Goal: Transaction & Acquisition: Book appointment/travel/reservation

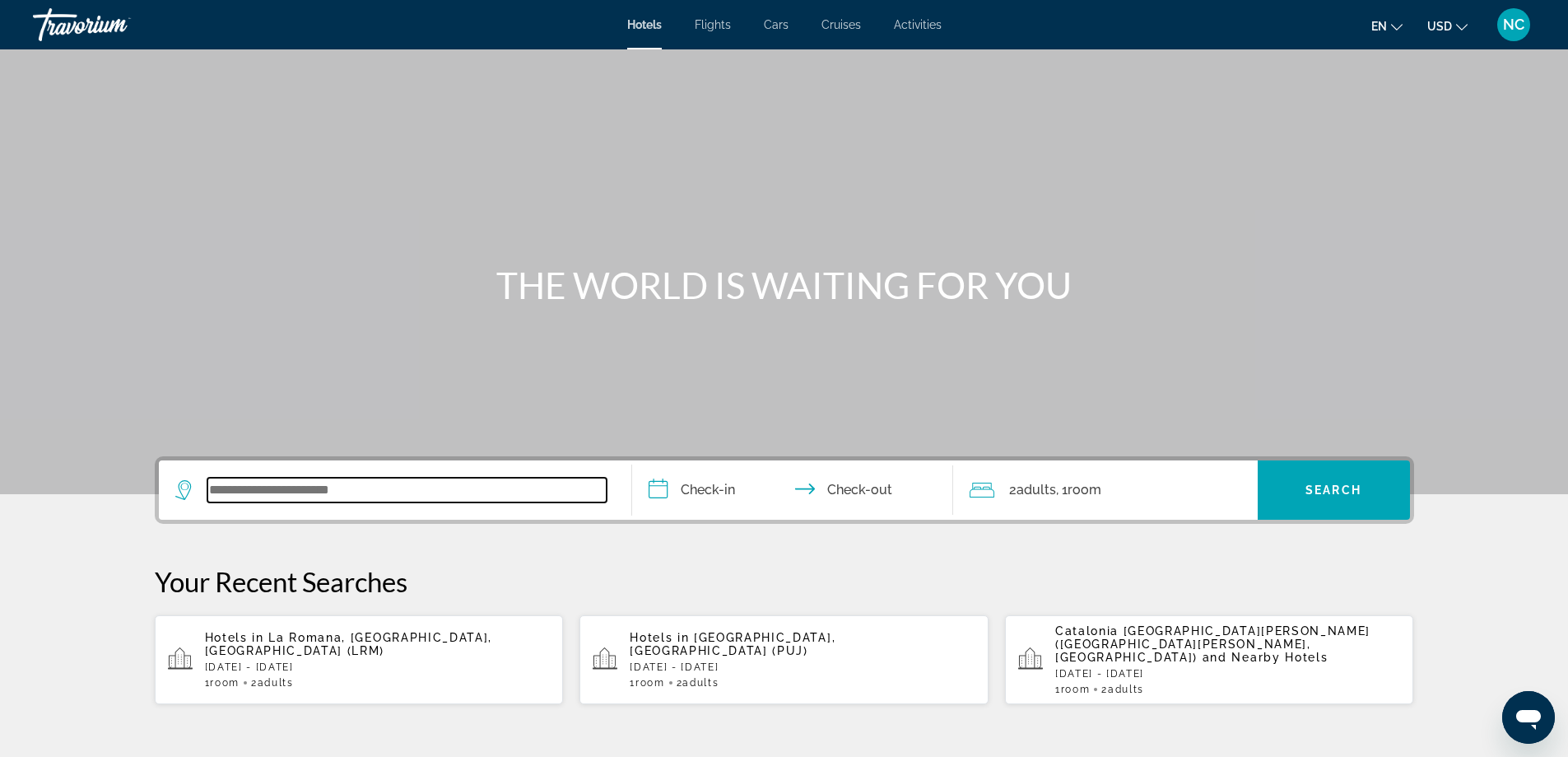
click at [255, 482] on input "Search widget" at bounding box center [407, 489] width 399 height 25
click at [227, 488] on input "Search widget" at bounding box center [407, 489] width 399 height 25
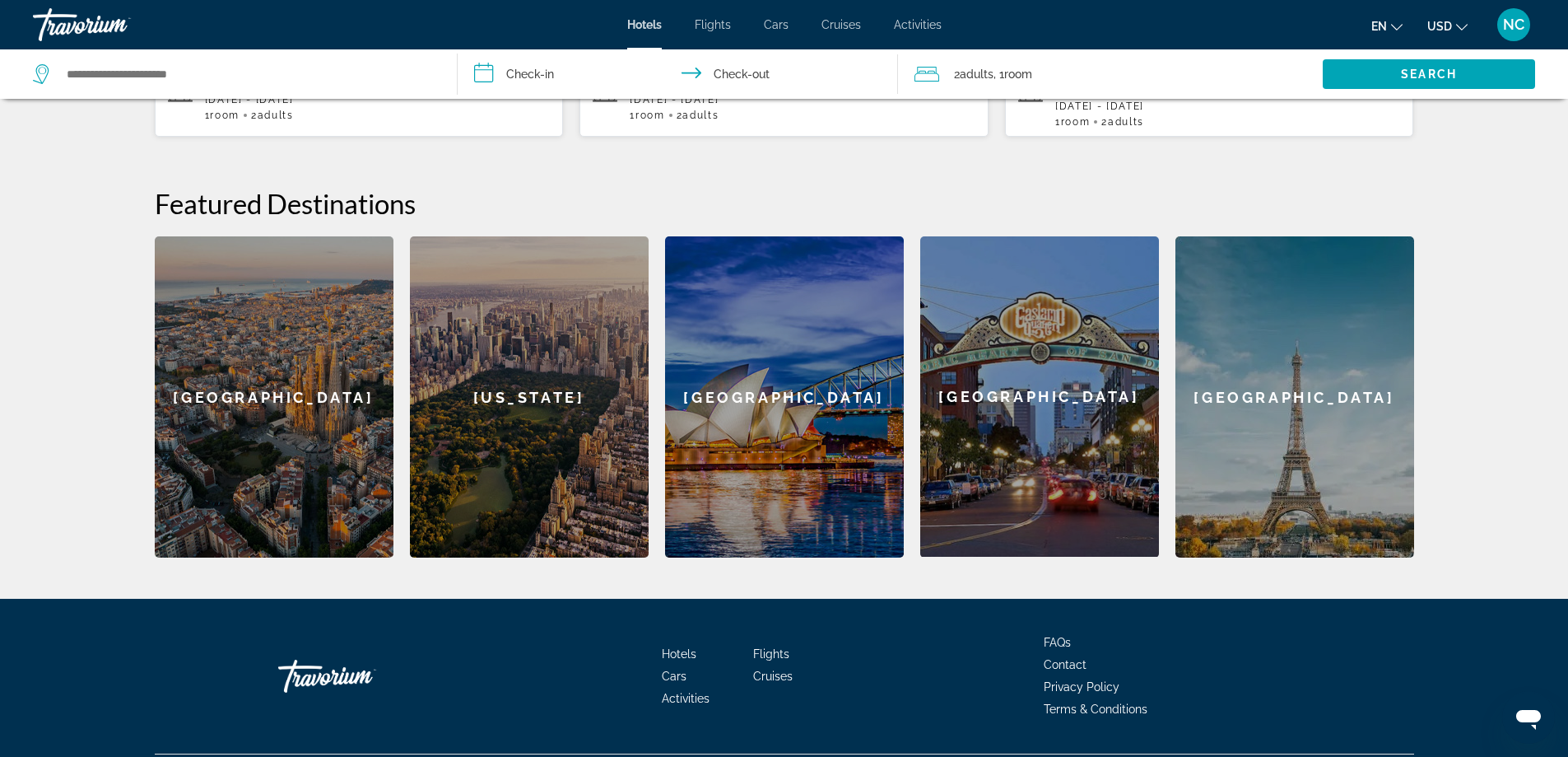
scroll to position [104, 0]
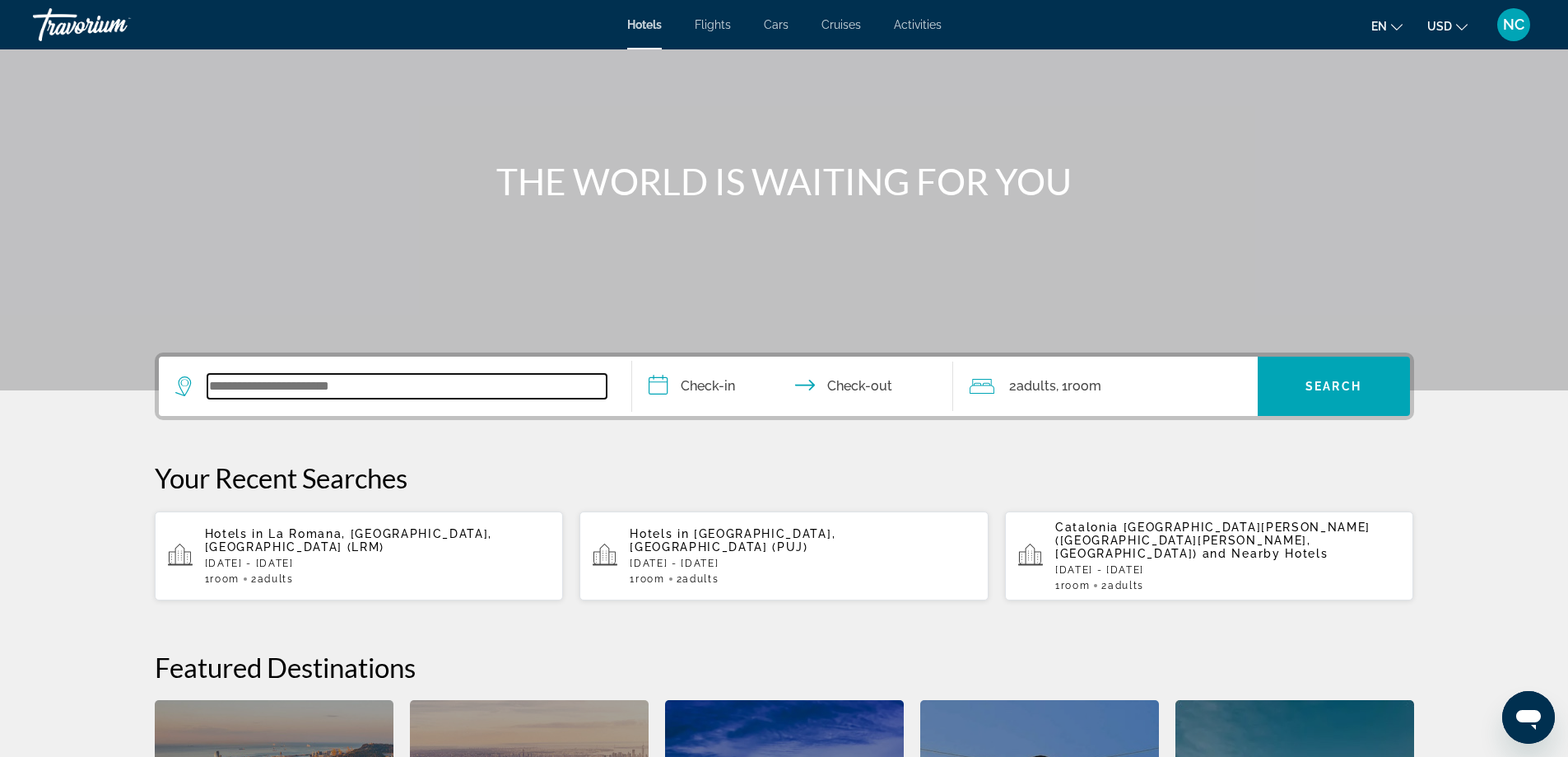
click at [274, 377] on input "Search widget" at bounding box center [407, 386] width 399 height 25
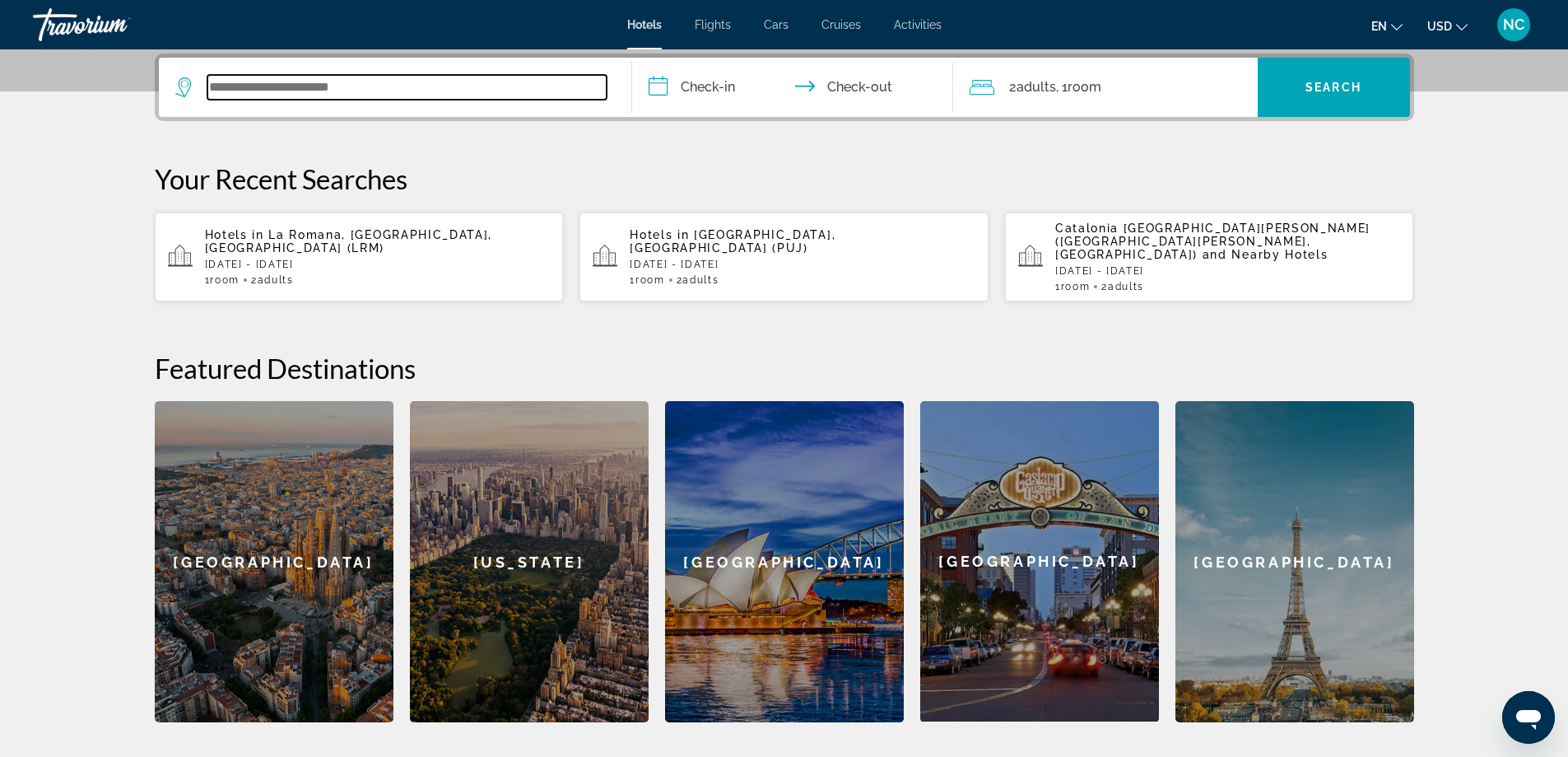
scroll to position [320, 0]
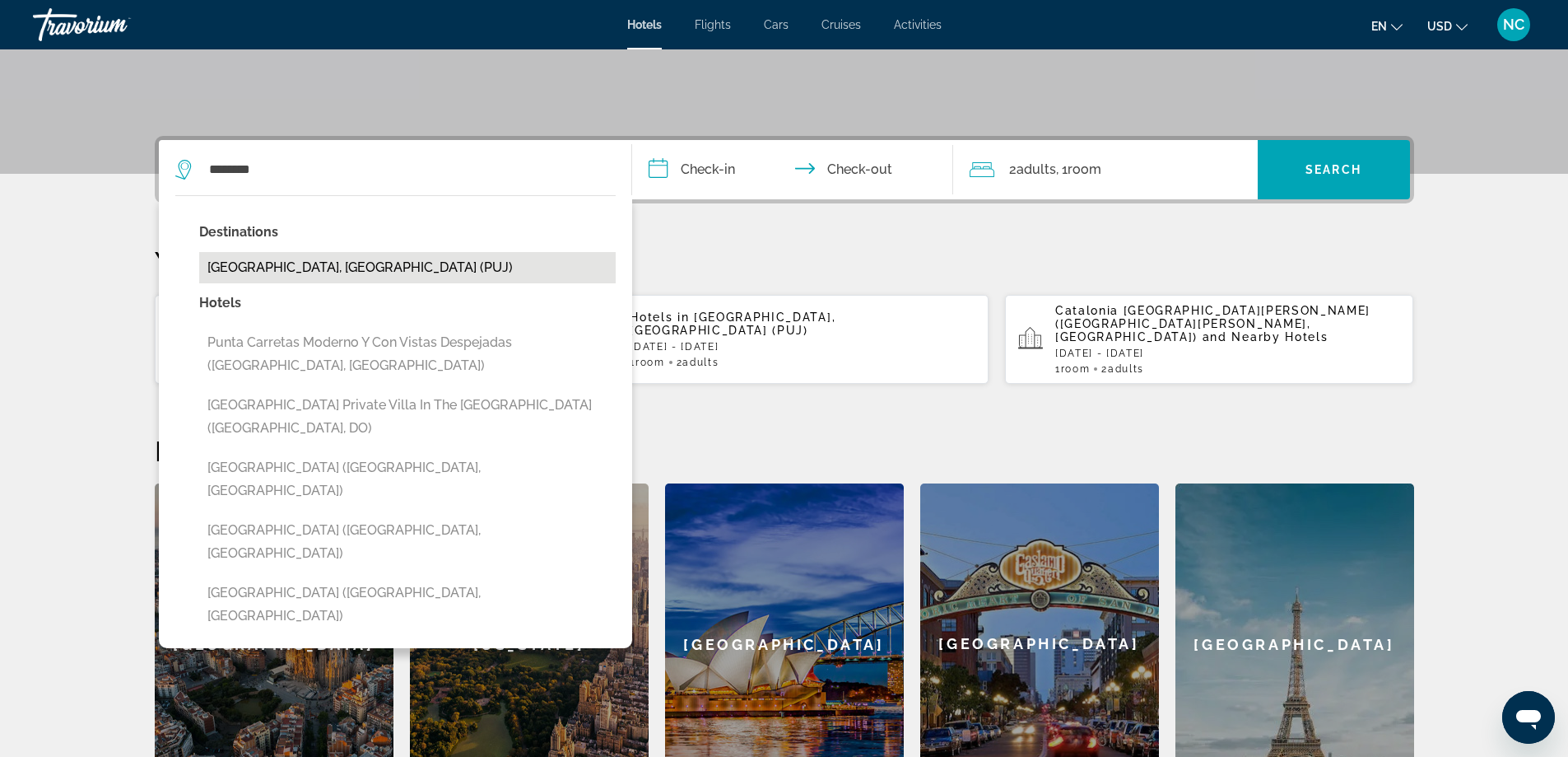
click at [373, 262] on button "[GEOGRAPHIC_DATA], [GEOGRAPHIC_DATA] (PUJ)" at bounding box center [407, 268] width 416 height 31
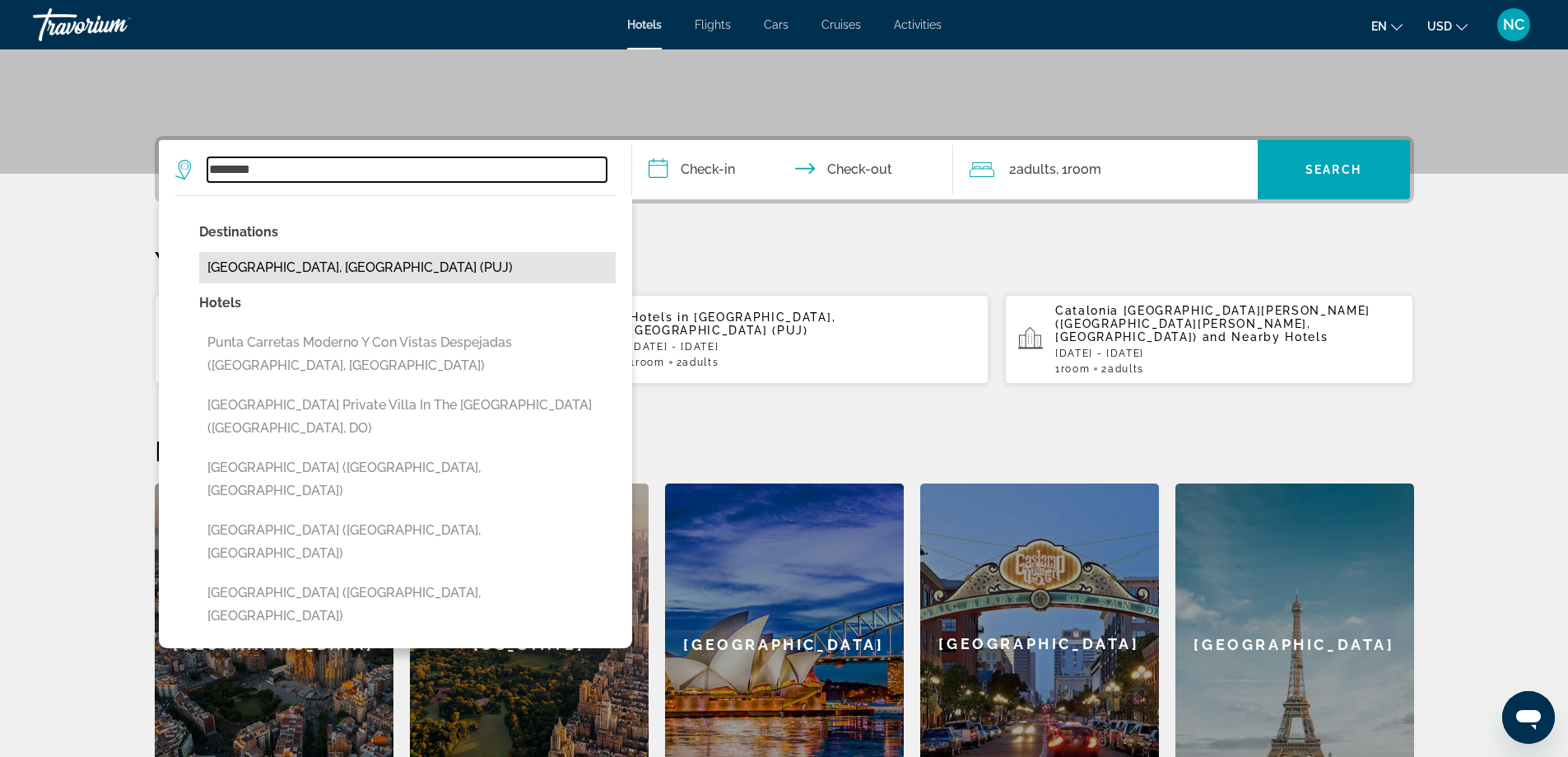
type input "**********"
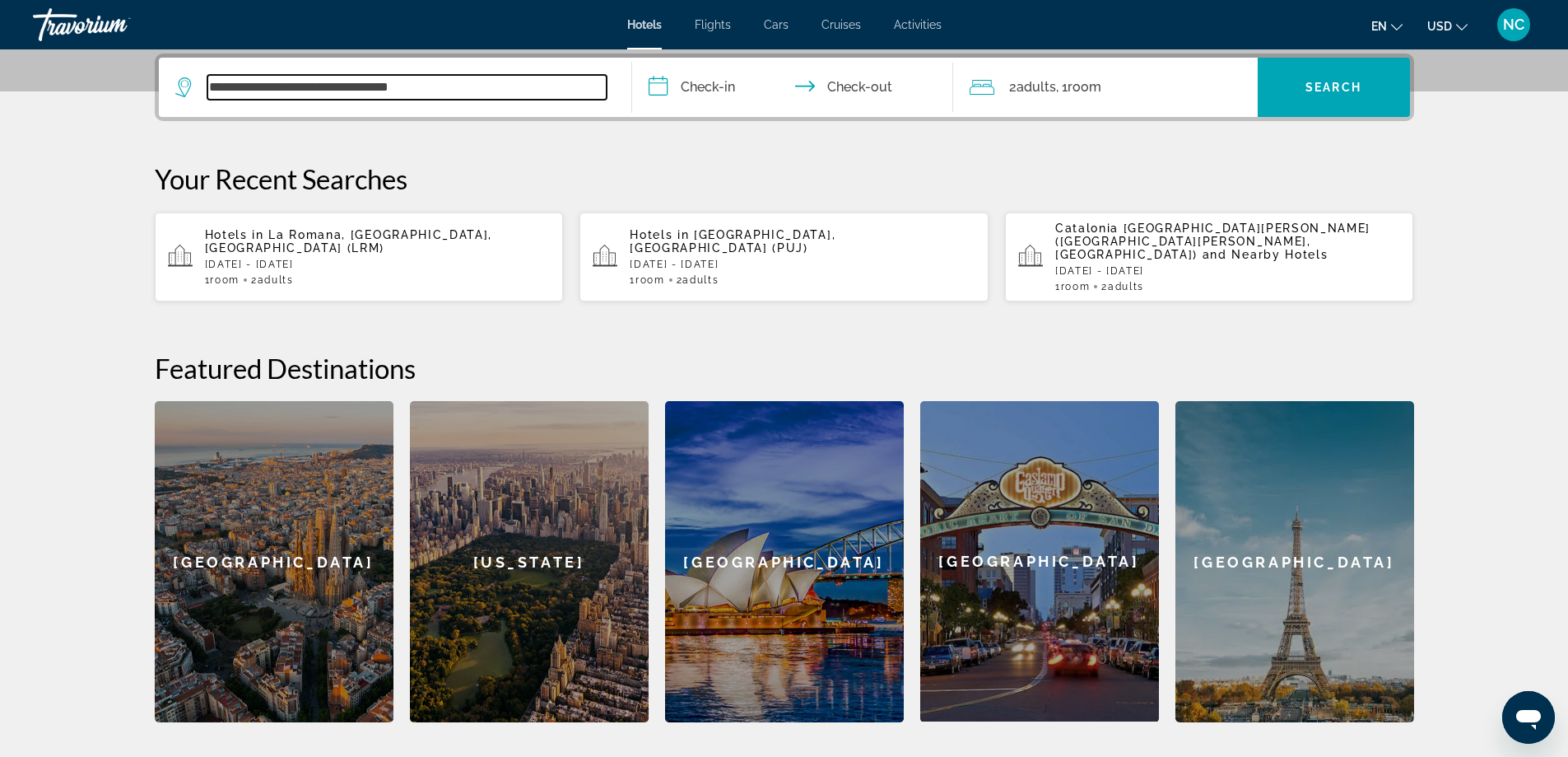
scroll to position [156, 0]
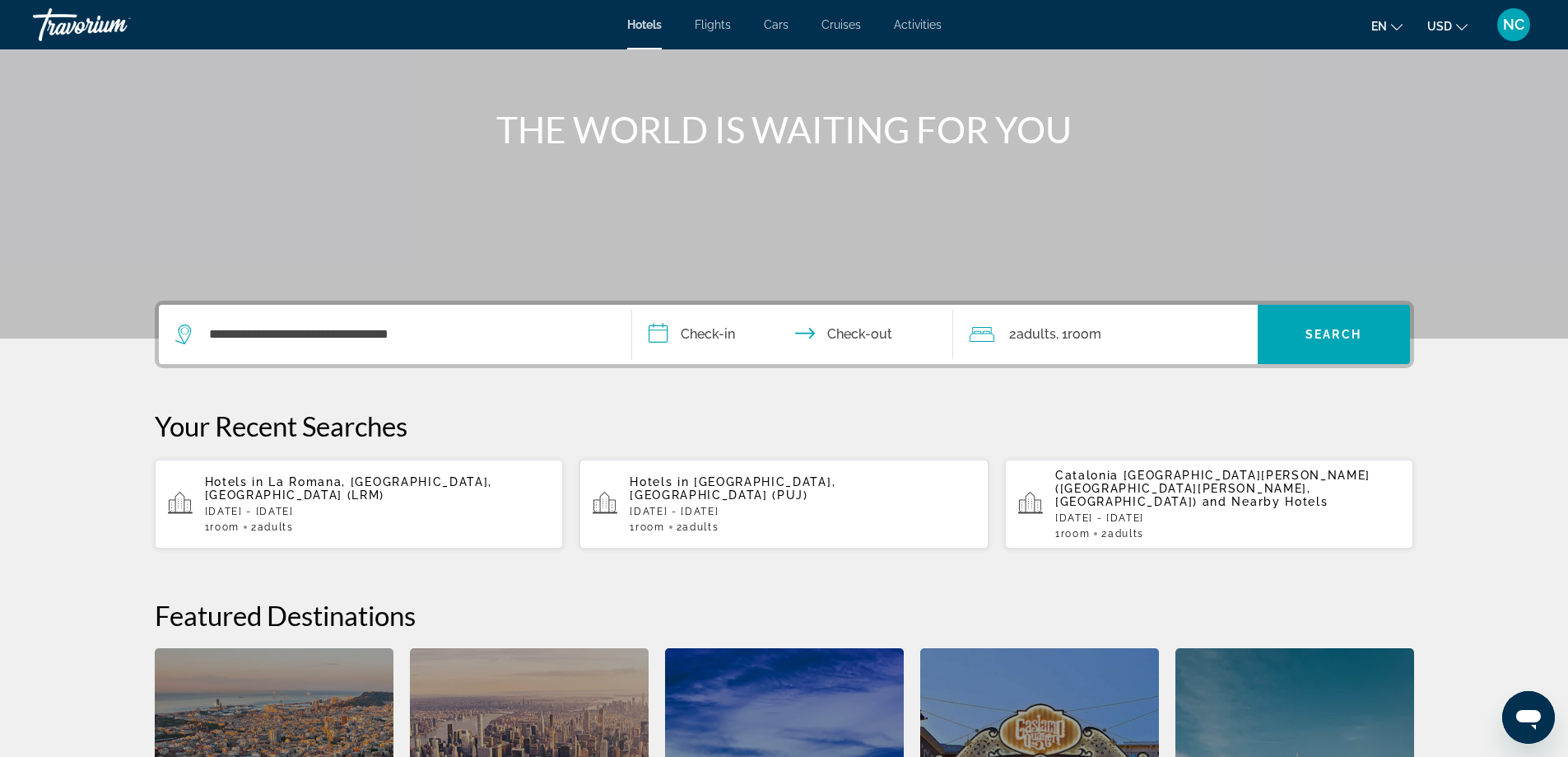
click at [655, 332] on input "**********" at bounding box center [796, 337] width 327 height 64
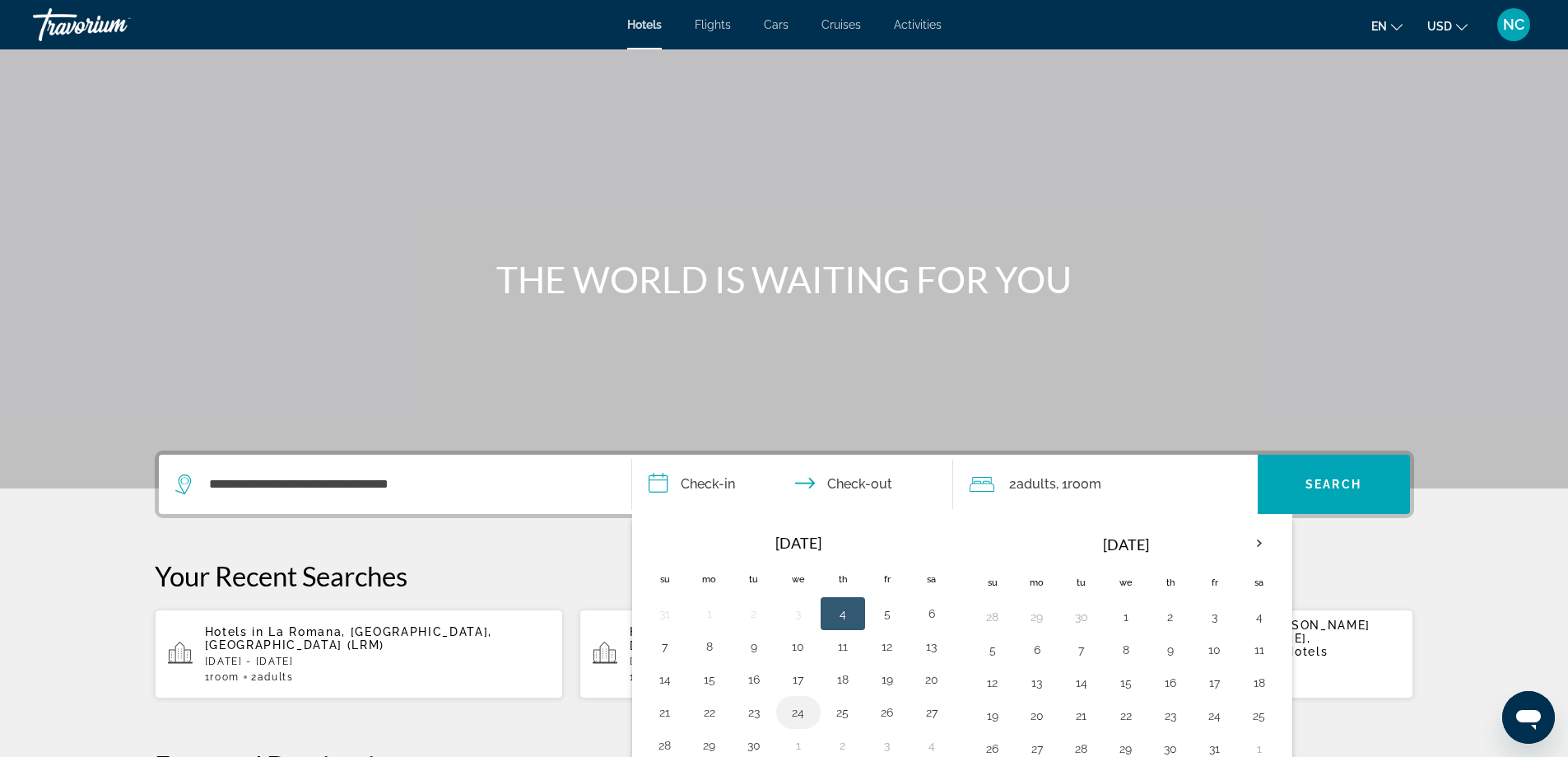
scroll to position [0, 0]
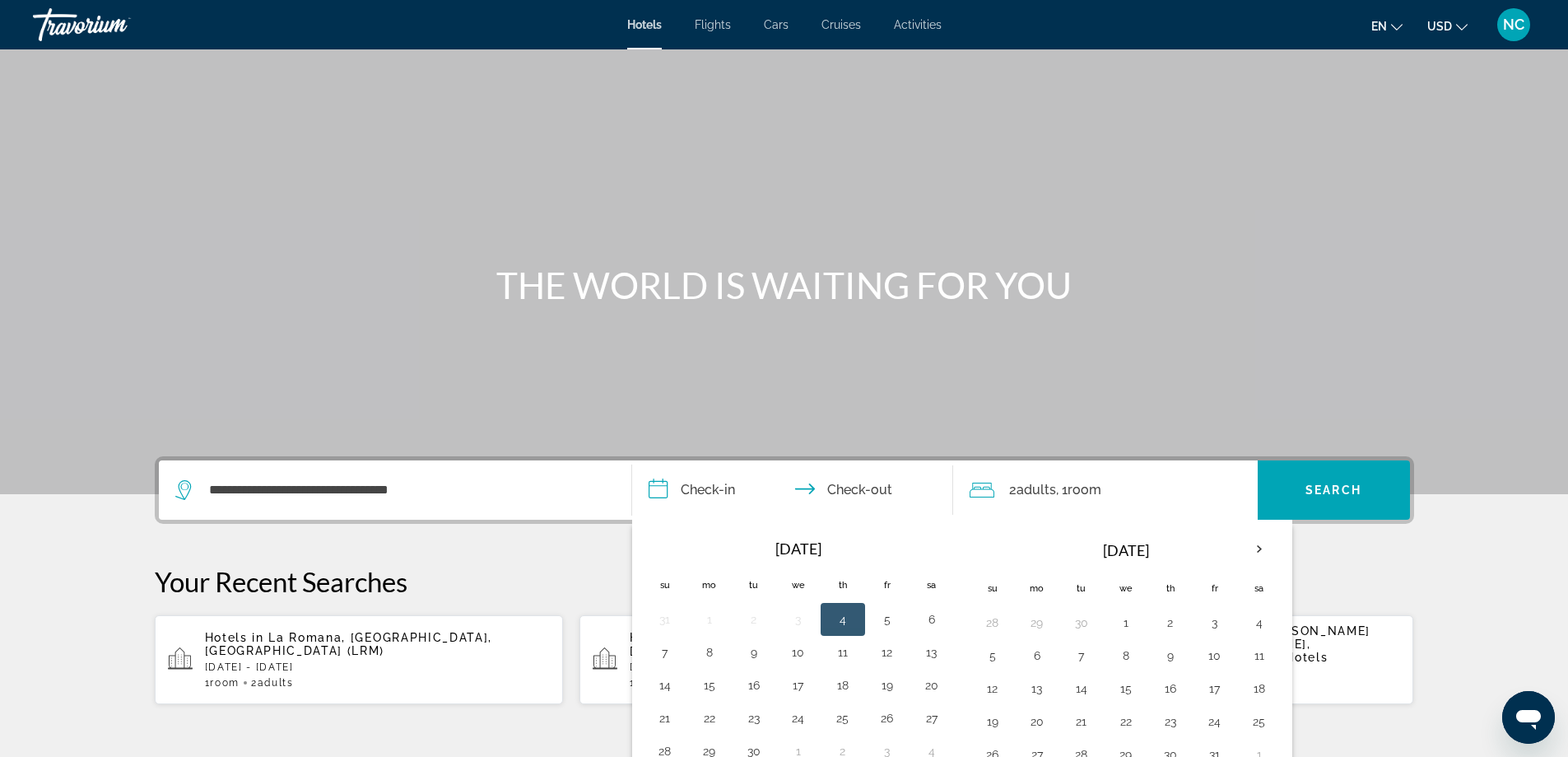
click at [700, 491] on input "**********" at bounding box center [796, 492] width 327 height 64
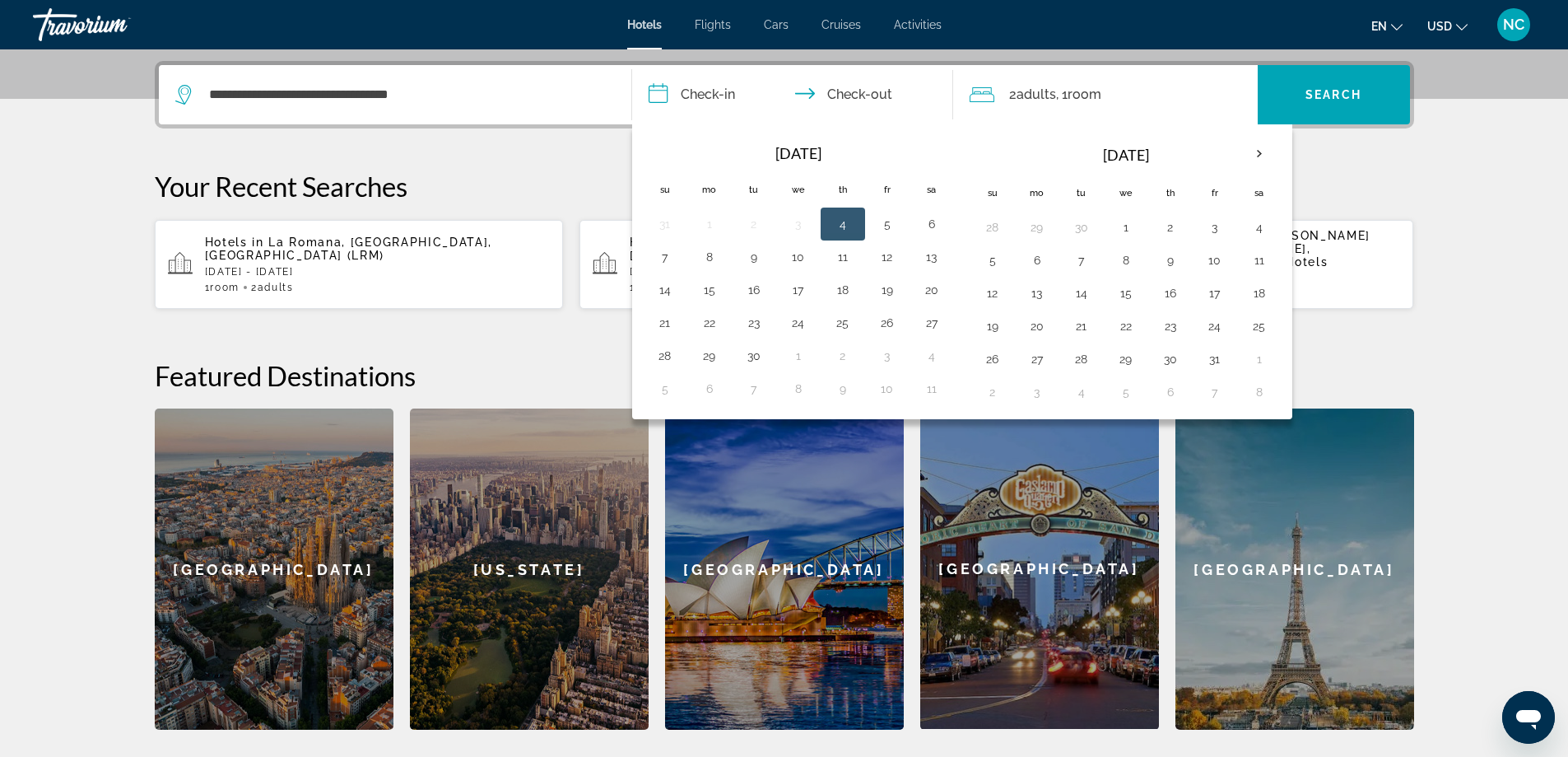
scroll to position [403, 0]
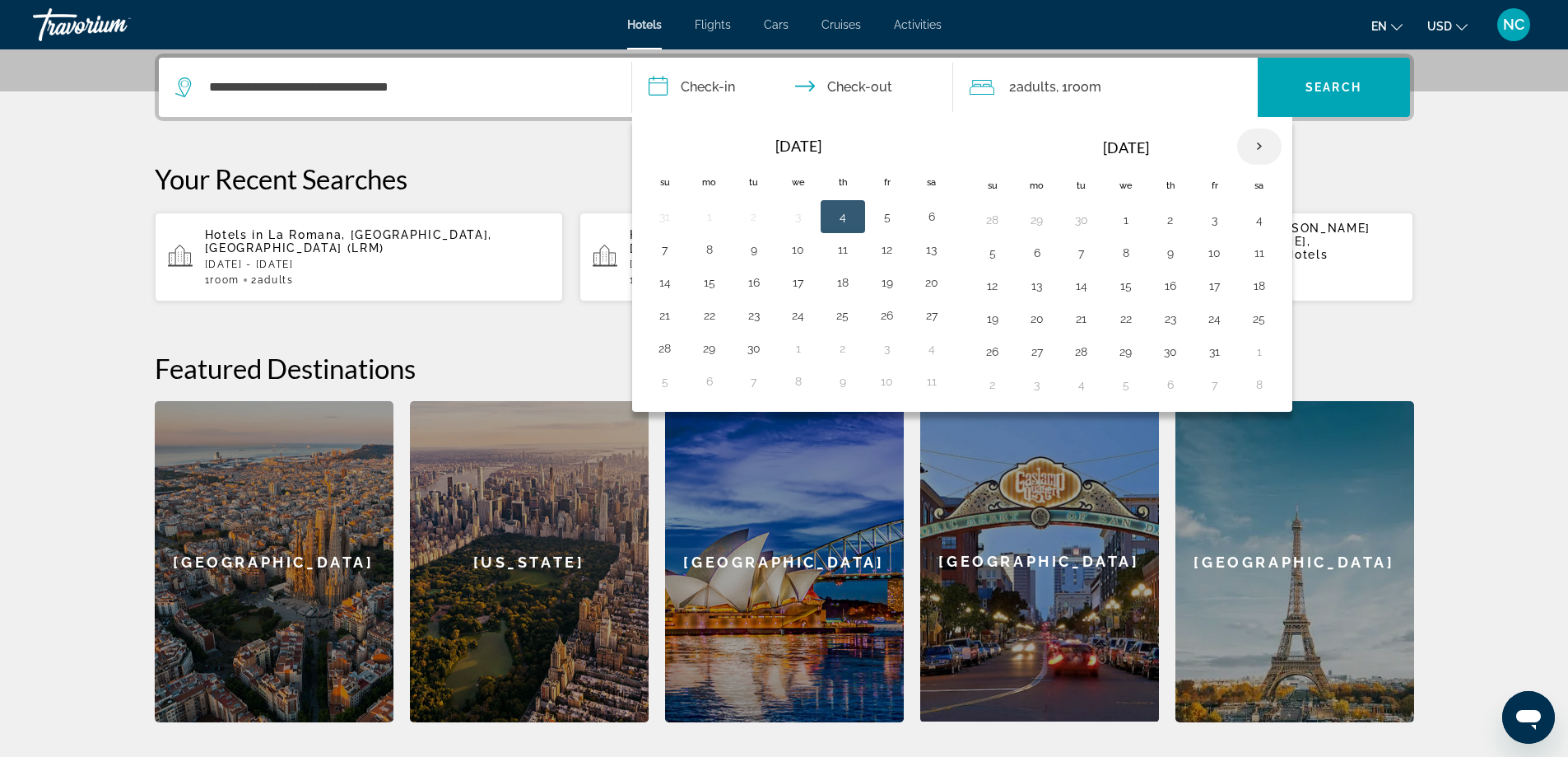
click at [1263, 151] on th "Next month" at bounding box center [1259, 146] width 44 height 36
click at [660, 320] on button "19" at bounding box center [665, 319] width 26 height 23
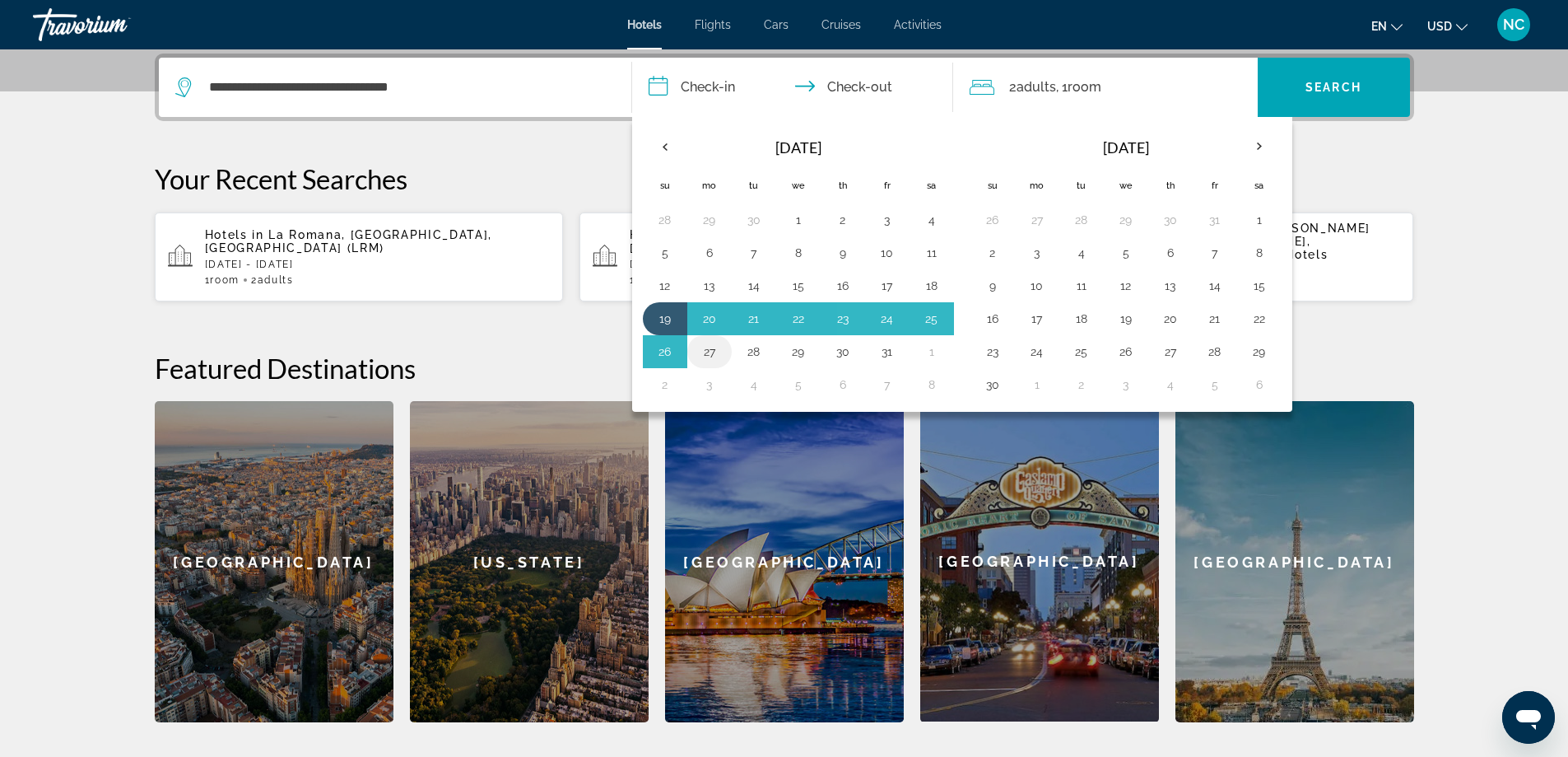
click at [715, 353] on button "27" at bounding box center [709, 352] width 26 height 23
type input "**********"
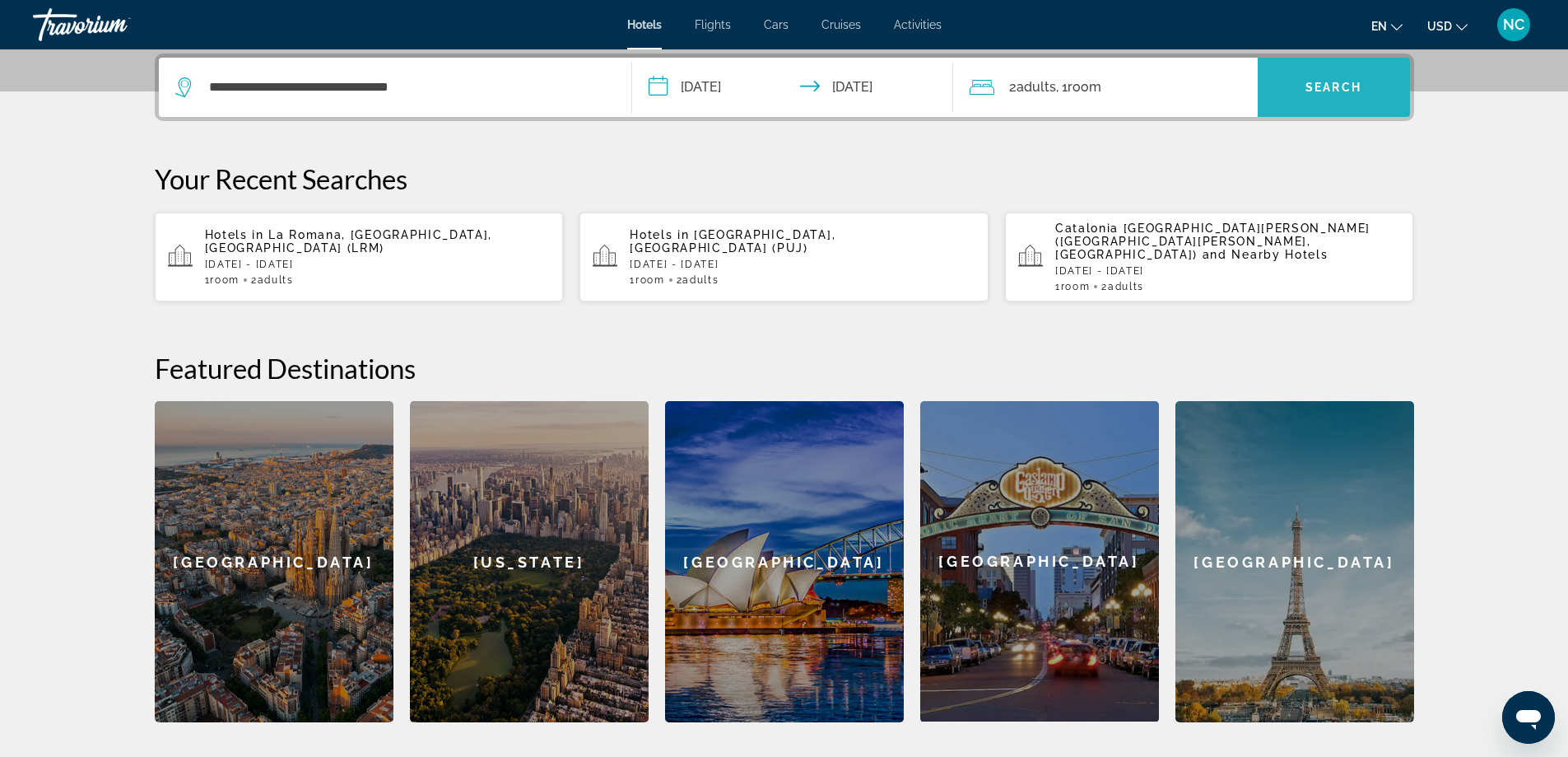
click at [1332, 81] on span "Search" at bounding box center [1333, 87] width 56 height 13
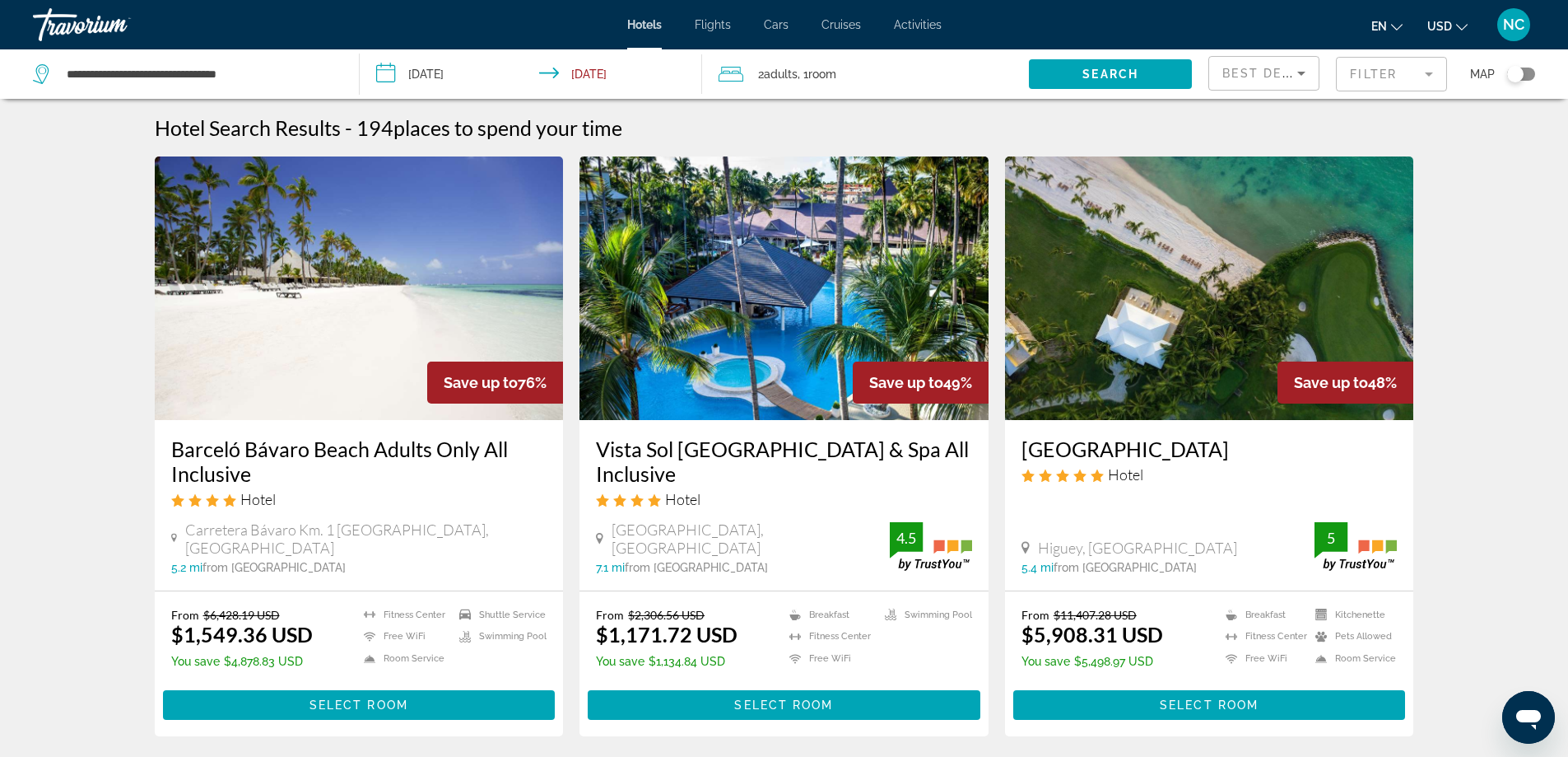
click at [1428, 72] on mat-form-field "Filter" at bounding box center [1391, 74] width 111 height 35
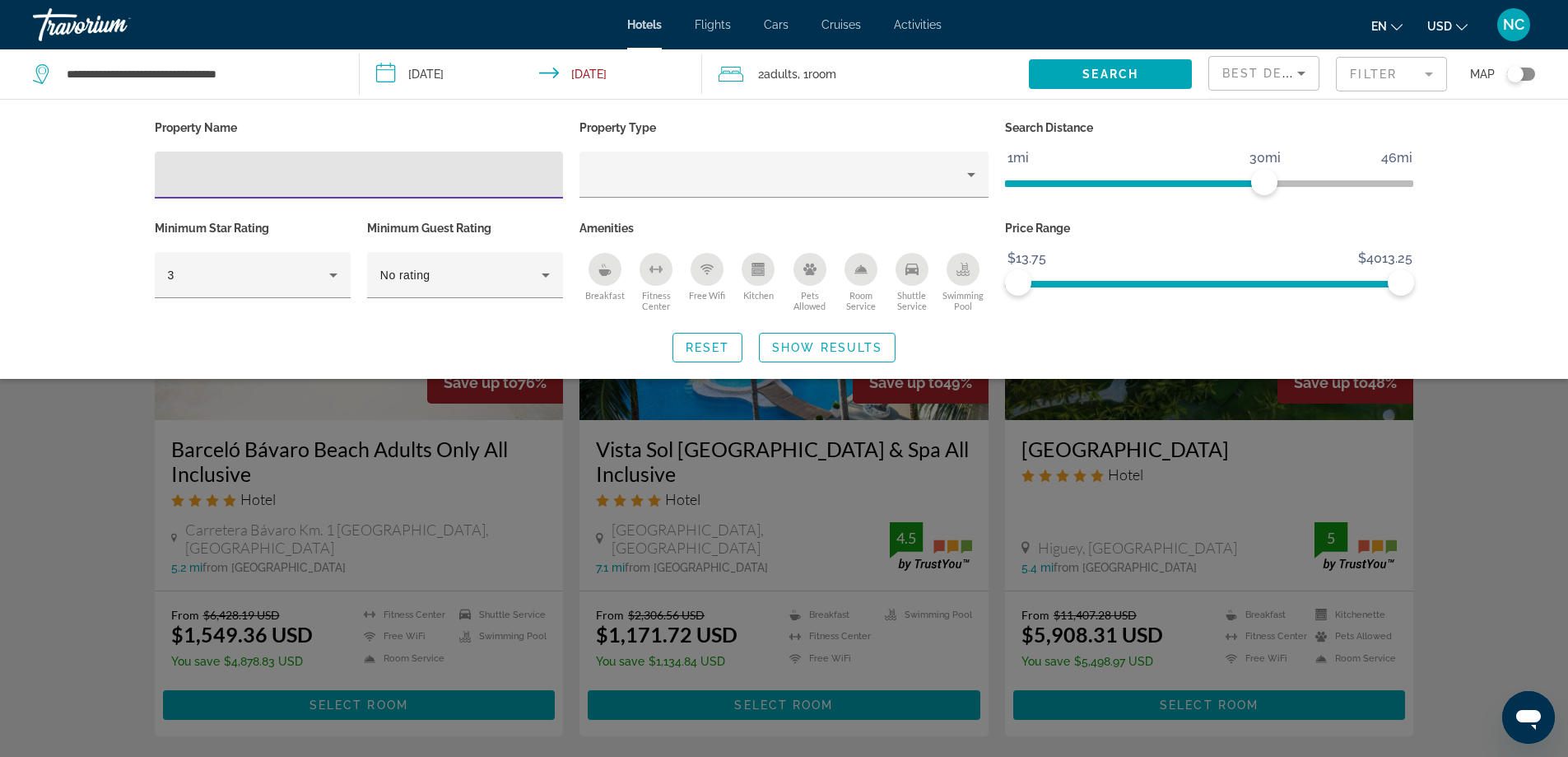
click at [175, 170] on input "Hotel Filters" at bounding box center [359, 175] width 383 height 20
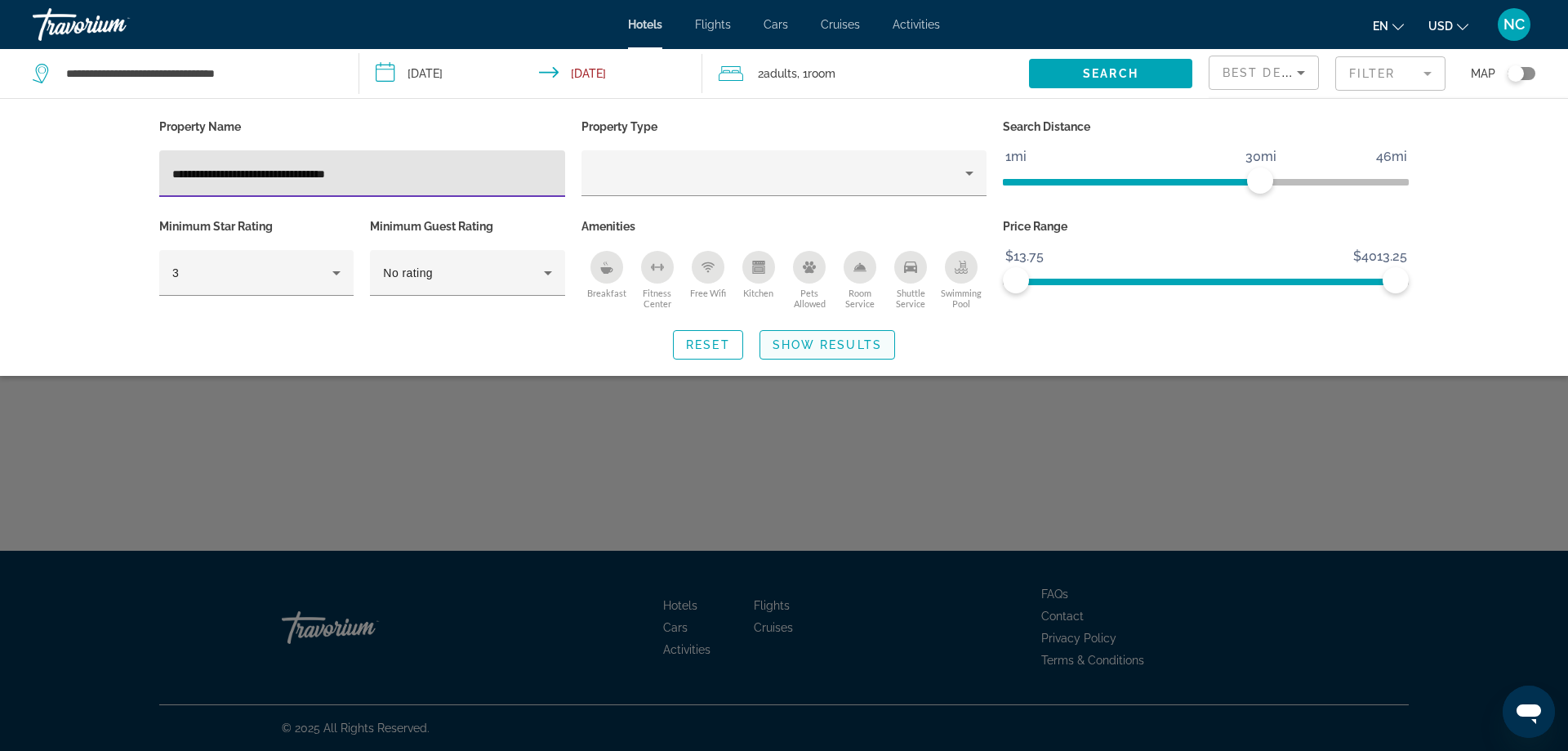
type input "**********"
click at [829, 350] on span "Show Results" at bounding box center [827, 345] width 109 height 13
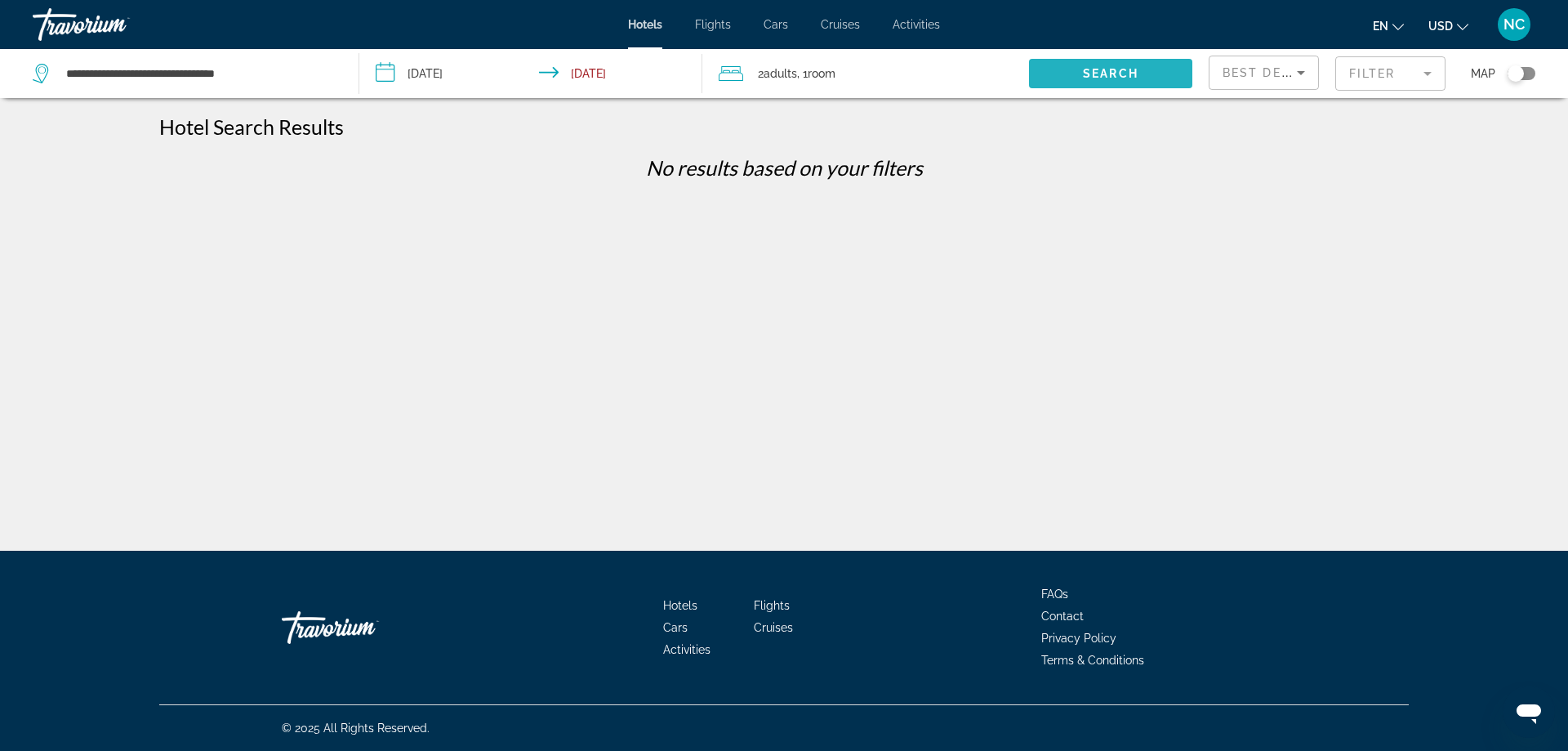
click at [1091, 69] on span "Search" at bounding box center [1111, 73] width 56 height 13
click at [1103, 73] on span "Search" at bounding box center [1111, 73] width 56 height 13
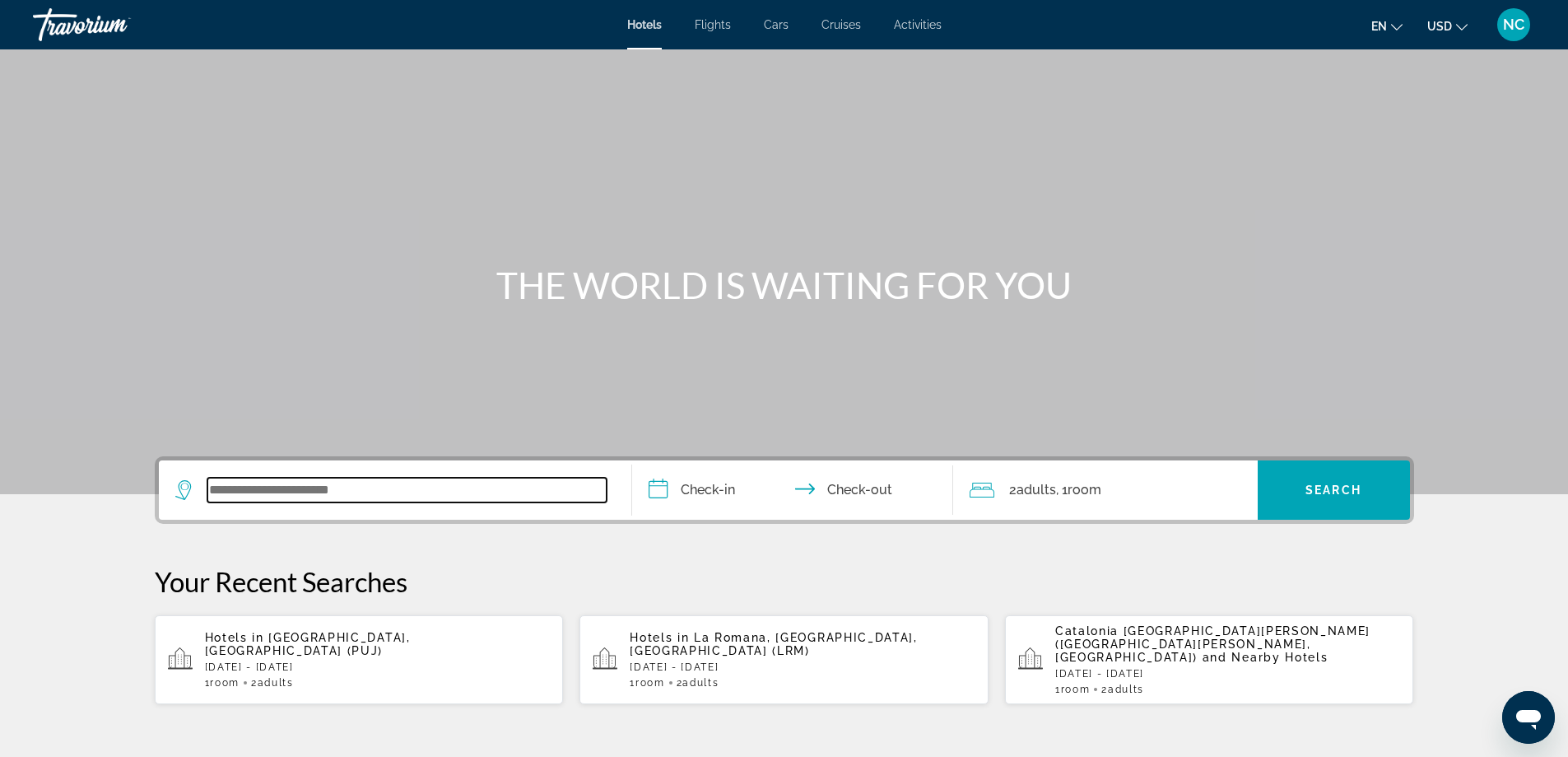
click at [253, 491] on input "Search widget" at bounding box center [407, 489] width 399 height 25
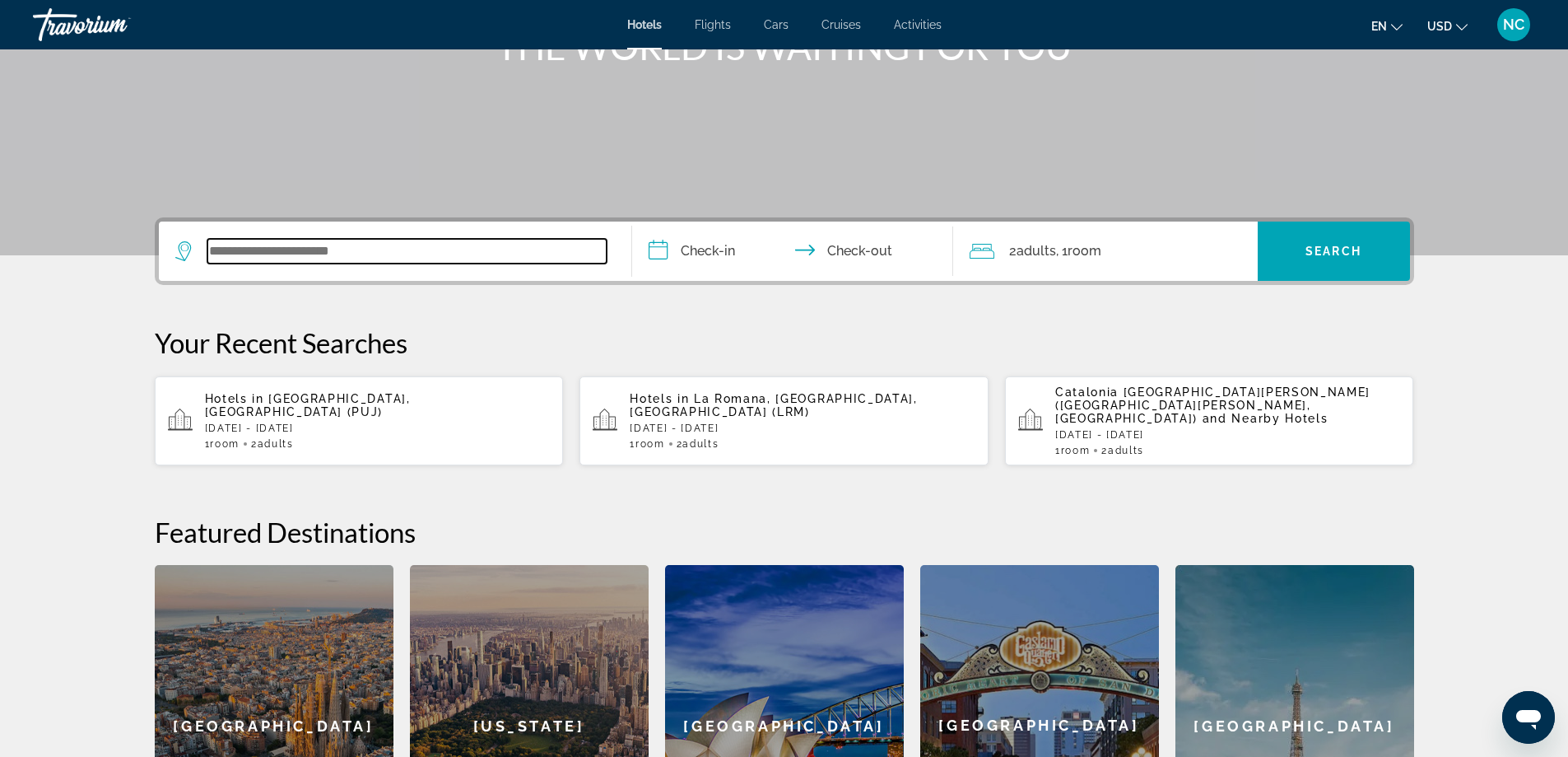
scroll to position [238, 0]
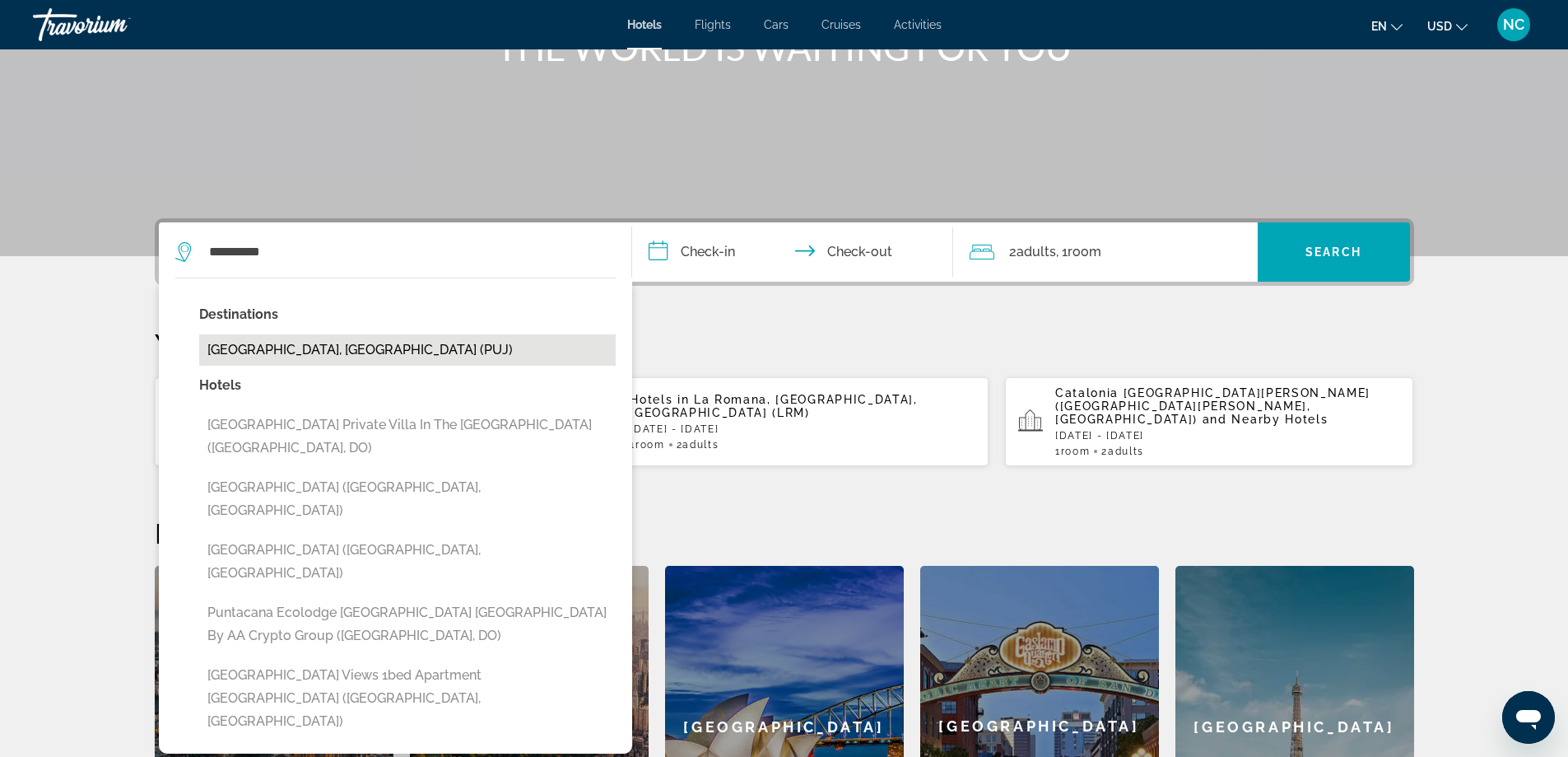
click at [358, 346] on button "[GEOGRAPHIC_DATA], [GEOGRAPHIC_DATA] (PUJ)" at bounding box center [407, 350] width 416 height 31
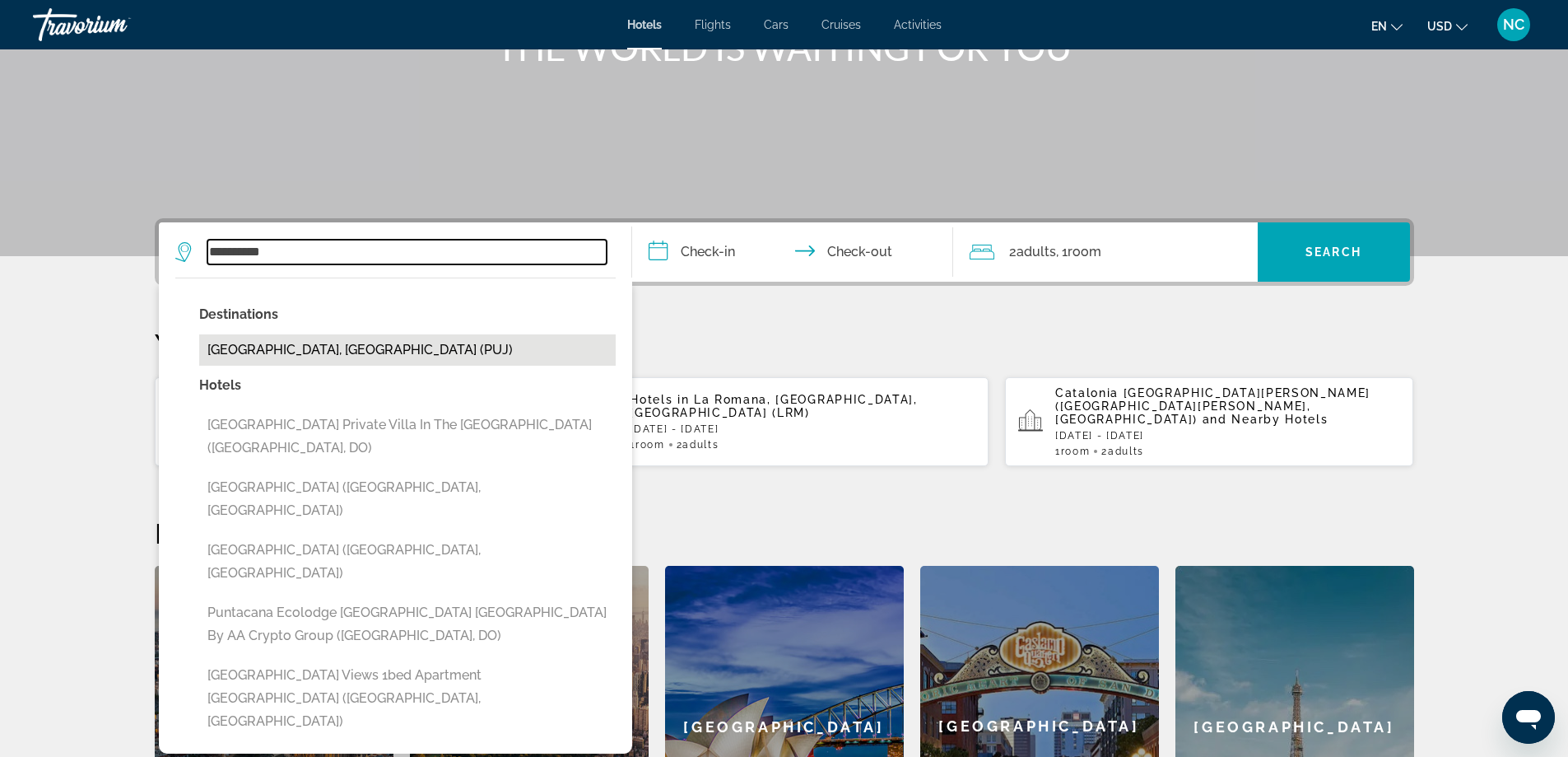
type input "**********"
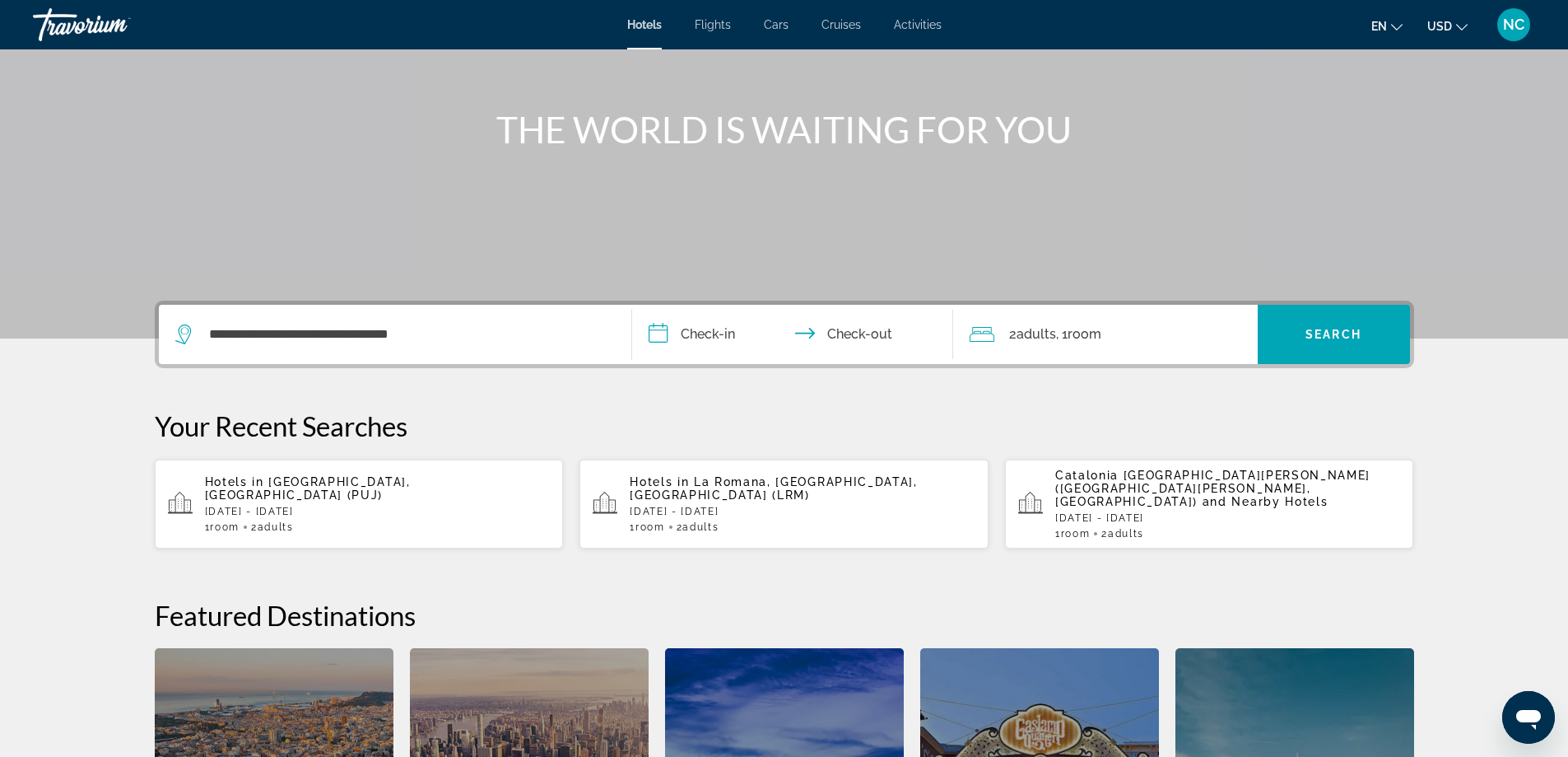
click at [661, 332] on input "**********" at bounding box center [796, 337] width 327 height 64
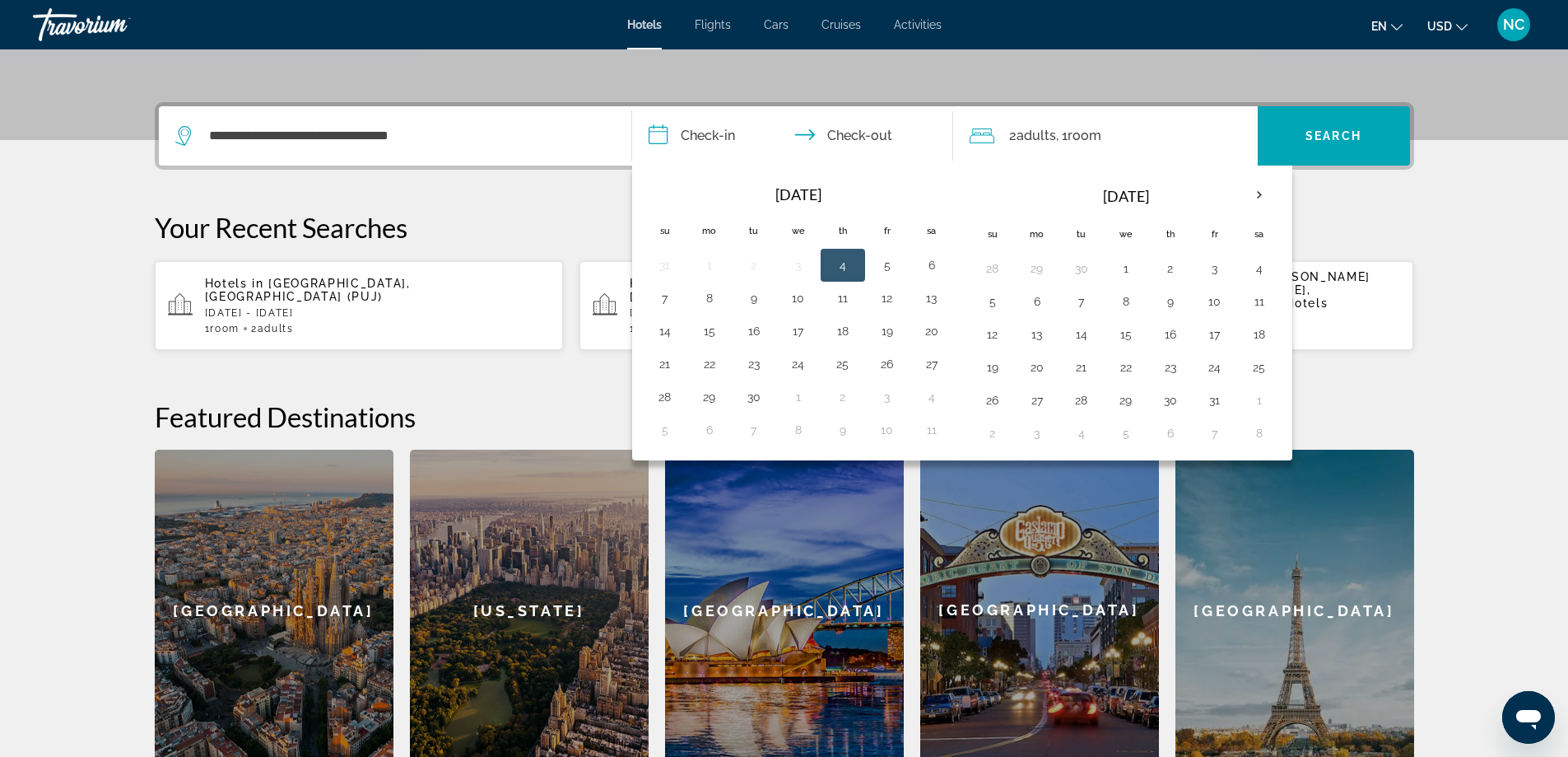
scroll to position [403, 0]
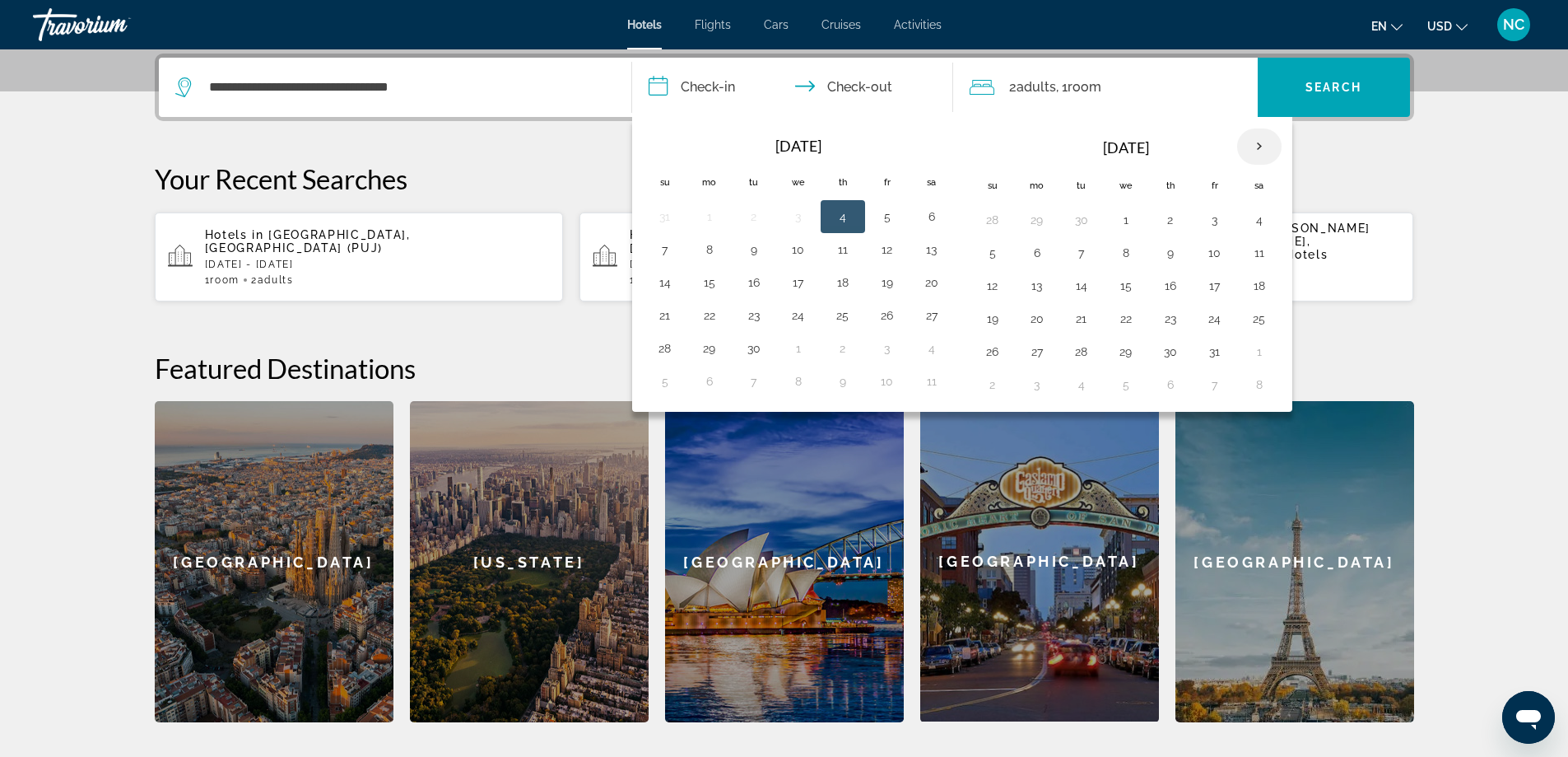
click at [1258, 146] on th "Next month" at bounding box center [1259, 146] width 44 height 36
click at [667, 316] on button "19" at bounding box center [665, 319] width 26 height 23
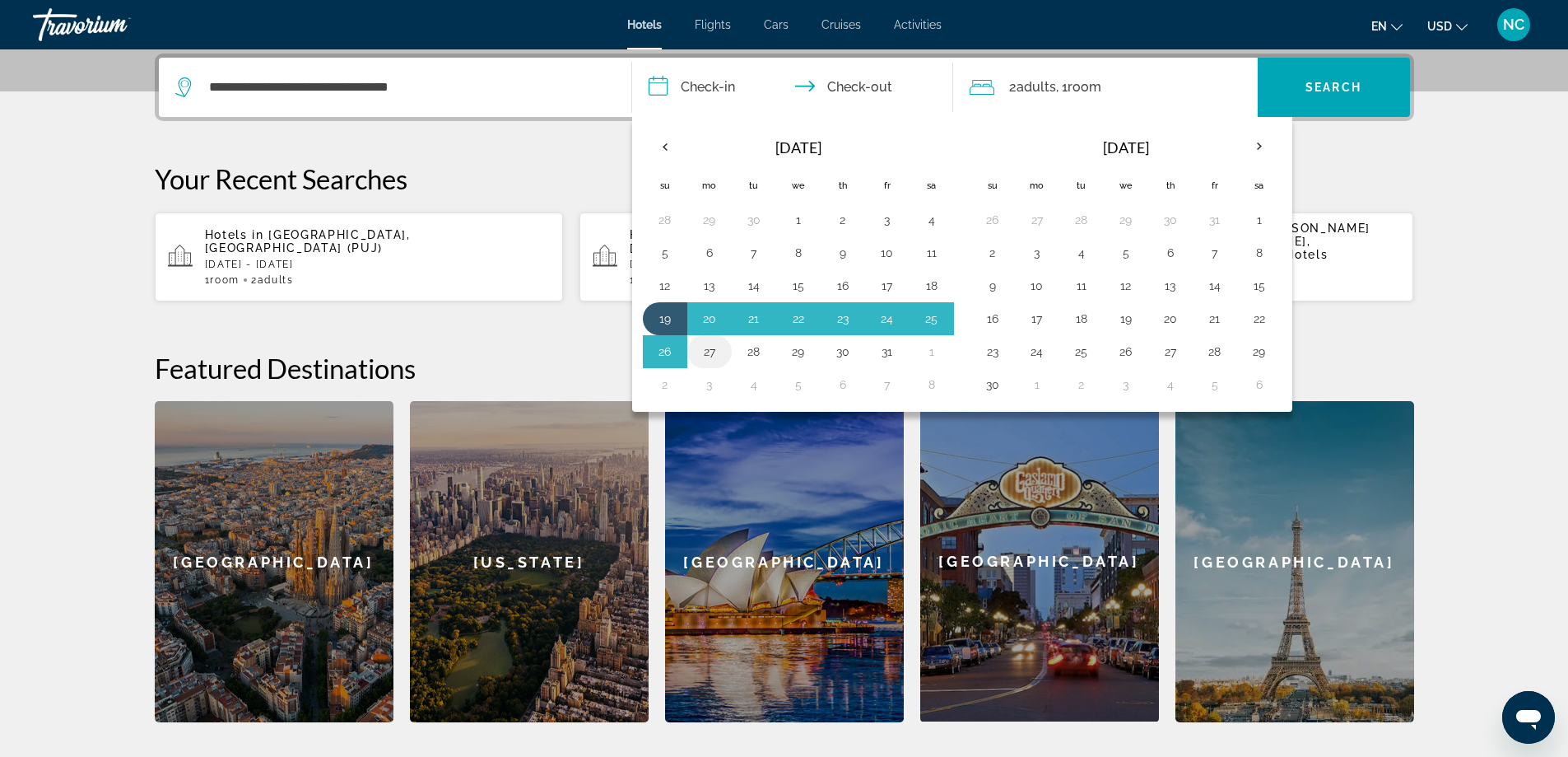
click at [711, 356] on button "27" at bounding box center [709, 352] width 26 height 23
type input "**********"
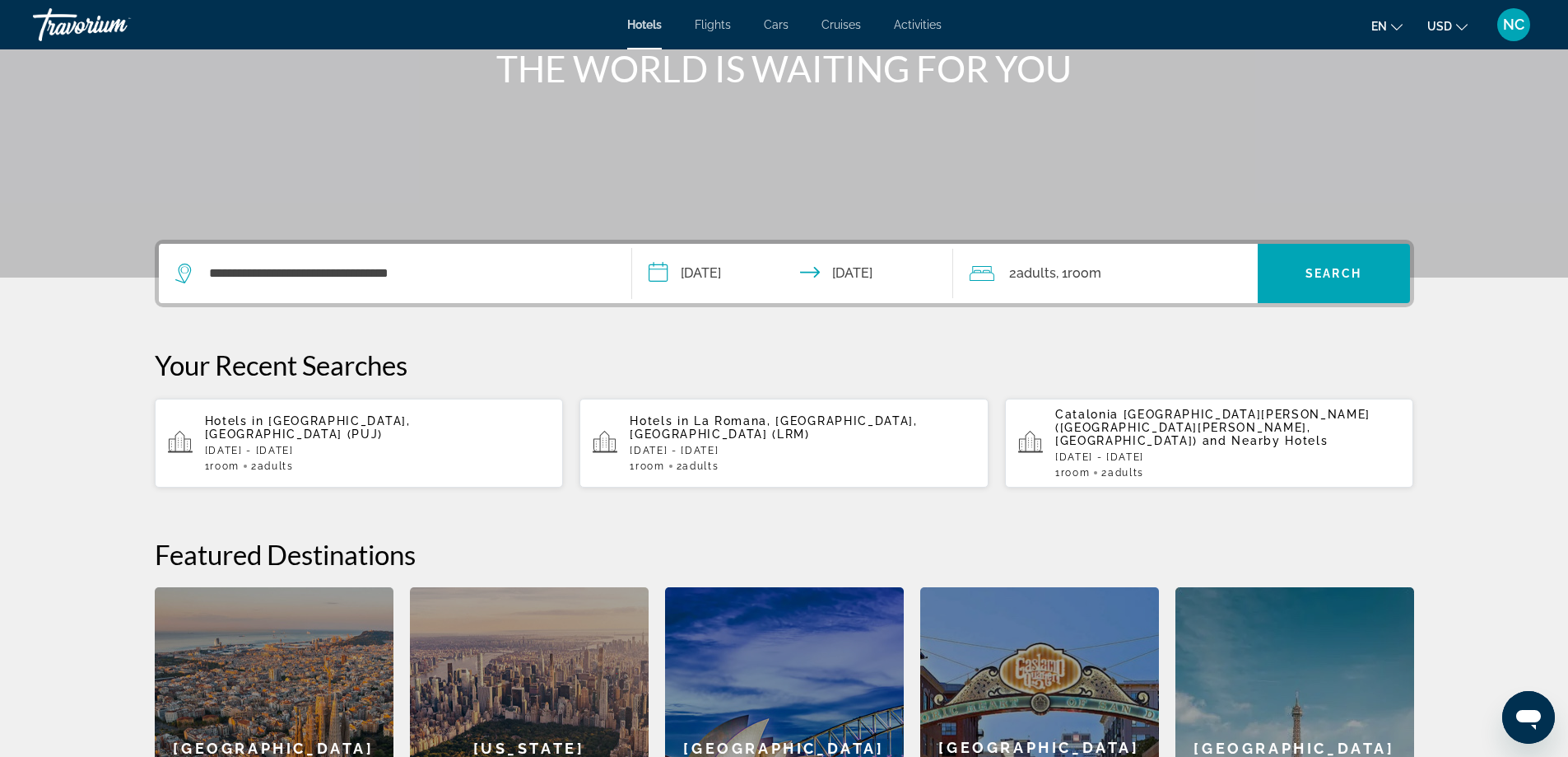
scroll to position [156, 0]
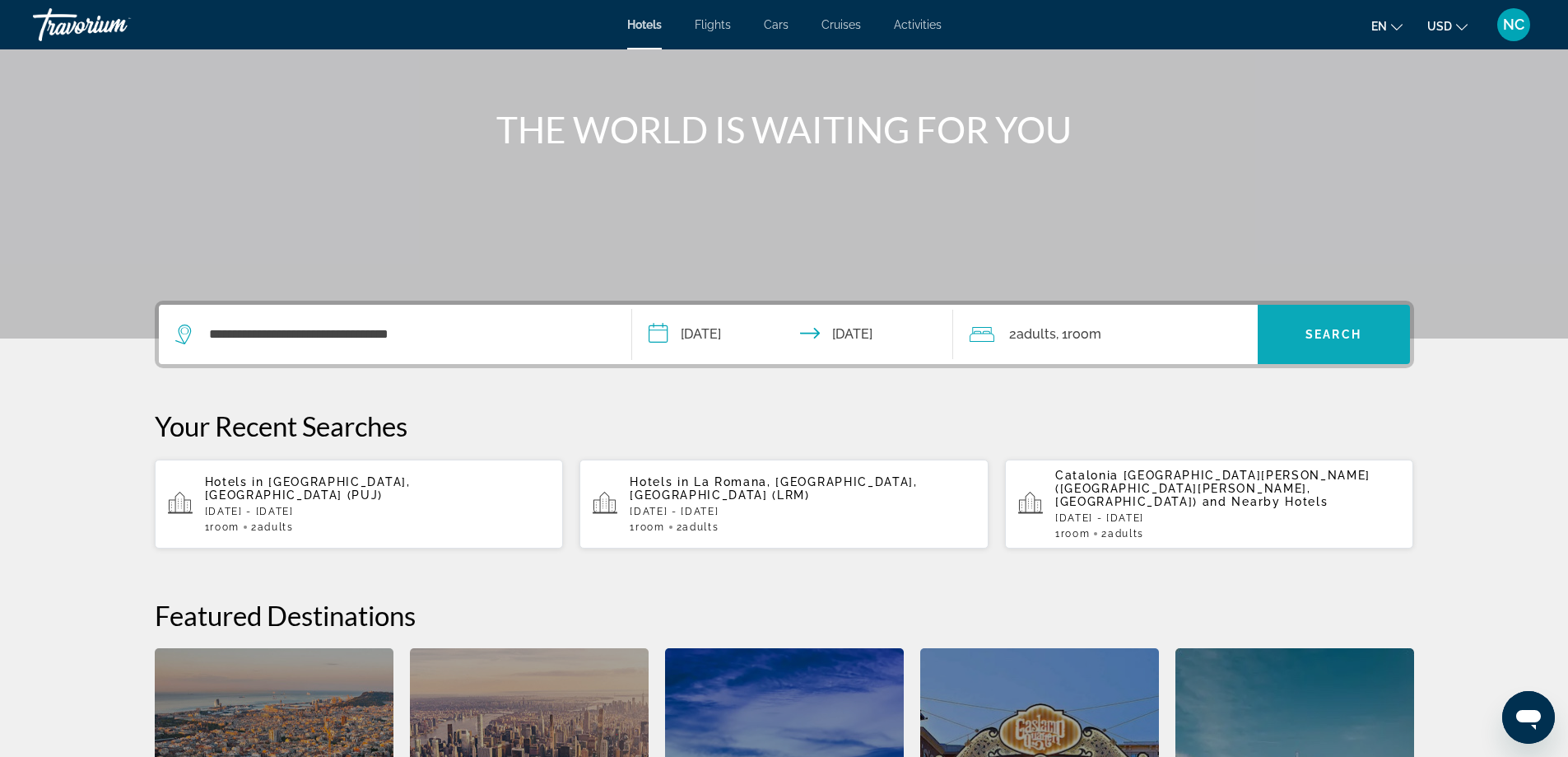
click at [1339, 335] on span "Search" at bounding box center [1333, 333] width 56 height 13
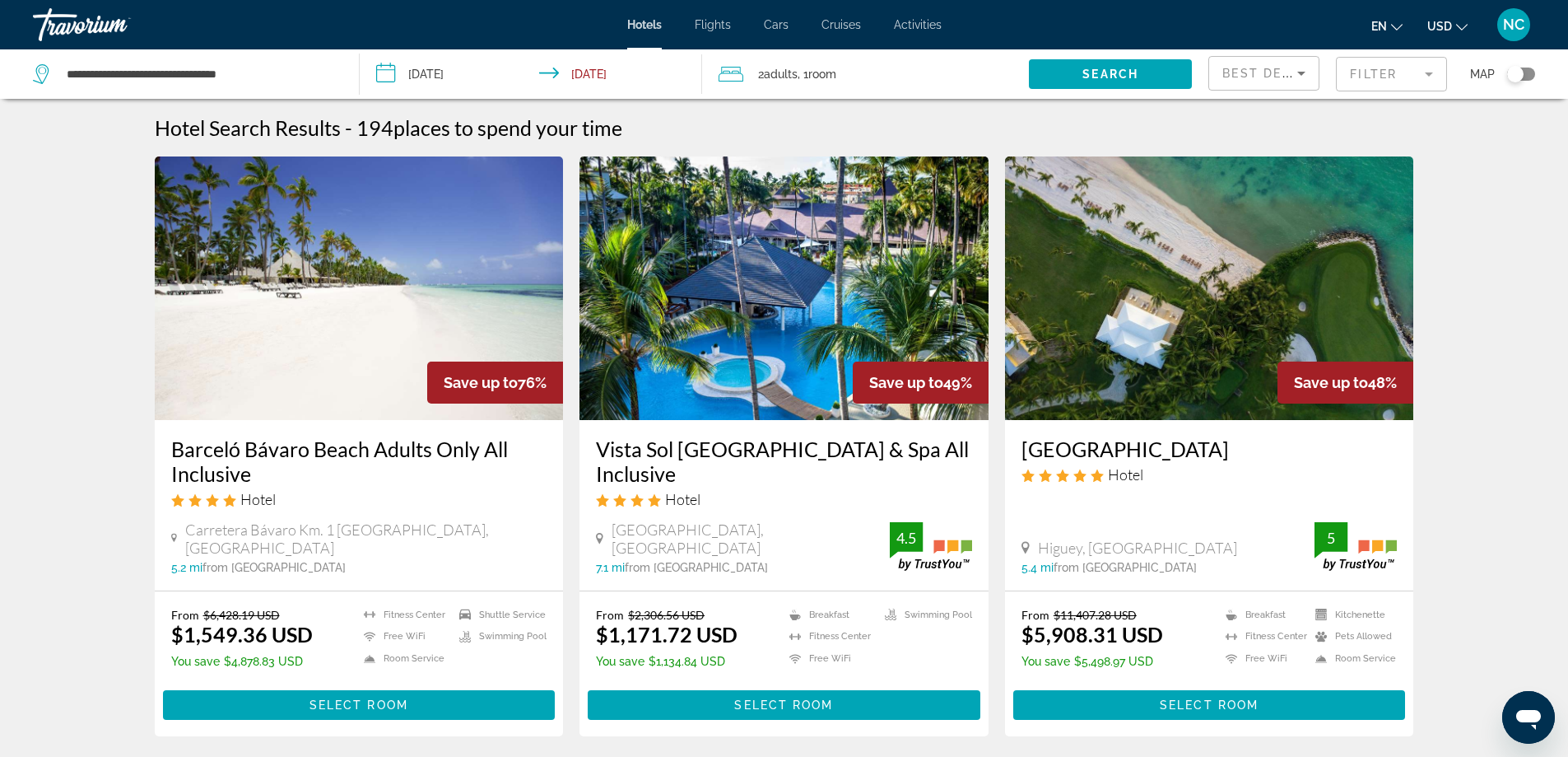
click at [1429, 75] on mat-form-field "Filter" at bounding box center [1391, 74] width 111 height 35
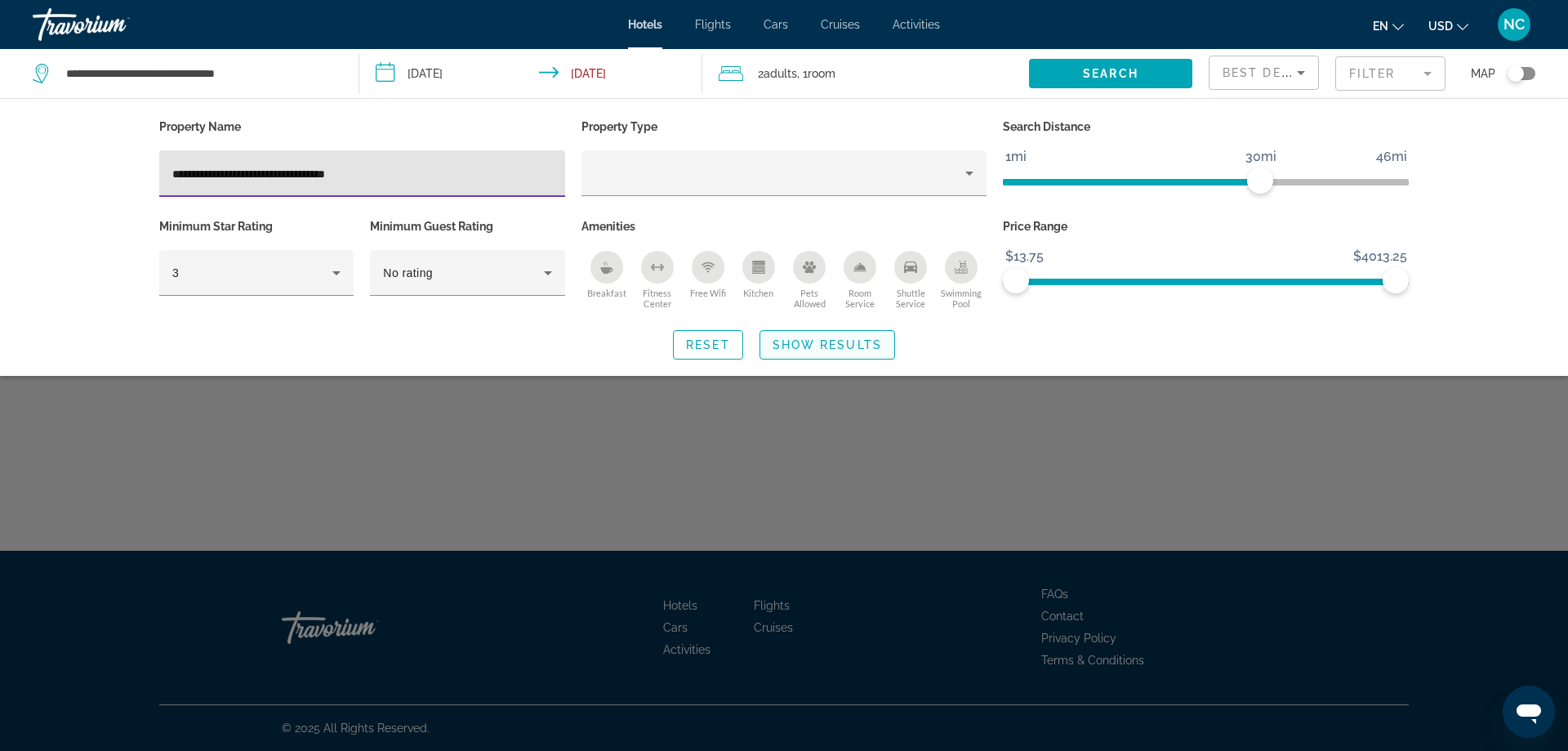
type input "**********"
click at [827, 345] on span "Show Results" at bounding box center [827, 345] width 109 height 13
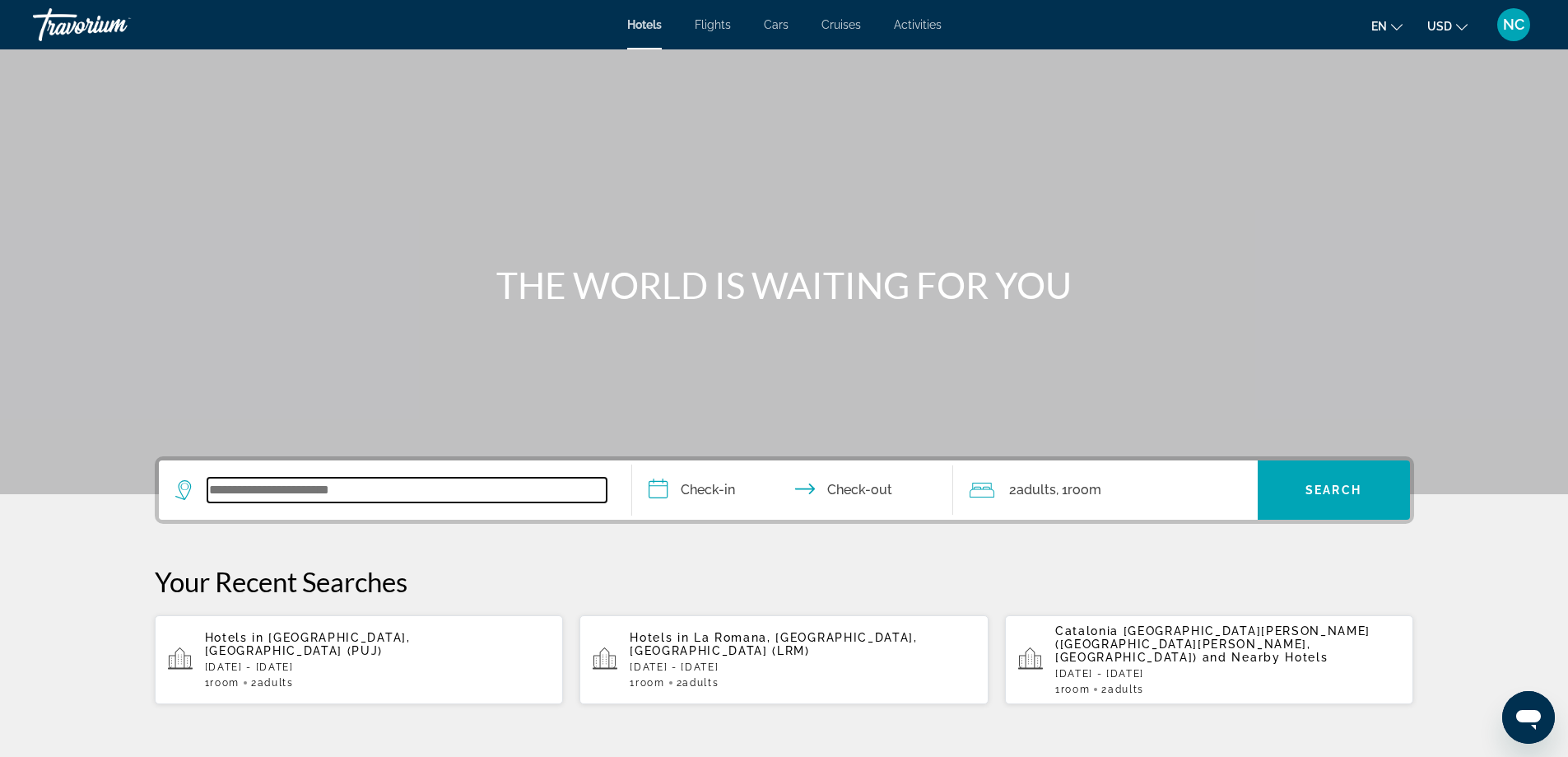
click at [255, 488] on input "Search widget" at bounding box center [407, 489] width 399 height 25
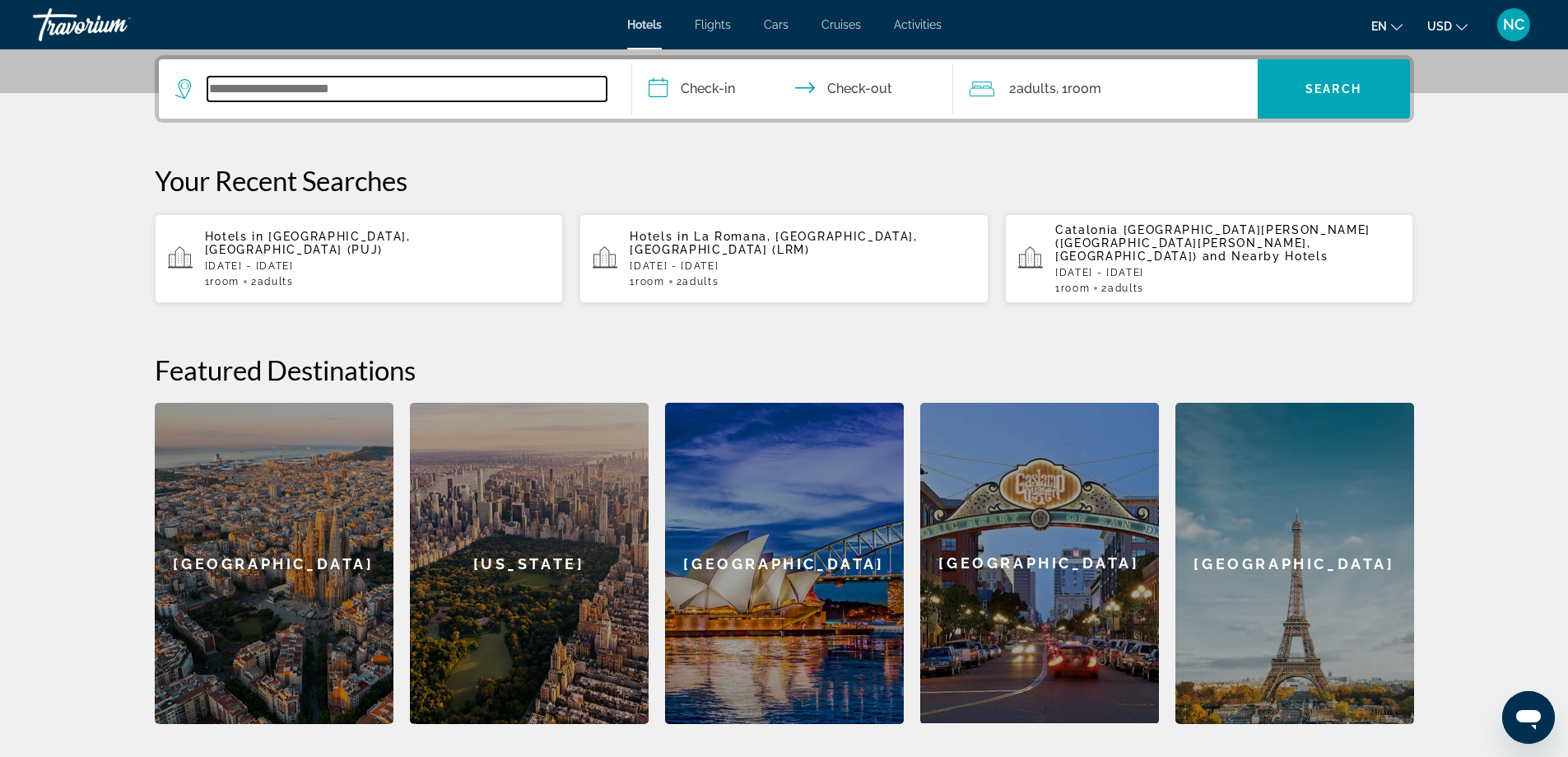
scroll to position [403, 0]
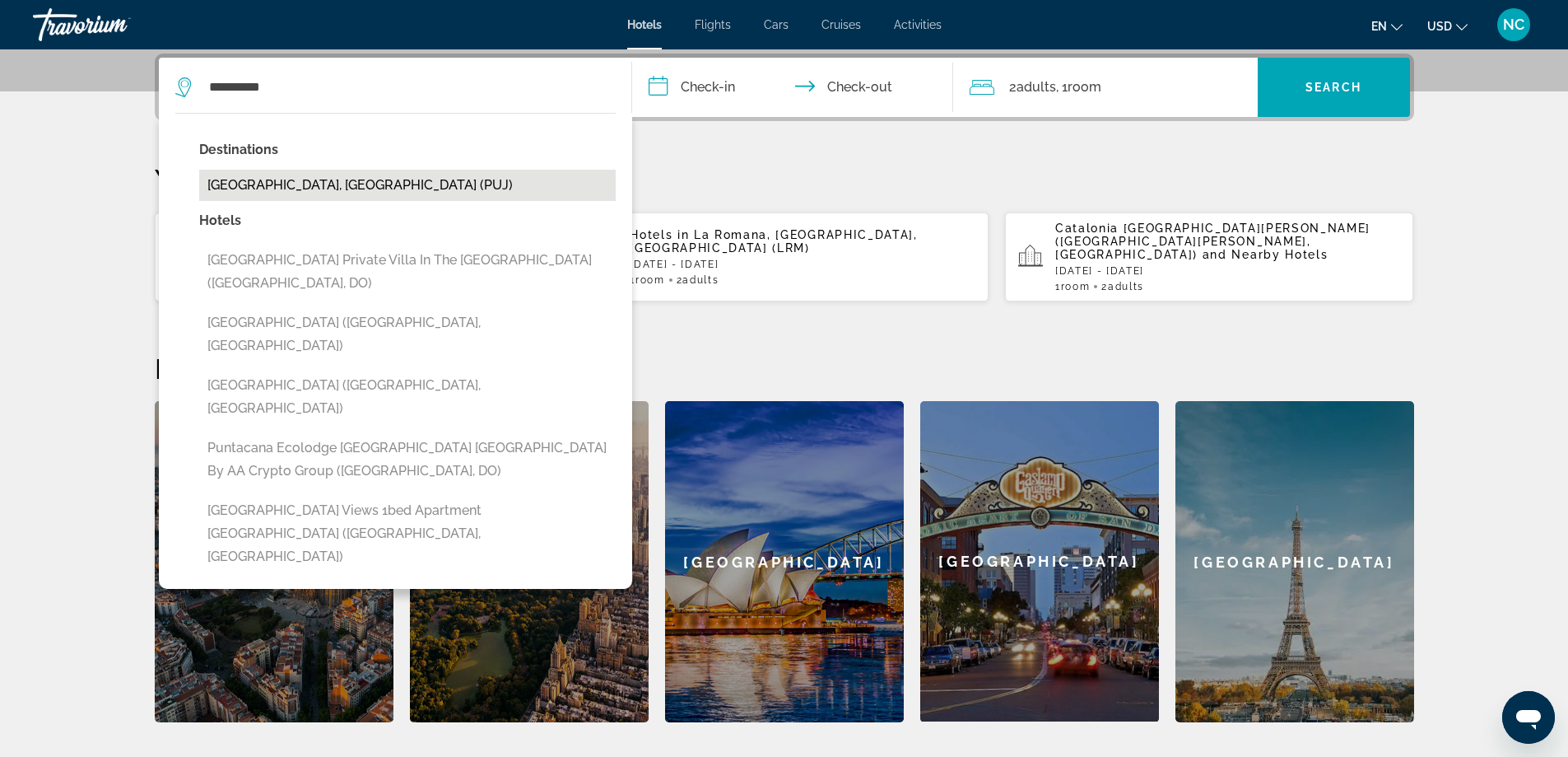
click at [352, 182] on button "[GEOGRAPHIC_DATA], [GEOGRAPHIC_DATA] (PUJ)" at bounding box center [407, 185] width 416 height 31
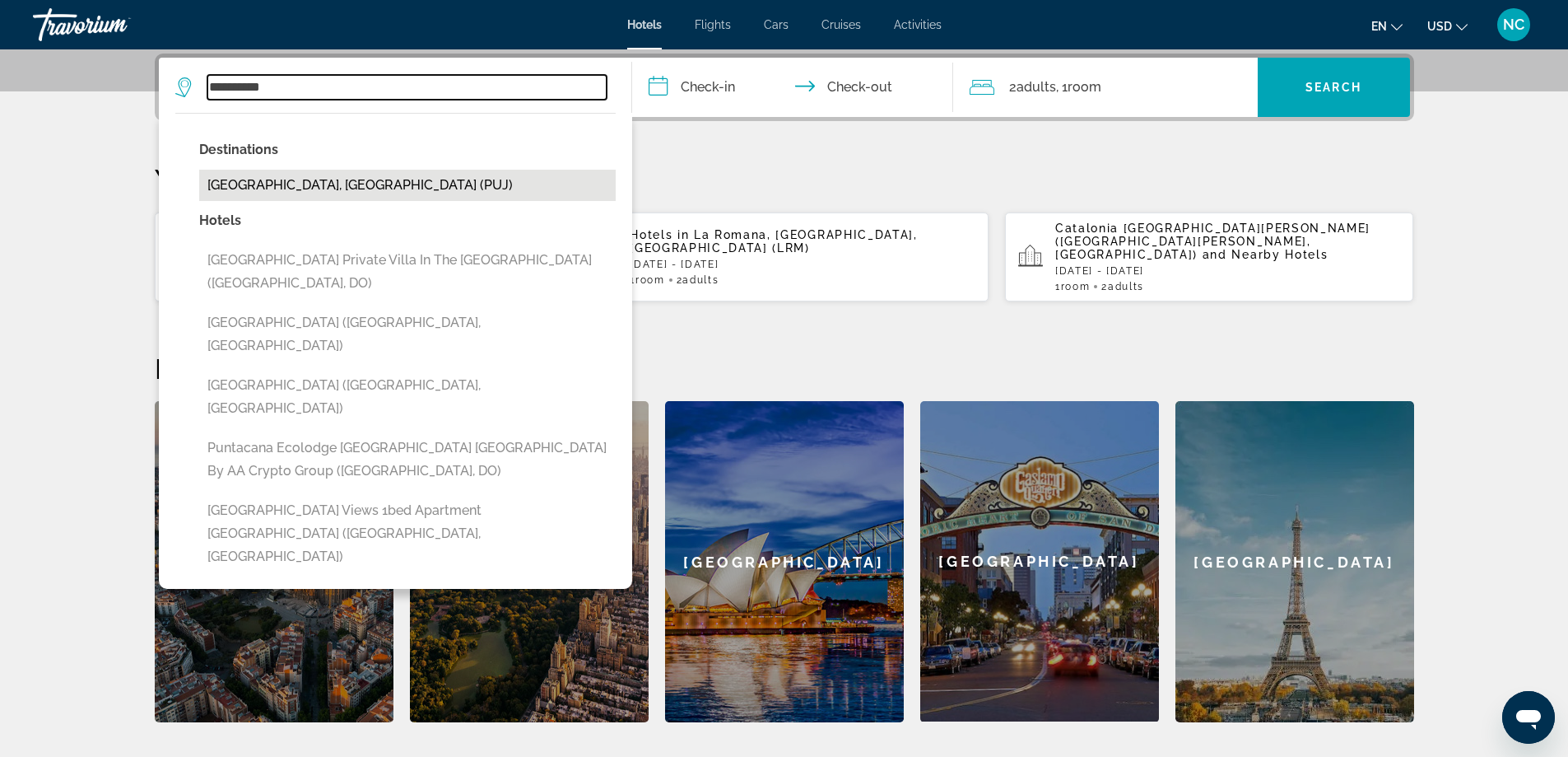
type input "**********"
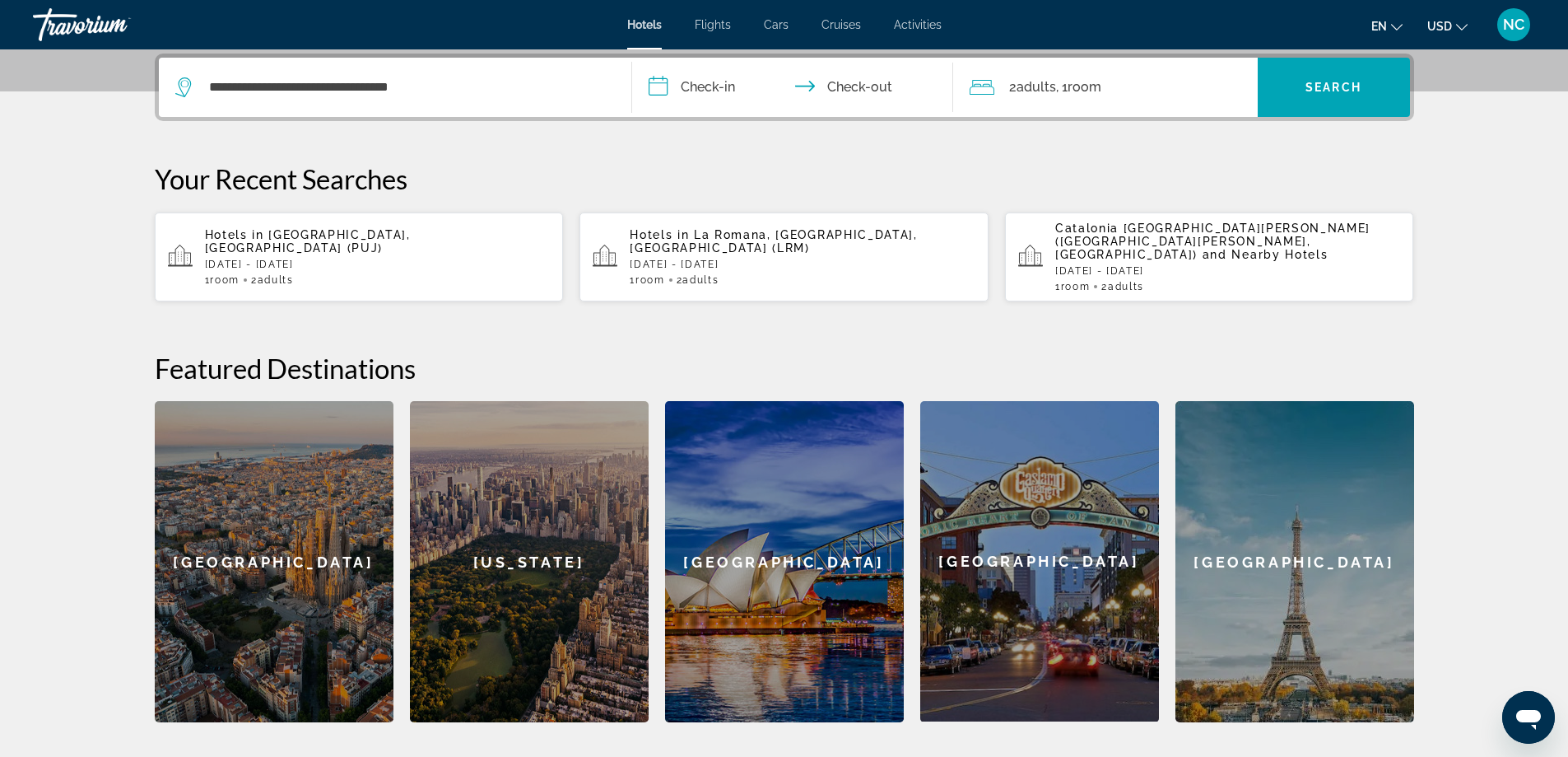
click at [660, 85] on input "**********" at bounding box center [796, 90] width 327 height 64
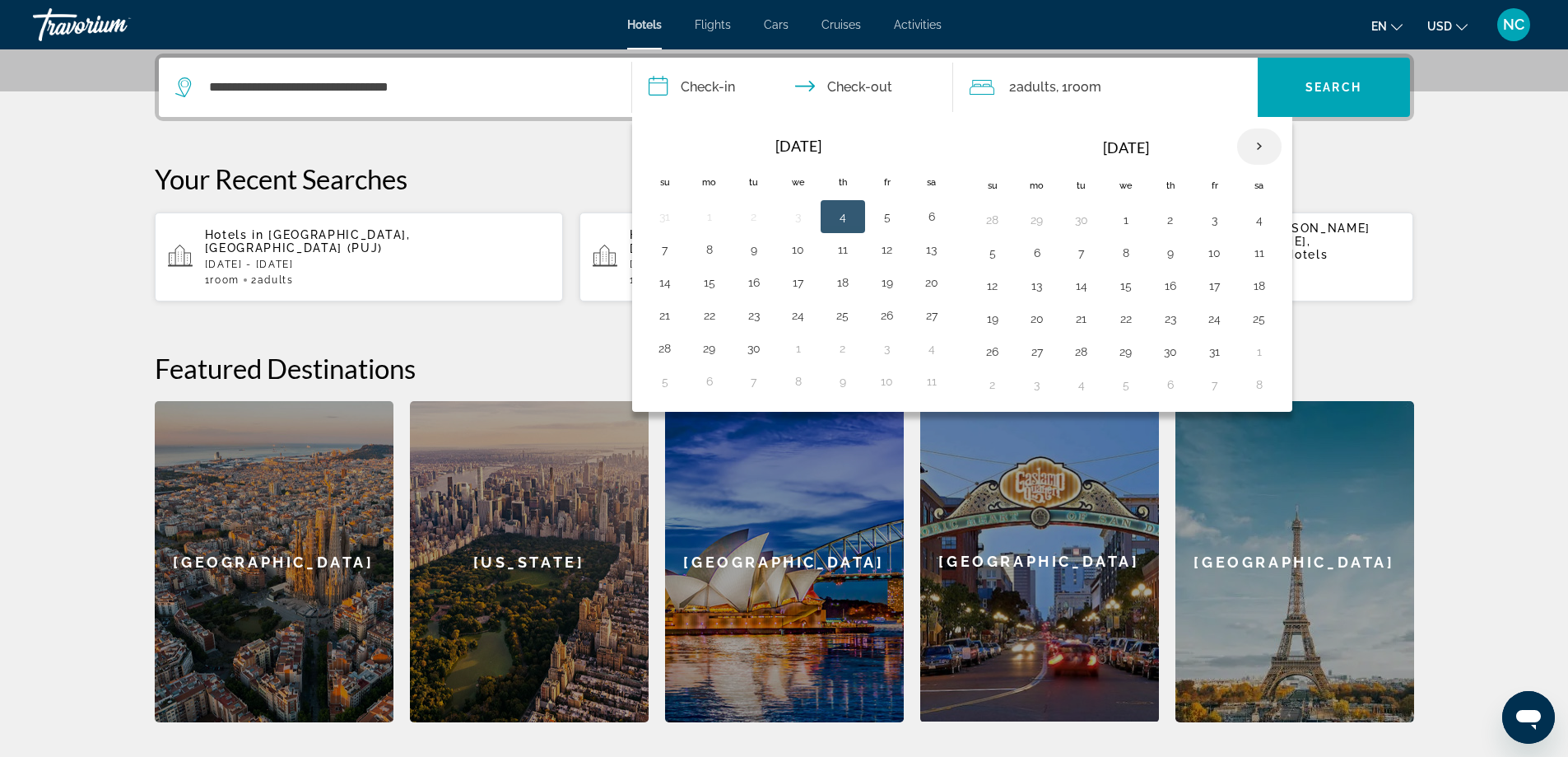
click at [1259, 146] on th "Next month" at bounding box center [1259, 146] width 44 height 36
click at [667, 320] on button "19" at bounding box center [665, 319] width 26 height 23
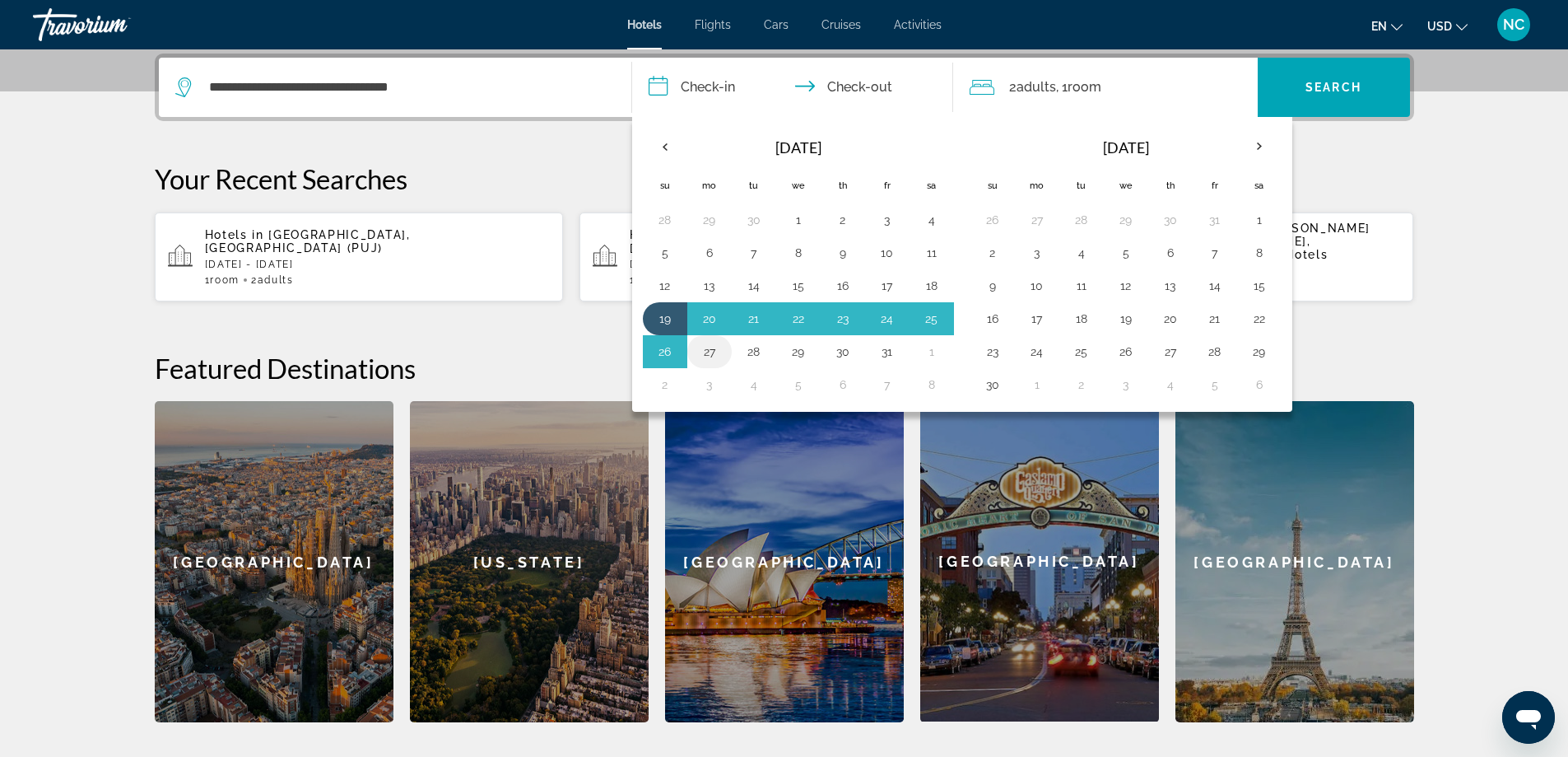
click at [712, 349] on button "27" at bounding box center [709, 352] width 26 height 23
type input "**********"
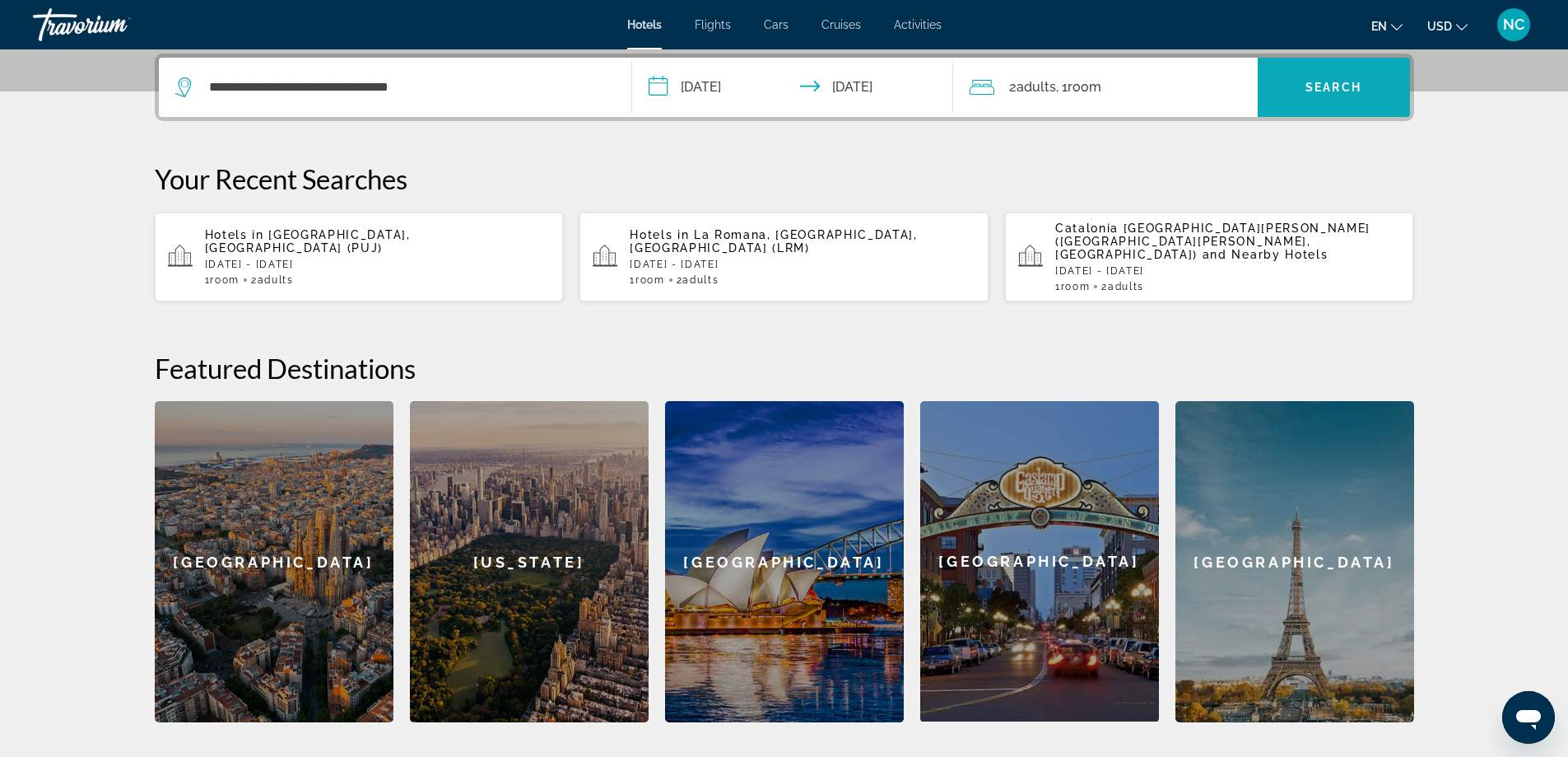
click at [1320, 86] on span "Search" at bounding box center [1333, 87] width 56 height 13
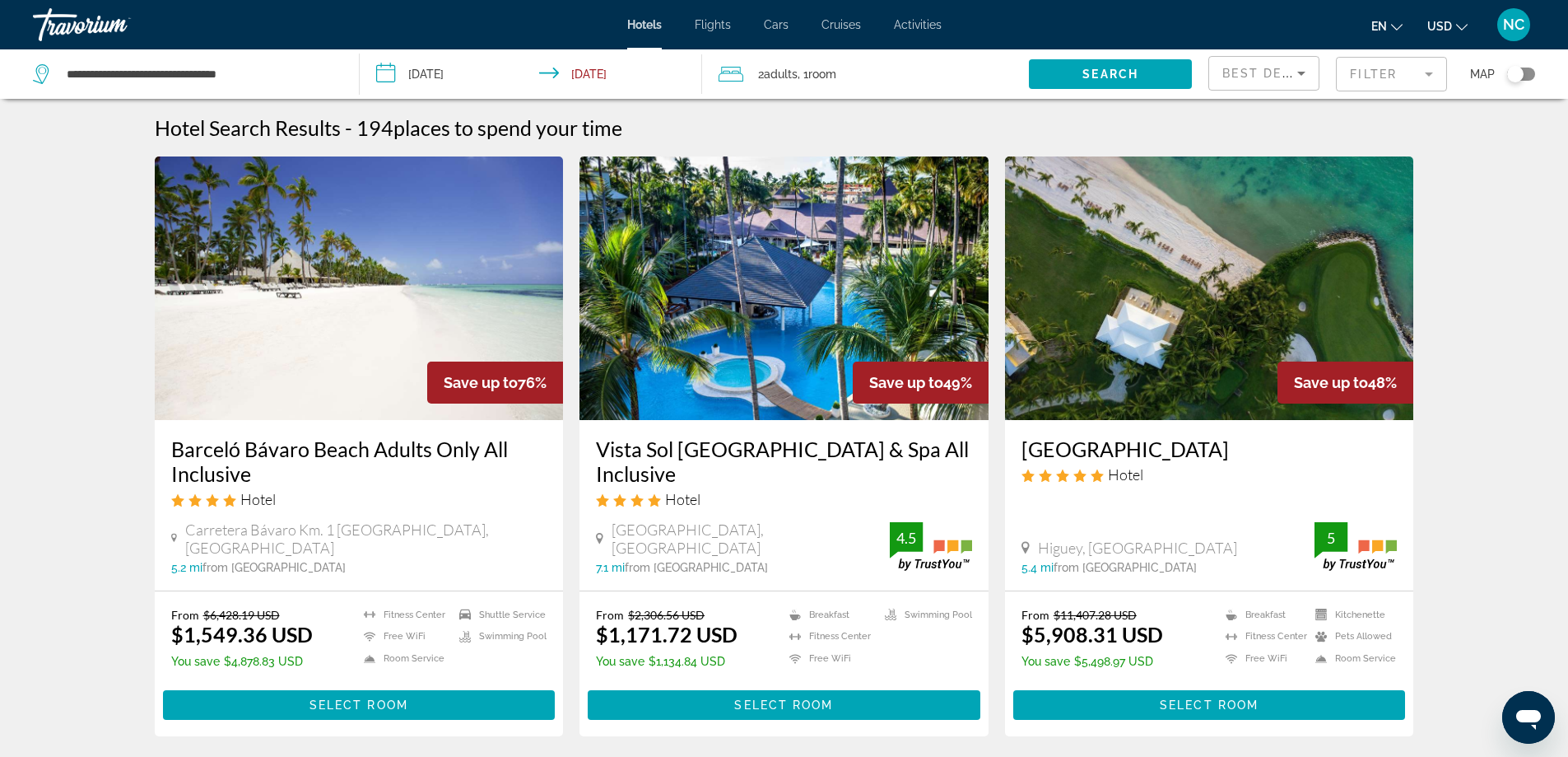
click at [1429, 74] on mat-form-field "Filter" at bounding box center [1391, 74] width 111 height 35
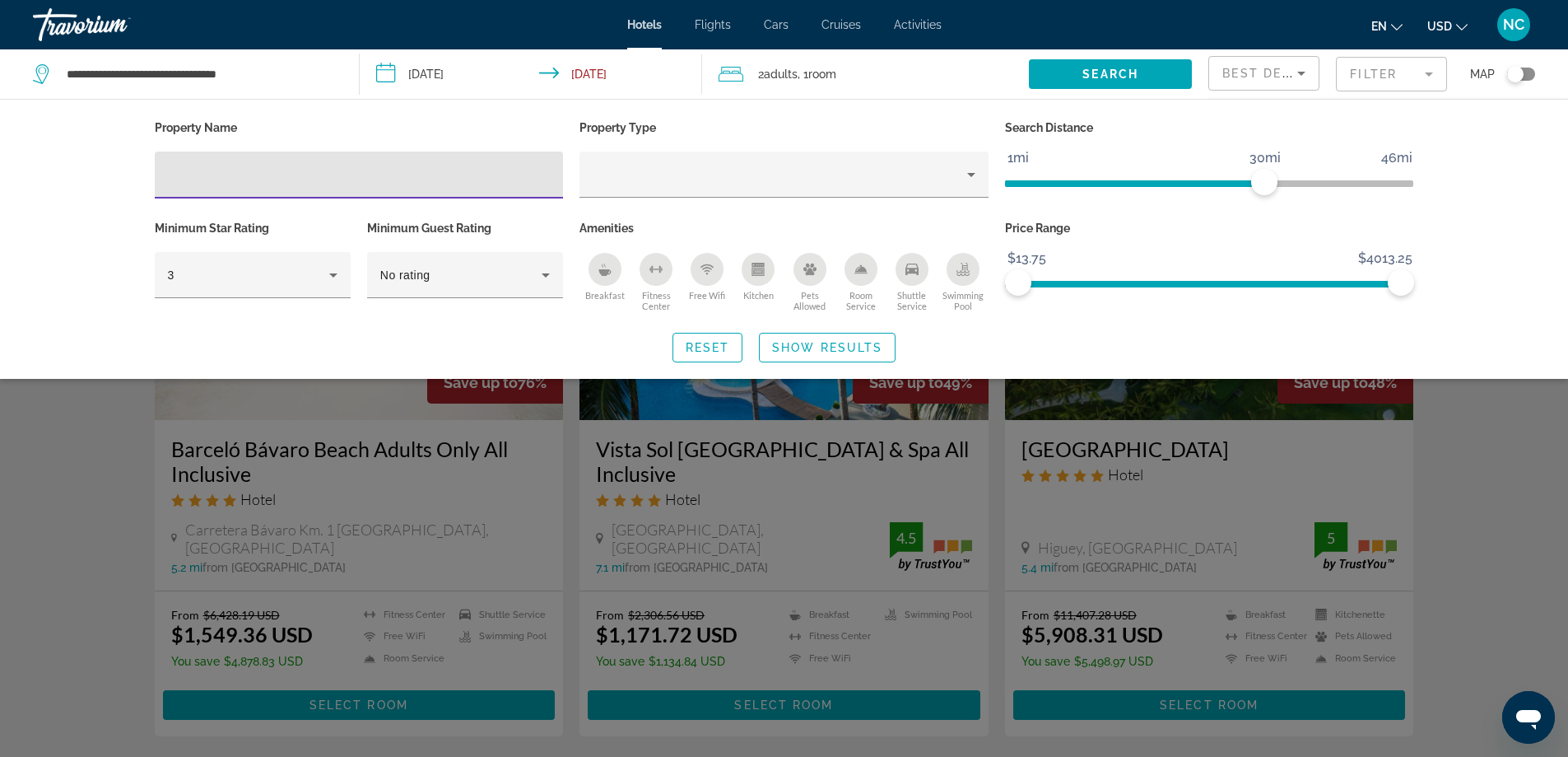
click at [179, 175] on input "Hotel Filters" at bounding box center [359, 175] width 383 height 20
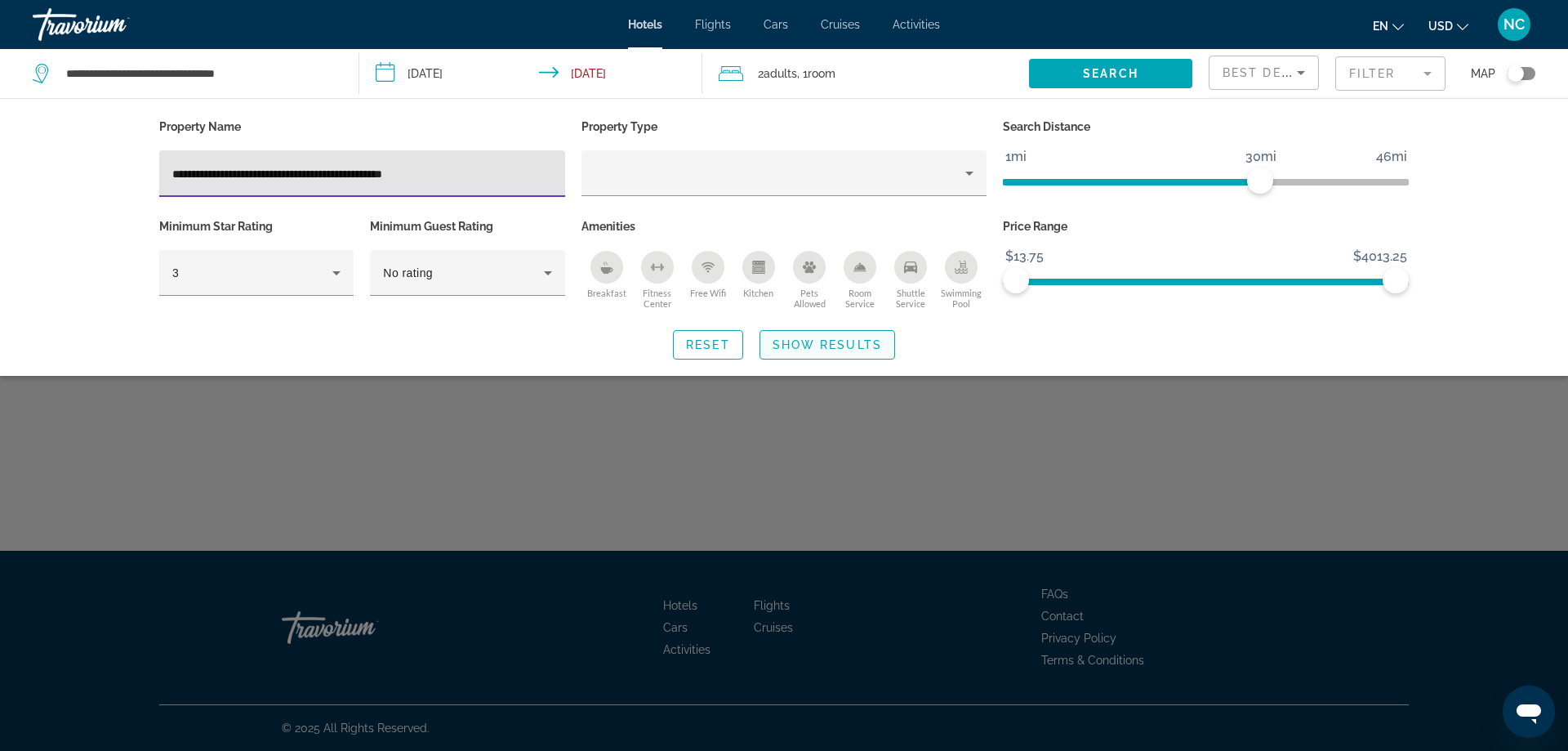
type input "**********"
click at [843, 343] on span "Show Results" at bounding box center [827, 345] width 109 height 13
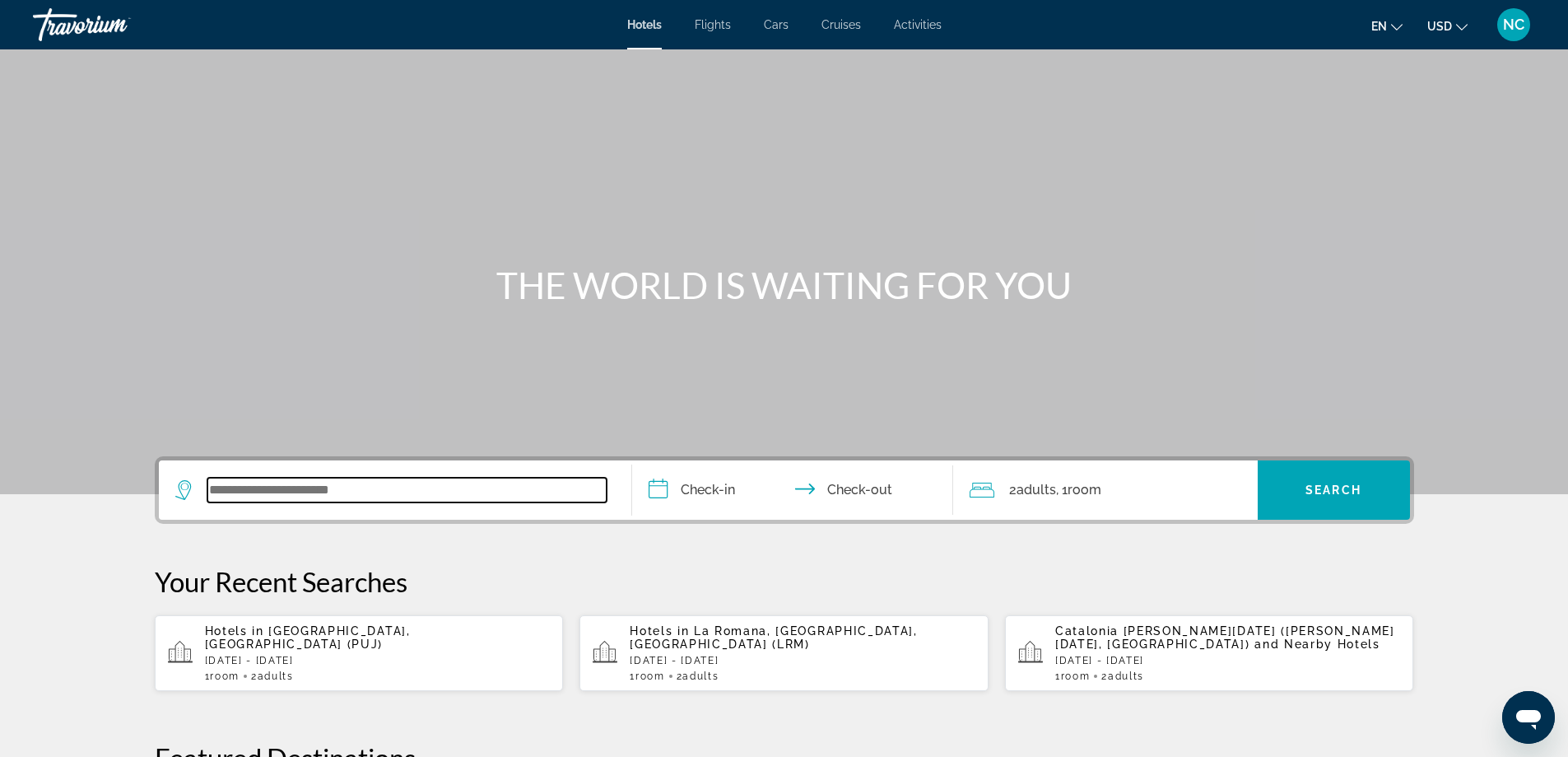
click at [282, 484] on input "Search widget" at bounding box center [407, 489] width 399 height 25
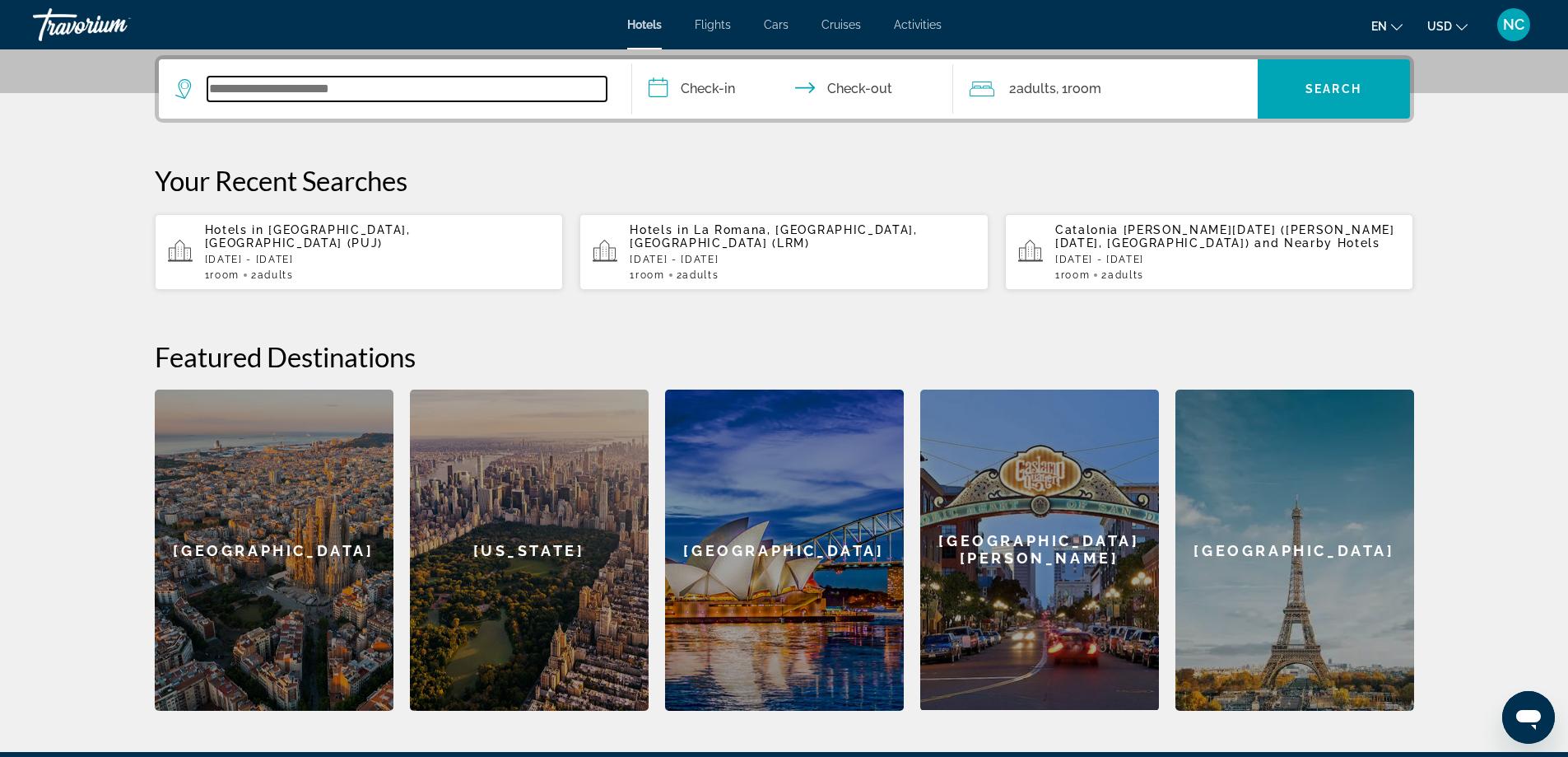
scroll to position [403, 0]
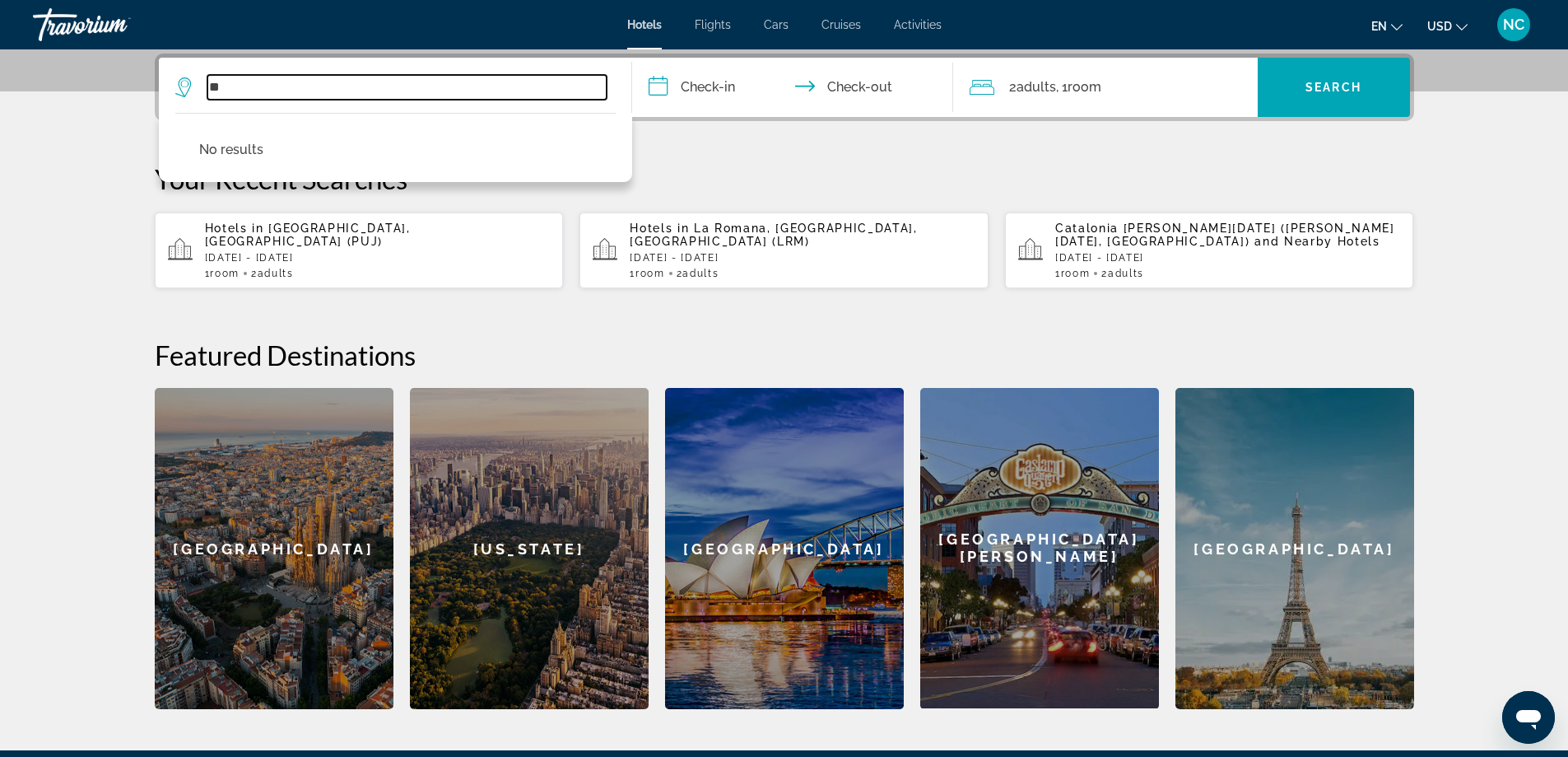
type input "*"
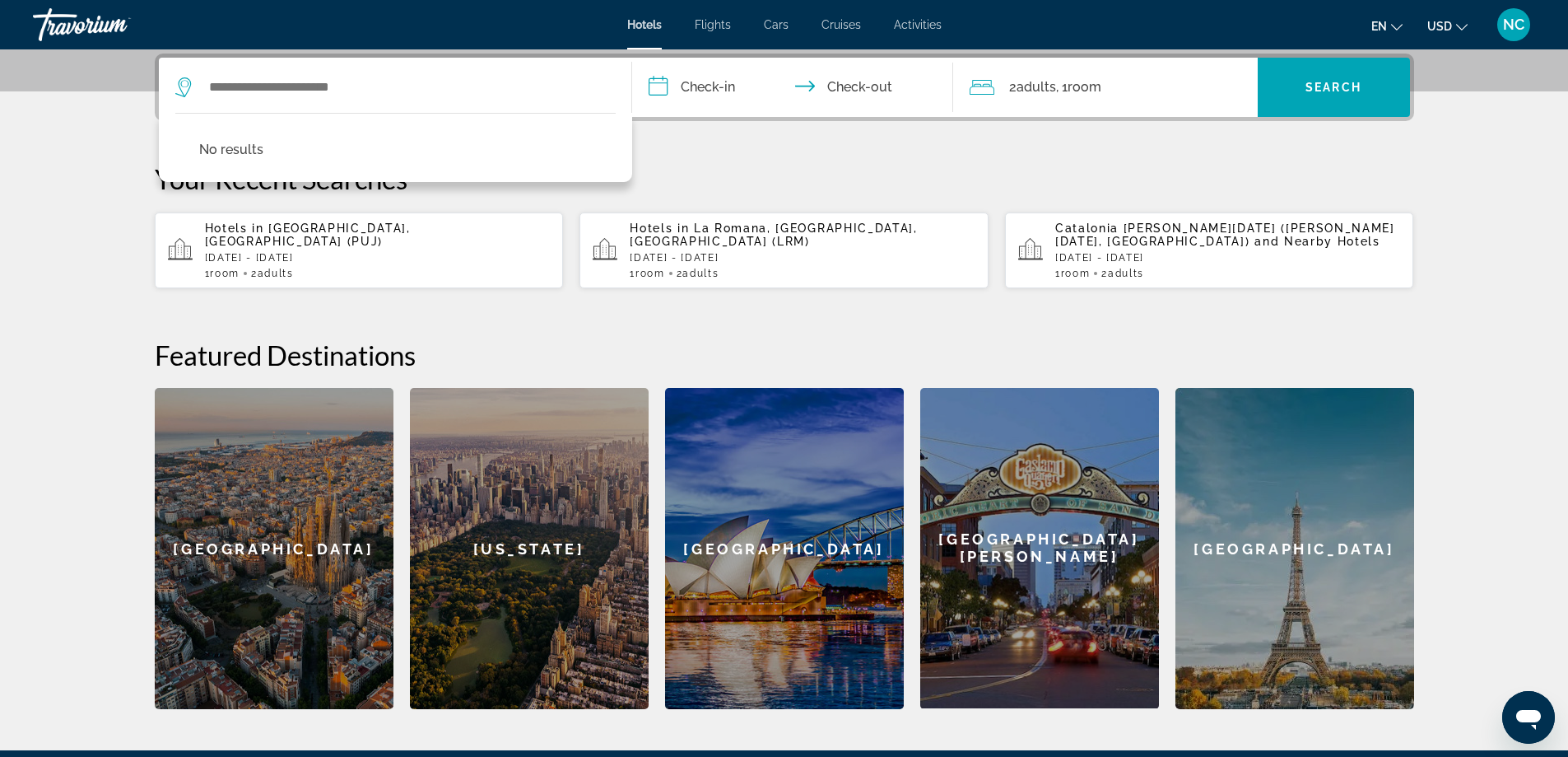
click at [35, 187] on section "**********" at bounding box center [784, 152] width 1568 height 1111
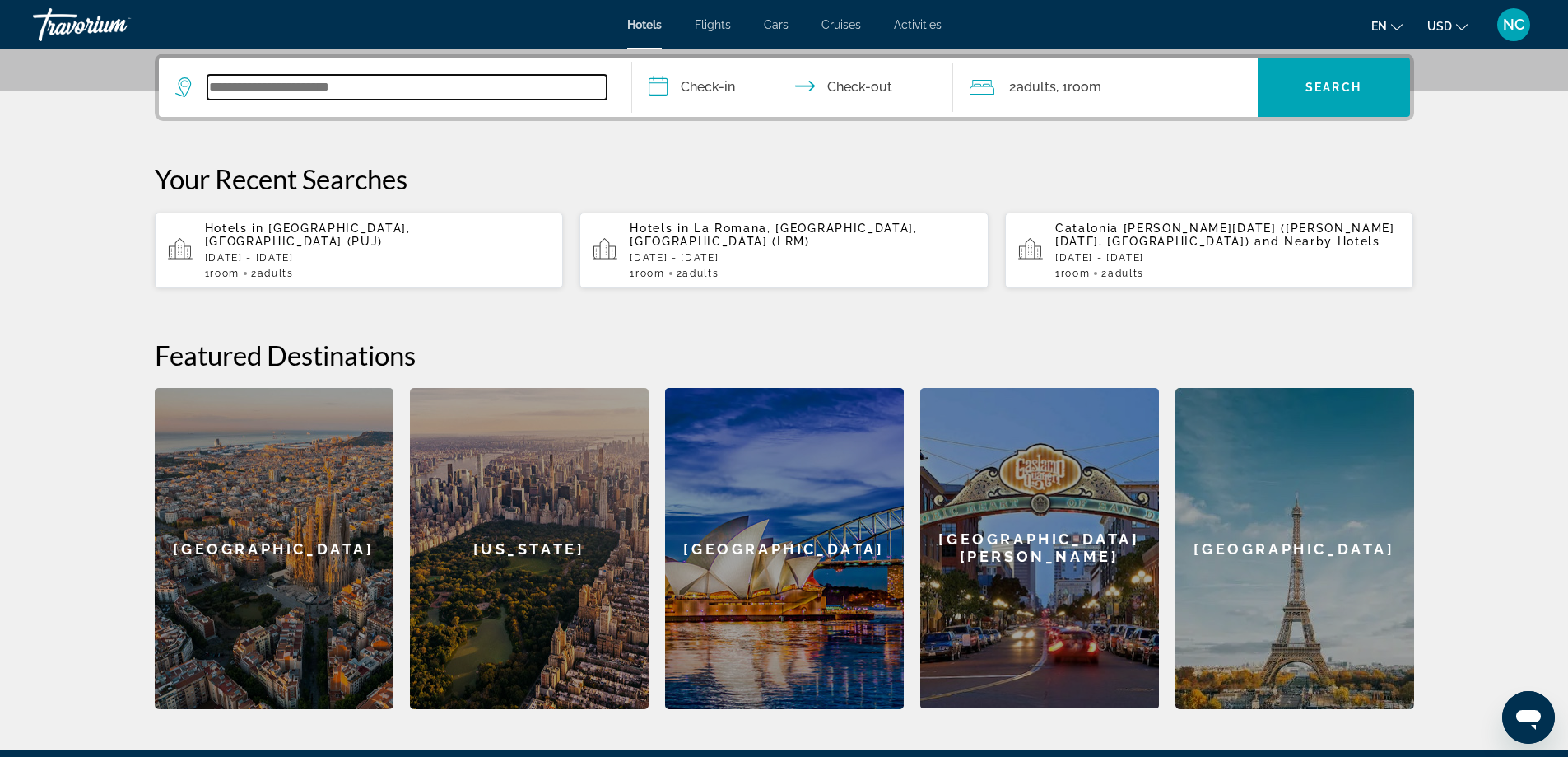
click at [308, 82] on input "Search widget" at bounding box center [407, 87] width 399 height 25
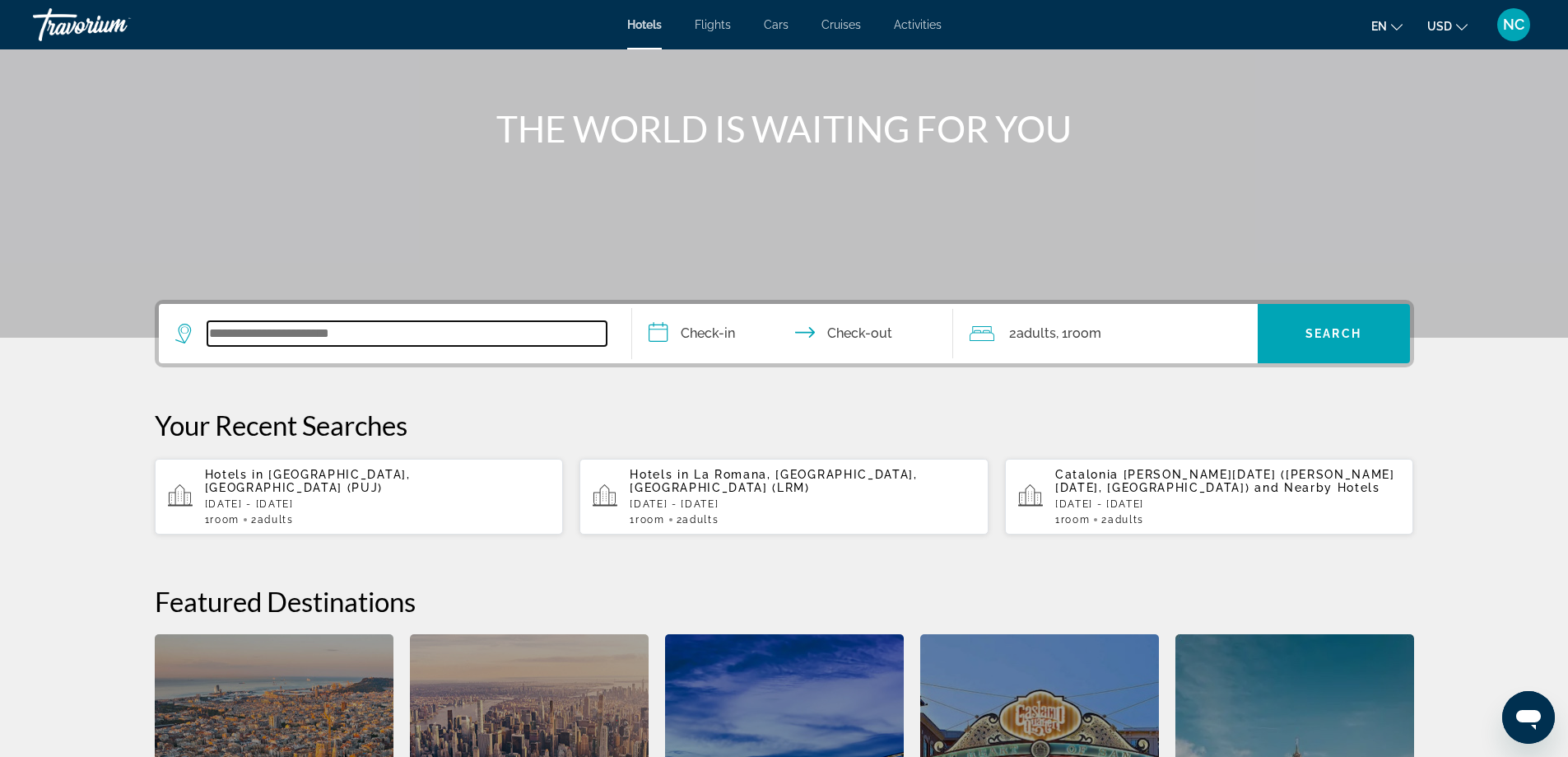
scroll to position [156, 0]
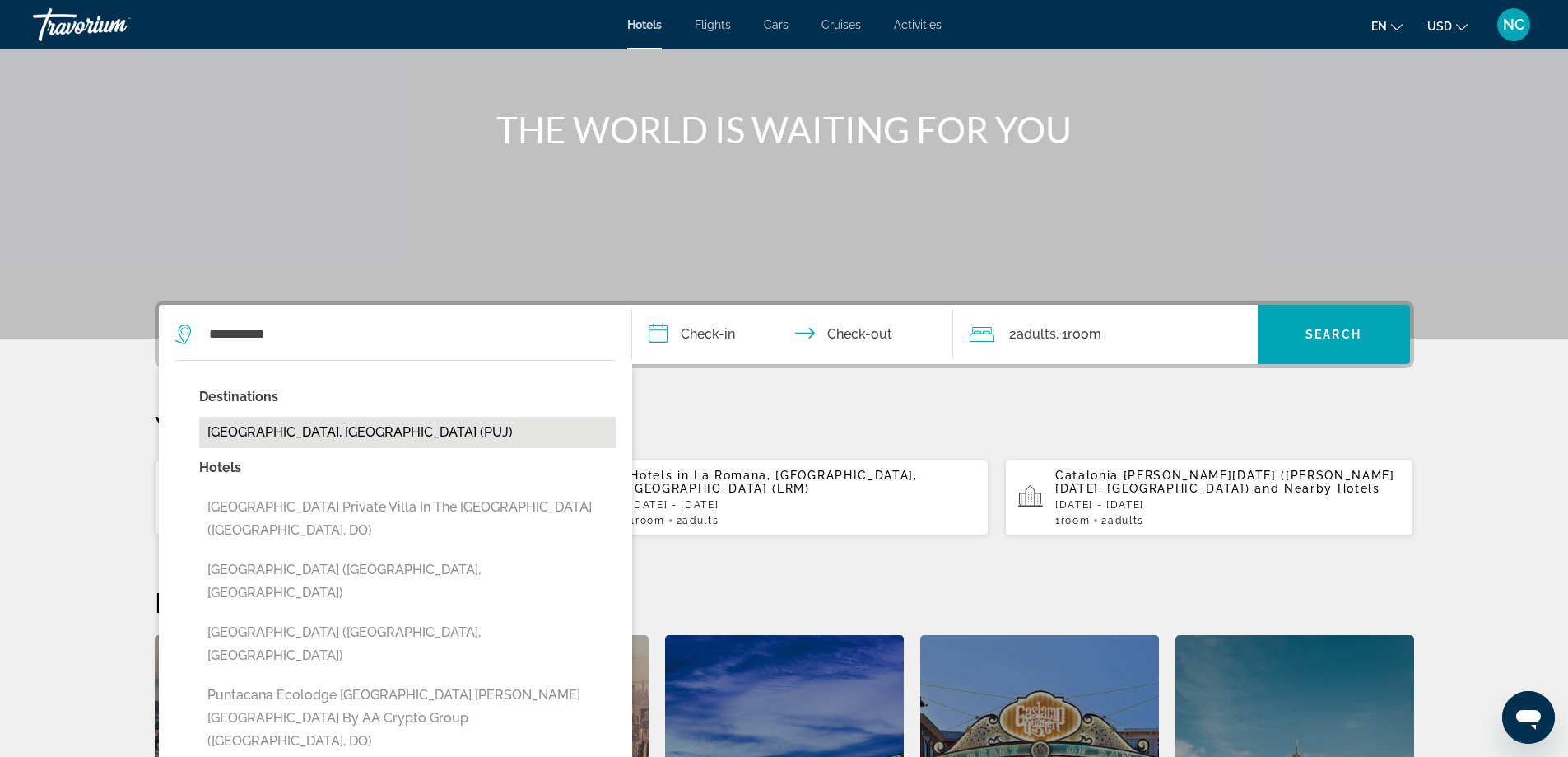
click at [358, 425] on button "[GEOGRAPHIC_DATA], [GEOGRAPHIC_DATA] (PUJ)" at bounding box center [407, 432] width 416 height 31
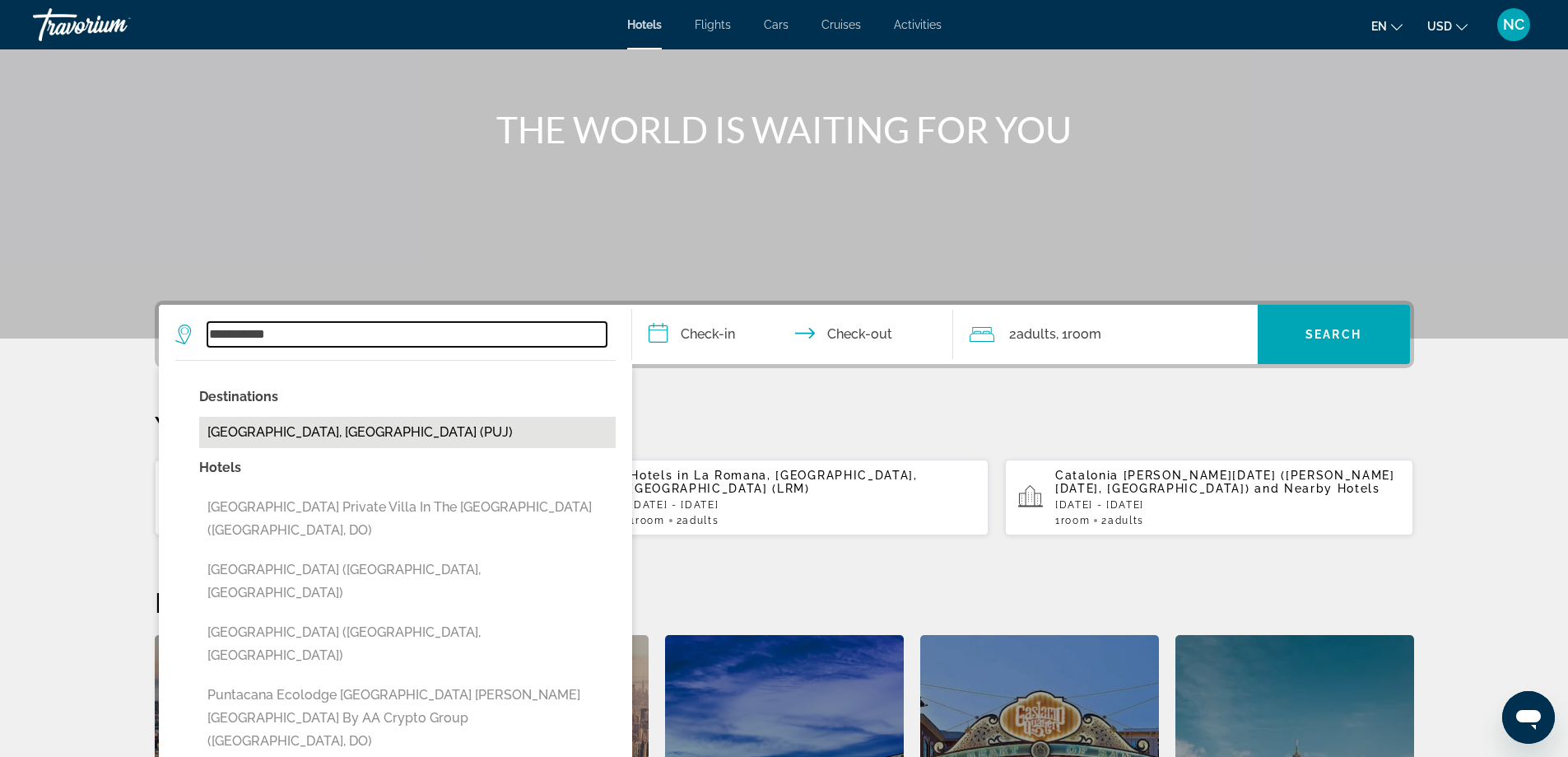
type input "**********"
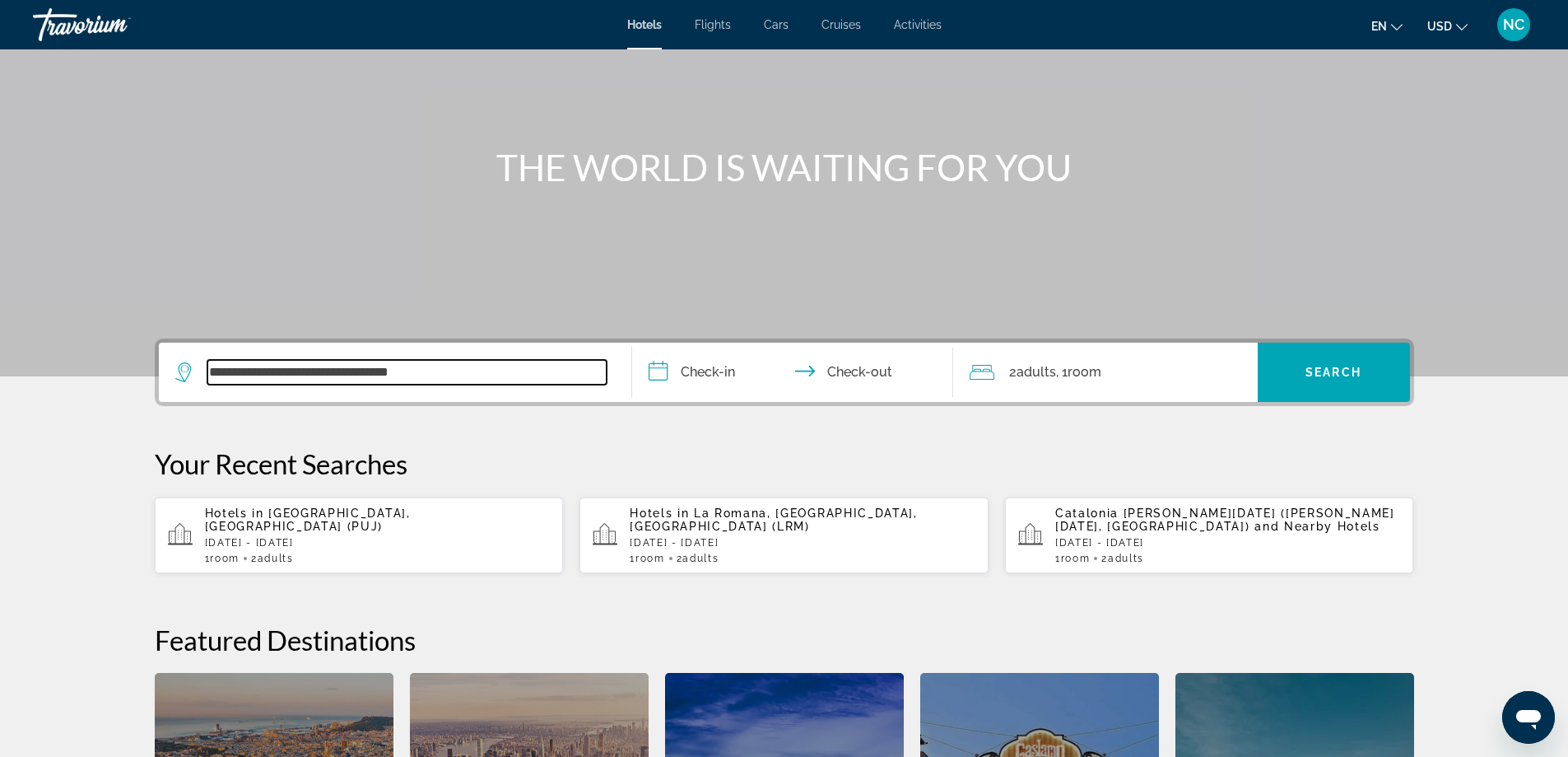
scroll to position [74, 0]
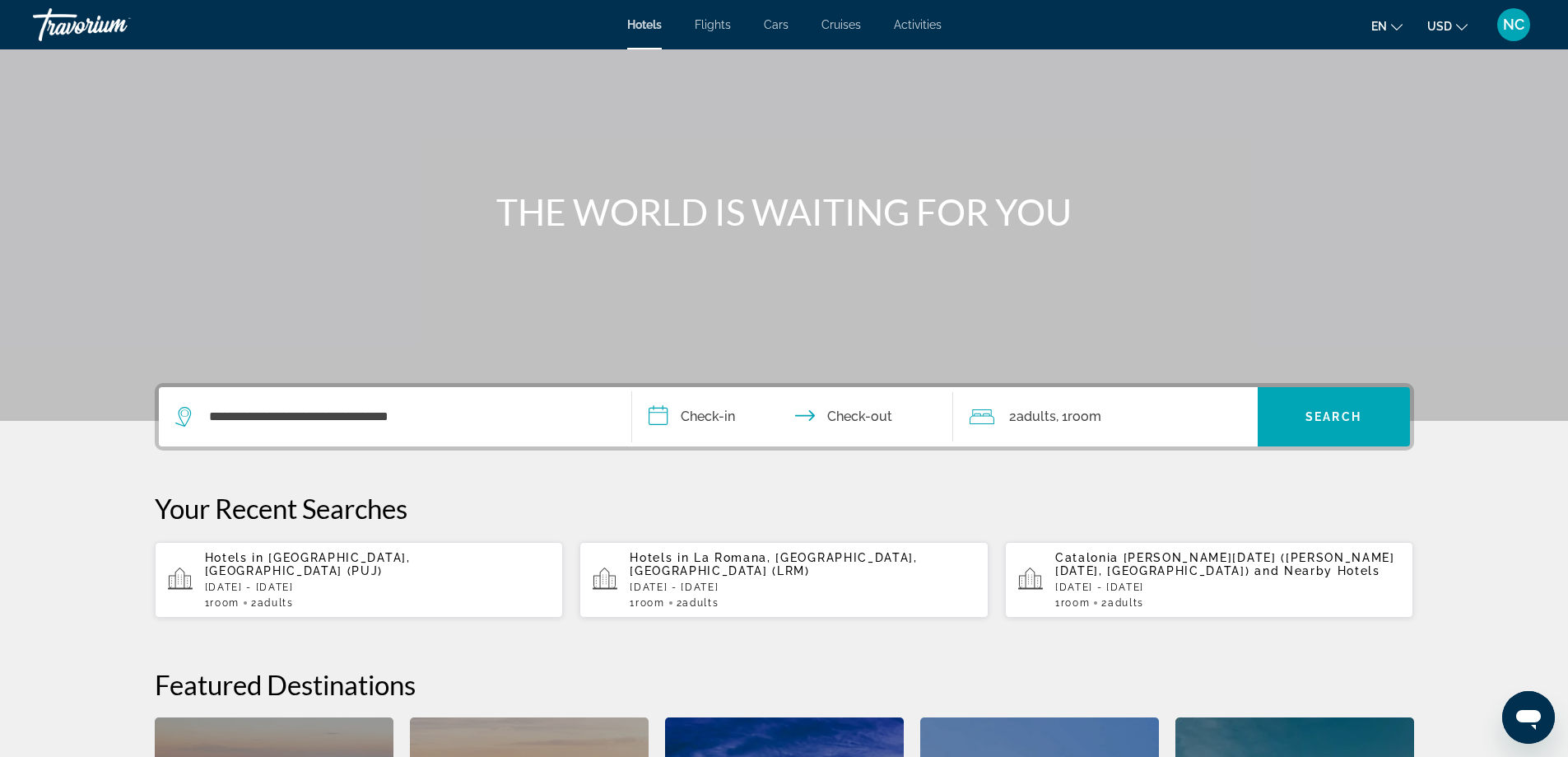
click at [672, 417] on input "**********" at bounding box center [796, 419] width 327 height 64
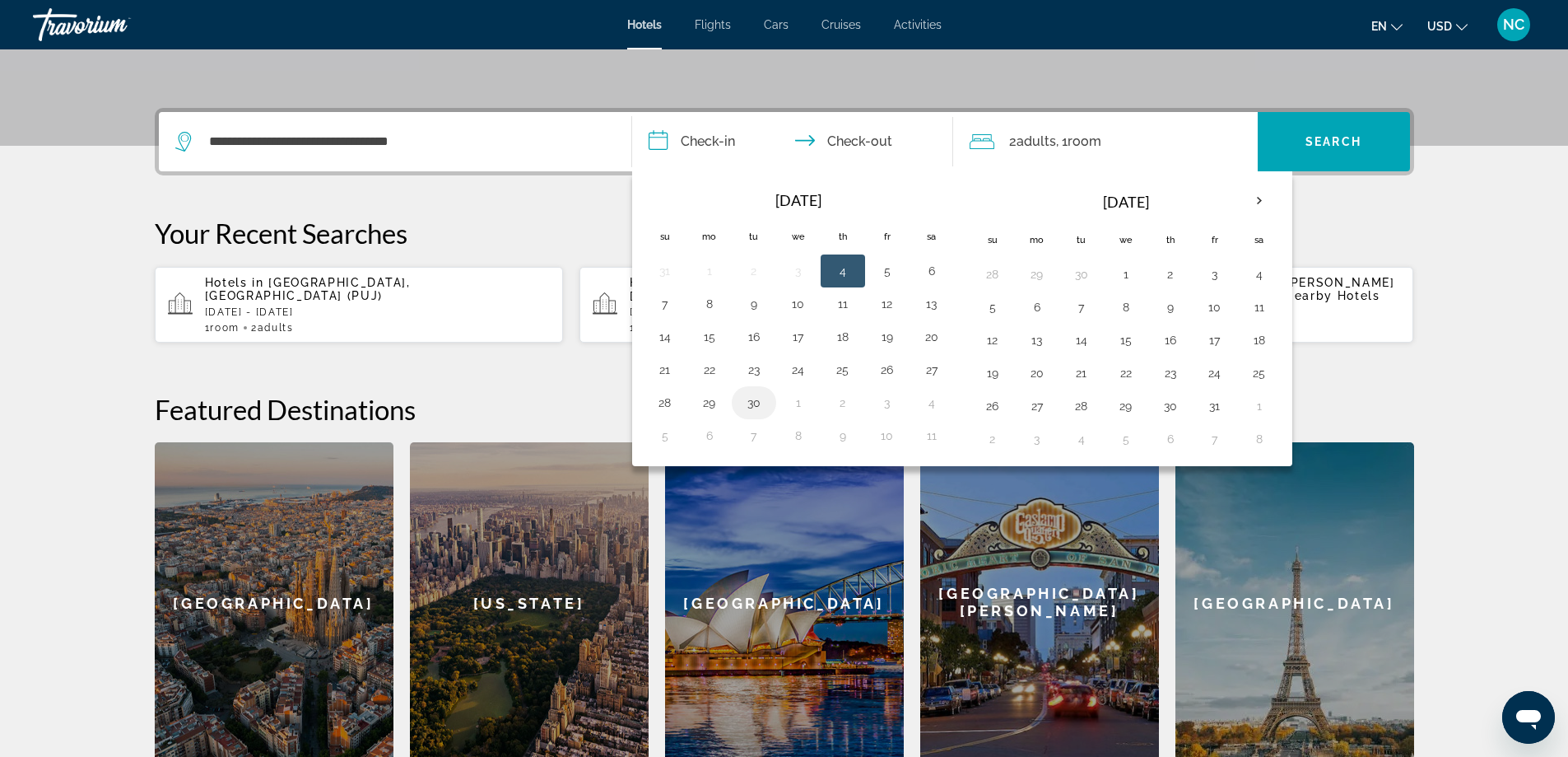
scroll to position [320, 0]
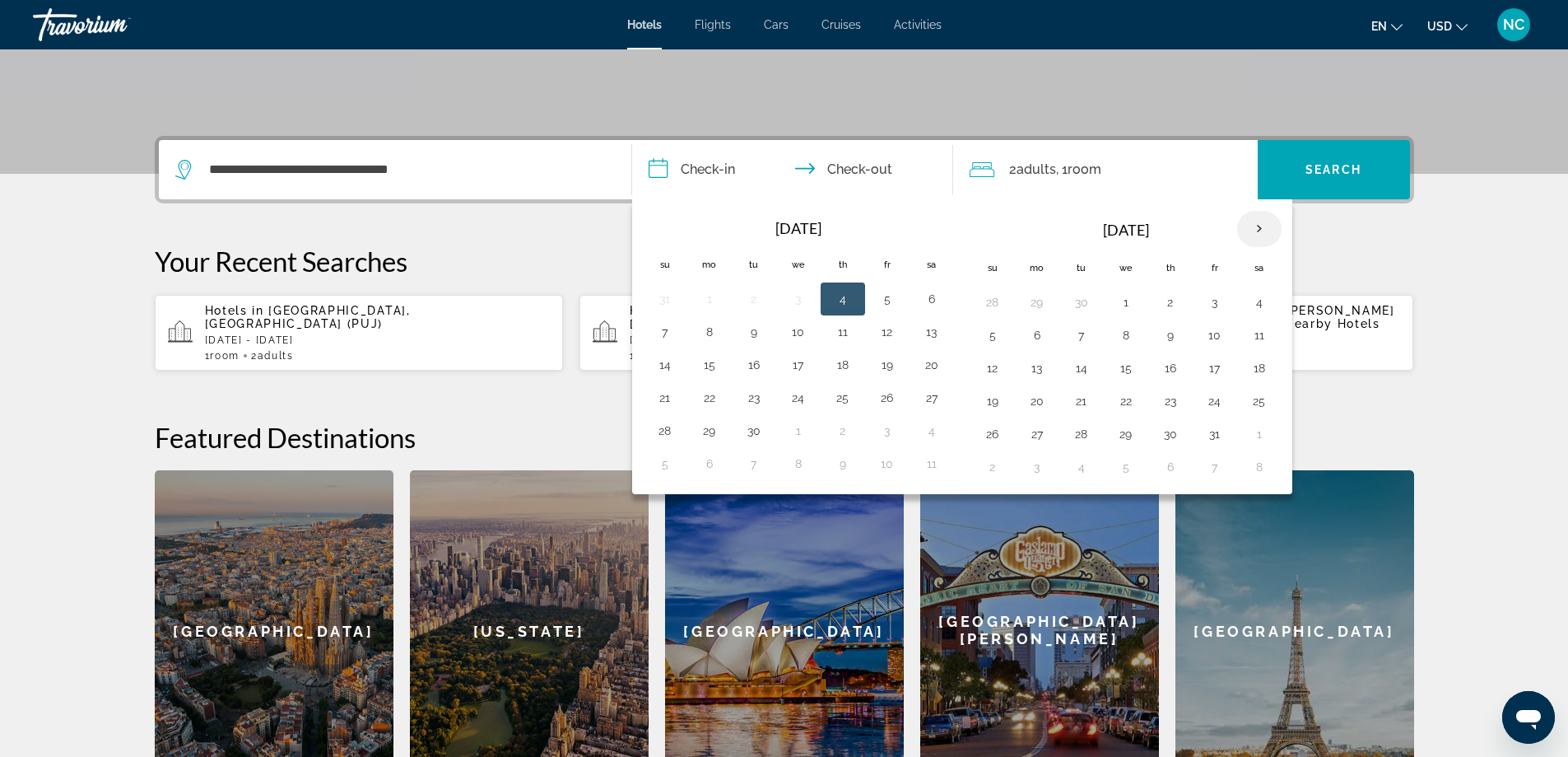
click at [1256, 235] on th "Next month" at bounding box center [1259, 229] width 44 height 36
click at [661, 400] on button "19" at bounding box center [665, 401] width 26 height 23
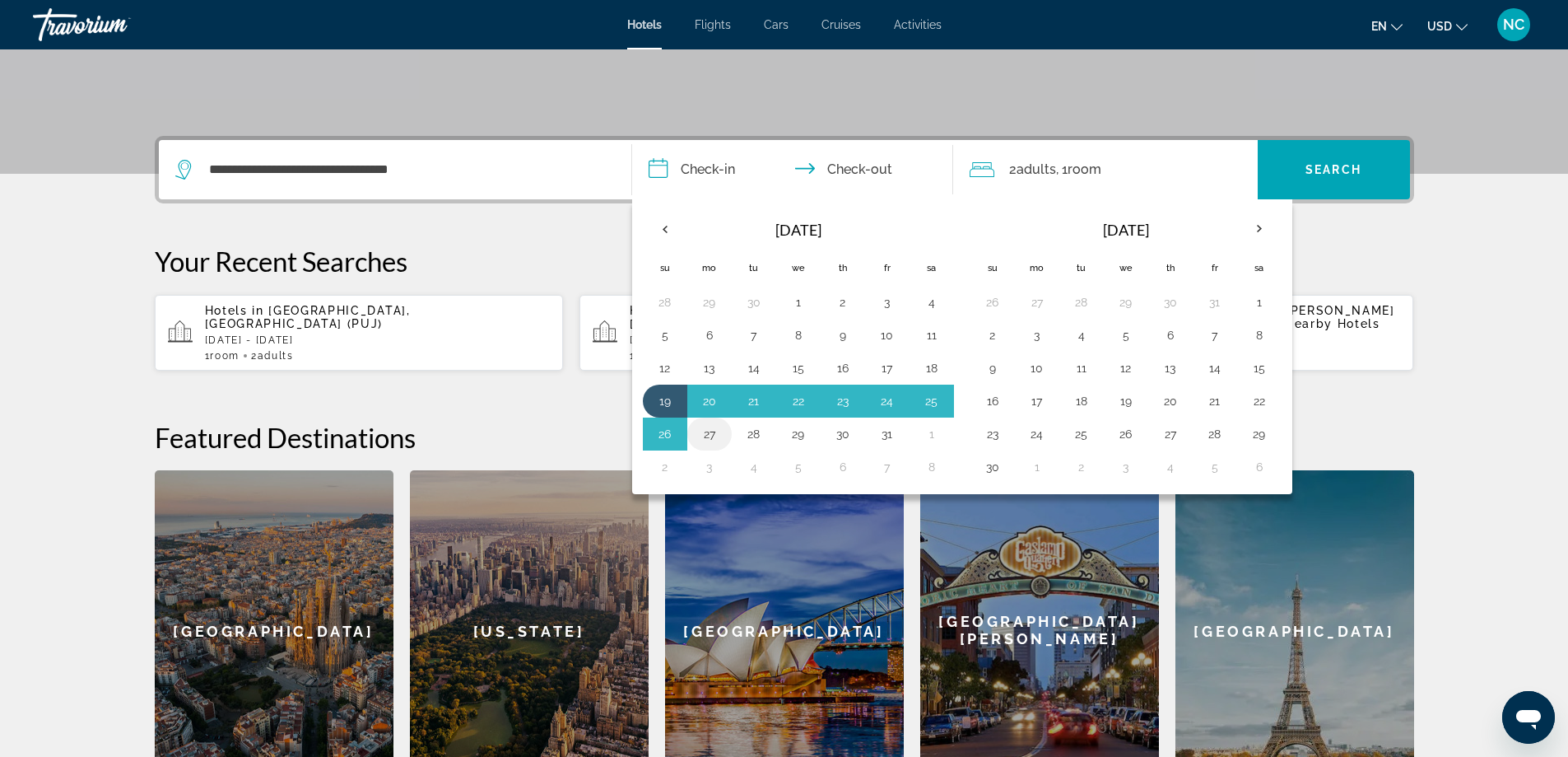
click at [712, 434] on button "27" at bounding box center [709, 434] width 26 height 23
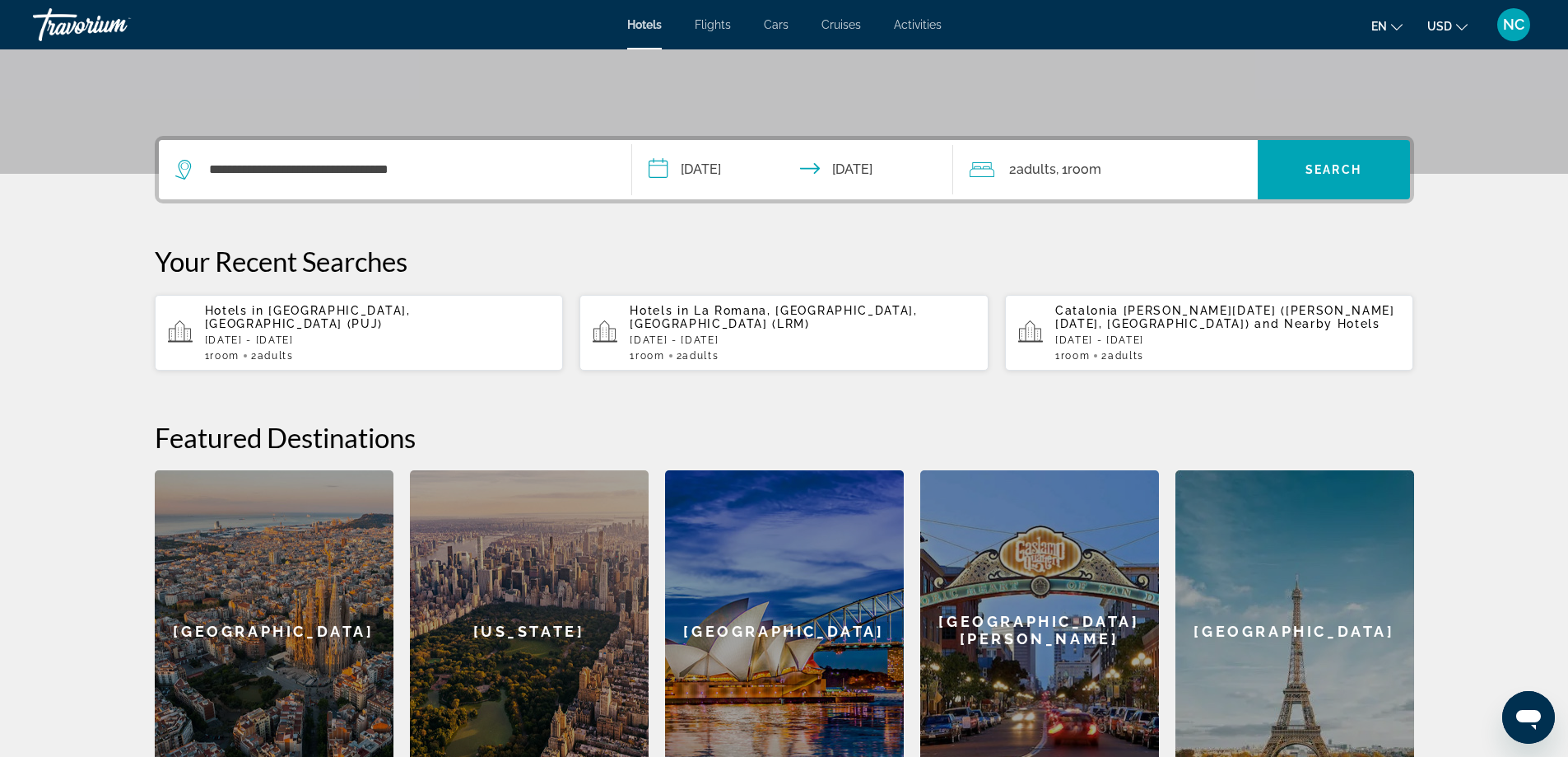
type input "**********"
click at [1341, 175] on span "Search" at bounding box center [1333, 169] width 56 height 13
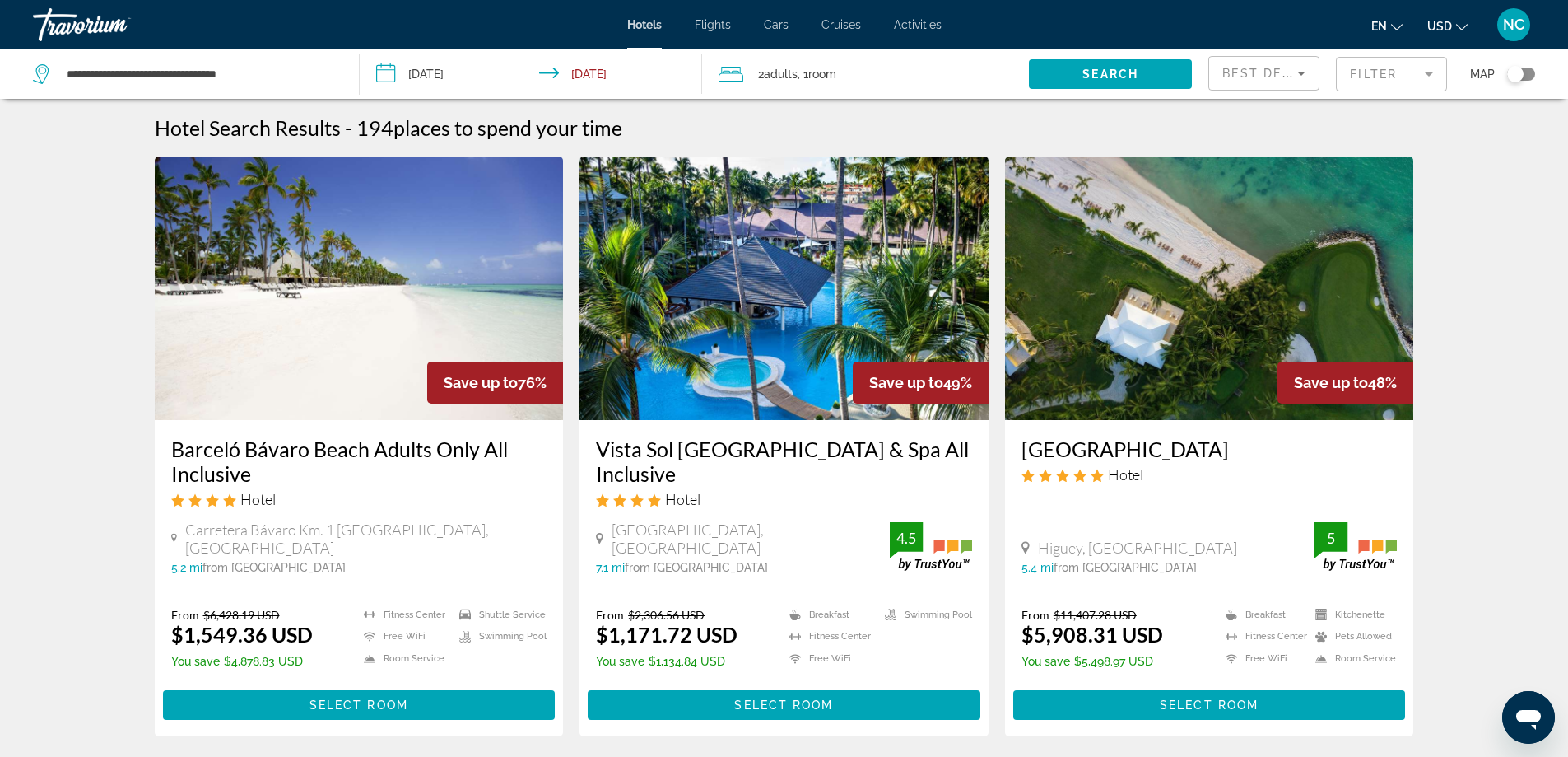
click at [1427, 72] on mat-form-field "Filter" at bounding box center [1391, 74] width 111 height 35
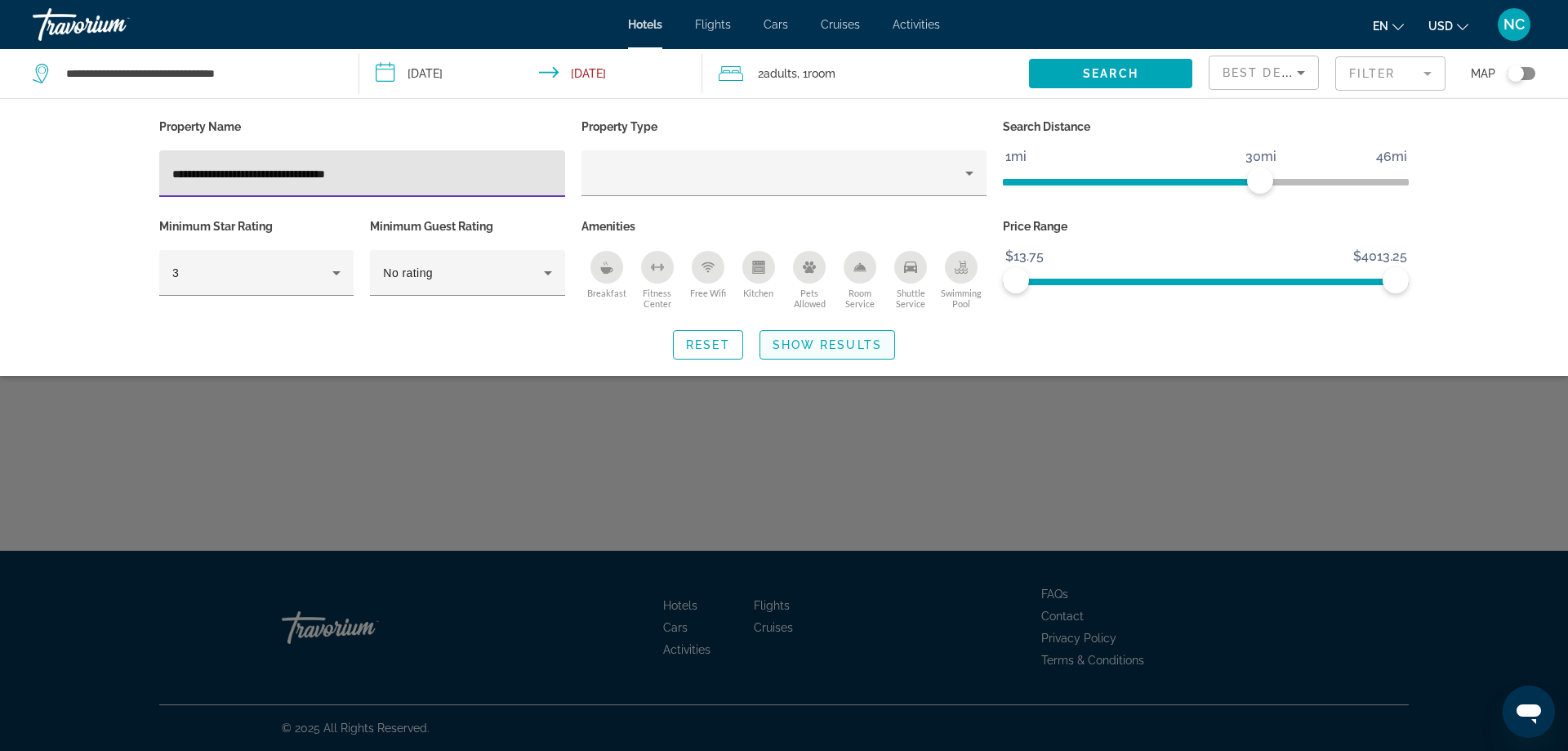
type input "**********"
click at [815, 342] on span "Show Results" at bounding box center [827, 345] width 109 height 13
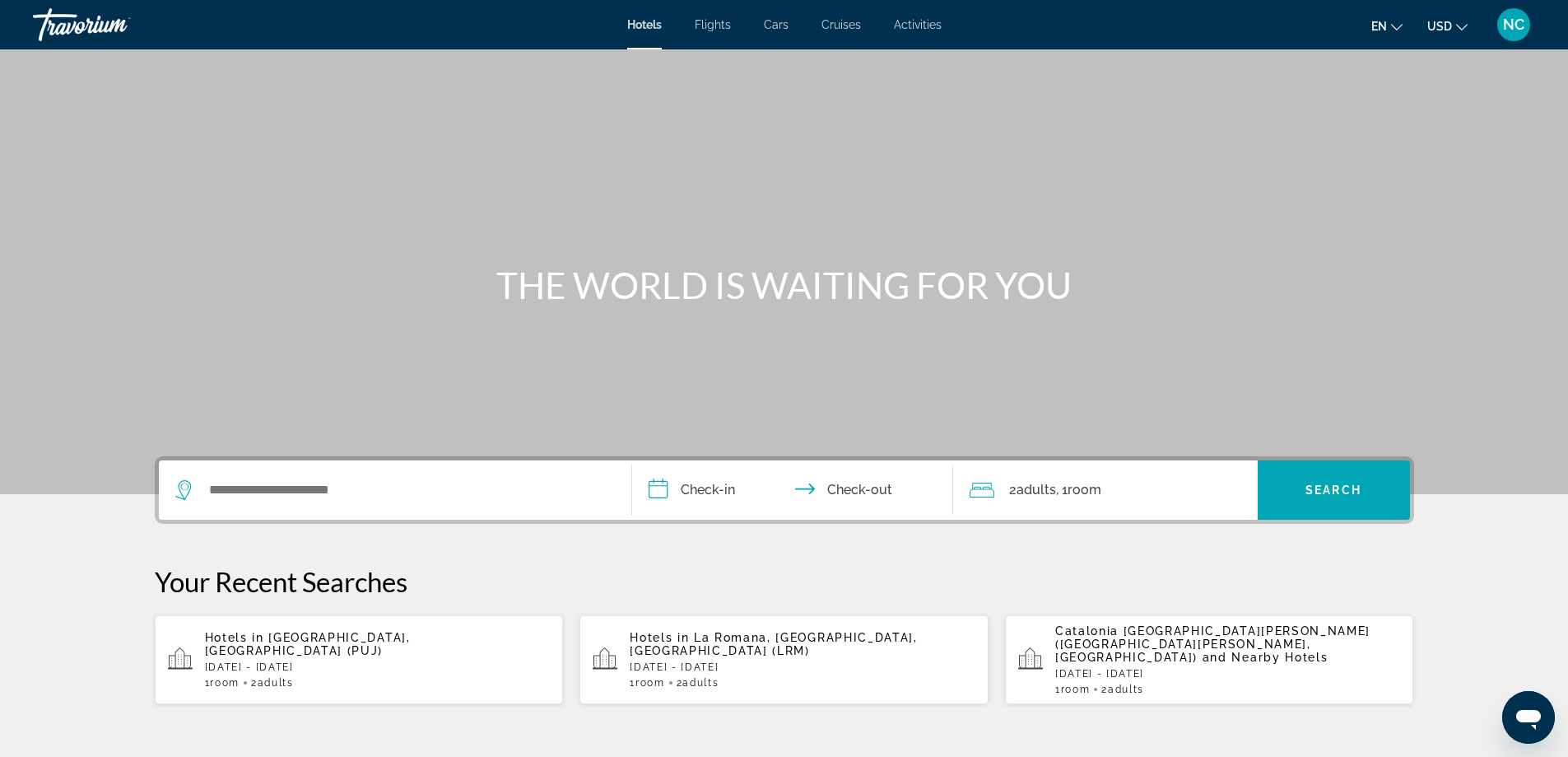
click at [246, 476] on div "Search widget" at bounding box center [395, 489] width 440 height 59
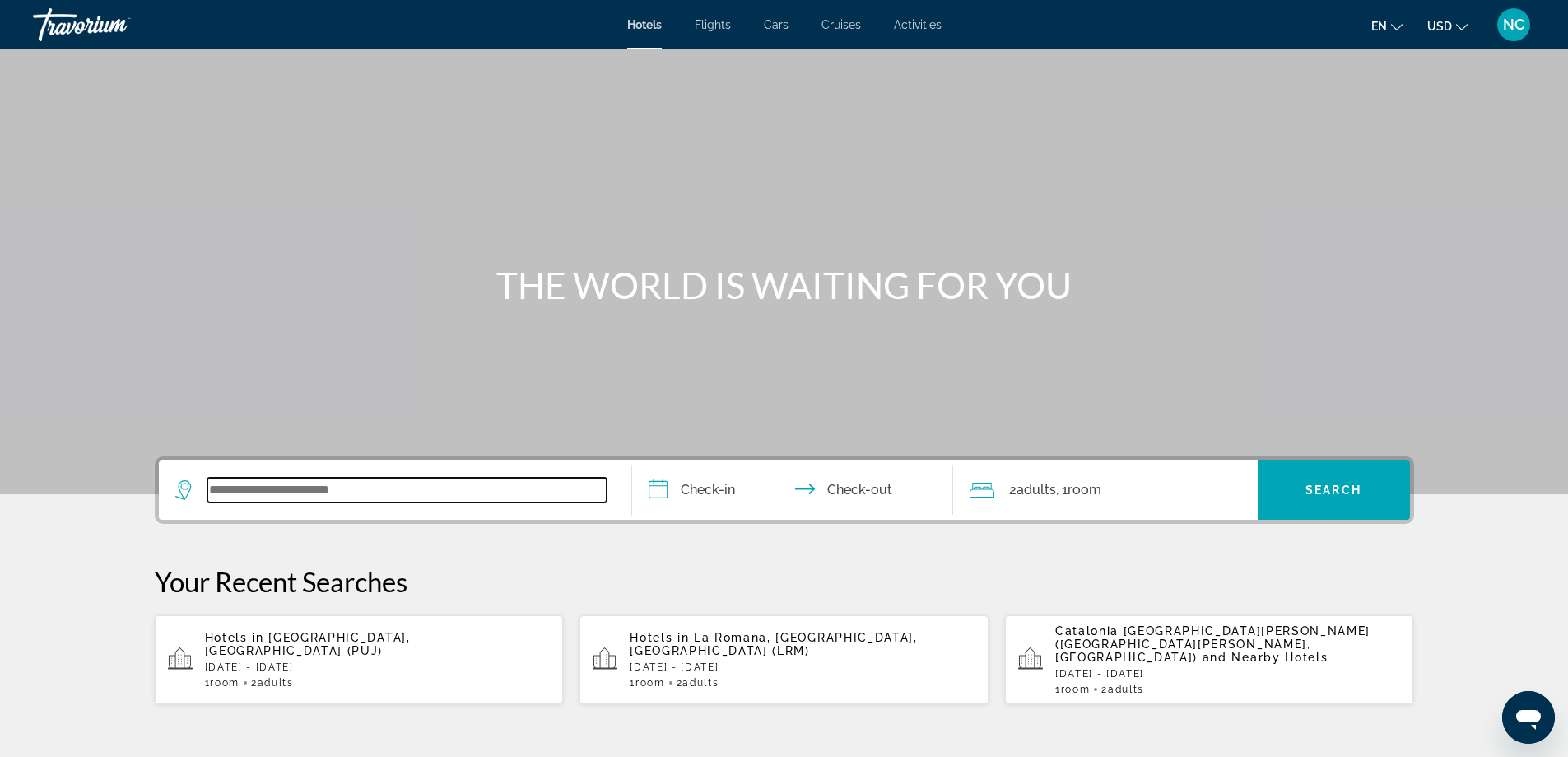
click at [266, 485] on input "Search widget" at bounding box center [407, 489] width 399 height 25
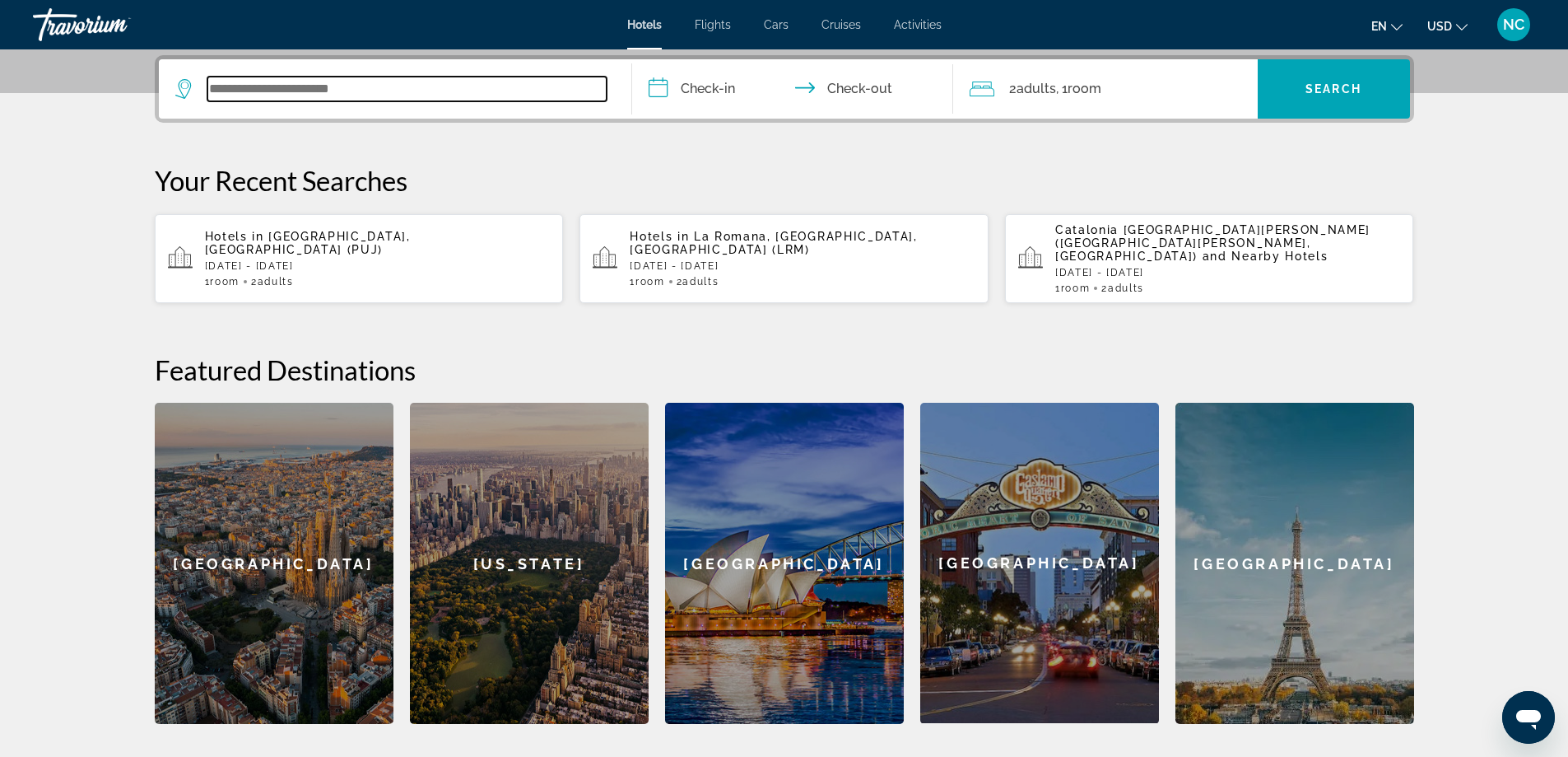
scroll to position [403, 0]
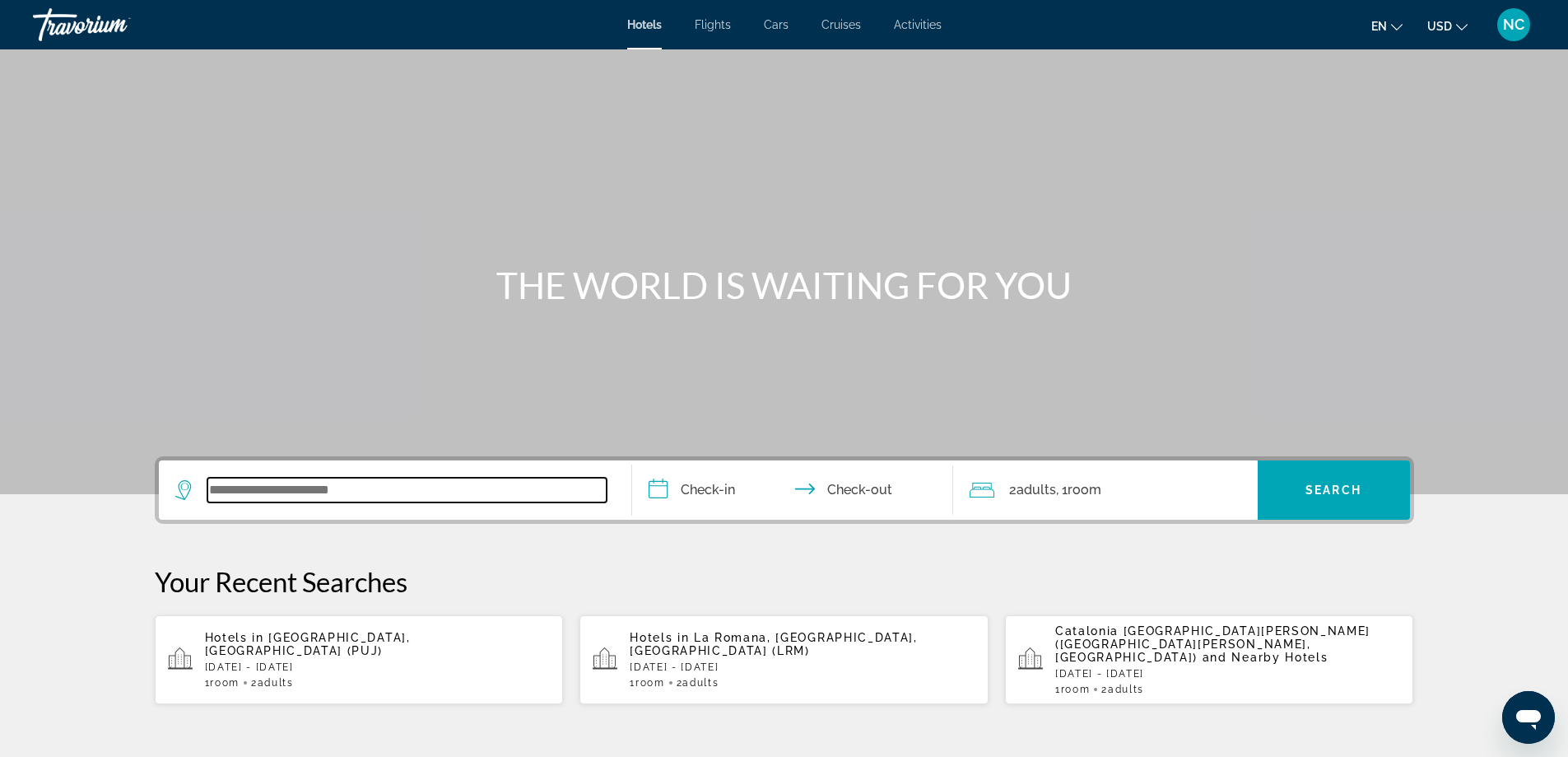
click at [242, 482] on input "Search widget" at bounding box center [407, 489] width 399 height 25
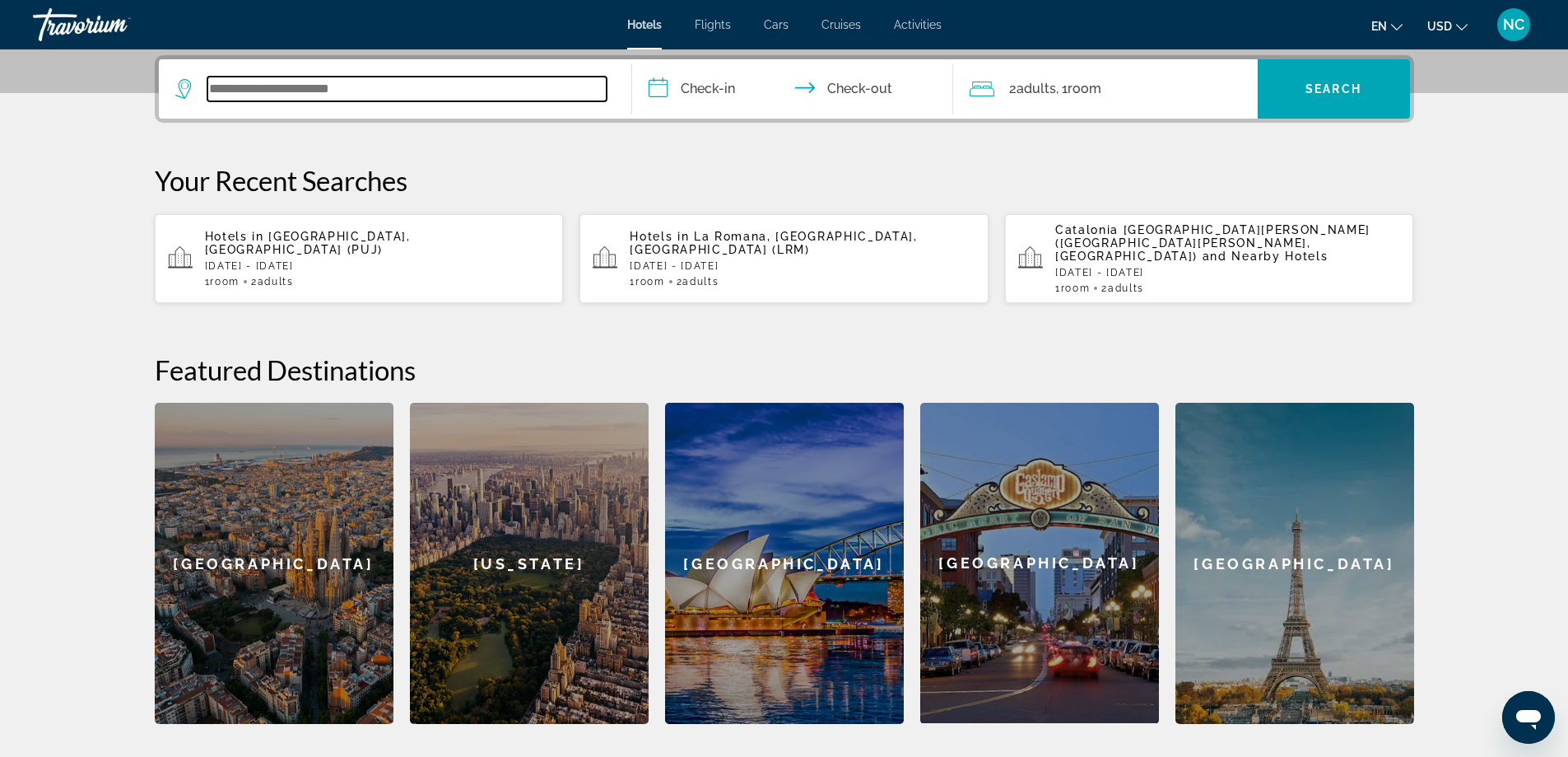
scroll to position [403, 0]
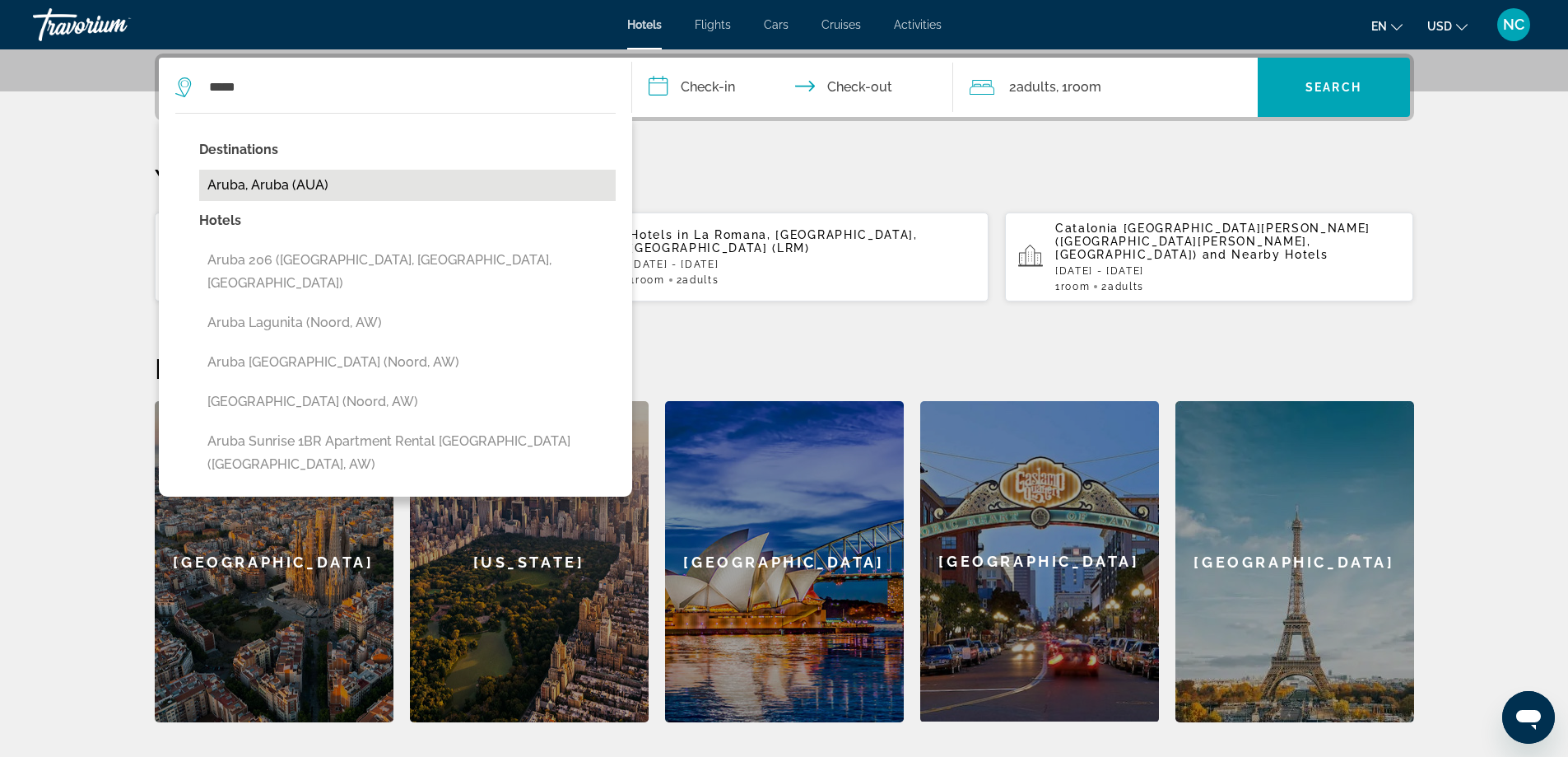
click at [300, 187] on button "Aruba, Aruba (AUA)" at bounding box center [407, 185] width 416 height 31
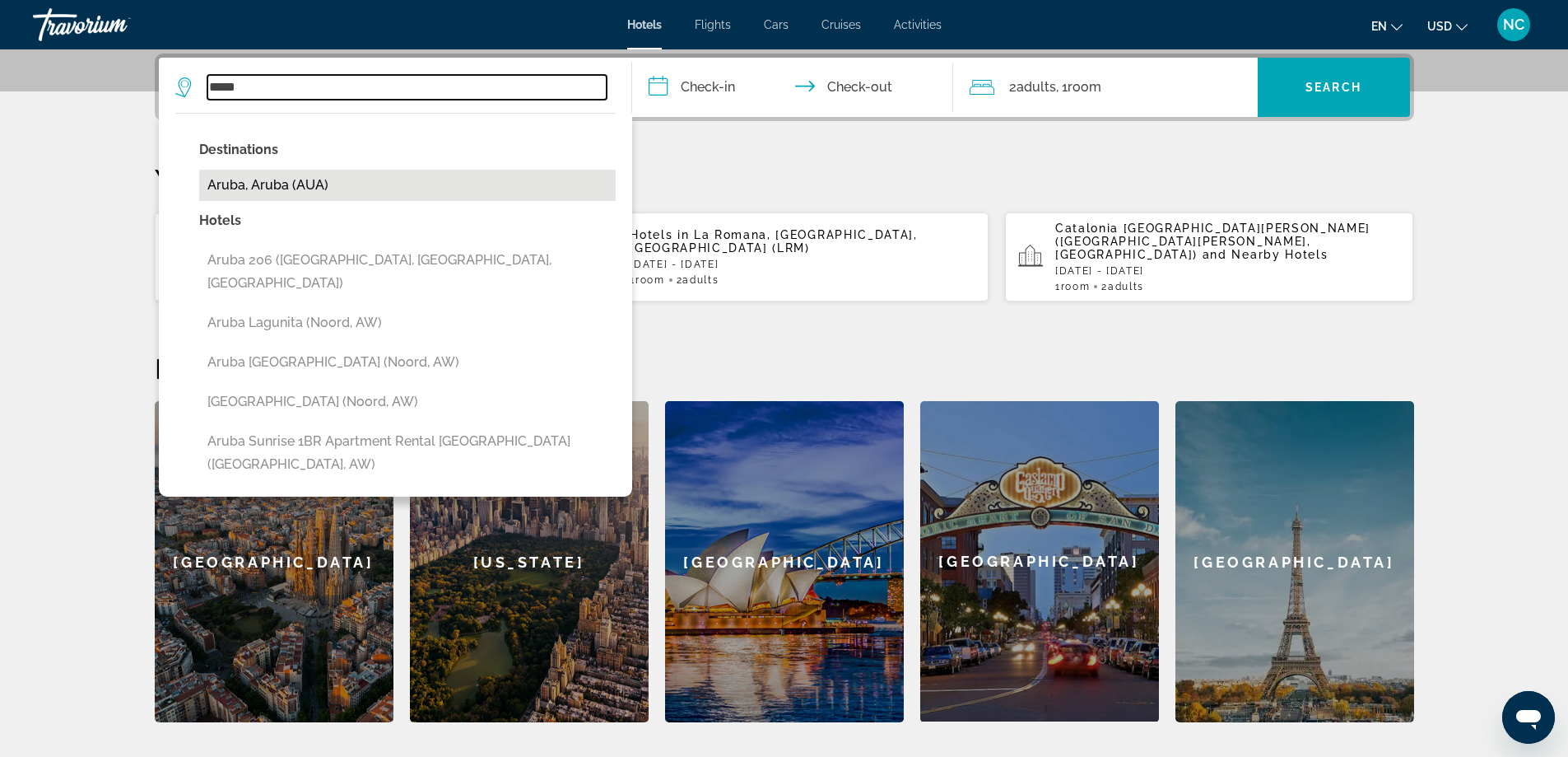
type input "**********"
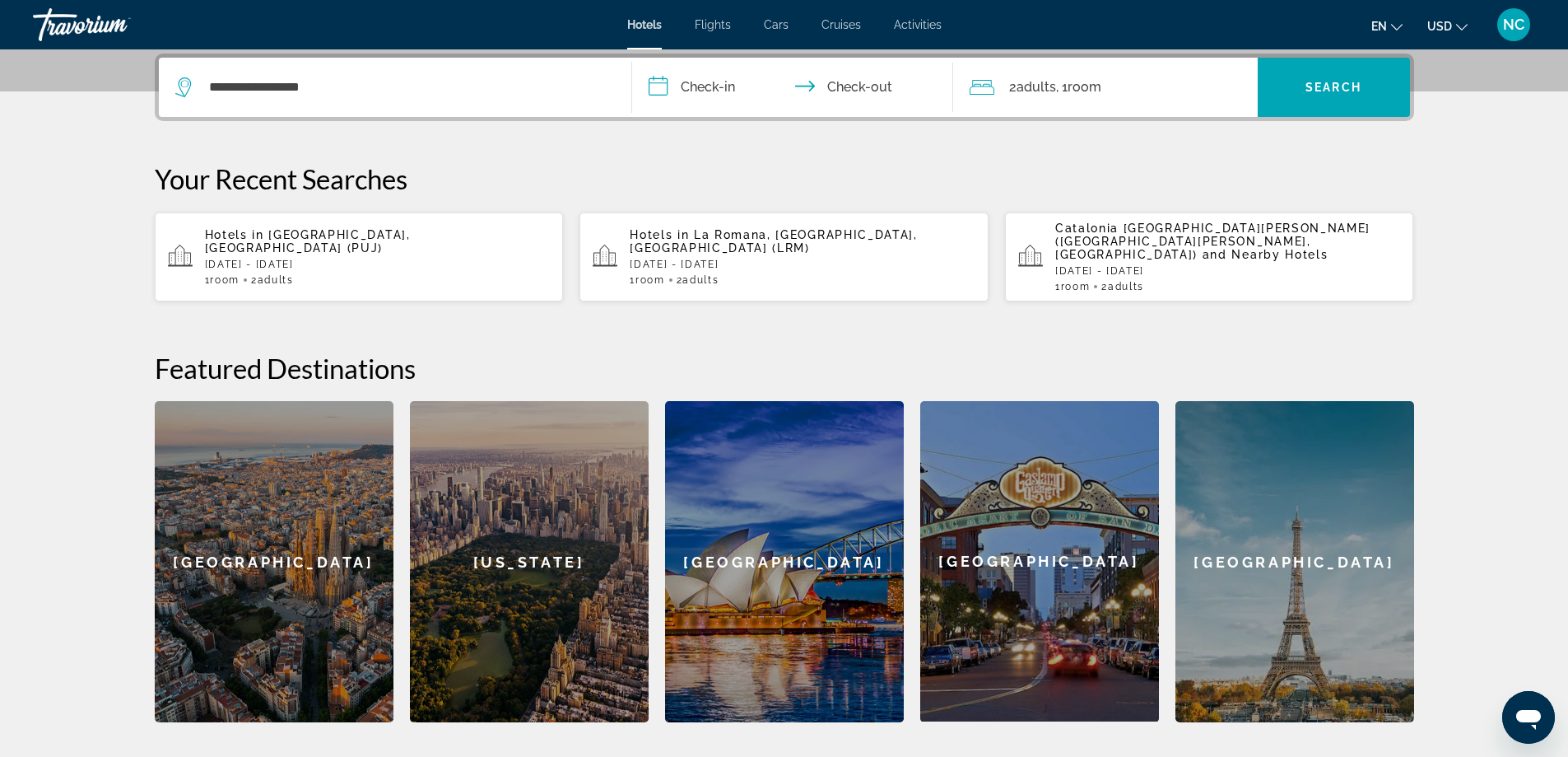
click at [668, 88] on input "**********" at bounding box center [796, 90] width 327 height 64
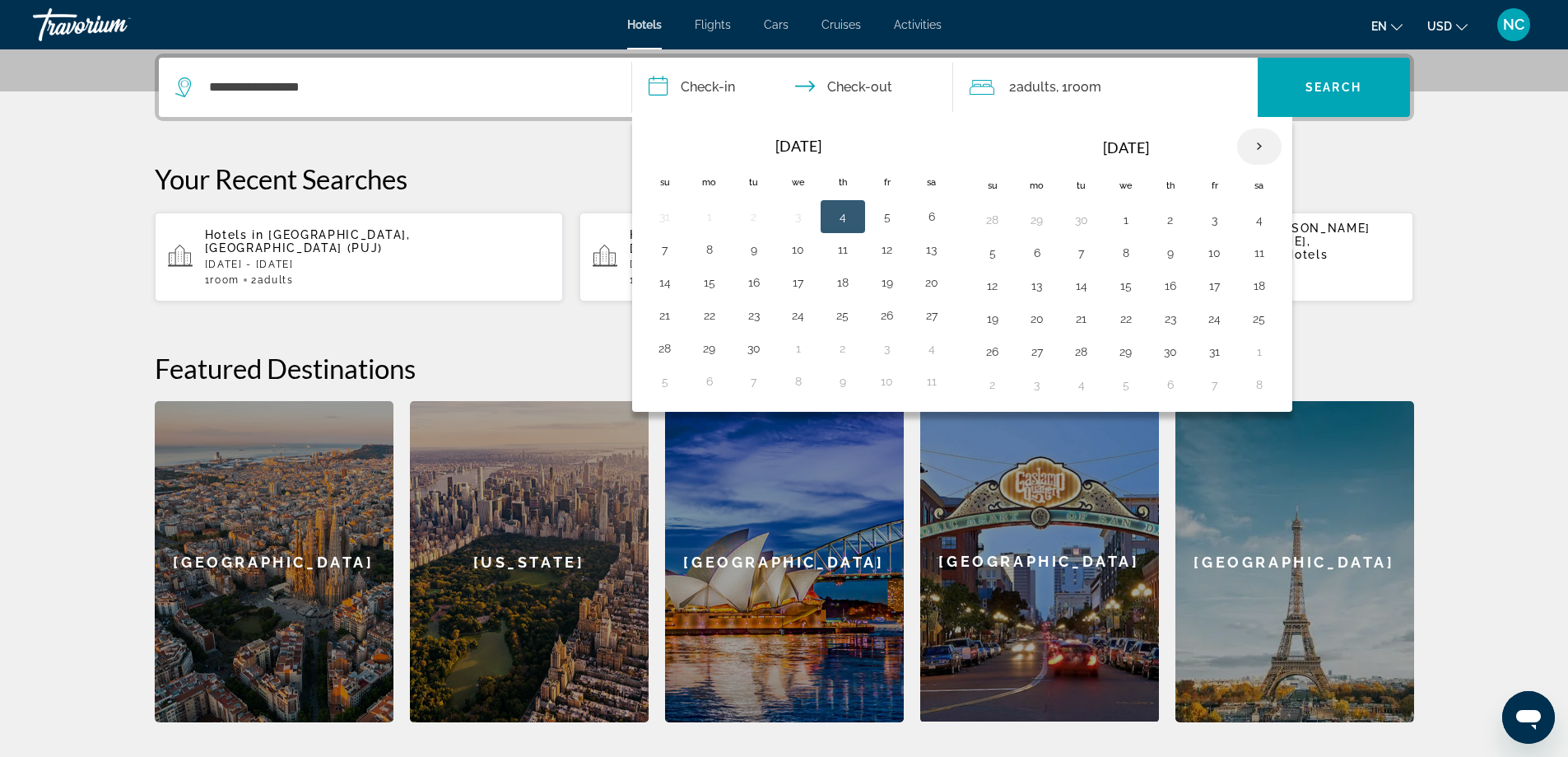
click at [1263, 146] on th "Next month" at bounding box center [1259, 146] width 44 height 36
click at [663, 253] on button "5" at bounding box center [665, 253] width 26 height 23
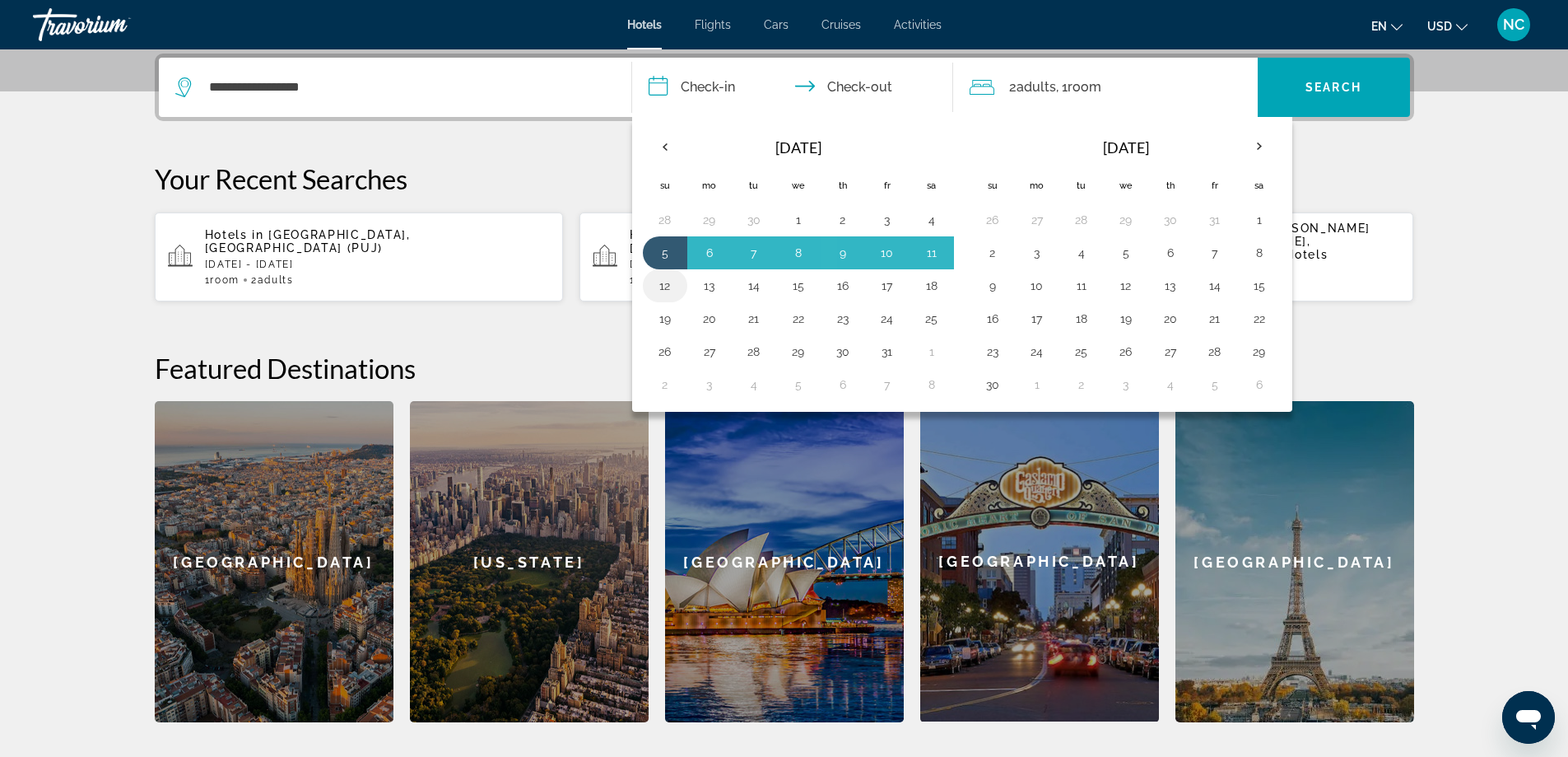
click at [661, 286] on button "12" at bounding box center [665, 286] width 26 height 23
type input "**********"
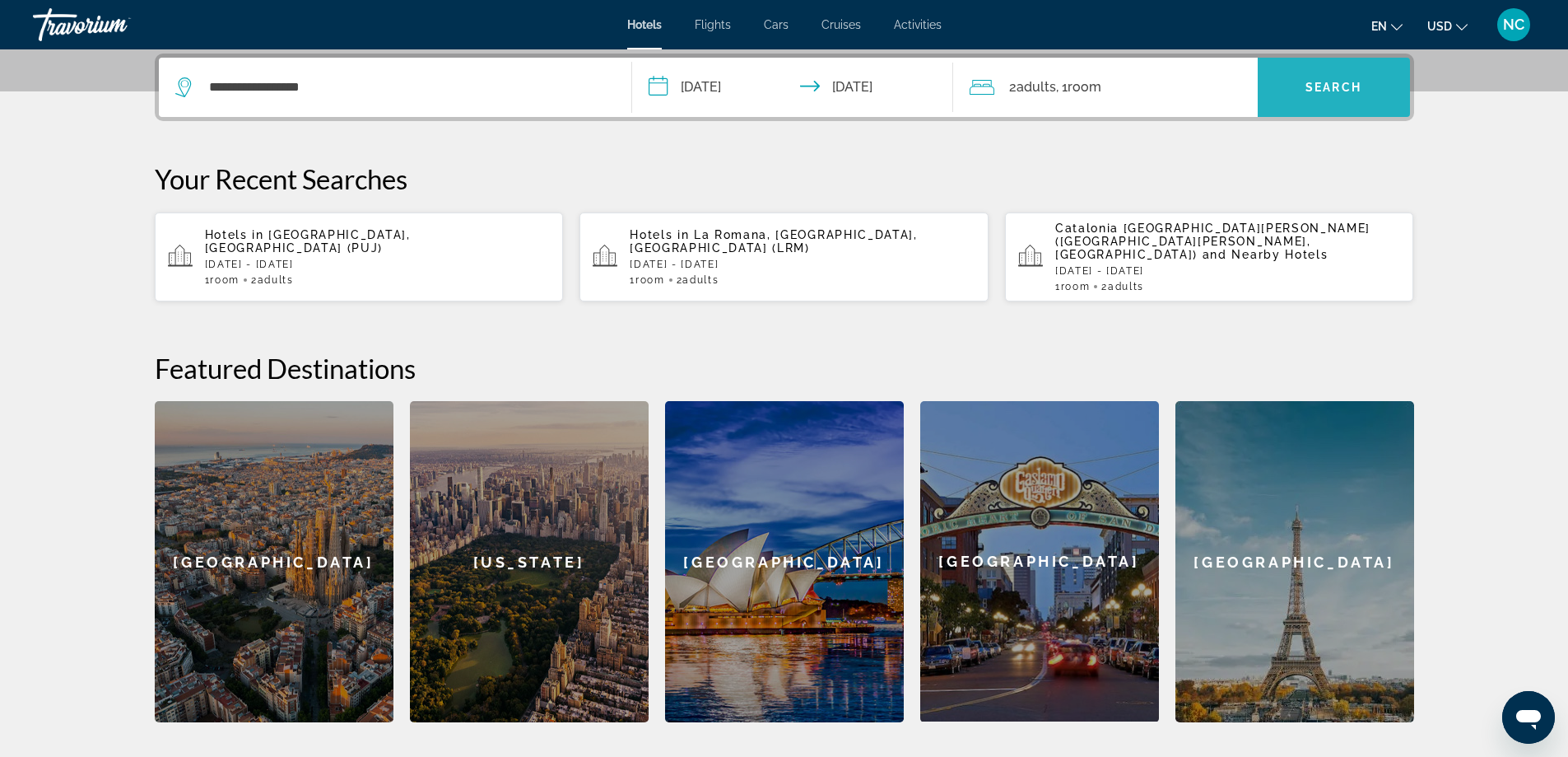
click at [1308, 87] on span "Search" at bounding box center [1333, 87] width 56 height 13
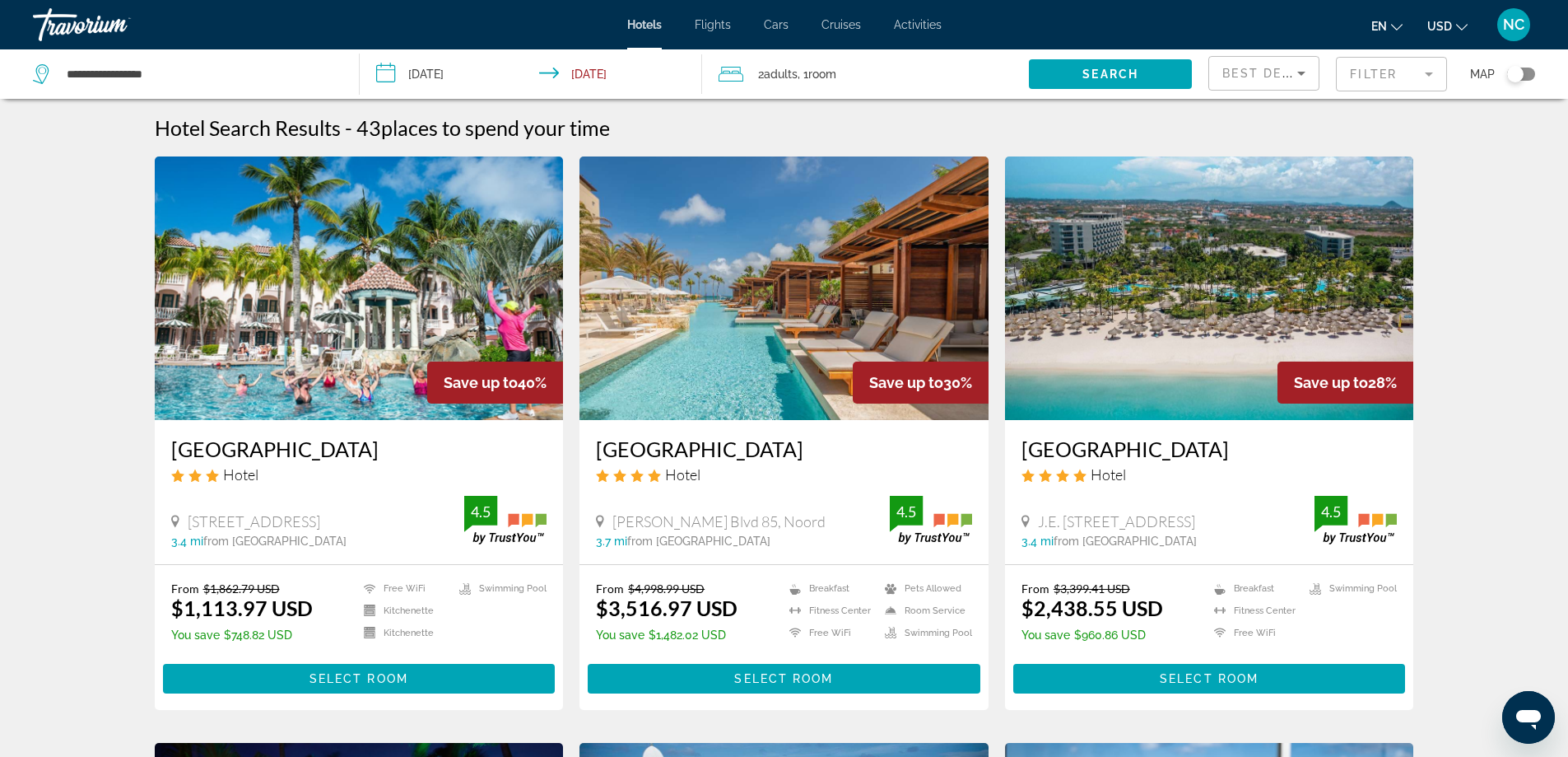
click at [1429, 76] on mat-form-field "Filter" at bounding box center [1391, 74] width 111 height 35
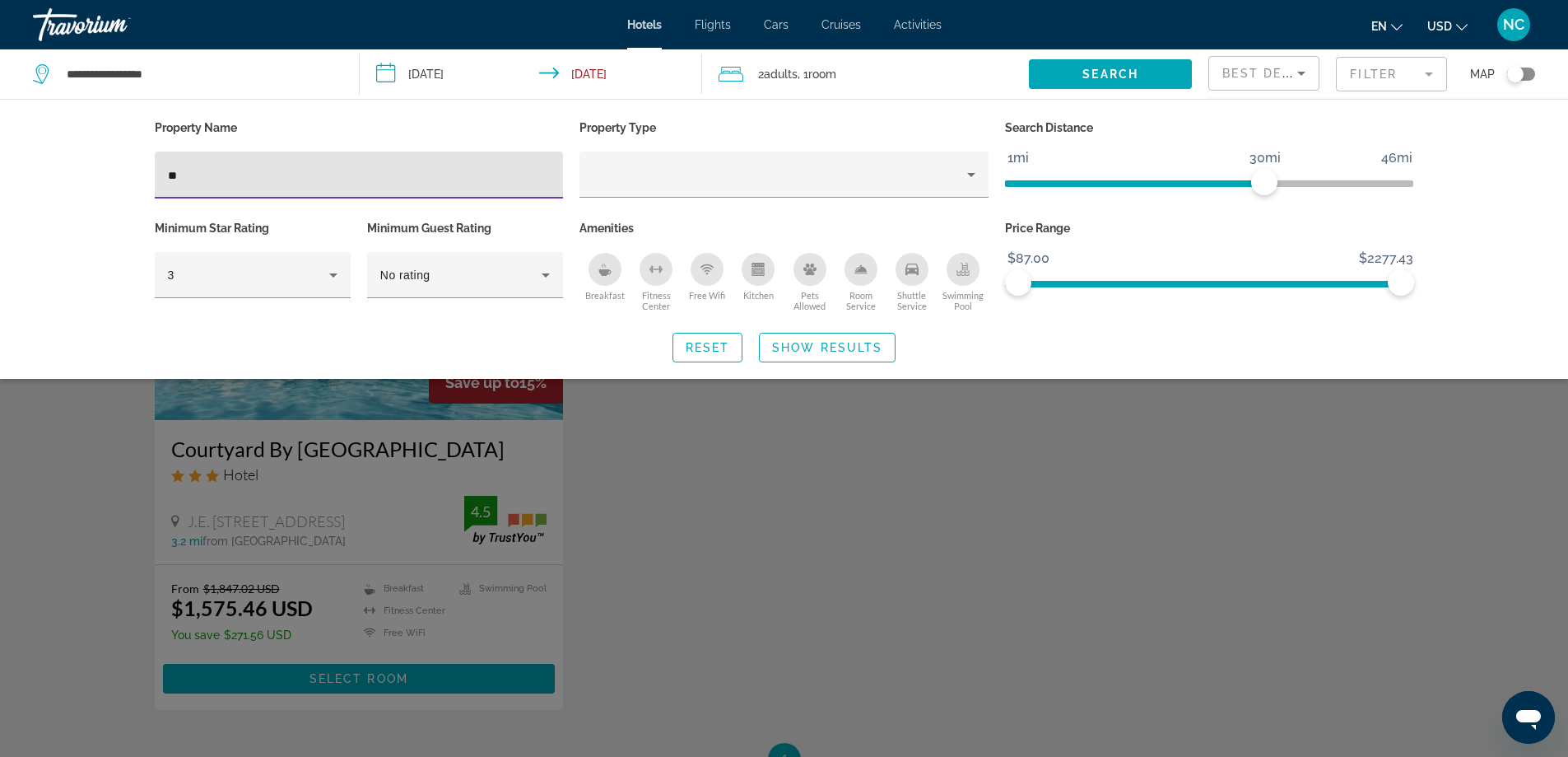
type input "*"
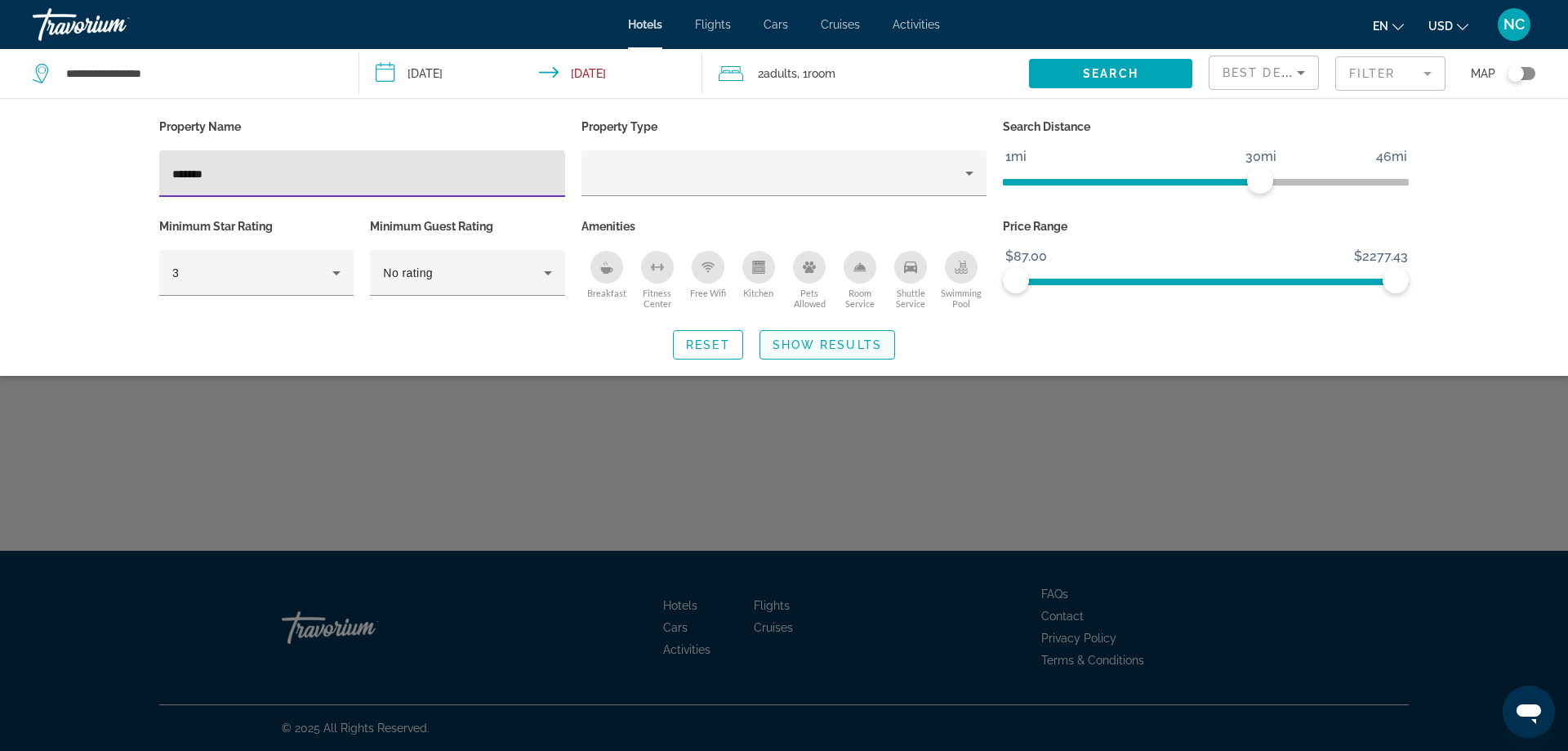
type input "*******"
click at [803, 337] on span "Search widget" at bounding box center [827, 345] width 134 height 40
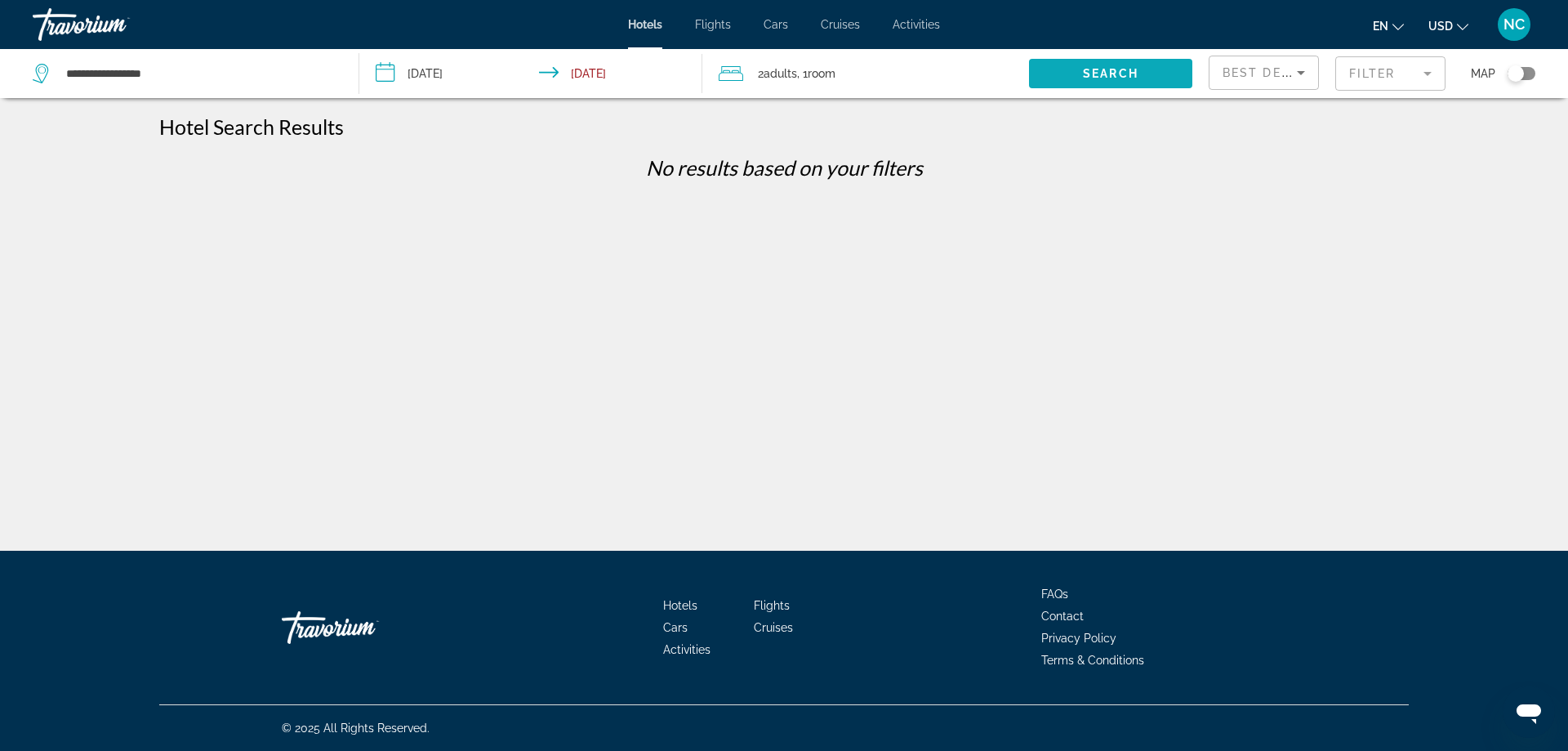
click at [1104, 75] on span "Search" at bounding box center [1111, 73] width 56 height 13
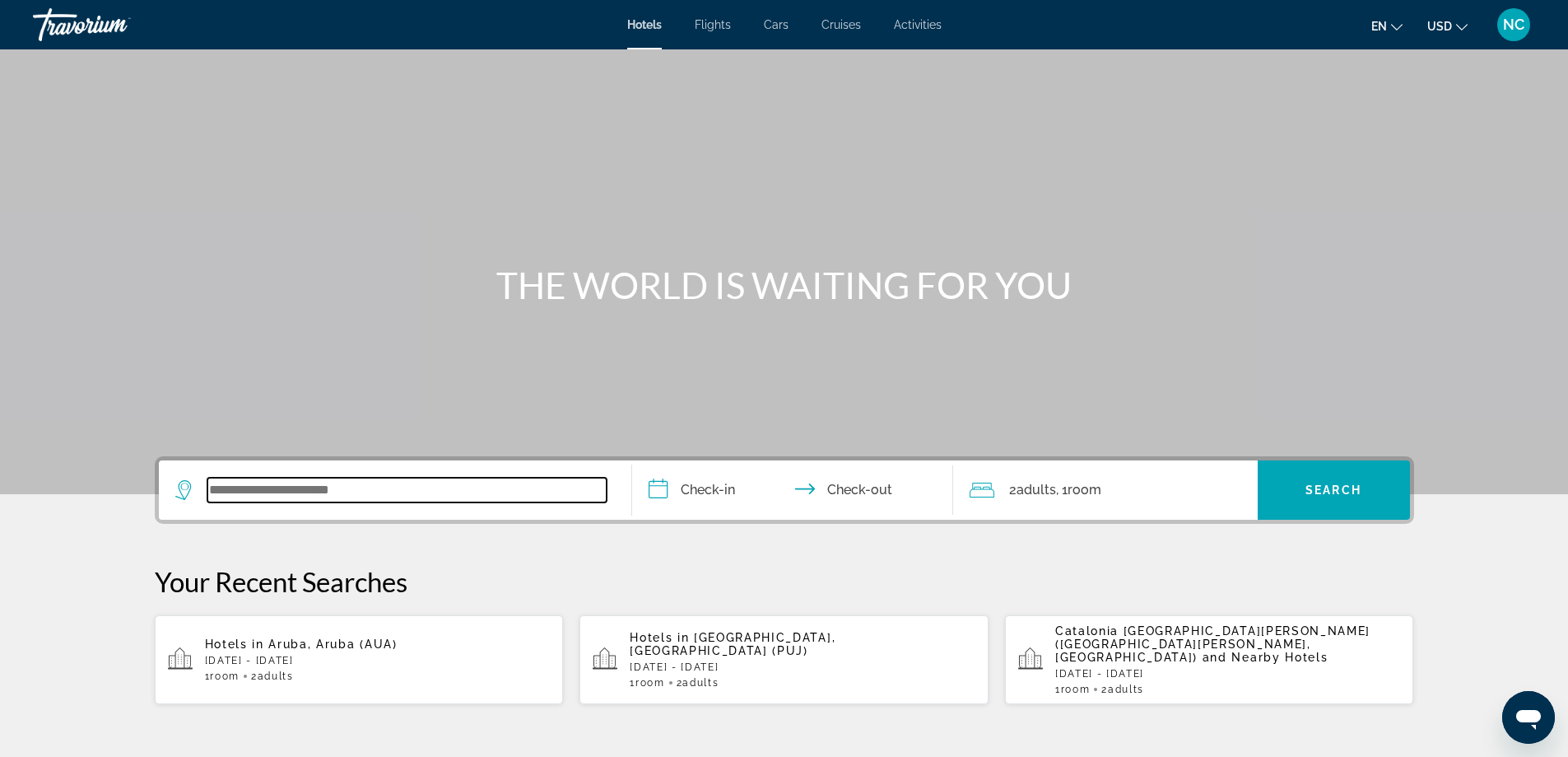
click at [253, 487] on input "Search widget" at bounding box center [407, 489] width 399 height 25
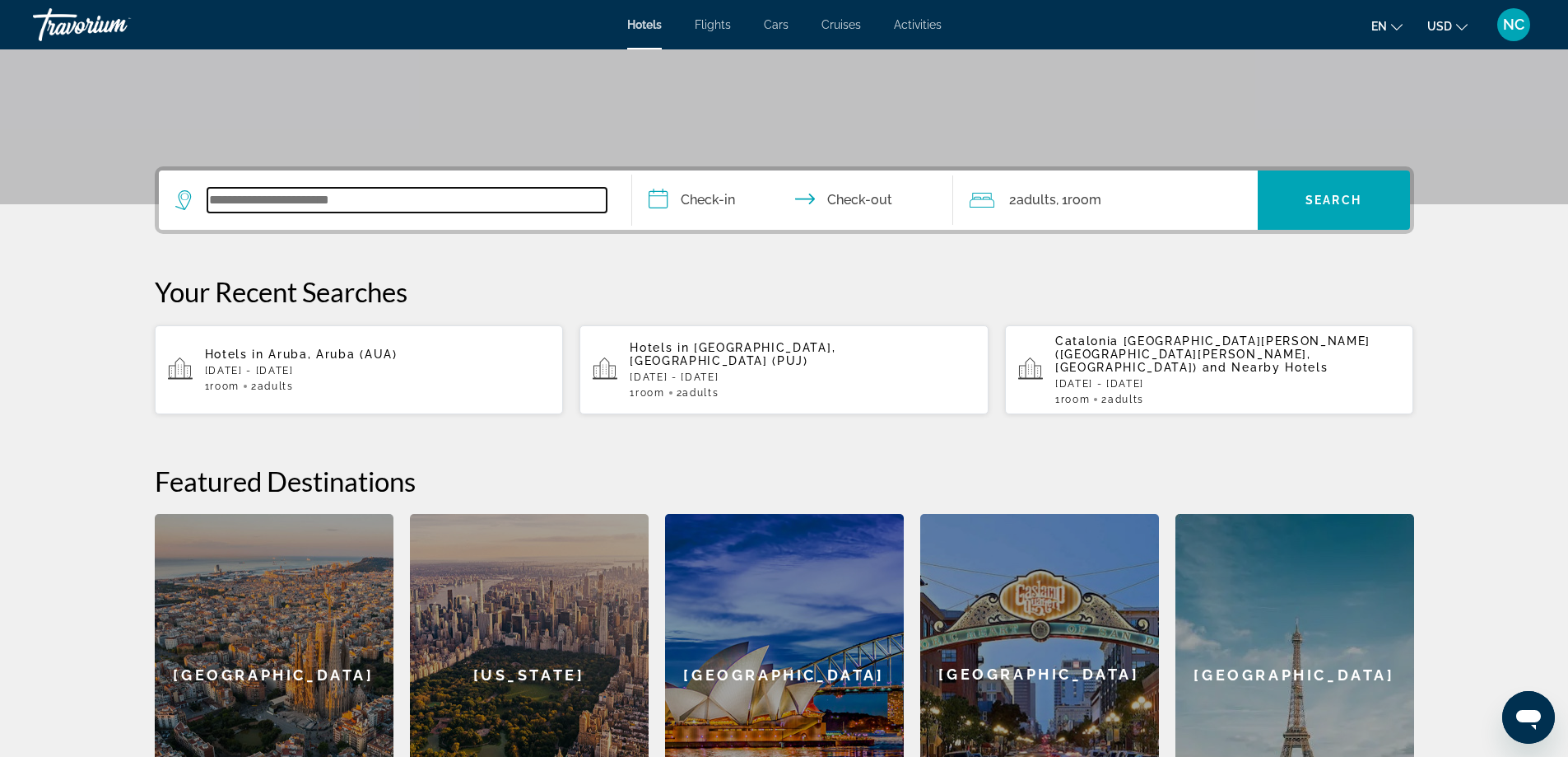
scroll to position [403, 0]
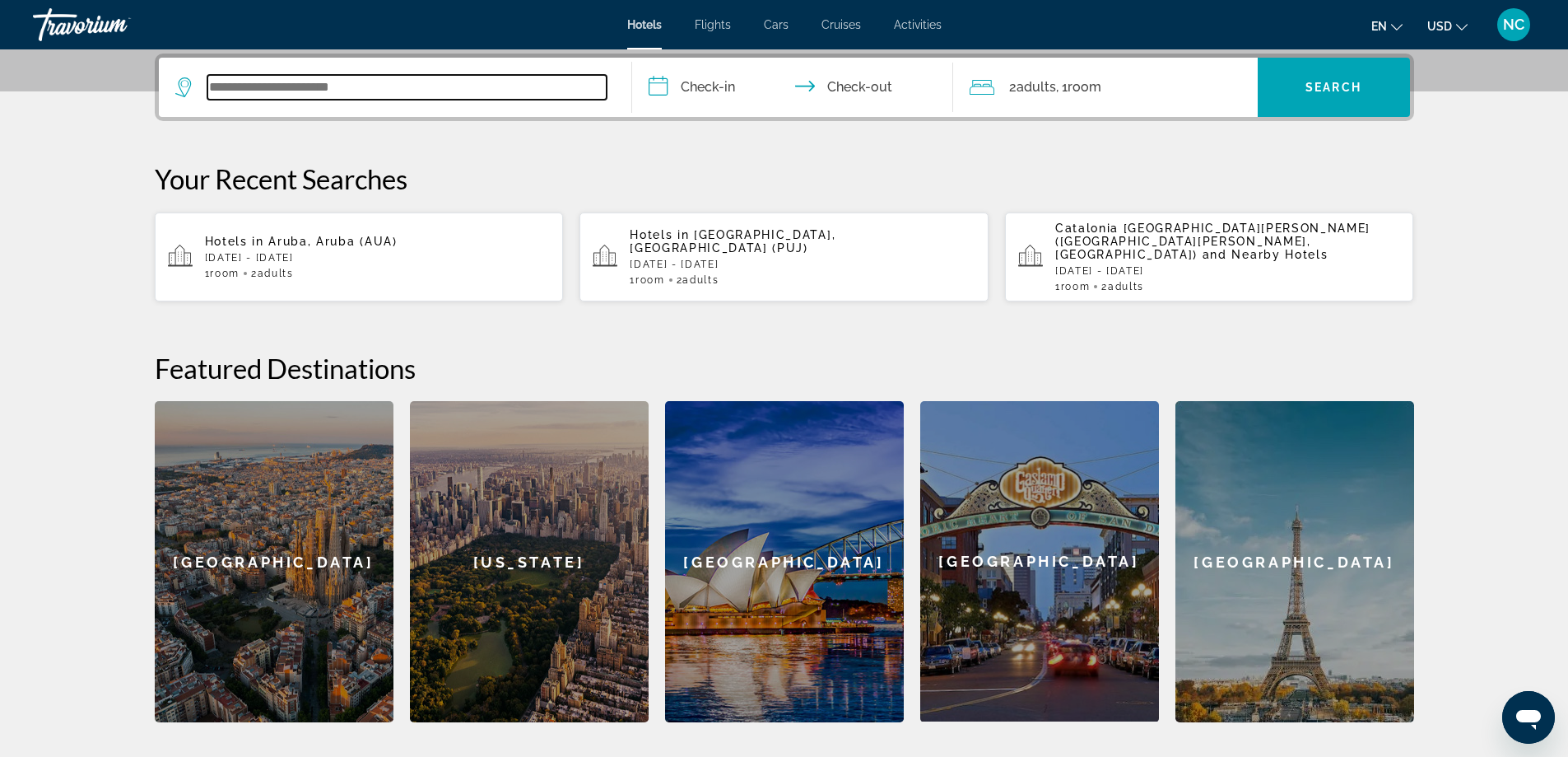
click at [228, 78] on input "Search widget" at bounding box center [407, 87] width 399 height 25
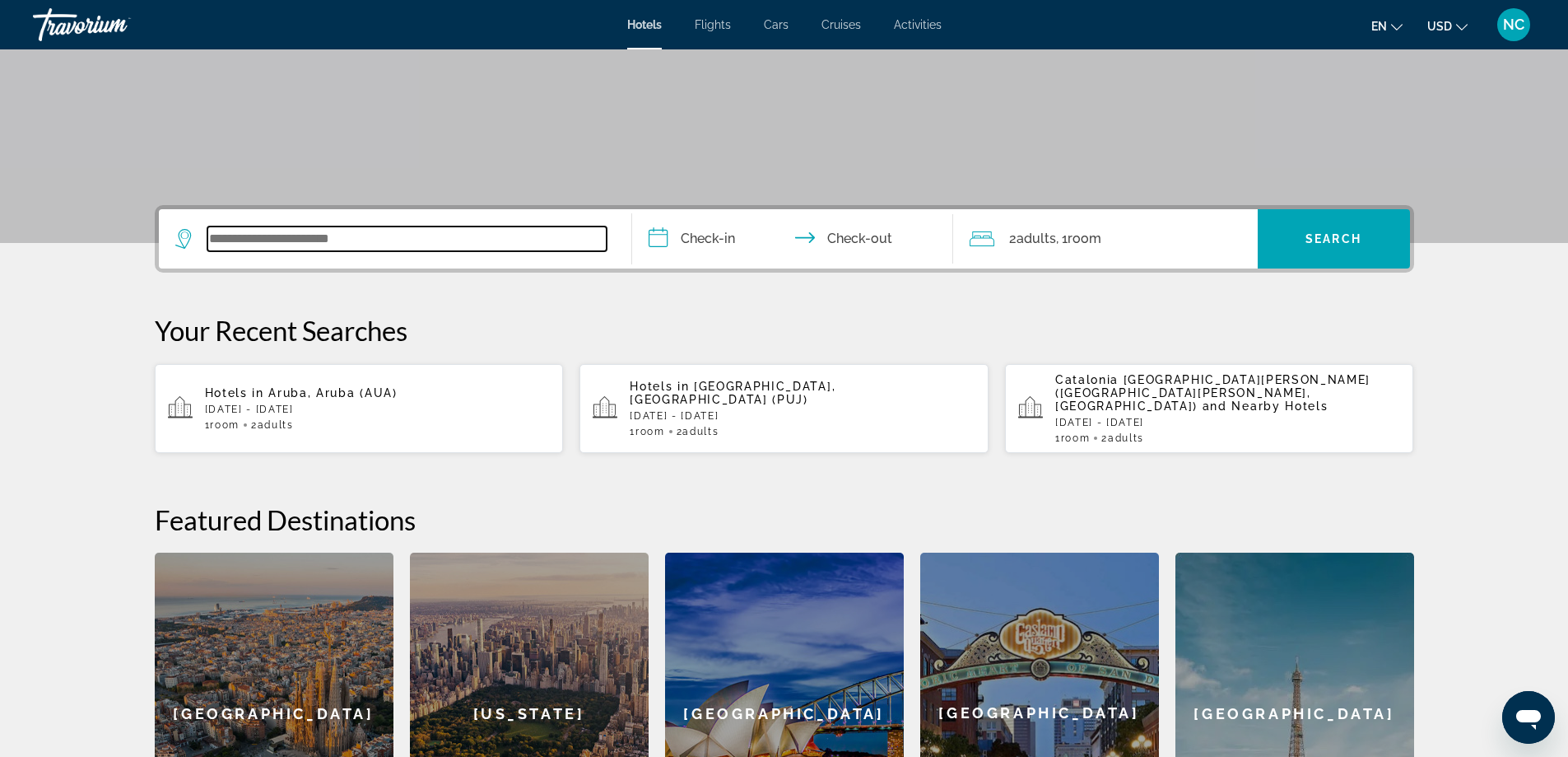
scroll to position [238, 0]
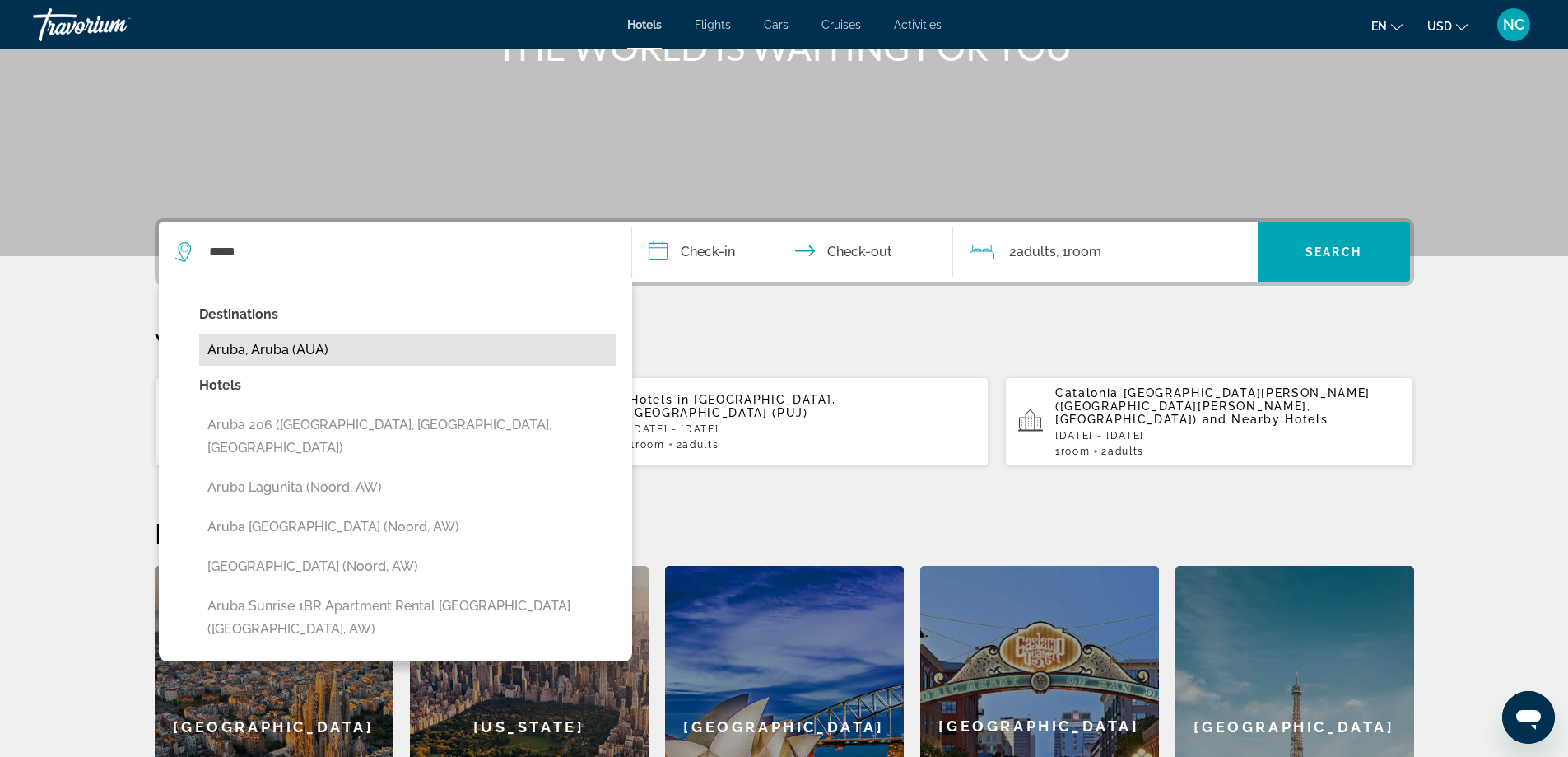
click at [294, 349] on button "Aruba, Aruba (AUA)" at bounding box center [407, 350] width 416 height 31
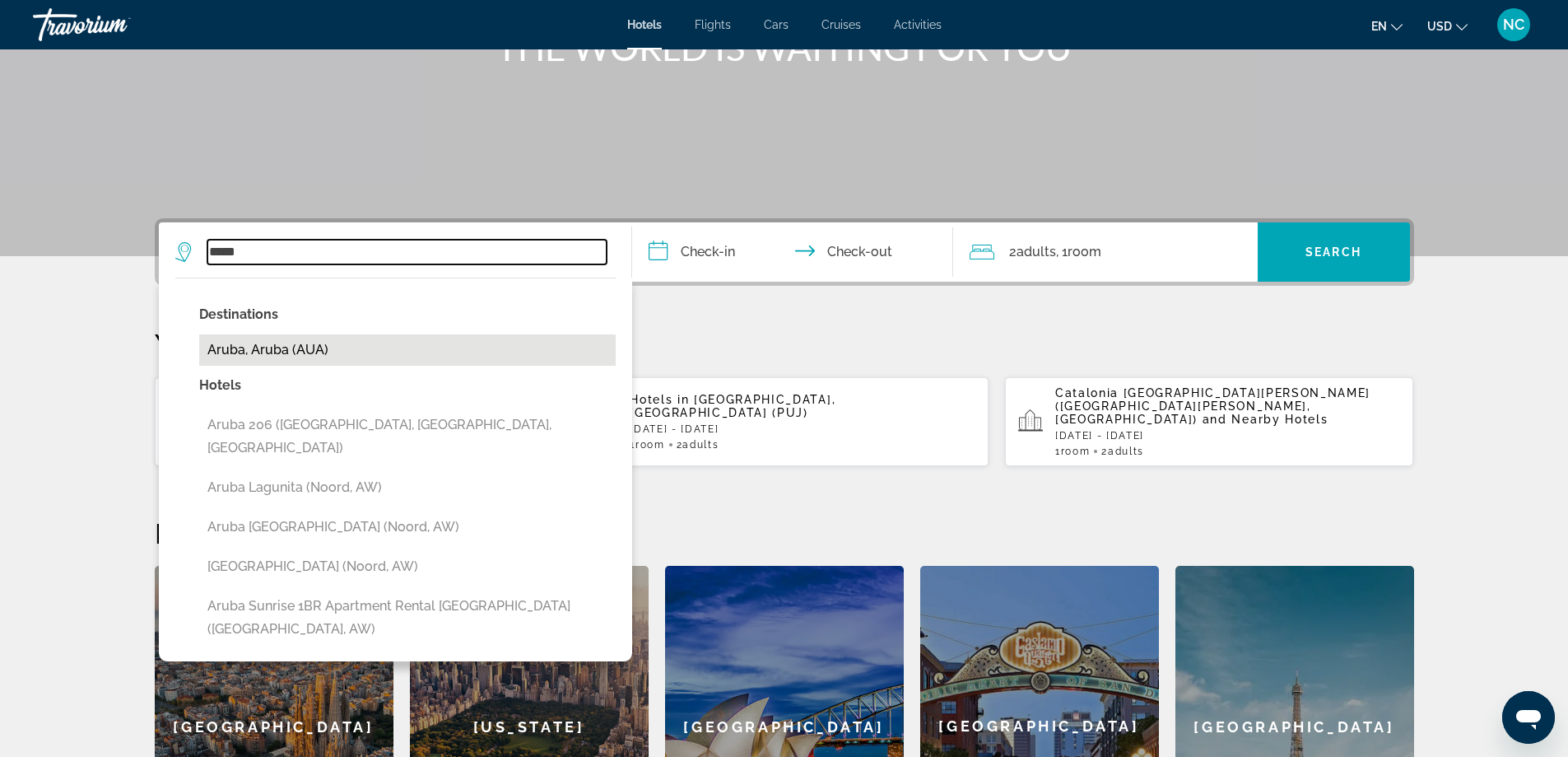
type input "**********"
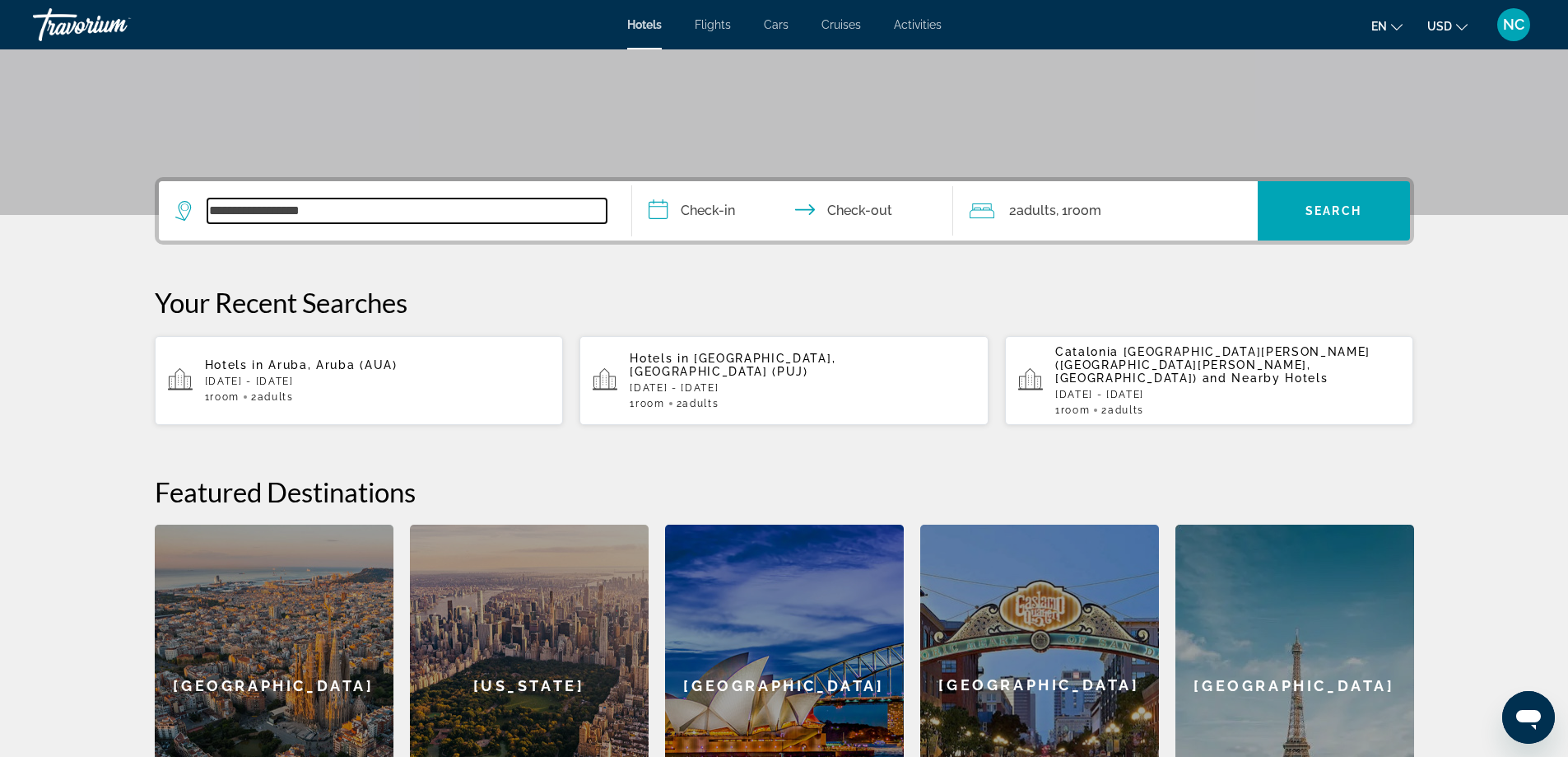
scroll to position [156, 0]
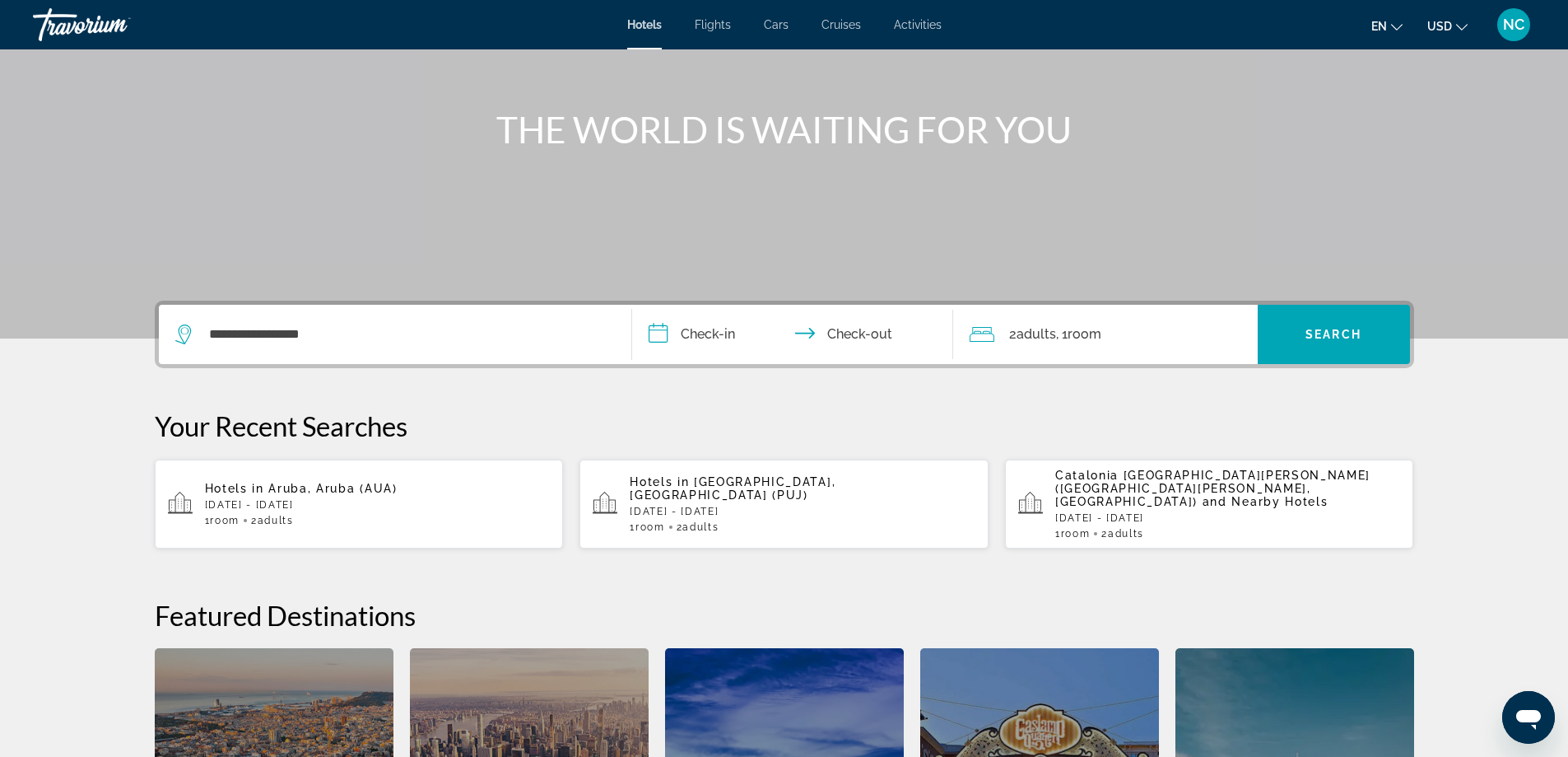
click at [656, 333] on input "**********" at bounding box center [796, 337] width 327 height 64
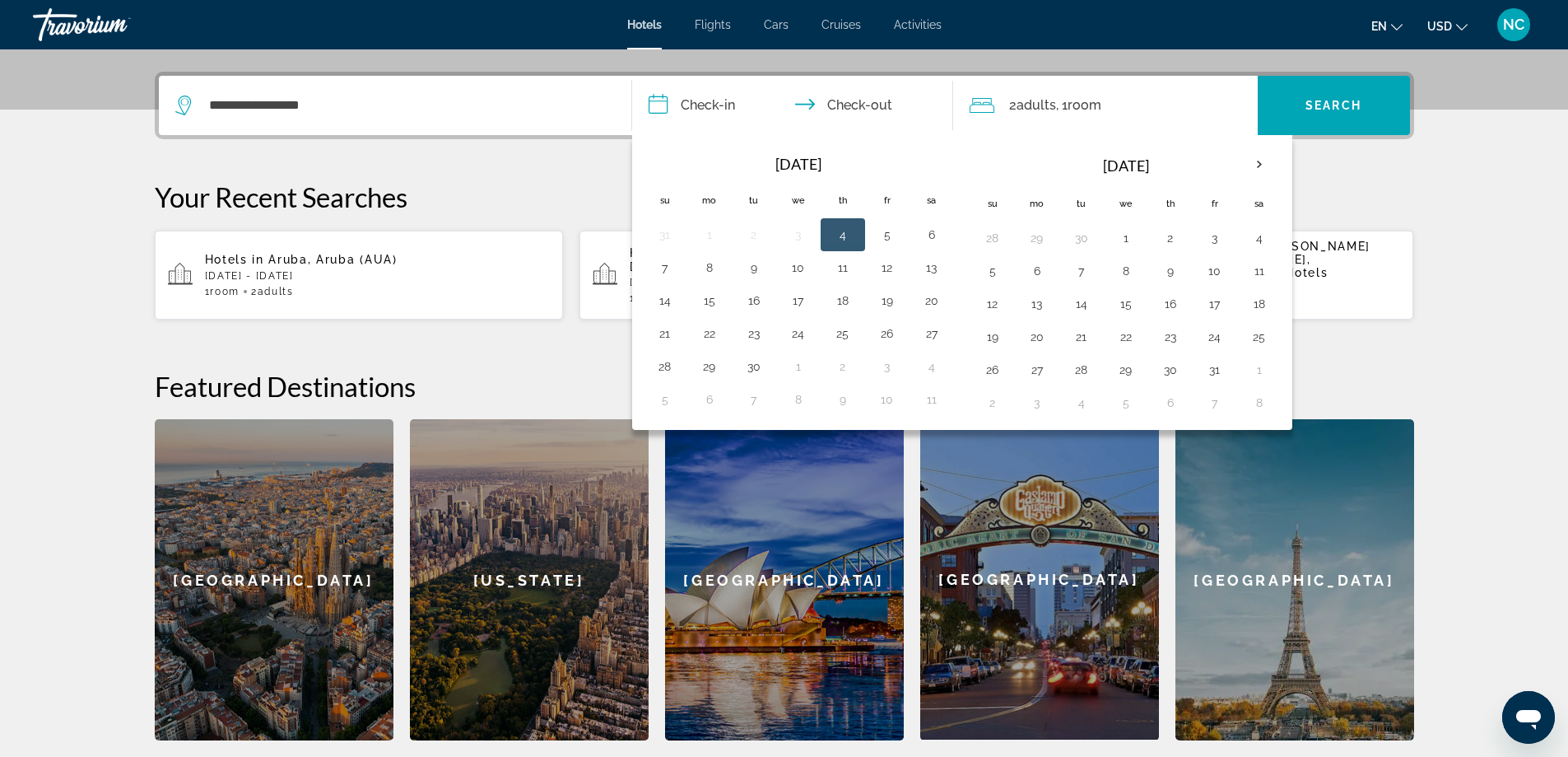
scroll to position [403, 0]
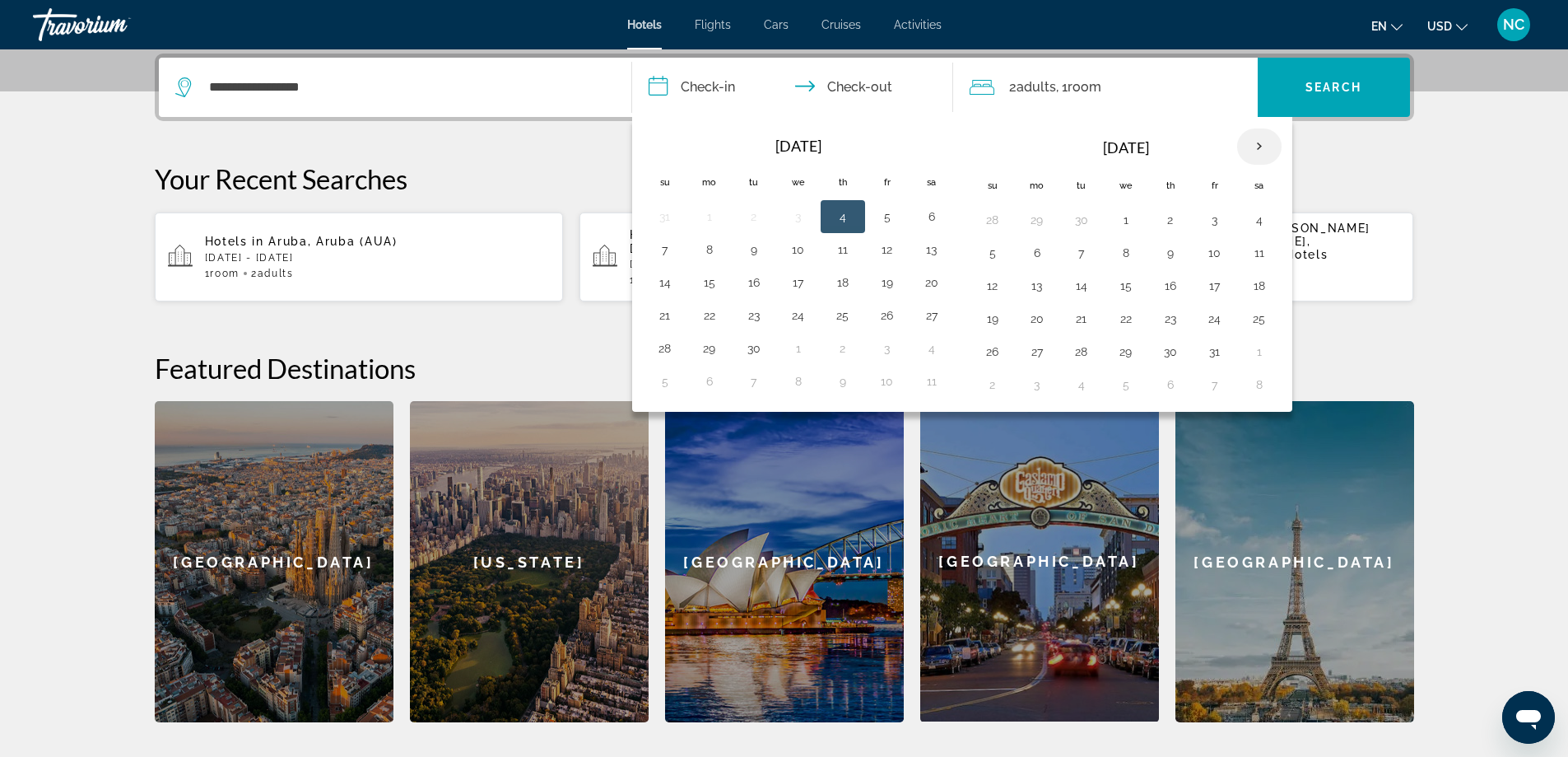
click at [1255, 149] on th "Next month" at bounding box center [1259, 146] width 44 height 36
click at [802, 288] on button "15" at bounding box center [798, 286] width 26 height 23
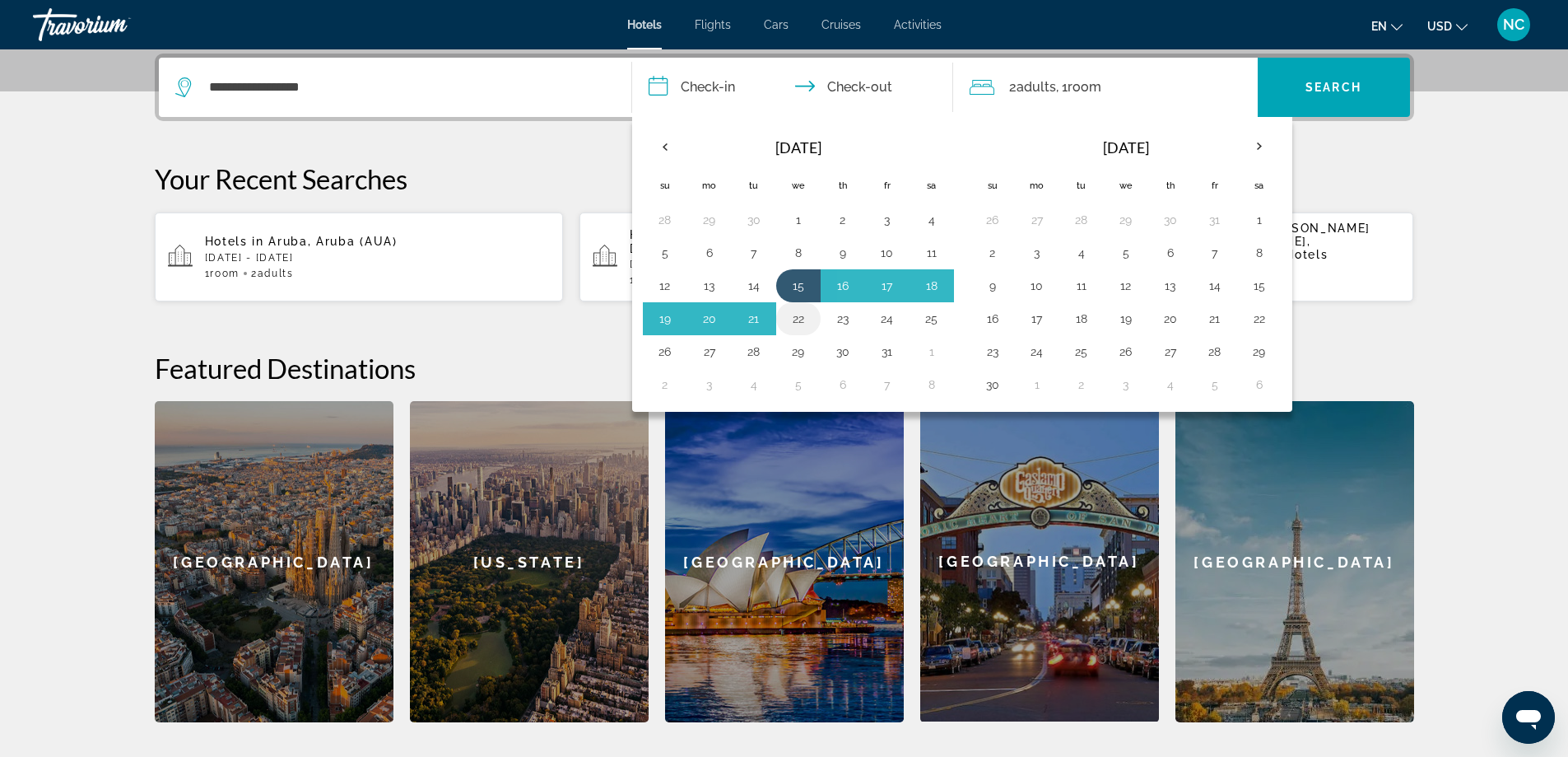
click at [797, 316] on button "22" at bounding box center [798, 319] width 26 height 23
type input "**********"
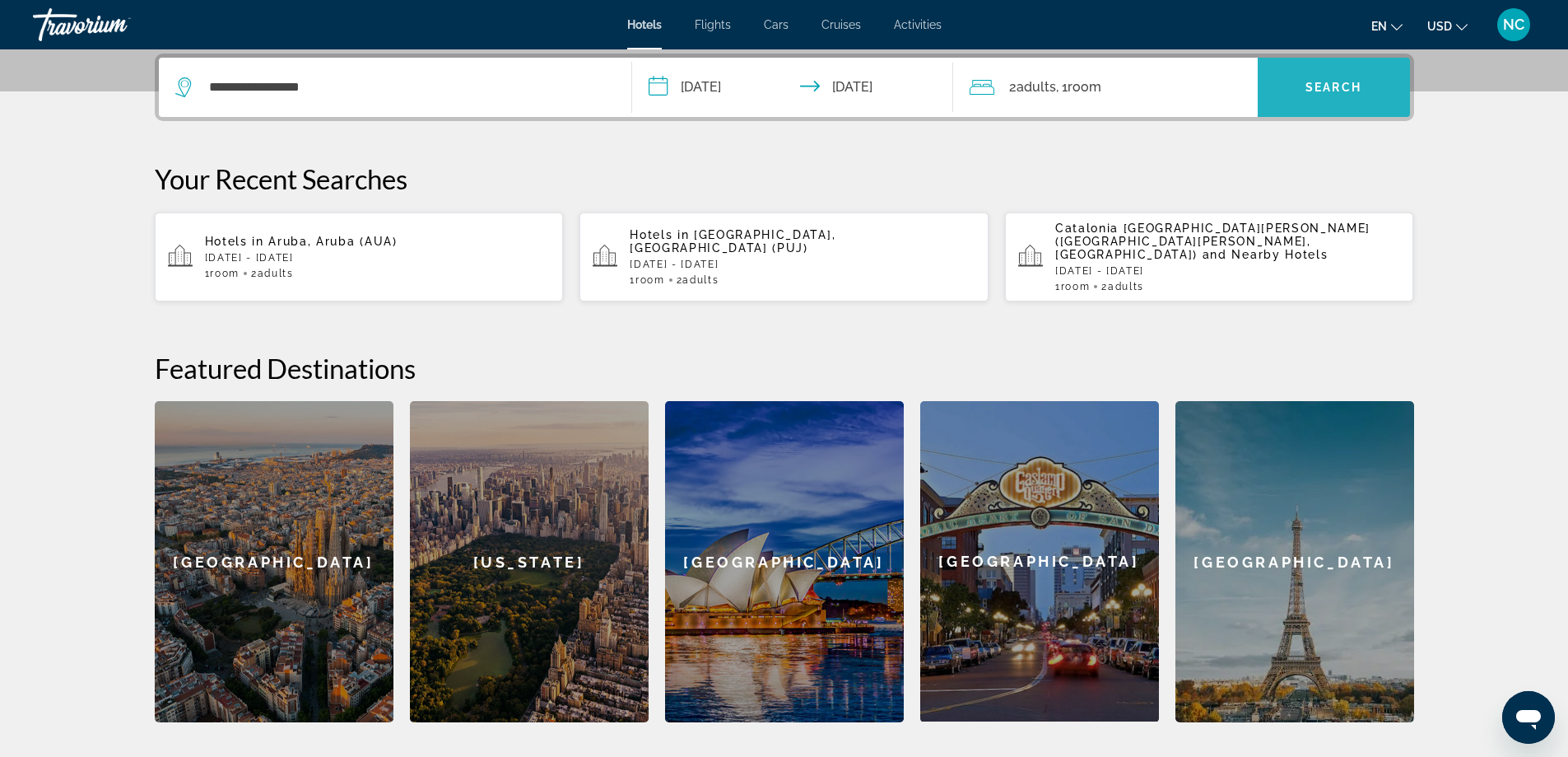
click at [1356, 93] on span "Search" at bounding box center [1333, 87] width 56 height 13
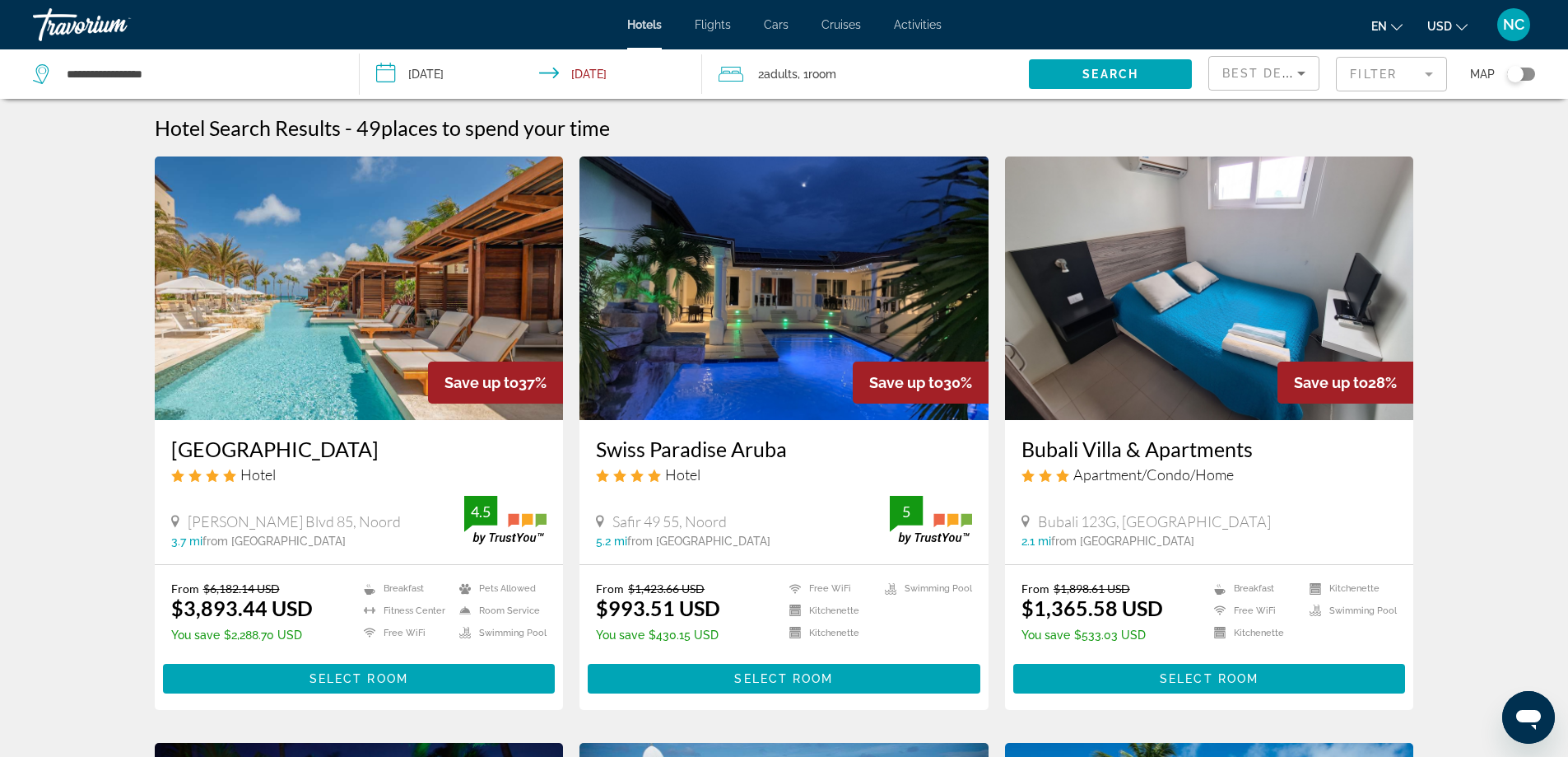
click at [1428, 74] on mat-form-field "Filter" at bounding box center [1391, 74] width 111 height 35
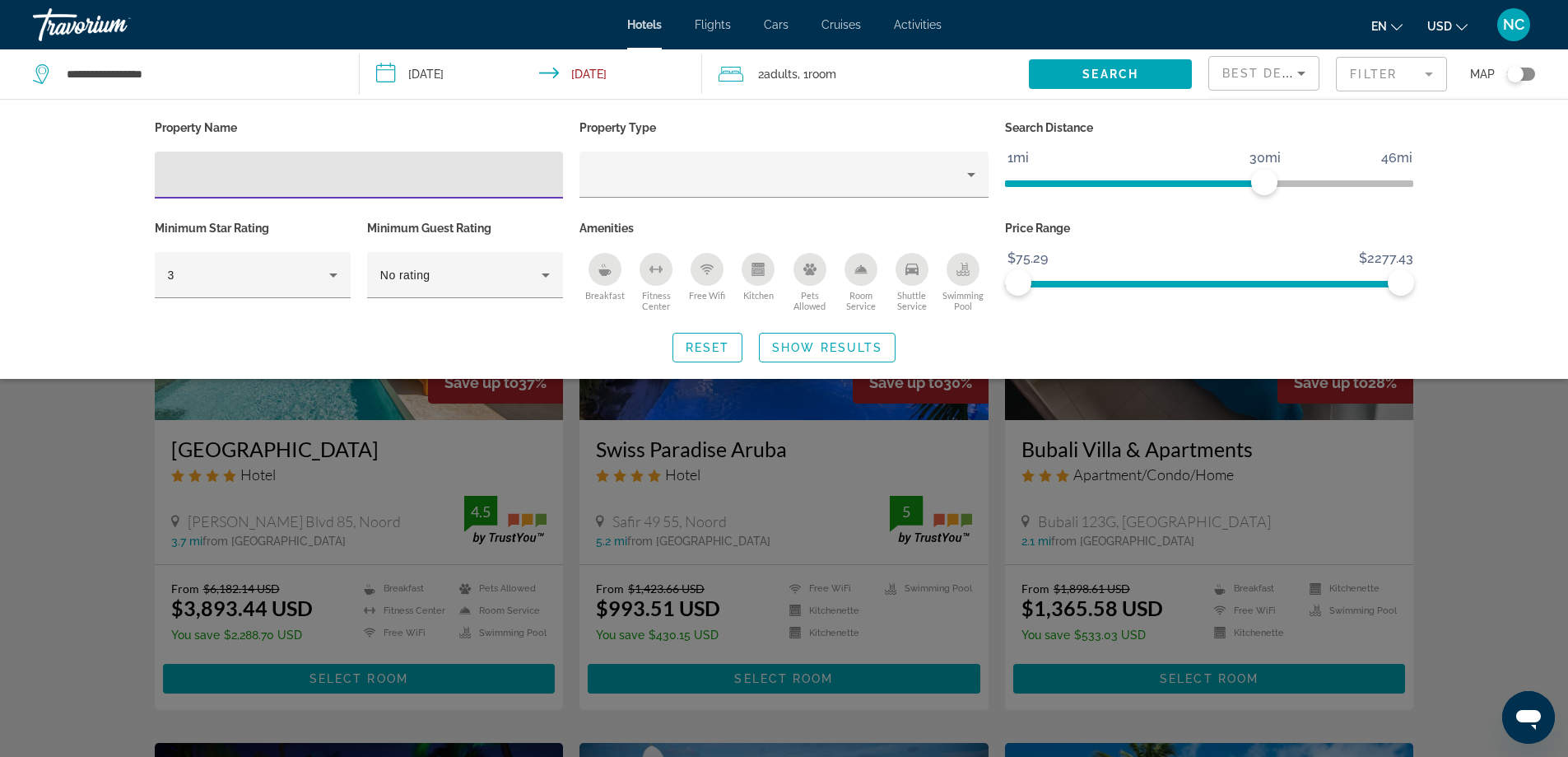
click at [193, 165] on input "Hotel Filters" at bounding box center [359, 175] width 383 height 20
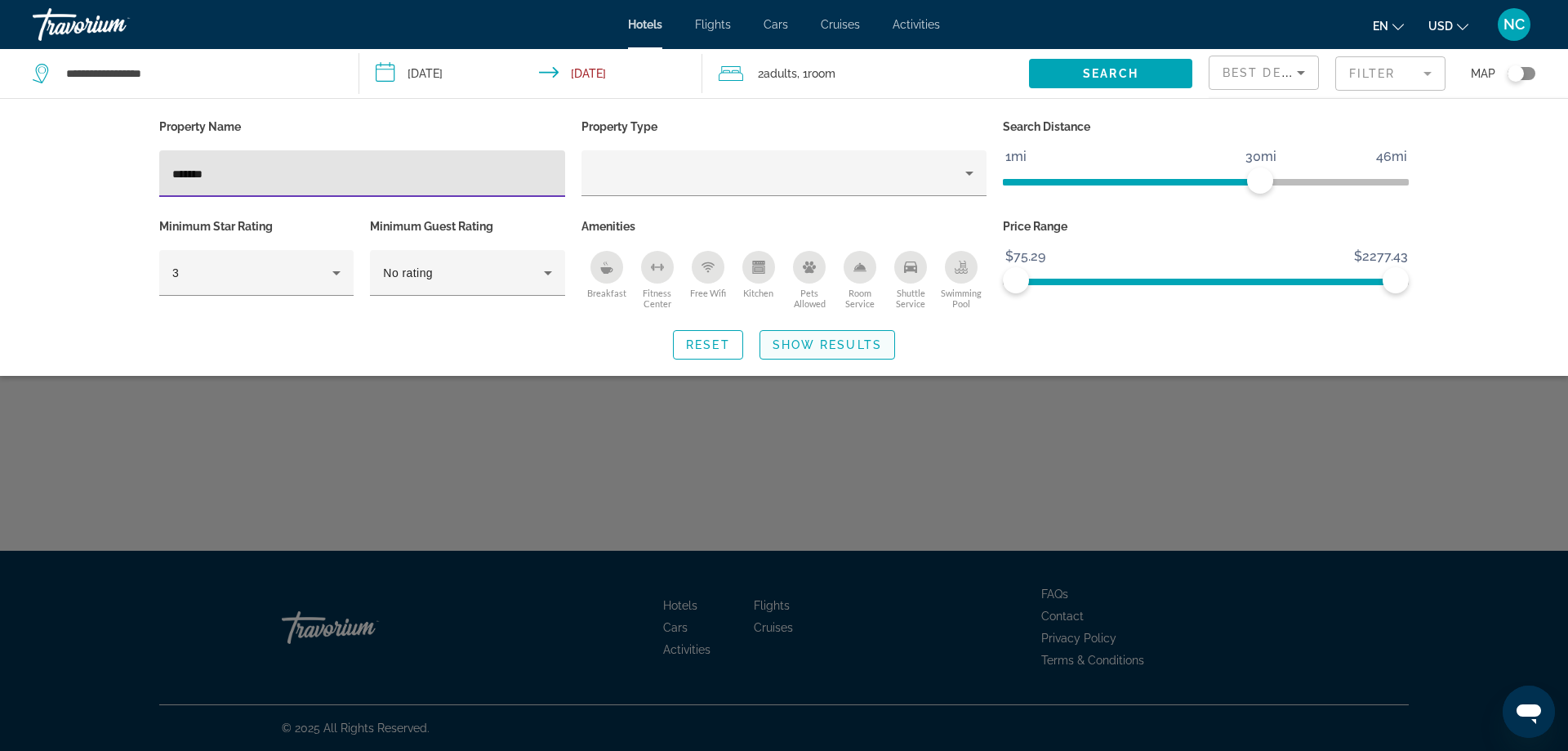
type input "*******"
click at [817, 341] on span "Show Results" at bounding box center [827, 345] width 109 height 13
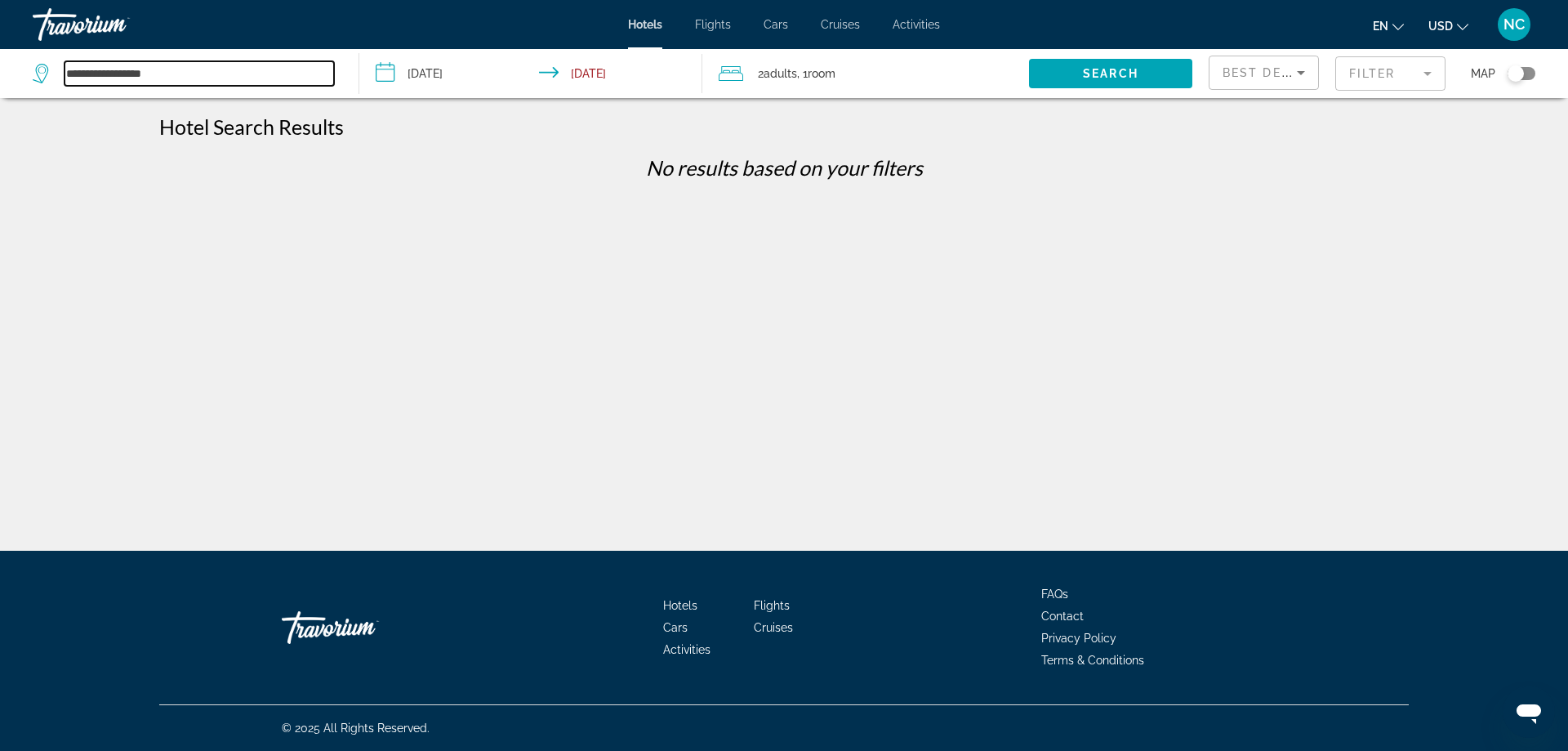
click at [91, 74] on input "**********" at bounding box center [199, 73] width 270 height 25
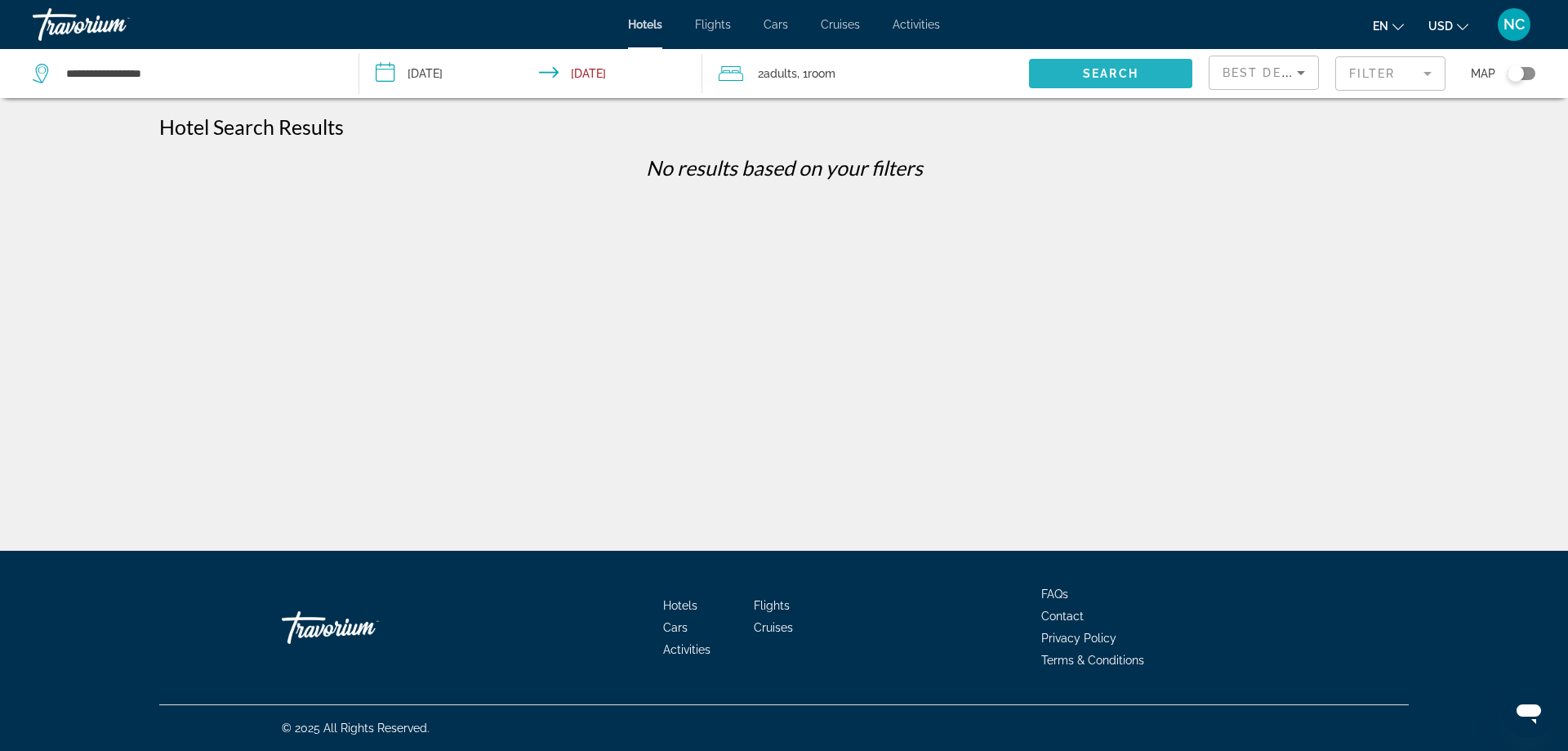
click at [1105, 74] on span "Search" at bounding box center [1111, 73] width 56 height 13
click at [40, 73] on icon "Search widget" at bounding box center [42, 70] width 9 height 8
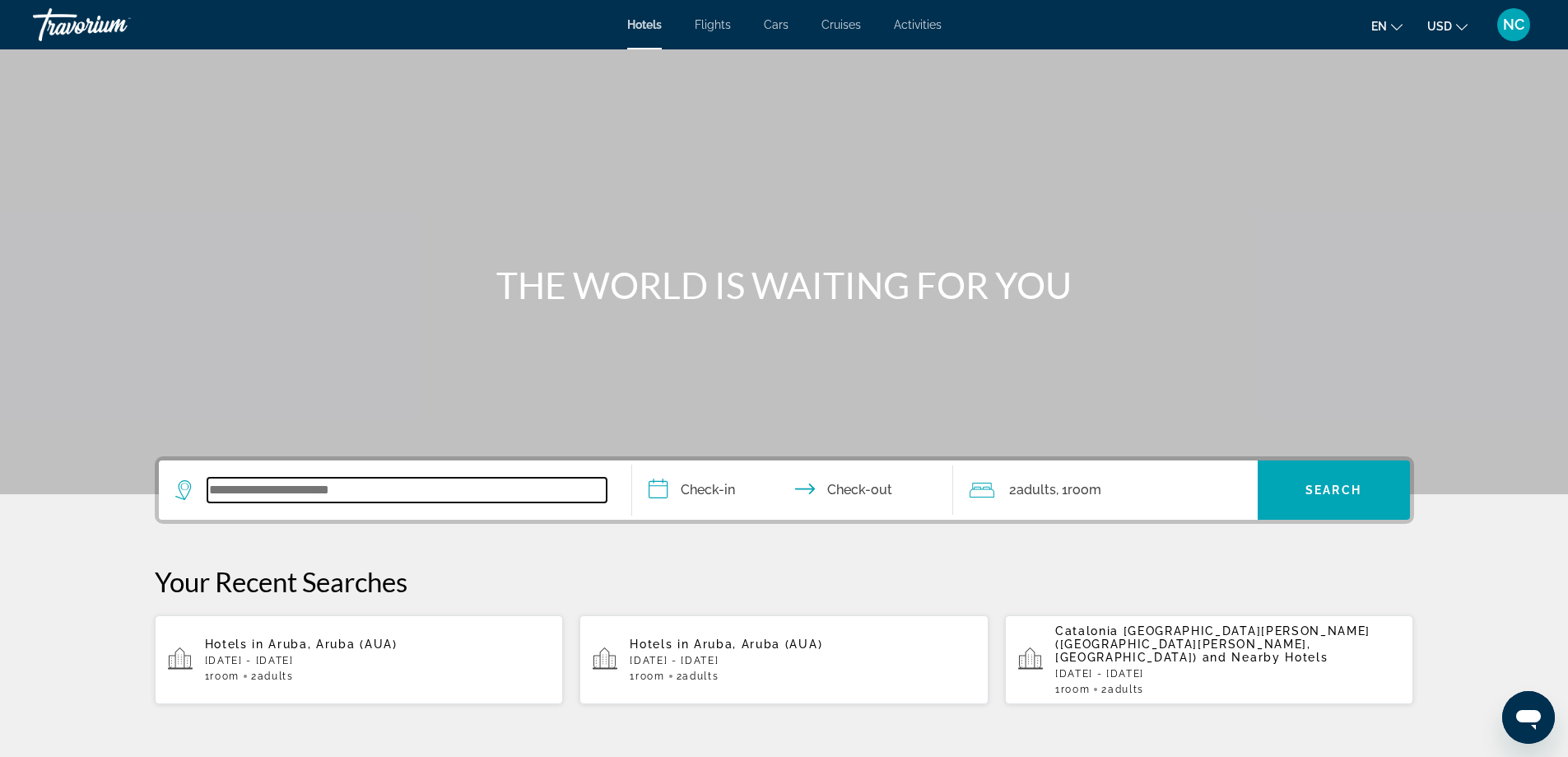
click at [250, 483] on input "Search widget" at bounding box center [407, 489] width 399 height 25
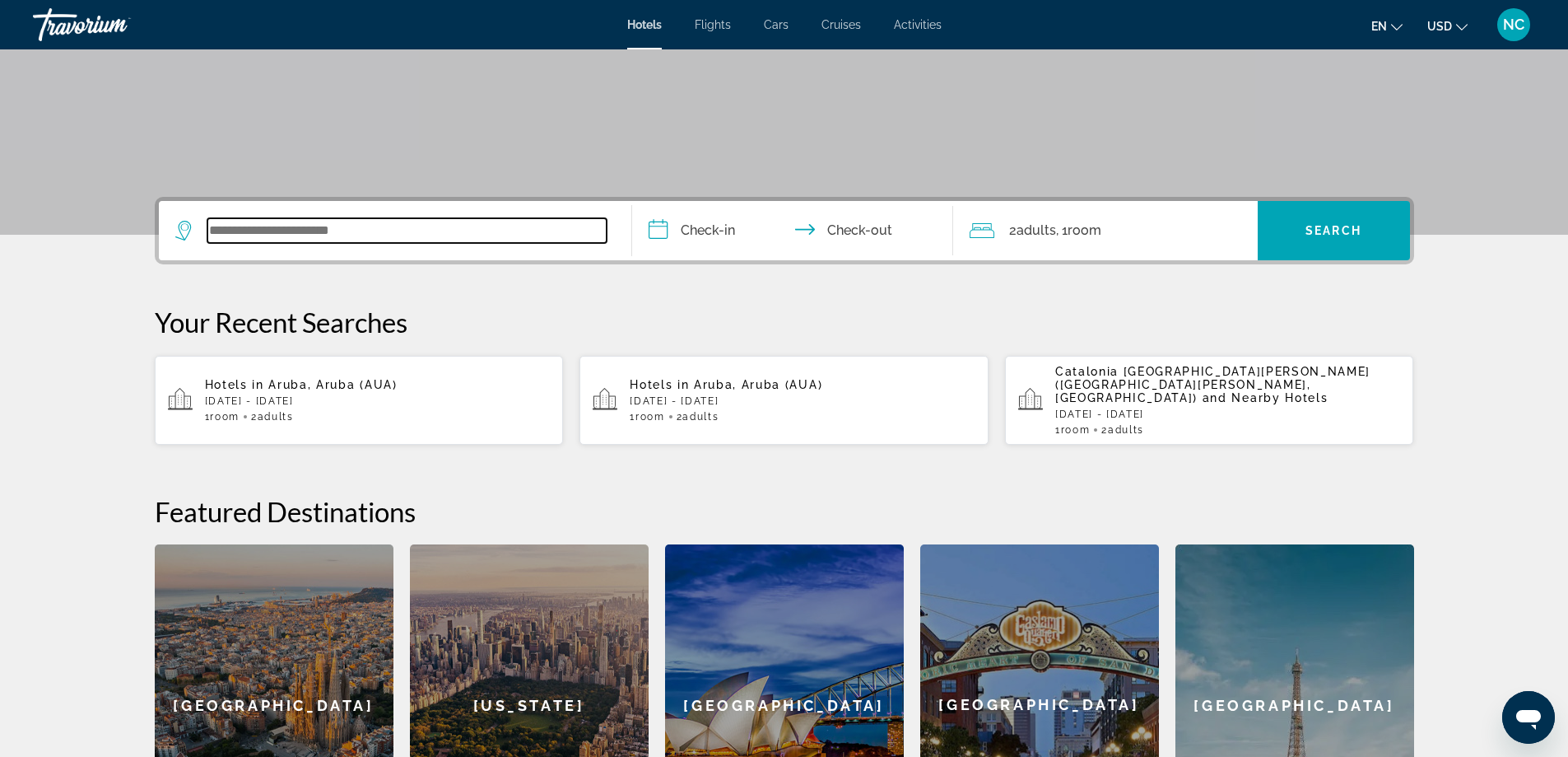
scroll to position [238, 0]
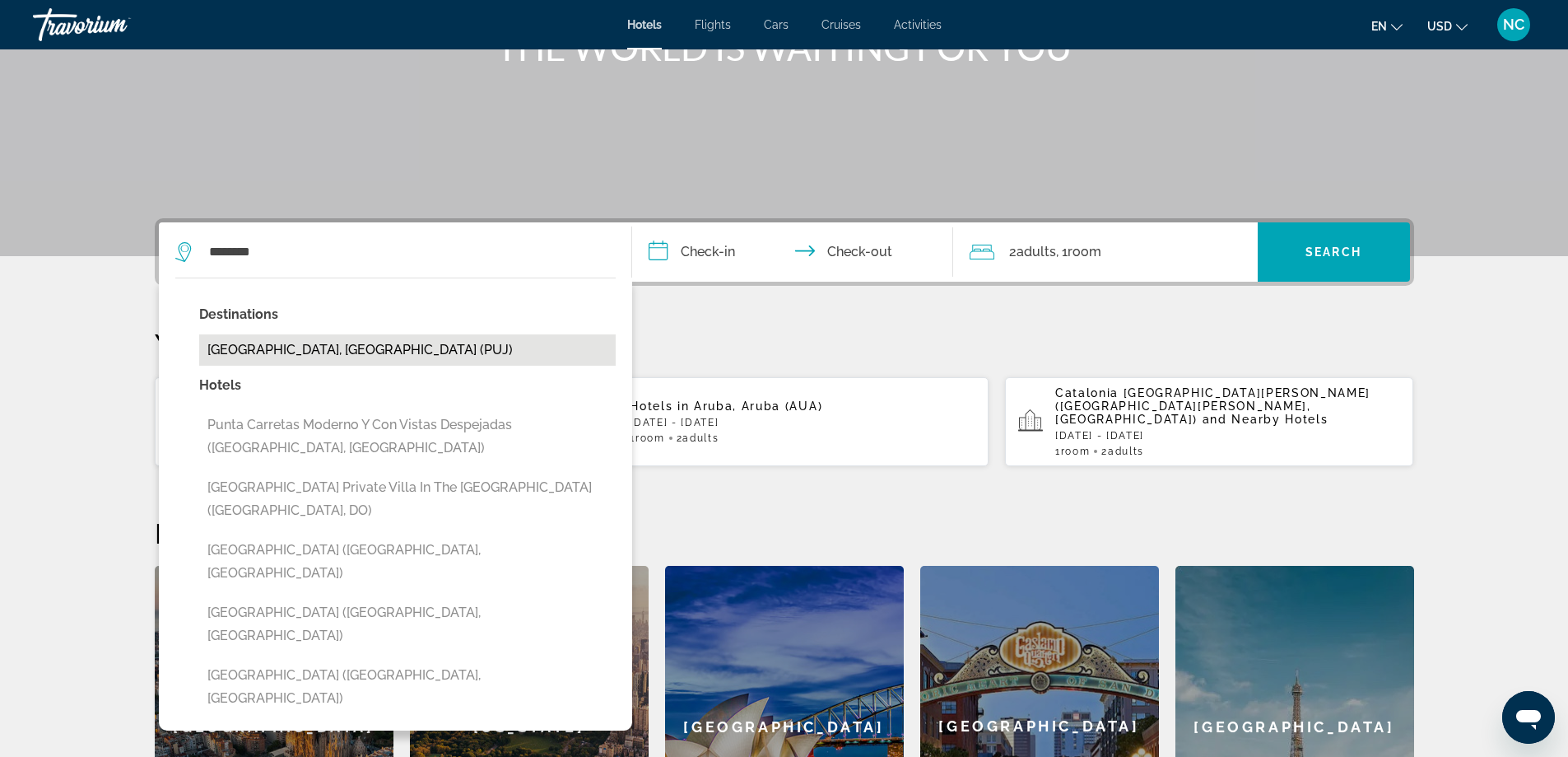
click at [333, 337] on button "[GEOGRAPHIC_DATA], [GEOGRAPHIC_DATA] (PUJ)" at bounding box center [407, 350] width 416 height 31
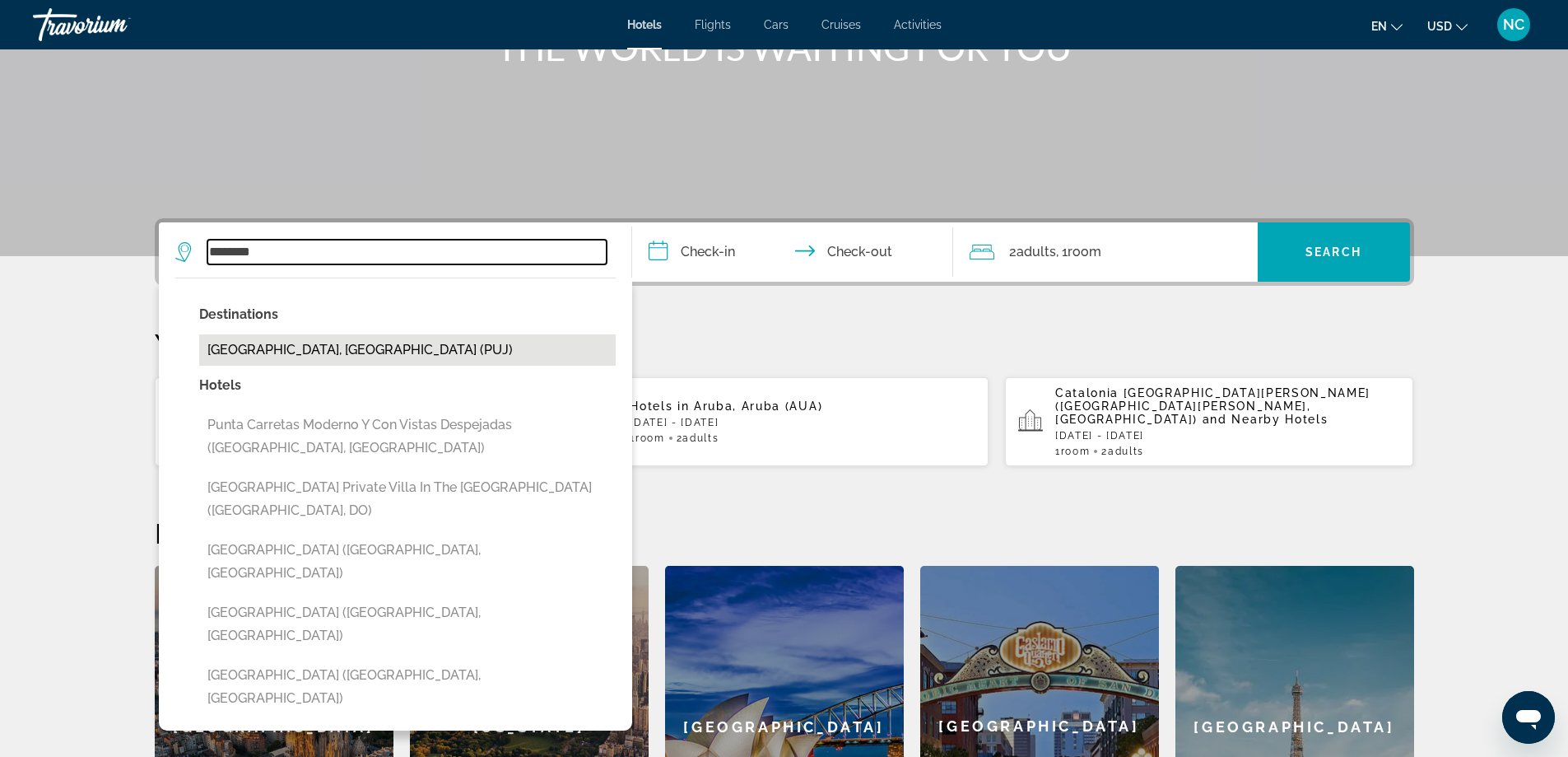
type input "**********"
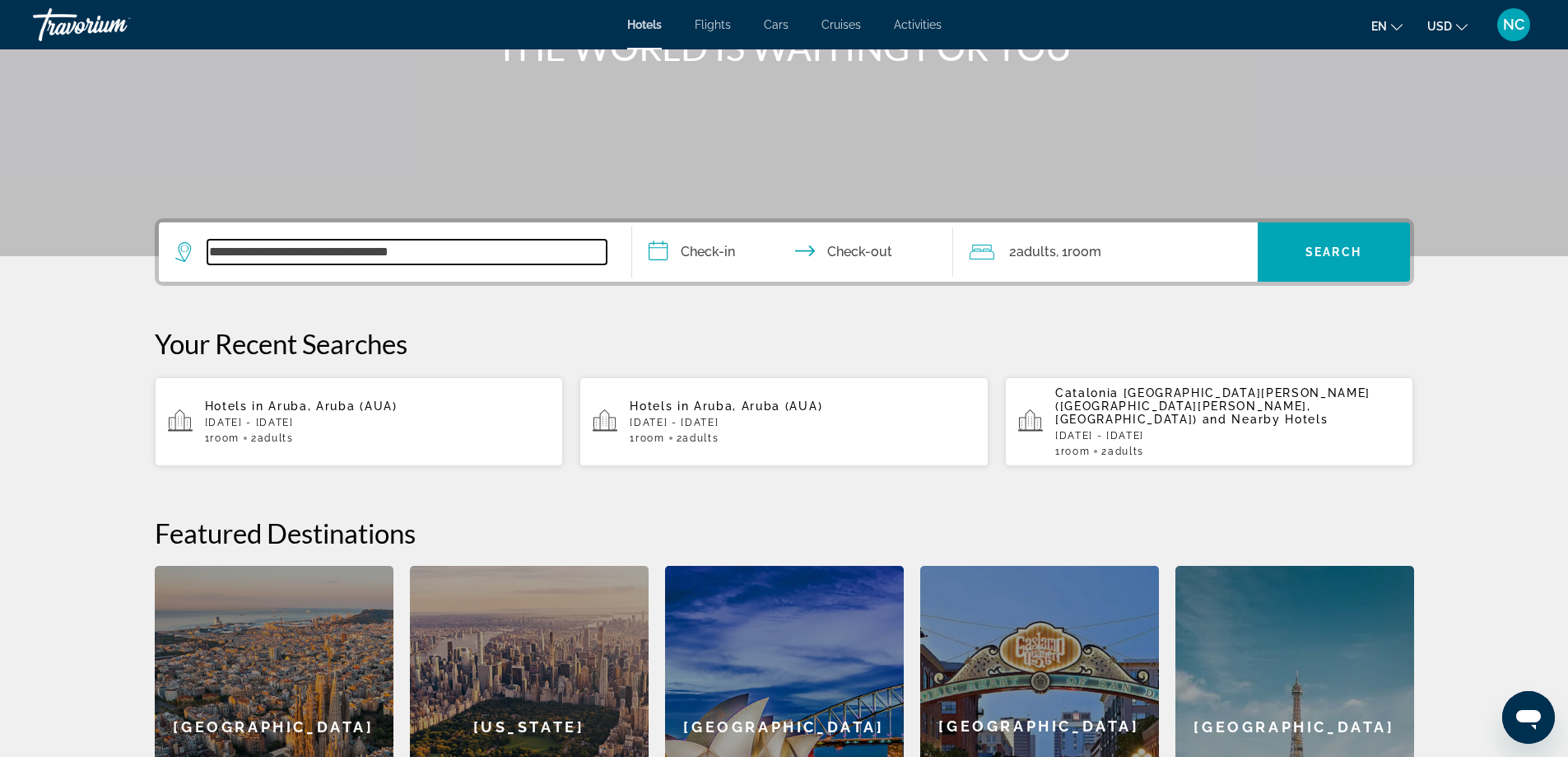
scroll to position [403, 0]
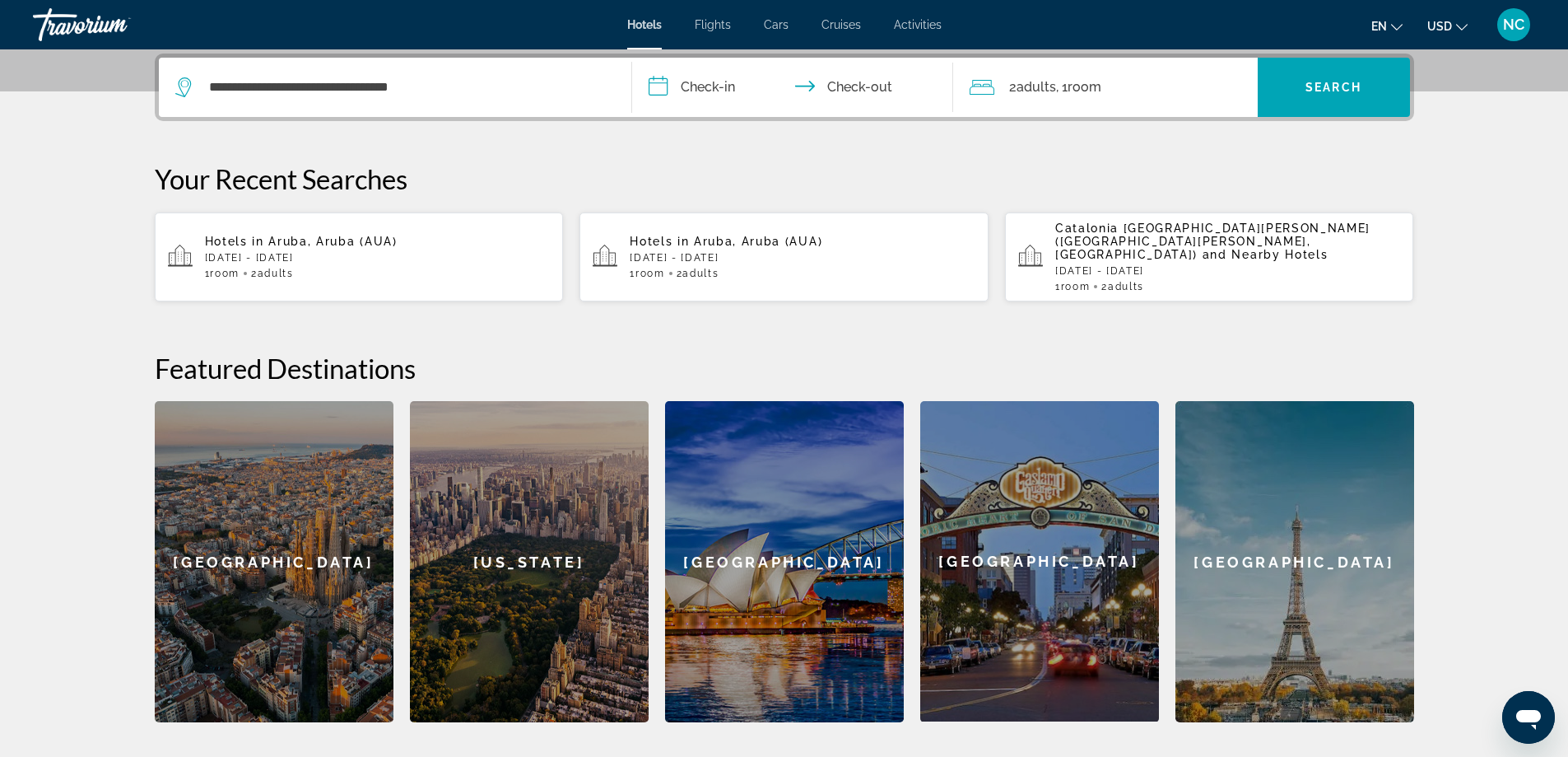
click at [660, 83] on input "**********" at bounding box center [796, 90] width 327 height 64
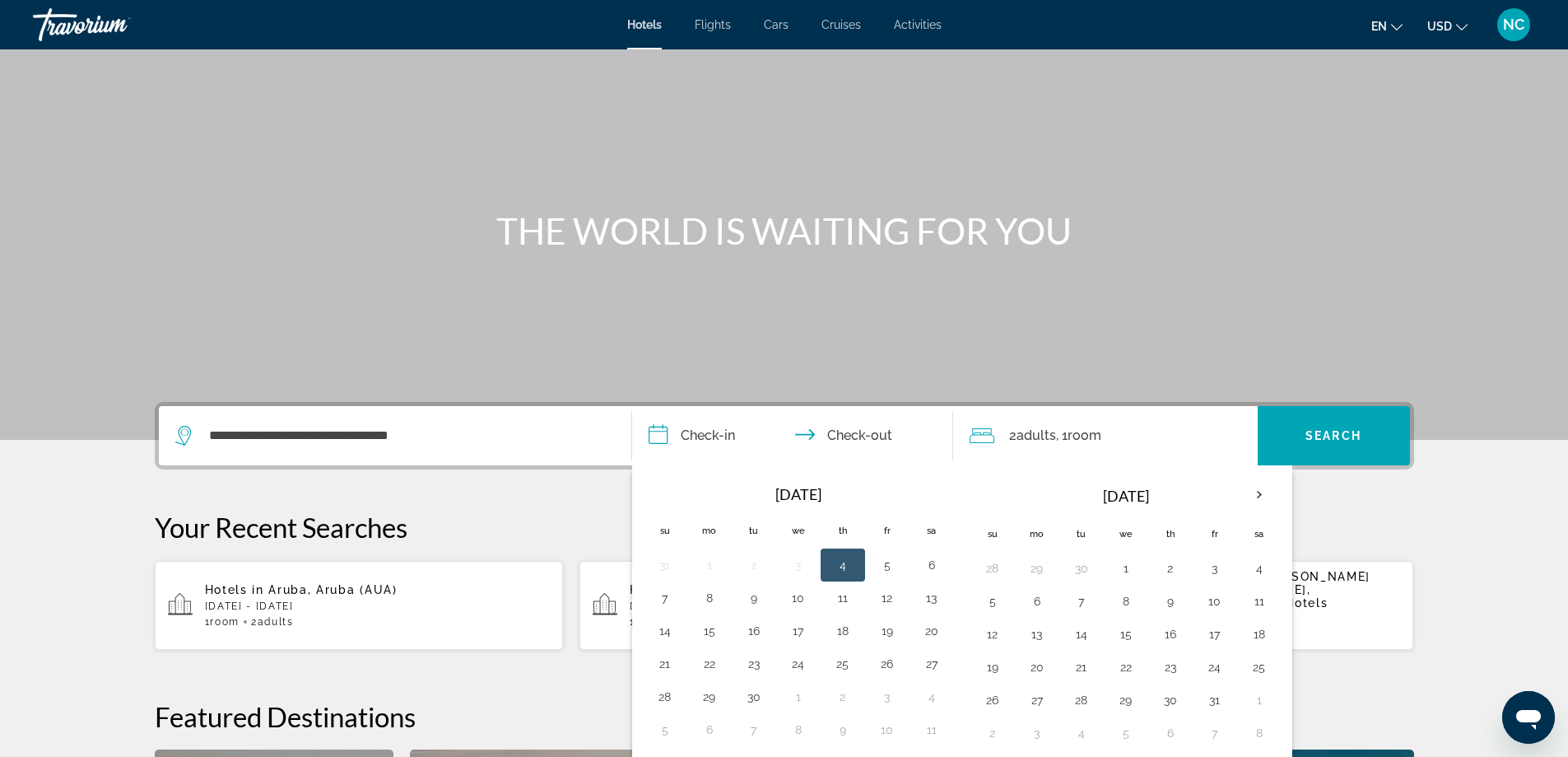
scroll to position [82, 0]
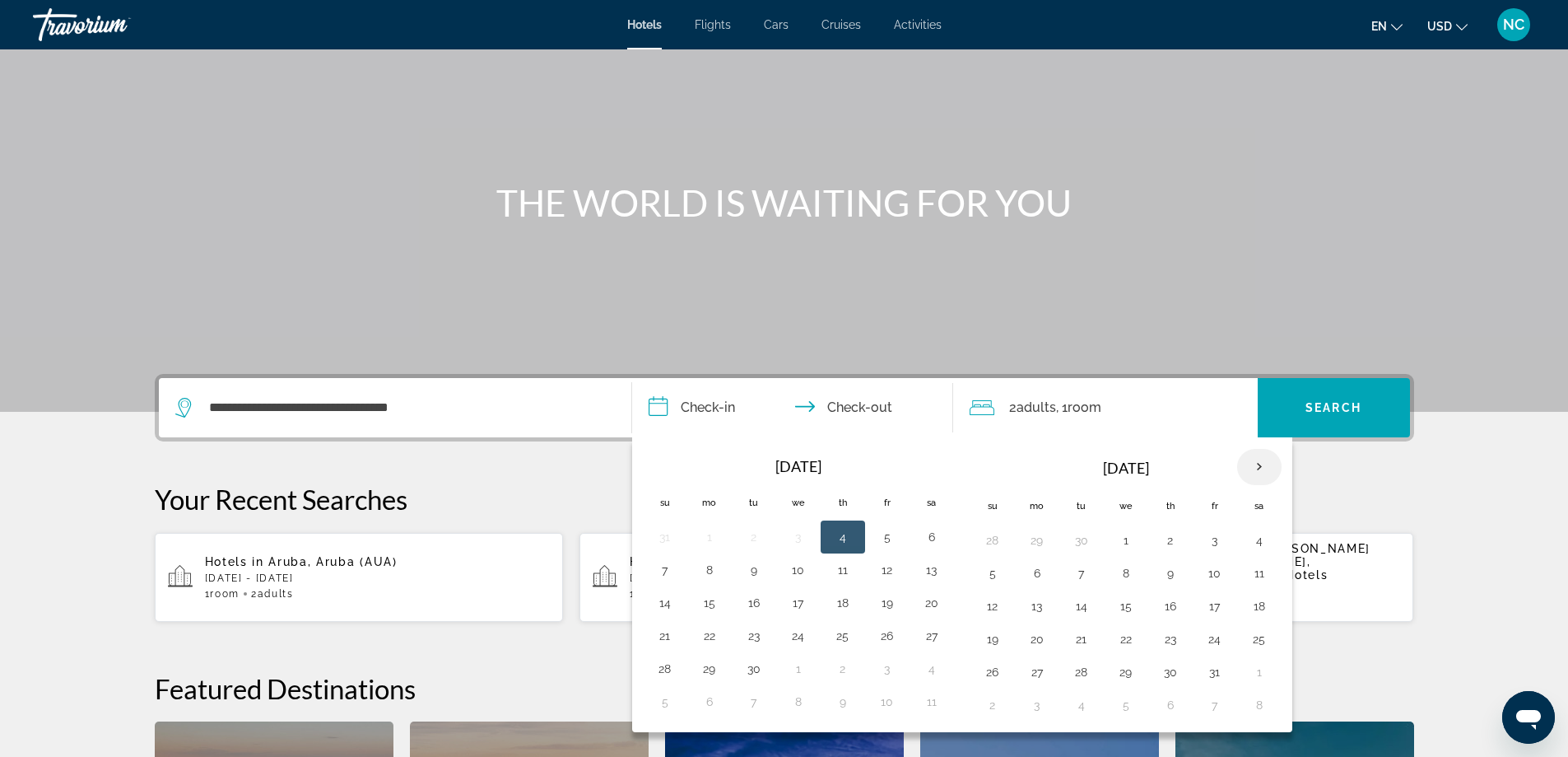
click at [1261, 464] on th "Next month" at bounding box center [1259, 467] width 44 height 36
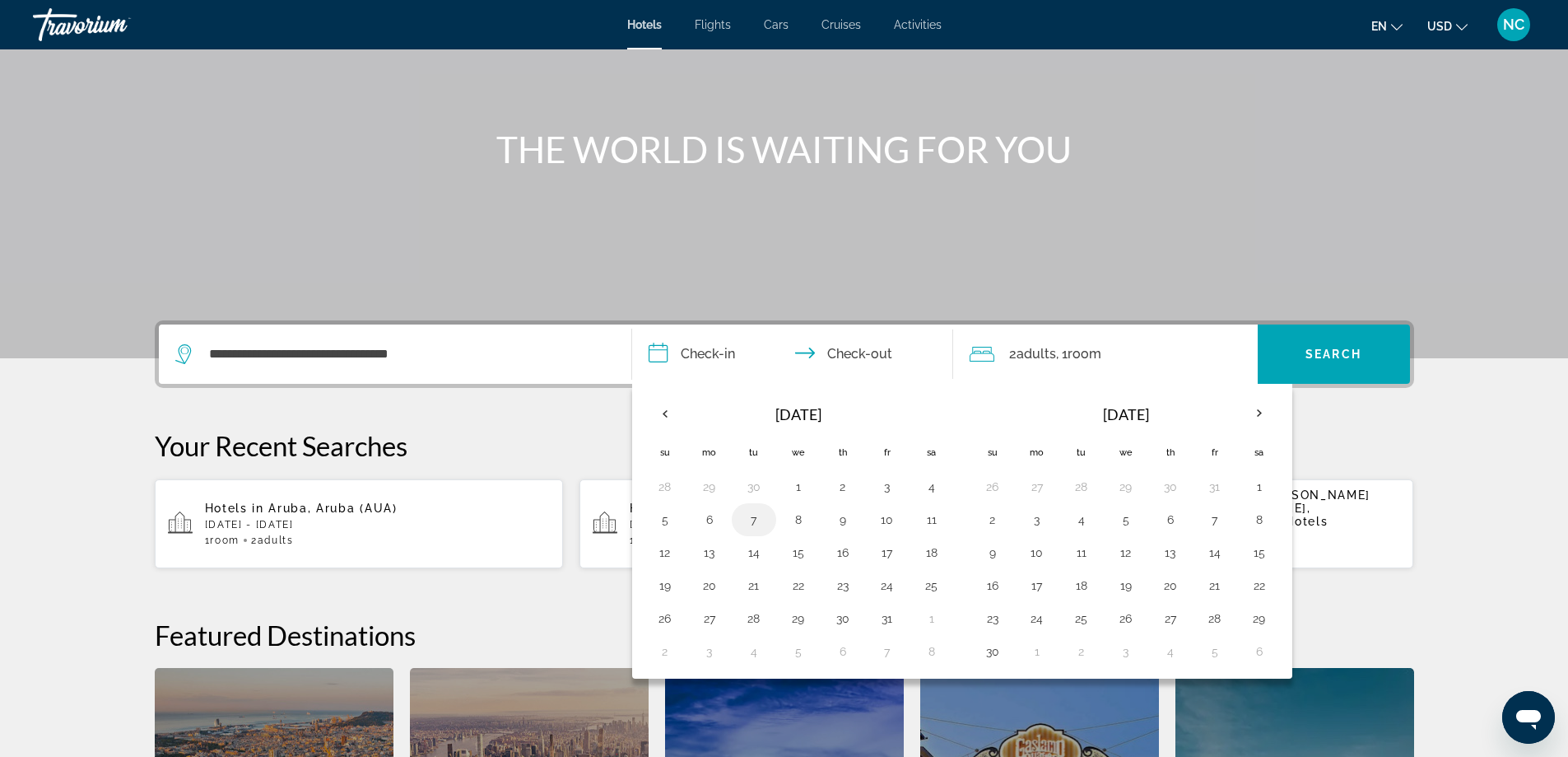
scroll to position [165, 0]
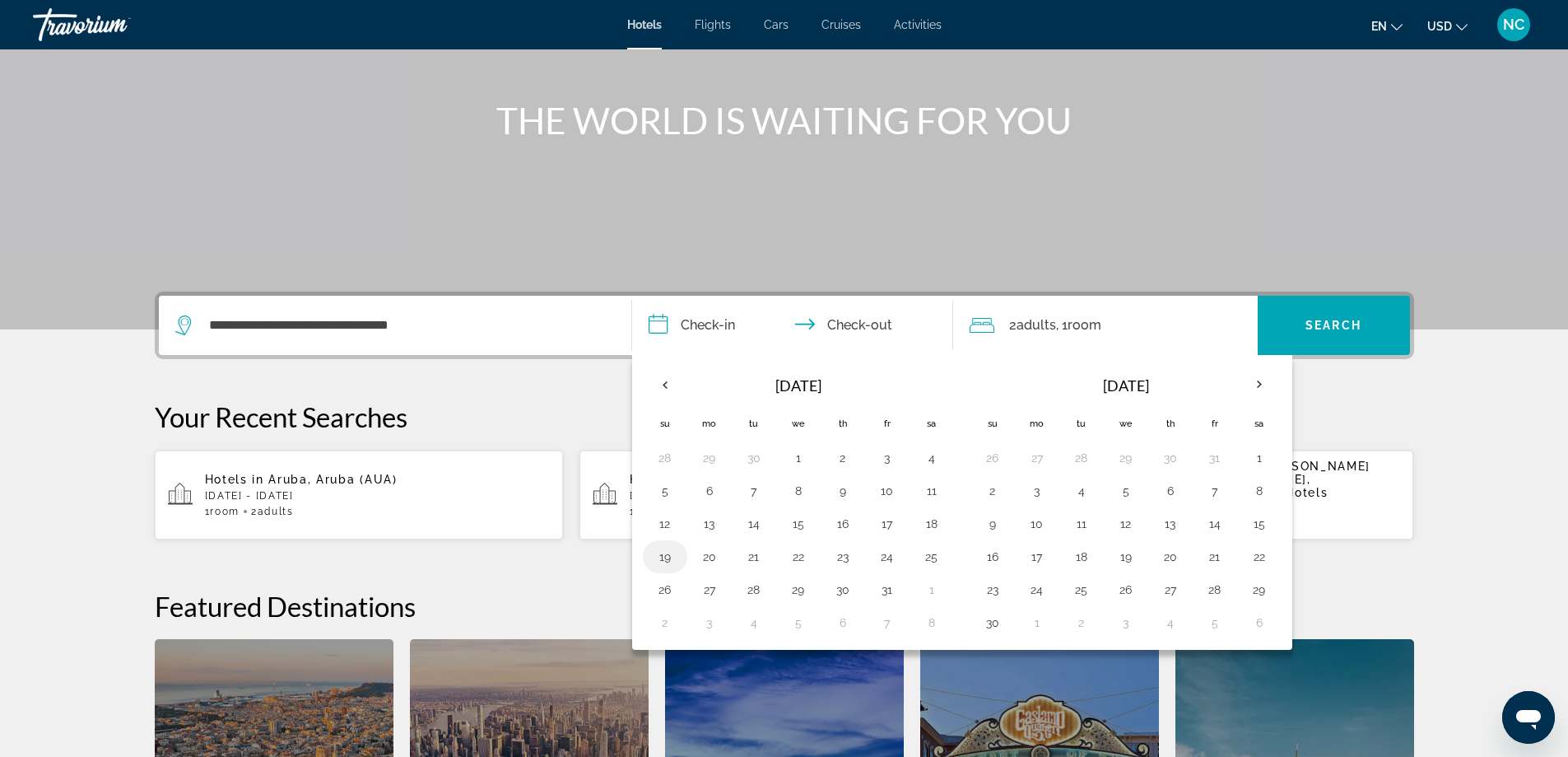
click at [664, 557] on button "19" at bounding box center [665, 556] width 26 height 23
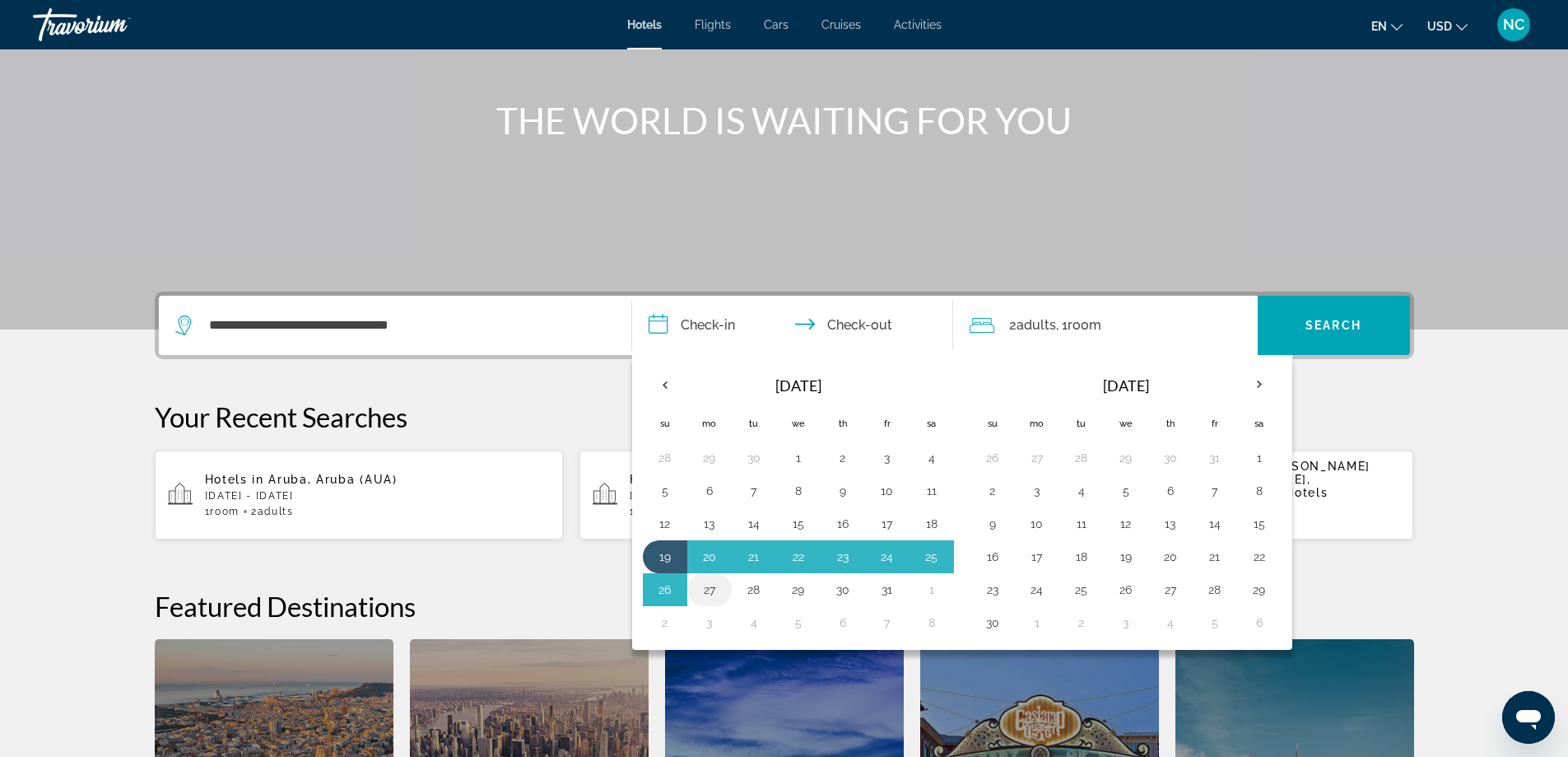
click at [709, 590] on button "27" at bounding box center [709, 589] width 26 height 23
type input "**********"
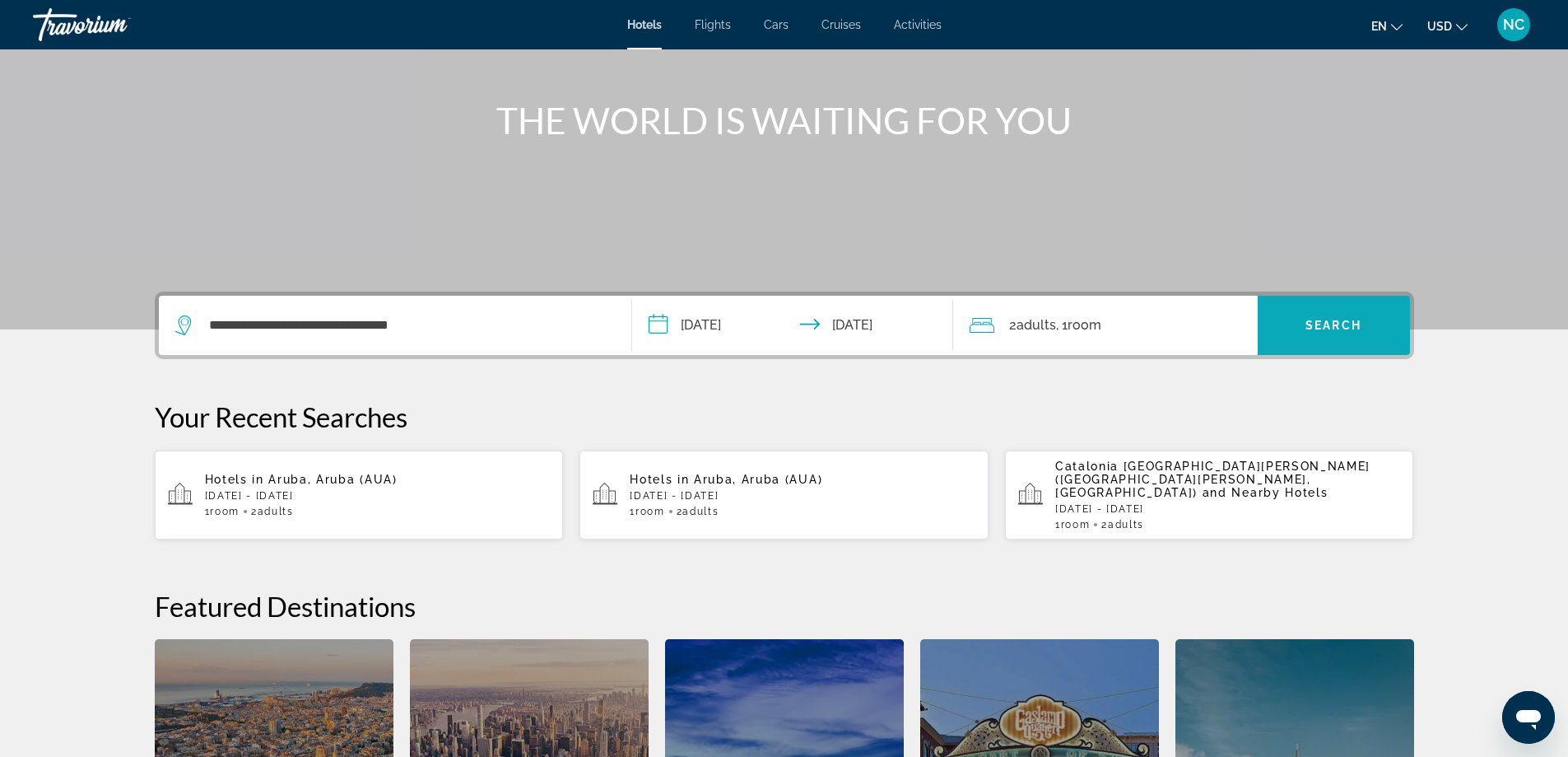
click at [1330, 318] on span "Search widget" at bounding box center [1334, 326] width 152 height 40
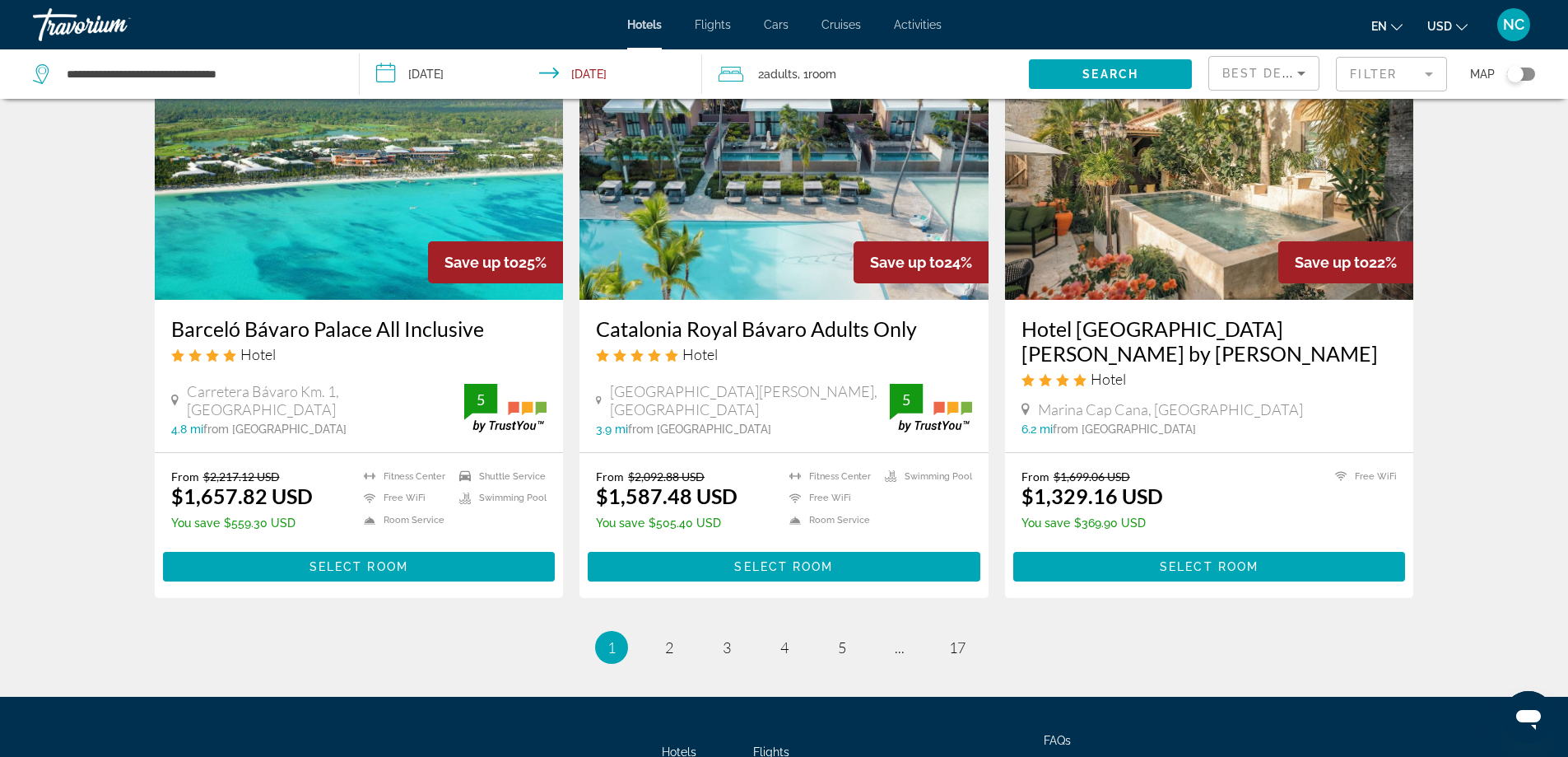
scroll to position [2071, 0]
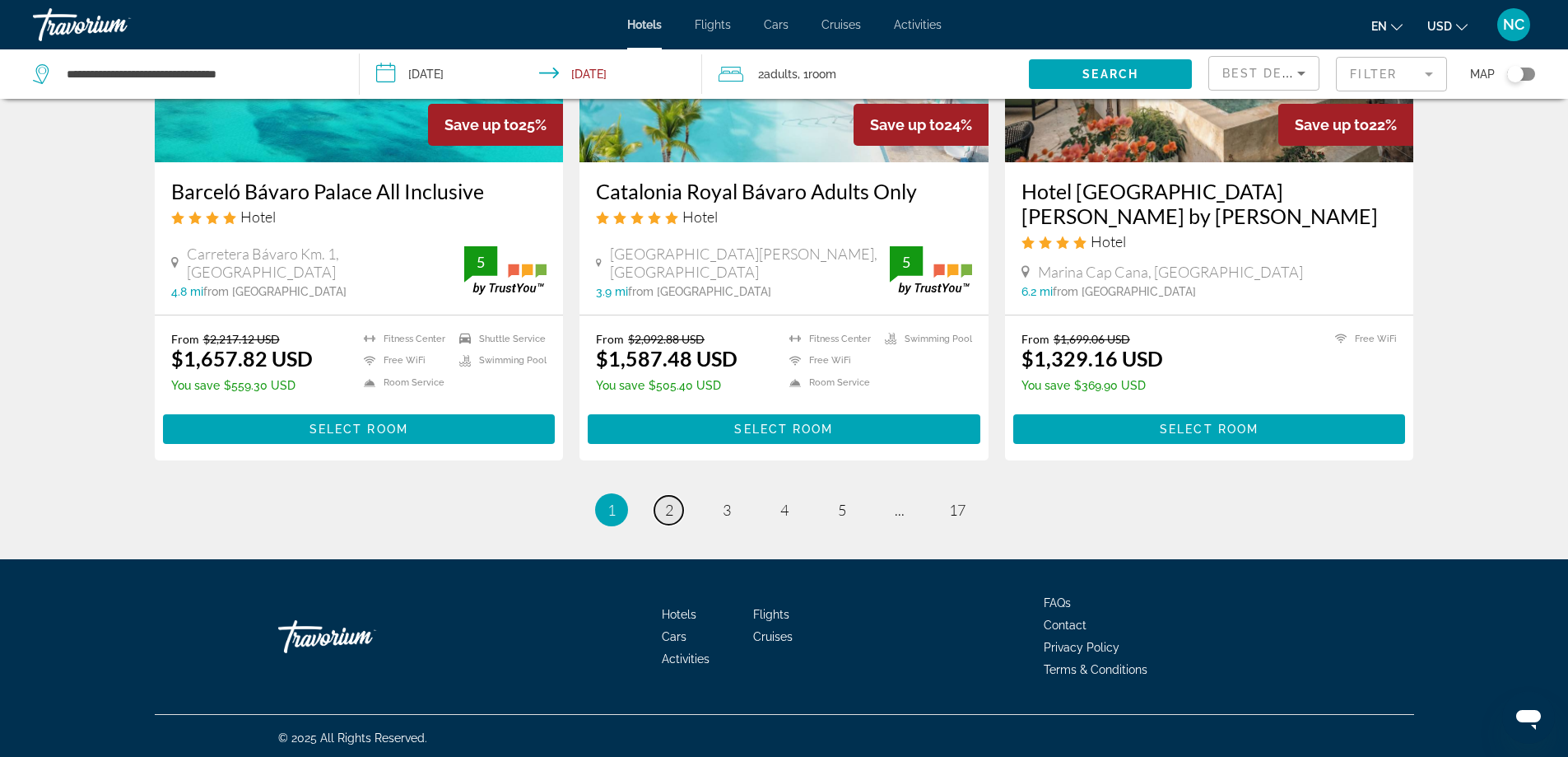
click at [669, 505] on span "2" at bounding box center [669, 509] width 9 height 18
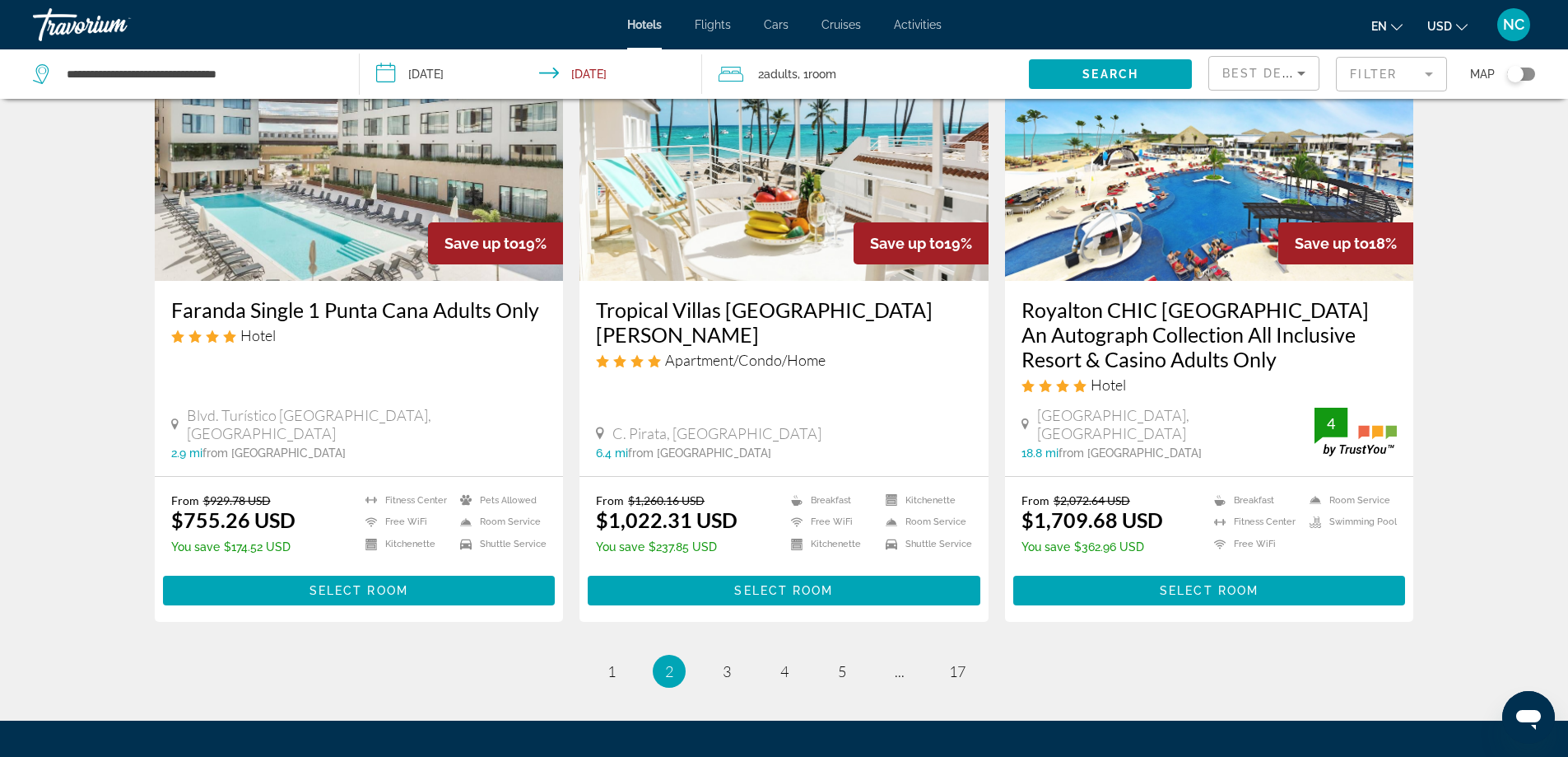
scroll to position [2115, 0]
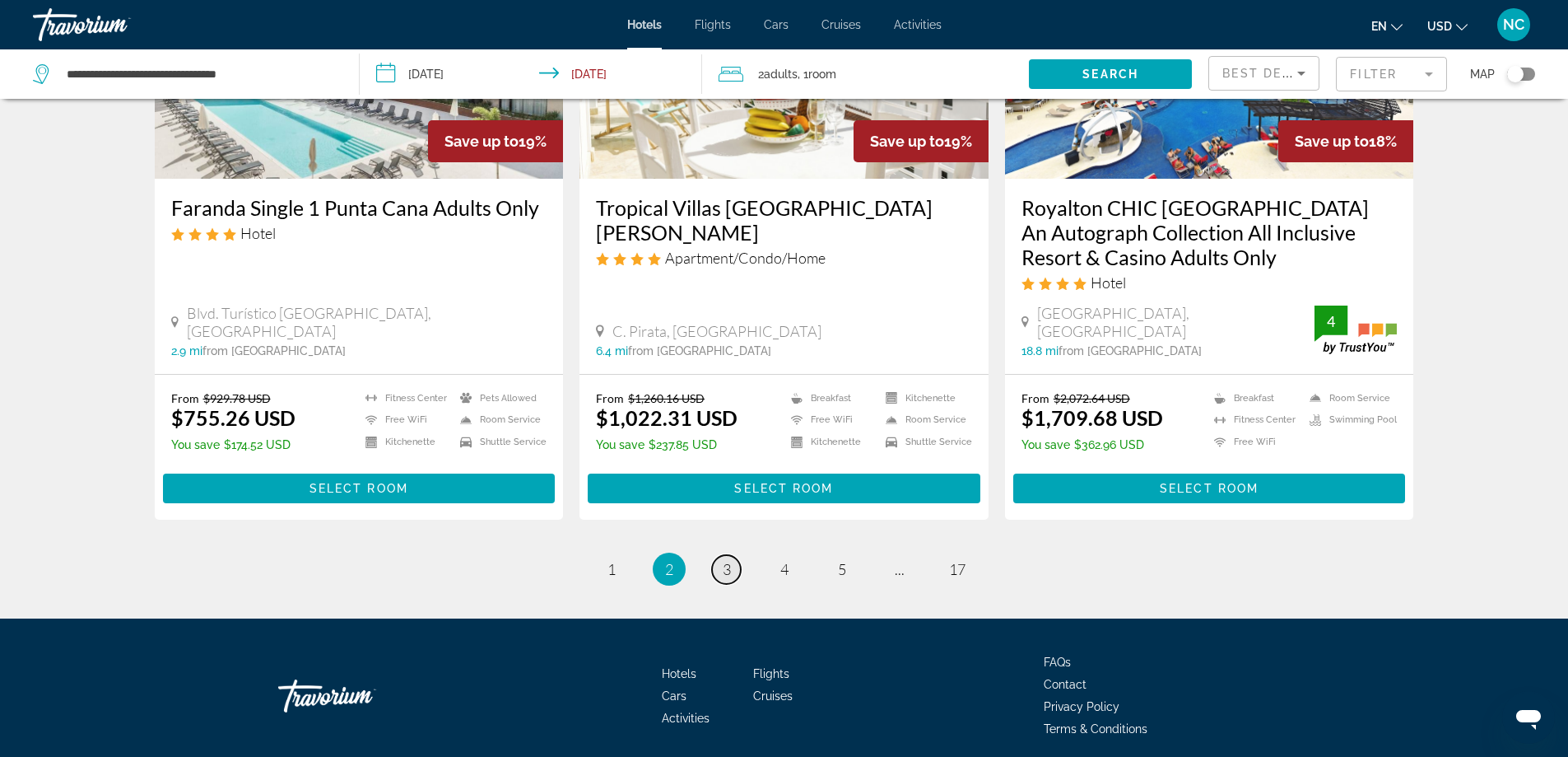
click at [728, 560] on span "3" at bounding box center [727, 568] width 9 height 18
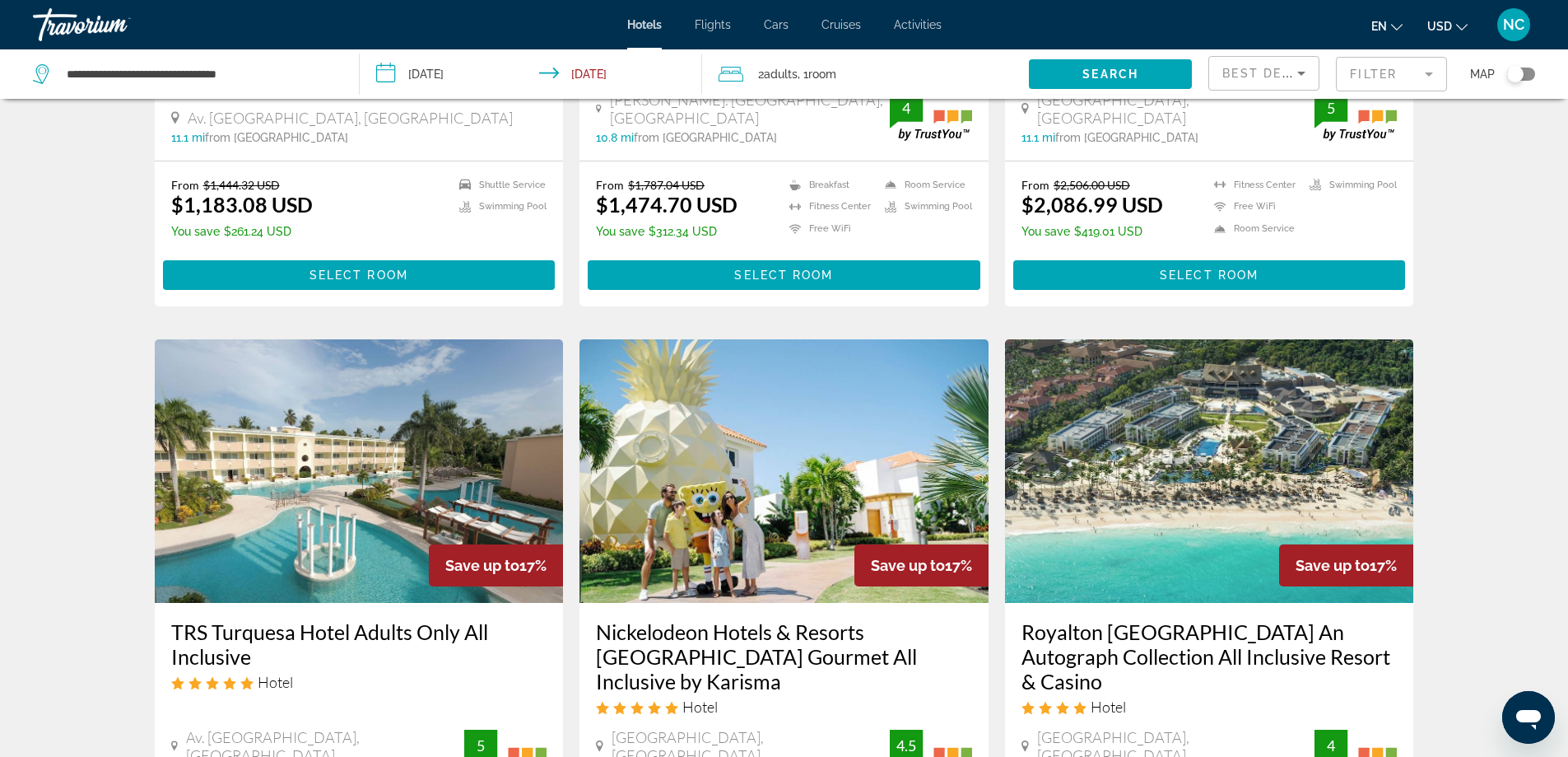
scroll to position [2165, 0]
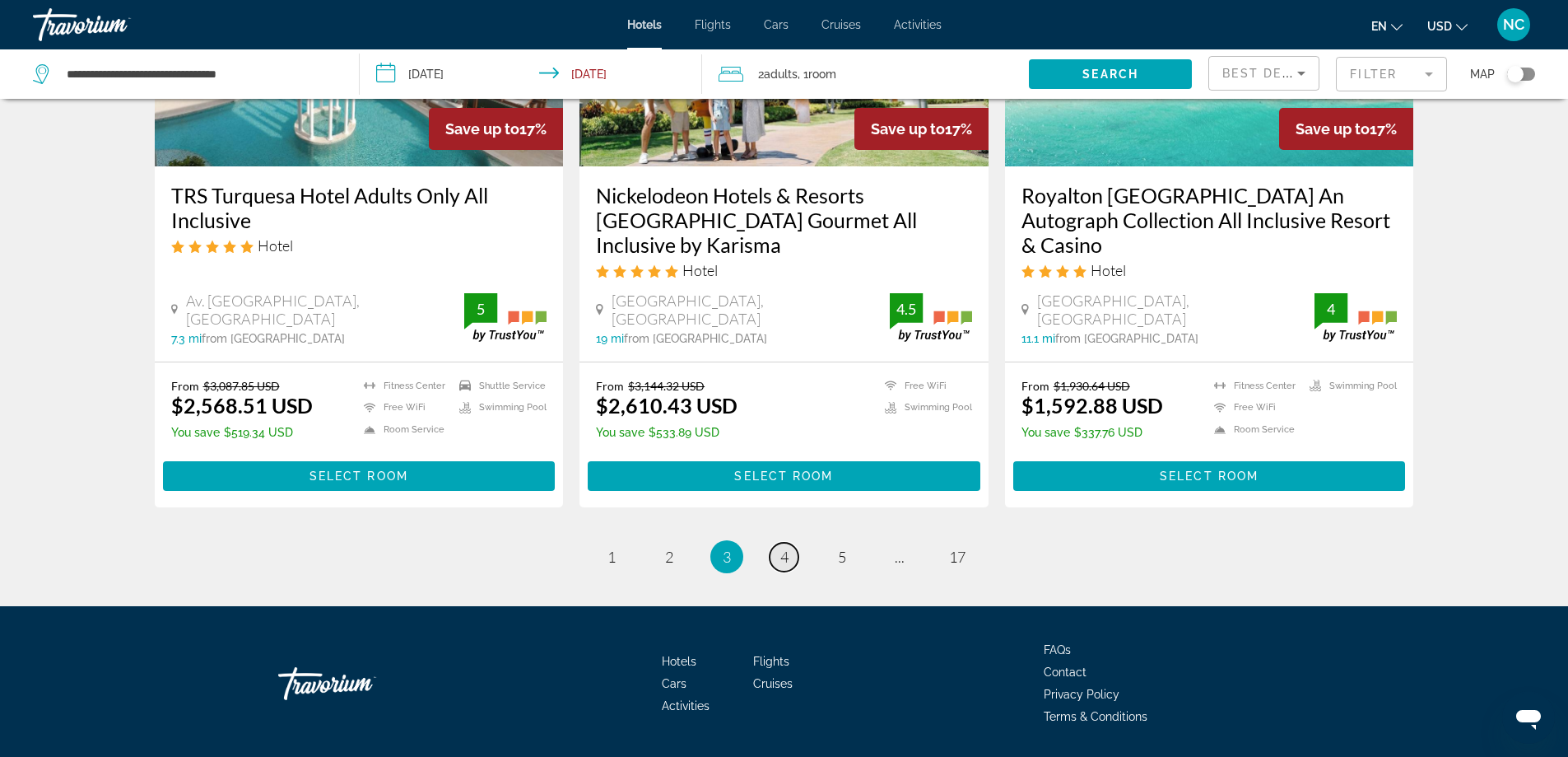
click at [785, 547] on span "4" at bounding box center [784, 556] width 9 height 18
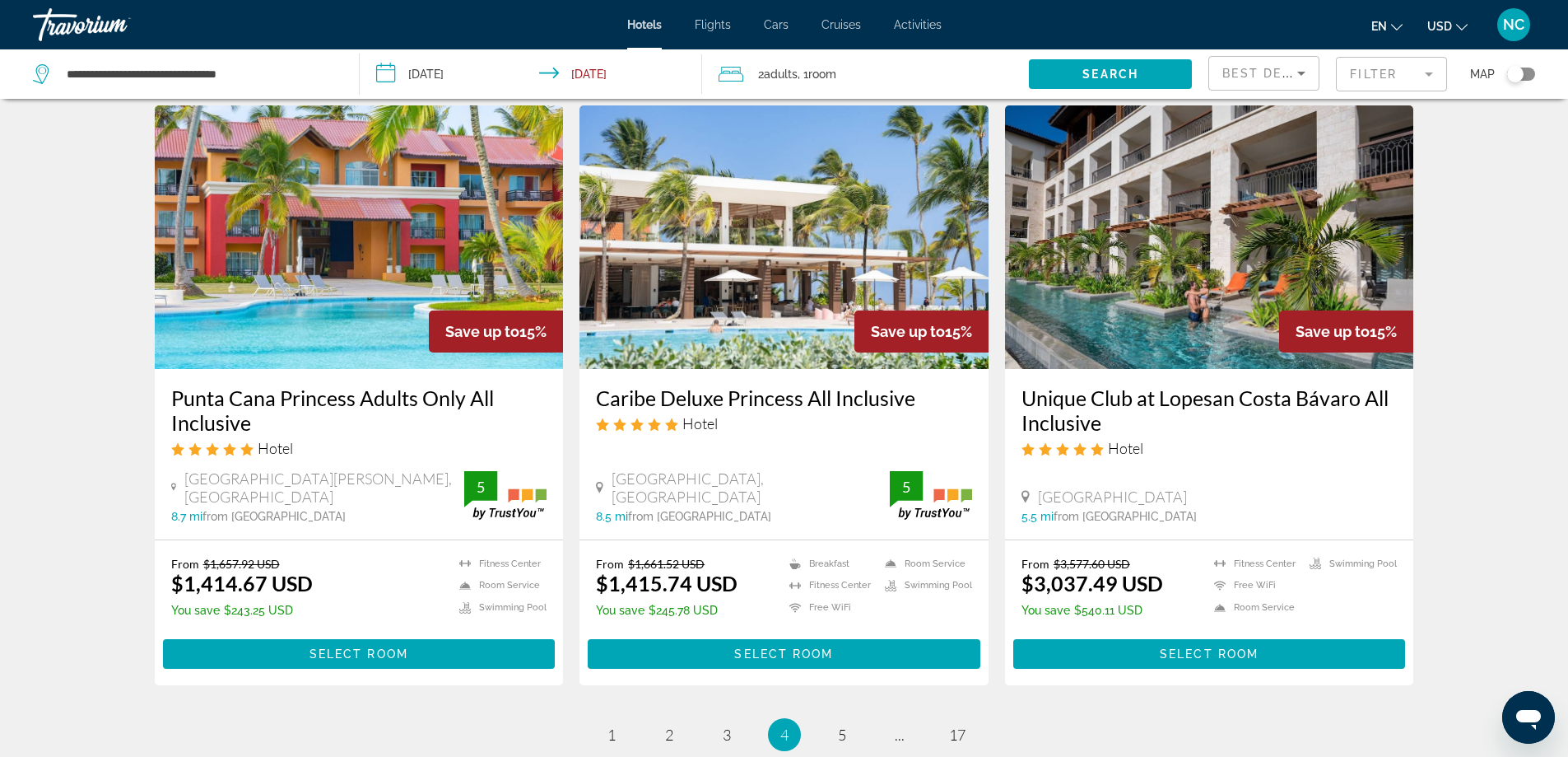
scroll to position [2098, 0]
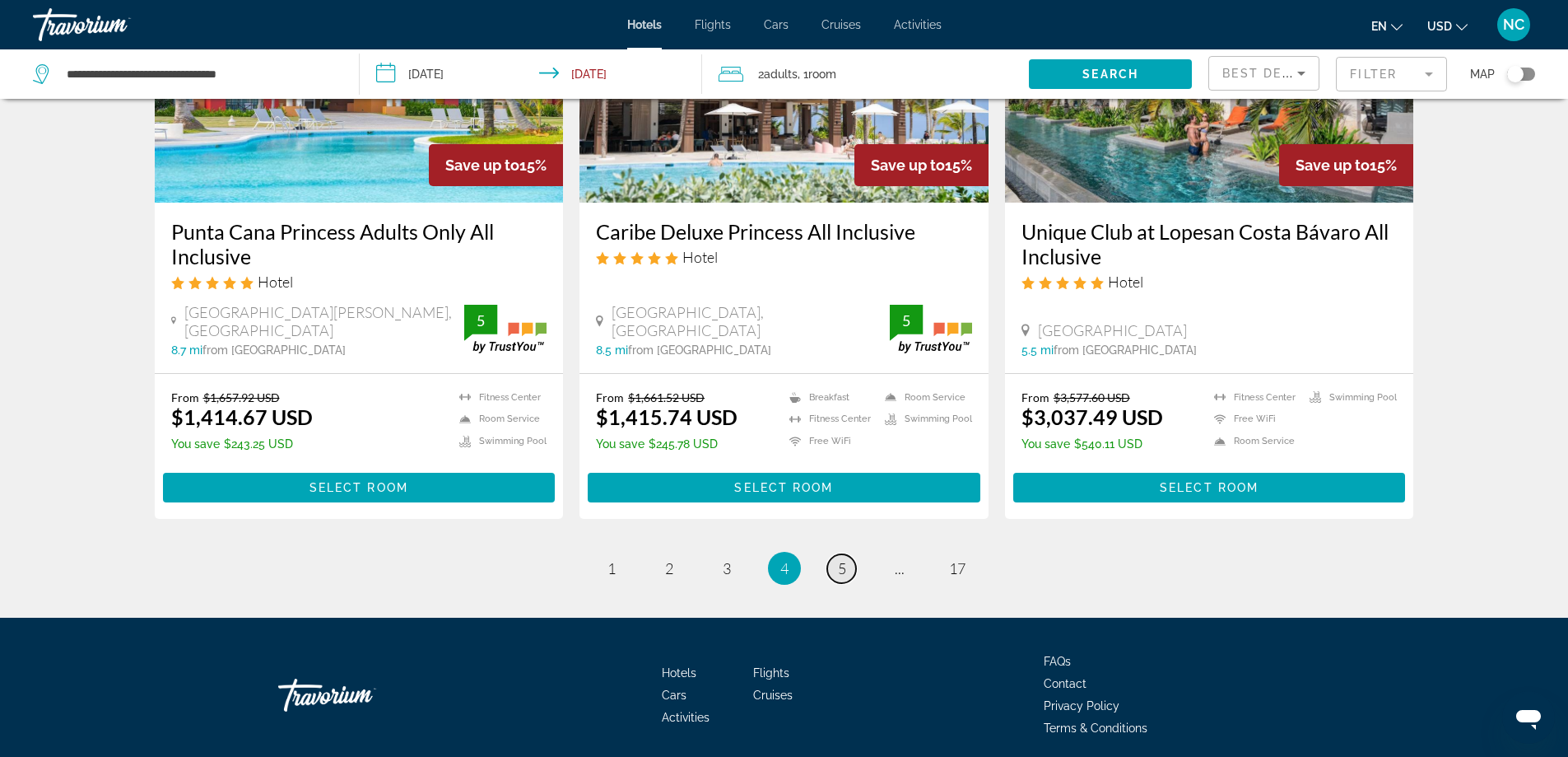
click at [843, 560] on span "5" at bounding box center [842, 568] width 9 height 18
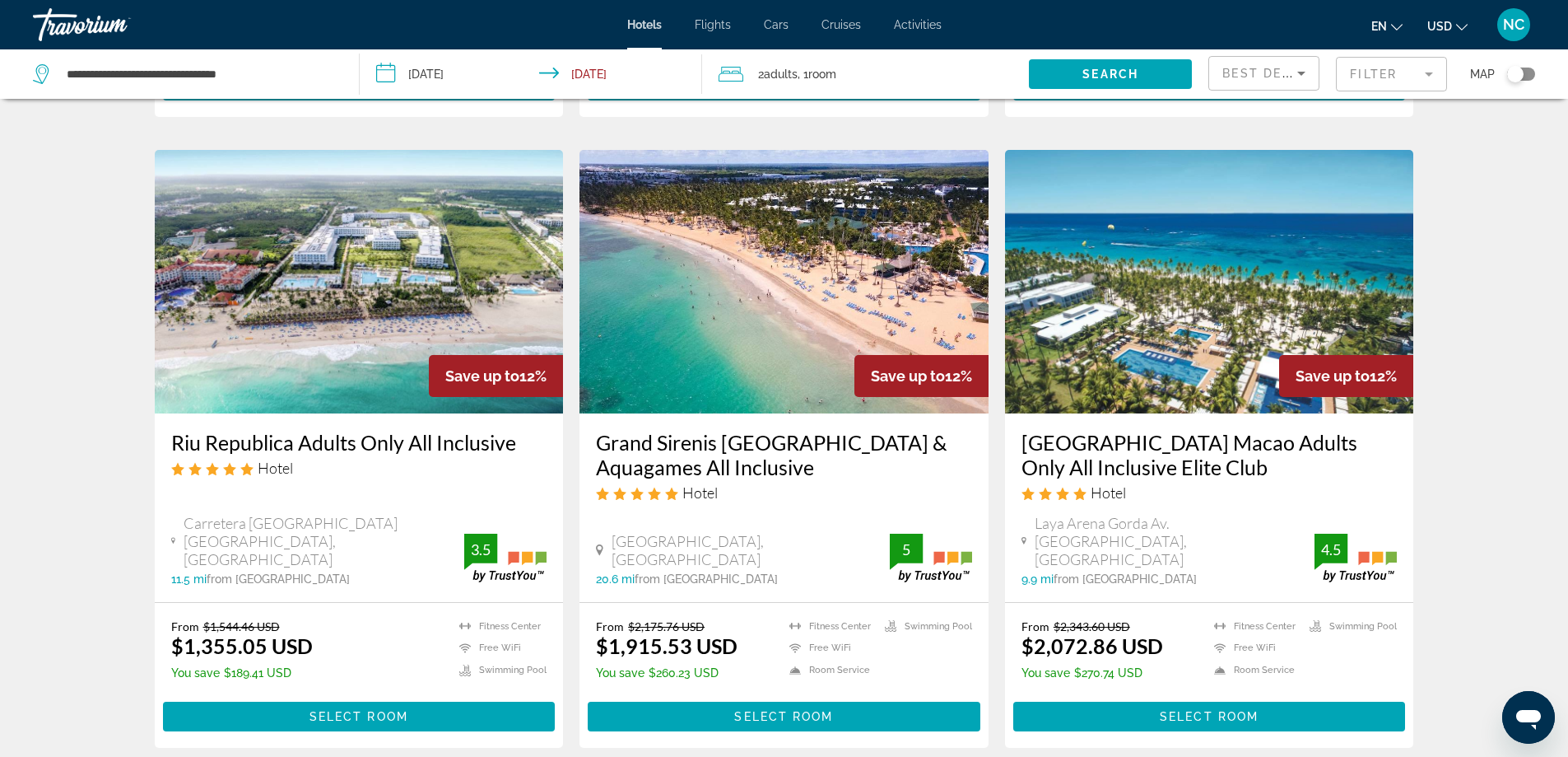
scroll to position [2100, 0]
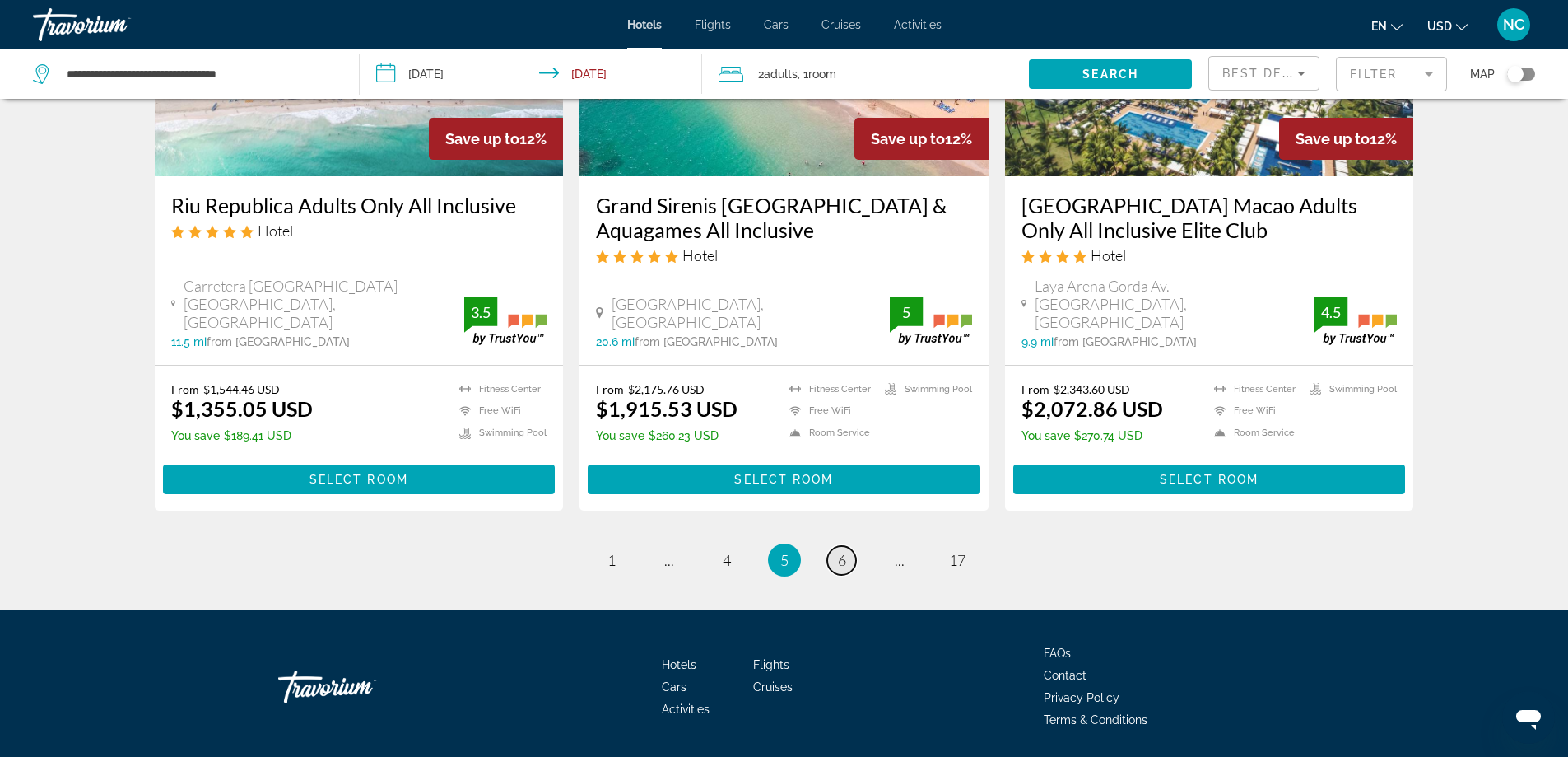
click at [840, 551] on span "6" at bounding box center [842, 560] width 9 height 18
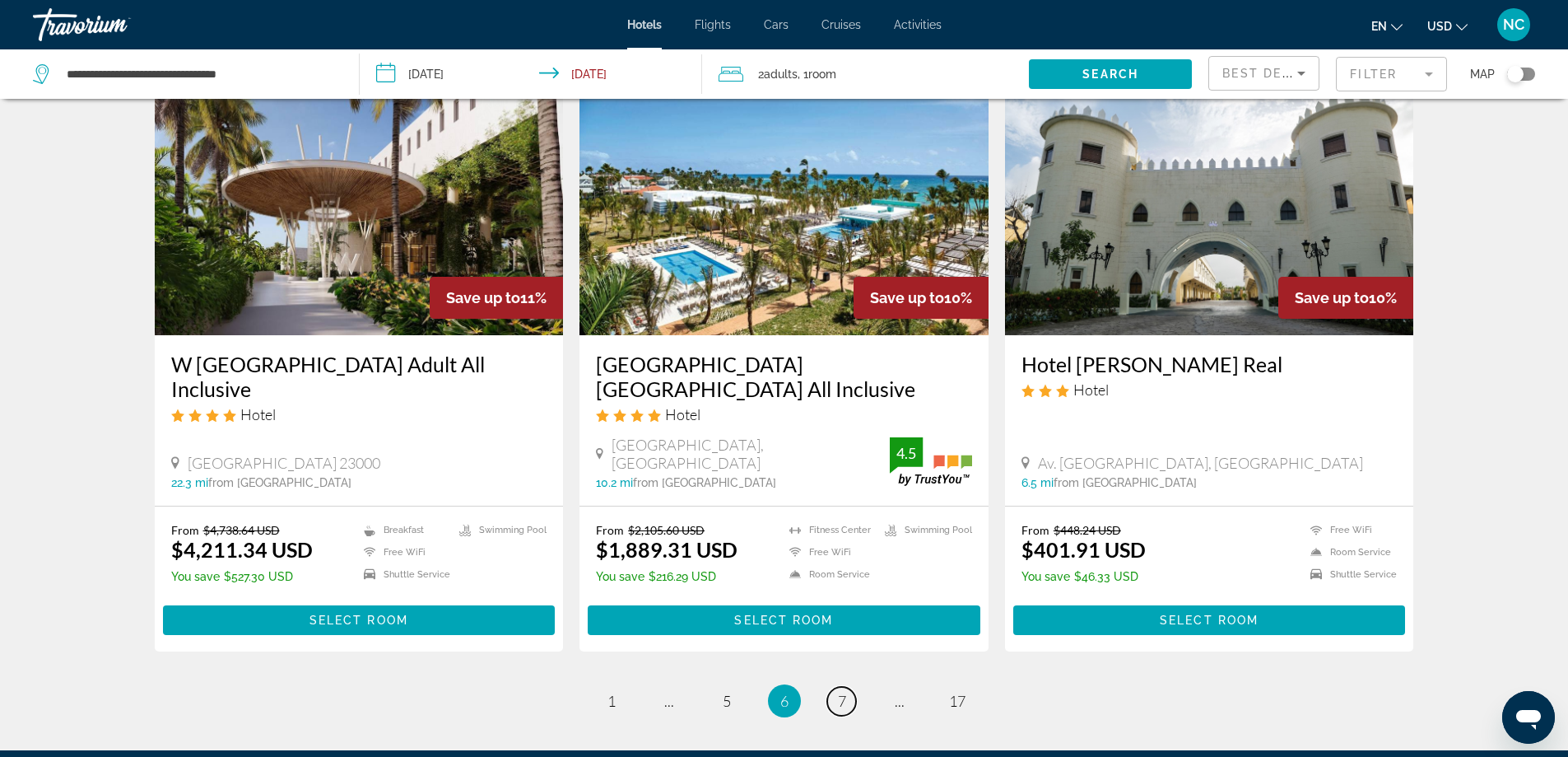
scroll to position [2071, 0]
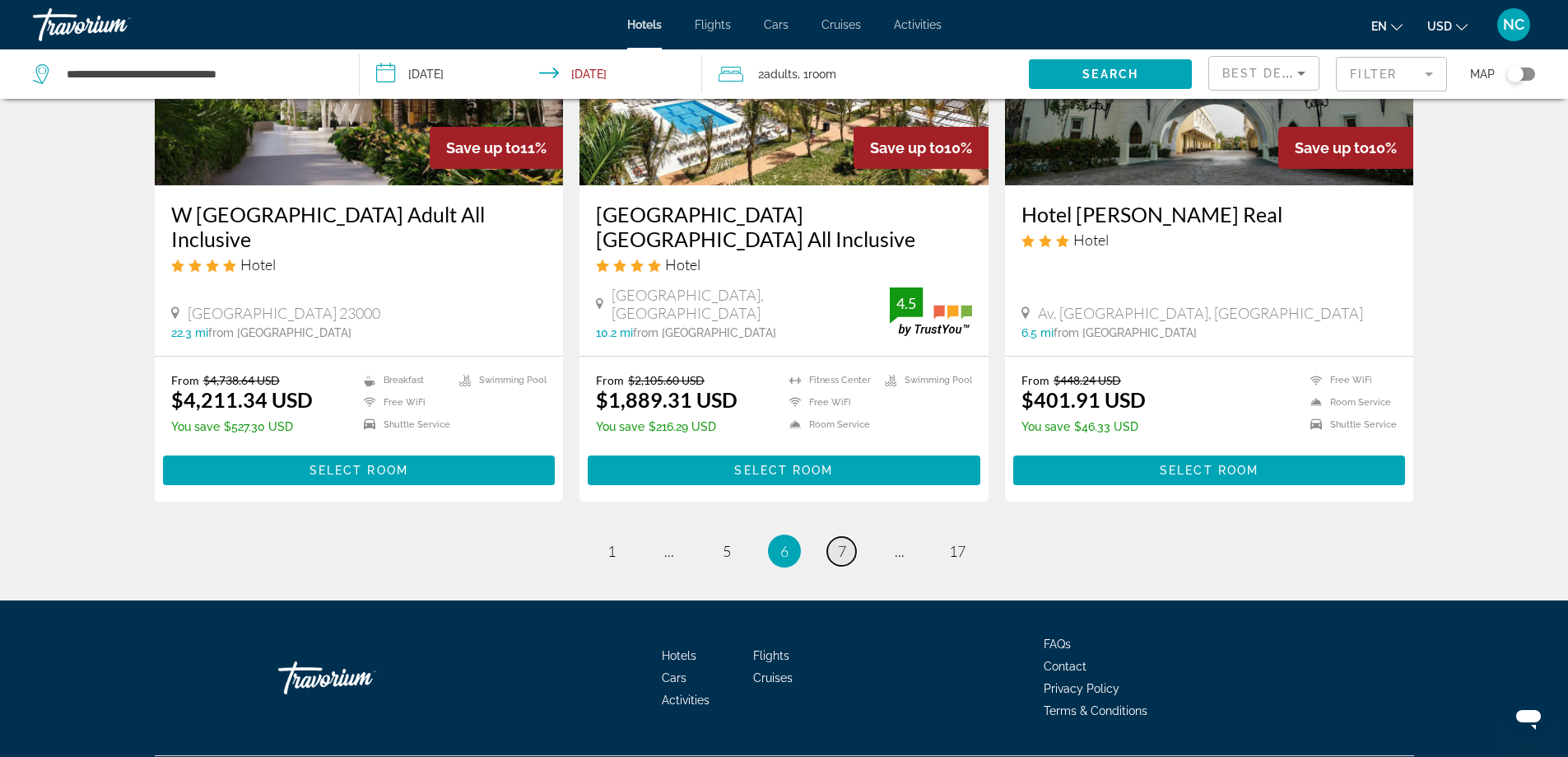
click at [838, 542] on span "7" at bounding box center [842, 551] width 9 height 18
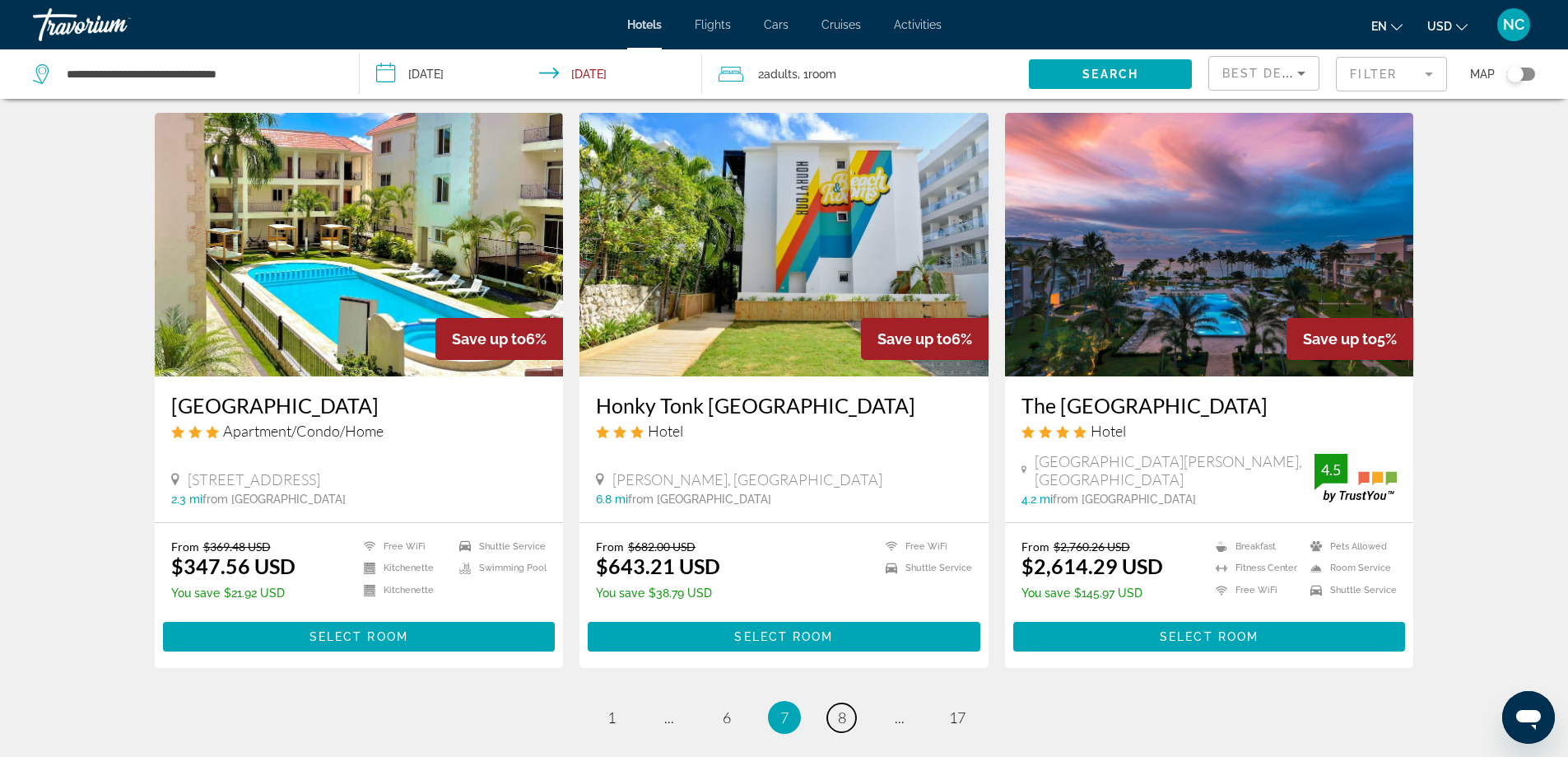
scroll to position [2089, 0]
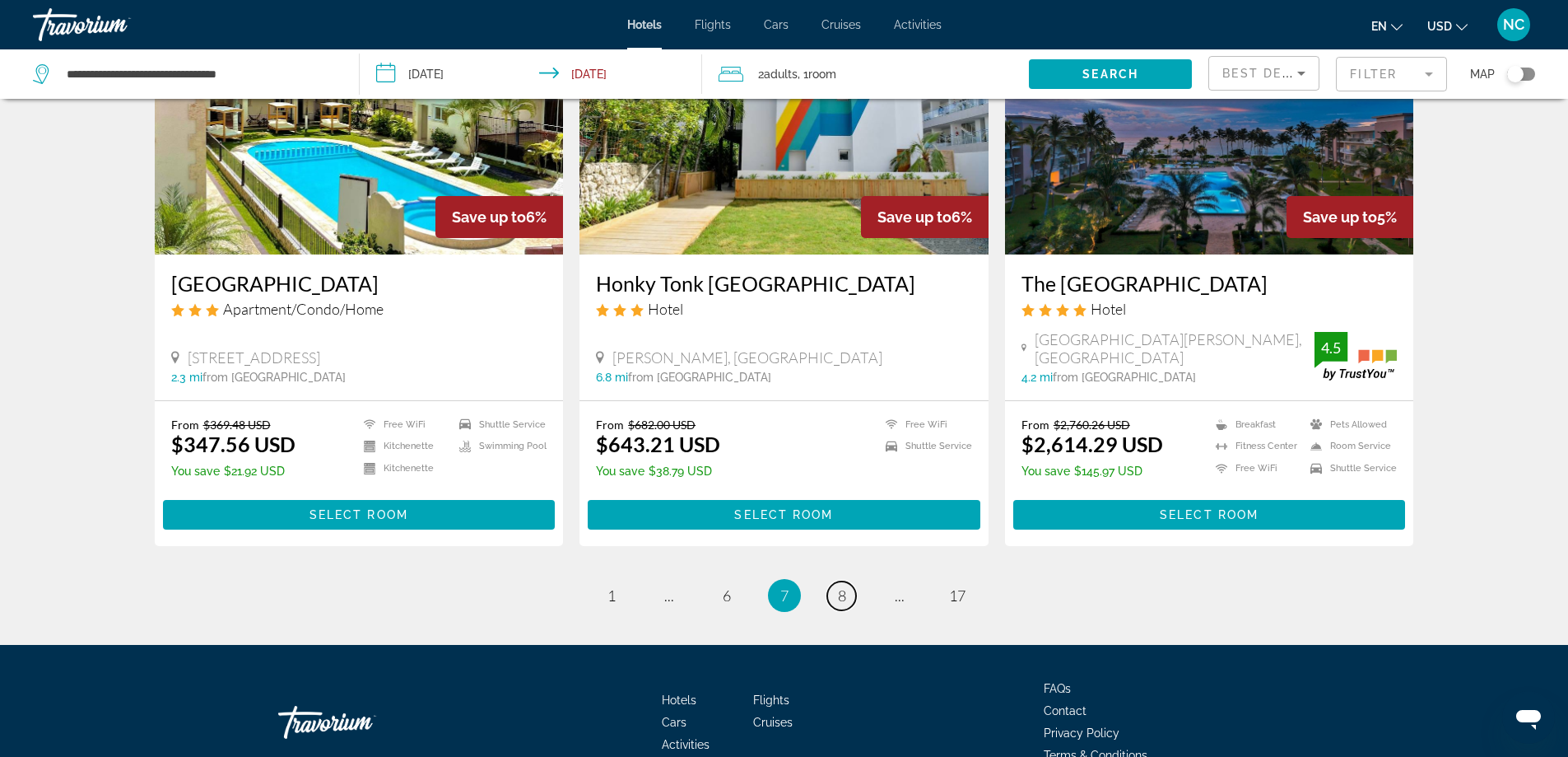
drag, startPoint x: 843, startPoint y: 496, endPoint x: 860, endPoint y: 534, distance: 41.6
click at [846, 581] on link "page 8" at bounding box center [841, 595] width 29 height 29
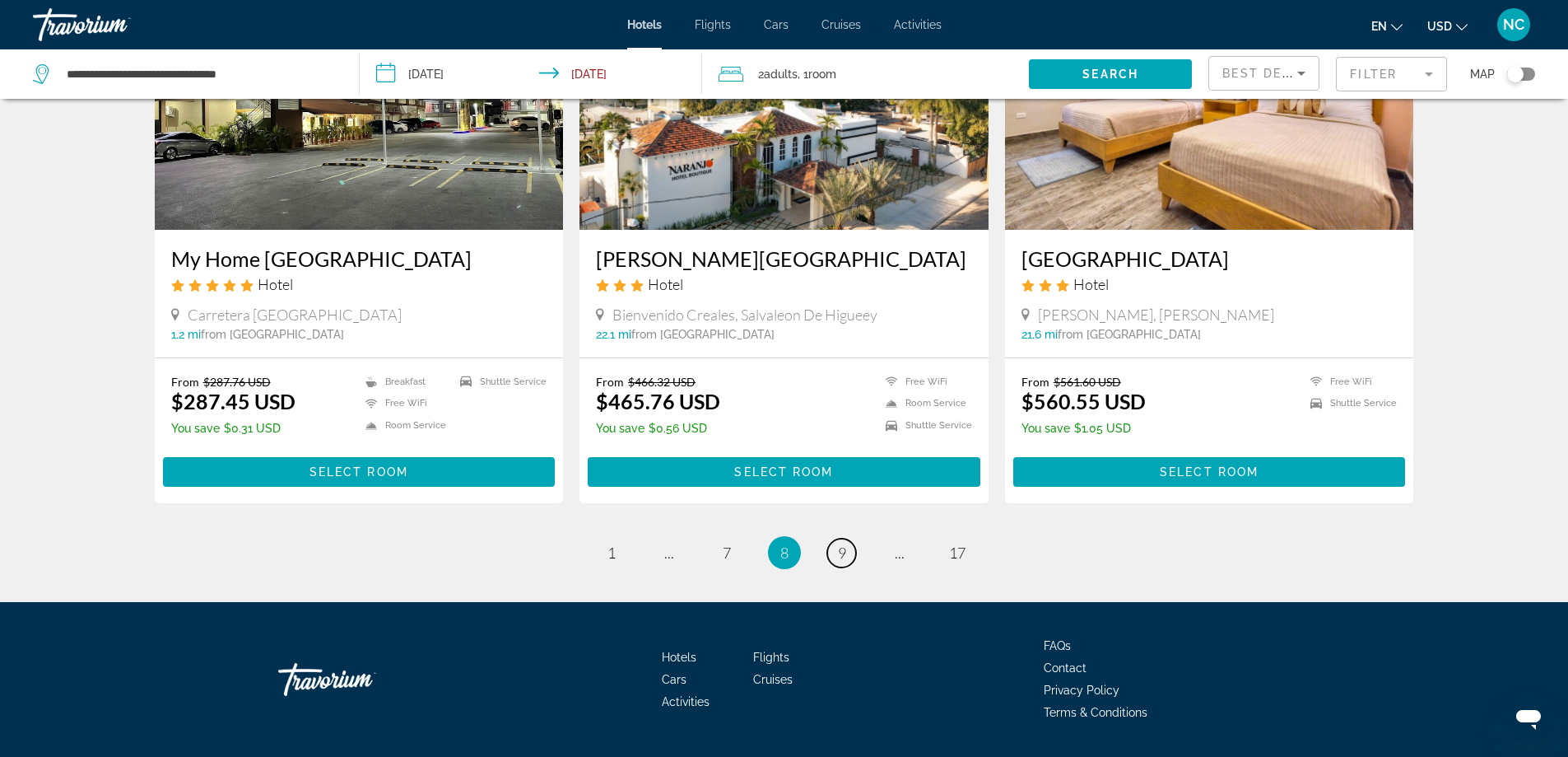
scroll to position [2026, 0]
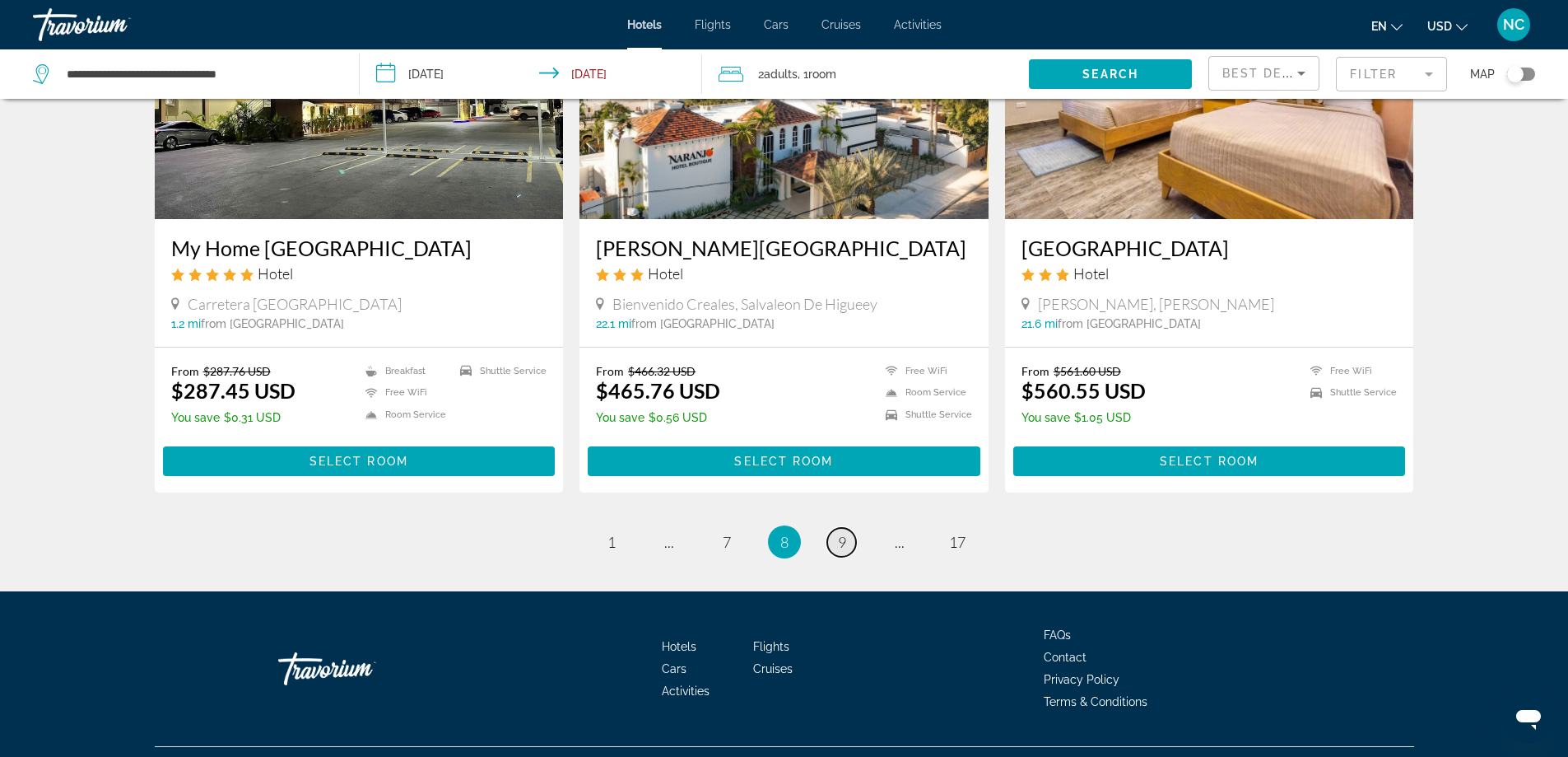
click at [839, 533] on span "9" at bounding box center [842, 541] width 9 height 18
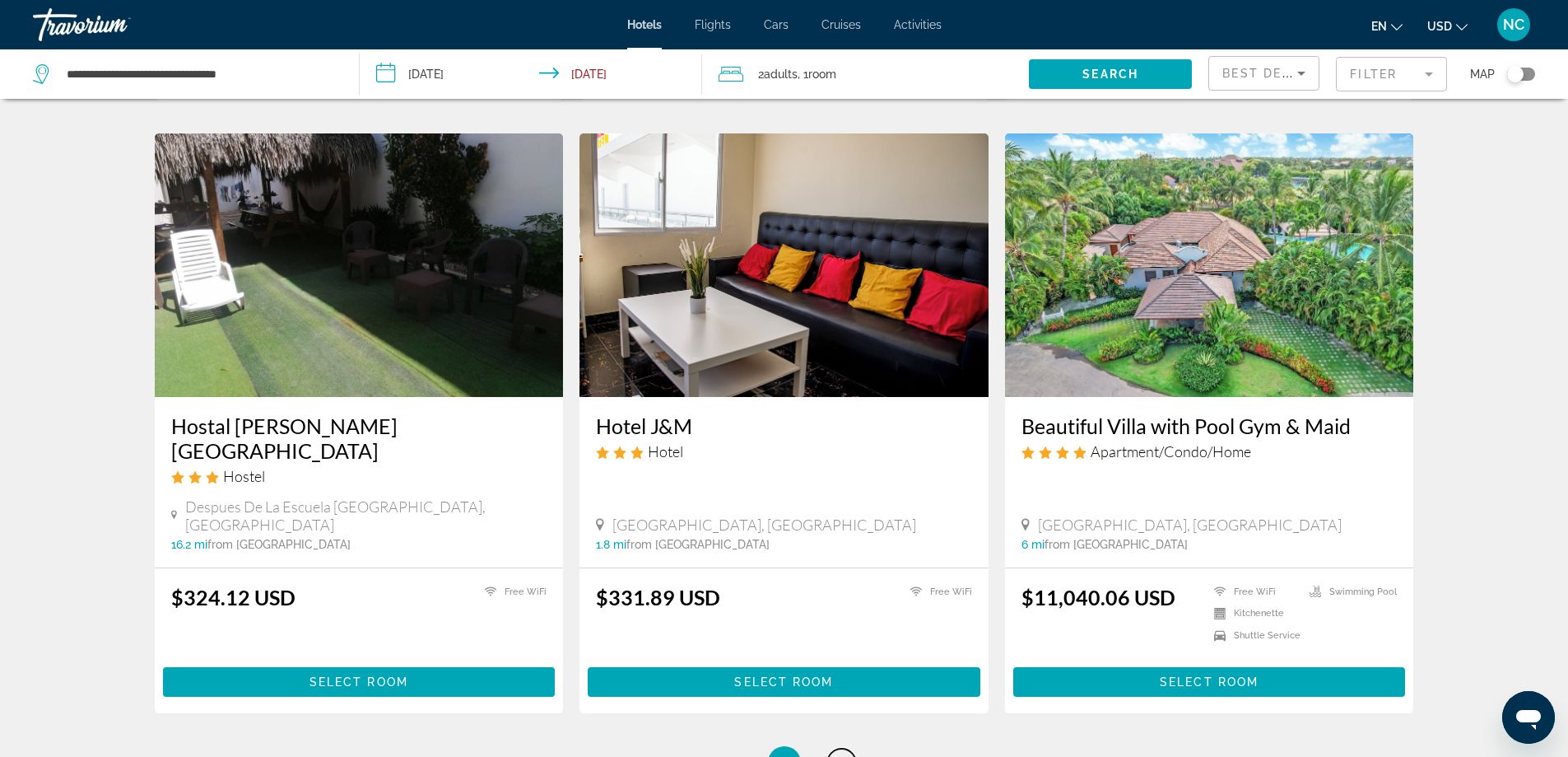
scroll to position [1894, 0]
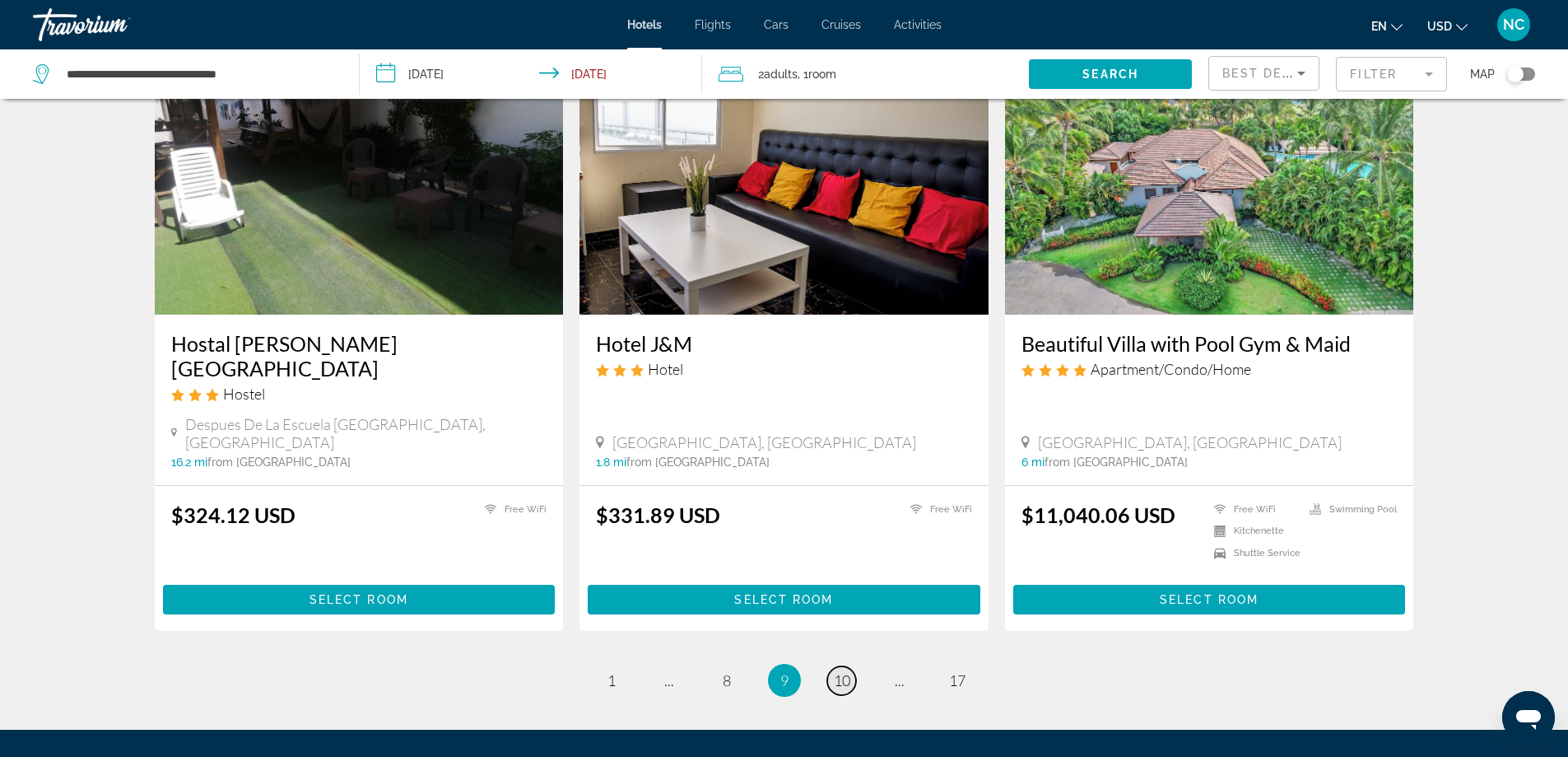
click at [845, 671] on span "10" at bounding box center [842, 680] width 16 height 18
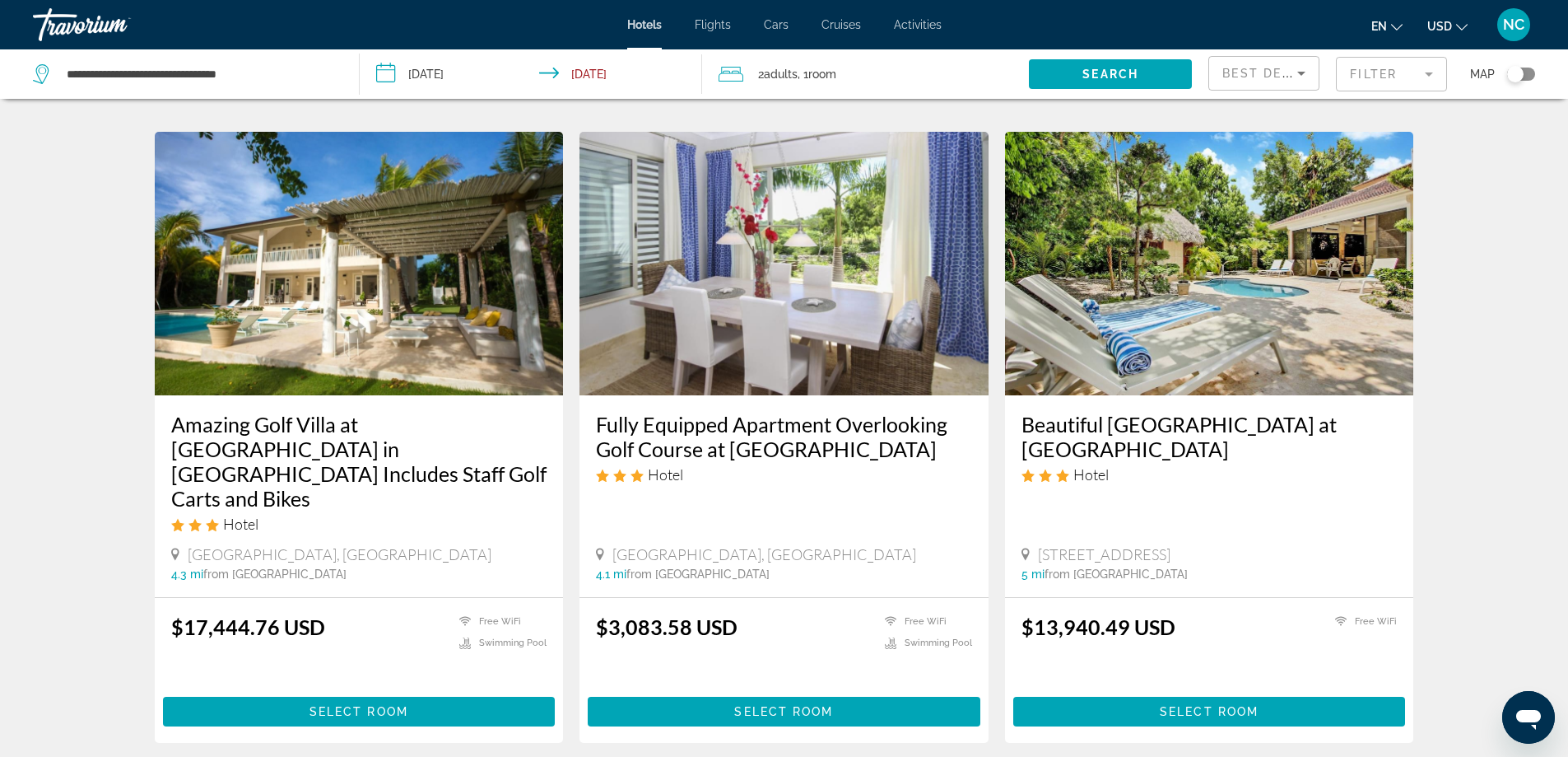
scroll to position [2046, 0]
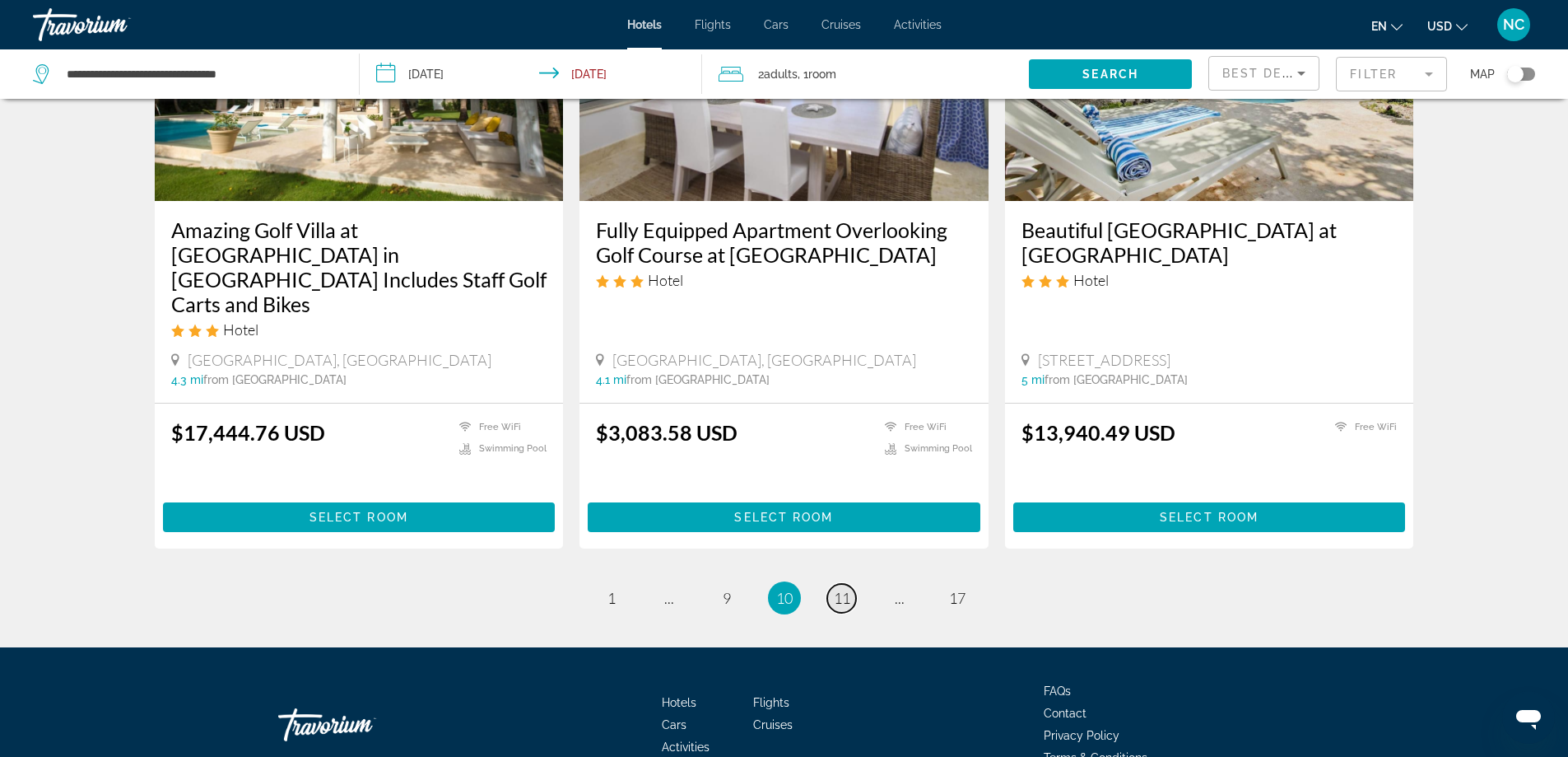
click at [842, 589] on span "11" at bounding box center [842, 598] width 16 height 18
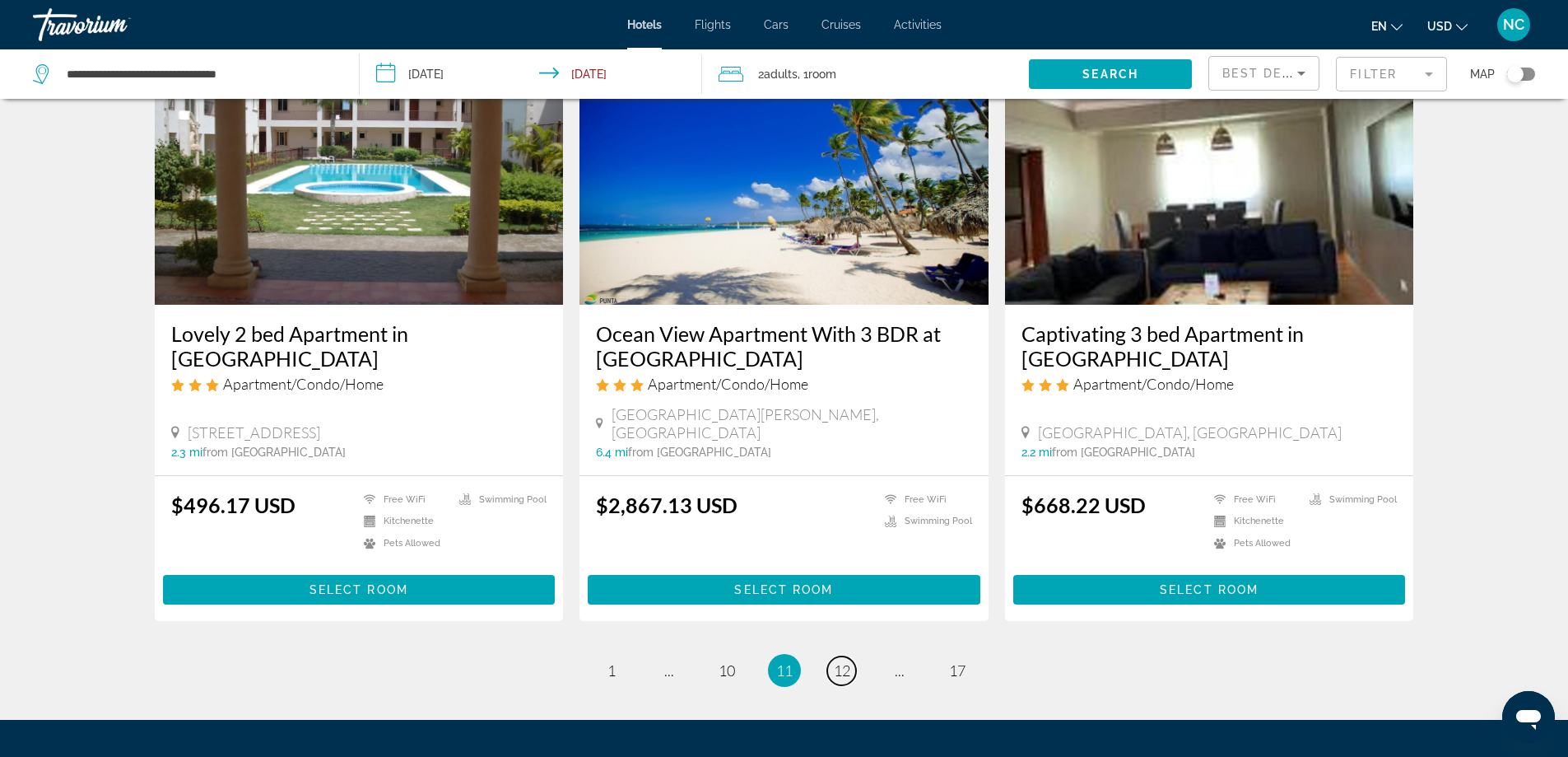
scroll to position [2081, 0]
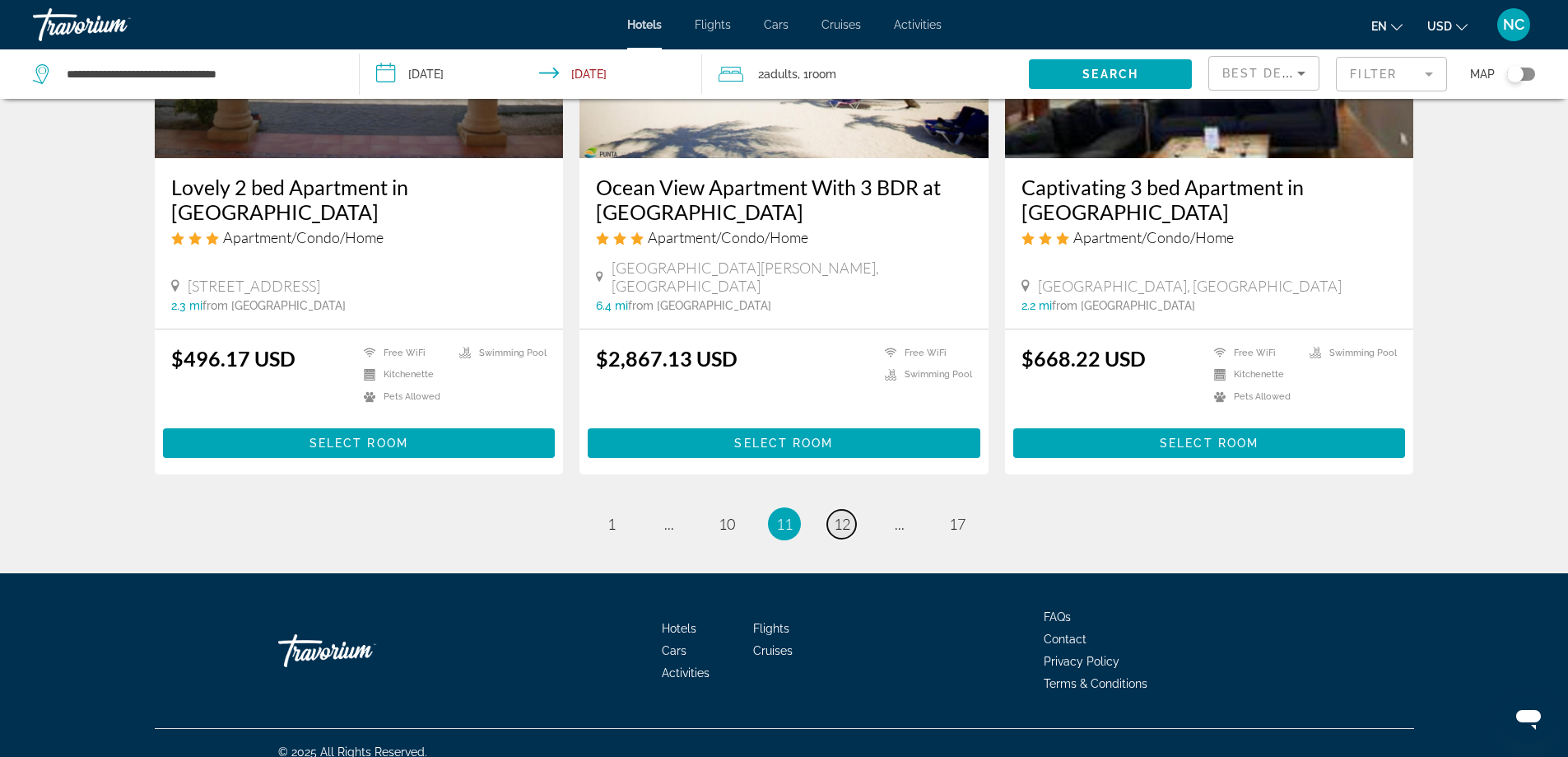
click at [843, 514] on span "12" at bounding box center [842, 523] width 16 height 18
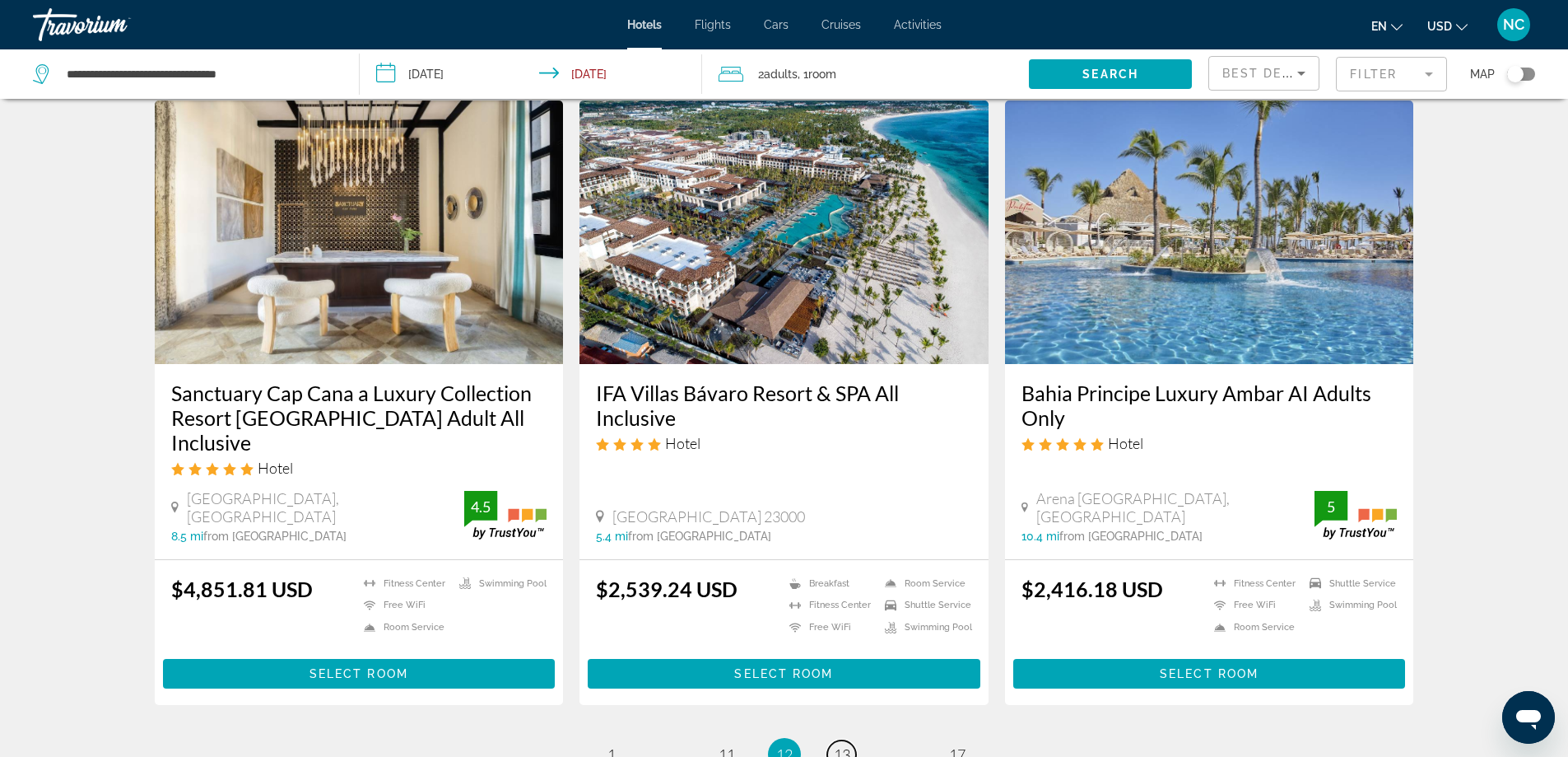
scroll to position [2120, 0]
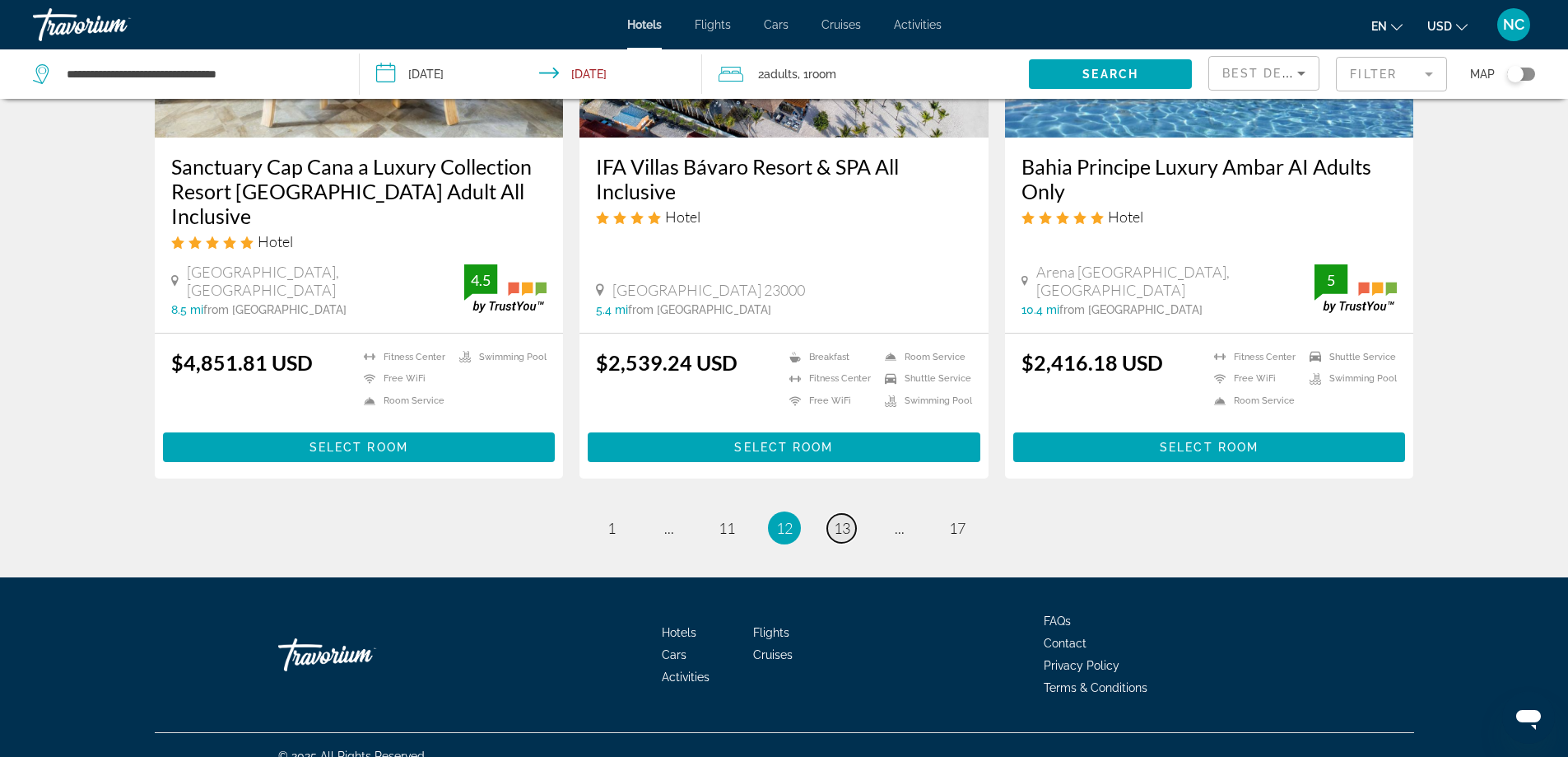
click at [842, 519] on span "13" at bounding box center [842, 527] width 16 height 18
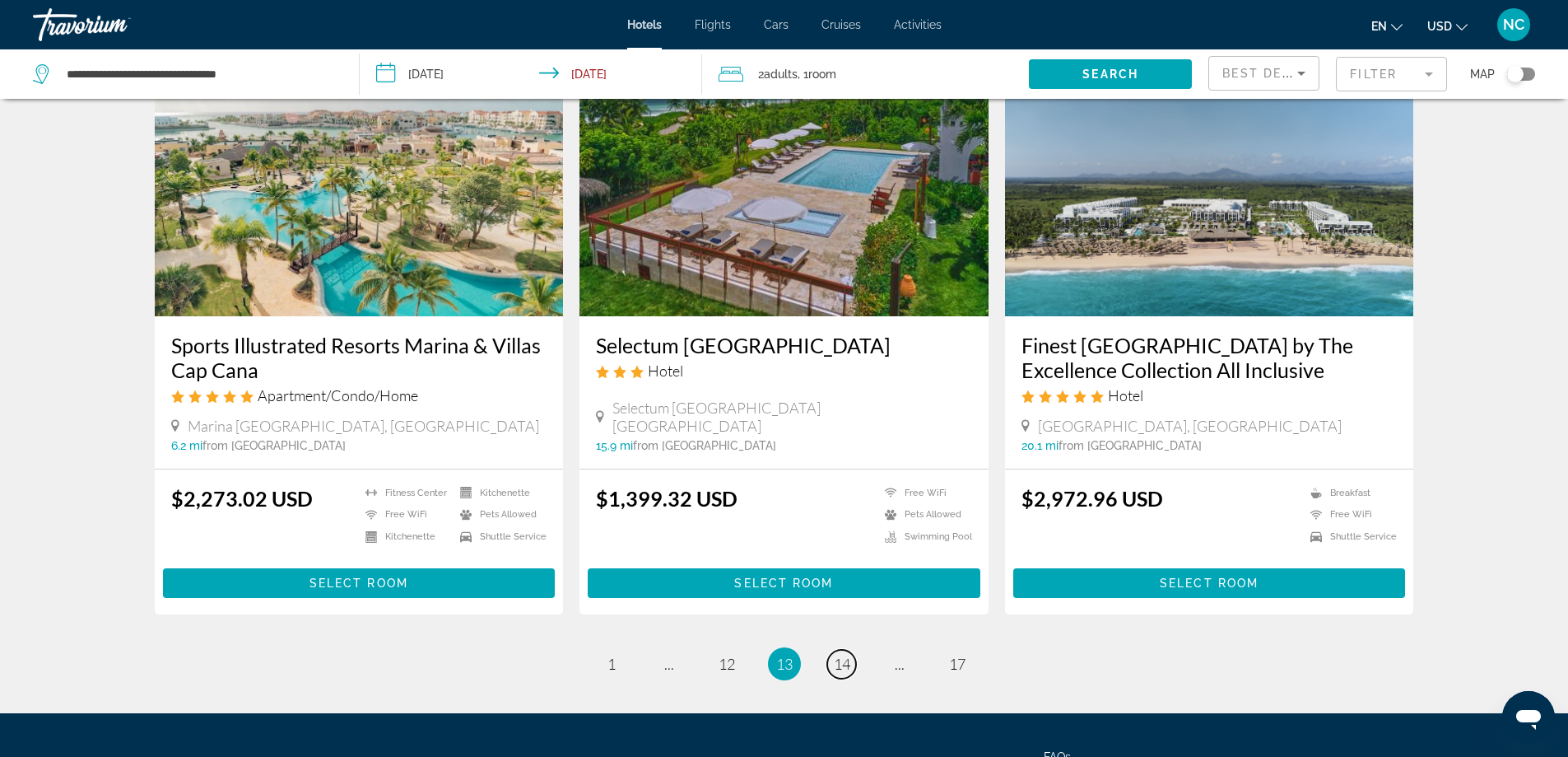
scroll to position [2080, 0]
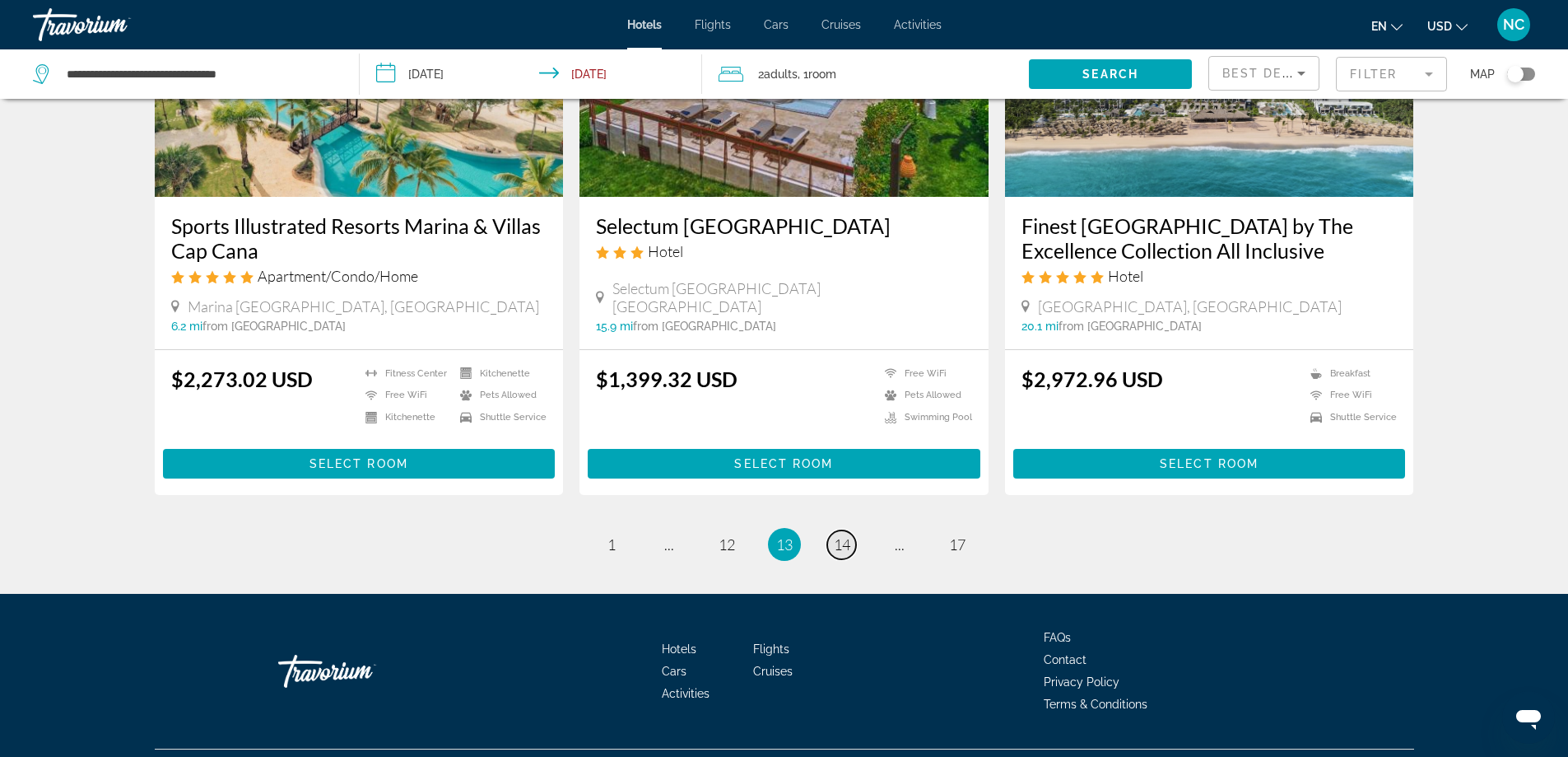
click at [843, 535] on span "14" at bounding box center [842, 544] width 16 height 18
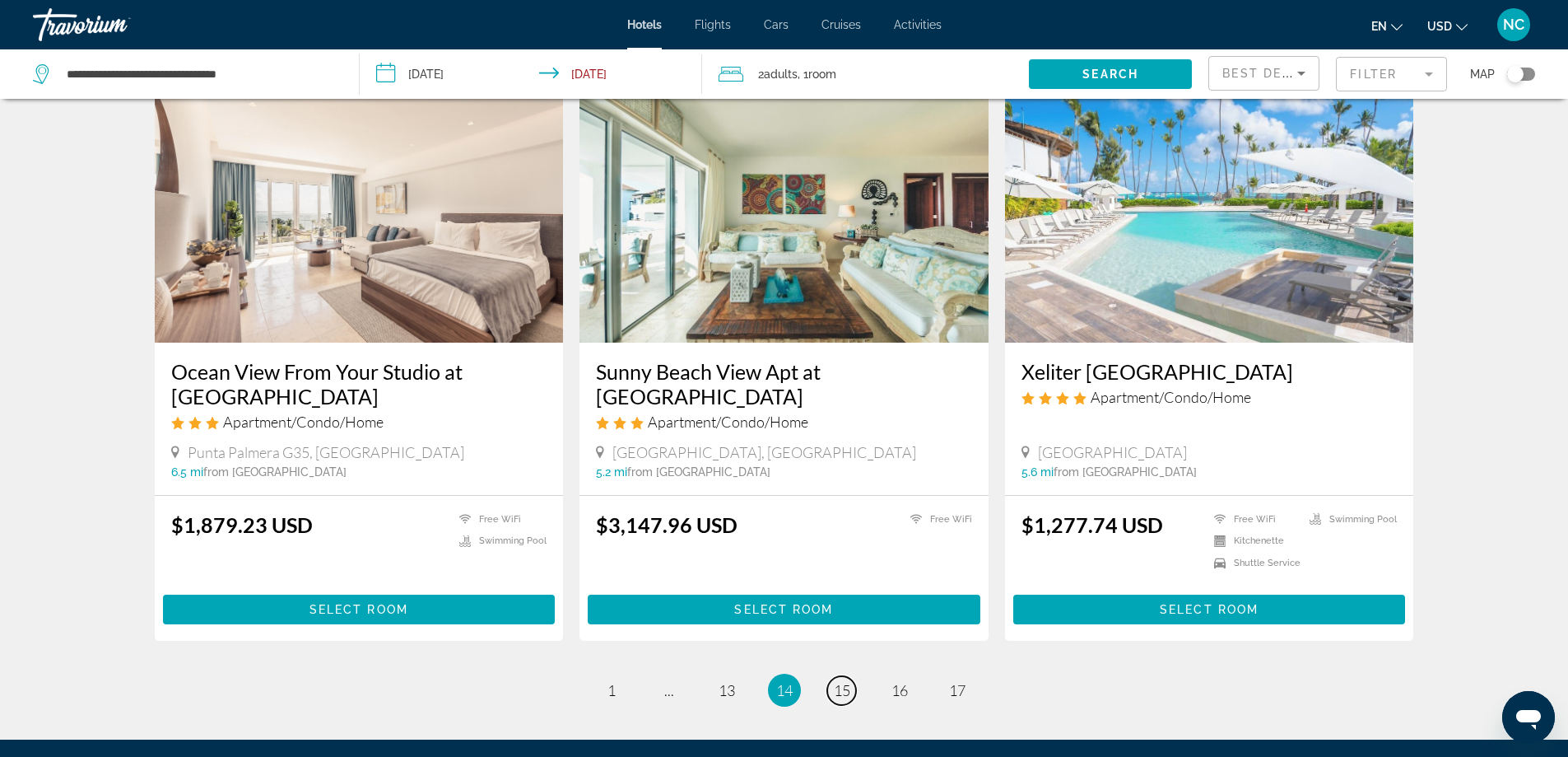
scroll to position [2057, 0]
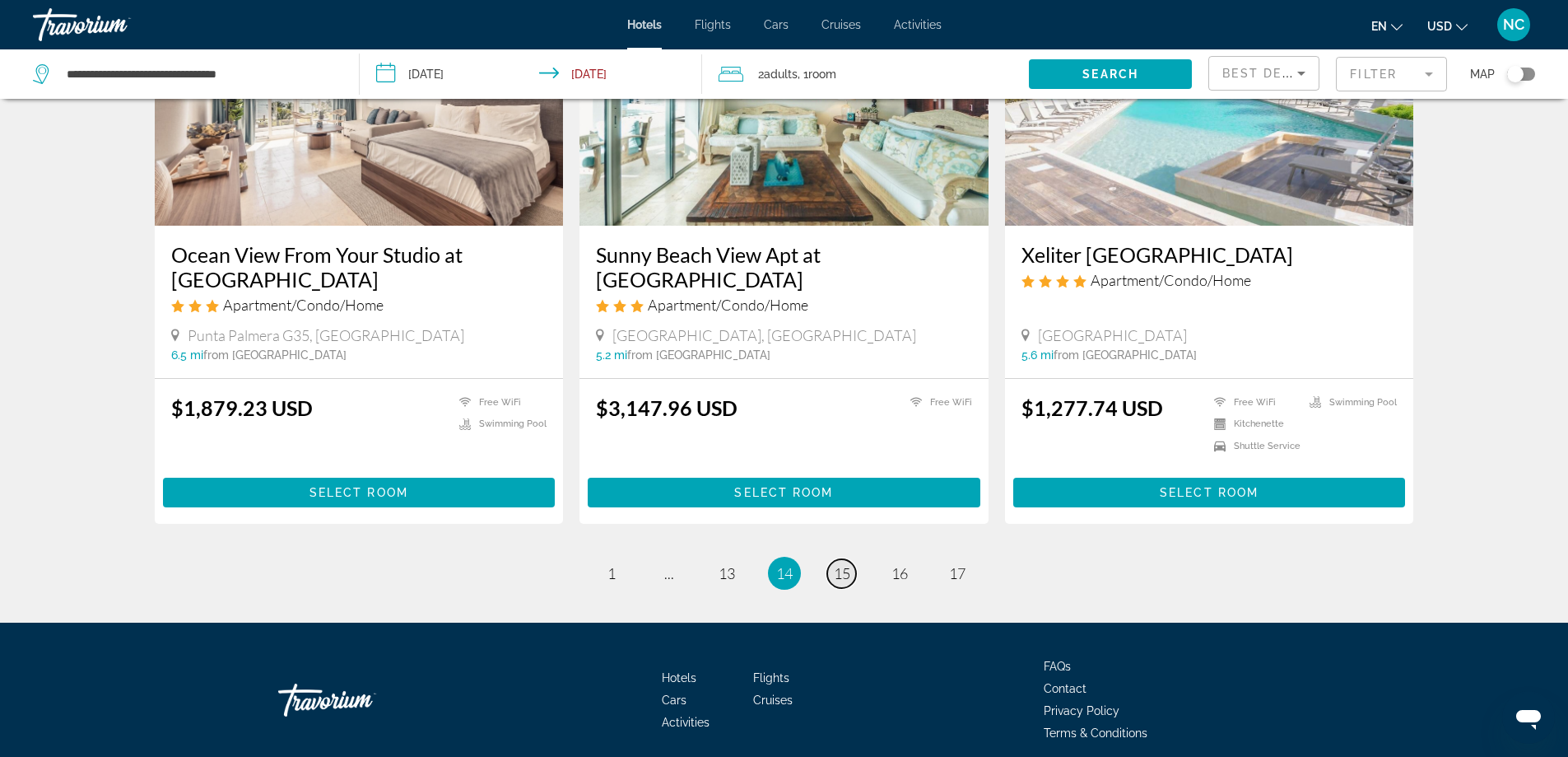
click at [840, 564] on span "15" at bounding box center [842, 573] width 16 height 18
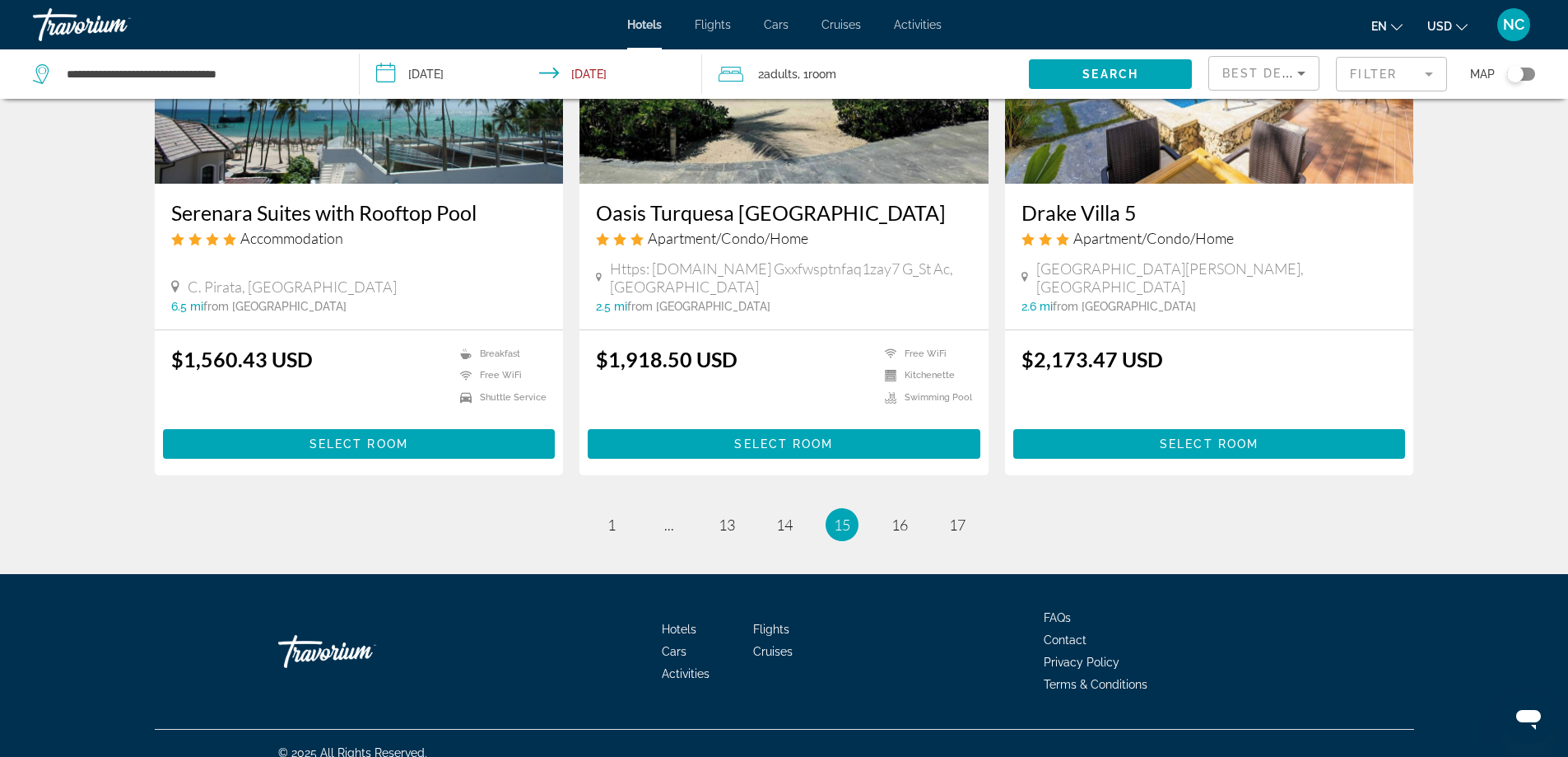
scroll to position [2039, 0]
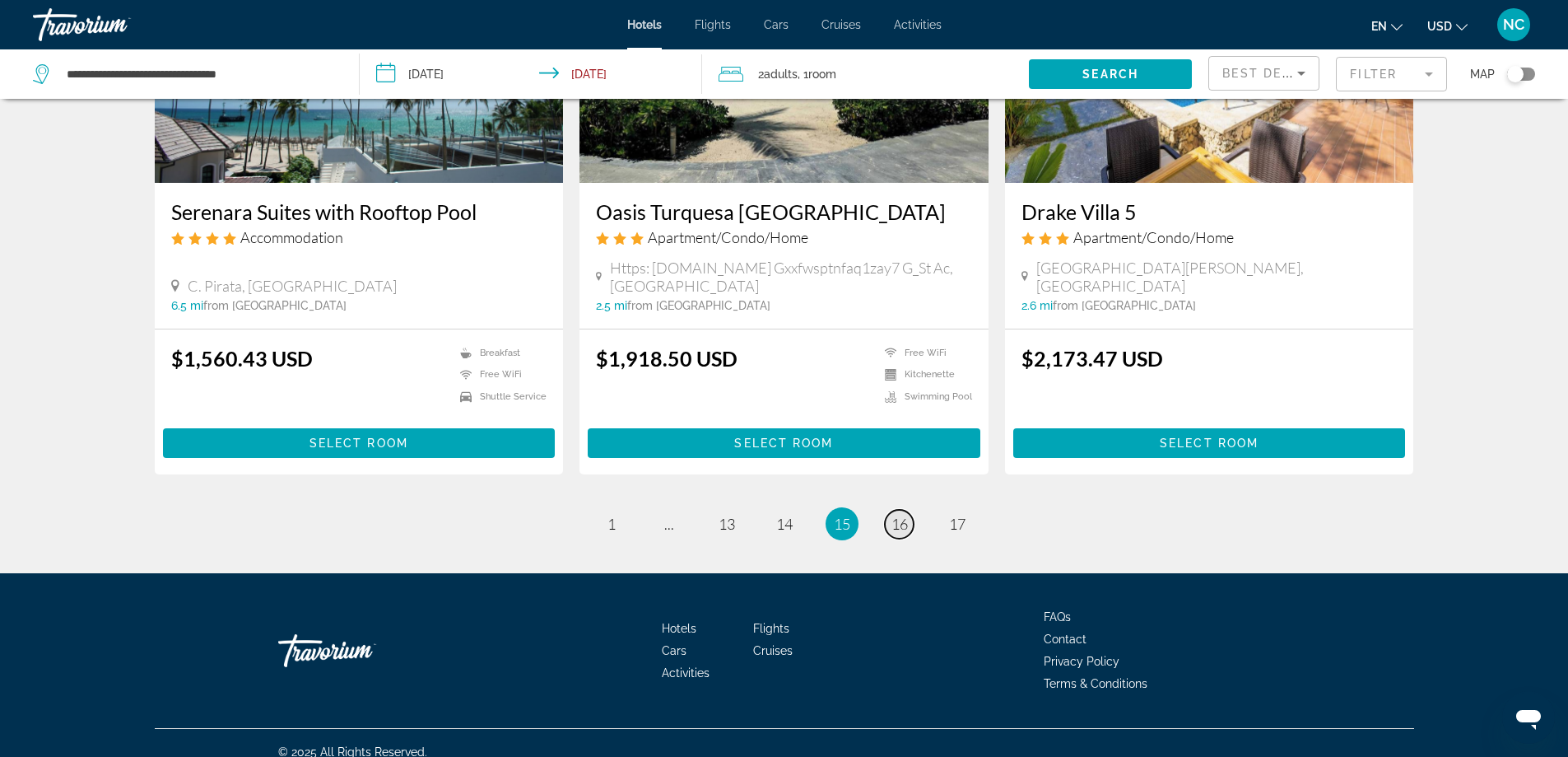
click at [896, 514] on span "16" at bounding box center [900, 523] width 16 height 18
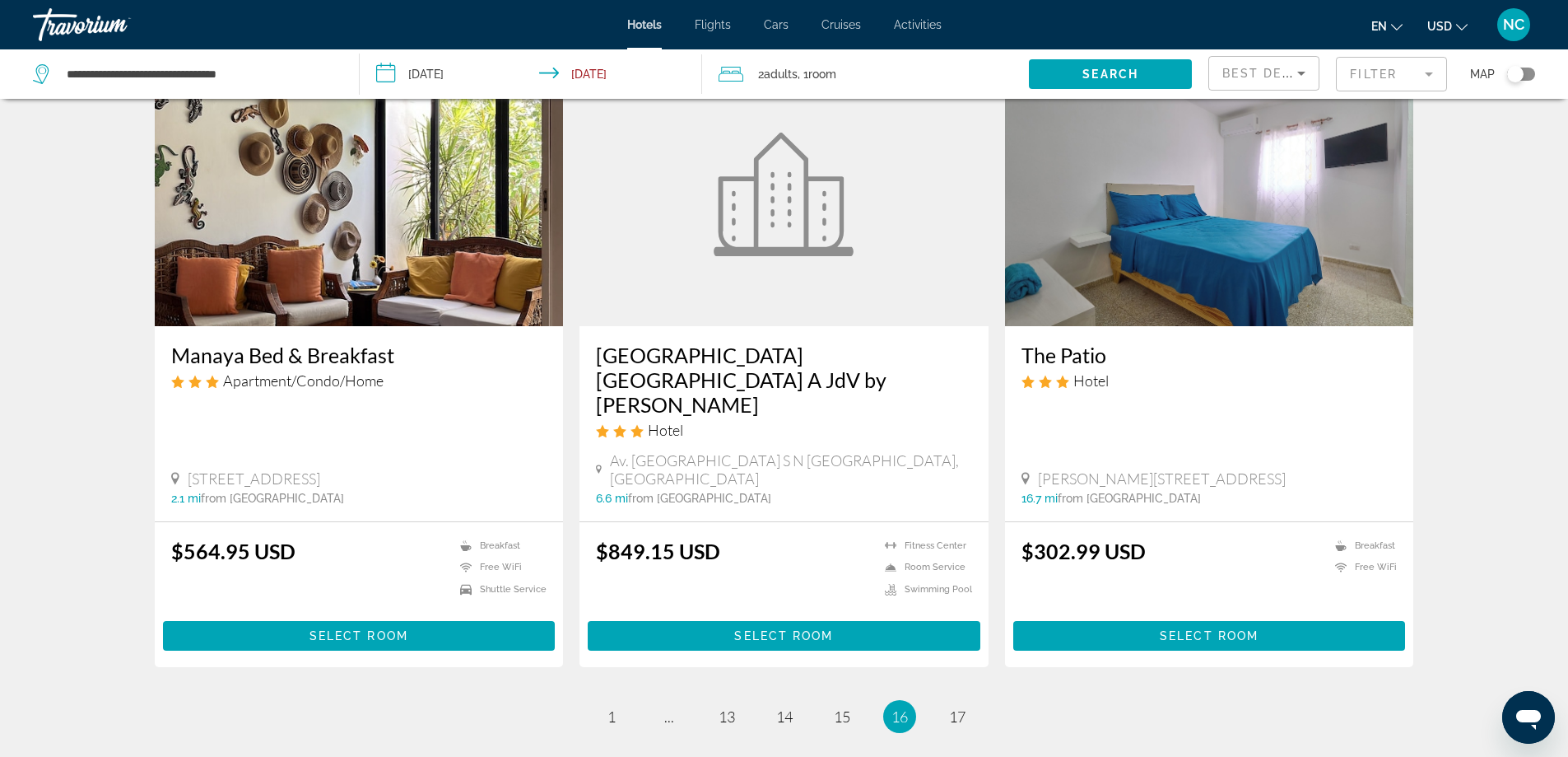
scroll to position [2014, 0]
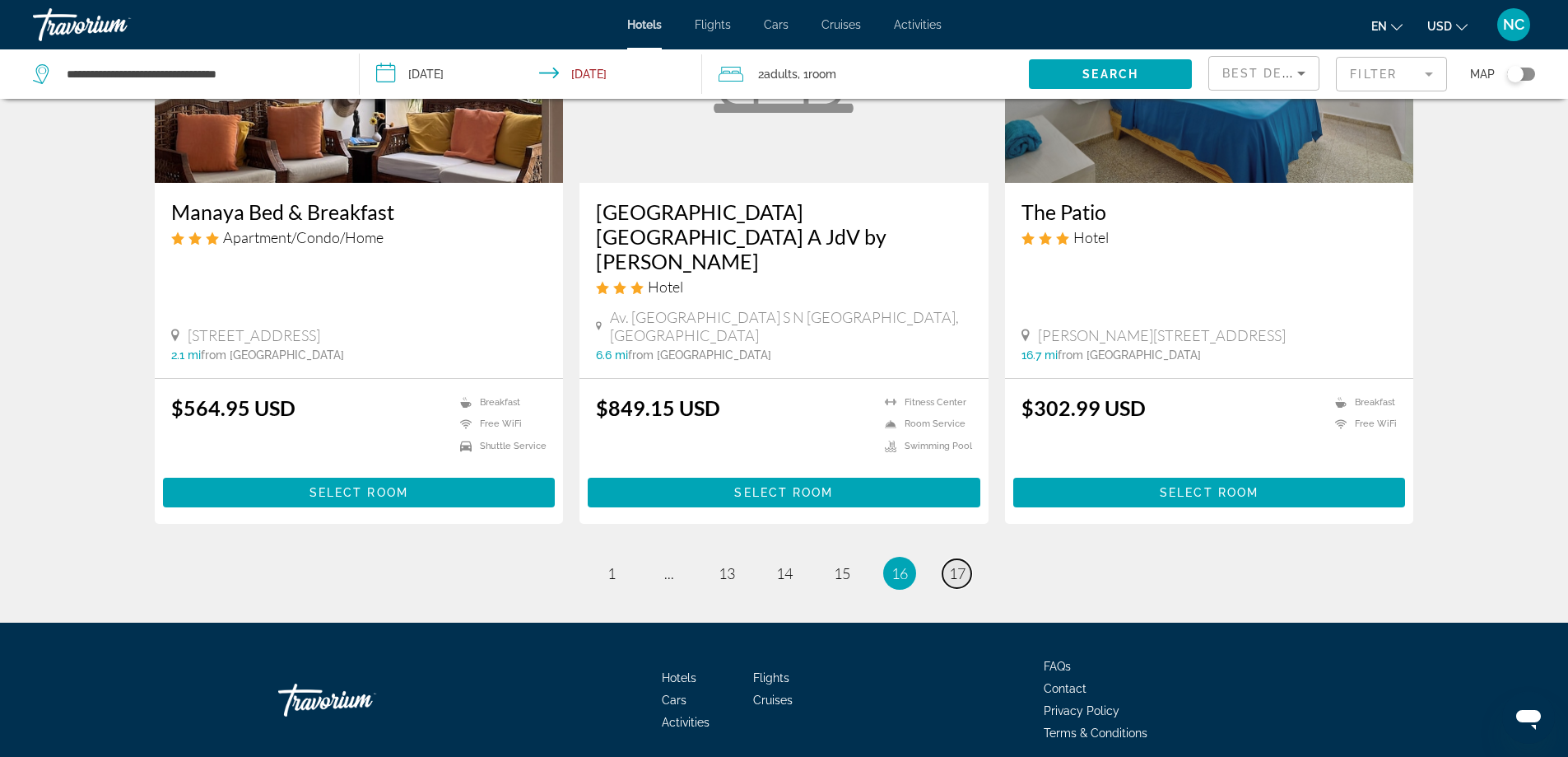
click at [957, 564] on span "17" at bounding box center [957, 573] width 16 height 18
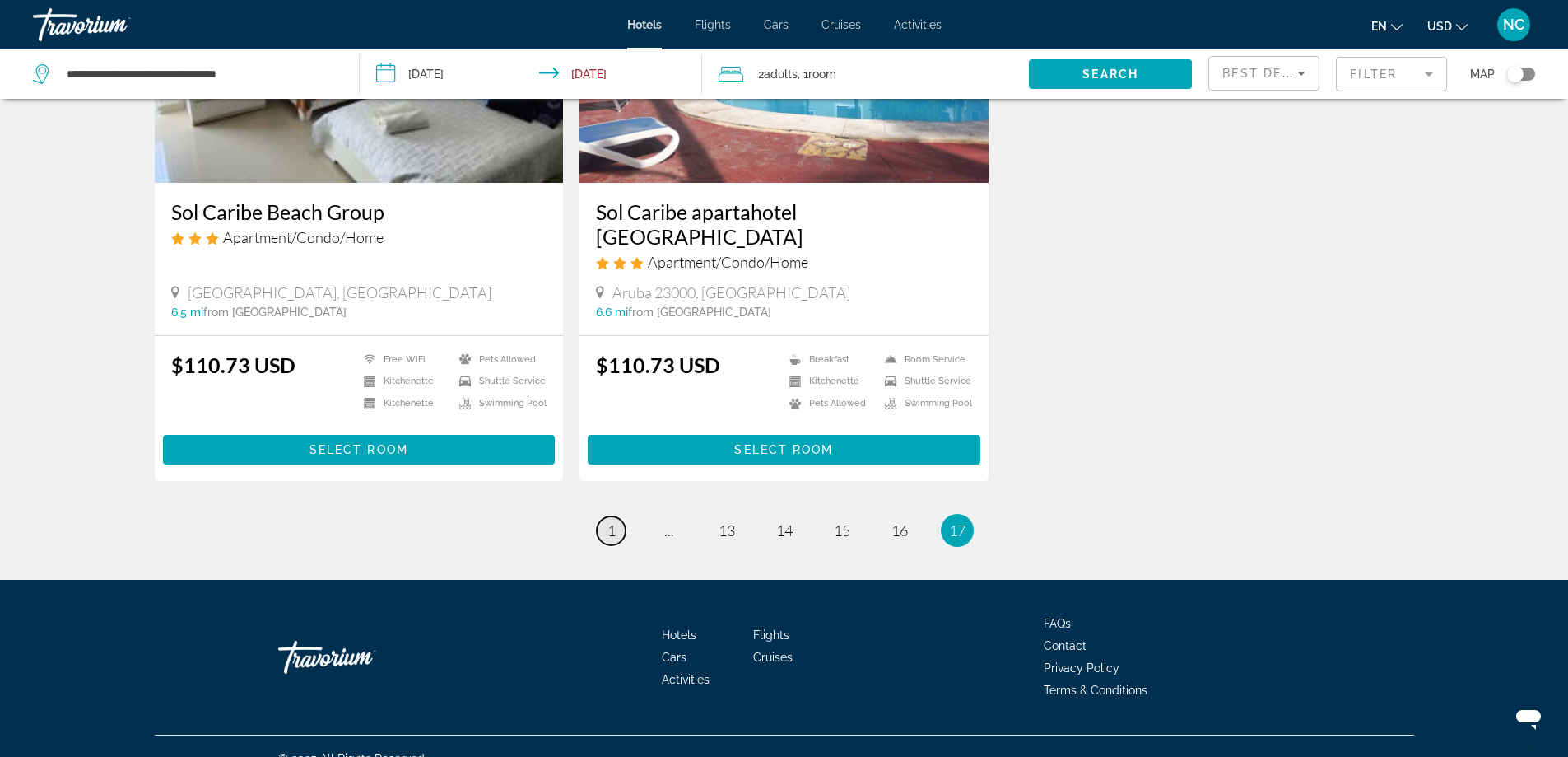
click at [616, 516] on link "page 1" at bounding box center [610, 530] width 29 height 29
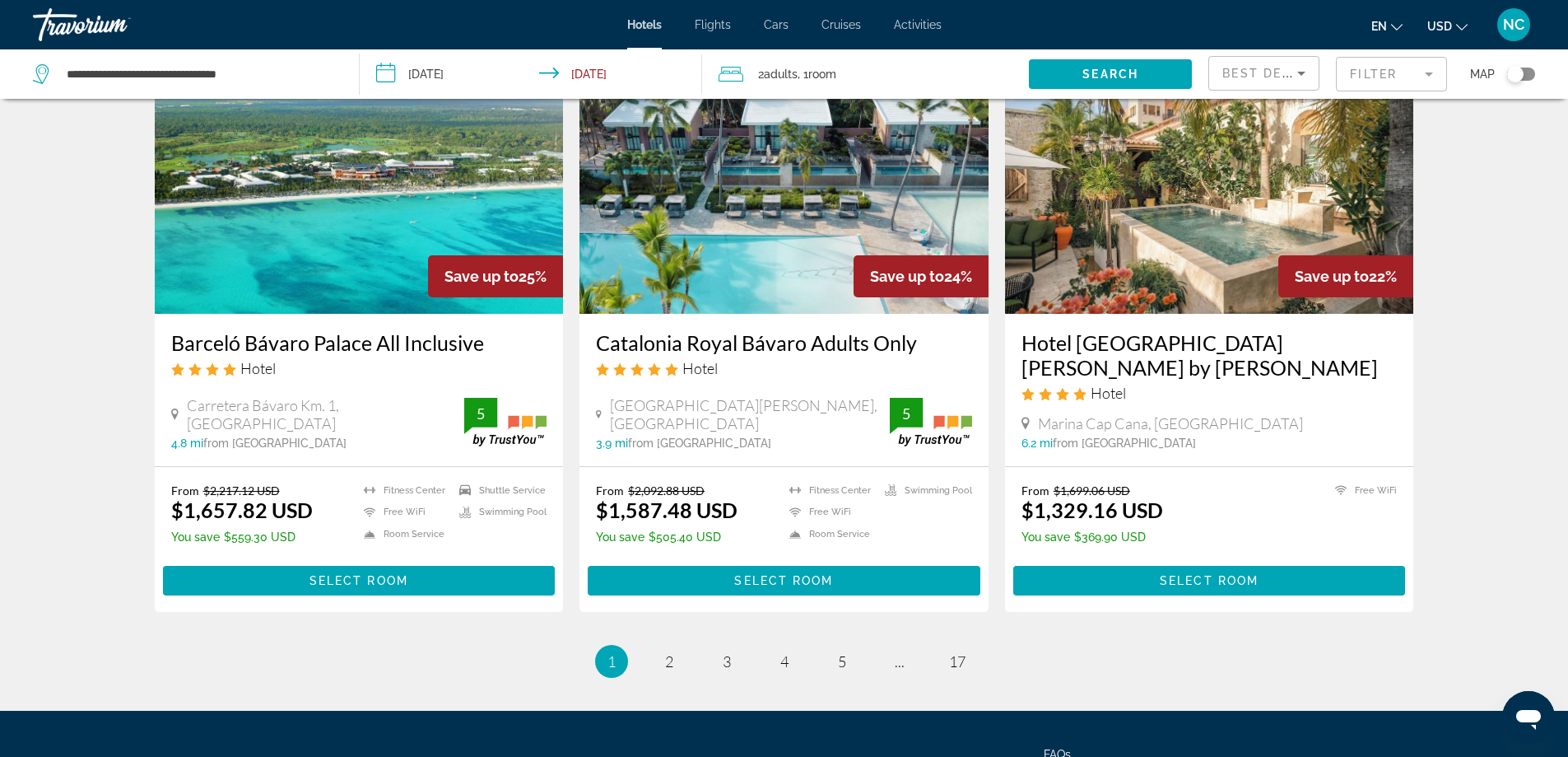
scroll to position [2071, 0]
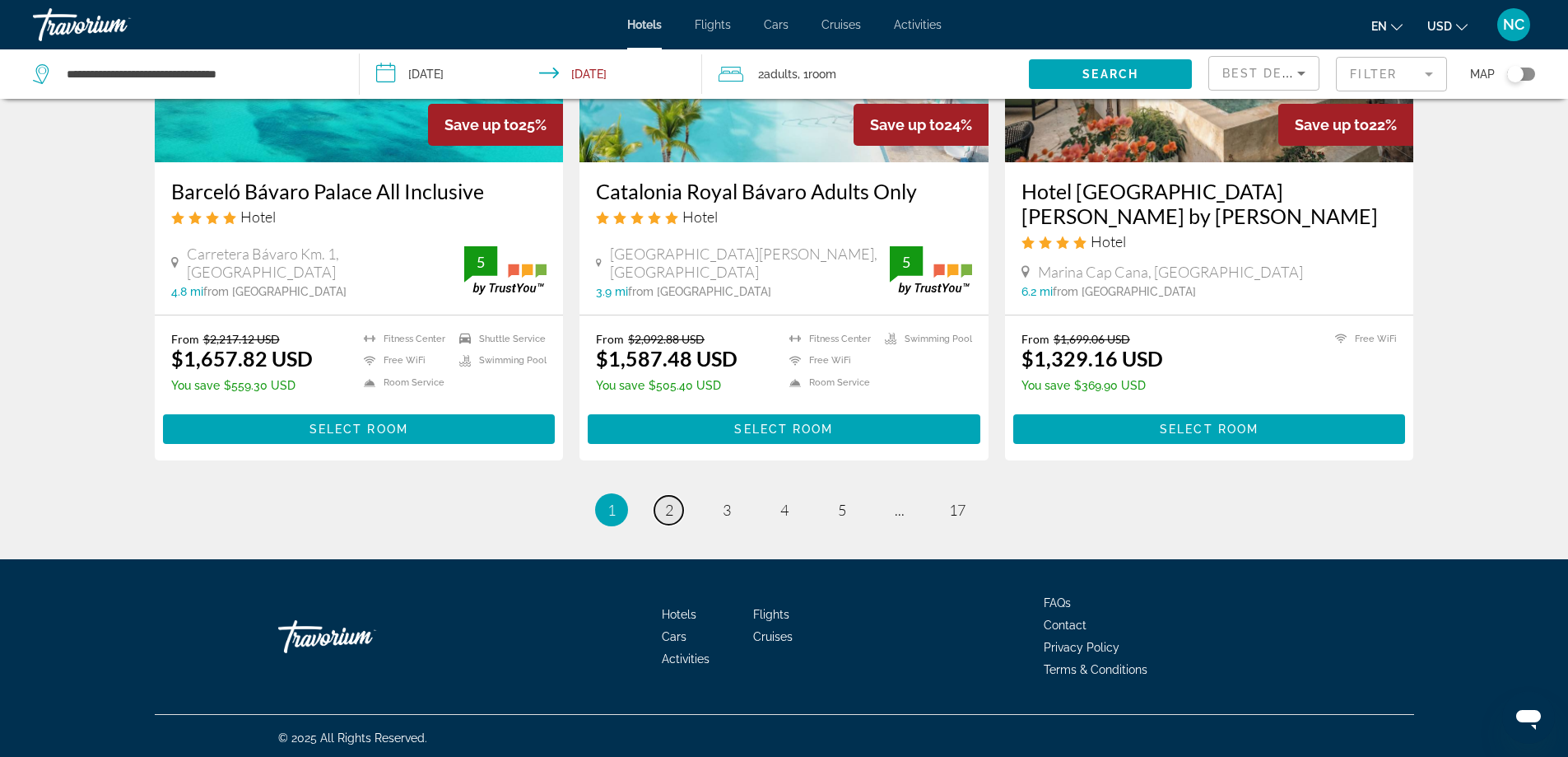
click at [665, 509] on span "2" at bounding box center [669, 509] width 9 height 18
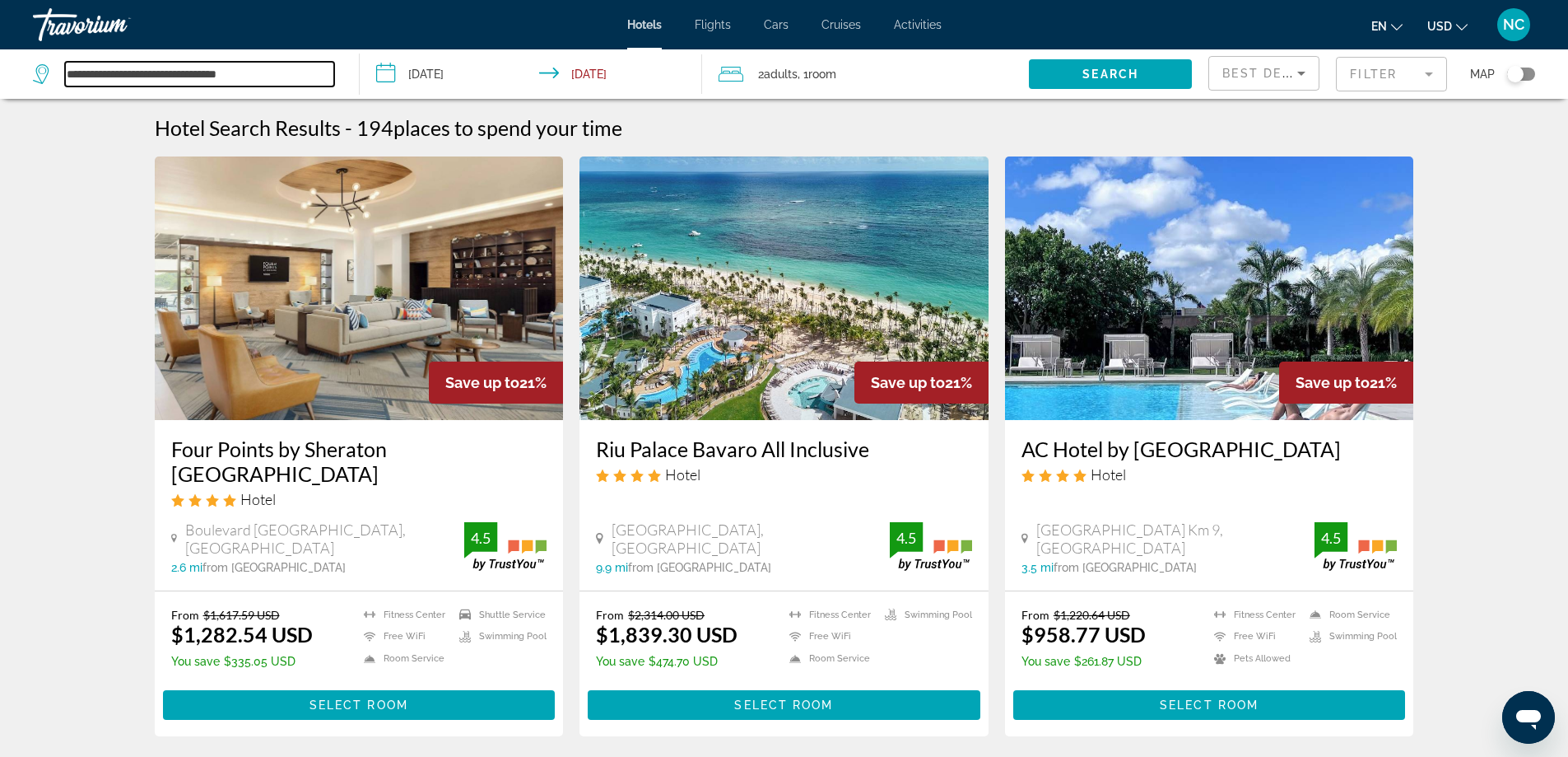
click at [279, 73] on input "**********" at bounding box center [199, 74] width 269 height 25
type input "*"
click at [95, 75] on input "Search widget" at bounding box center [199, 74] width 269 height 25
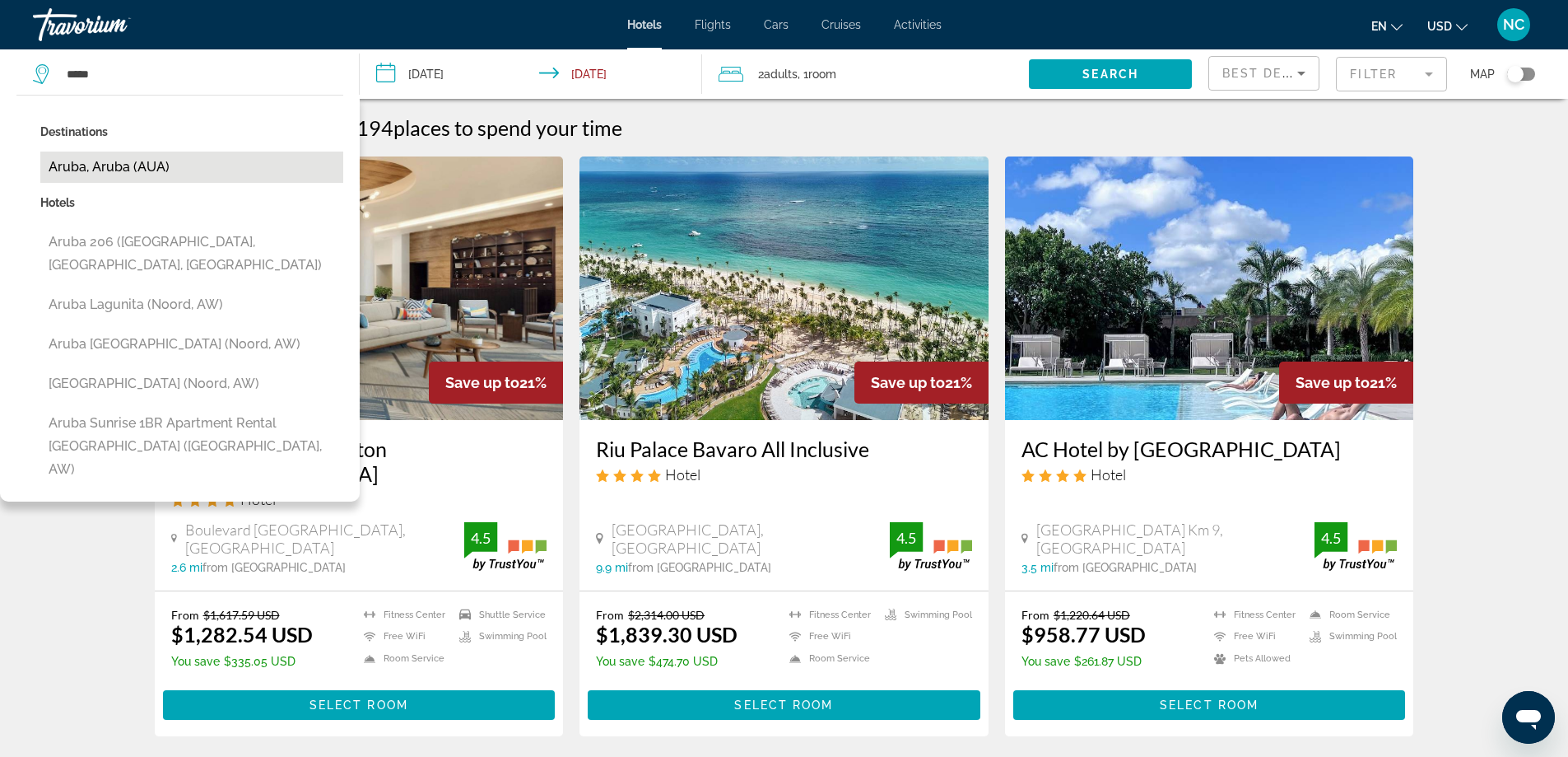
click at [132, 168] on button "Aruba, Aruba (AUA)" at bounding box center [192, 167] width 303 height 31
type input "**********"
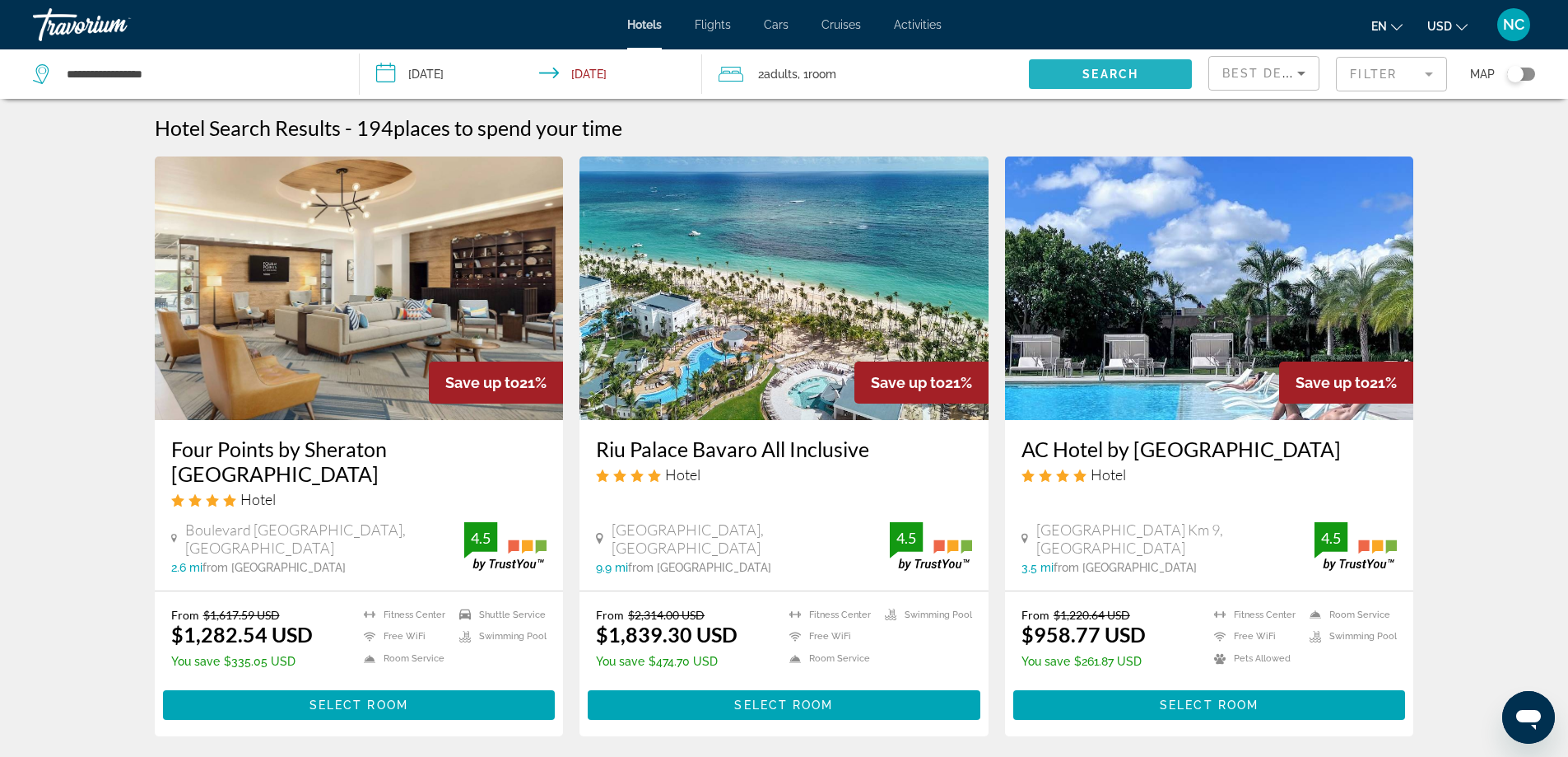
click at [1117, 71] on span "Search" at bounding box center [1110, 74] width 56 height 13
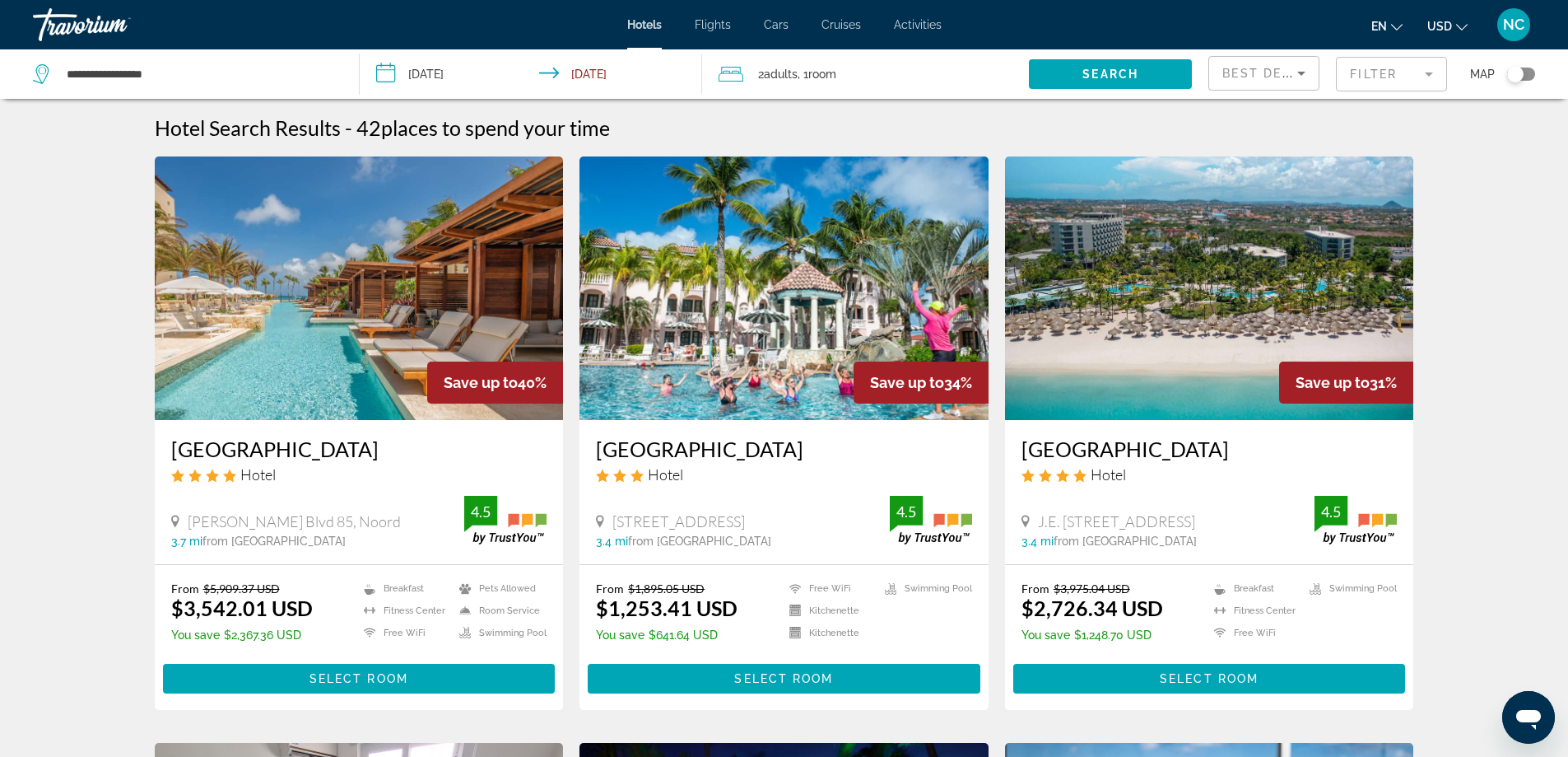
click at [1428, 74] on mat-form-field "Filter" at bounding box center [1391, 74] width 111 height 35
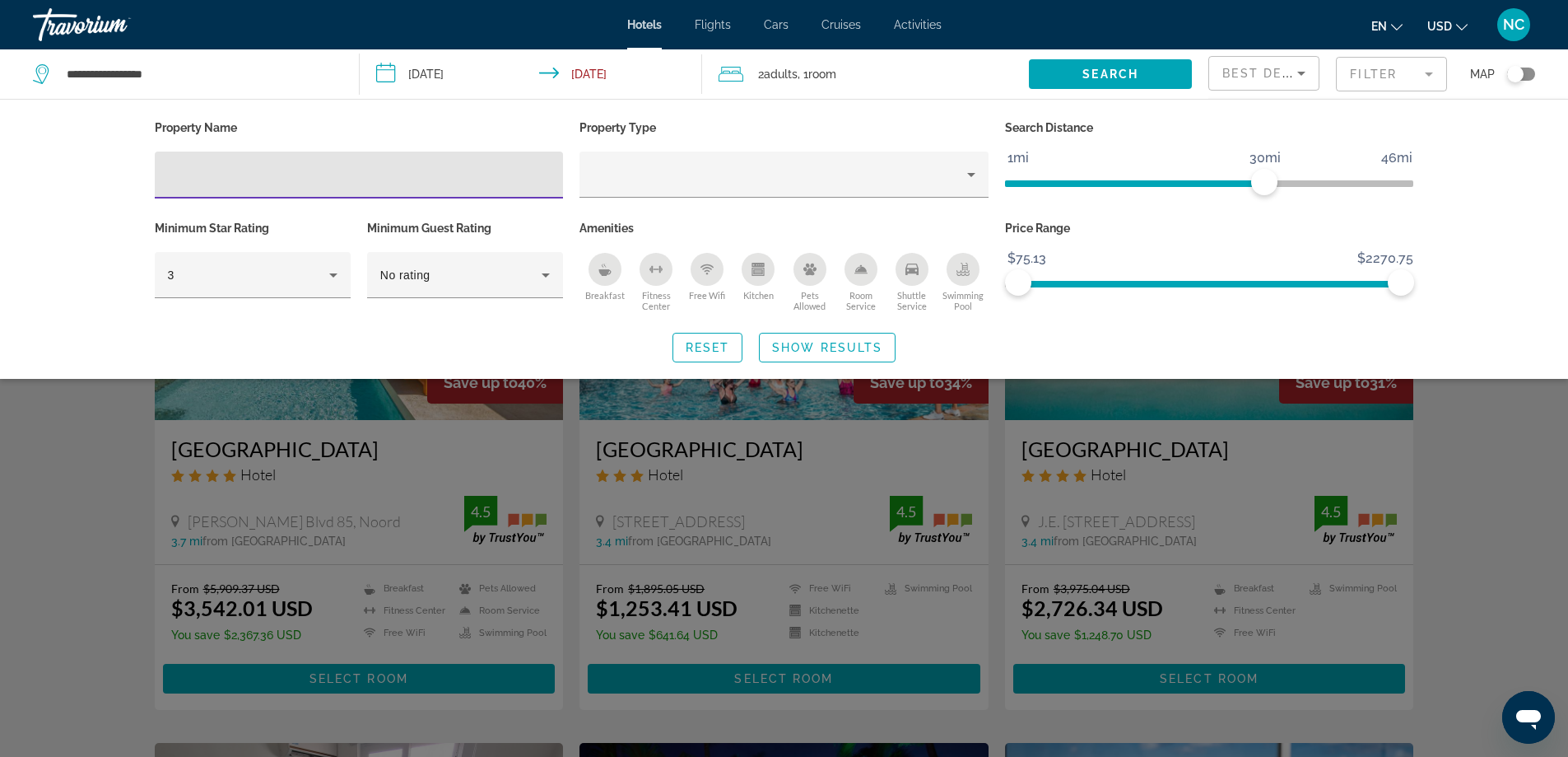
click at [203, 165] on input "Hotel Filters" at bounding box center [359, 175] width 383 height 20
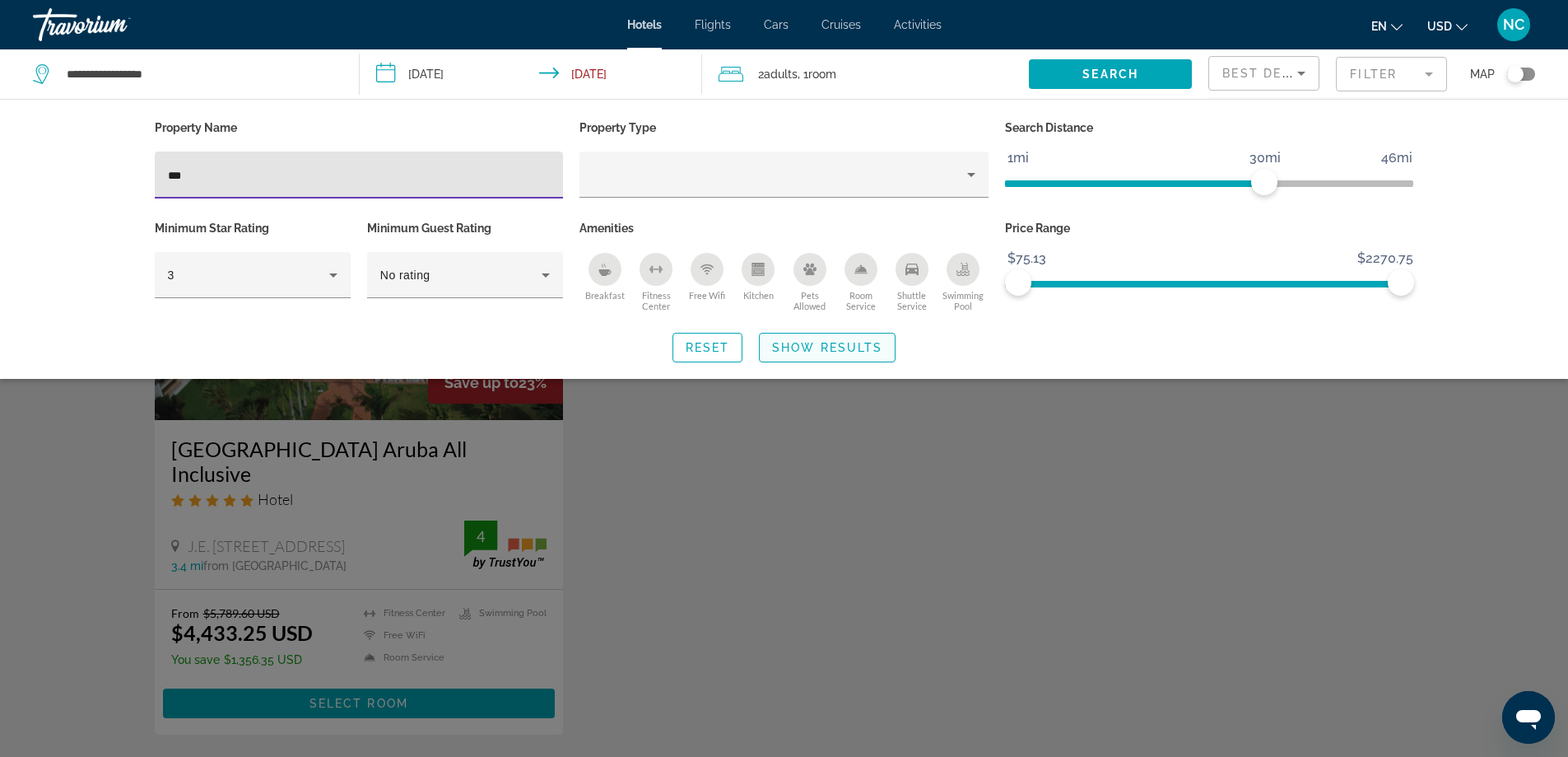
type input "***"
click at [804, 345] on span "Show Results" at bounding box center [827, 347] width 110 height 13
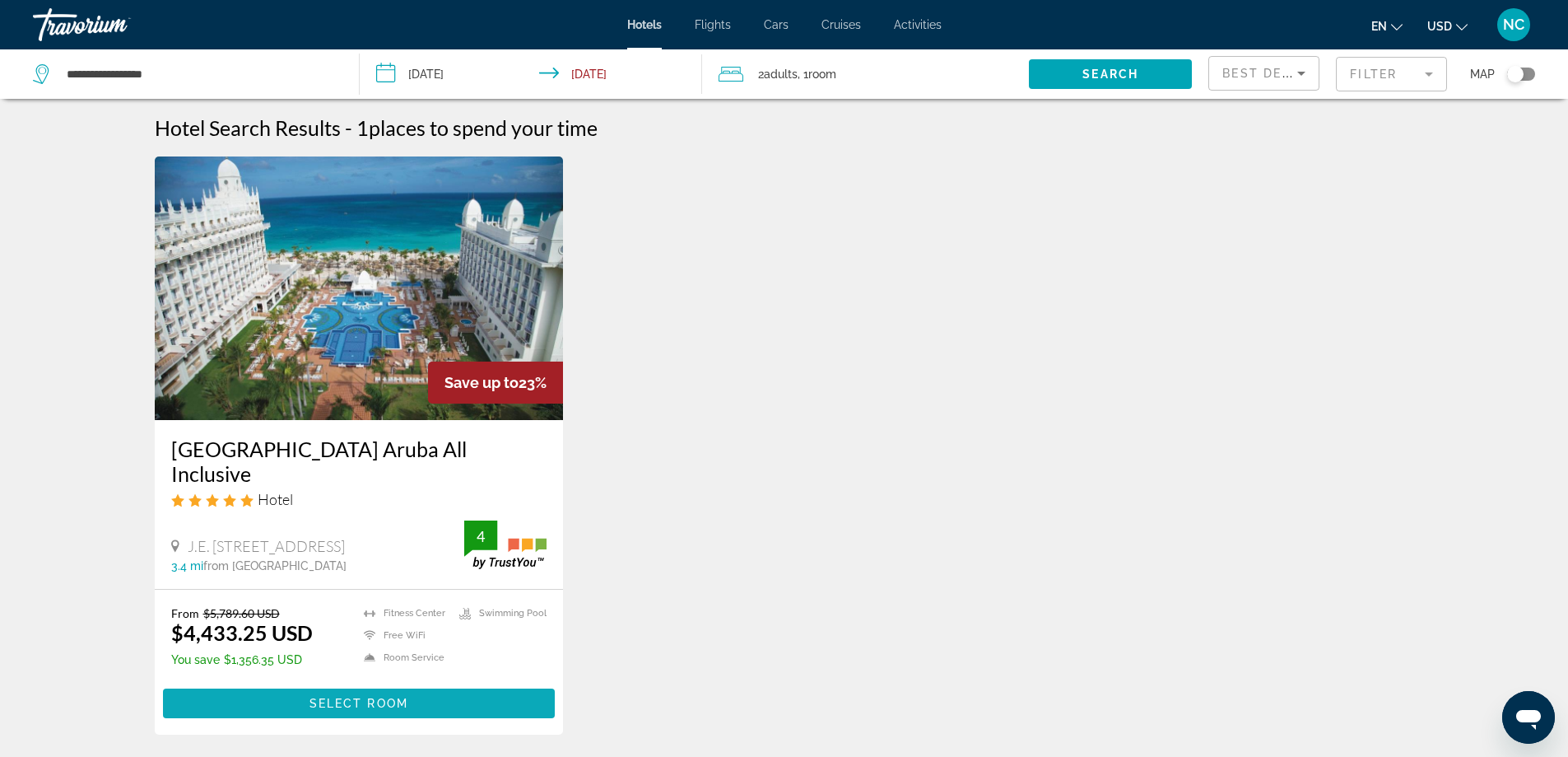
click at [355, 696] on span "Select Room" at bounding box center [358, 702] width 99 height 13
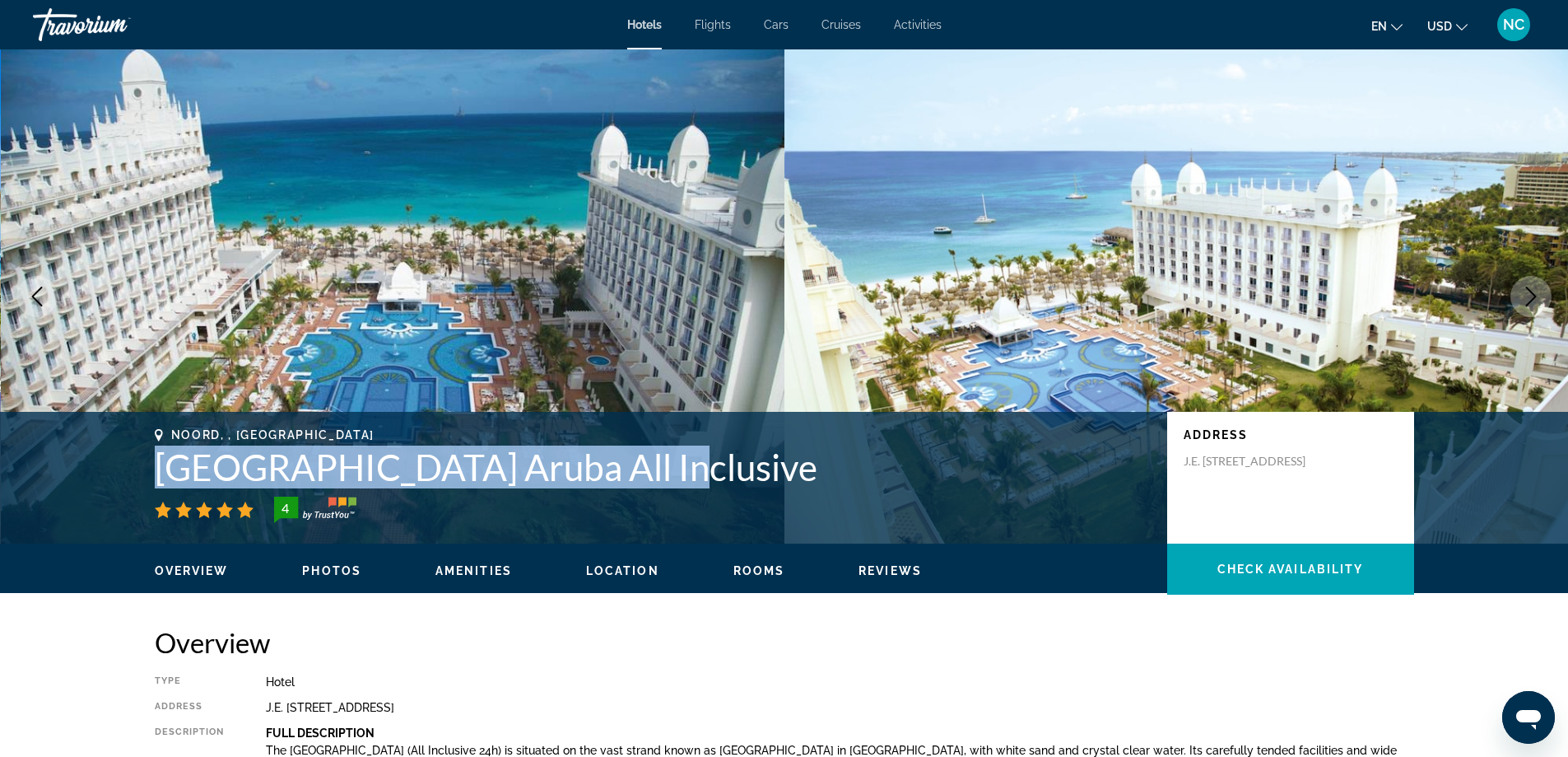
drag, startPoint x: 148, startPoint y: 459, endPoint x: 620, endPoint y: 479, distance: 472.4
click at [620, 479] on div "Noord, , Aruba Riu Palace Aruba All Inclusive 4 Address J.E. Irausquin Blvd 79,…" at bounding box center [784, 477] width 1326 height 99
copy h1 "Riu Palace Aruba All Inclusive"
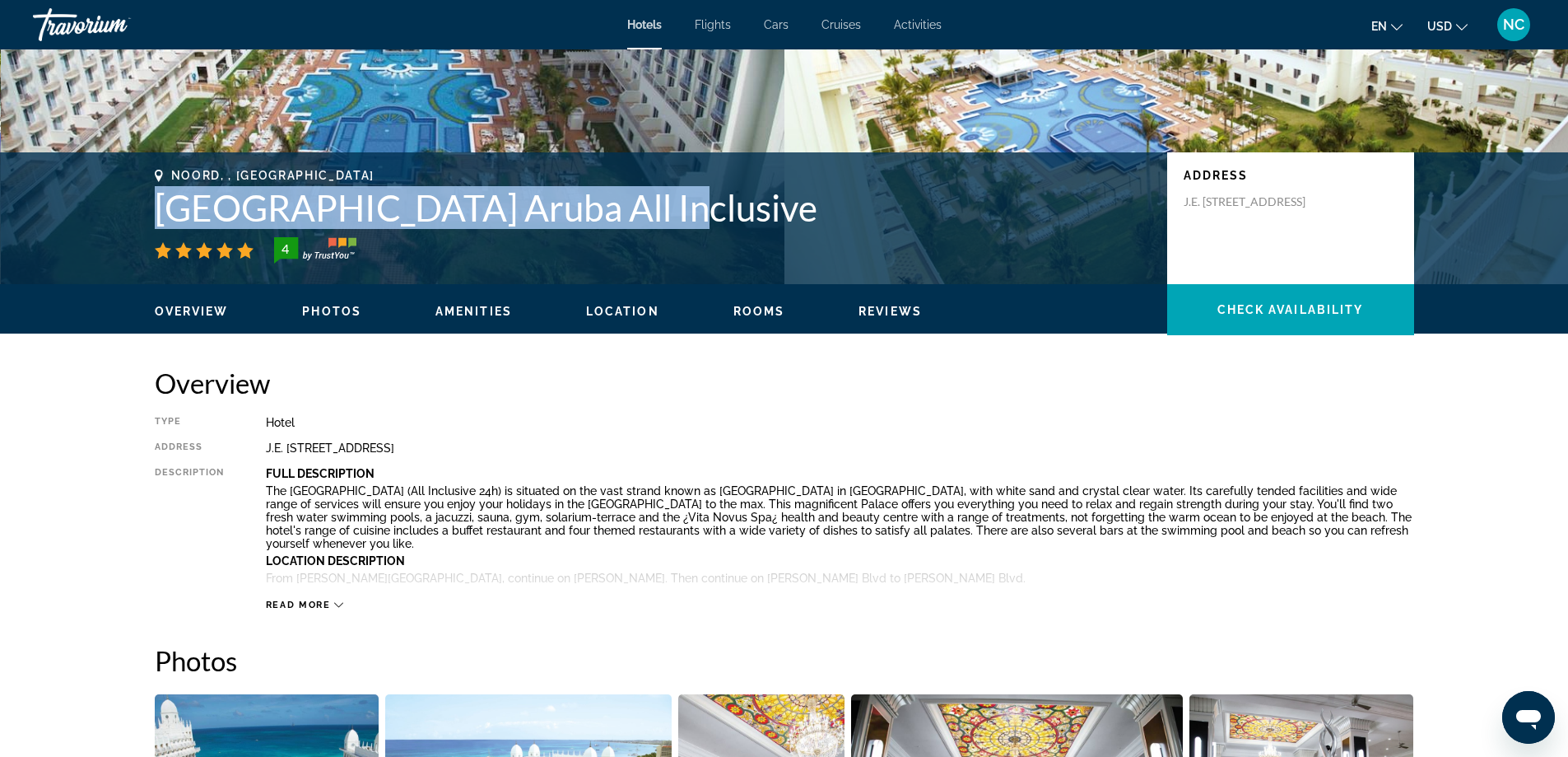
scroll to position [411, 0]
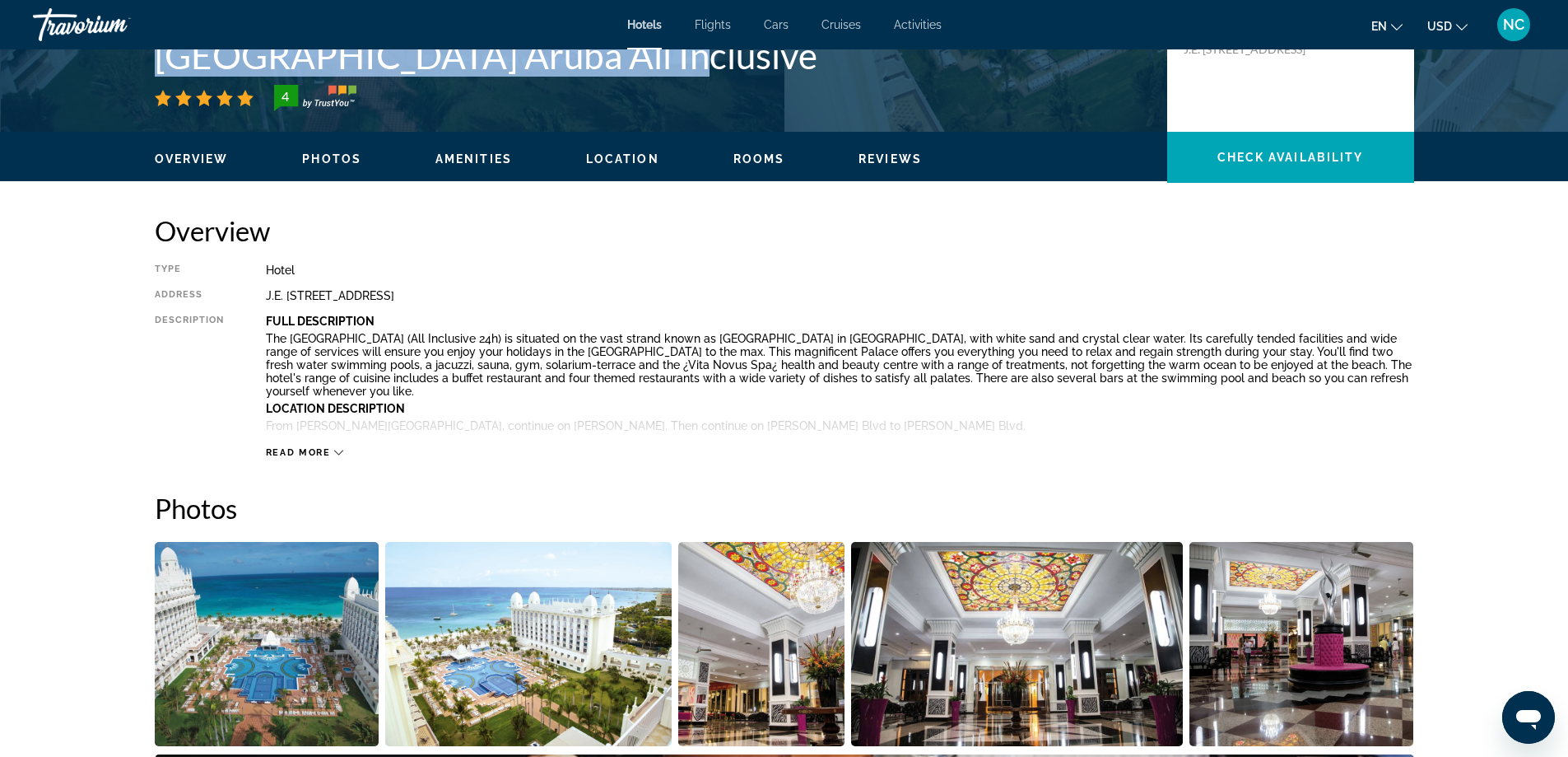
click at [334, 454] on icon "Main content" at bounding box center [339, 452] width 9 height 9
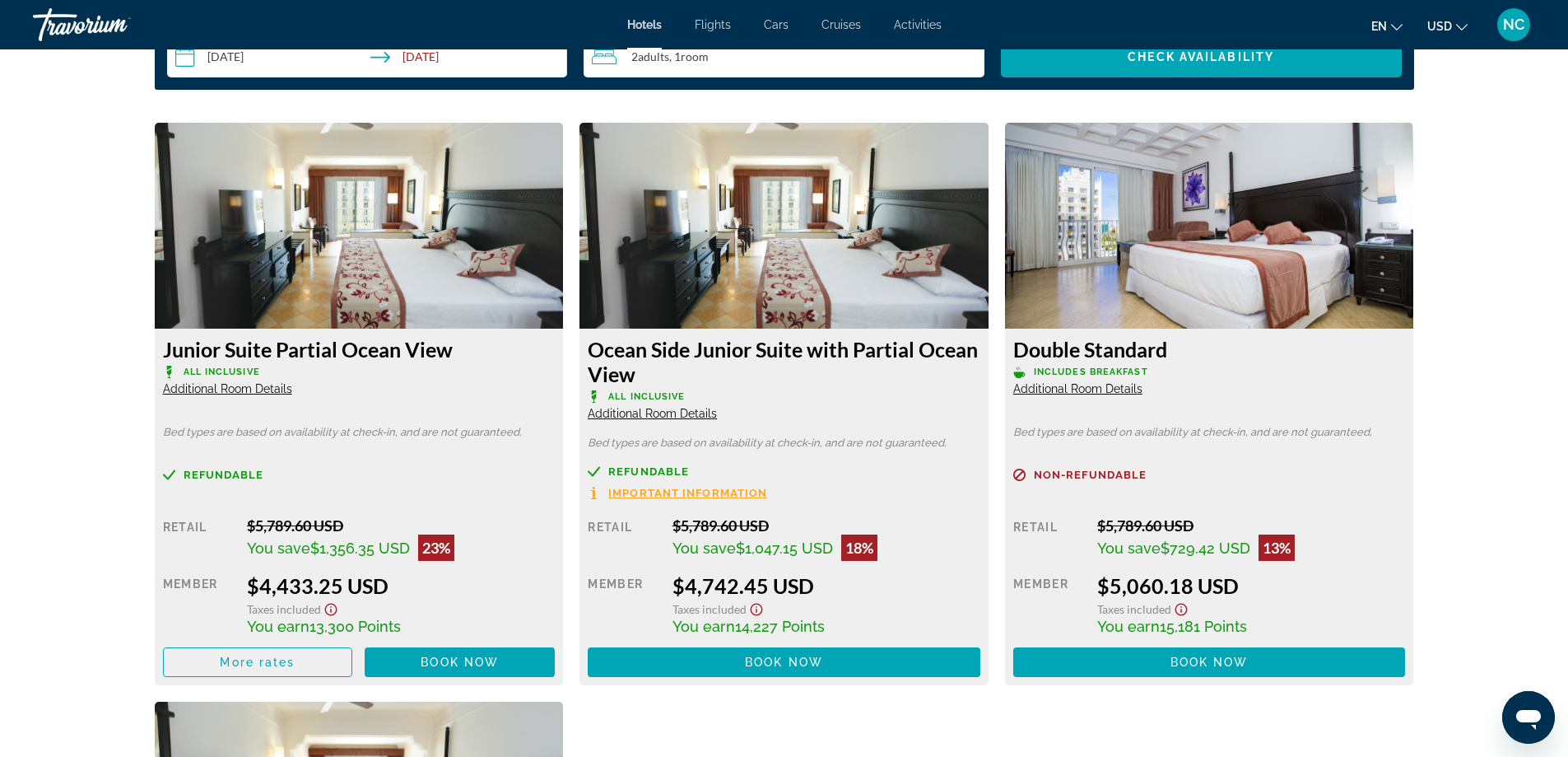
scroll to position [2882, 0]
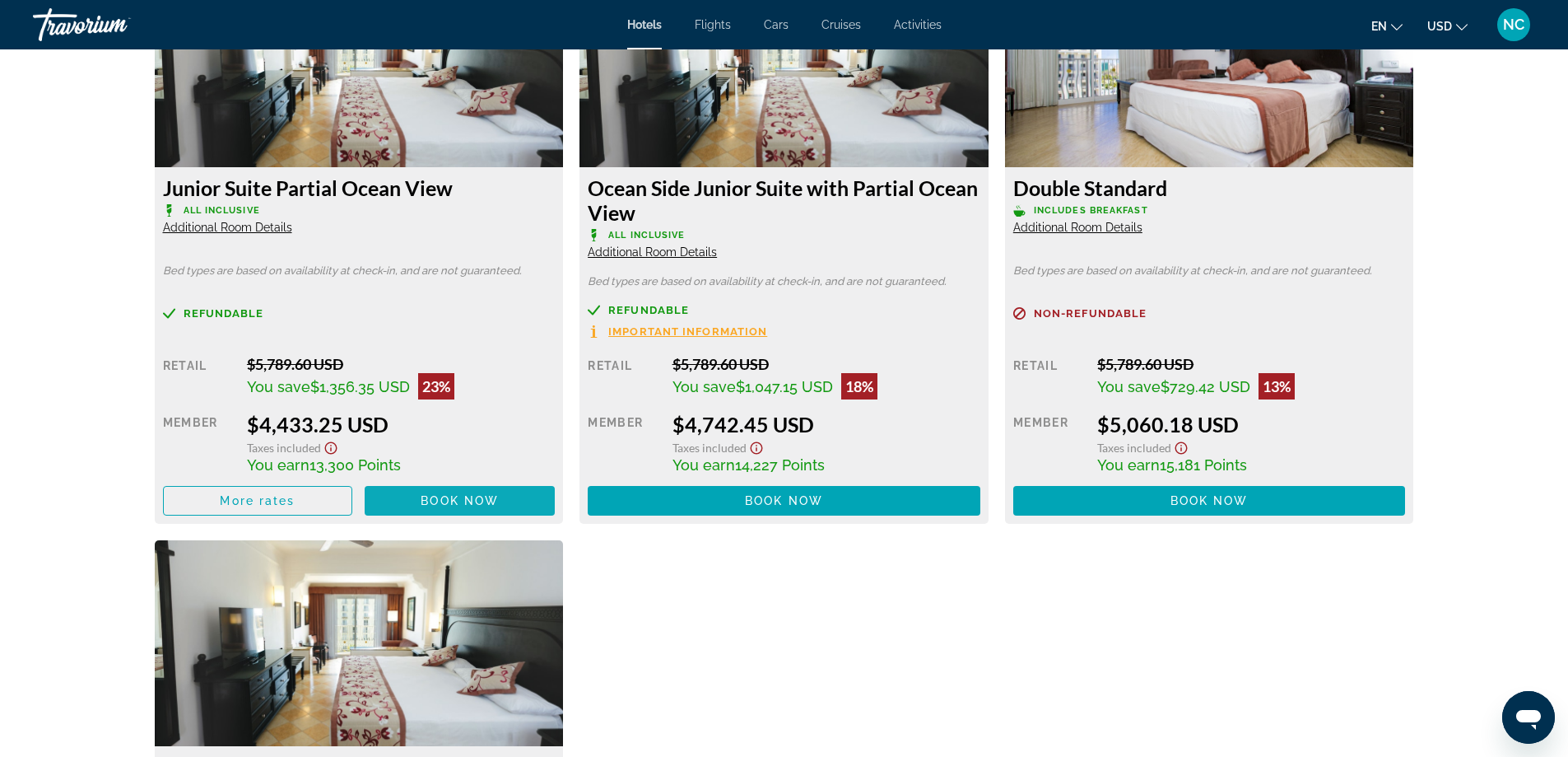
click at [442, 494] on span "Book now" at bounding box center [460, 500] width 78 height 13
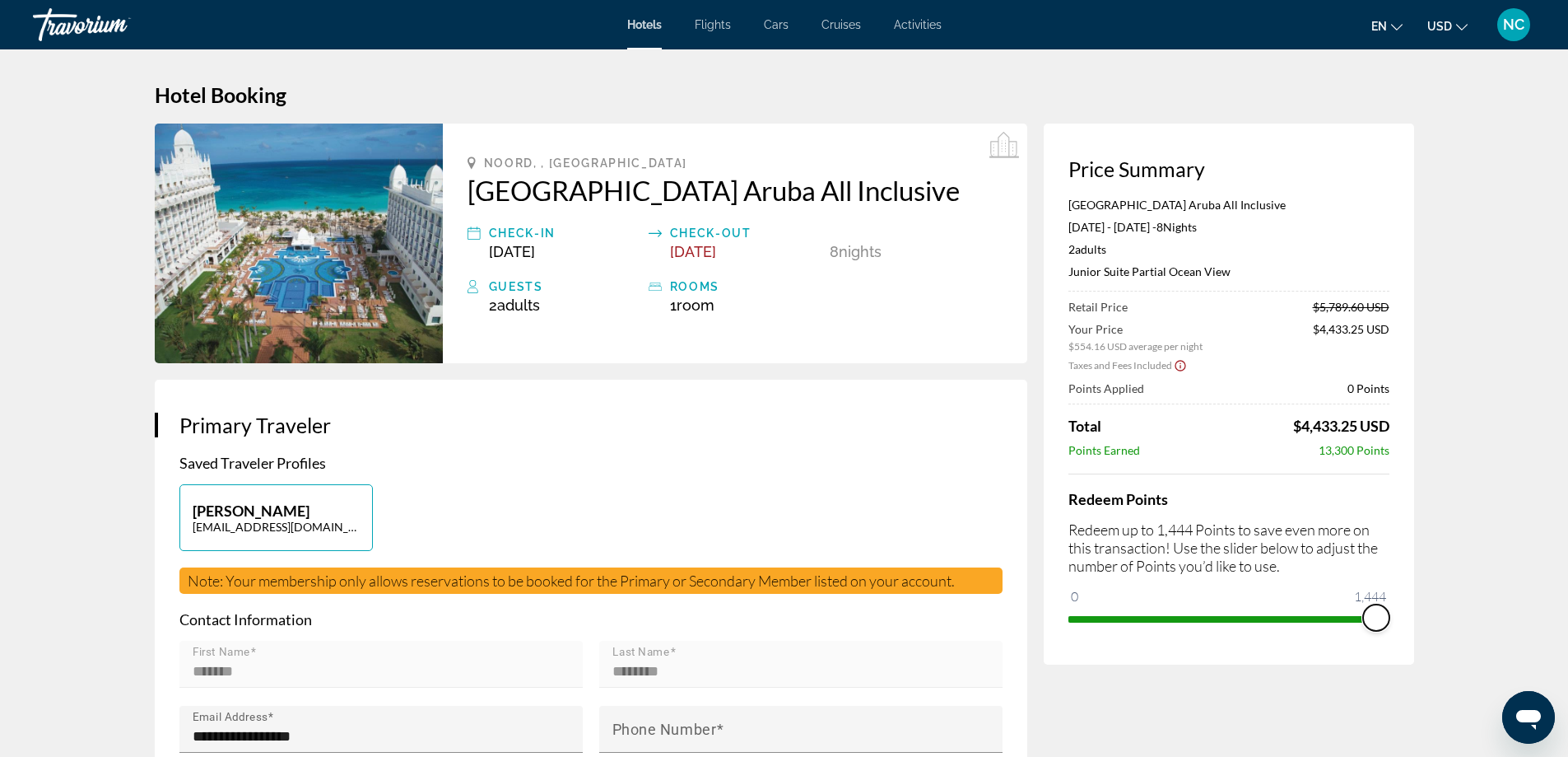
drag, startPoint x: 1077, startPoint y: 593, endPoint x: 1419, endPoint y: 588, distance: 342.0
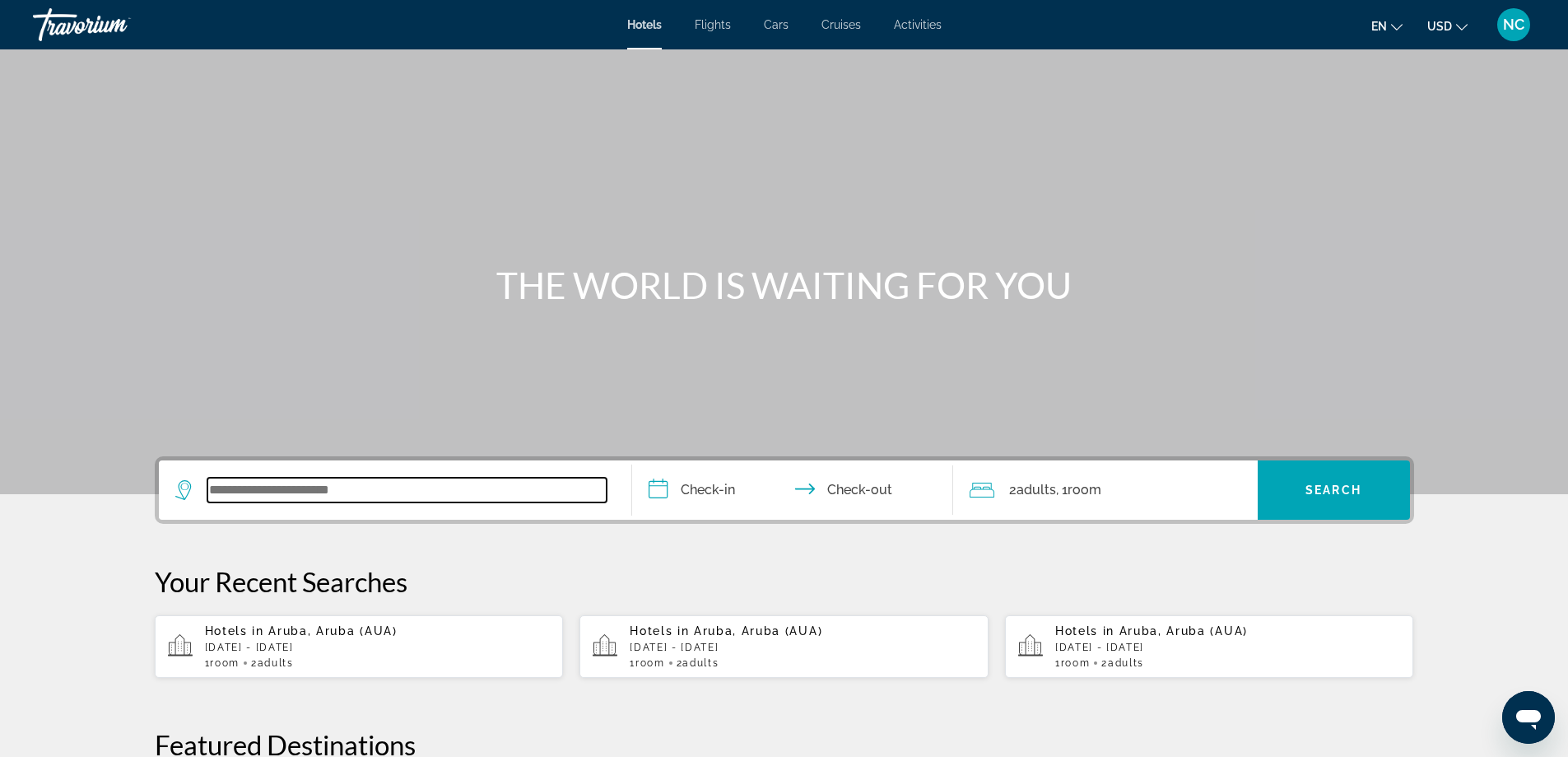
click at [255, 492] on input "Search widget" at bounding box center [407, 489] width 399 height 25
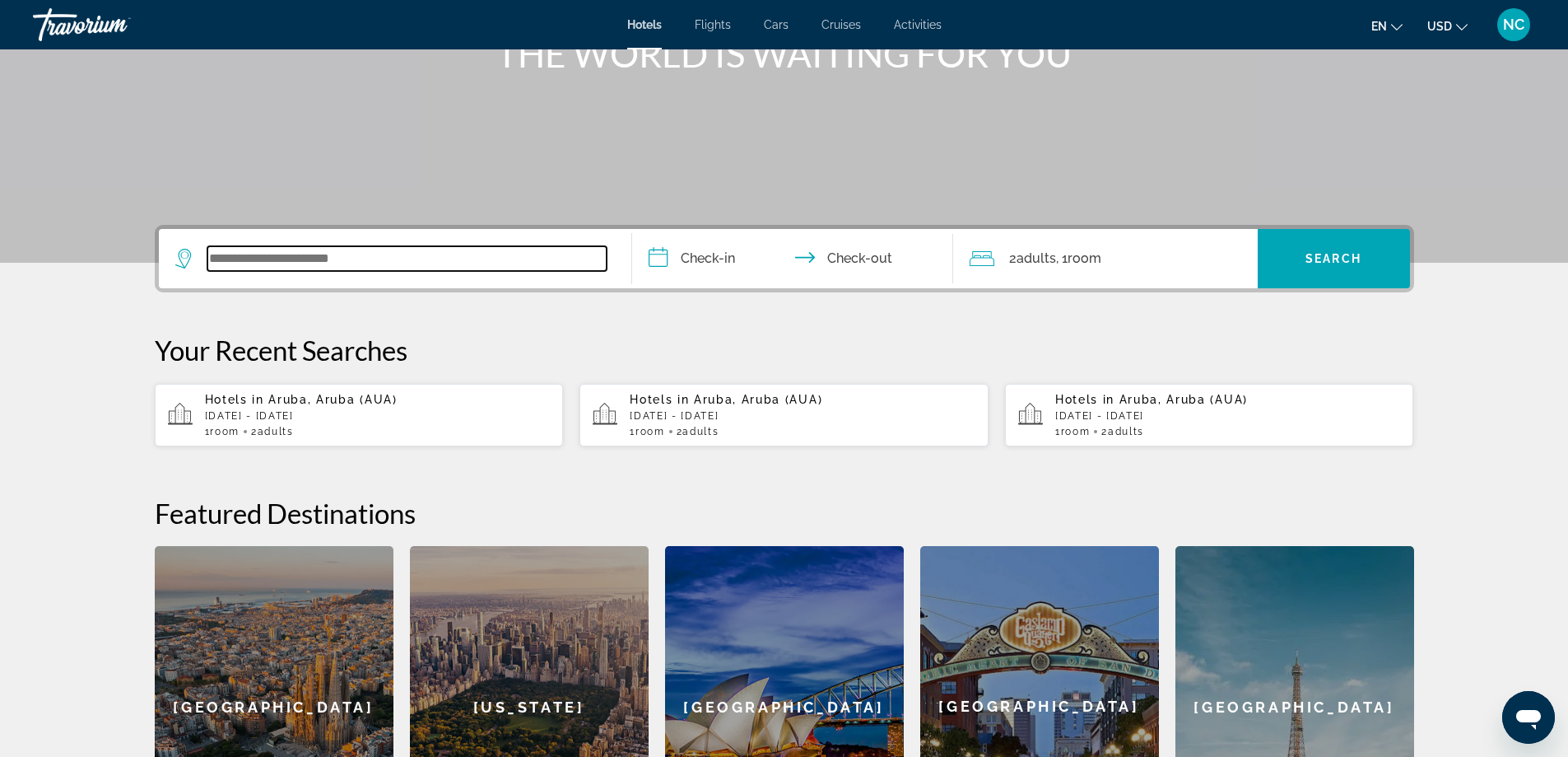
scroll to position [403, 0]
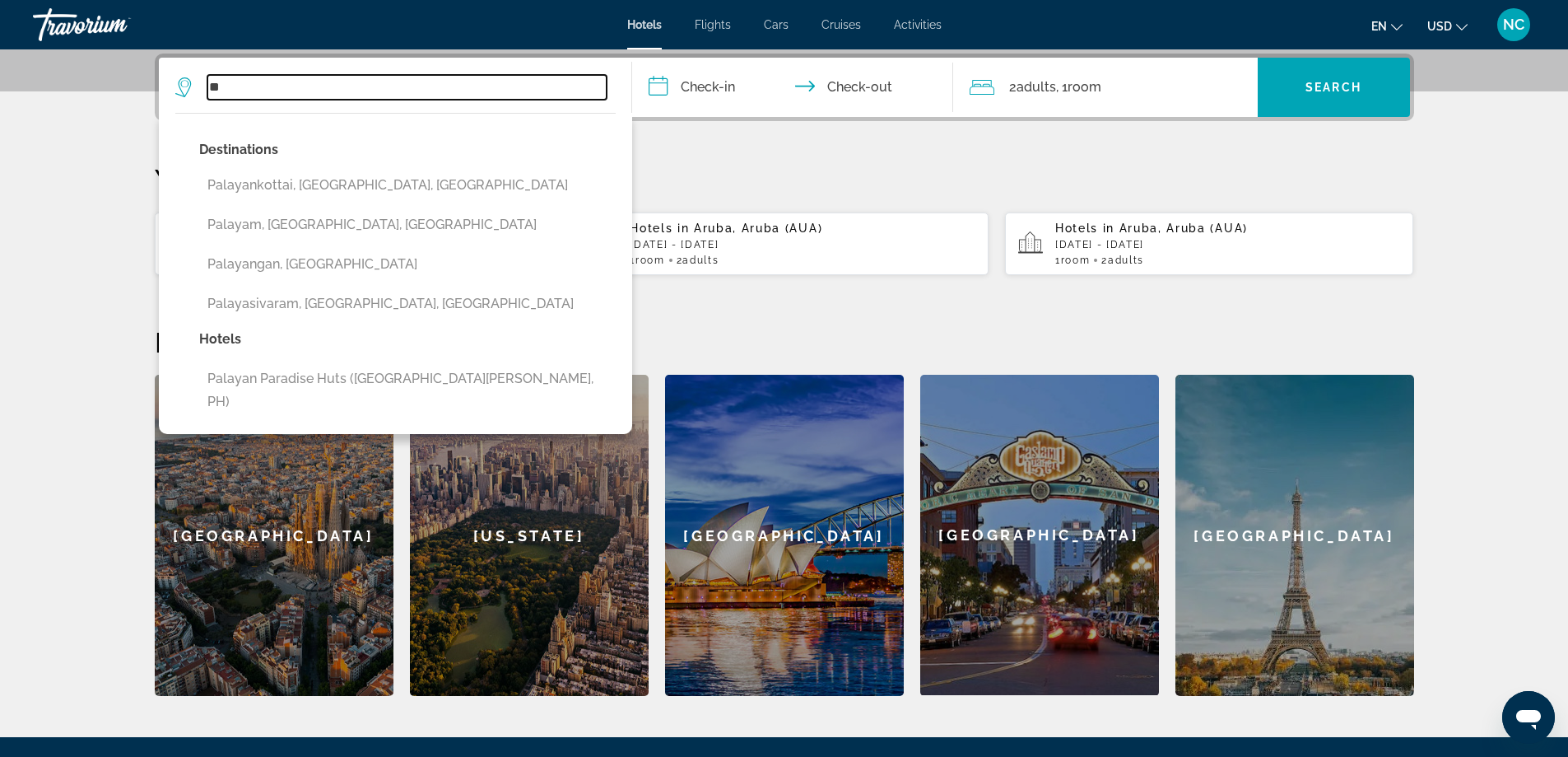
type input "*"
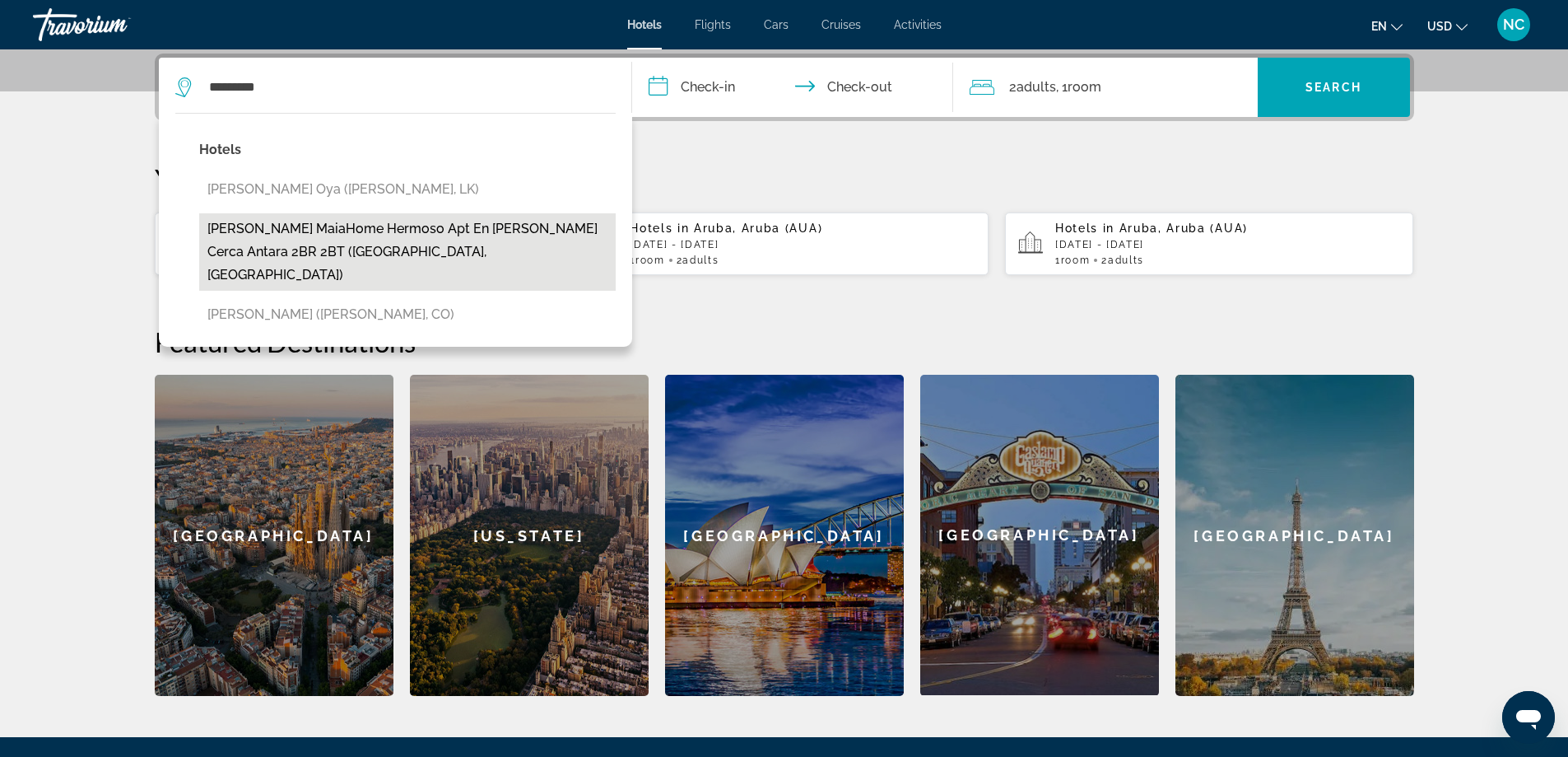
click at [497, 236] on button "[PERSON_NAME] MaiaHome Hermoso apt en [PERSON_NAME] cerca Antara 2BR 2BT ([GEOG…" at bounding box center [407, 251] width 416 height 77
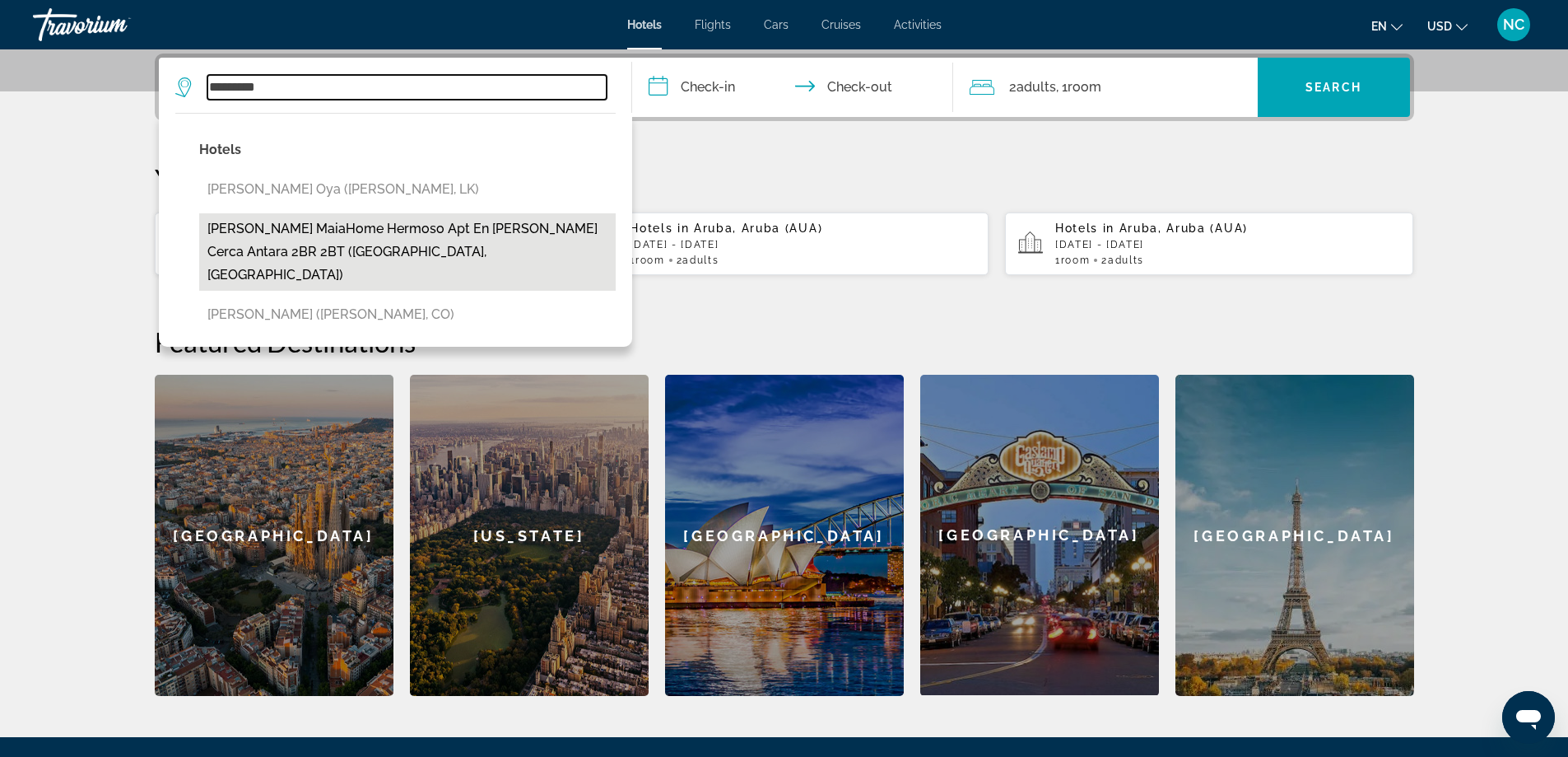
type input "**********"
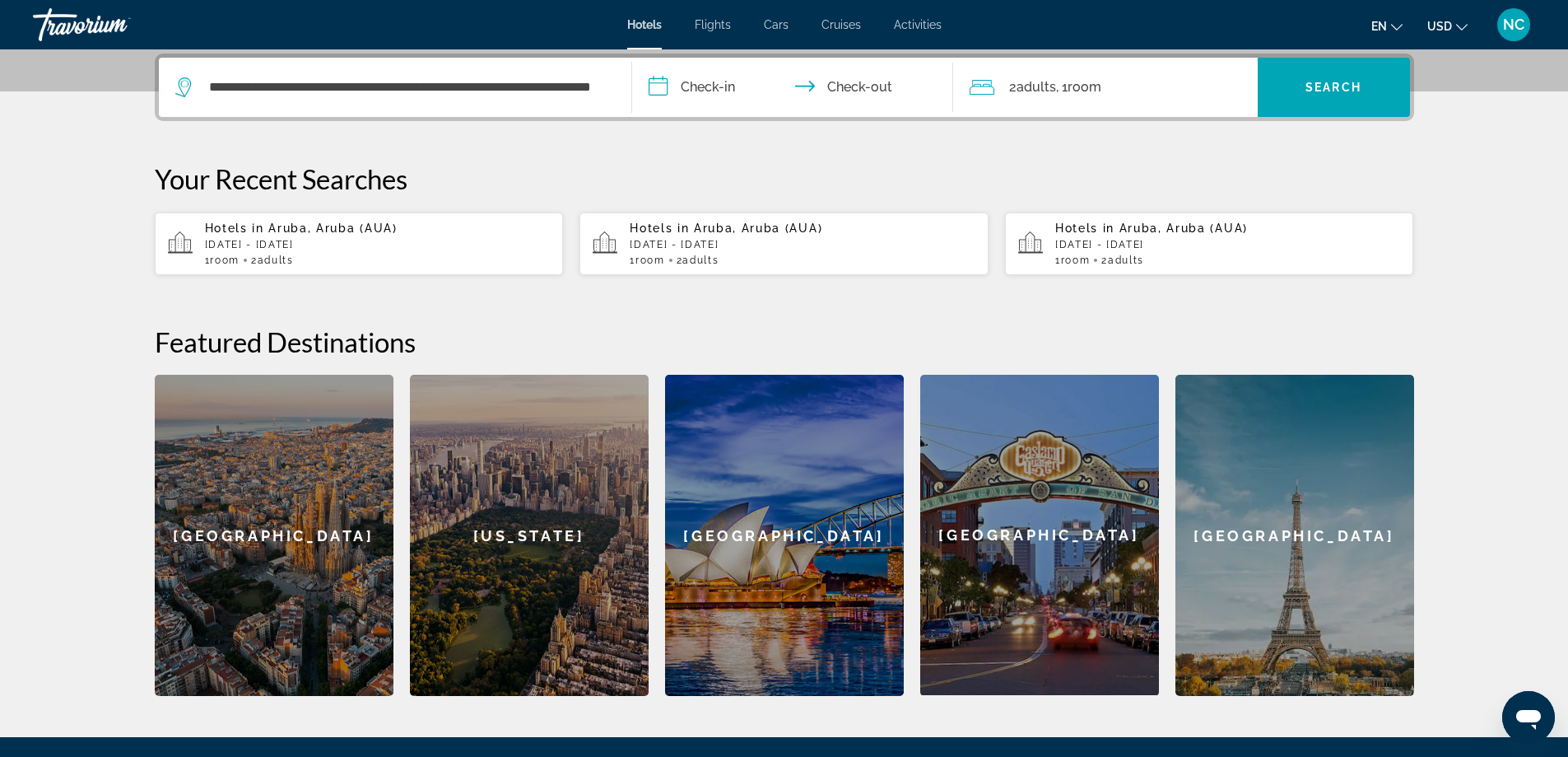
click at [656, 87] on input "**********" at bounding box center [796, 90] width 327 height 64
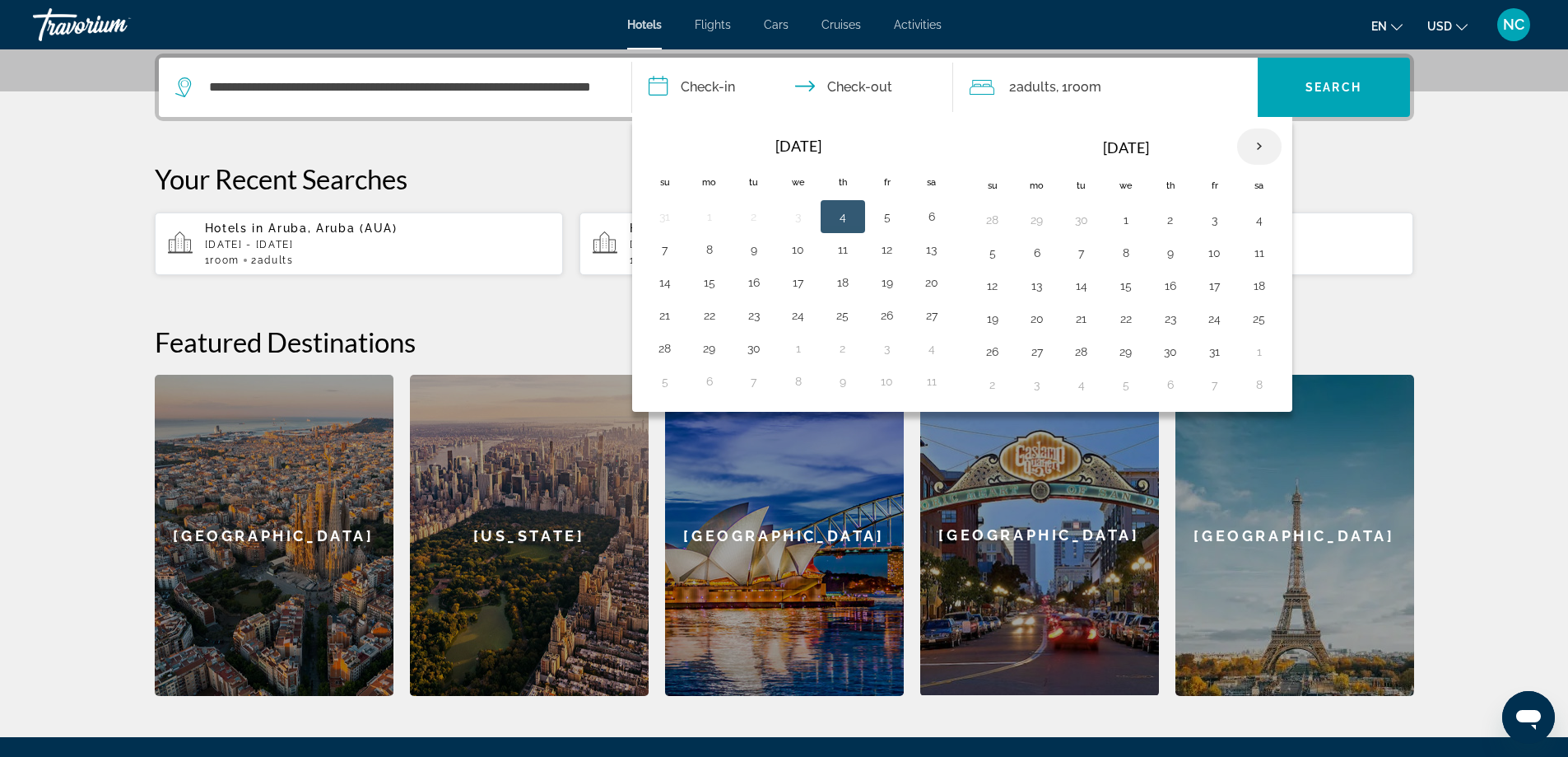
click at [1262, 144] on th "Next month" at bounding box center [1259, 146] width 44 height 36
click at [668, 320] on button "19" at bounding box center [665, 319] width 26 height 23
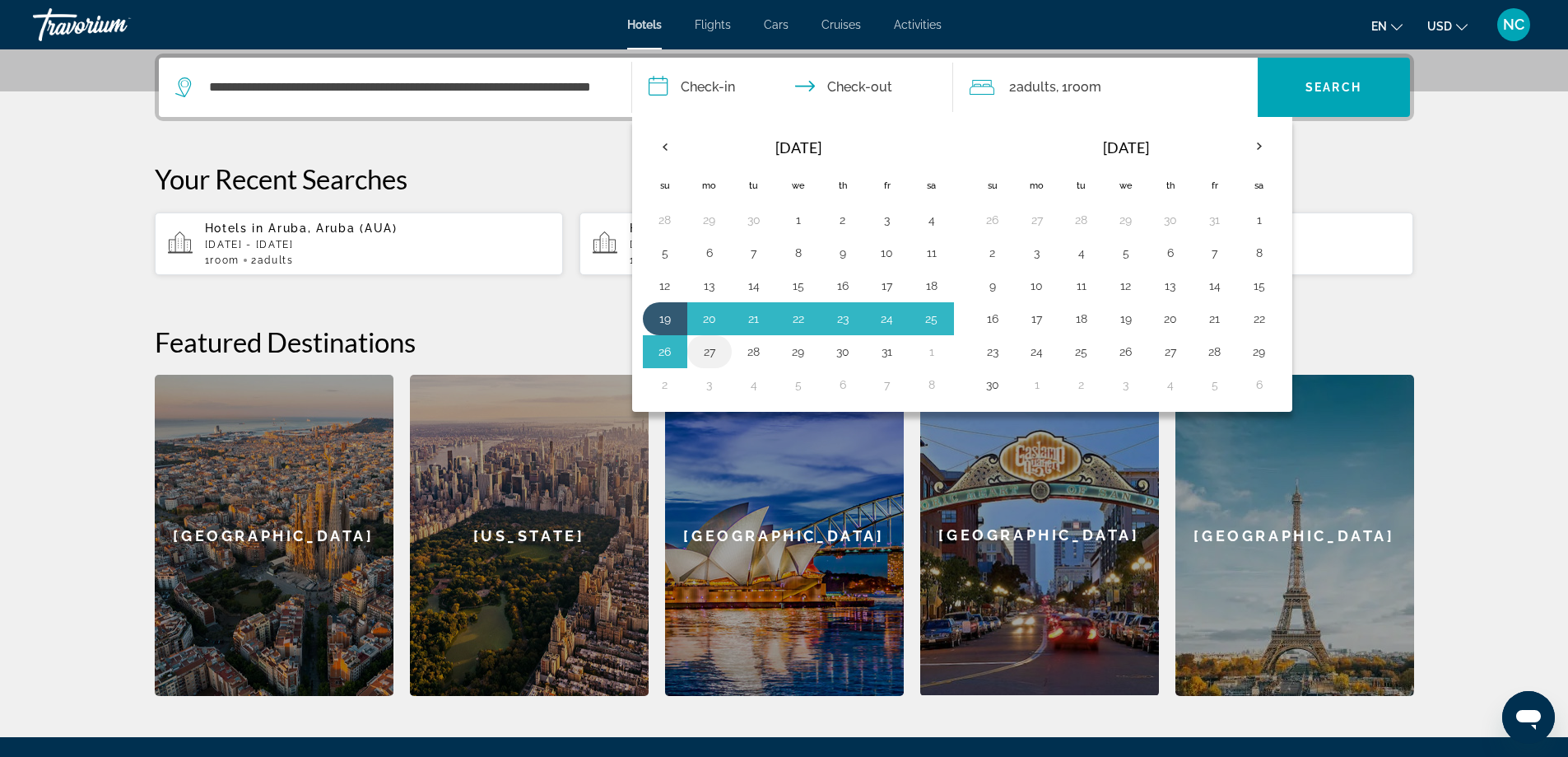
click at [706, 354] on button "27" at bounding box center [709, 352] width 26 height 23
type input "**********"
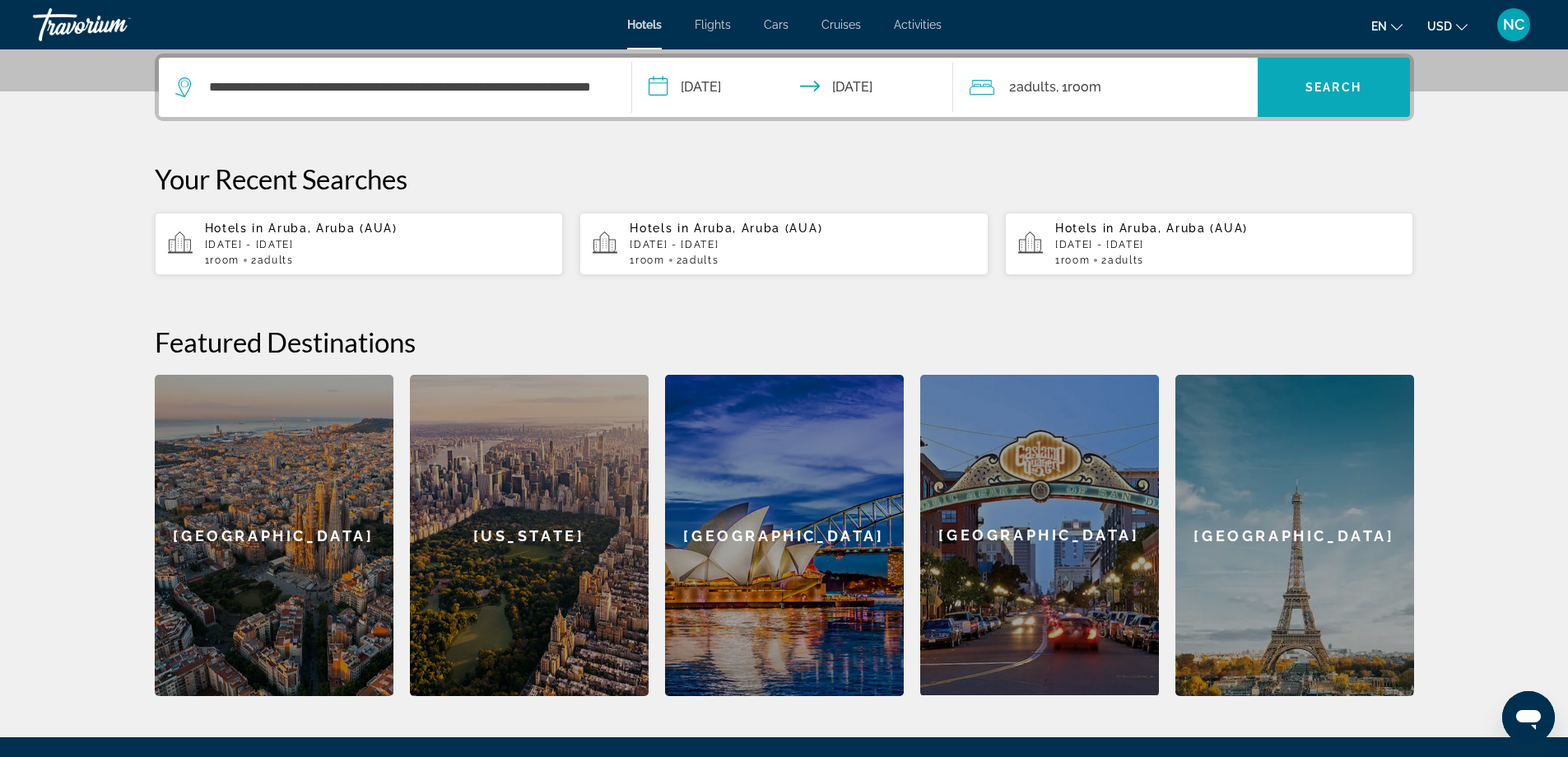
click at [1358, 75] on span "Search widget" at bounding box center [1334, 87] width 152 height 40
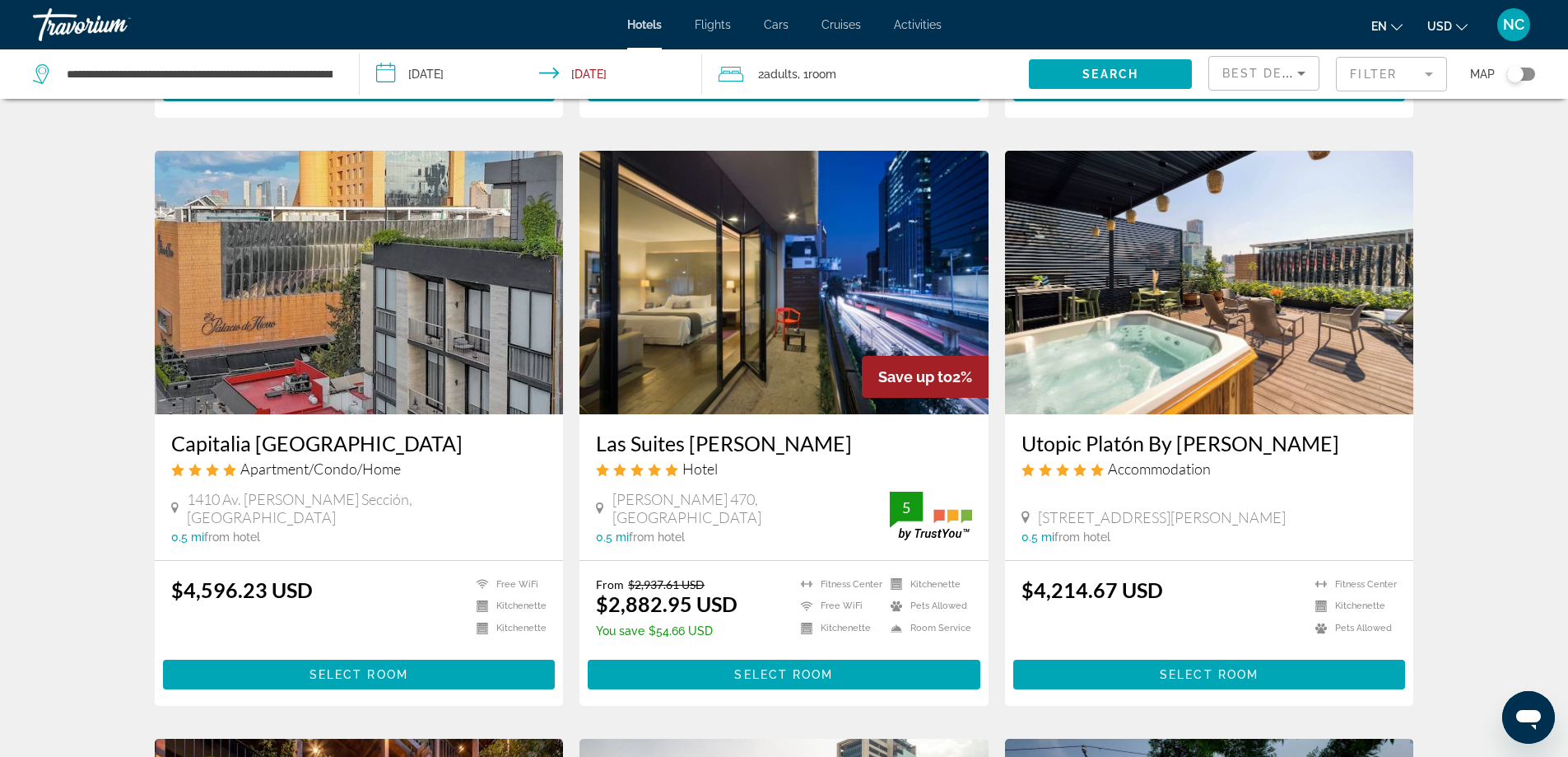
scroll to position [247, 0]
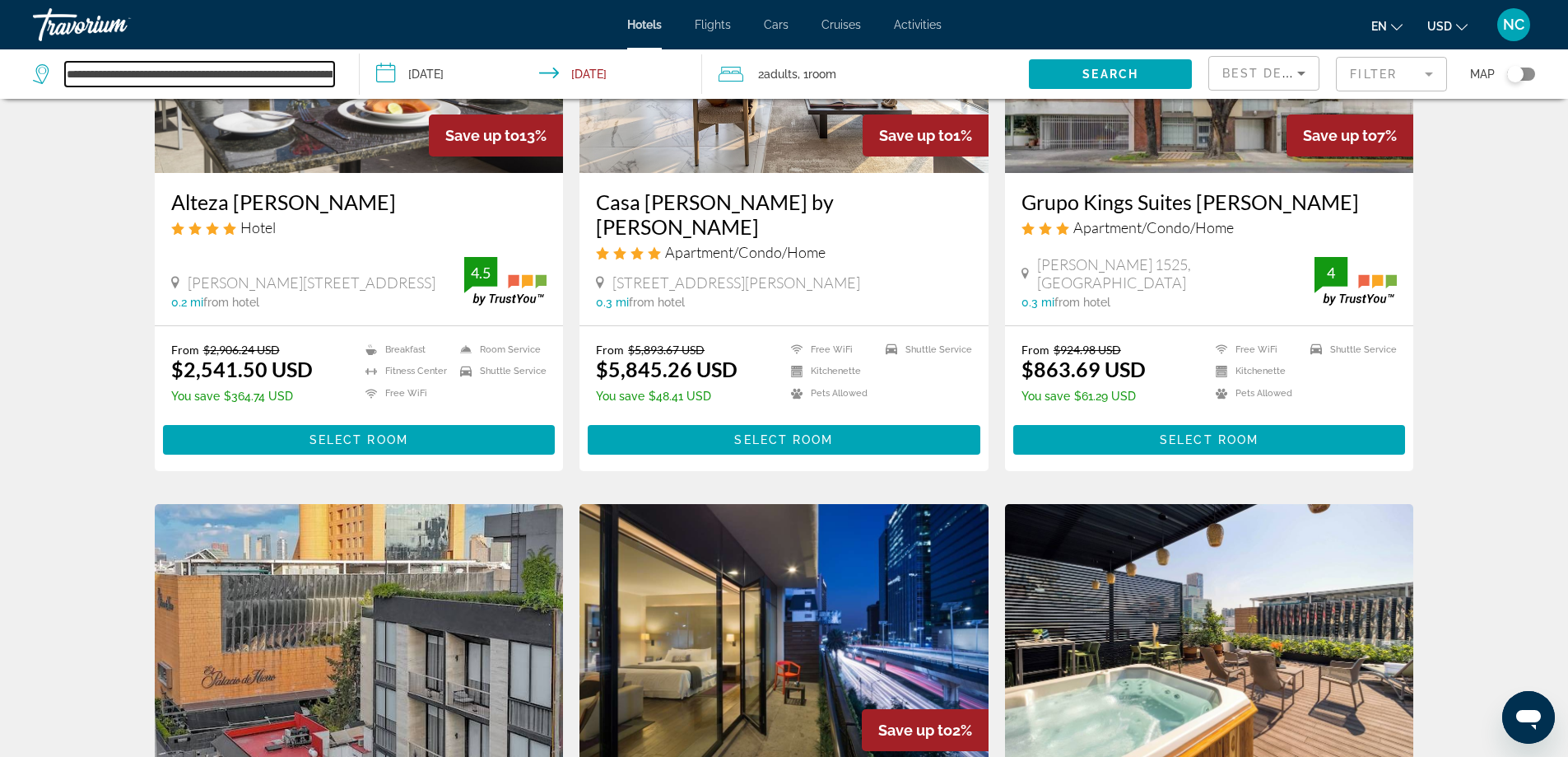
click at [266, 67] on input "**********" at bounding box center [199, 74] width 269 height 25
click at [333, 74] on input "**********" at bounding box center [199, 74] width 269 height 25
click at [295, 80] on input "**********" at bounding box center [199, 74] width 269 height 25
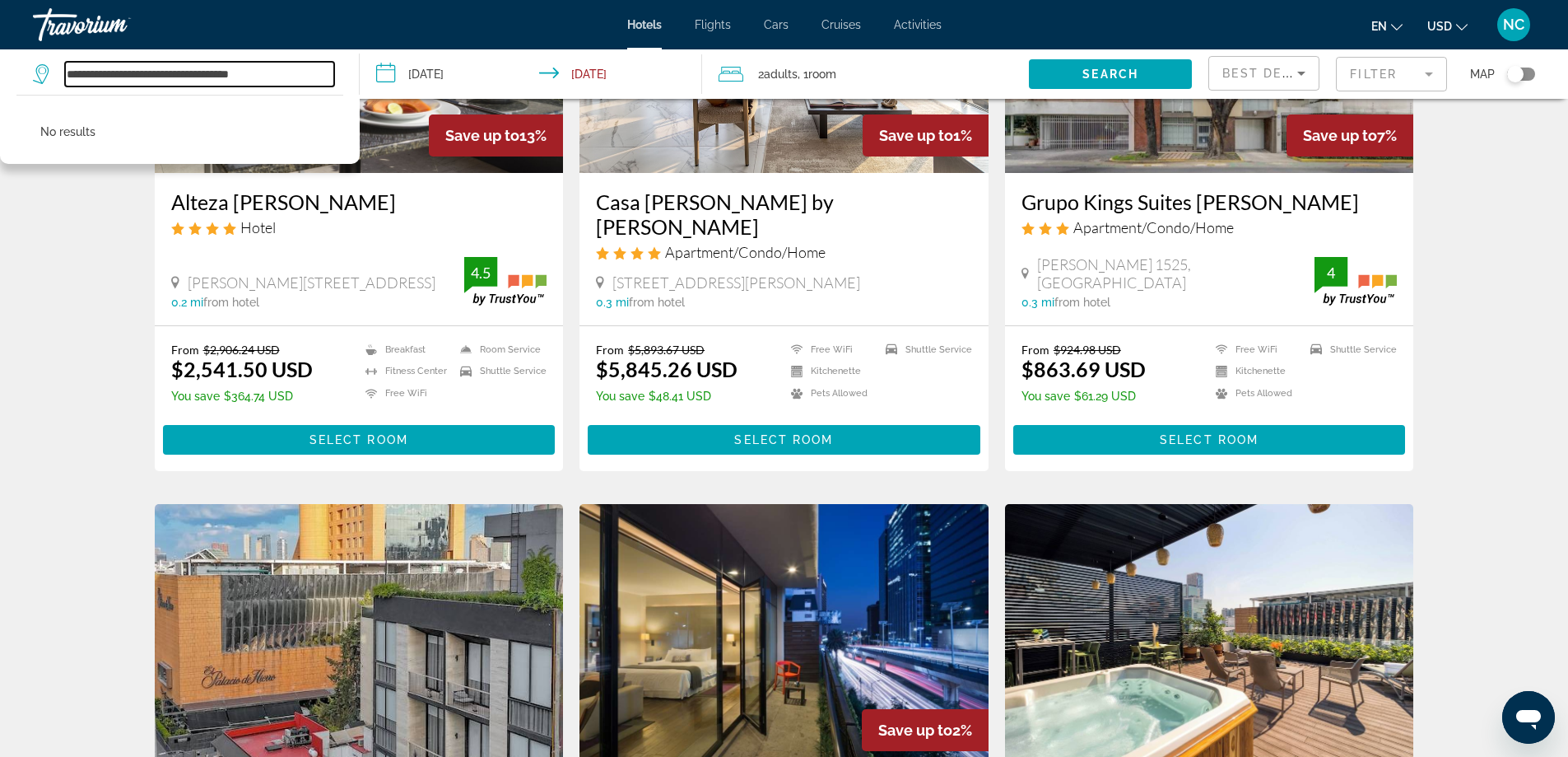
click at [287, 74] on input "**********" at bounding box center [199, 74] width 269 height 25
type input "*"
click at [94, 72] on input "Search widget" at bounding box center [199, 74] width 269 height 25
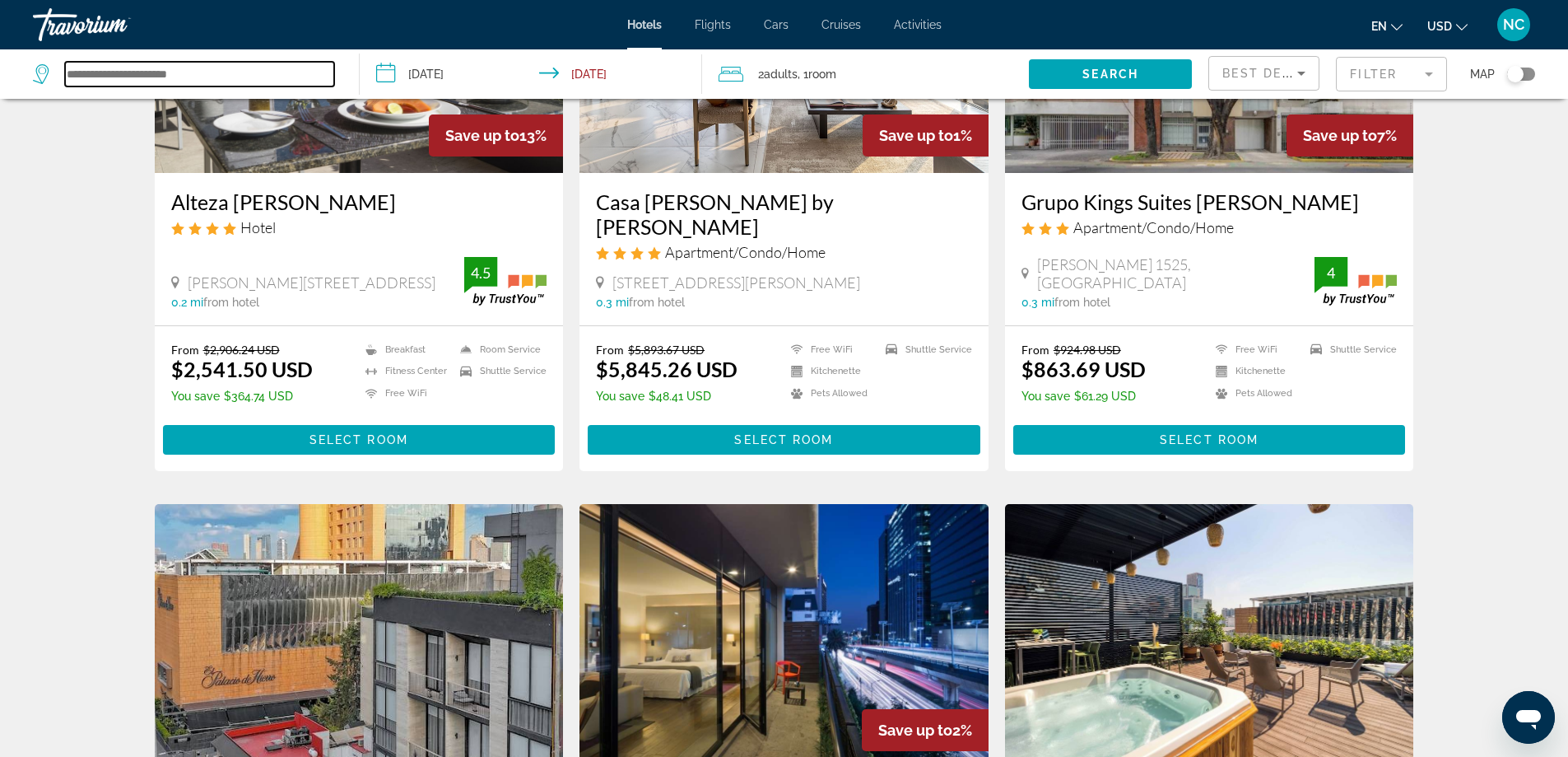
click at [105, 73] on input "Search widget" at bounding box center [199, 74] width 269 height 25
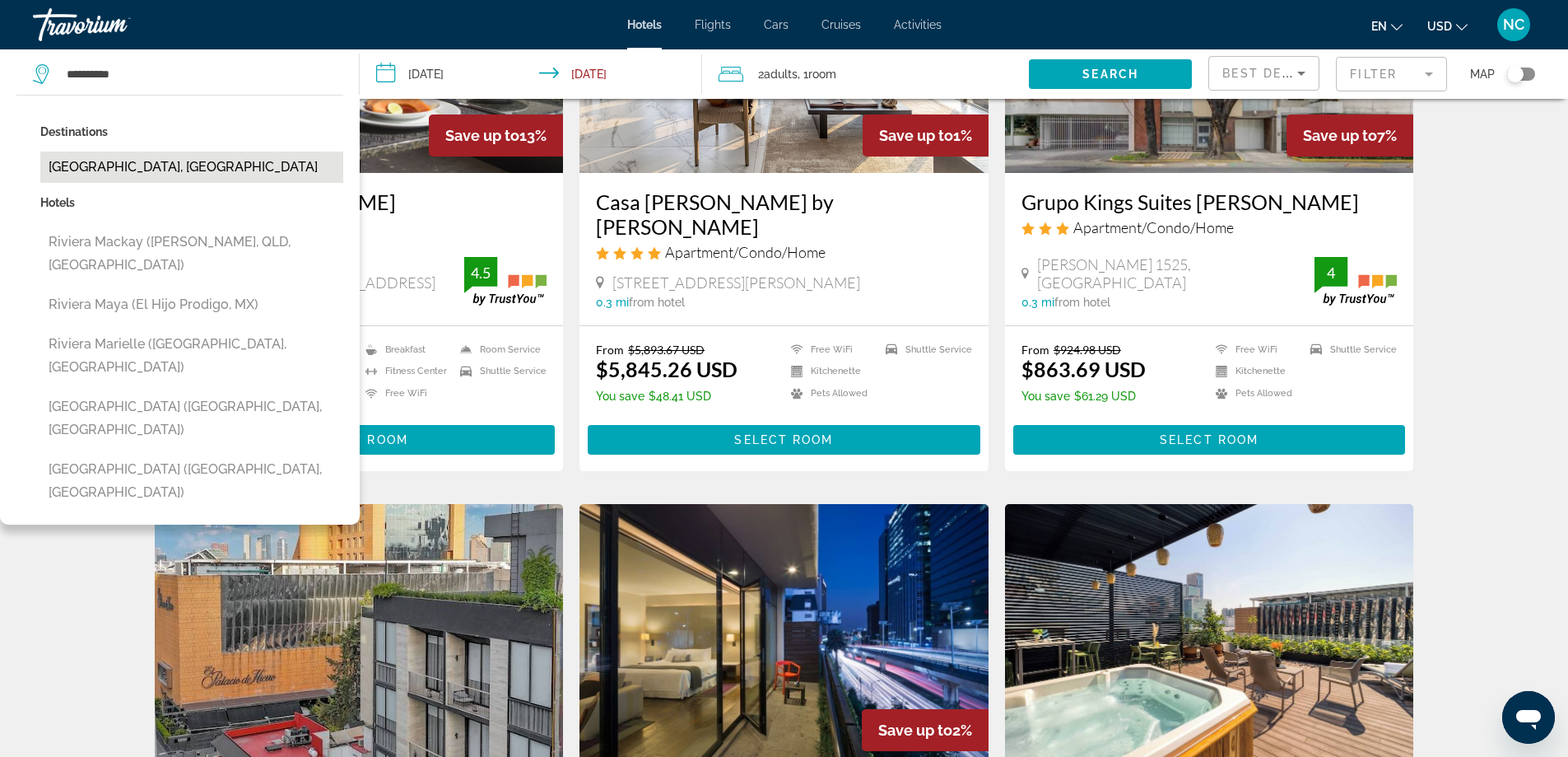
click at [146, 167] on button "[GEOGRAPHIC_DATA], [GEOGRAPHIC_DATA]" at bounding box center [192, 167] width 303 height 31
type input "**********"
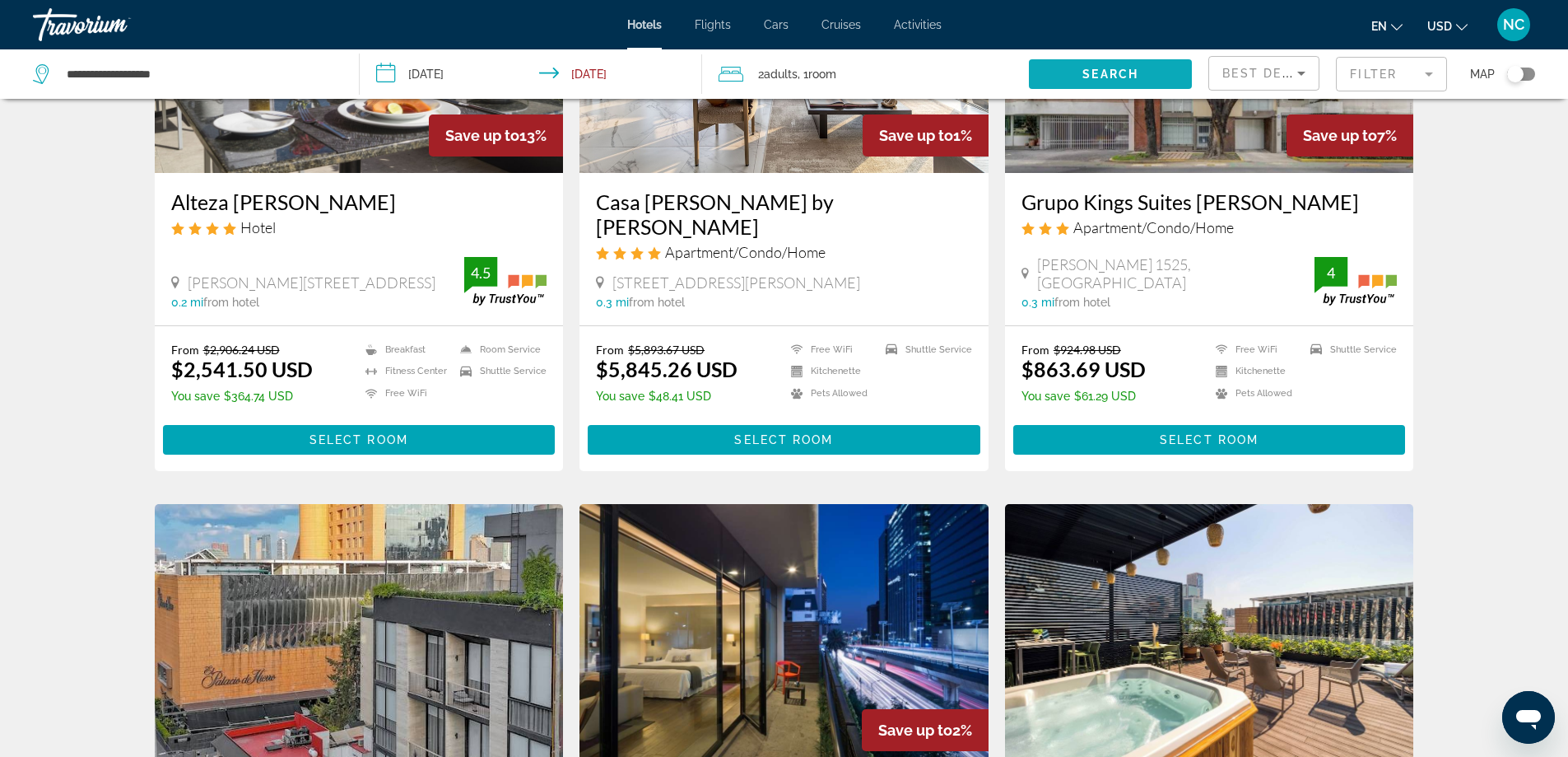
click at [1115, 74] on span "Search" at bounding box center [1110, 74] width 56 height 13
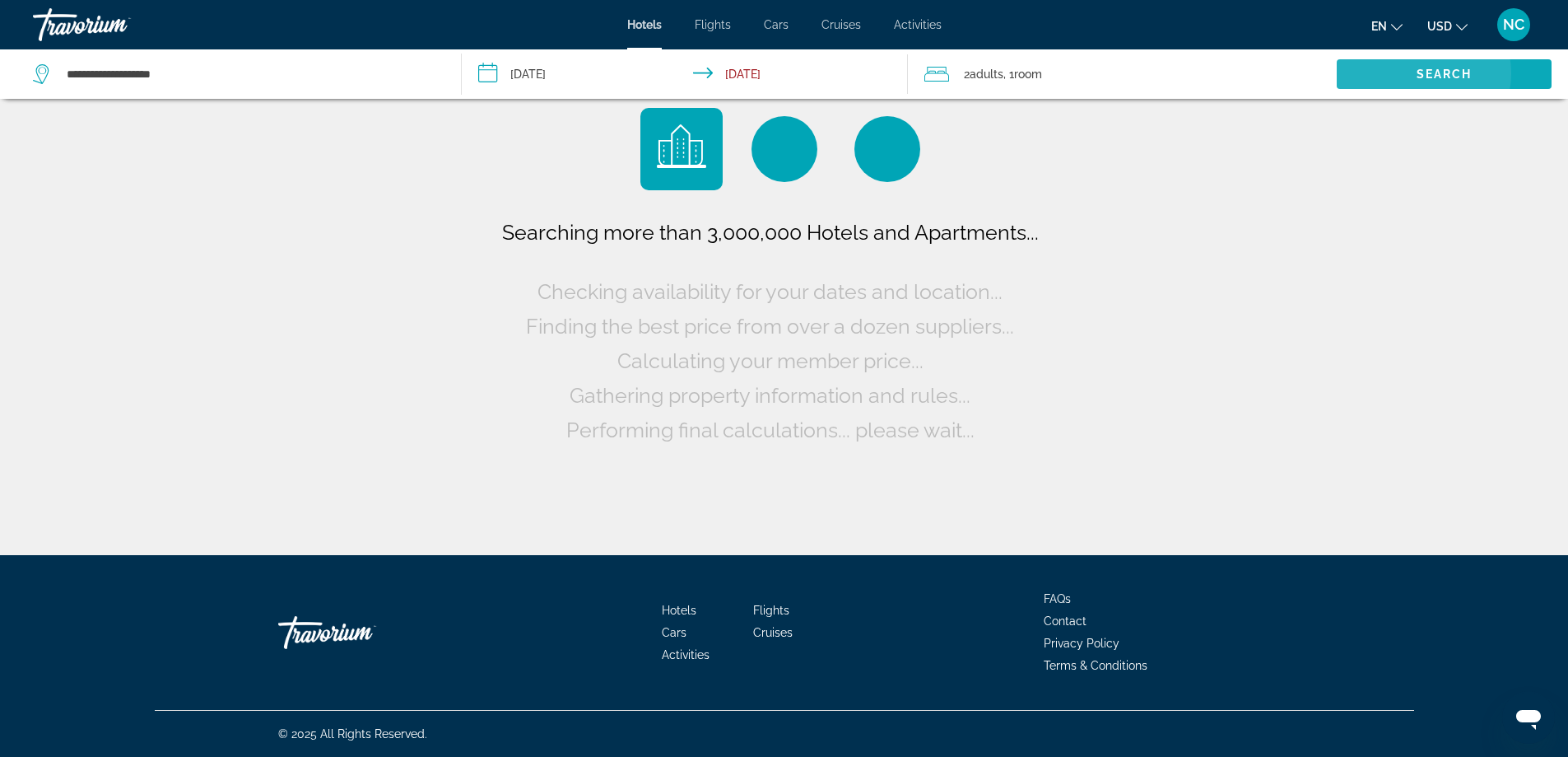
scroll to position [0, 0]
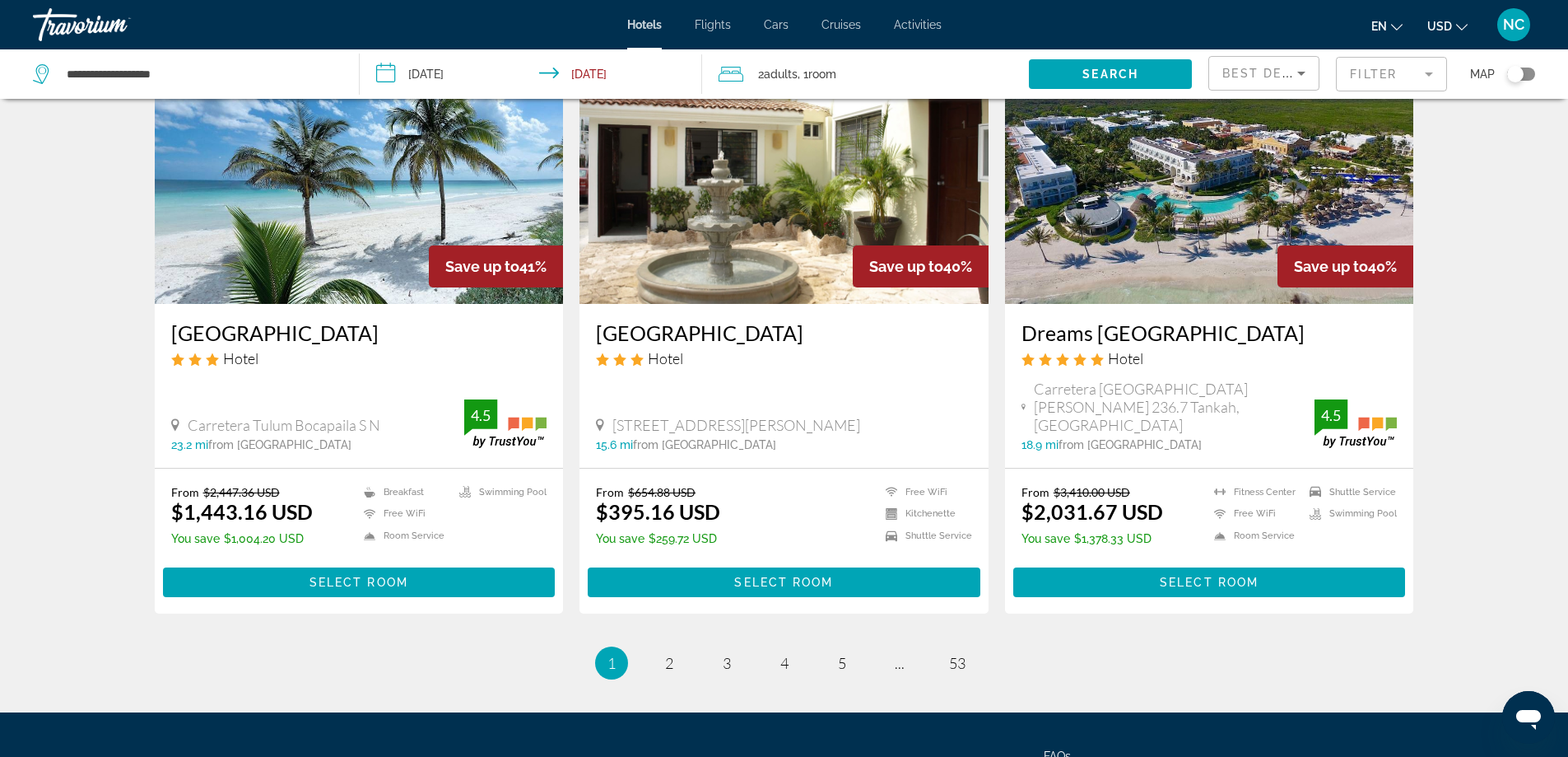
scroll to position [2060, 0]
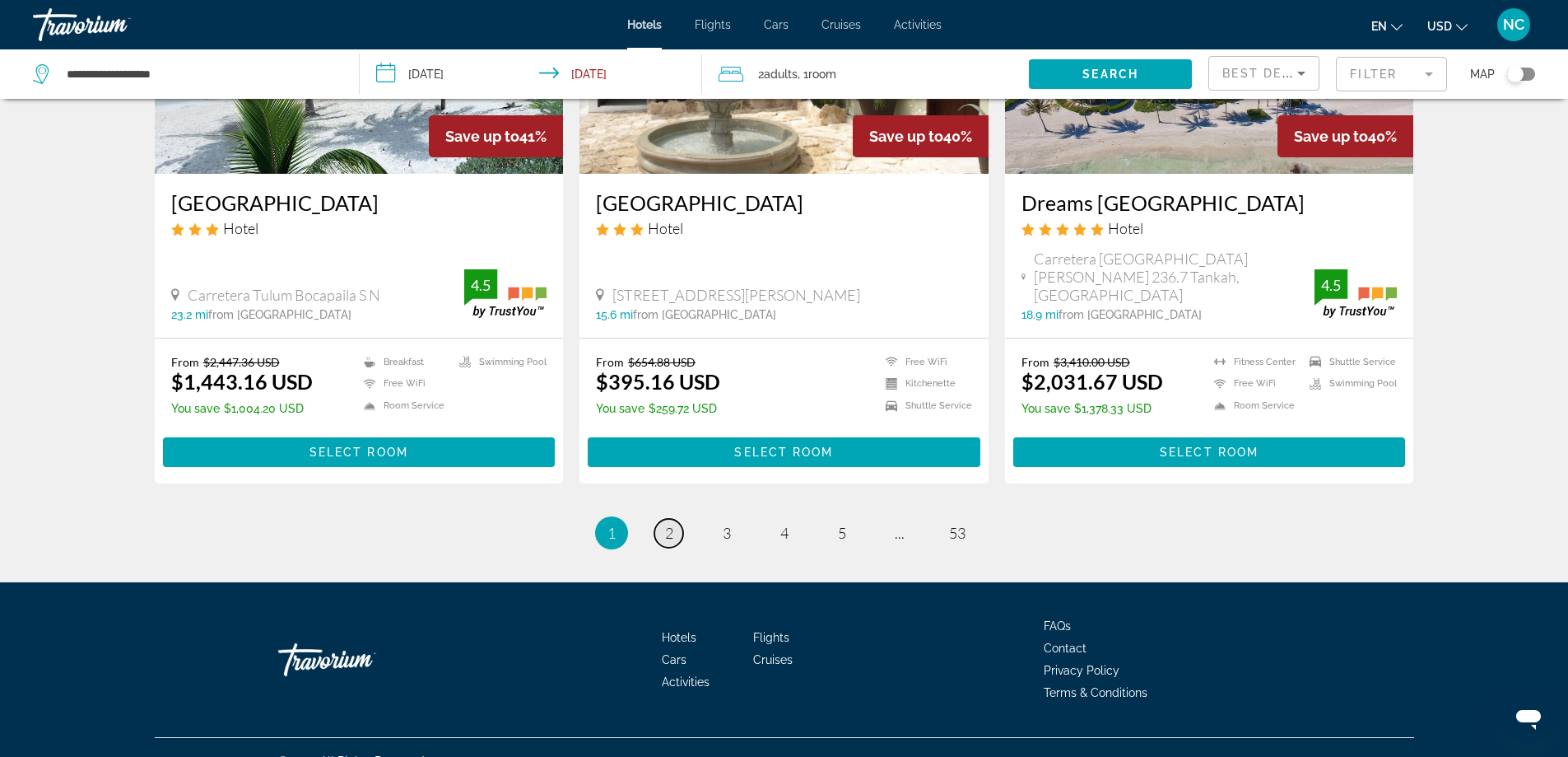
click at [667, 524] on span "2" at bounding box center [669, 533] width 9 height 18
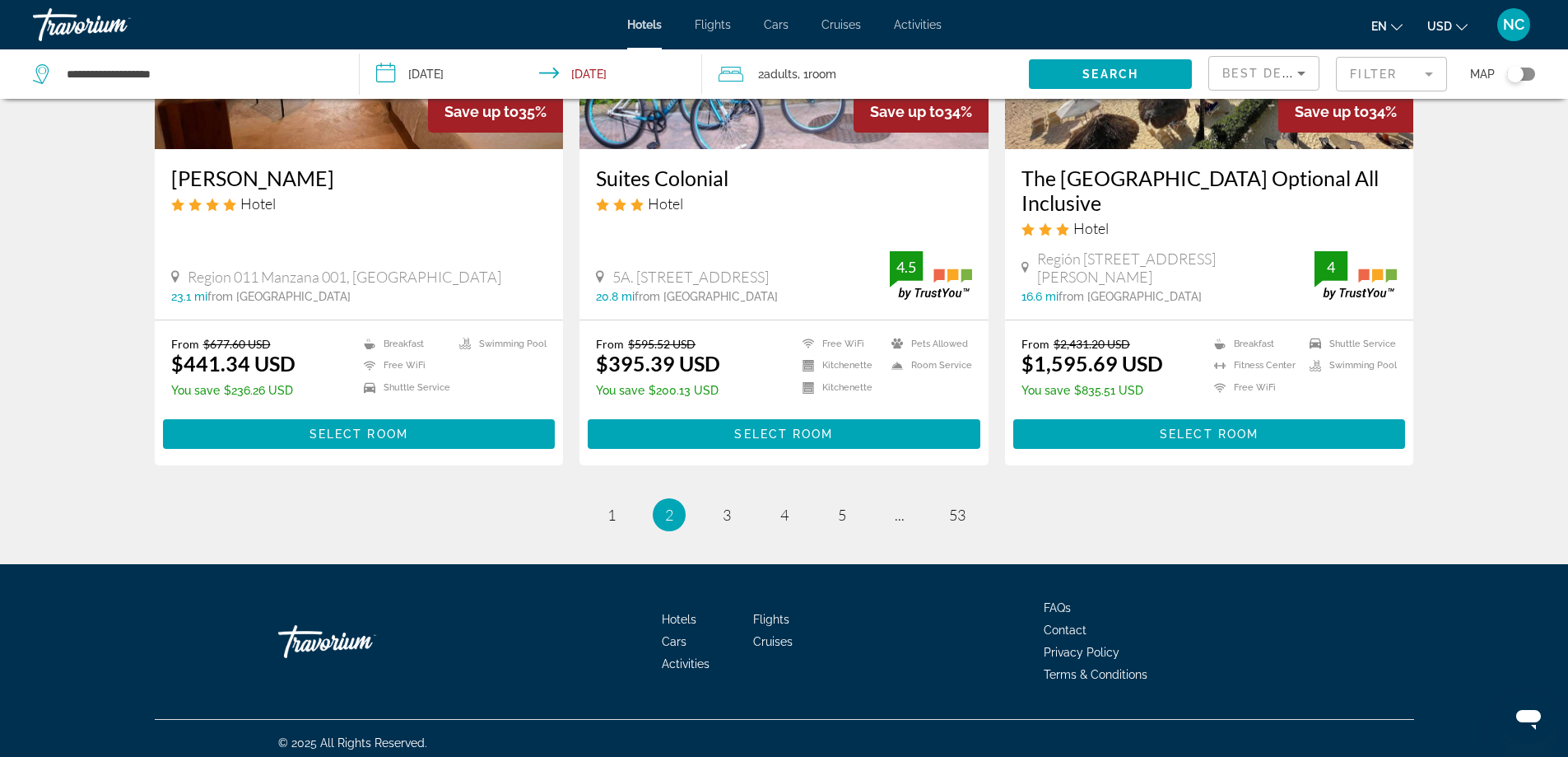
scroll to position [2066, 0]
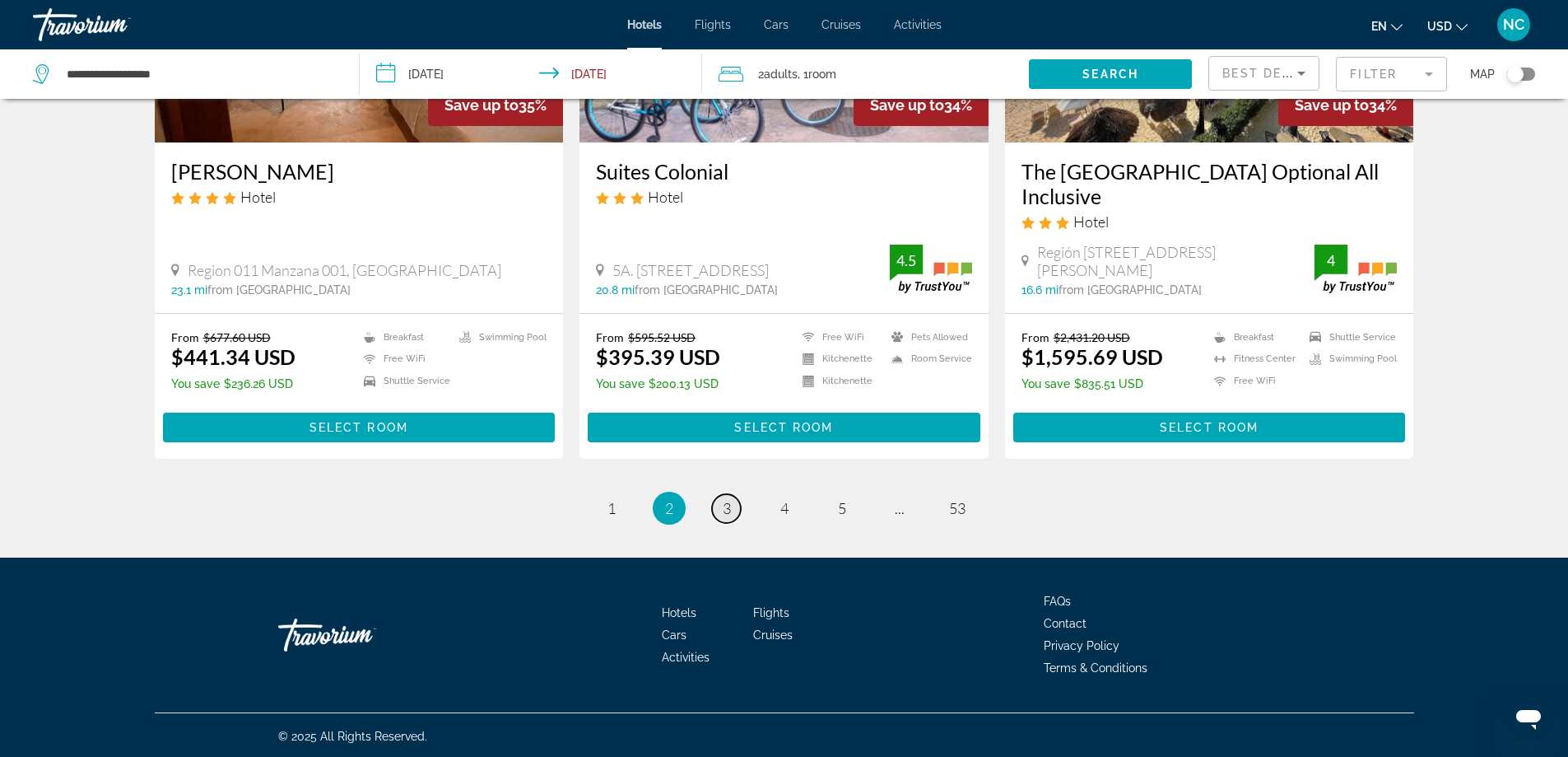
click at [726, 509] on span "3" at bounding box center [727, 508] width 9 height 18
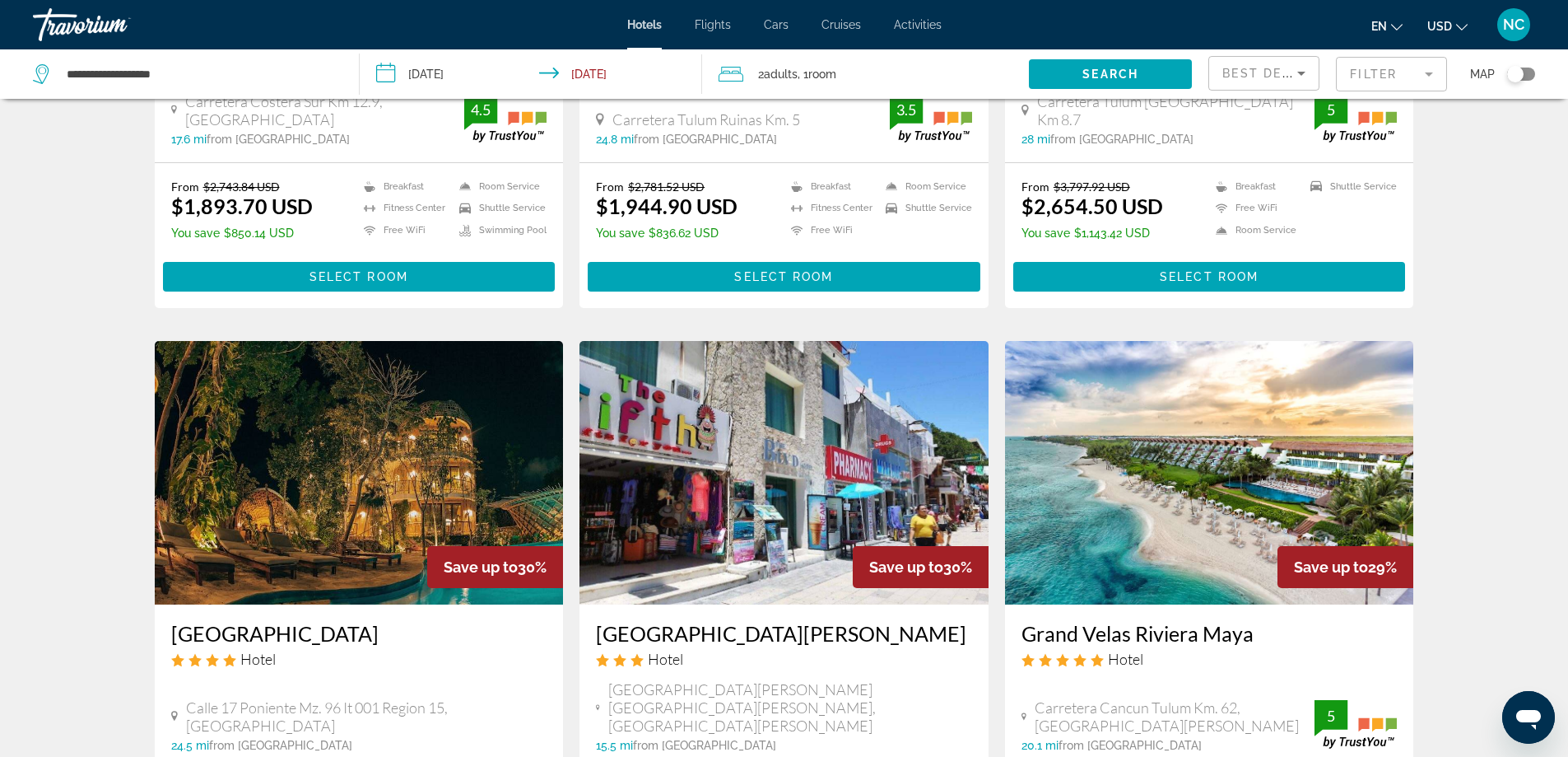
scroll to position [2059, 0]
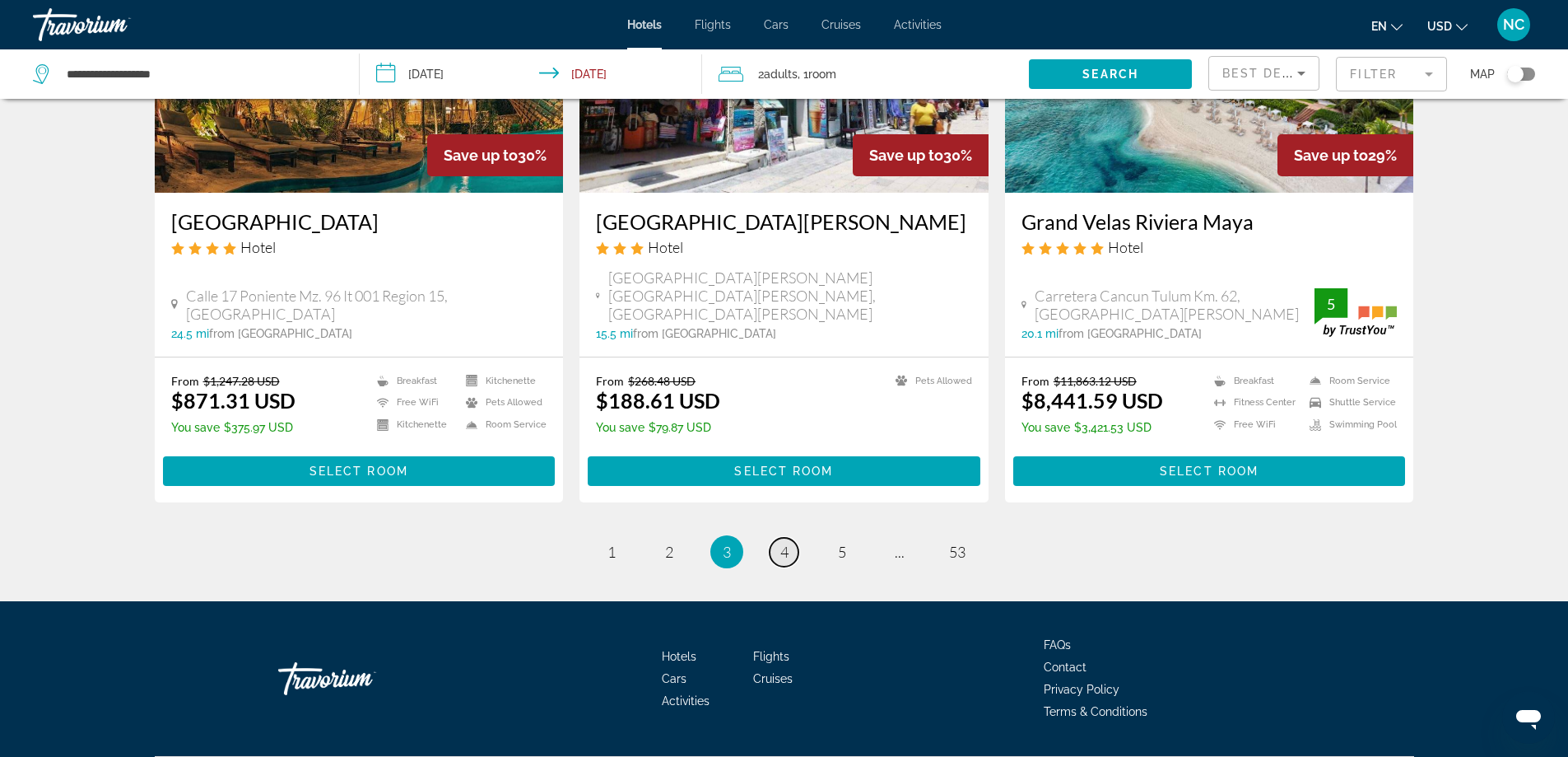
click at [786, 543] on span "4" at bounding box center [784, 552] width 9 height 18
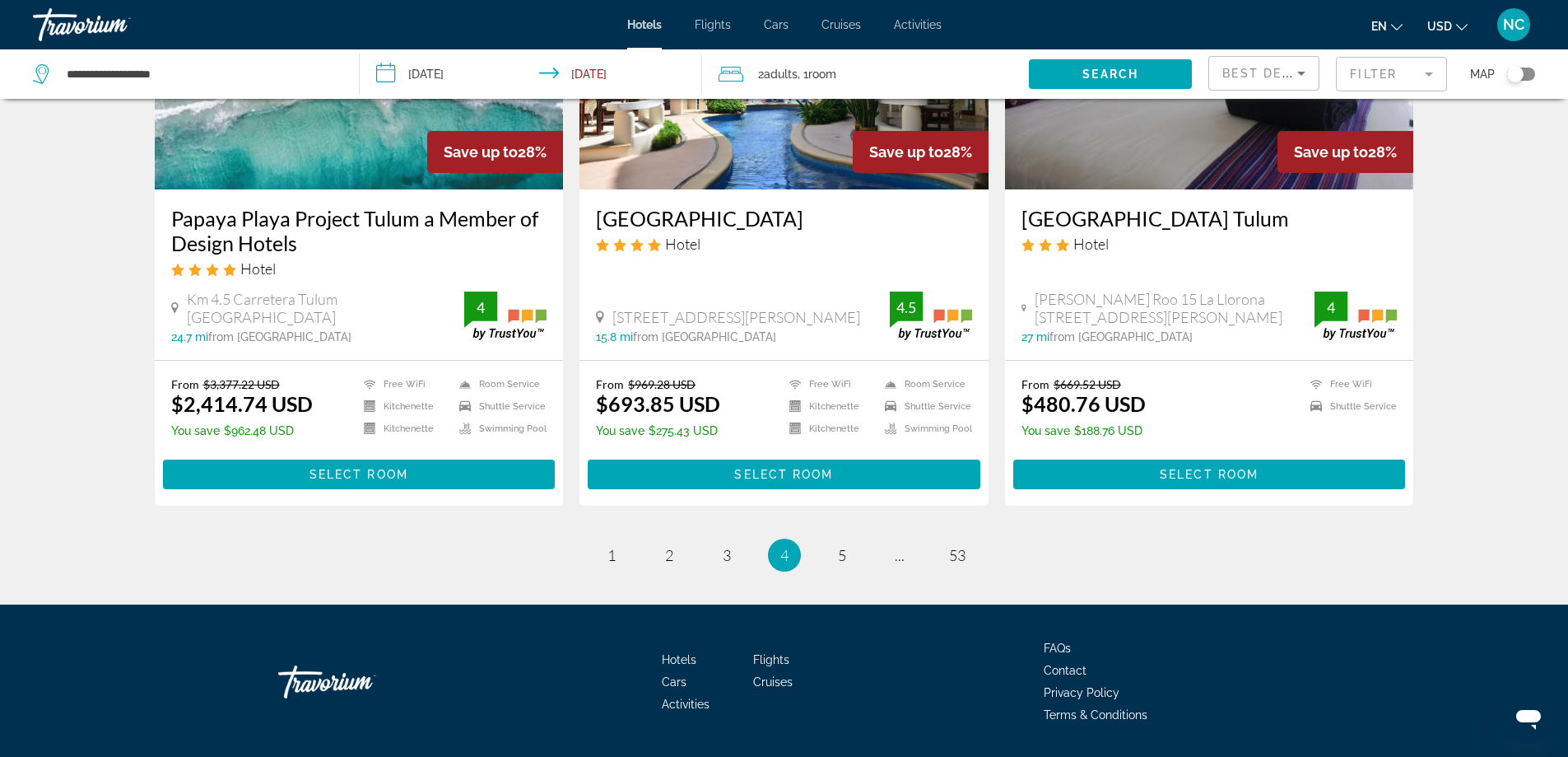
scroll to position [2059, 0]
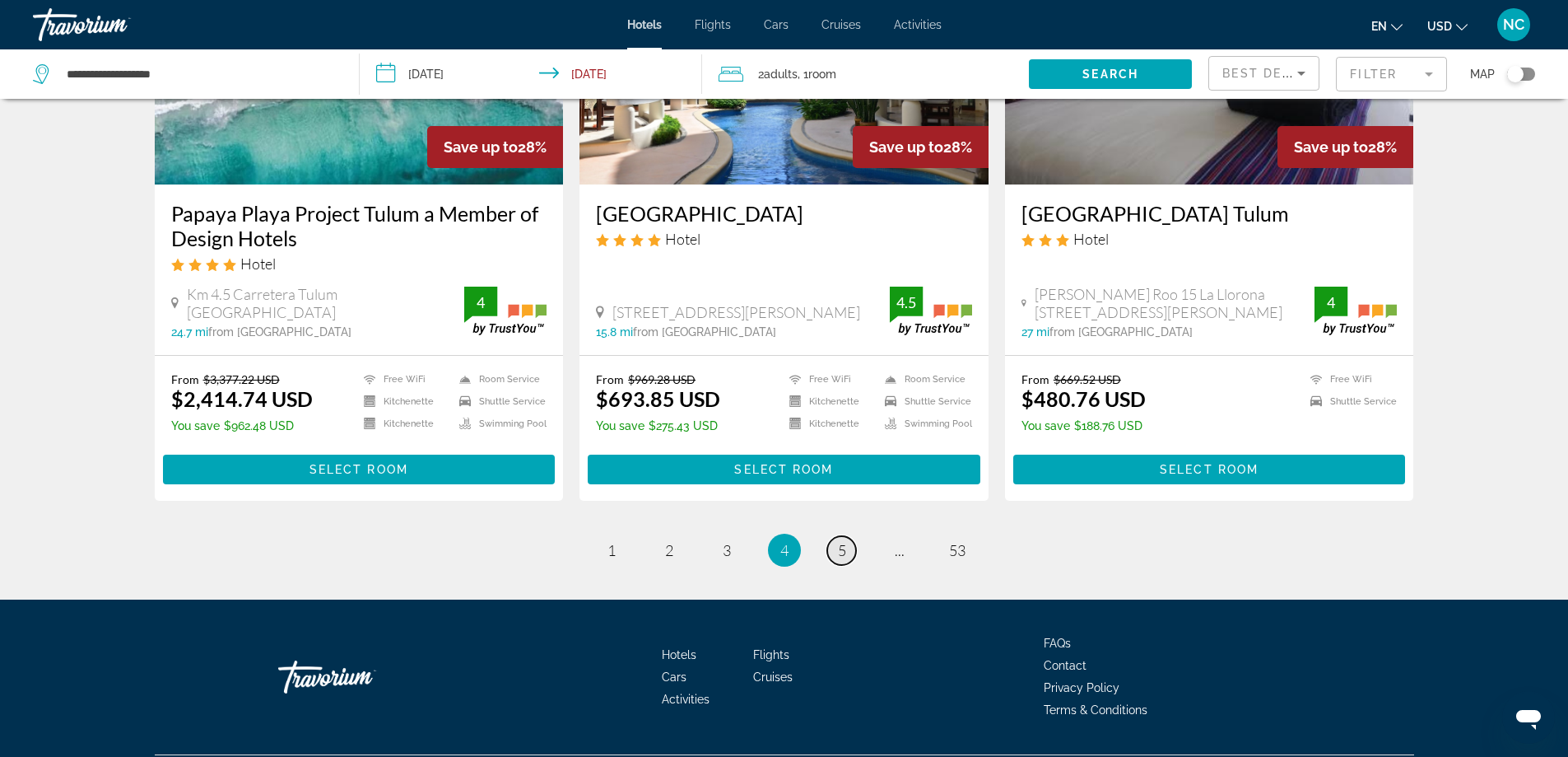
click at [834, 536] on link "page 5" at bounding box center [841, 550] width 29 height 29
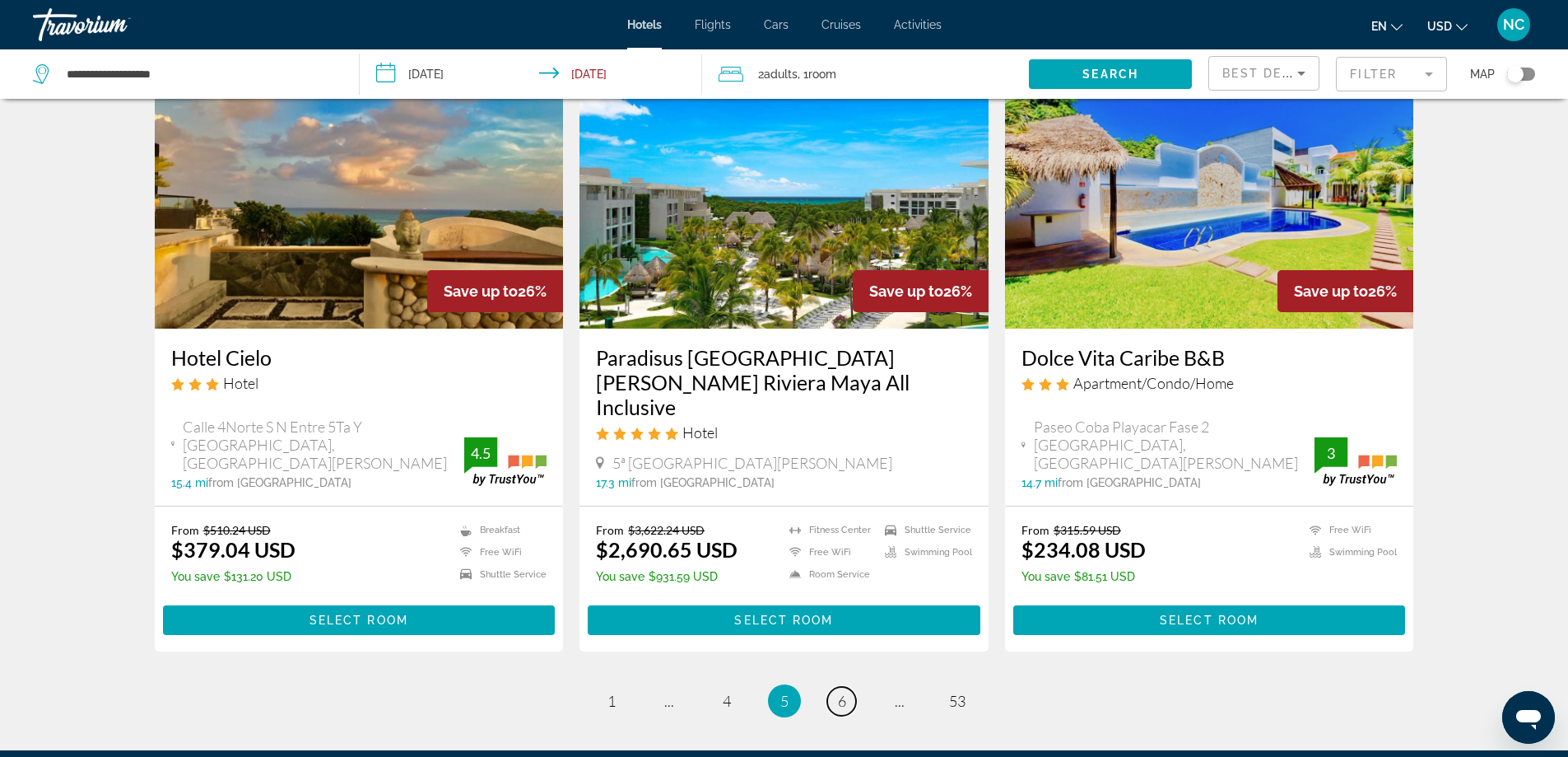
scroll to position [1977, 0]
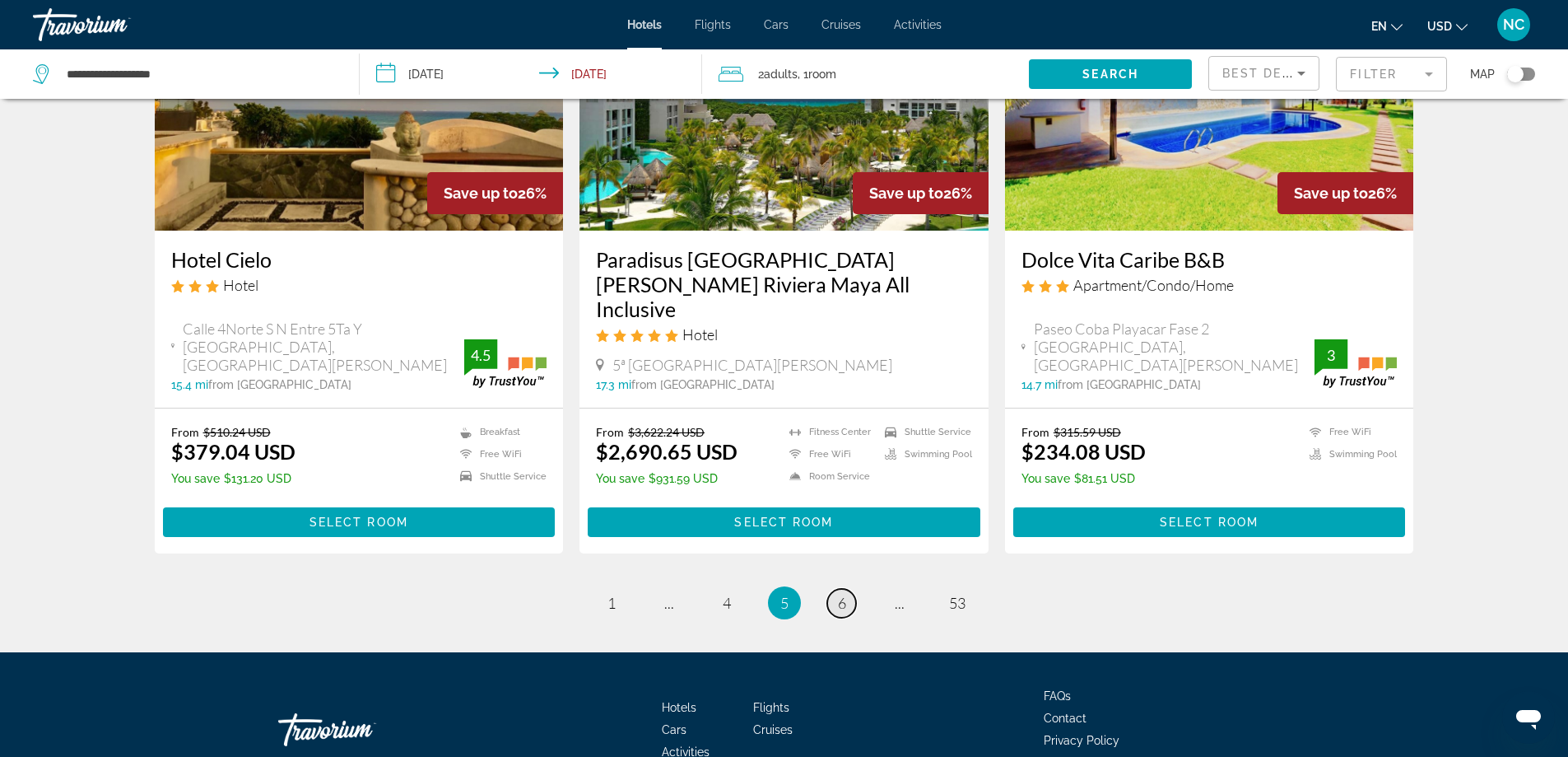
click at [838, 593] on span "6" at bounding box center [842, 602] width 9 height 18
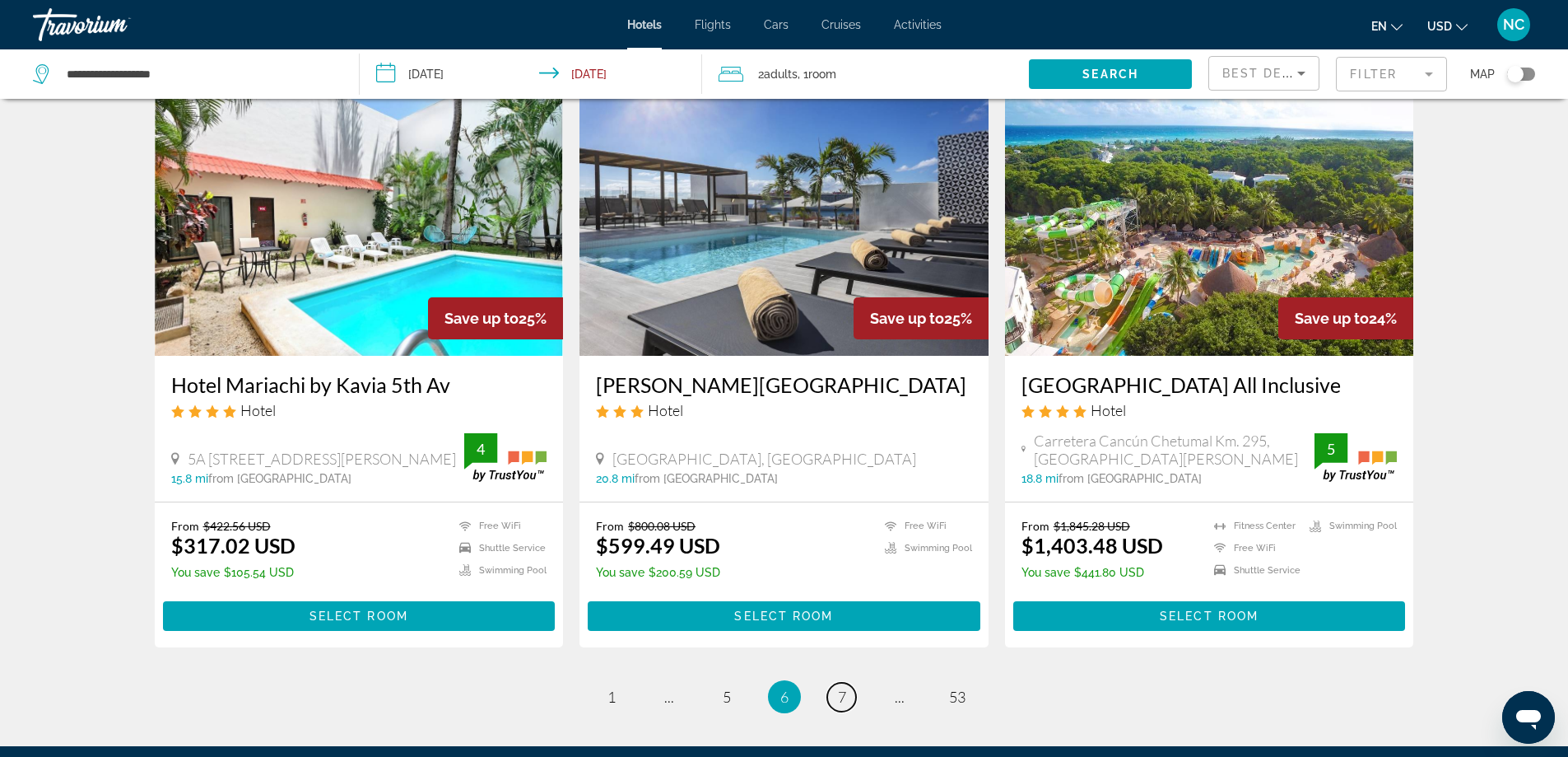
scroll to position [1894, 0]
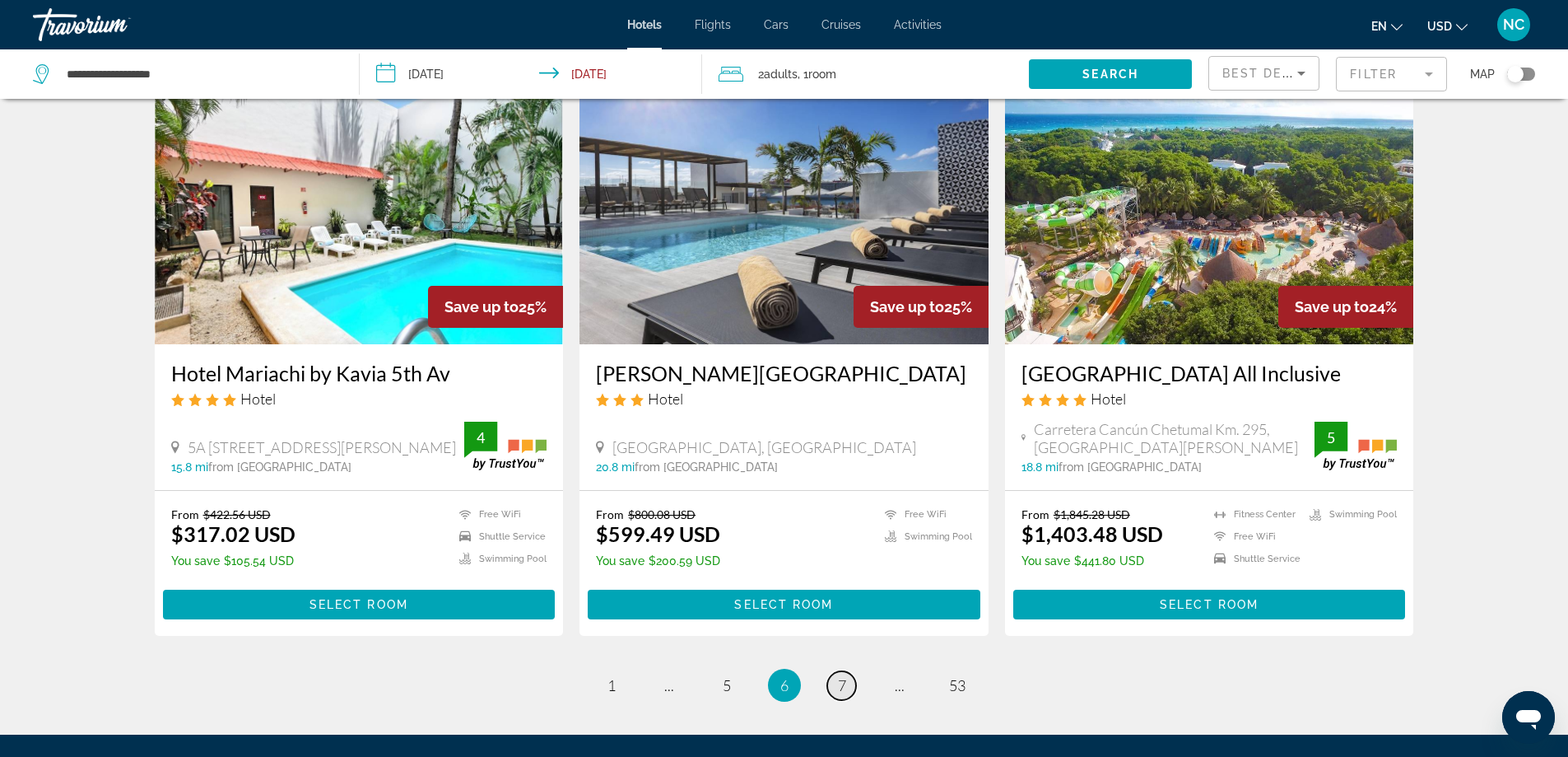
click at [846, 700] on link "page 7" at bounding box center [841, 685] width 29 height 29
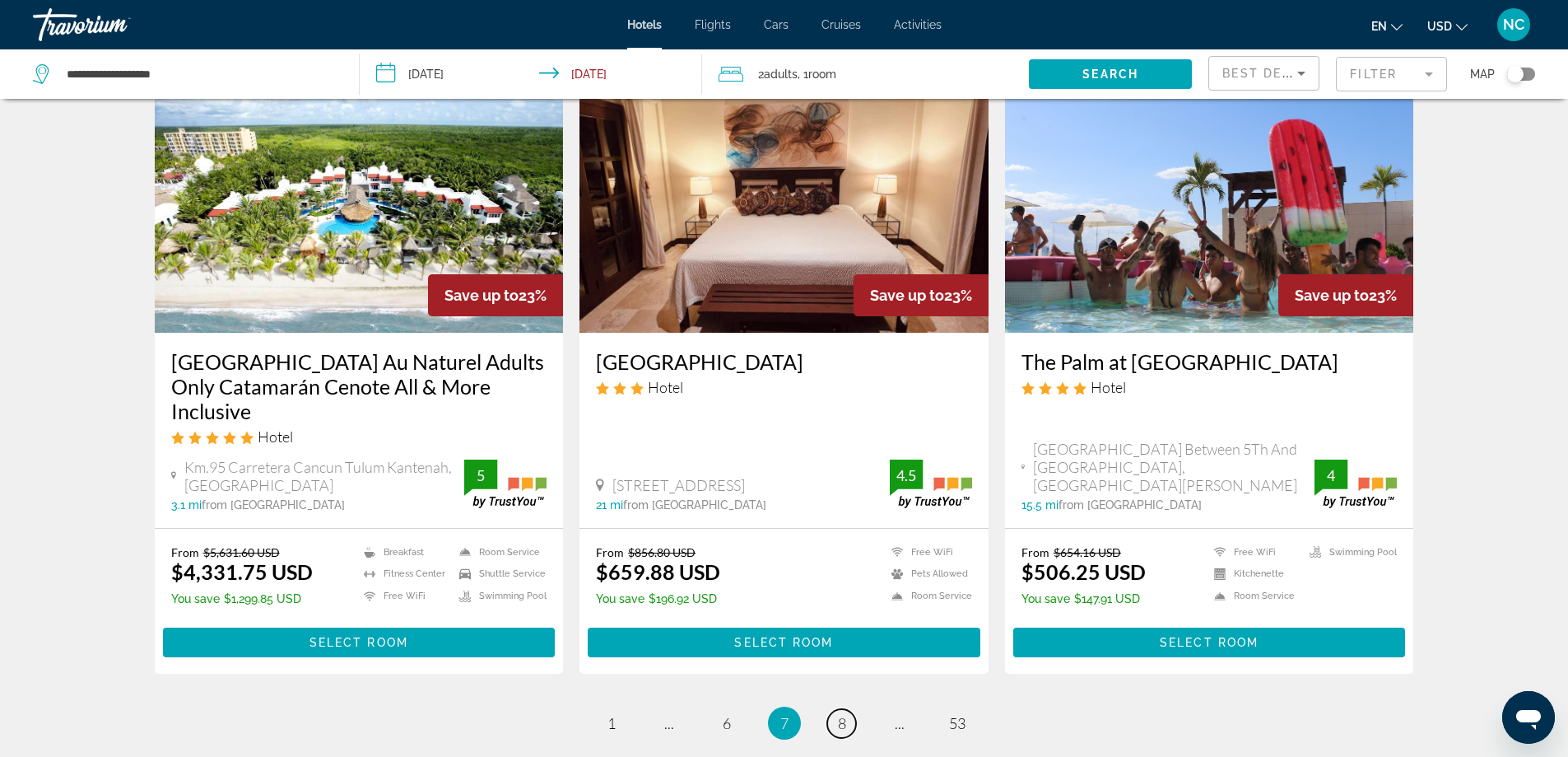
scroll to position [2091, 0]
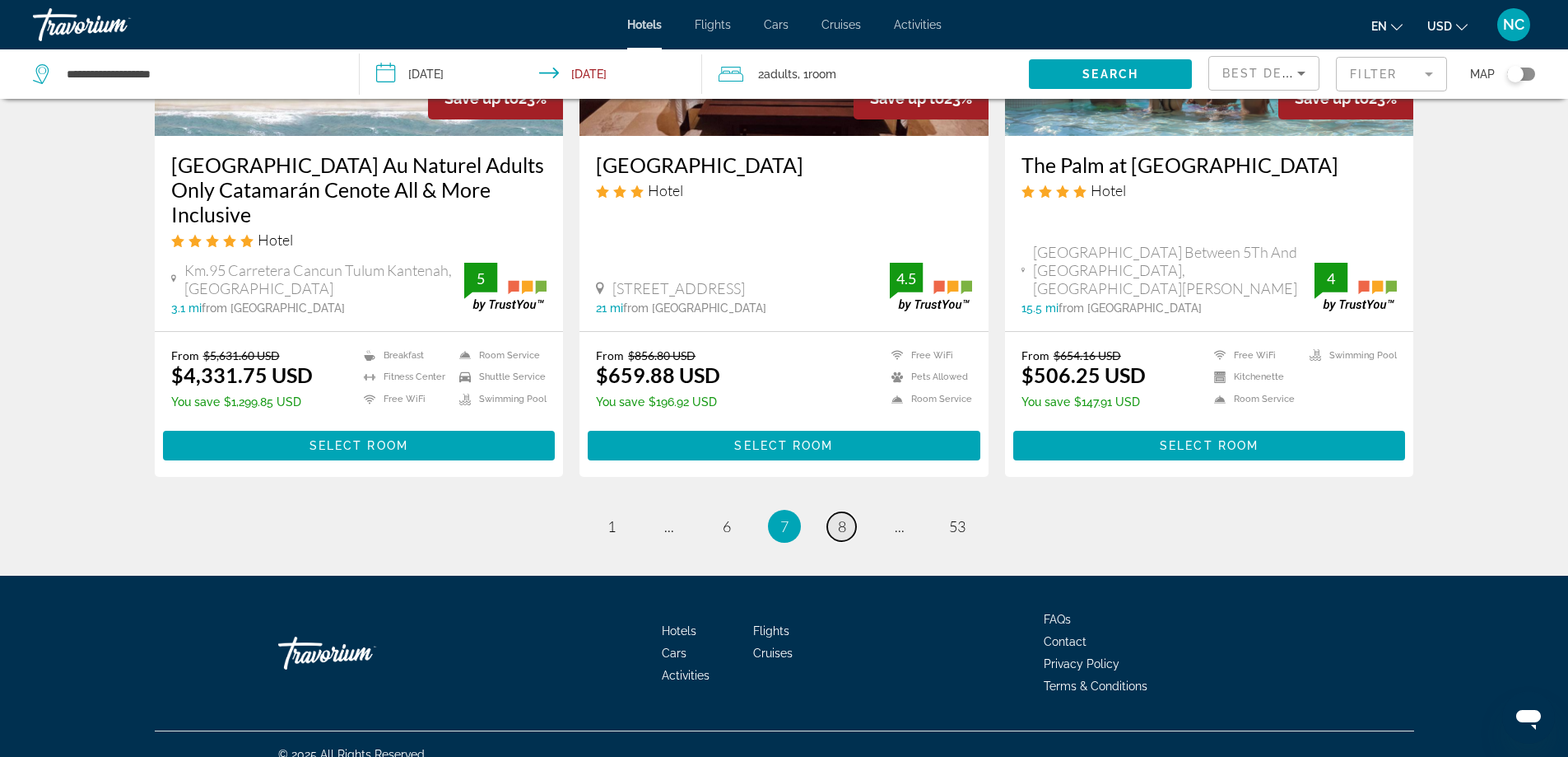
click at [838, 517] on span "8" at bounding box center [842, 526] width 9 height 18
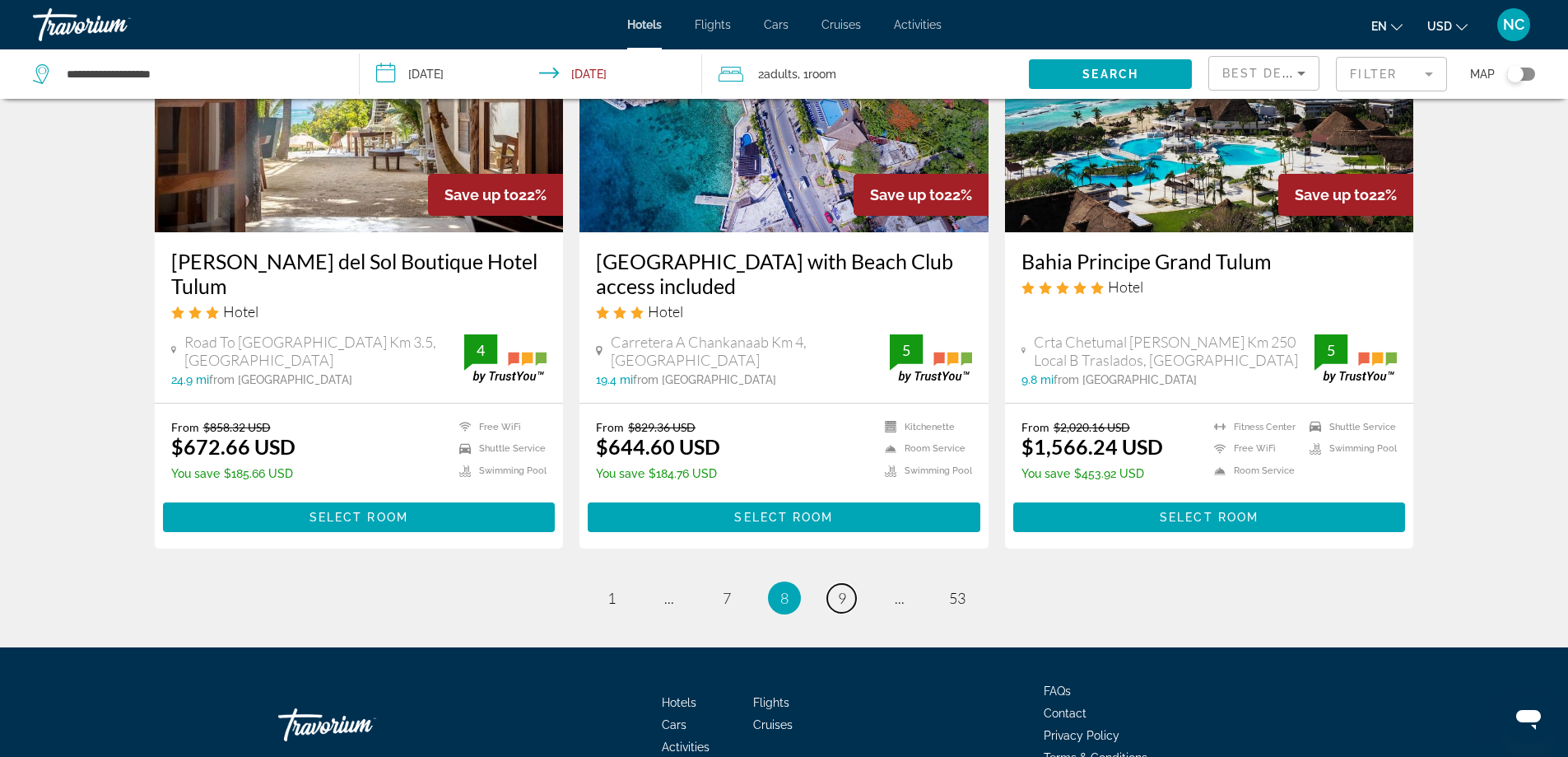
scroll to position [2059, 0]
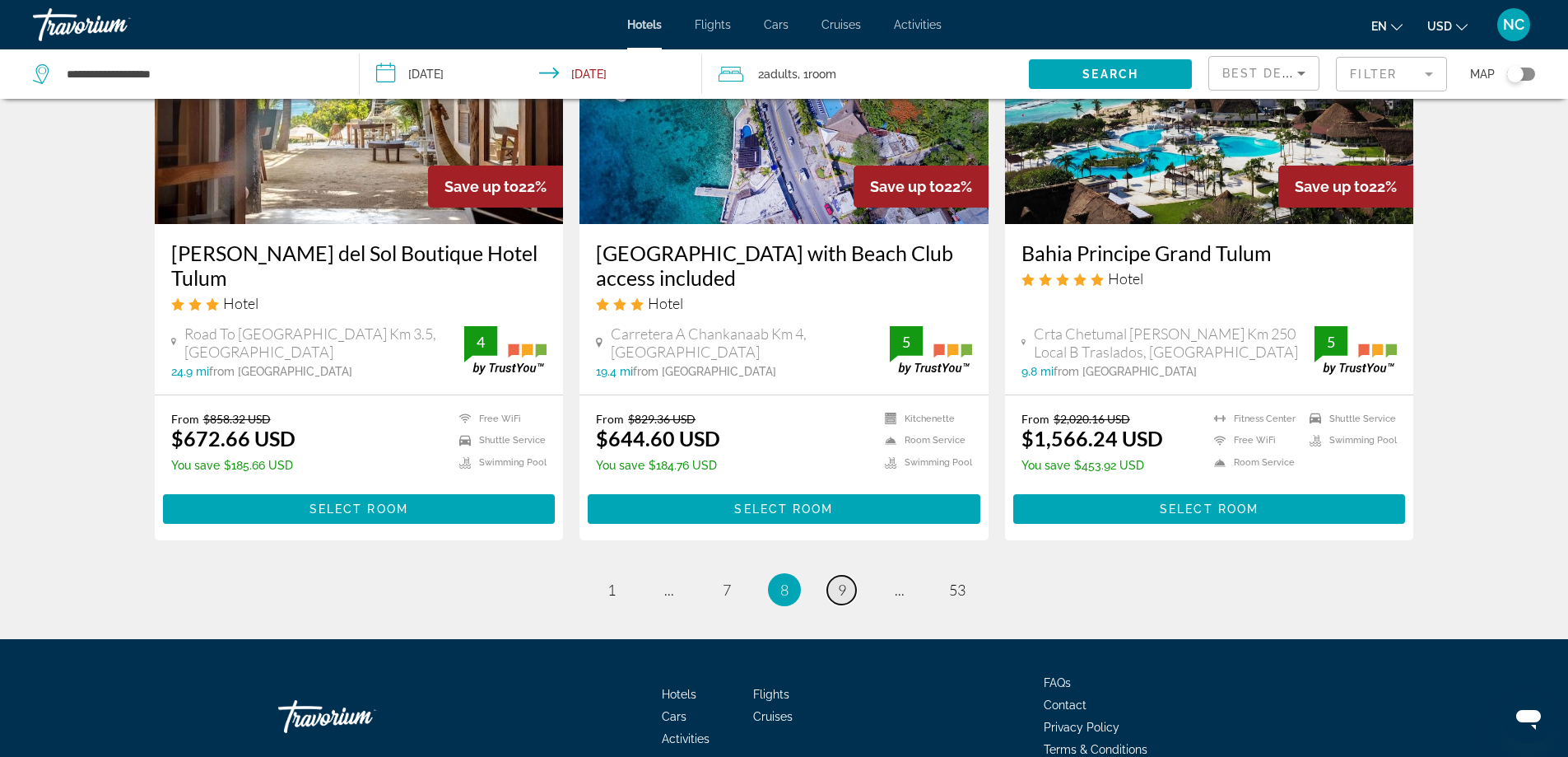
click at [836, 576] on link "page 9" at bounding box center [841, 590] width 29 height 29
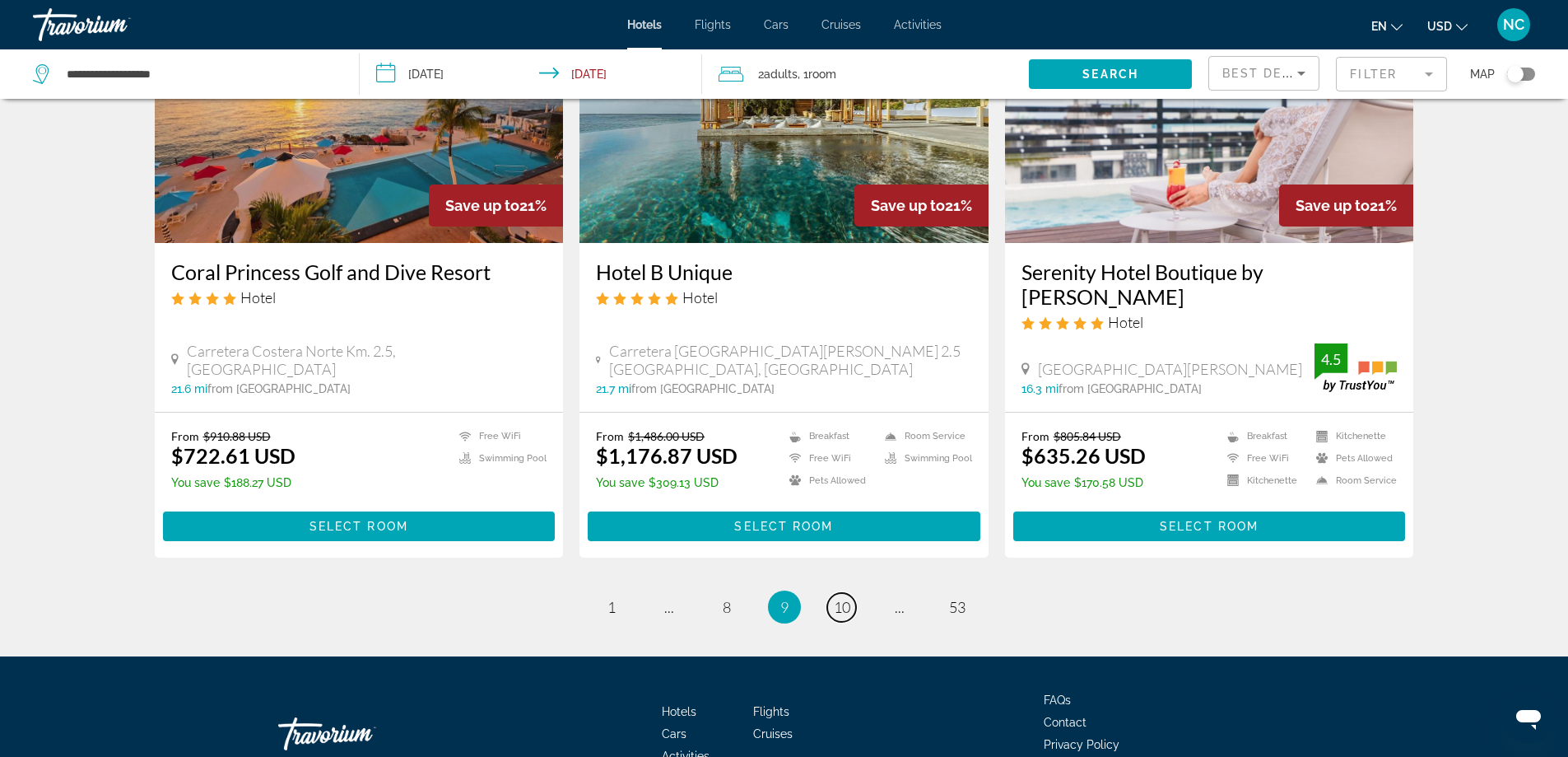
scroll to position [2098, 0]
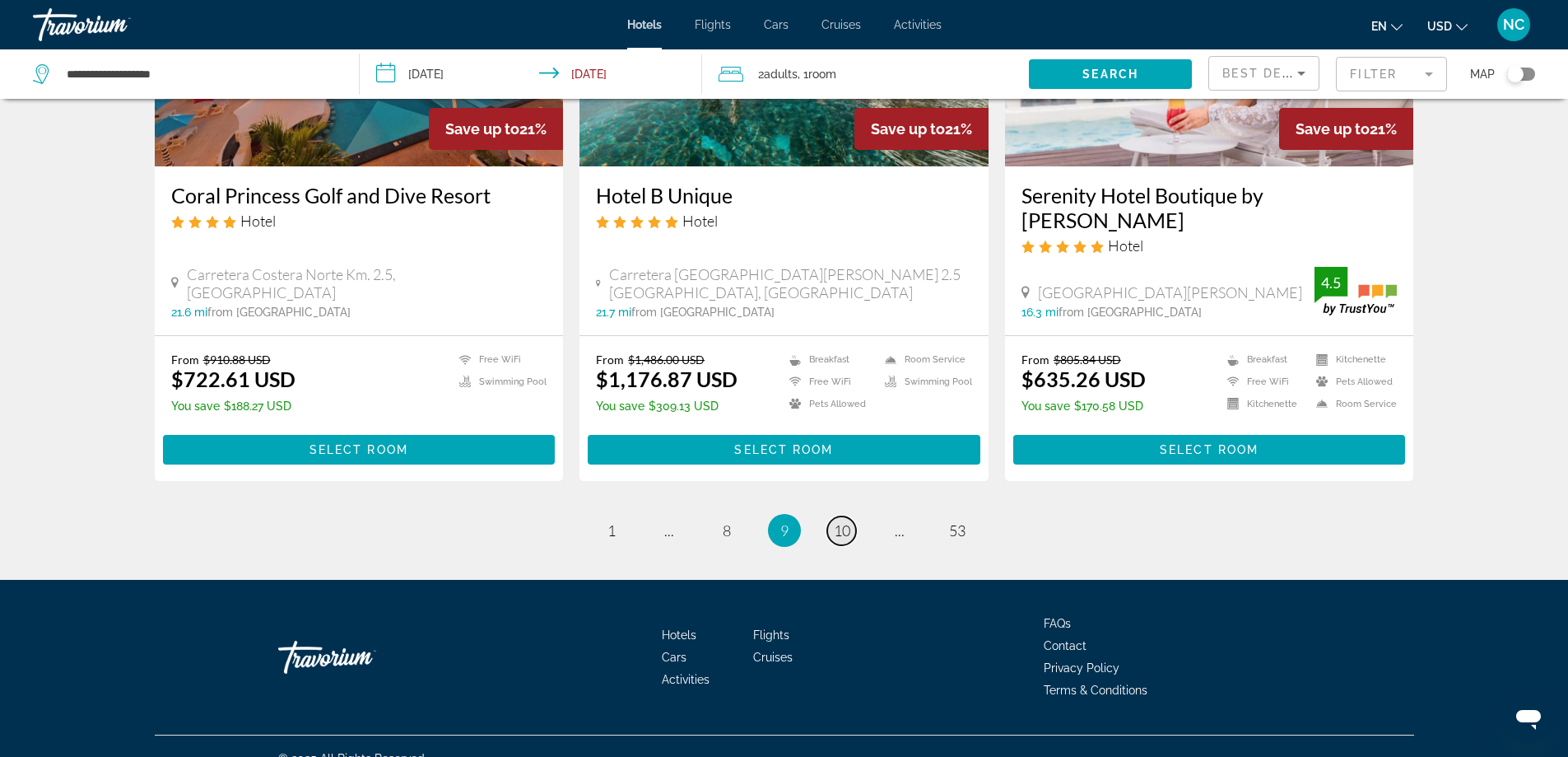
click at [835, 521] on span "10" at bounding box center [842, 530] width 16 height 18
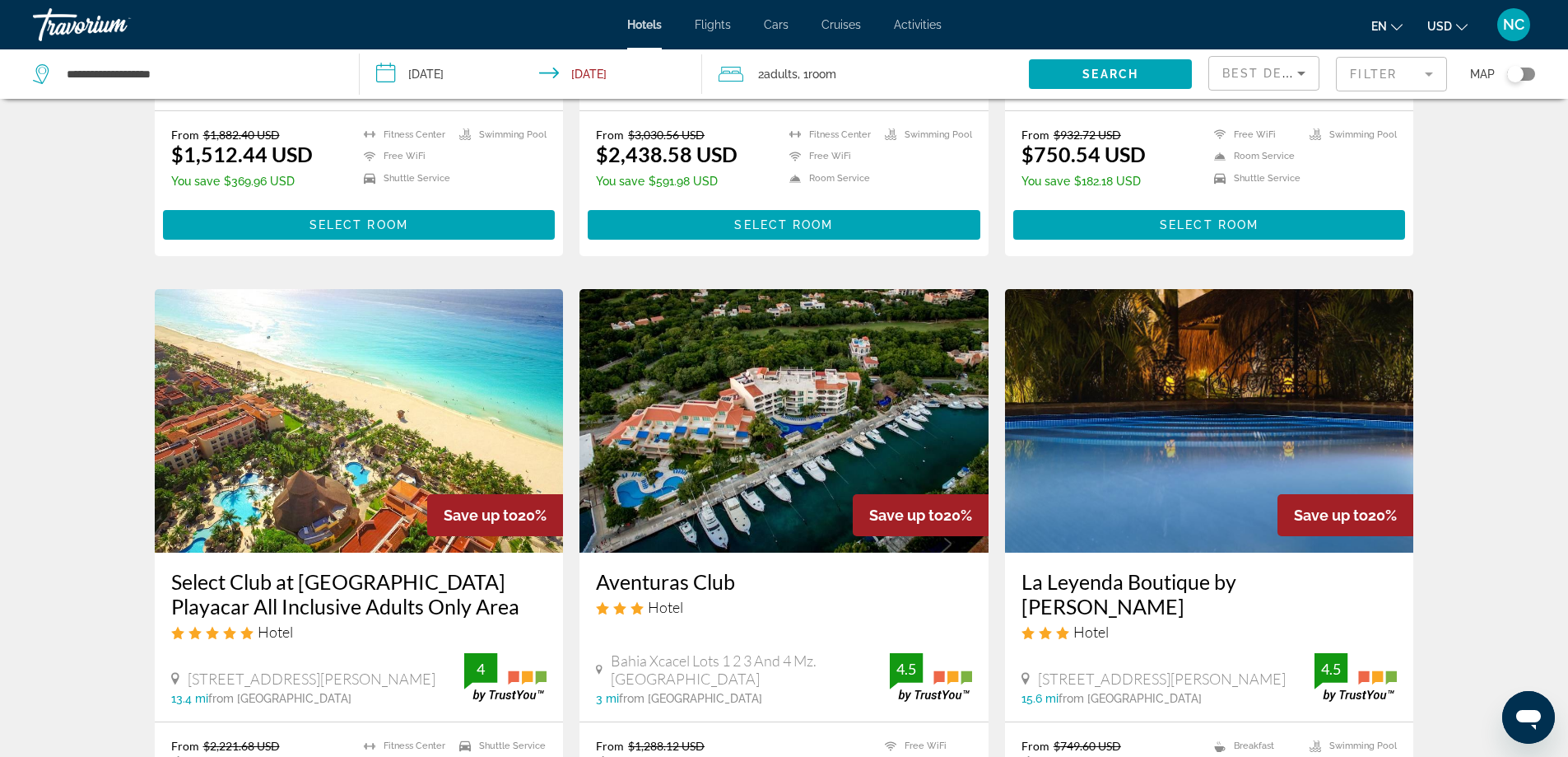
scroll to position [1977, 0]
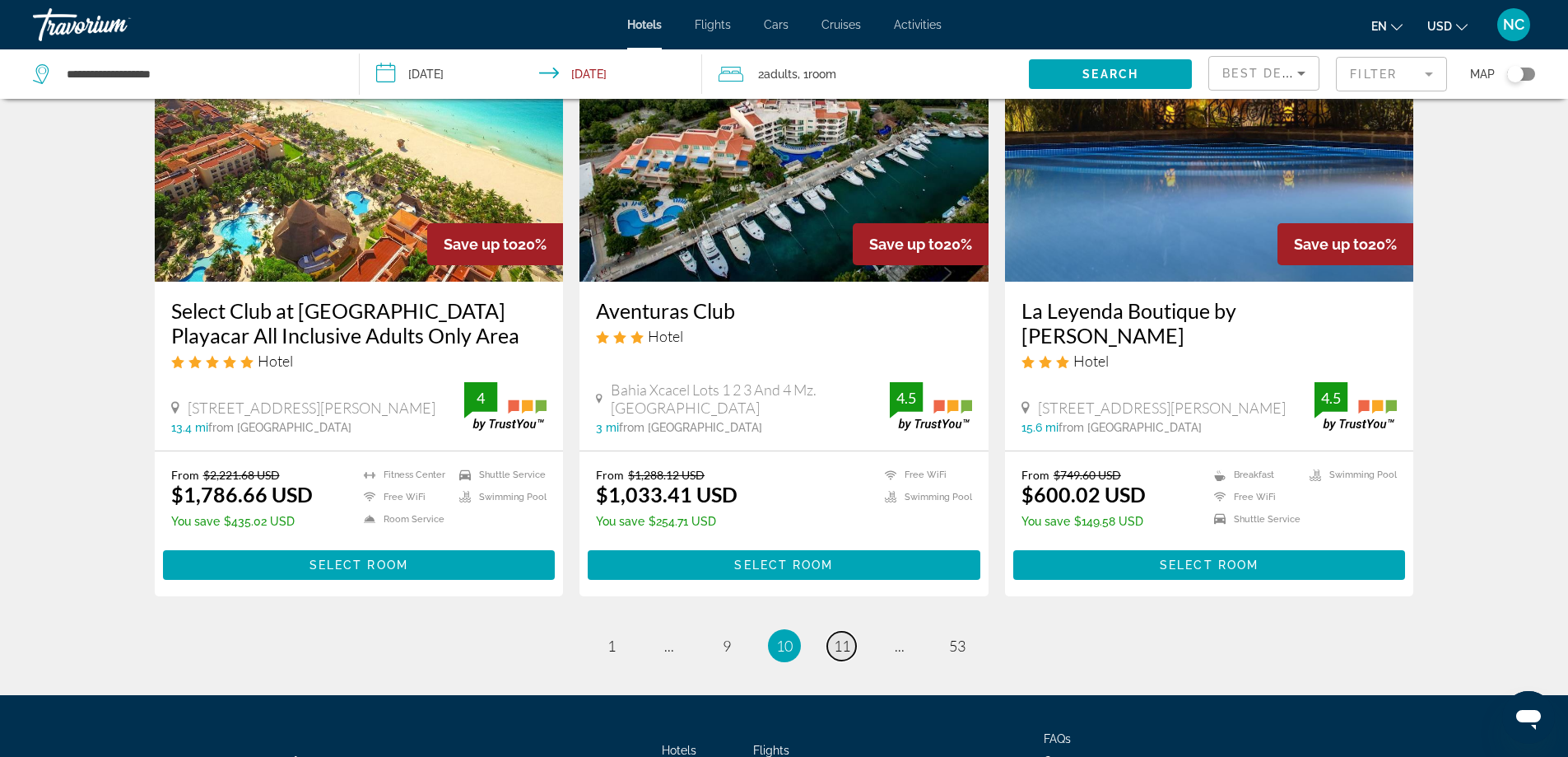
click at [837, 637] on span "11" at bounding box center [842, 645] width 16 height 18
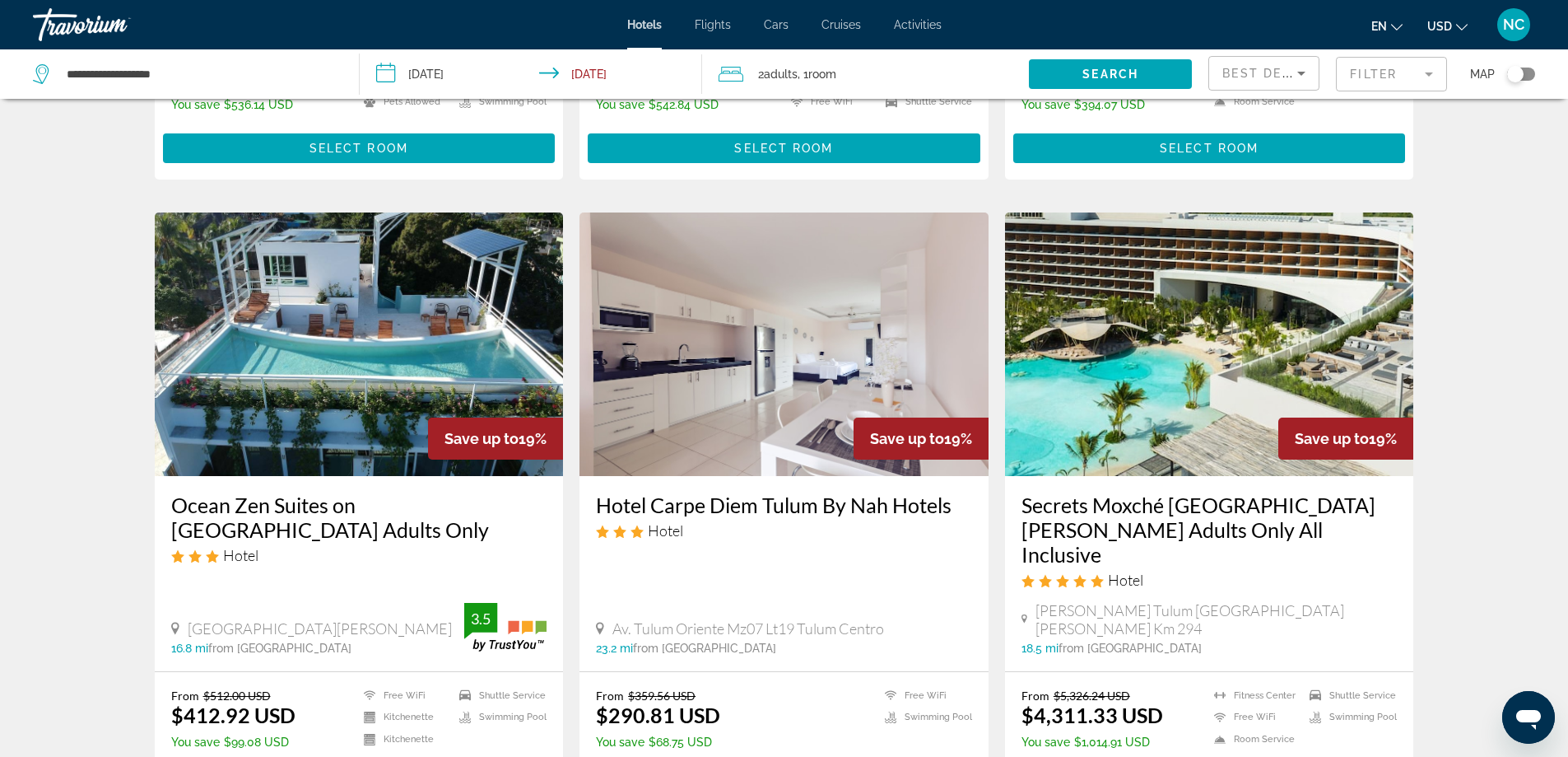
scroll to position [1894, 0]
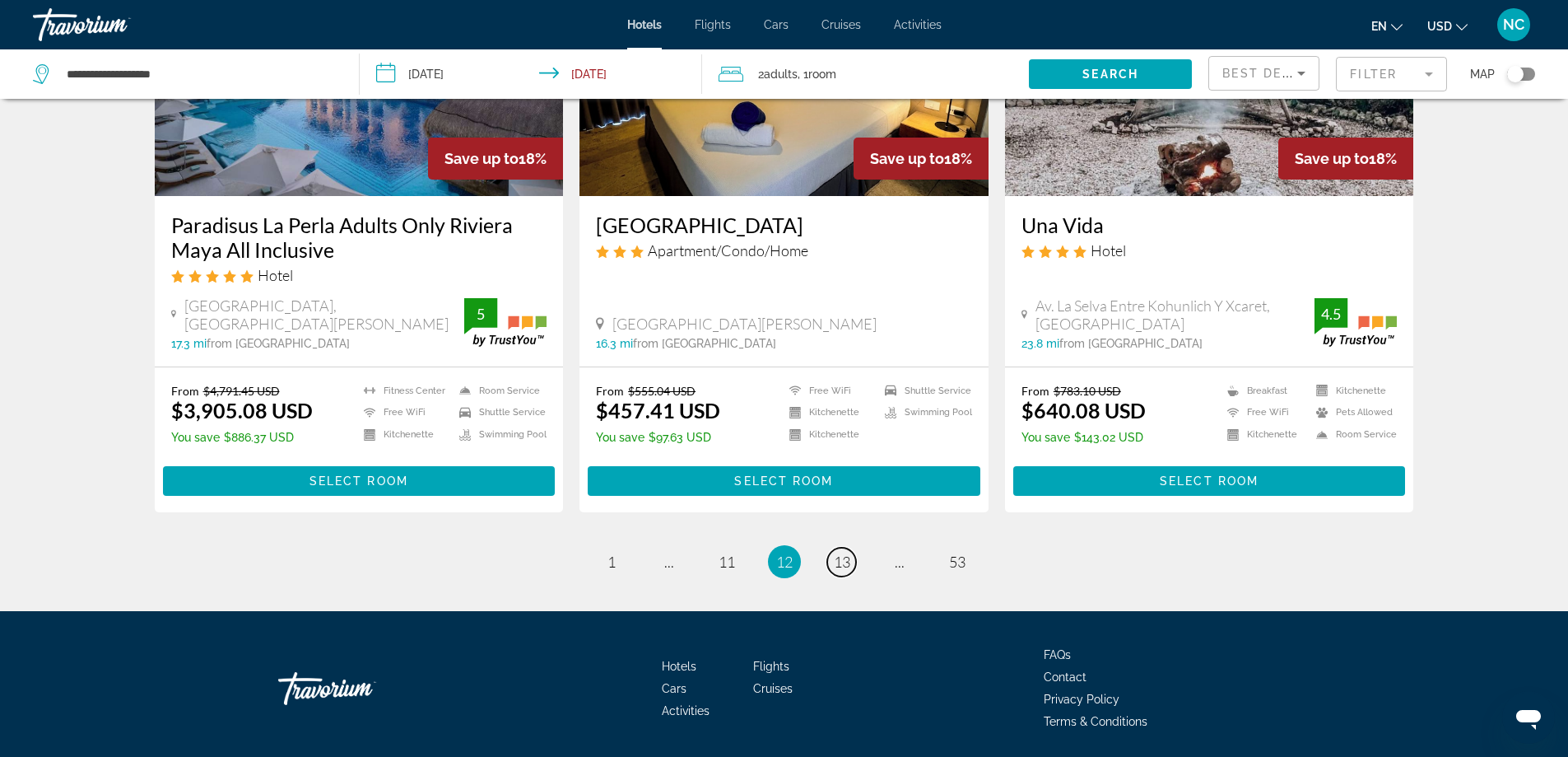
scroll to position [2093, 0]
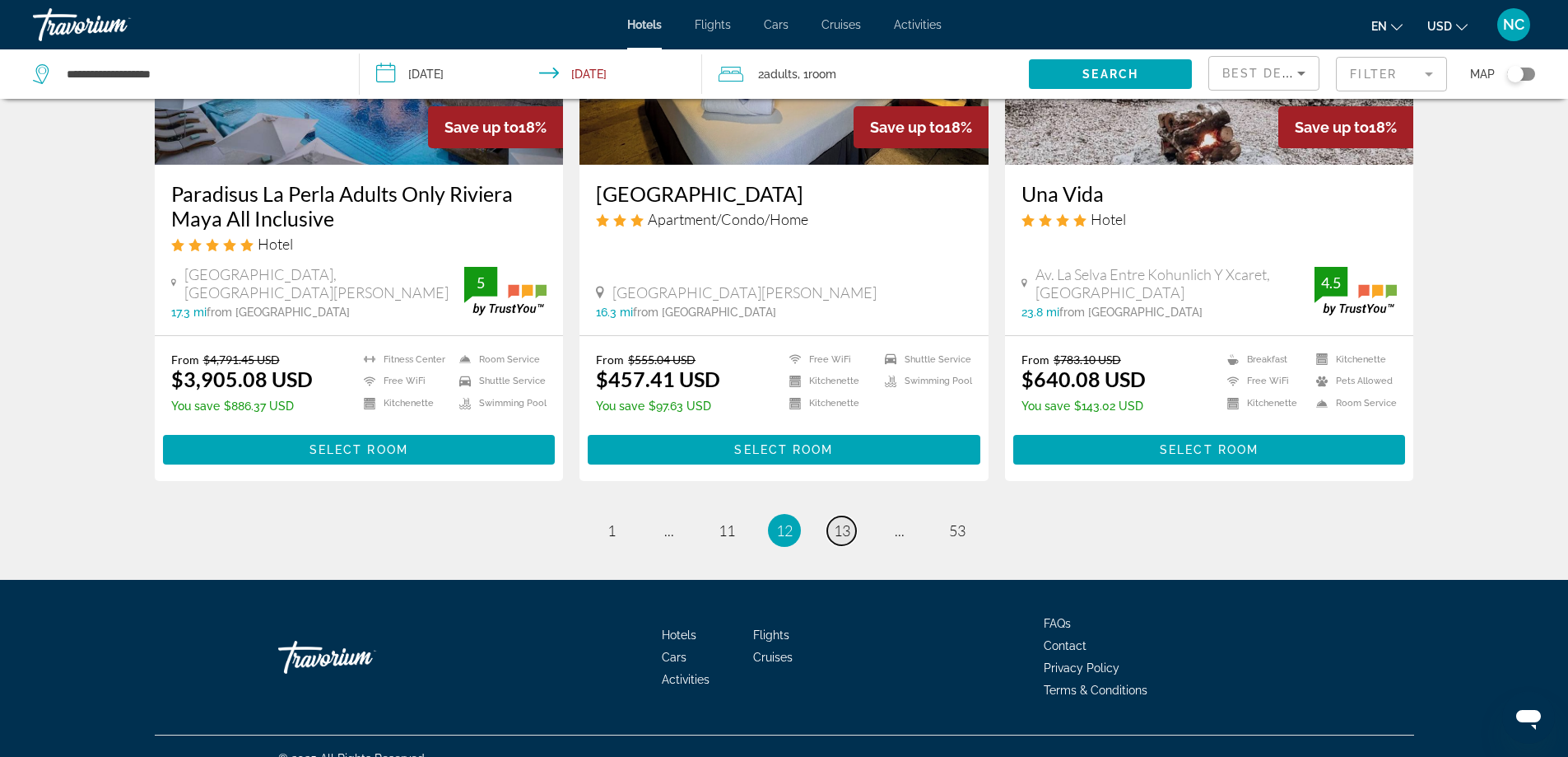
click at [844, 521] on span "13" at bounding box center [842, 530] width 16 height 18
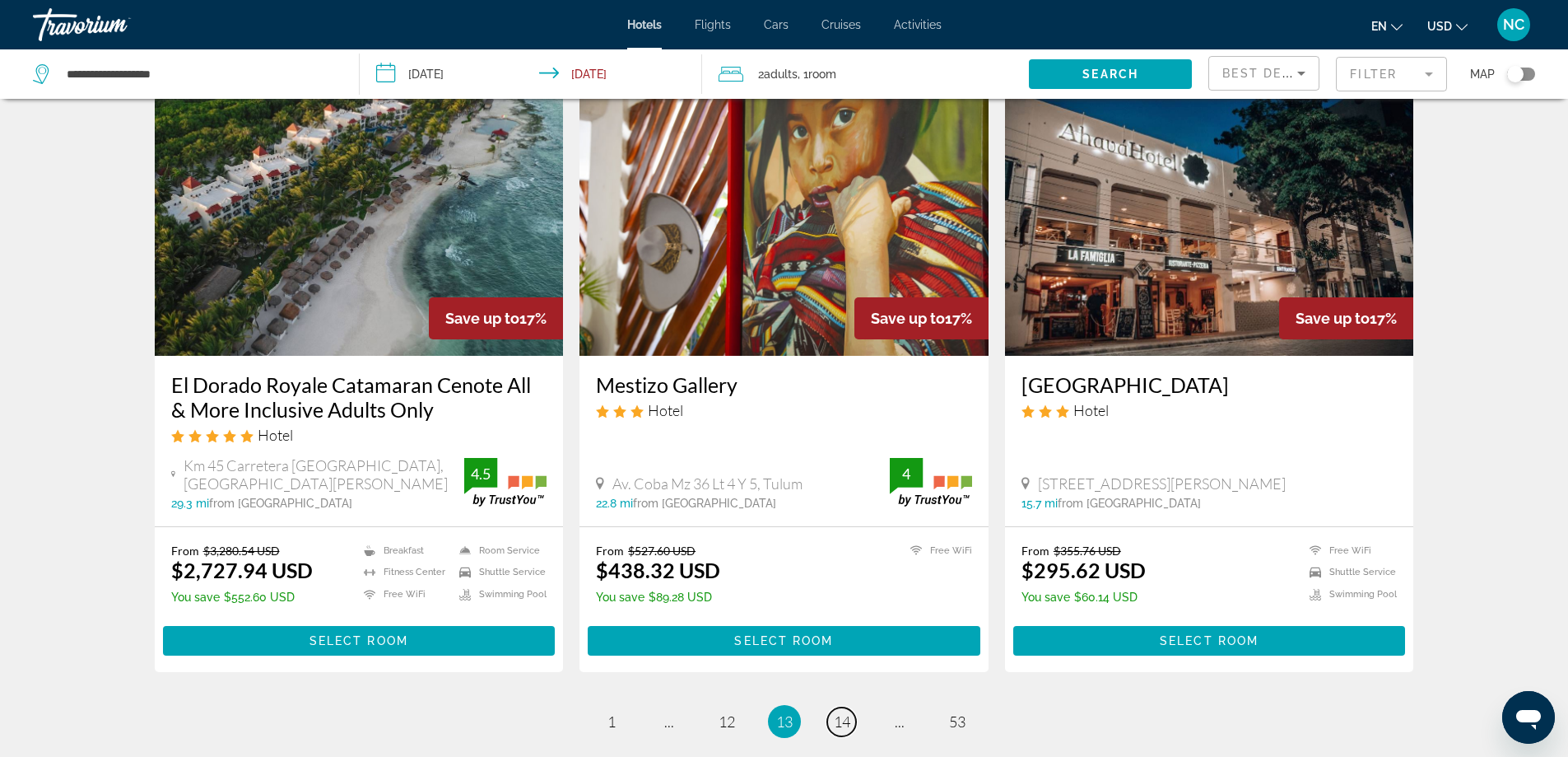
scroll to position [1977, 0]
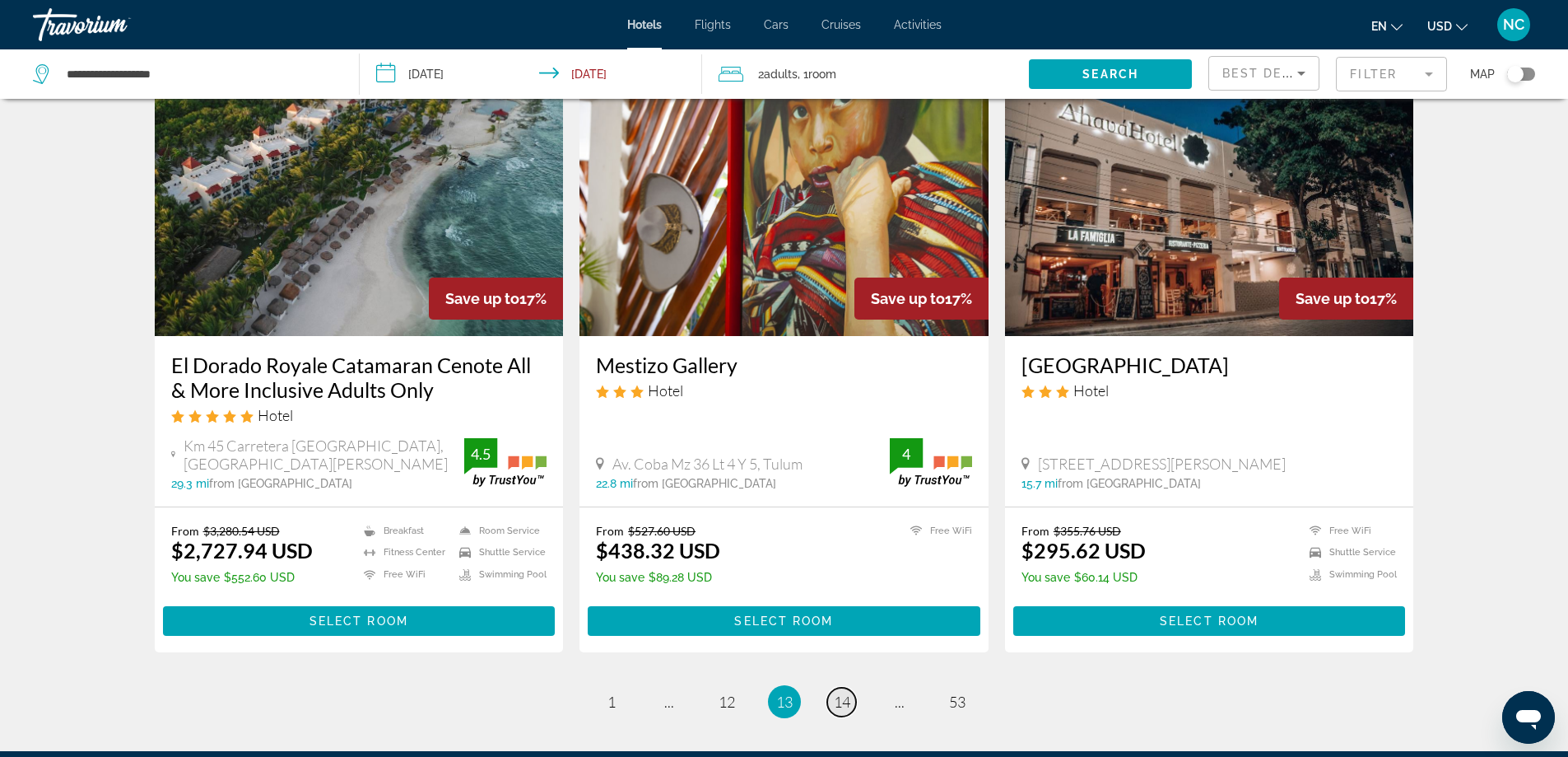
click at [844, 693] on span "14" at bounding box center [842, 702] width 16 height 18
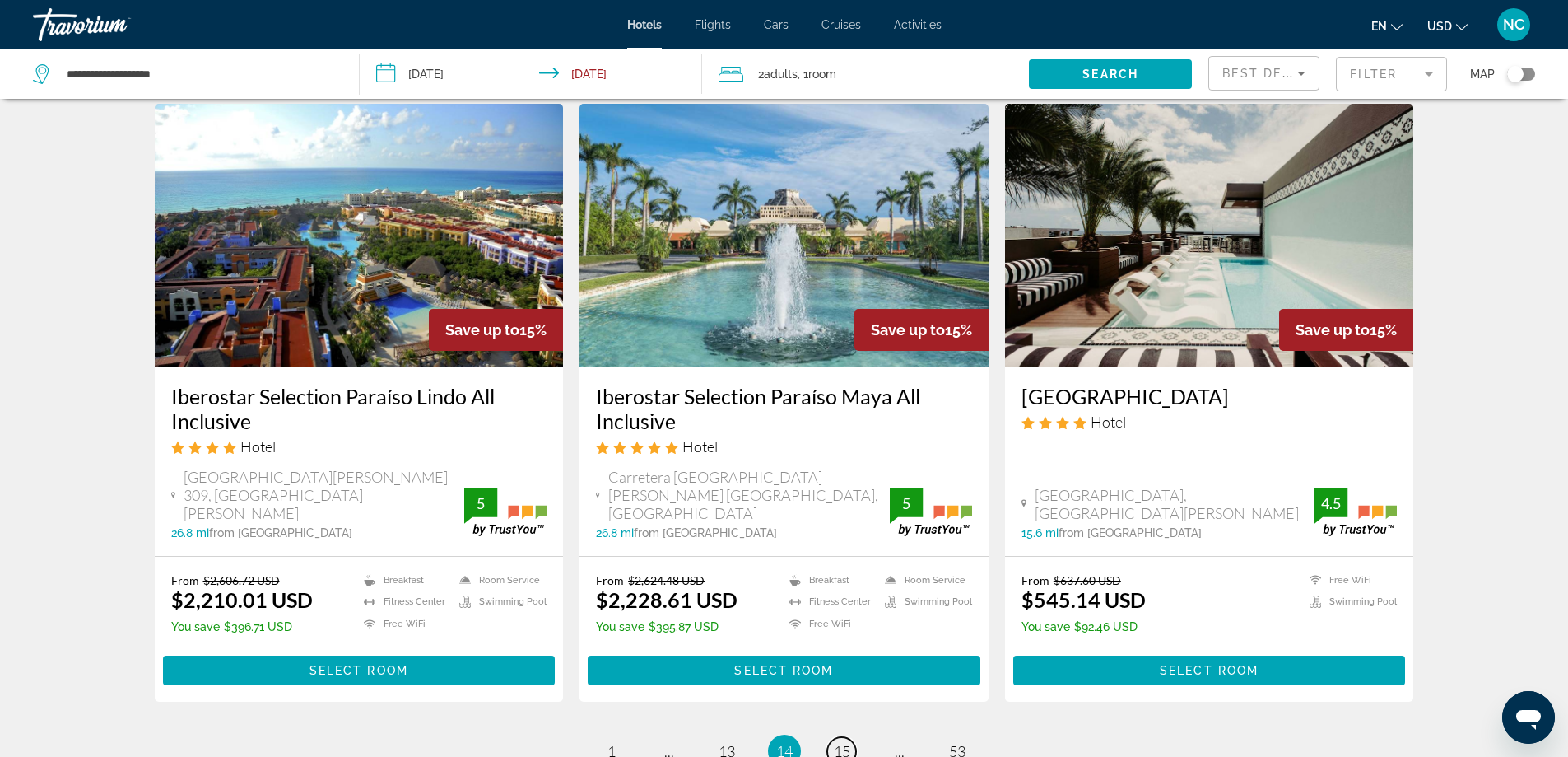
scroll to position [2093, 0]
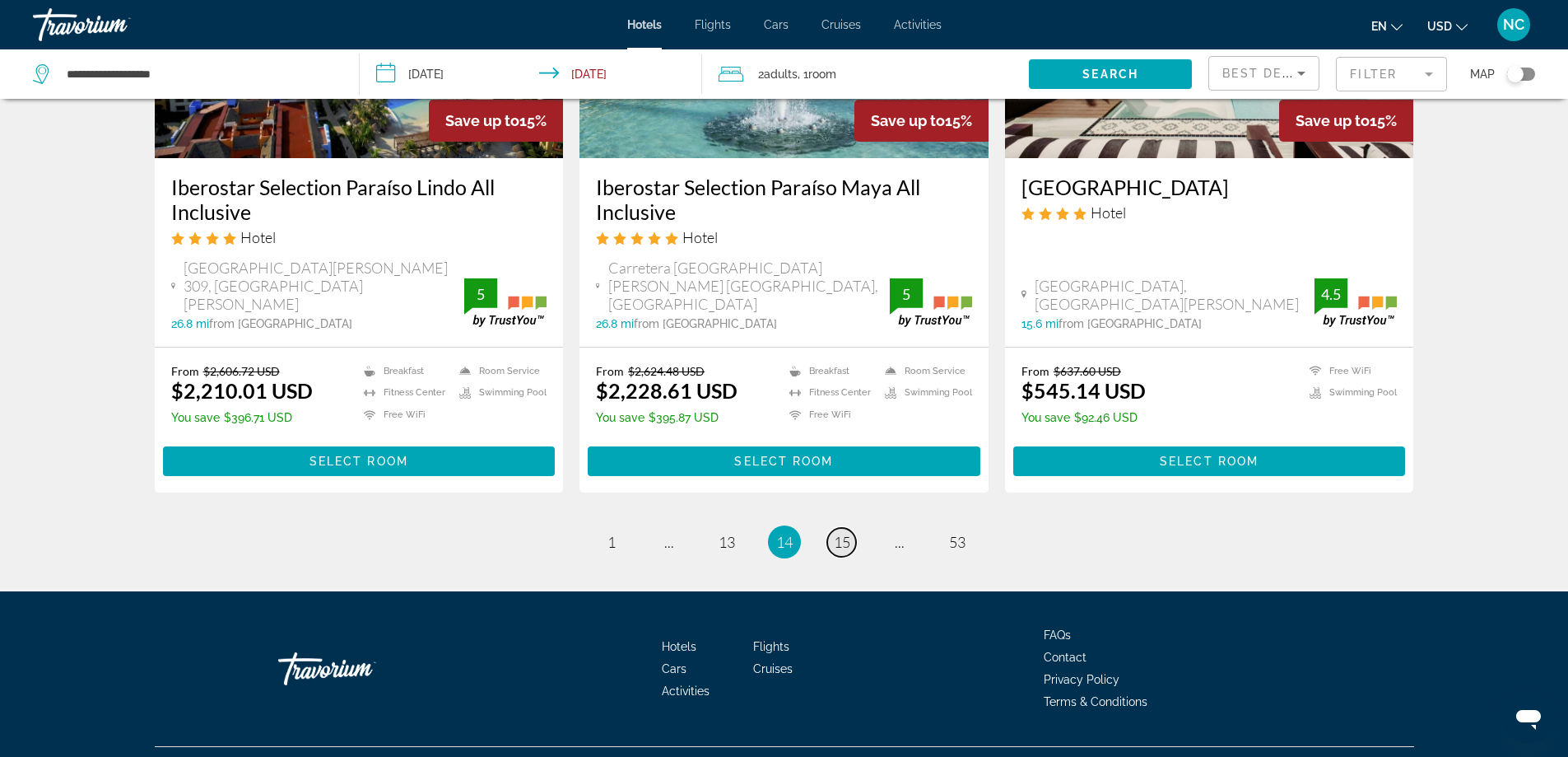
click at [846, 533] on span "15" at bounding box center [842, 541] width 16 height 18
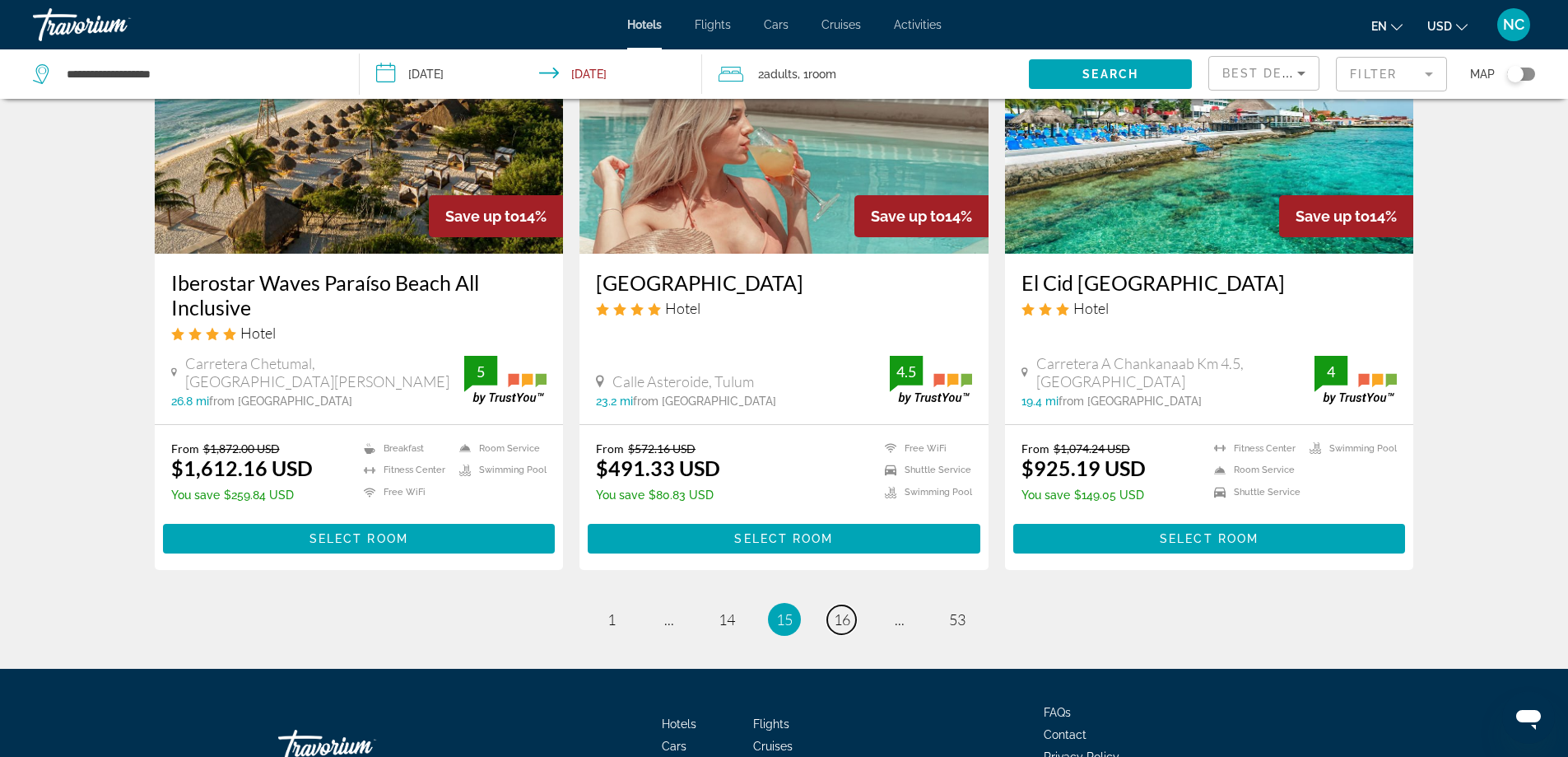
scroll to position [2059, 0]
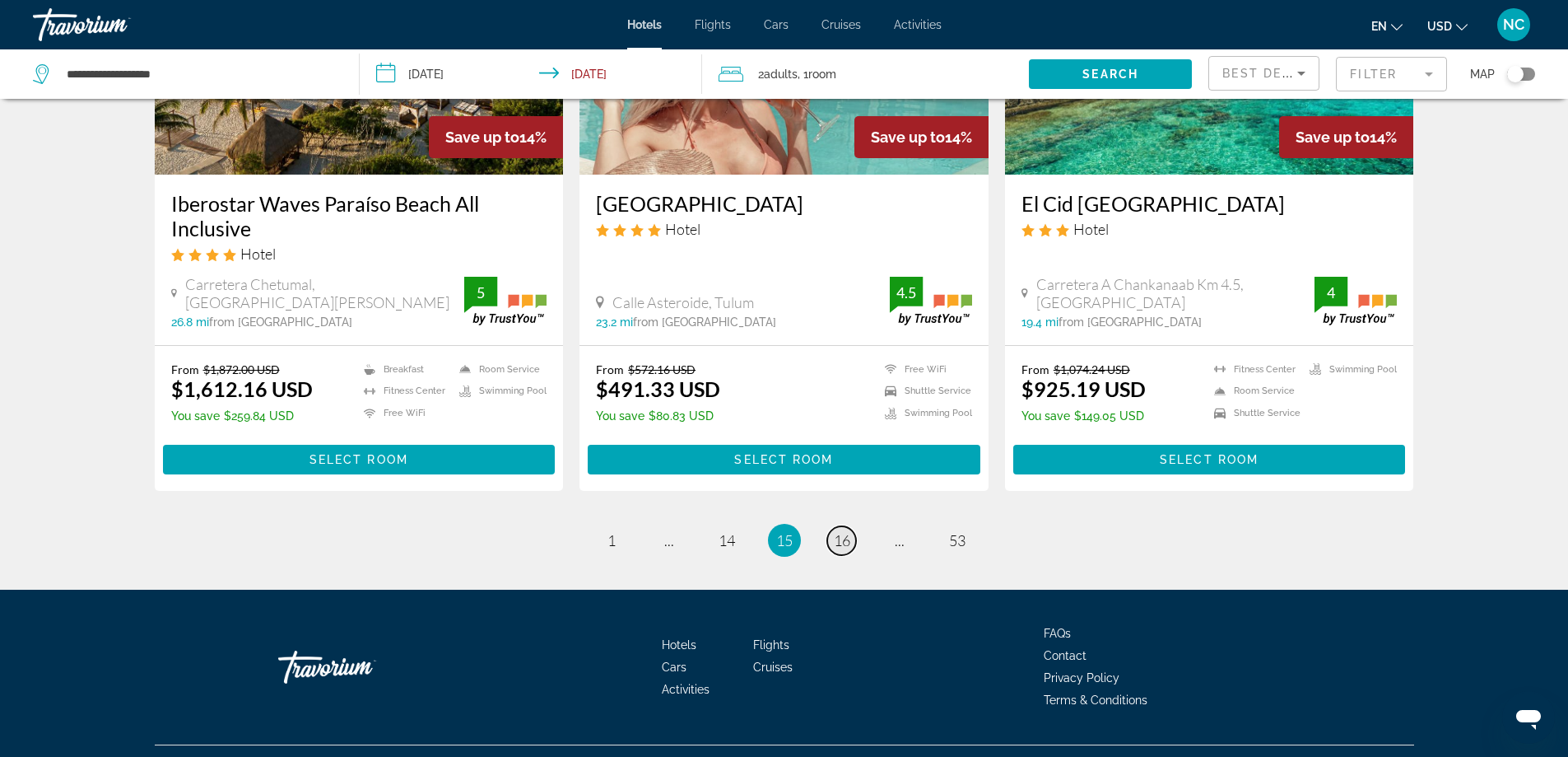
click at [844, 531] on span "16" at bounding box center [842, 540] width 16 height 18
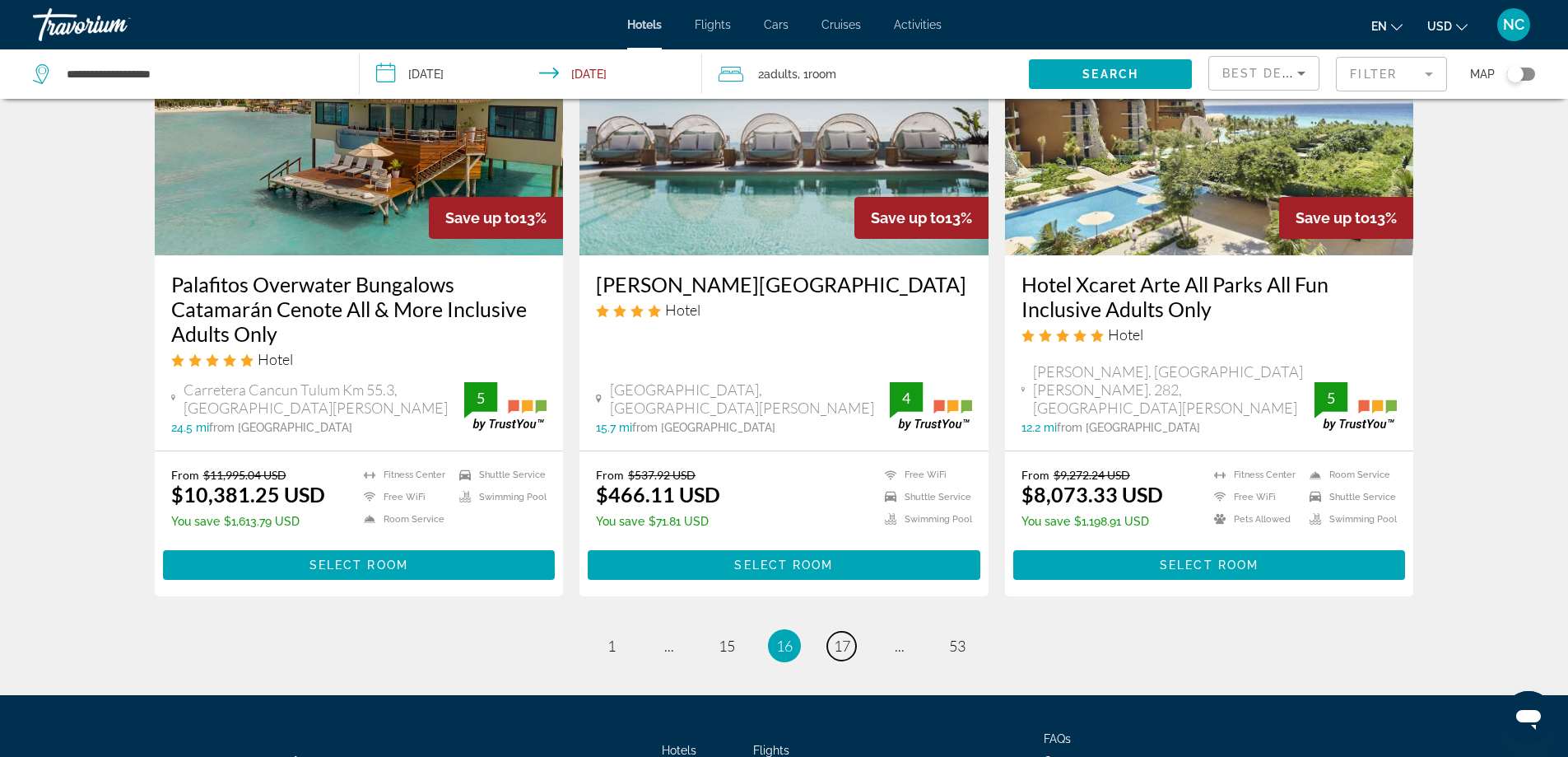
scroll to position [1999, 0]
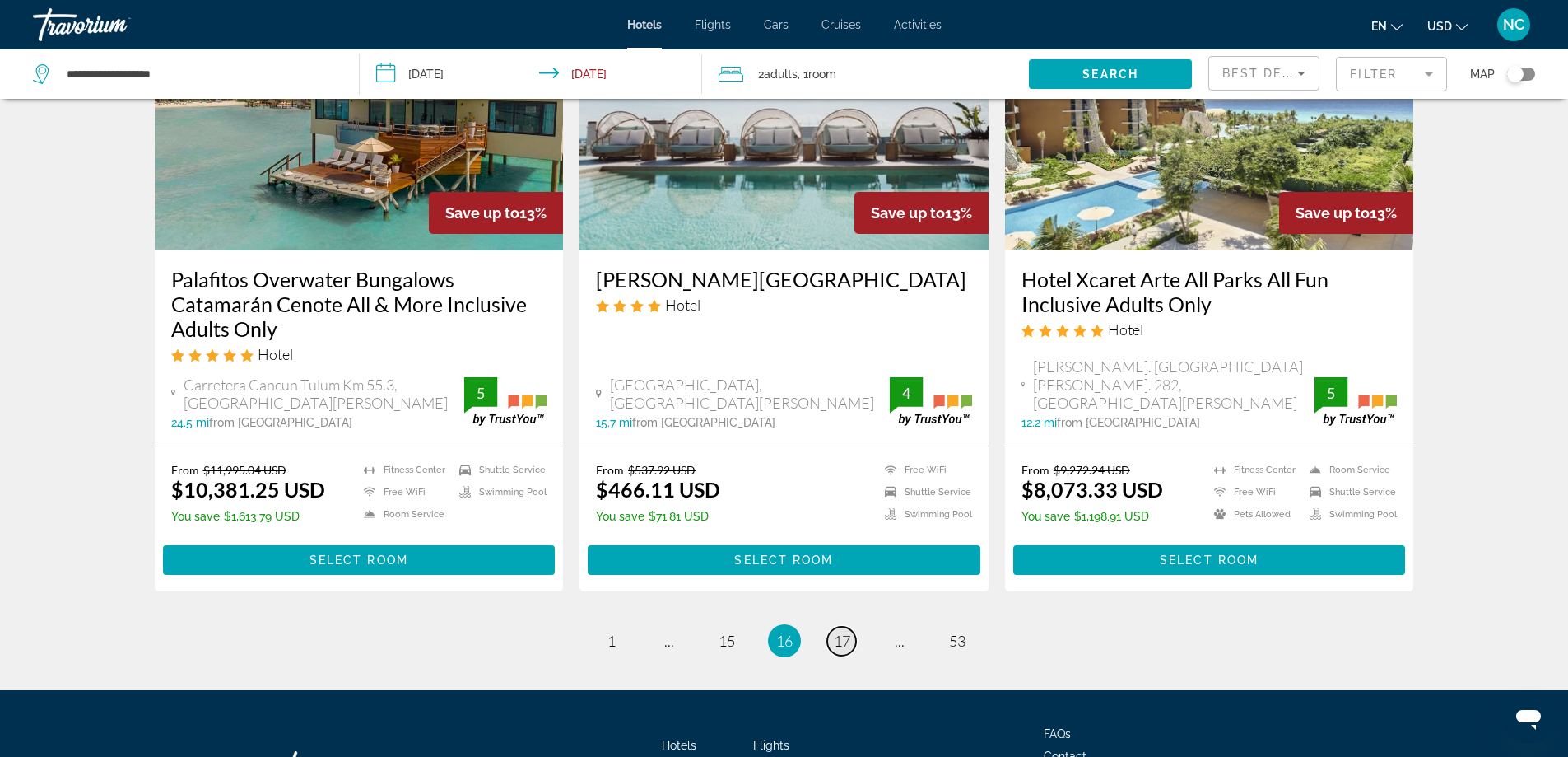
click at [842, 631] on span "17" at bounding box center [842, 640] width 16 height 18
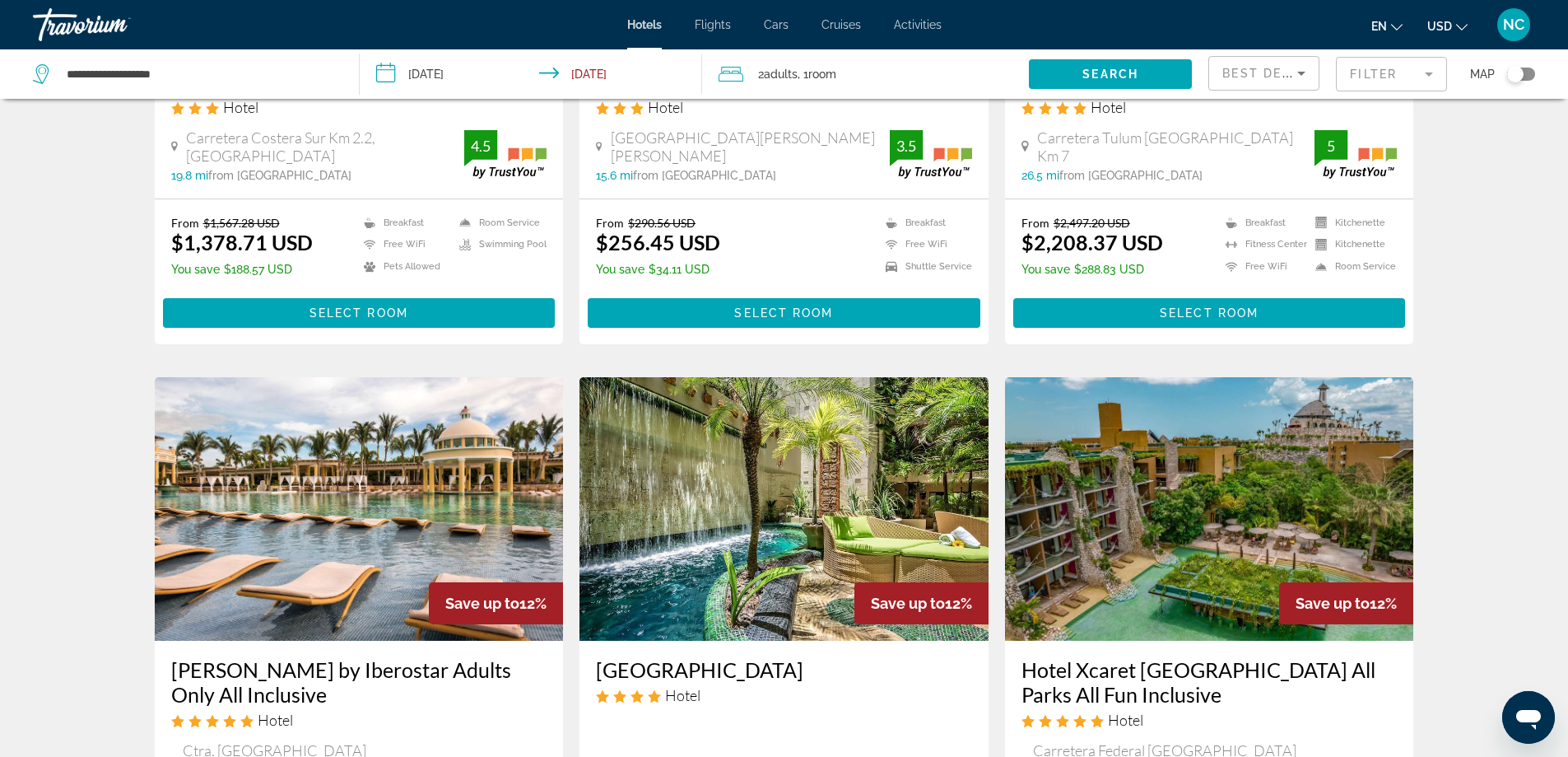
scroll to position [1893, 0]
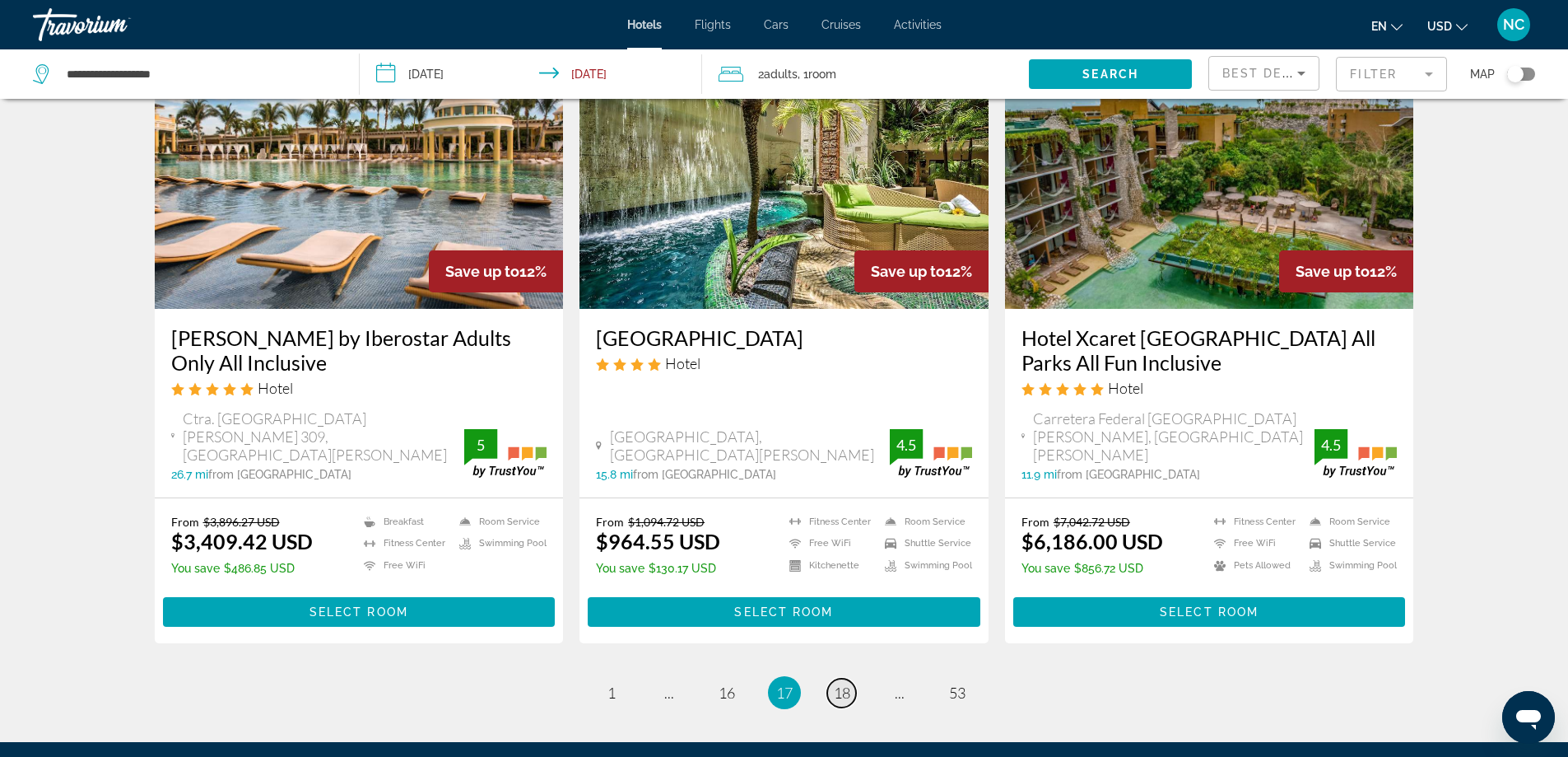
click at [843, 683] on span "18" at bounding box center [842, 692] width 16 height 18
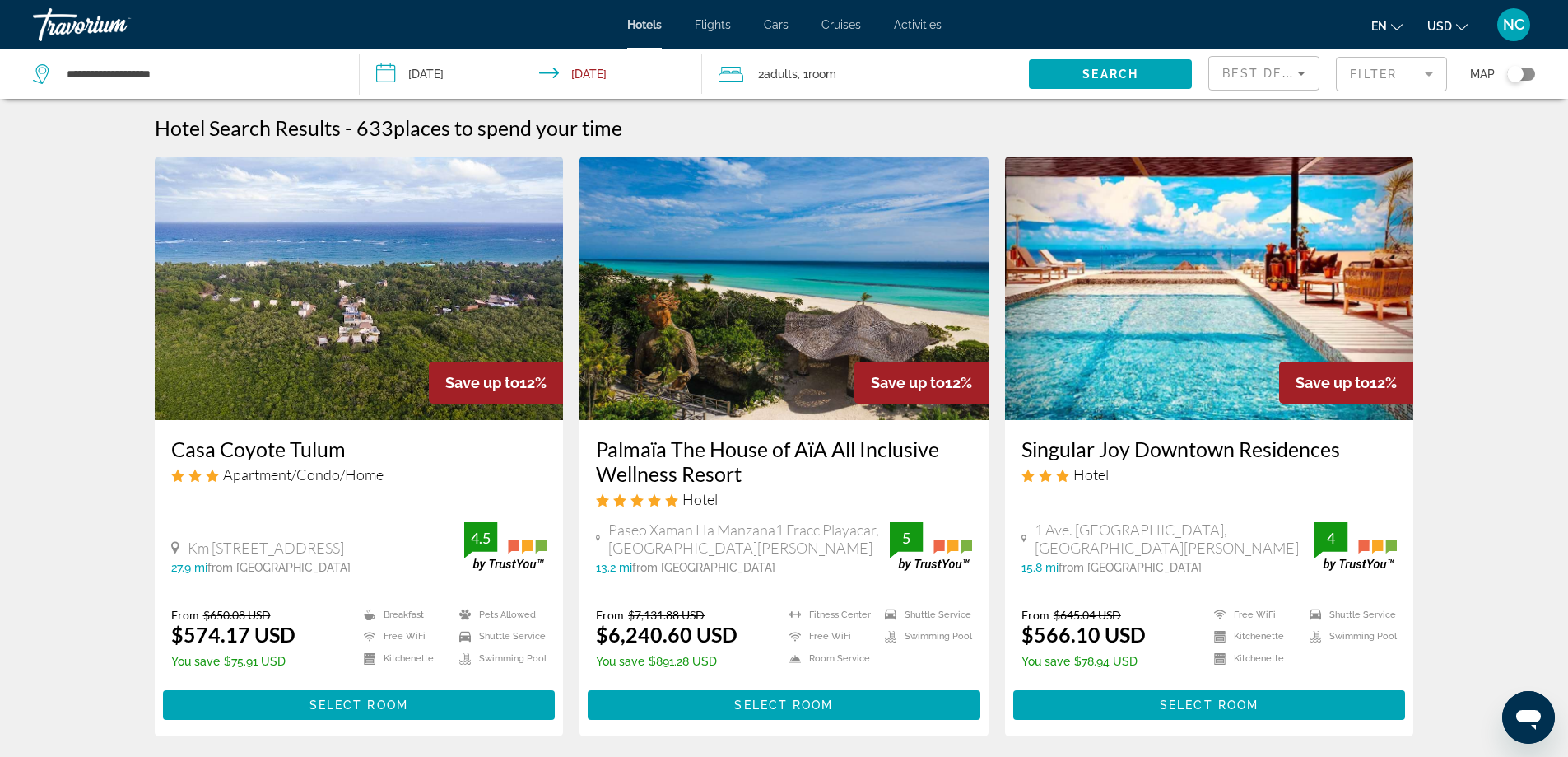
drag, startPoint x: 595, startPoint y: 437, endPoint x: 752, endPoint y: 472, distance: 160.9
click at [752, 472] on div "Palmaïa The House of AïA All Inclusive Wellness Resort Hotel Paseo Xaman Ha Man…" at bounding box center [784, 505] width 409 height 171
copy h3 "Palmaïa The House of AïA All Inclusive Wellness Resort"
click at [803, 702] on span "Select Room" at bounding box center [784, 704] width 99 height 13
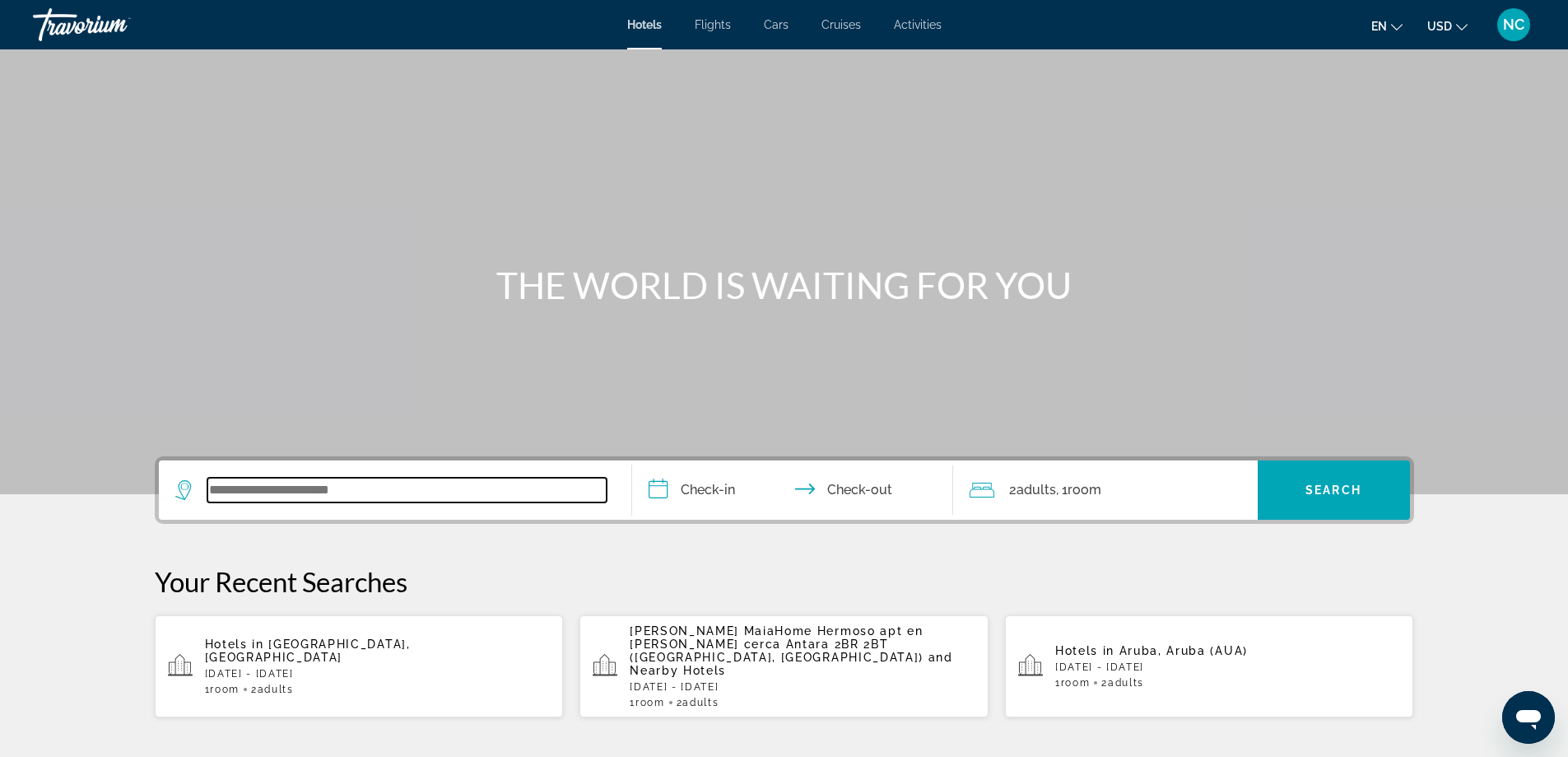
click at [234, 489] on input "Search widget" at bounding box center [407, 489] width 399 height 25
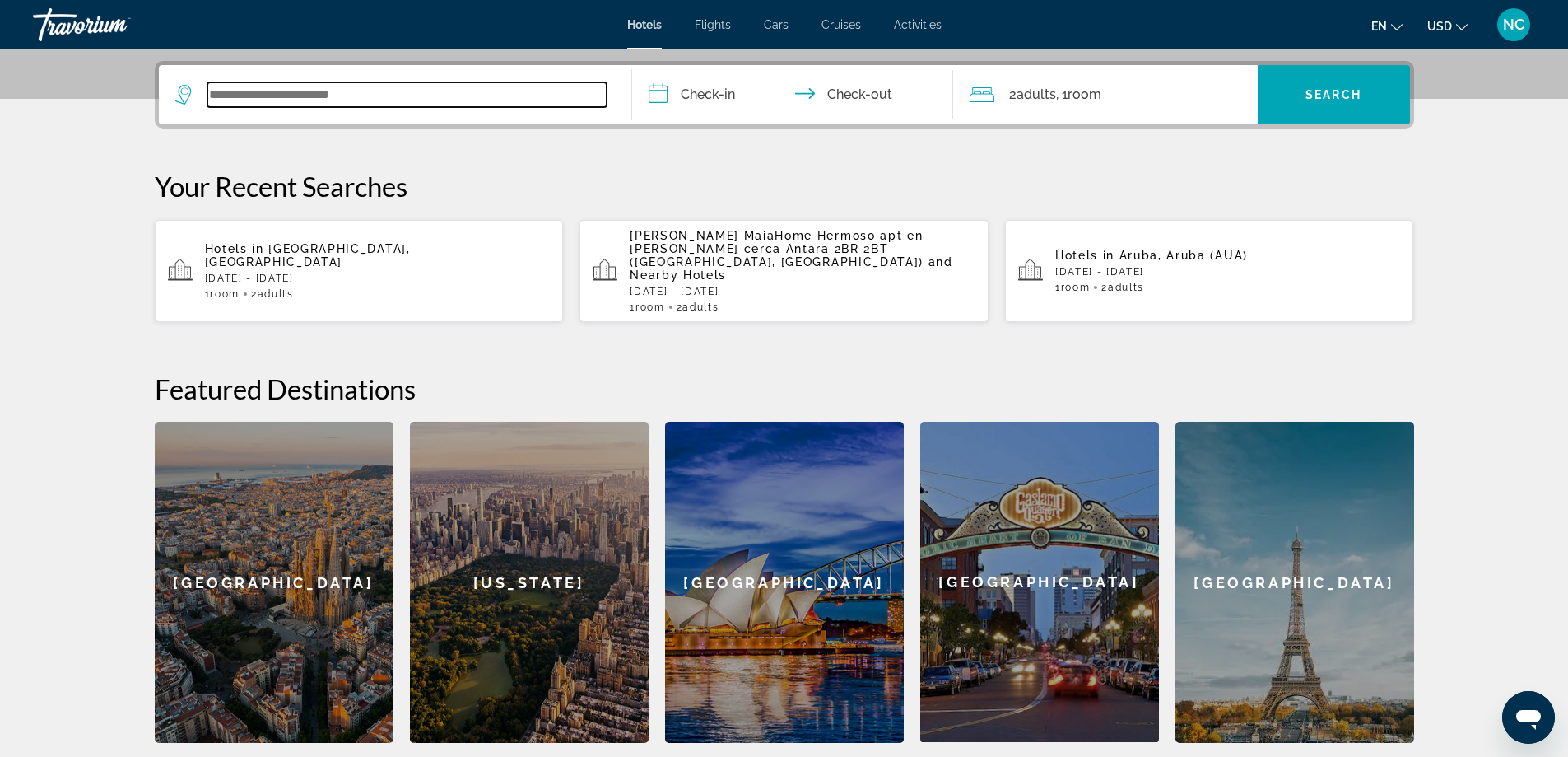
scroll to position [403, 0]
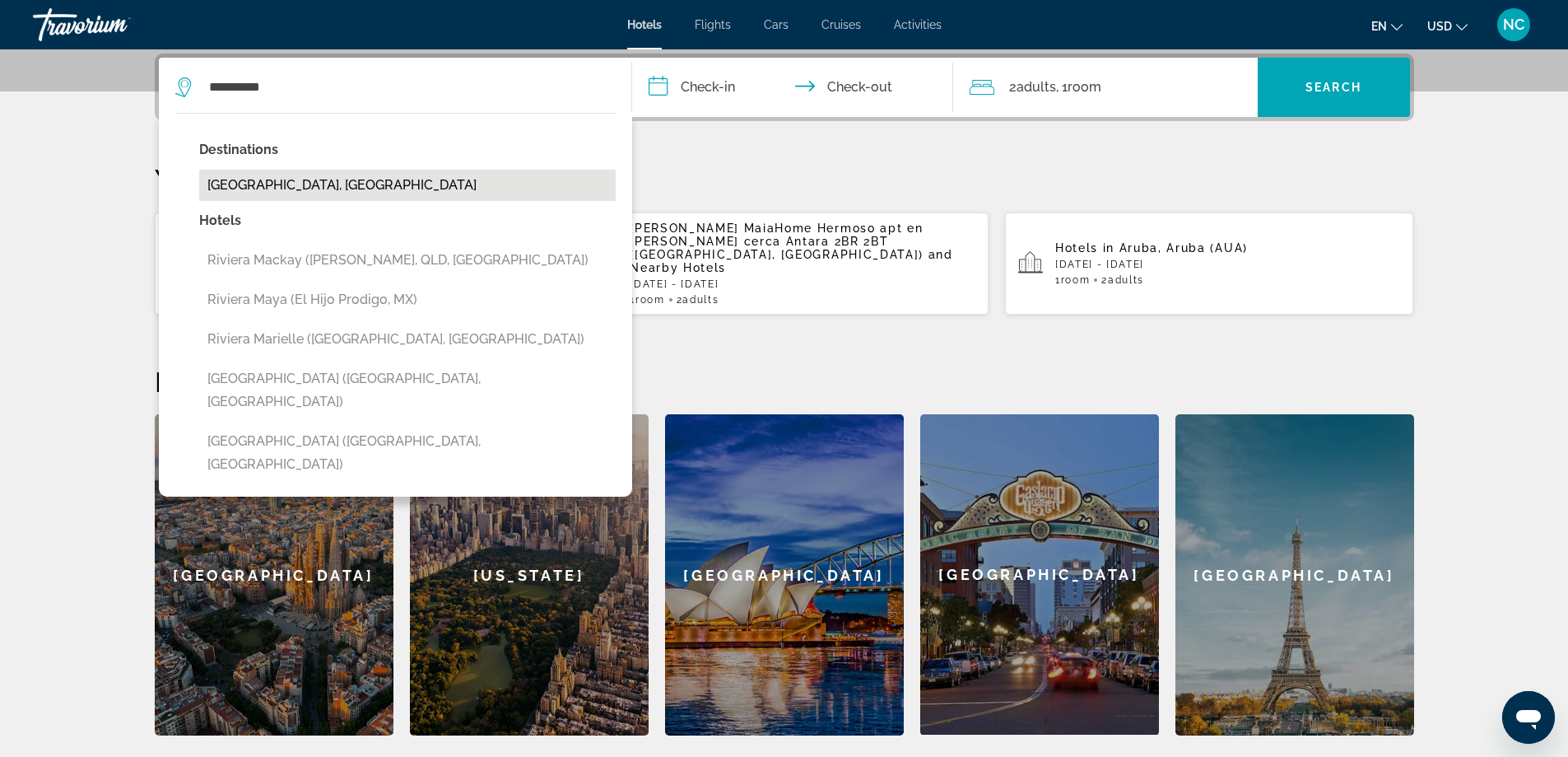
click at [326, 183] on button "[GEOGRAPHIC_DATA], [GEOGRAPHIC_DATA]" at bounding box center [407, 185] width 416 height 31
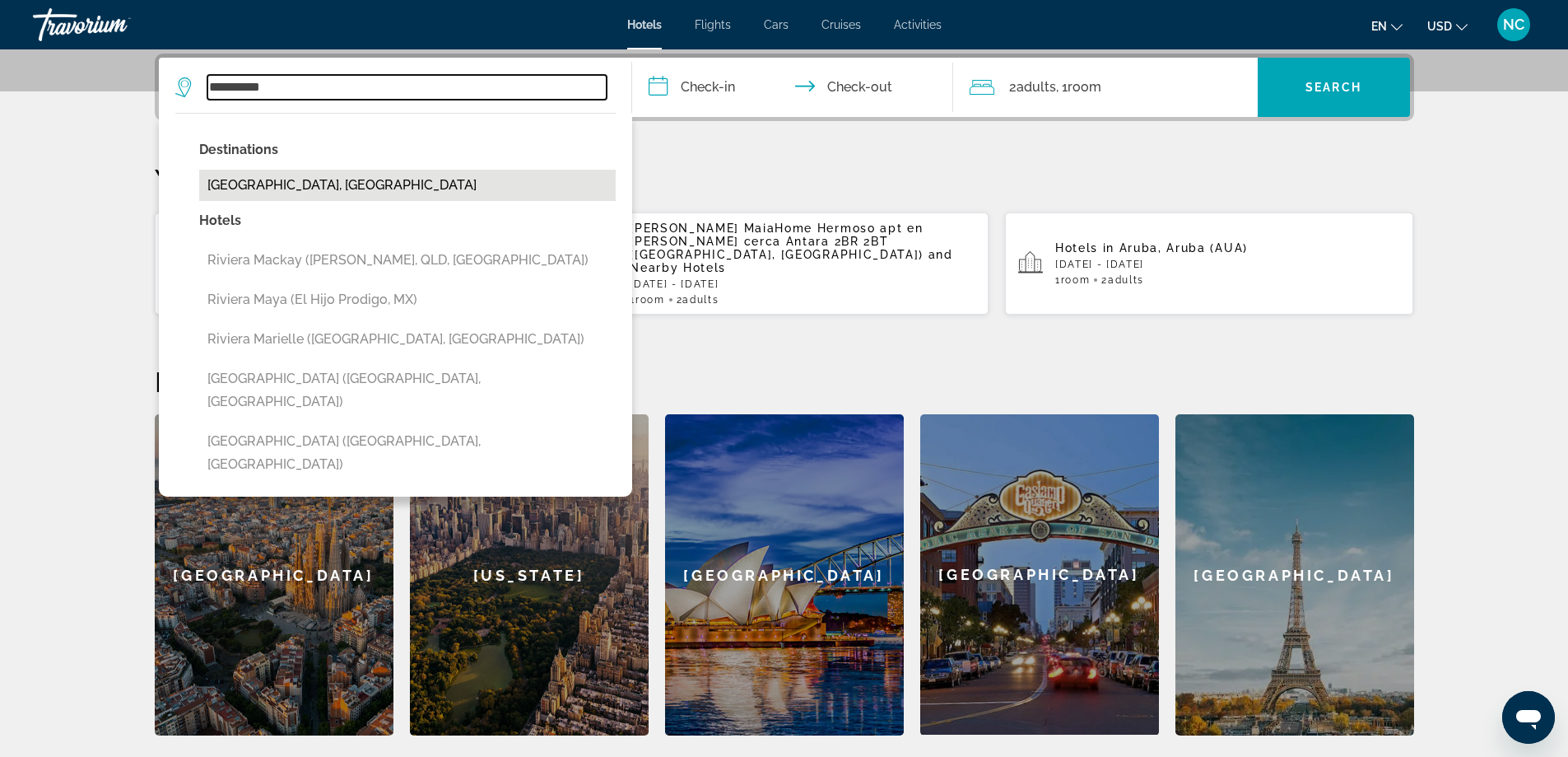
type input "**********"
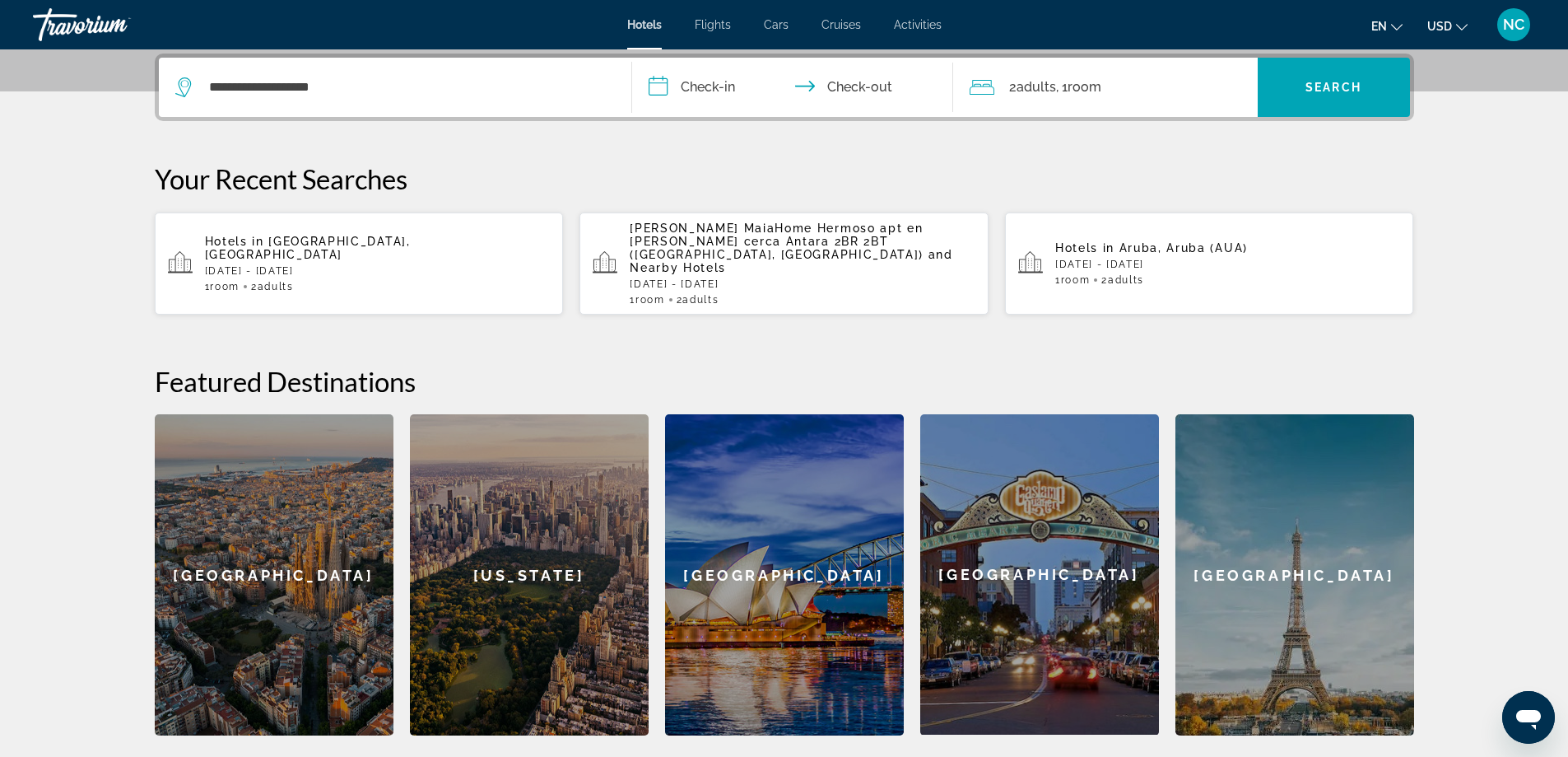
click at [662, 86] on input "**********" at bounding box center [796, 90] width 327 height 64
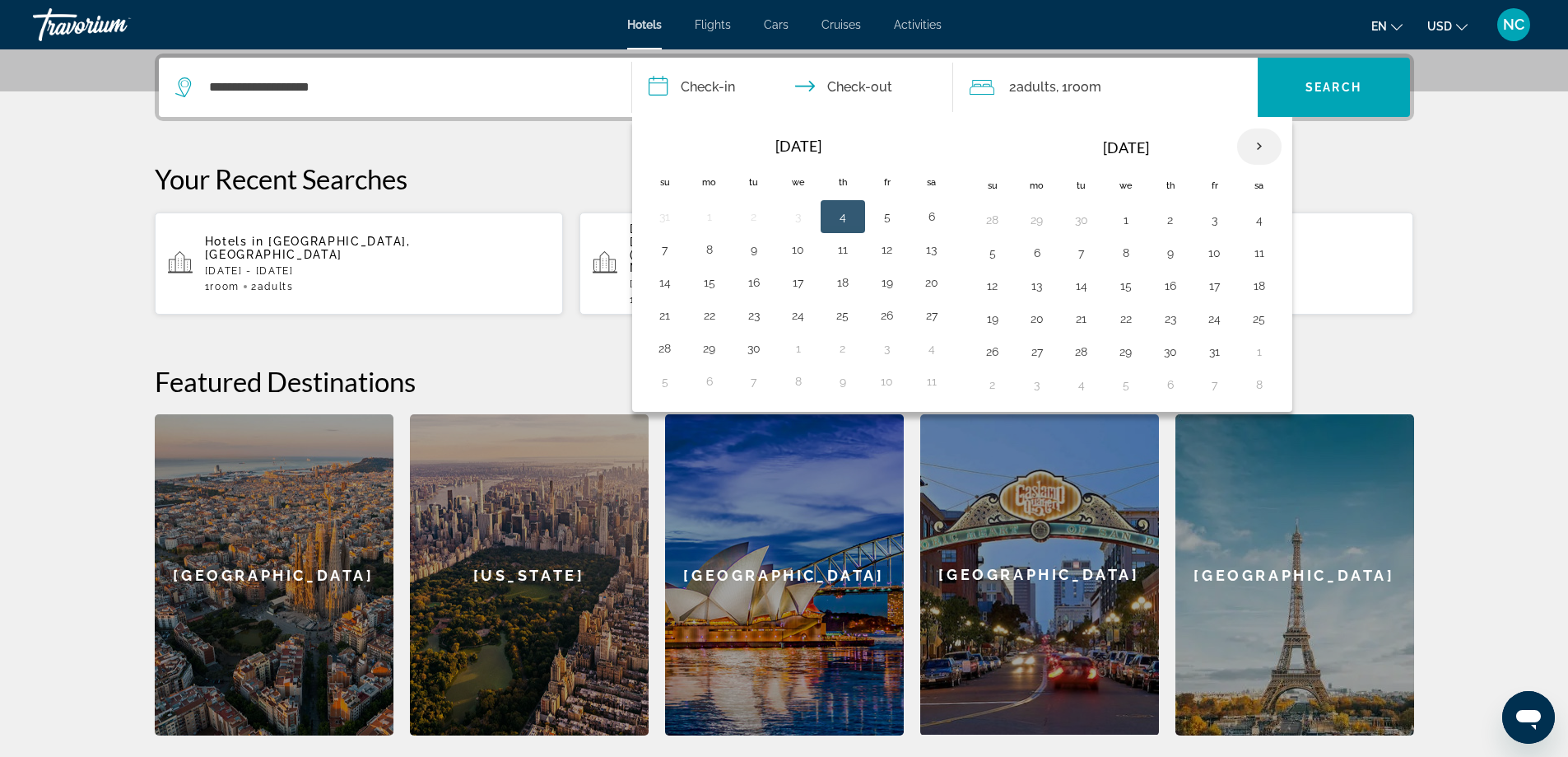
click at [1265, 146] on th "Next month" at bounding box center [1259, 146] width 44 height 36
click at [661, 320] on button "19" at bounding box center [665, 319] width 26 height 23
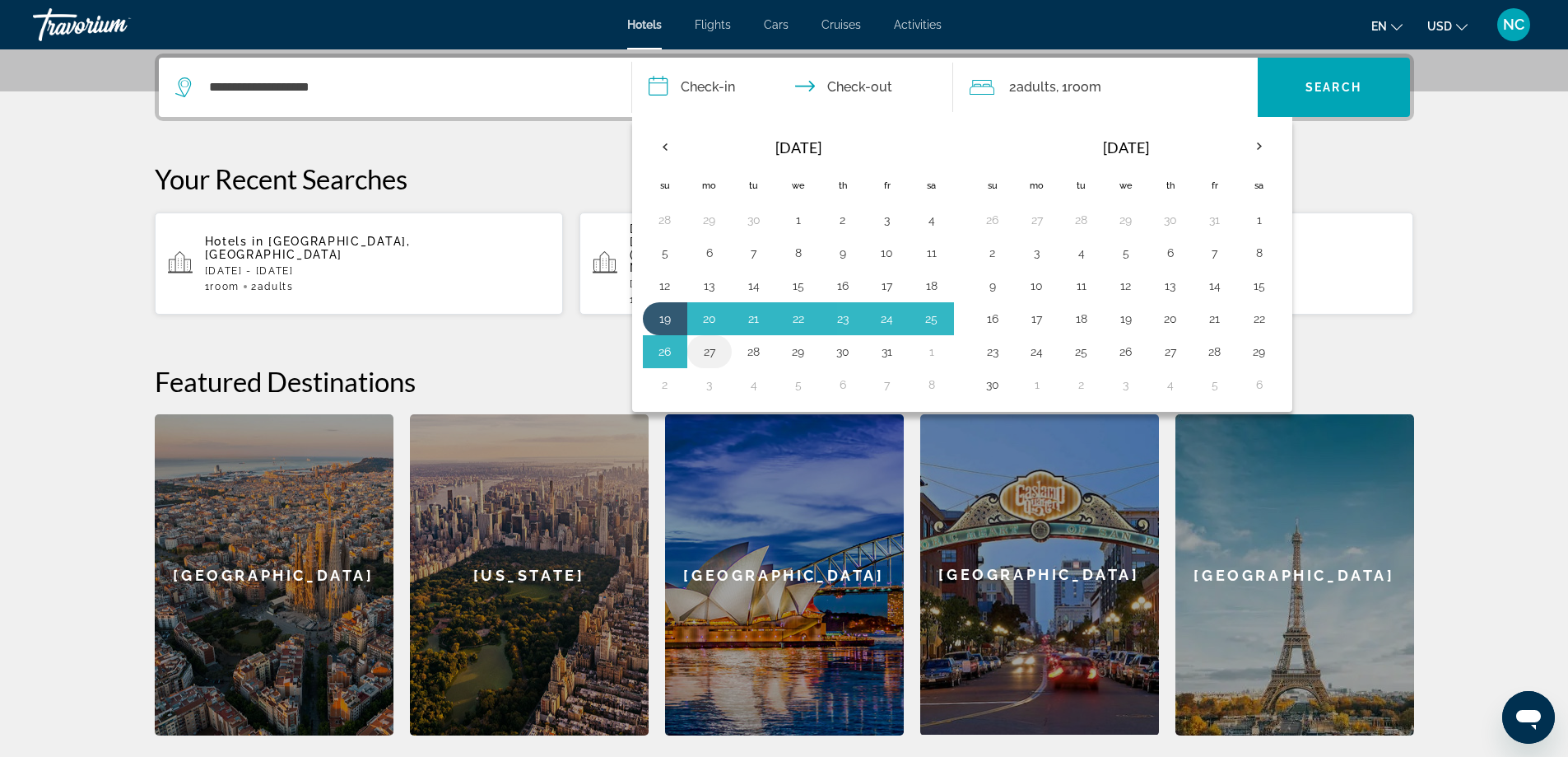
click at [705, 352] on button "27" at bounding box center [709, 352] width 26 height 23
type input "**********"
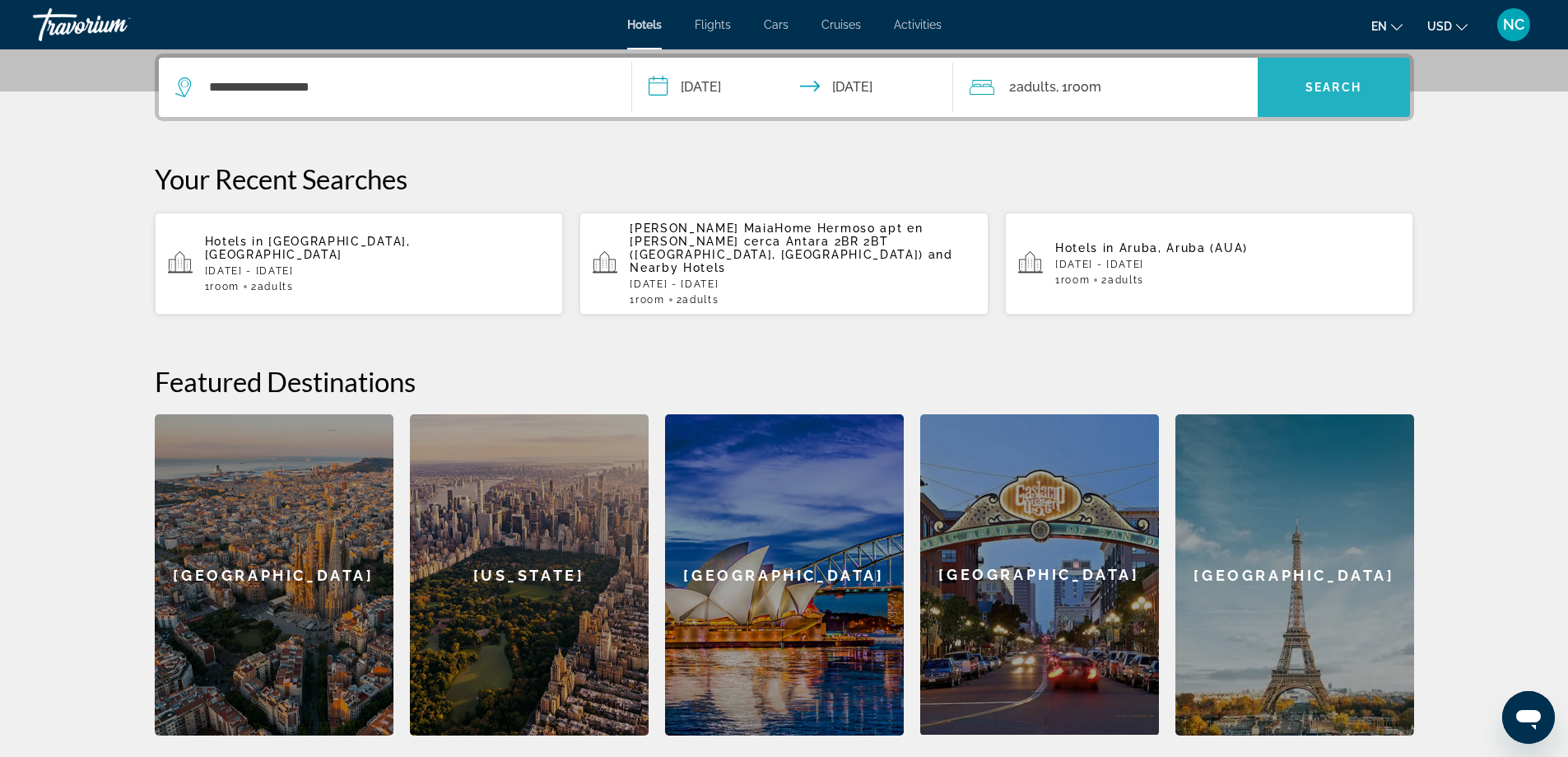
click at [1325, 86] on span "Search" at bounding box center [1333, 87] width 56 height 13
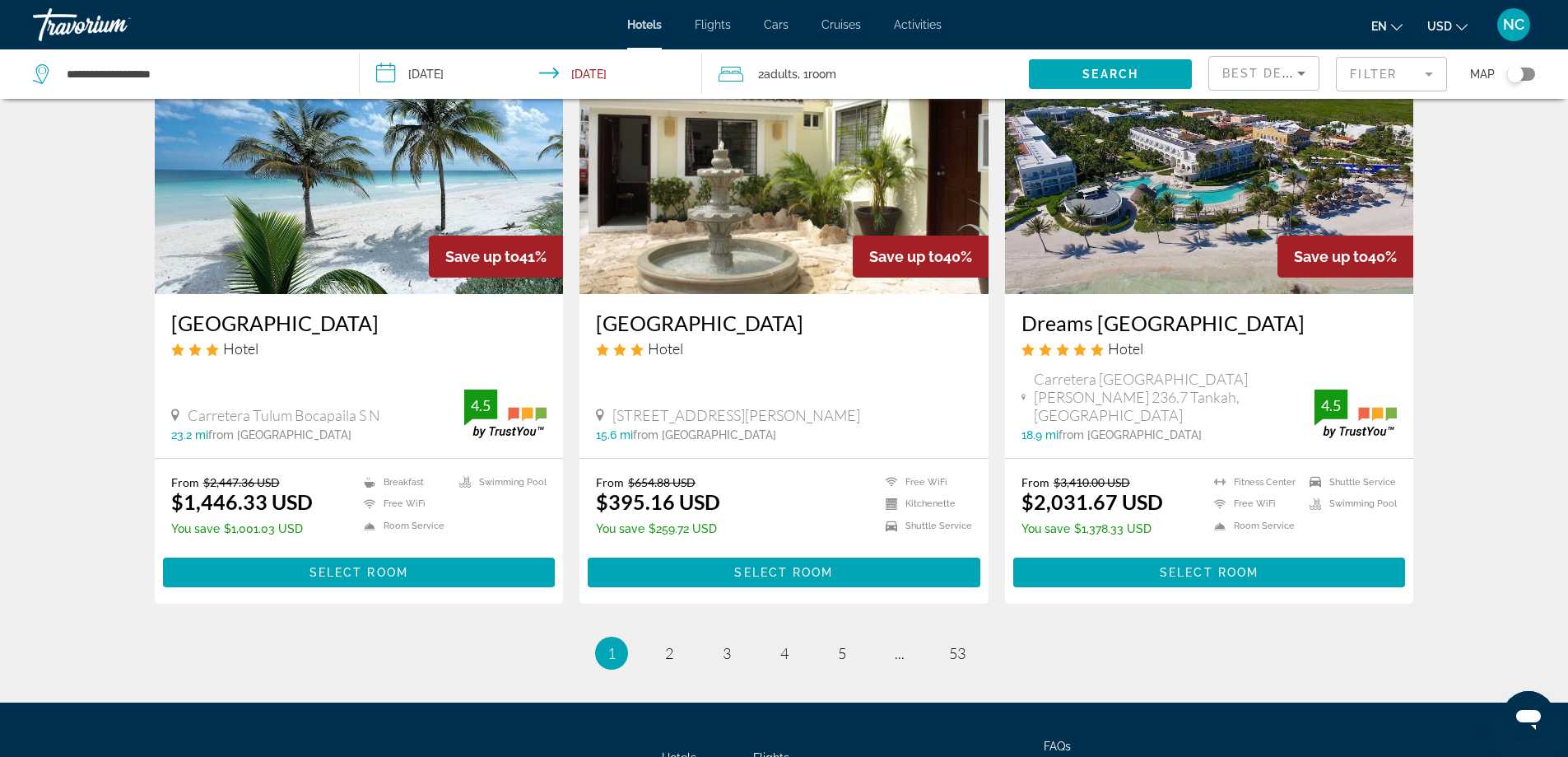
scroll to position [2060, 0]
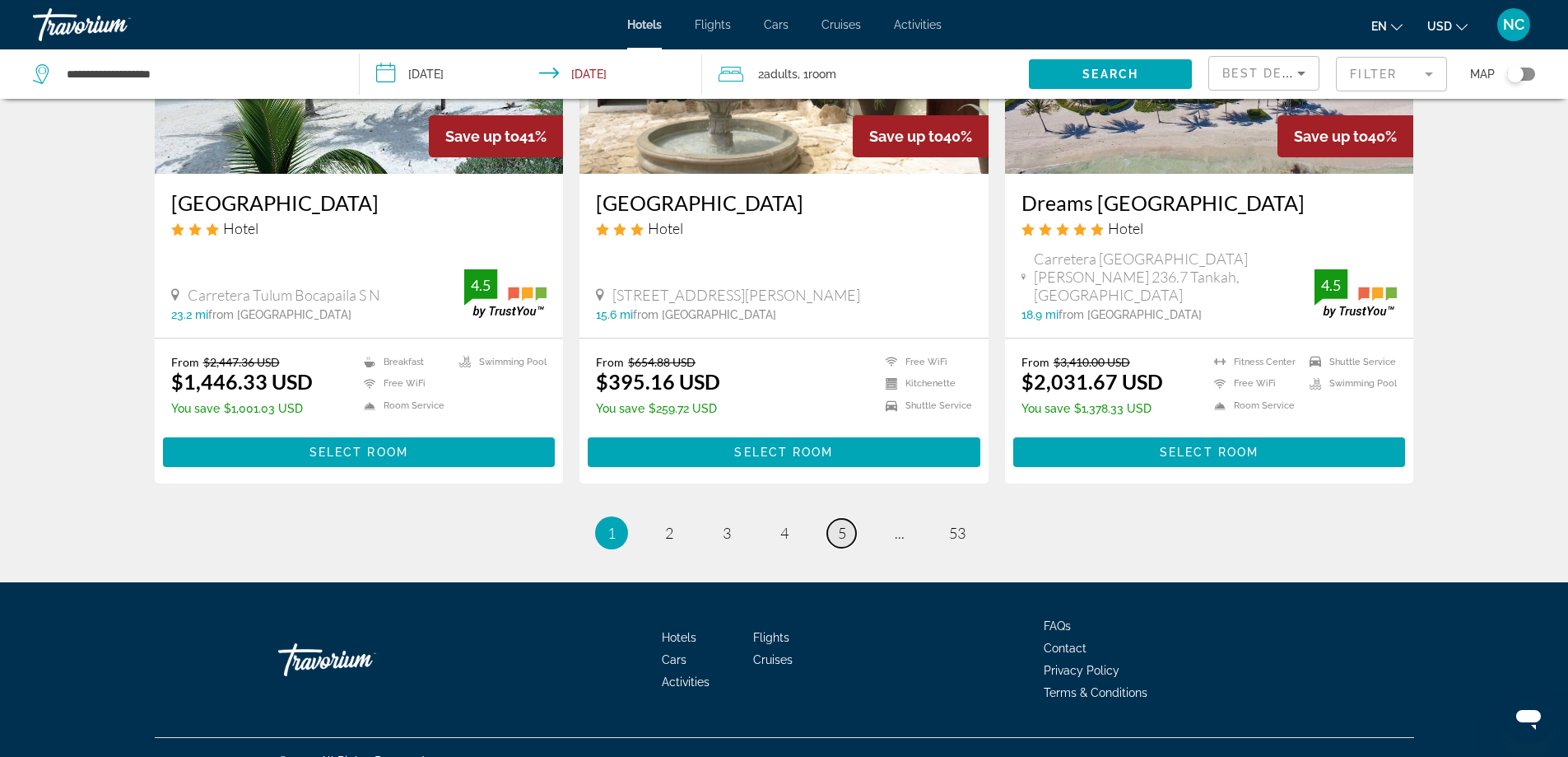
click at [853, 519] on link "page 5" at bounding box center [841, 533] width 29 height 29
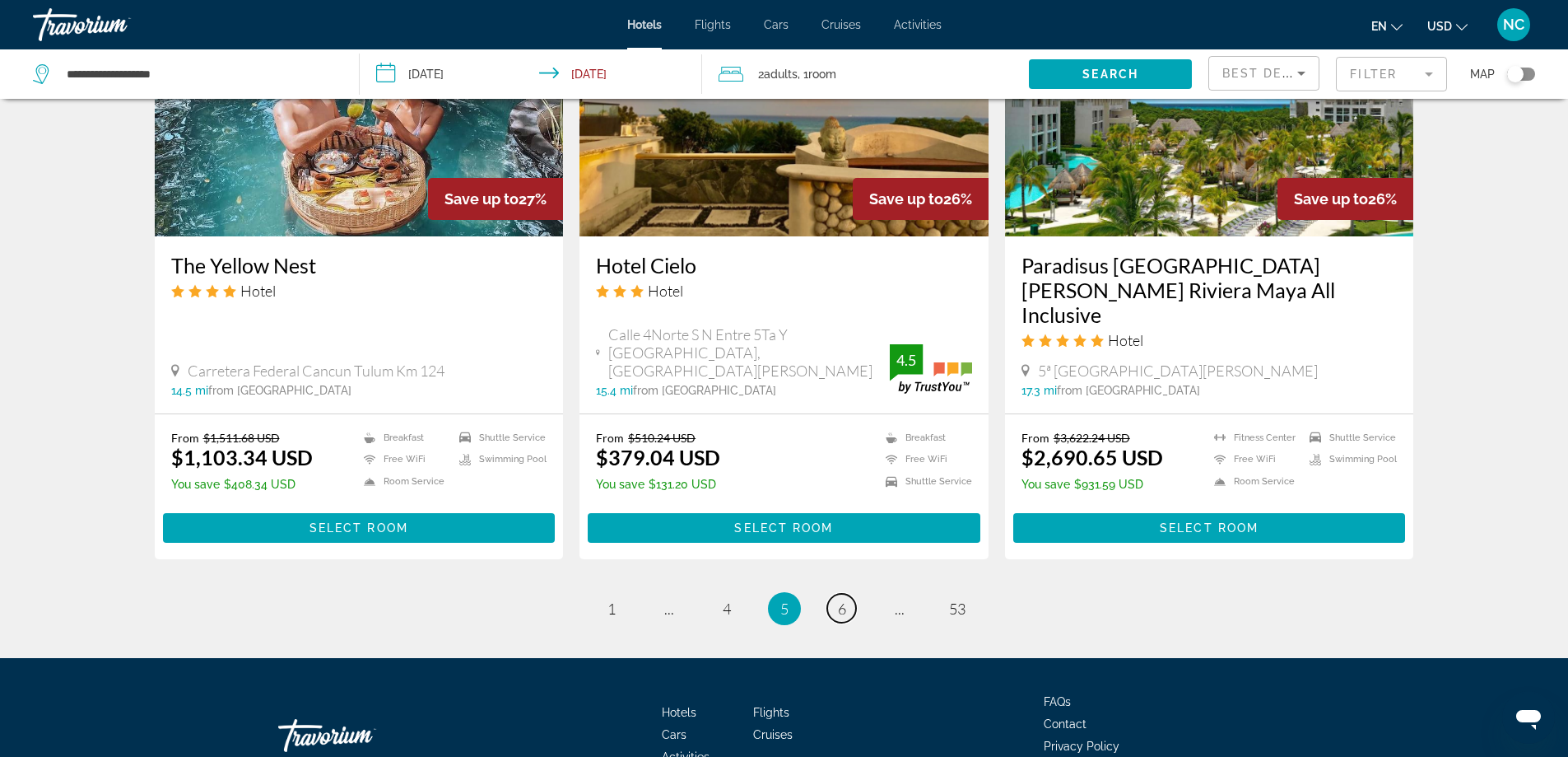
scroll to position [2026, 0]
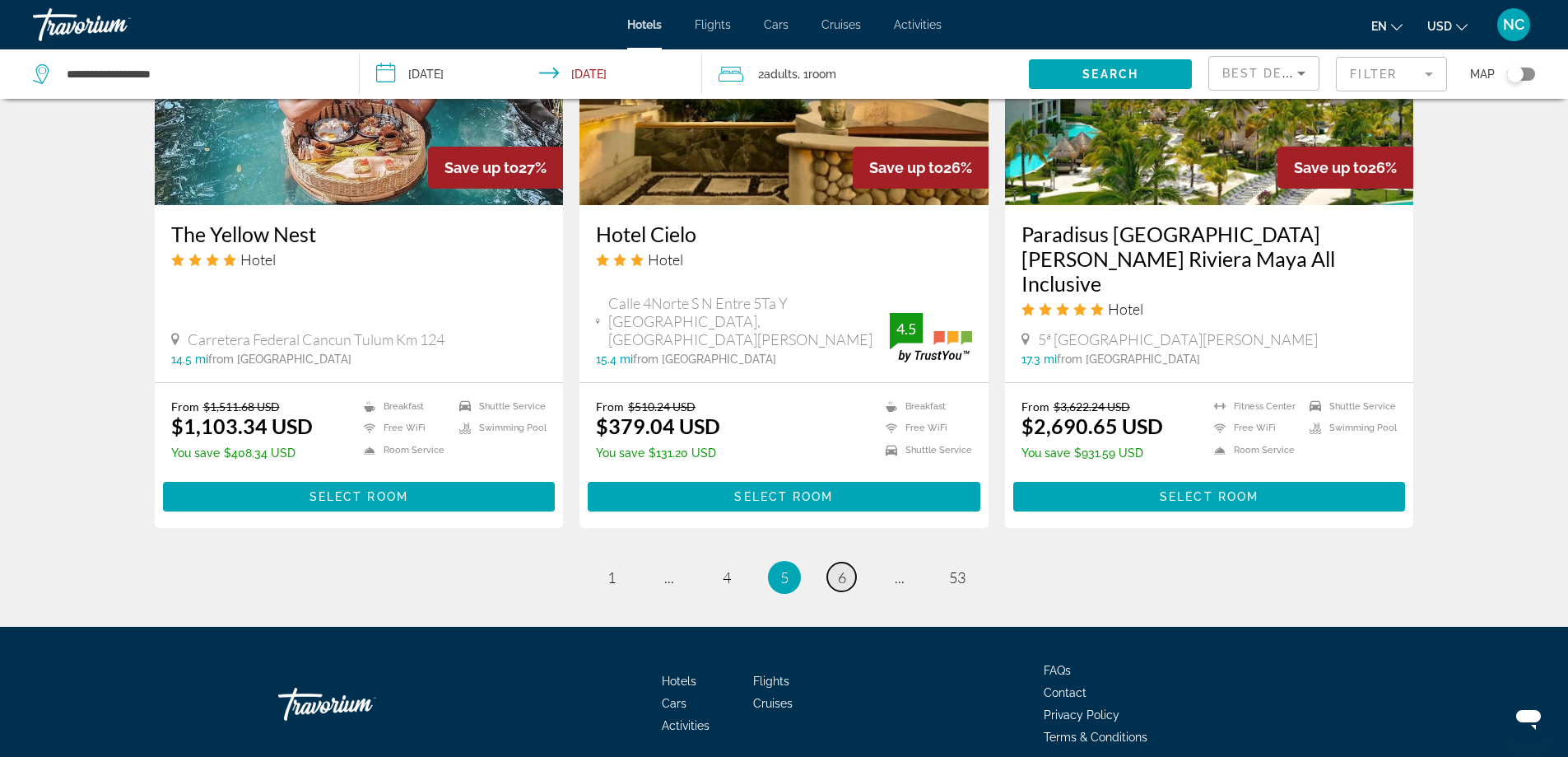
click at [844, 568] on span "6" at bounding box center [842, 577] width 9 height 18
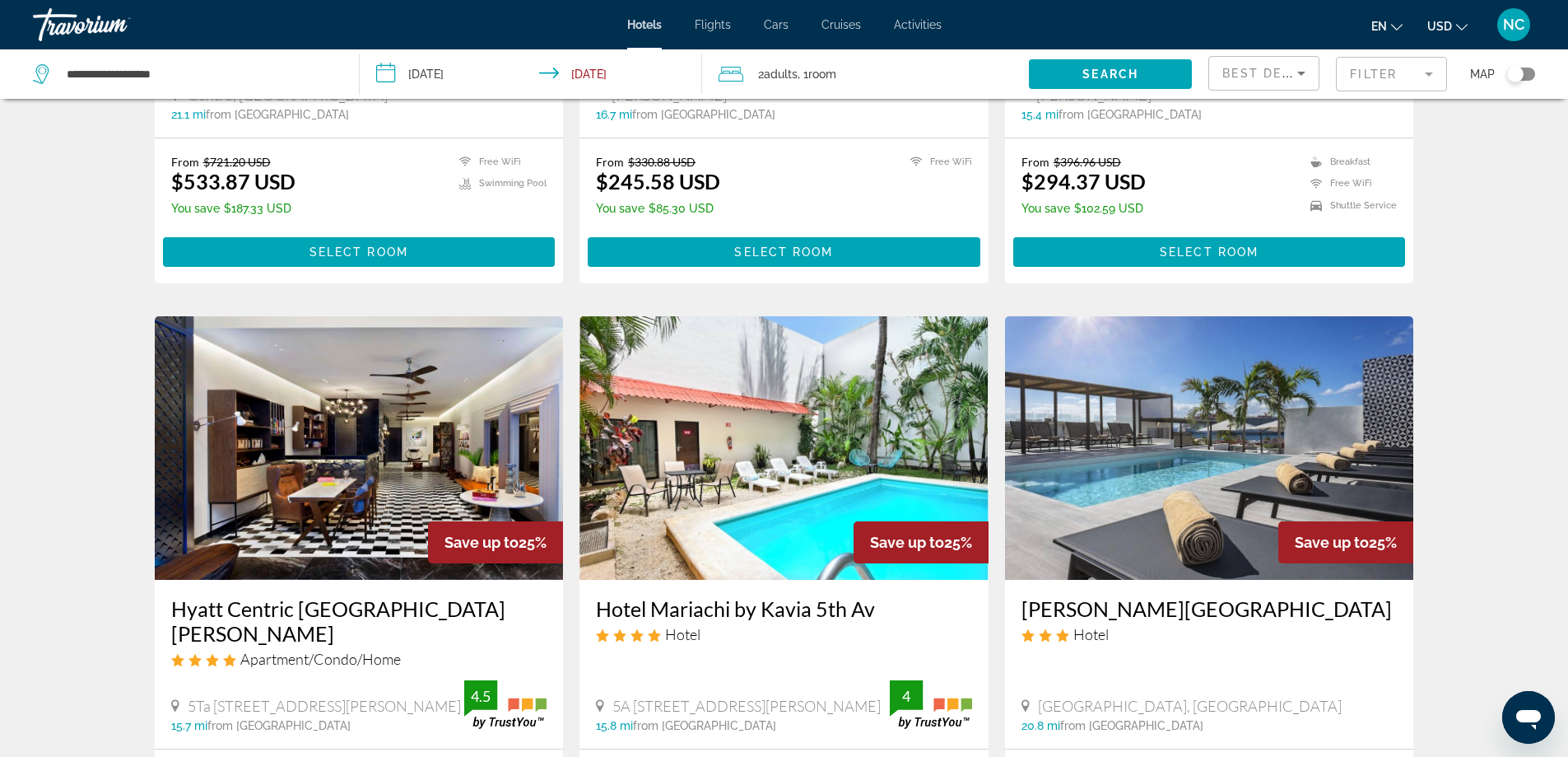
scroll to position [2068, 0]
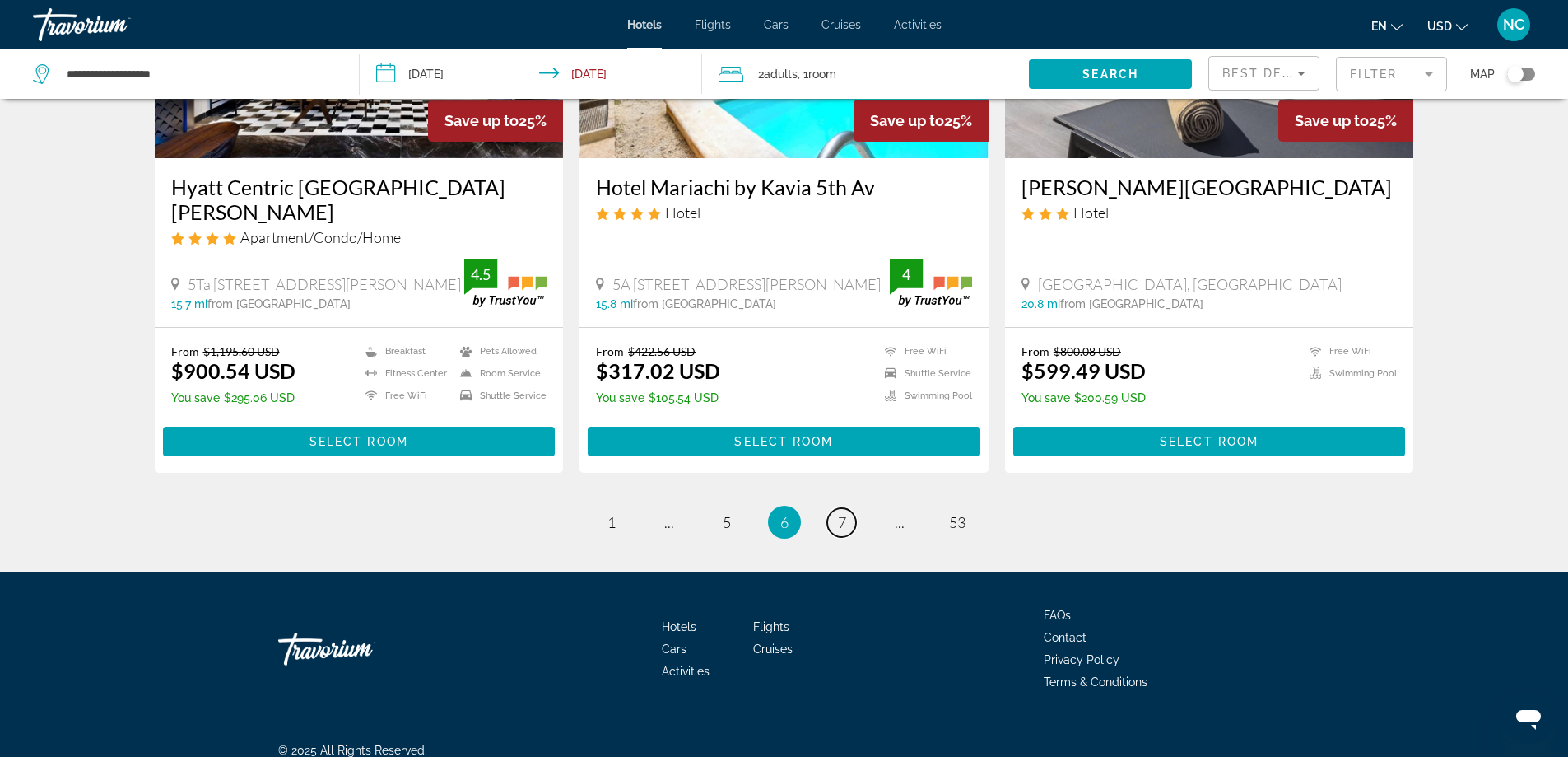
click at [839, 513] on span "7" at bounding box center [842, 521] width 9 height 18
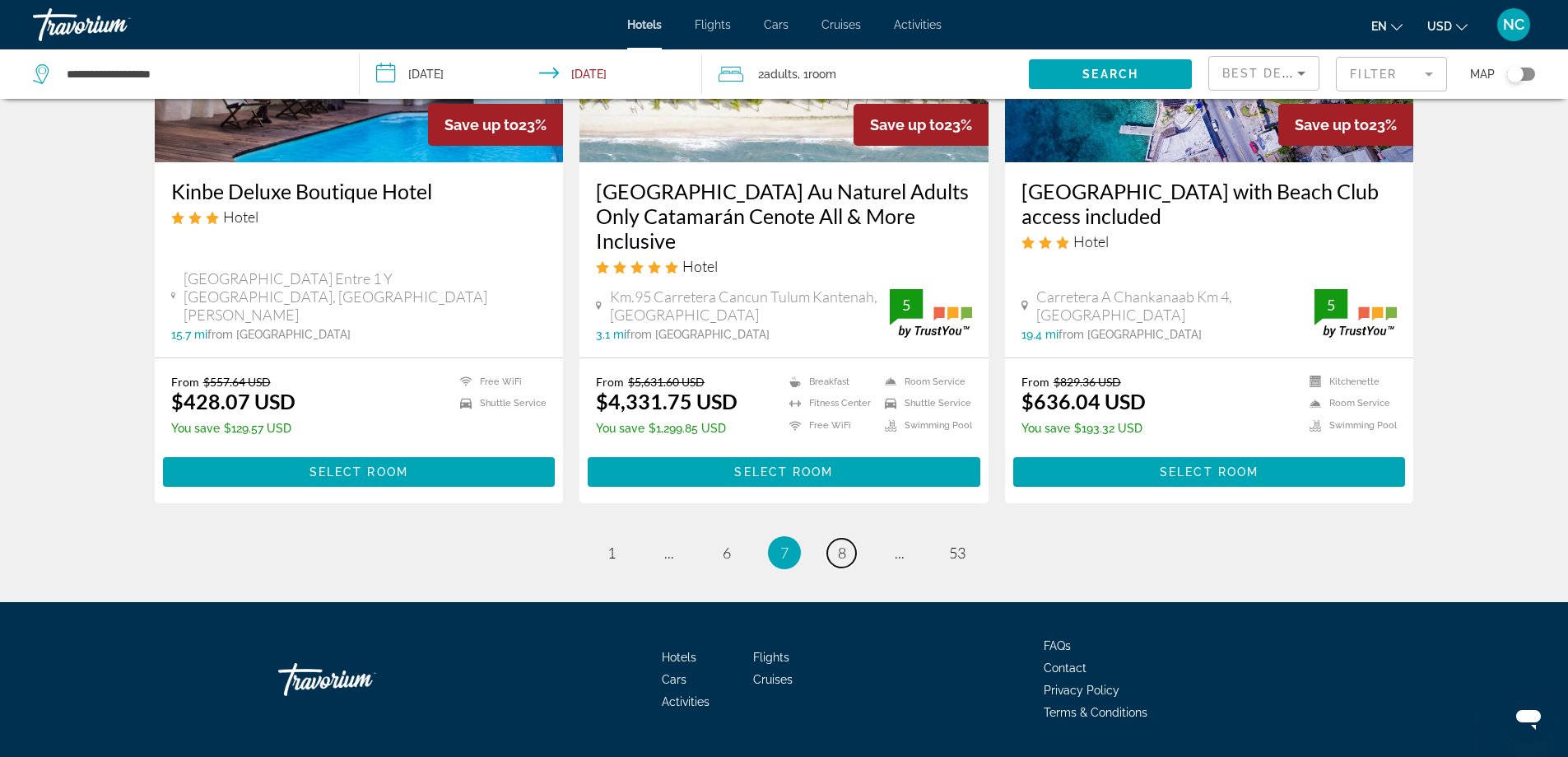
scroll to position [2116, 0]
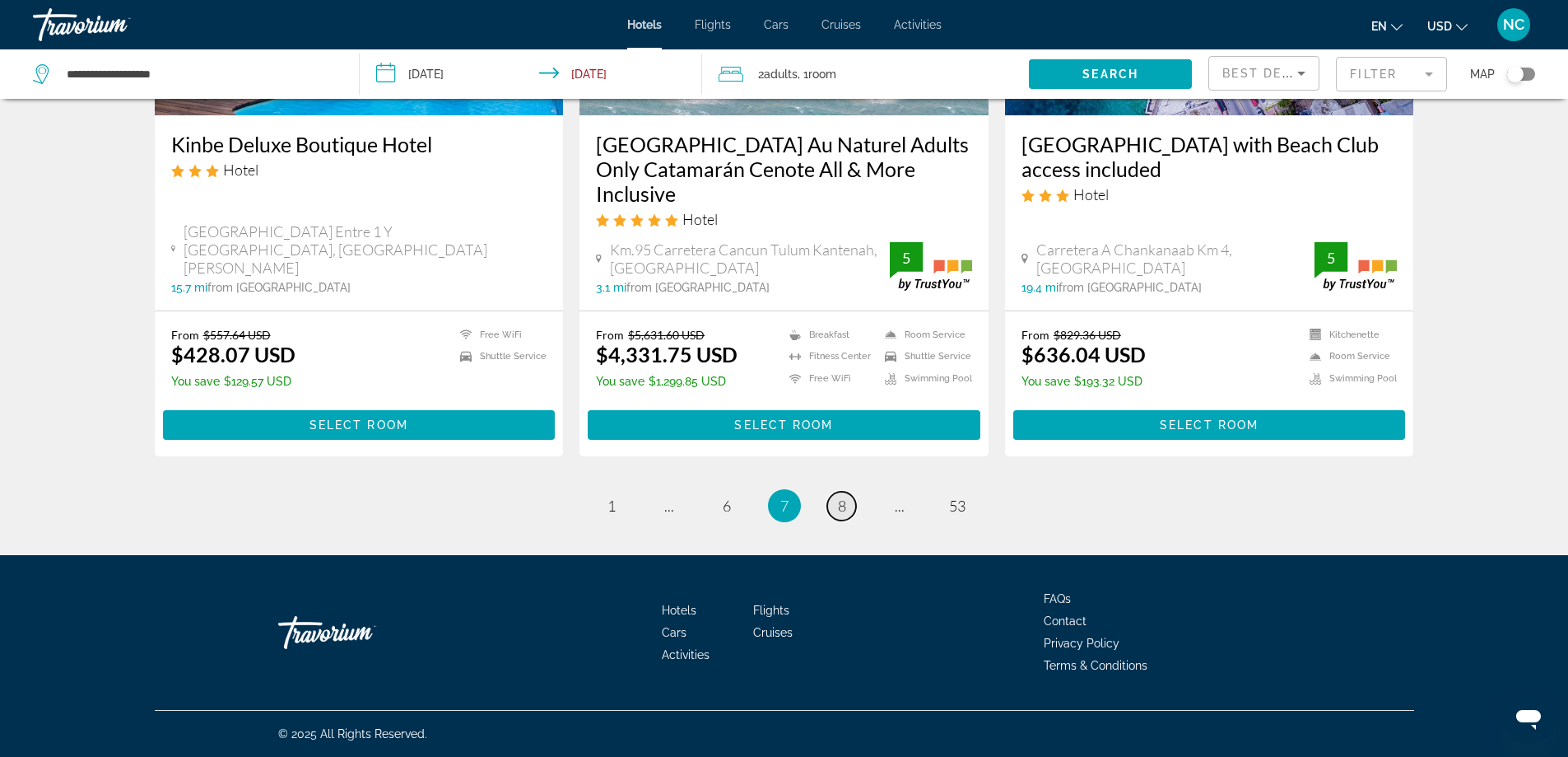
click at [853, 513] on link "page 8" at bounding box center [841, 506] width 29 height 29
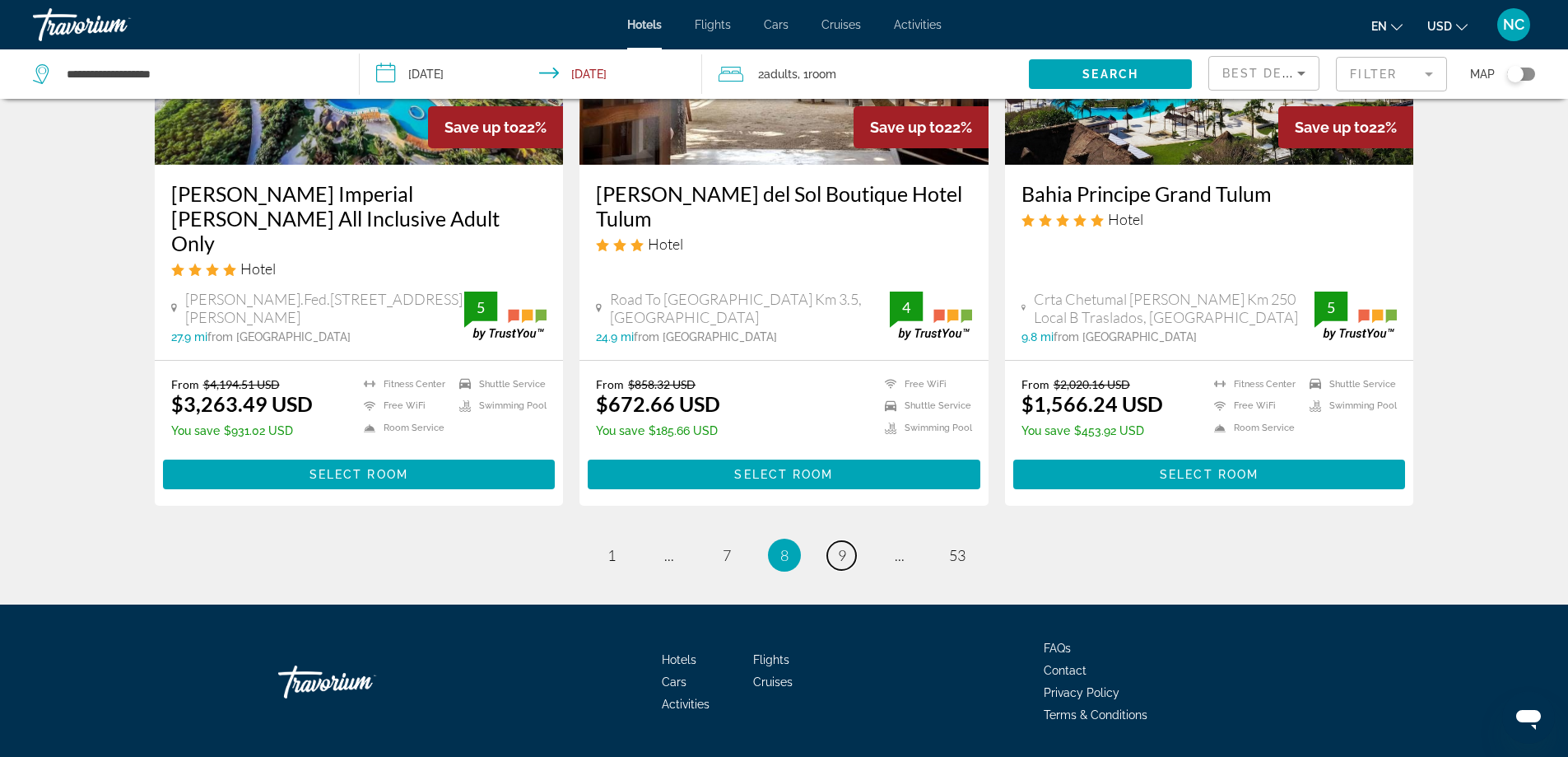
scroll to position [2098, 0]
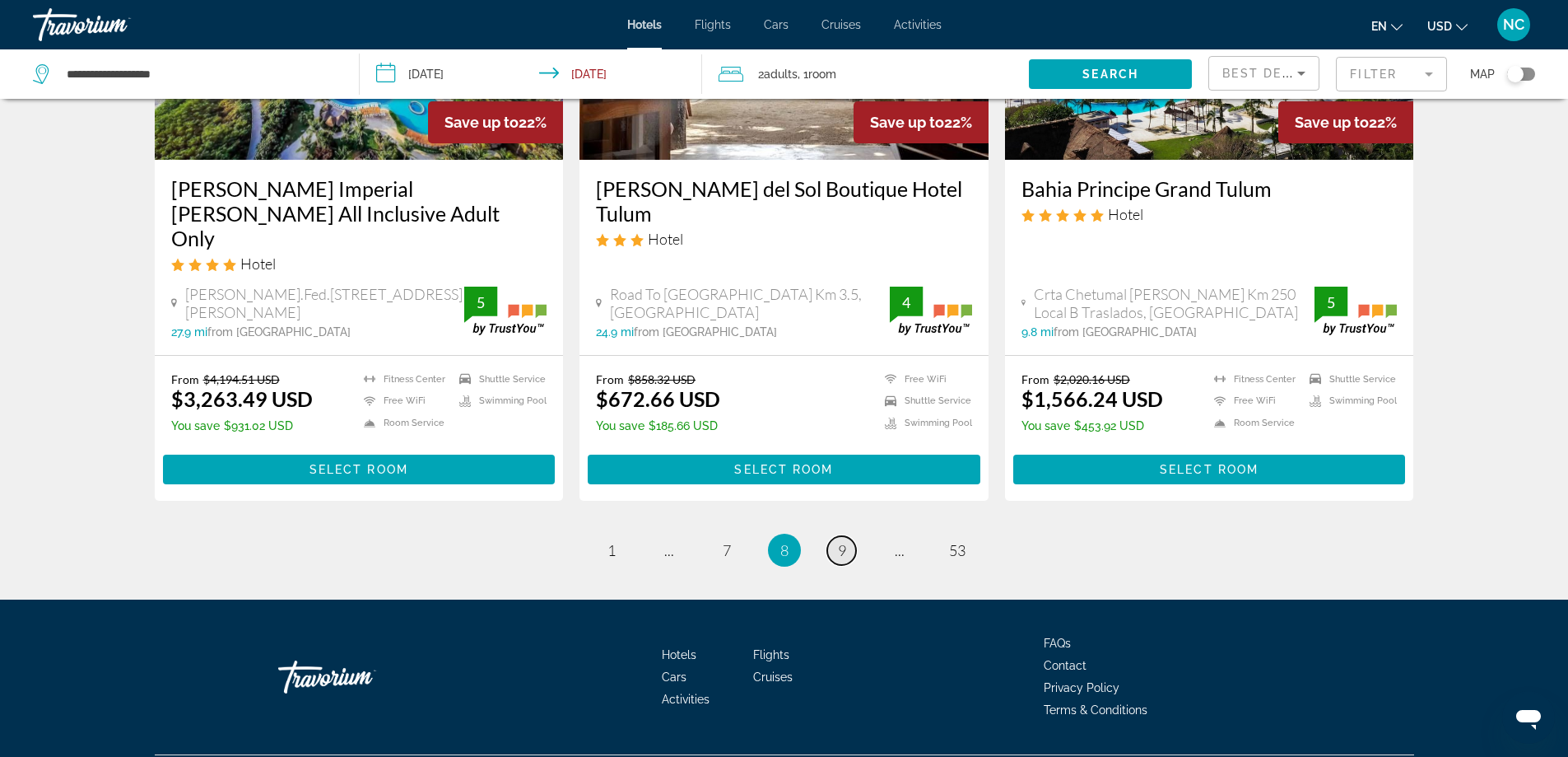
click at [842, 541] on span "9" at bounding box center [842, 550] width 9 height 18
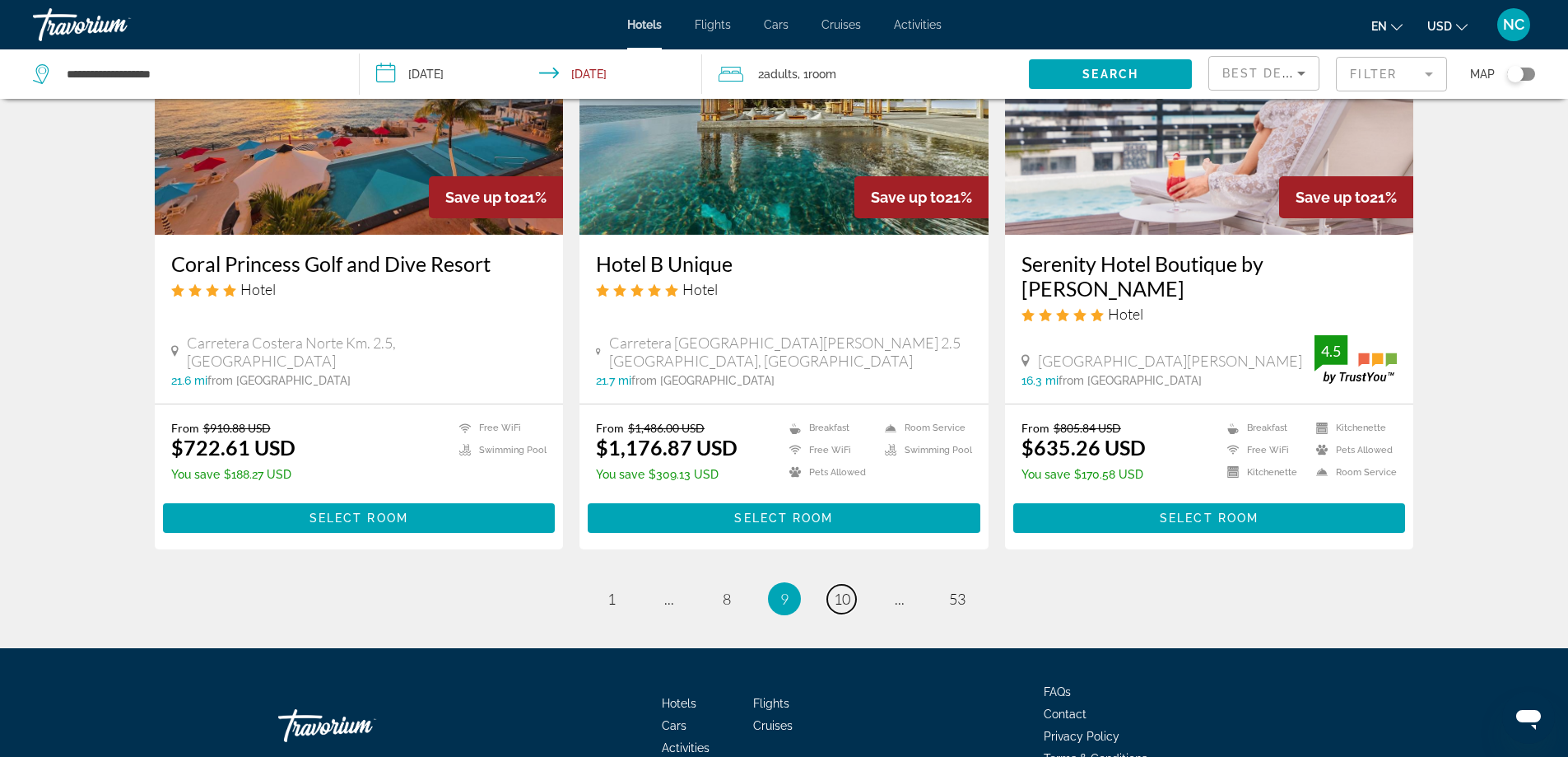
scroll to position [2098, 0]
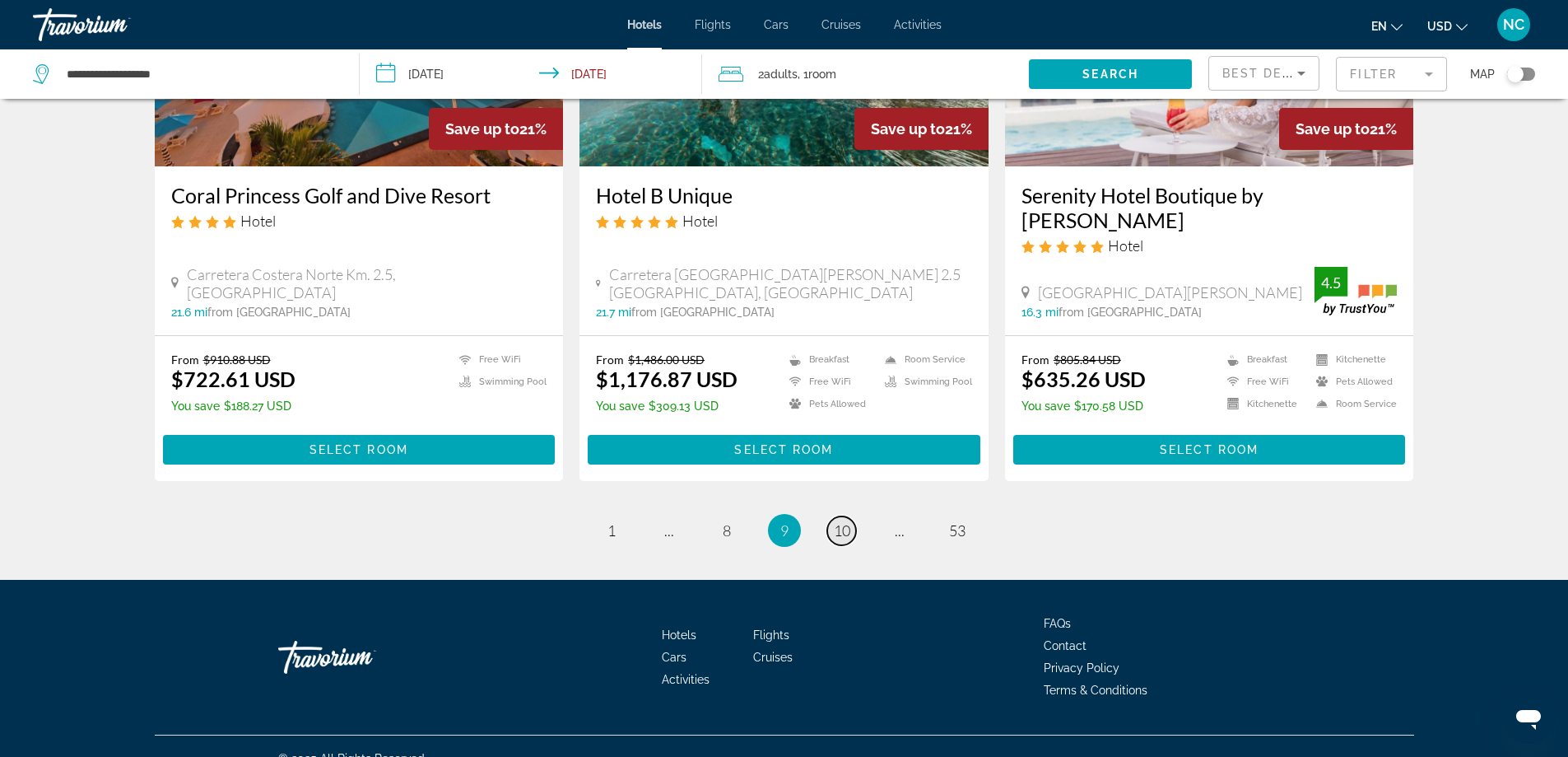
click at [843, 521] on span "10" at bounding box center [842, 530] width 16 height 18
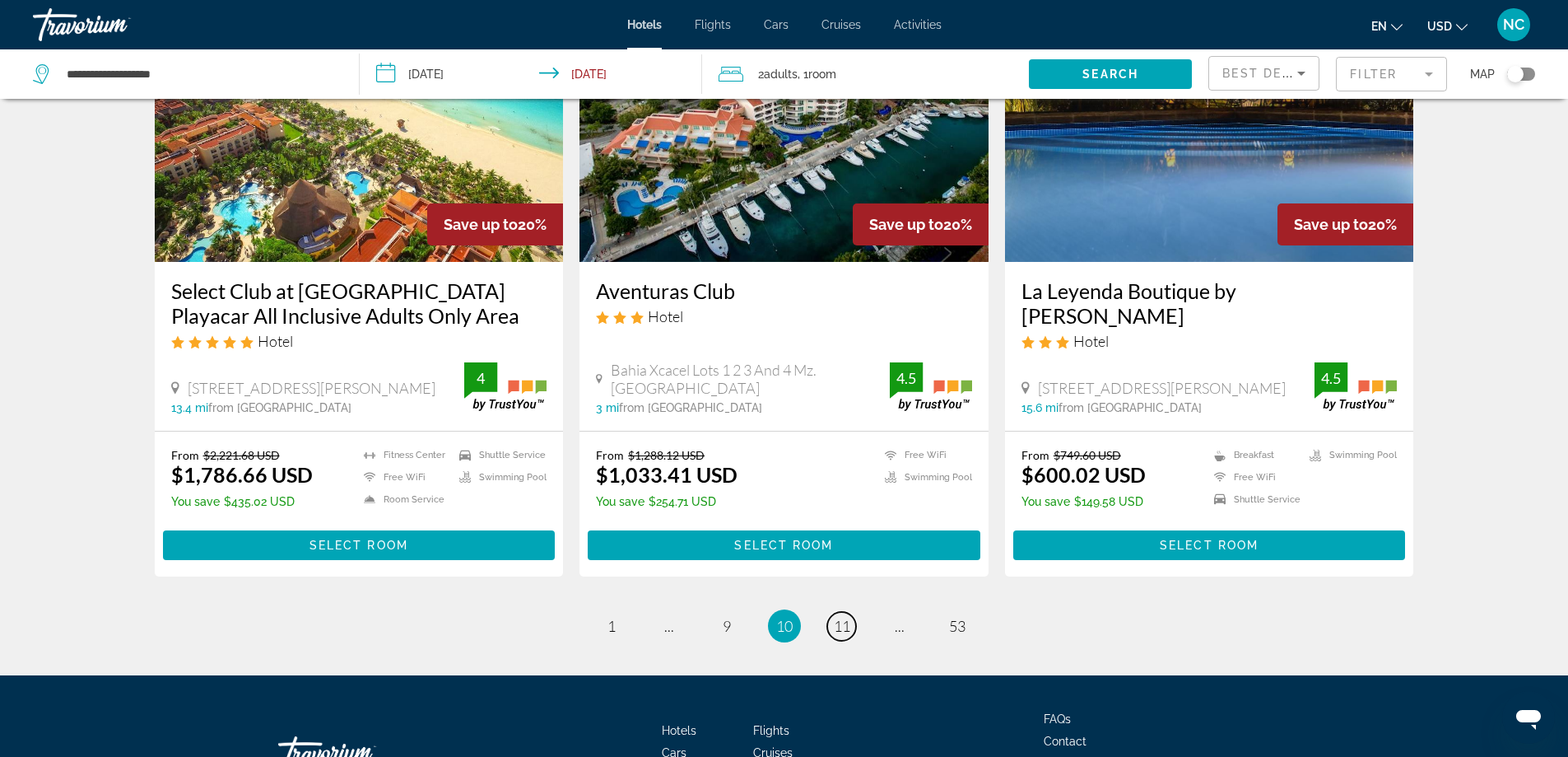
scroll to position [2074, 0]
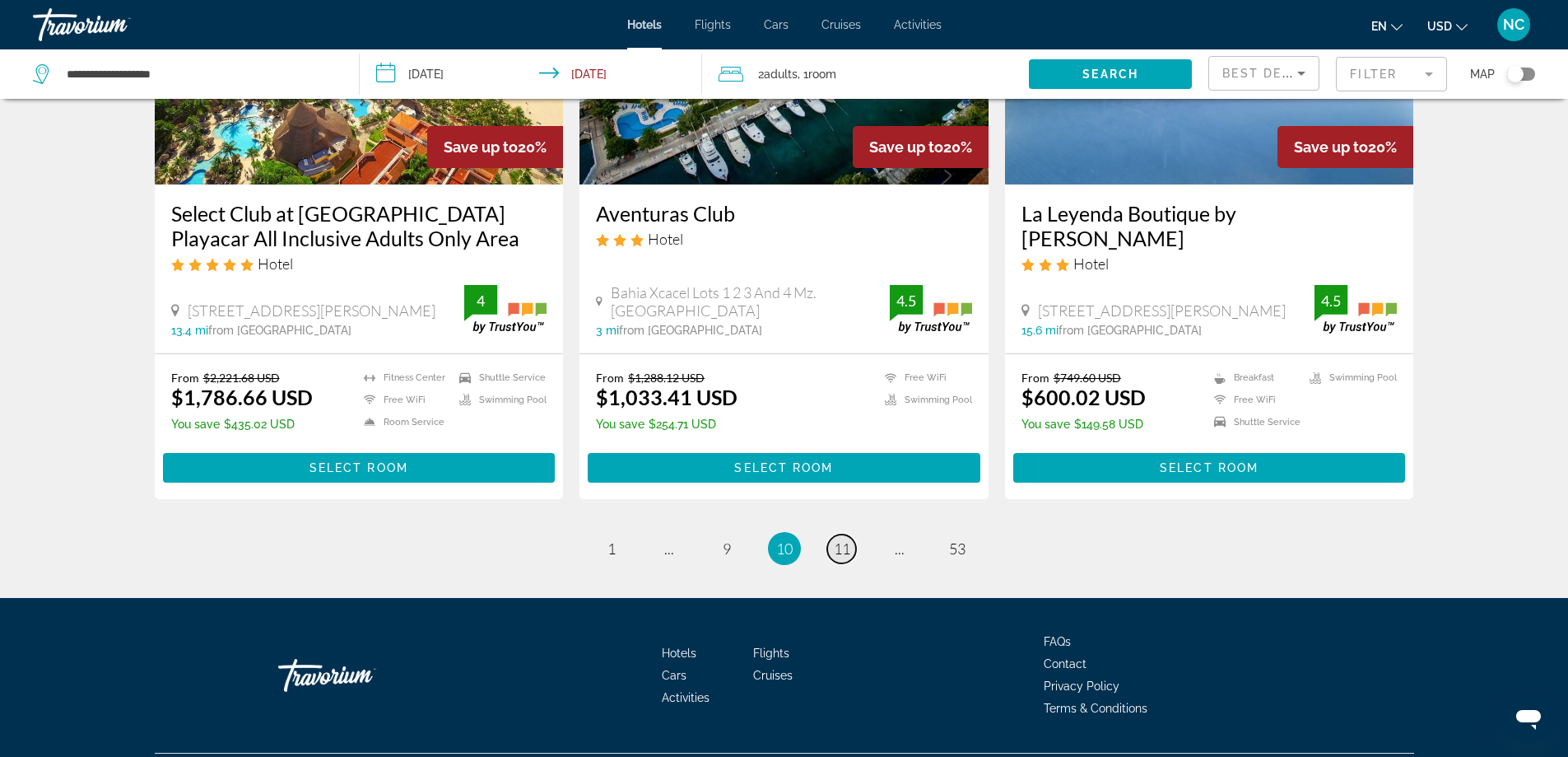
click at [844, 540] on span "11" at bounding box center [842, 548] width 16 height 18
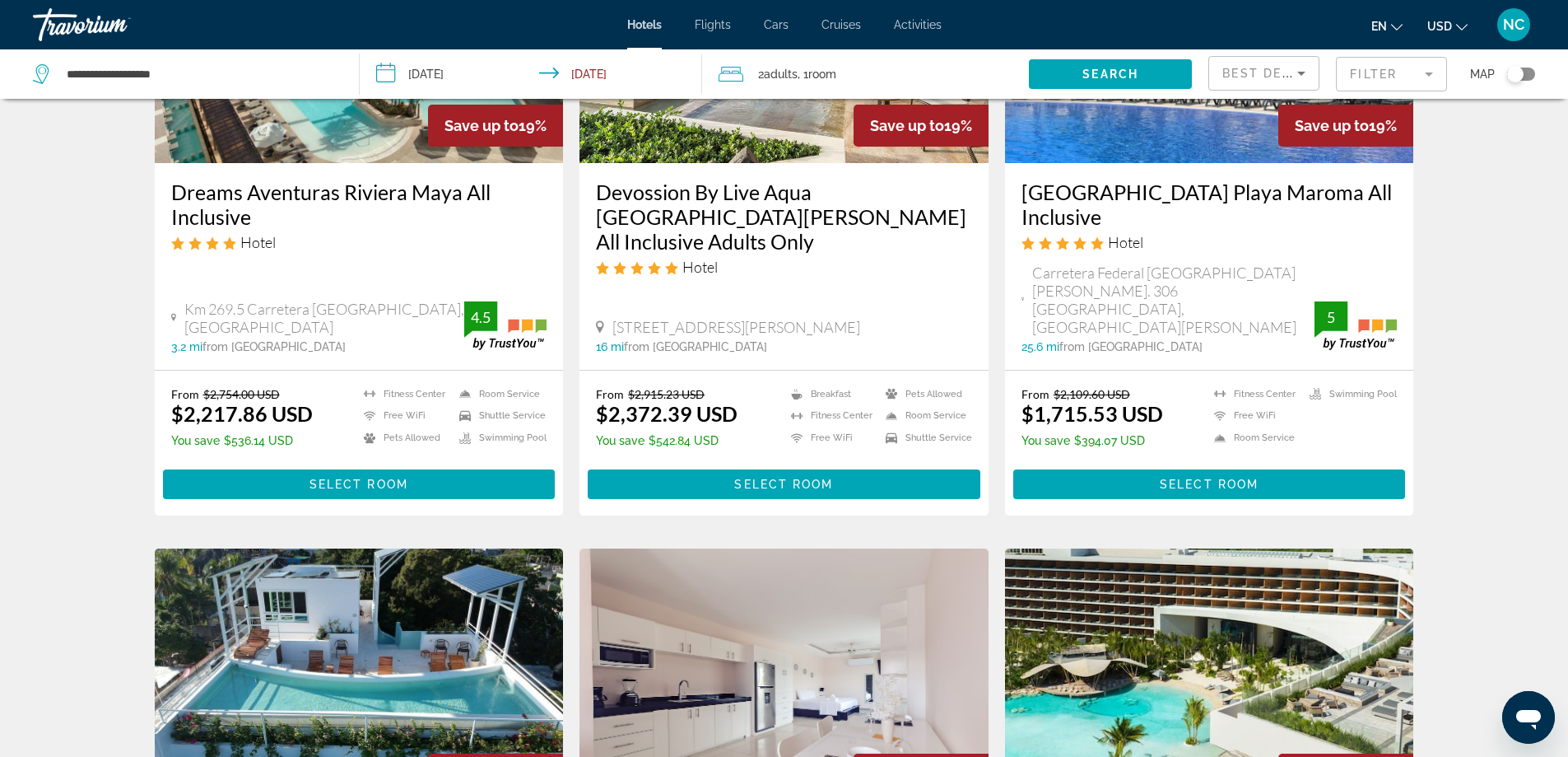
scroll to position [1977, 0]
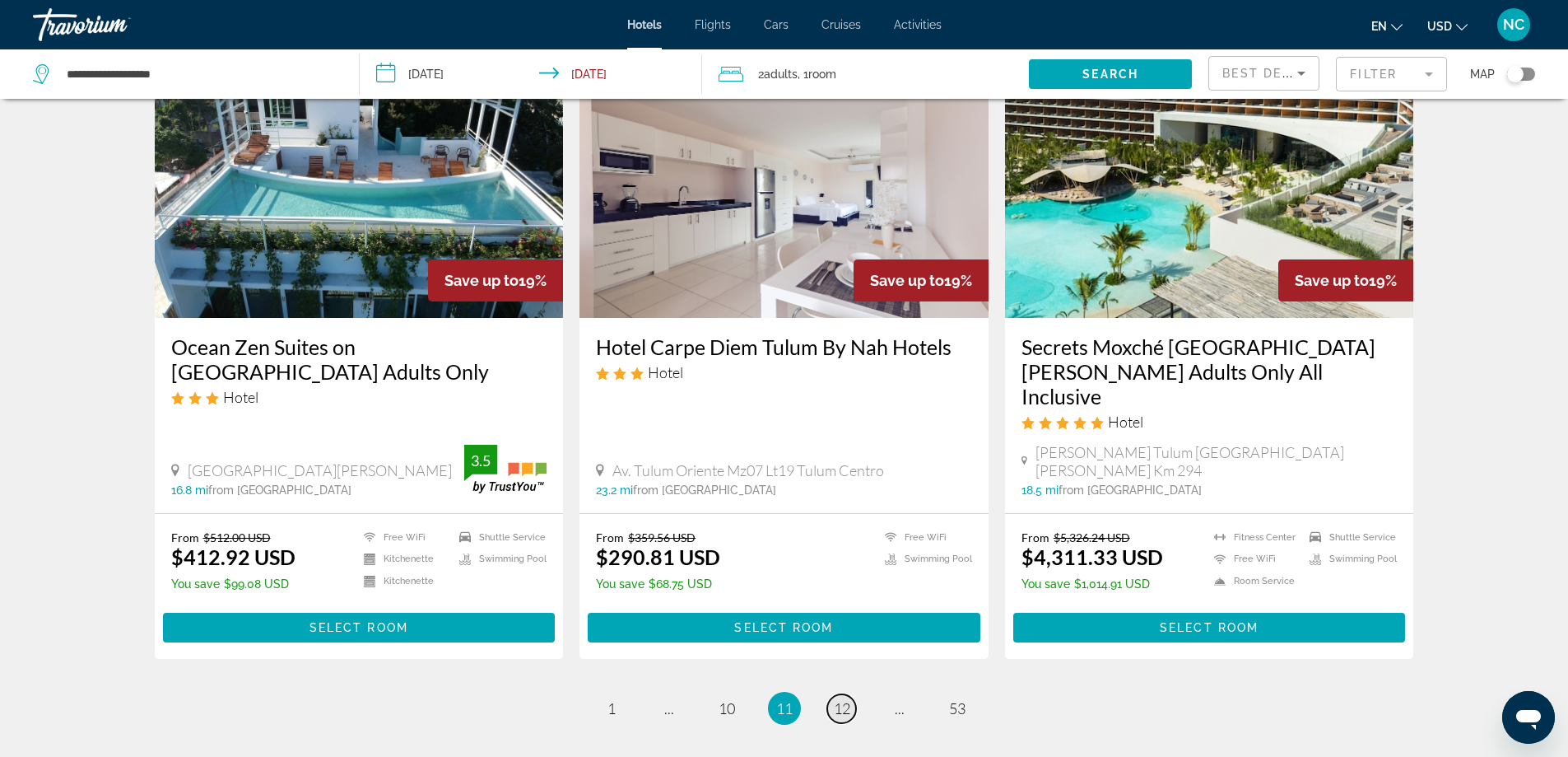
click at [843, 699] on span "12" at bounding box center [842, 708] width 16 height 18
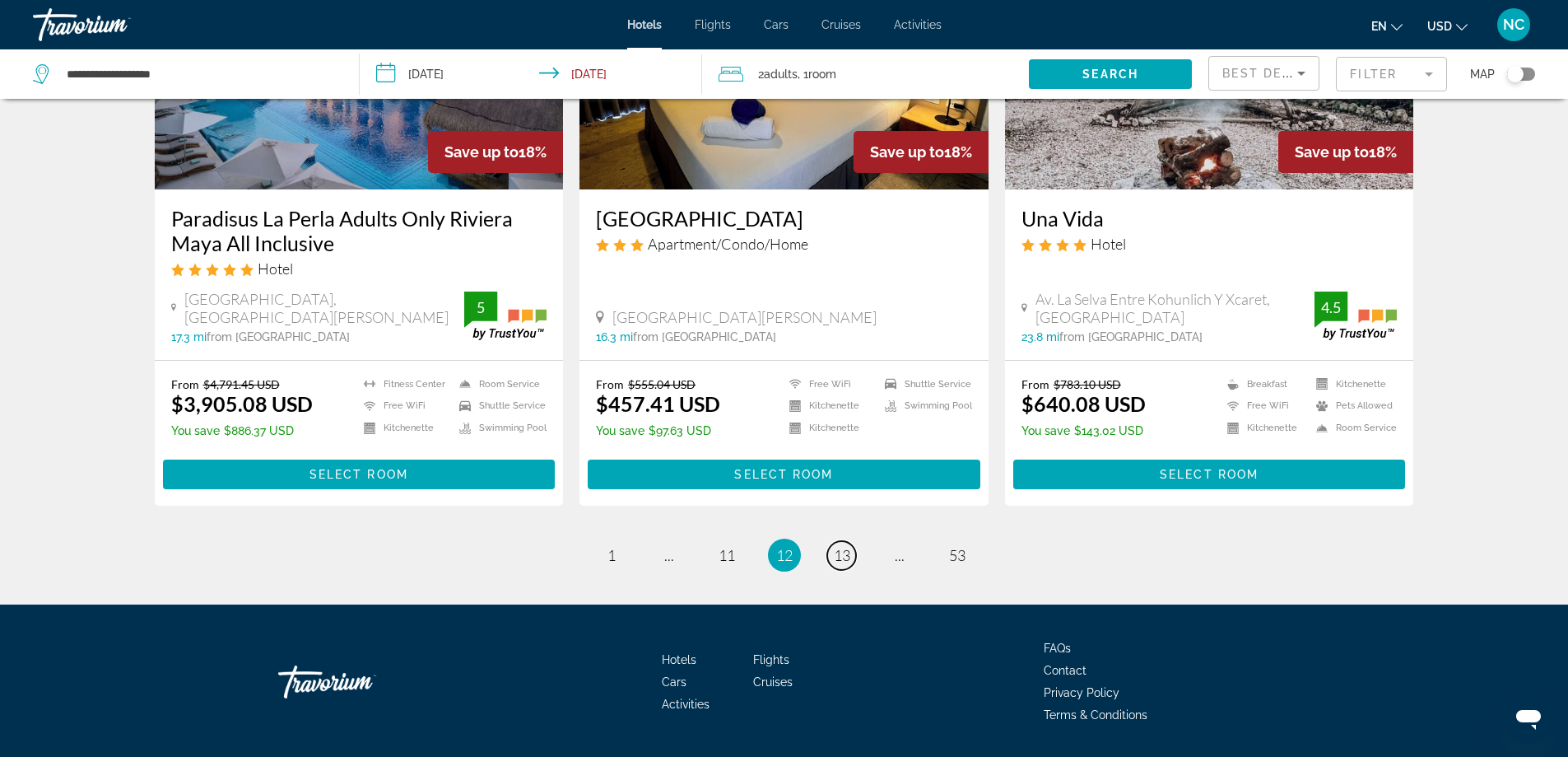
scroll to position [2093, 0]
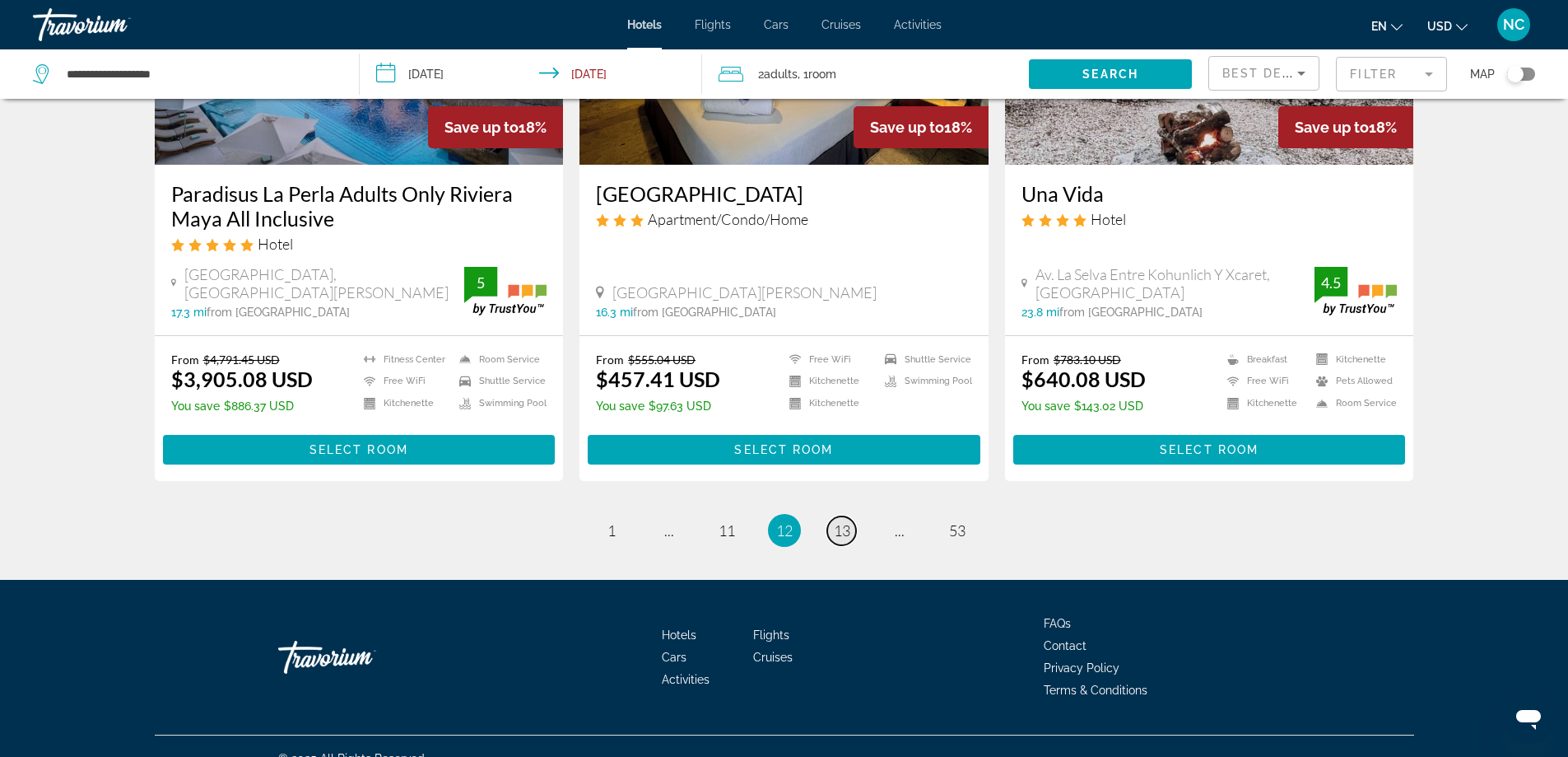
click at [840, 521] on span "13" at bounding box center [842, 530] width 16 height 18
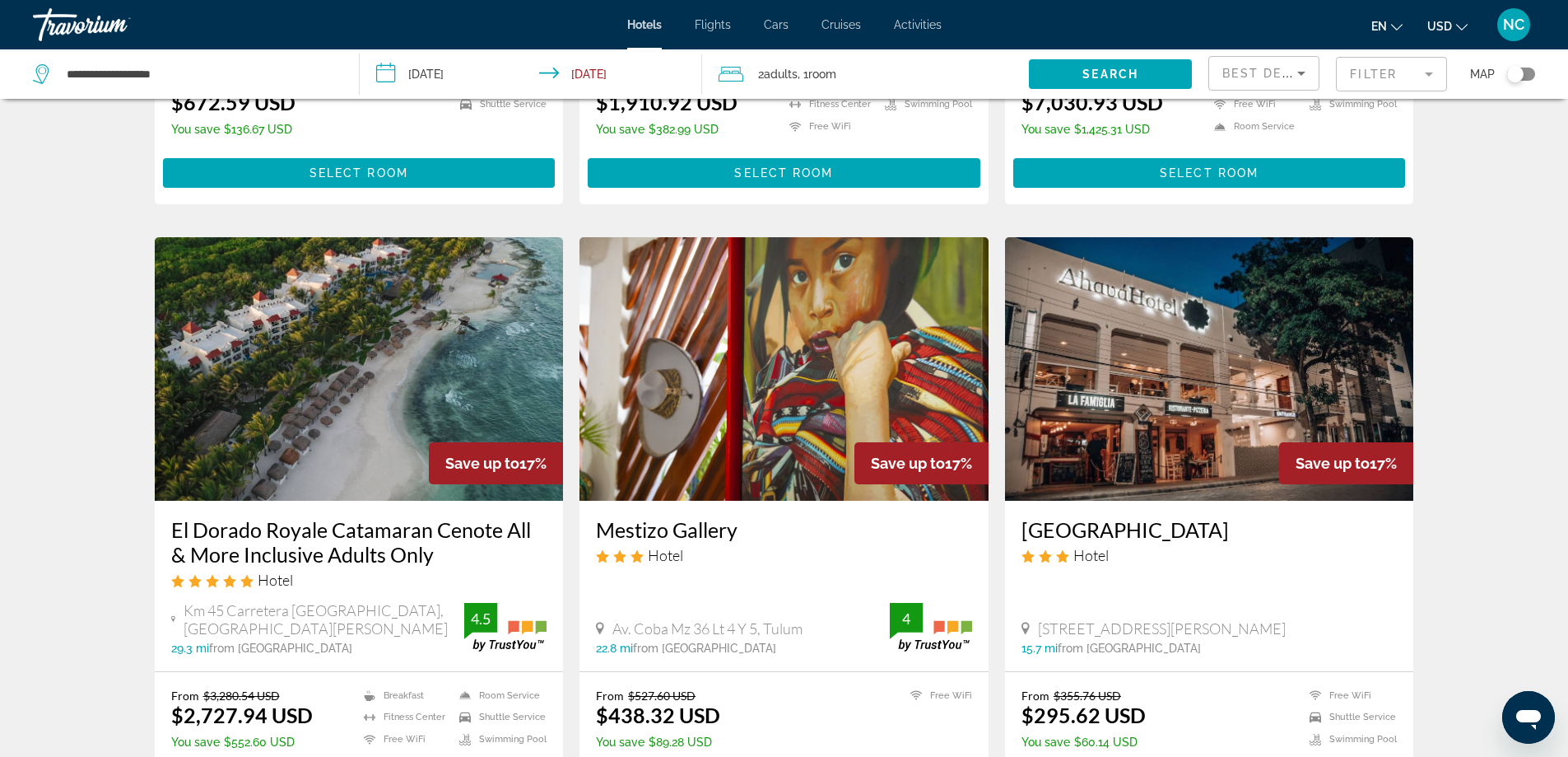
scroll to position [2116, 0]
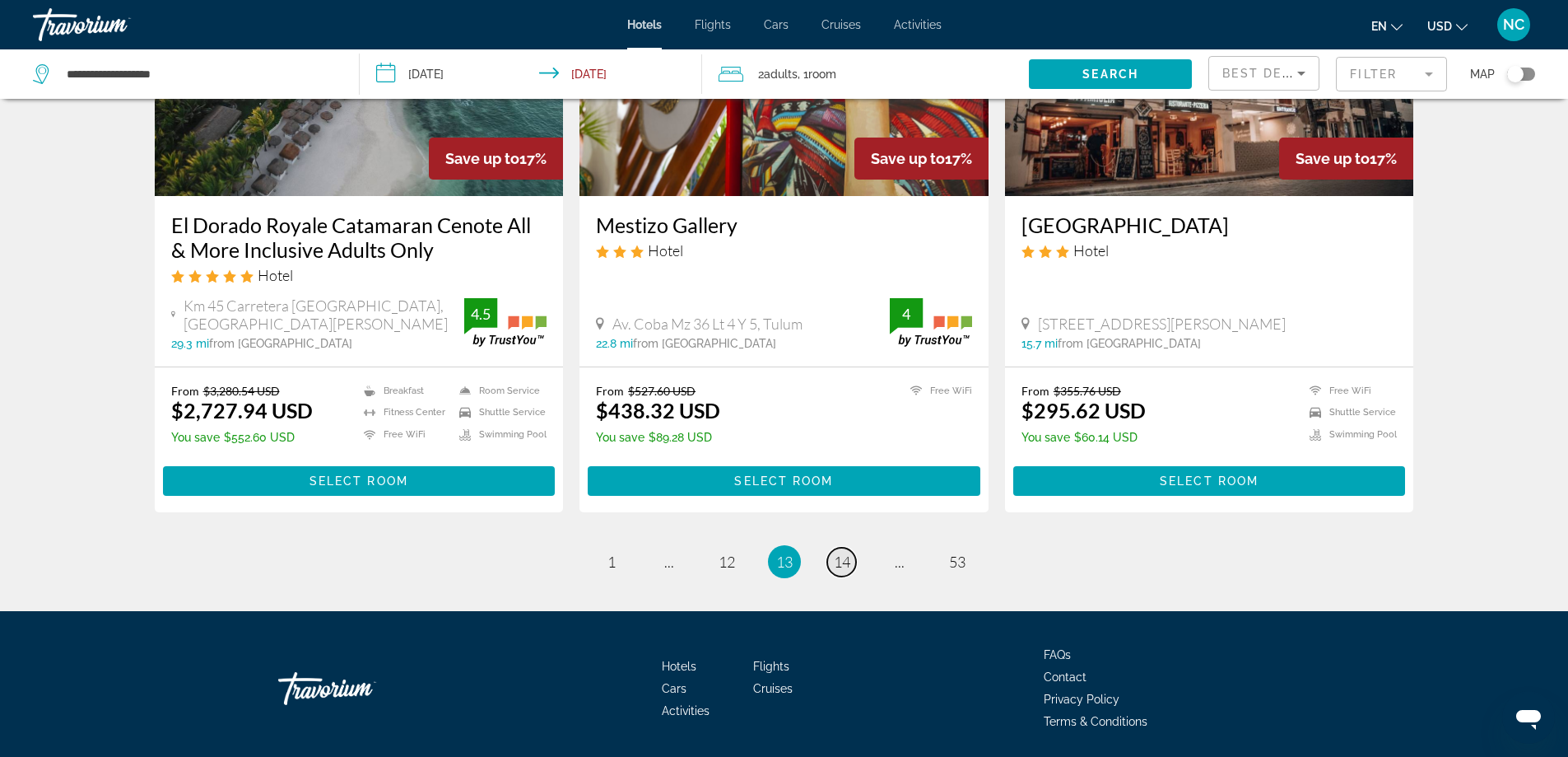
click at [846, 553] on span "14" at bounding box center [842, 561] width 16 height 18
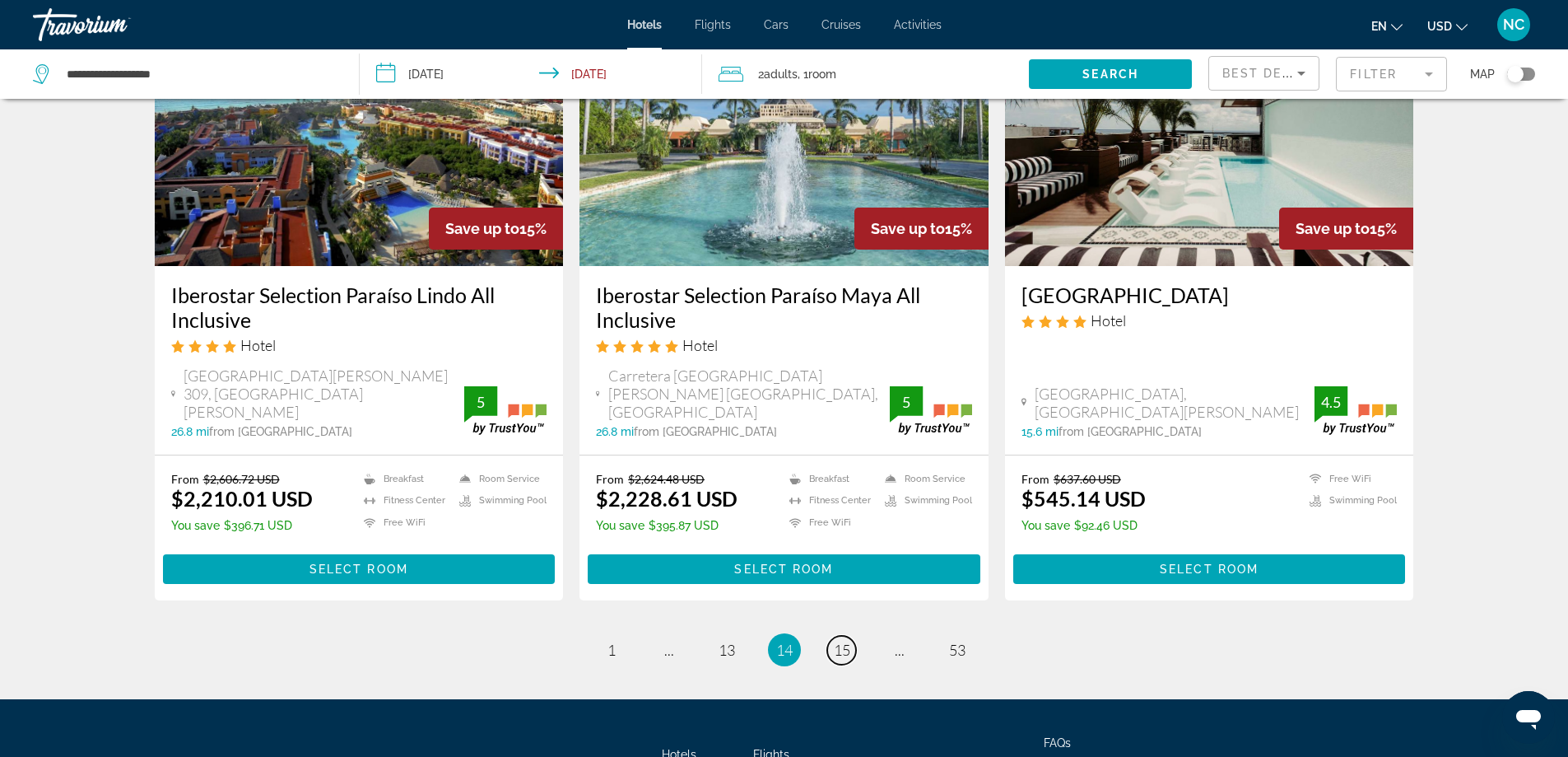
scroll to position [2093, 0]
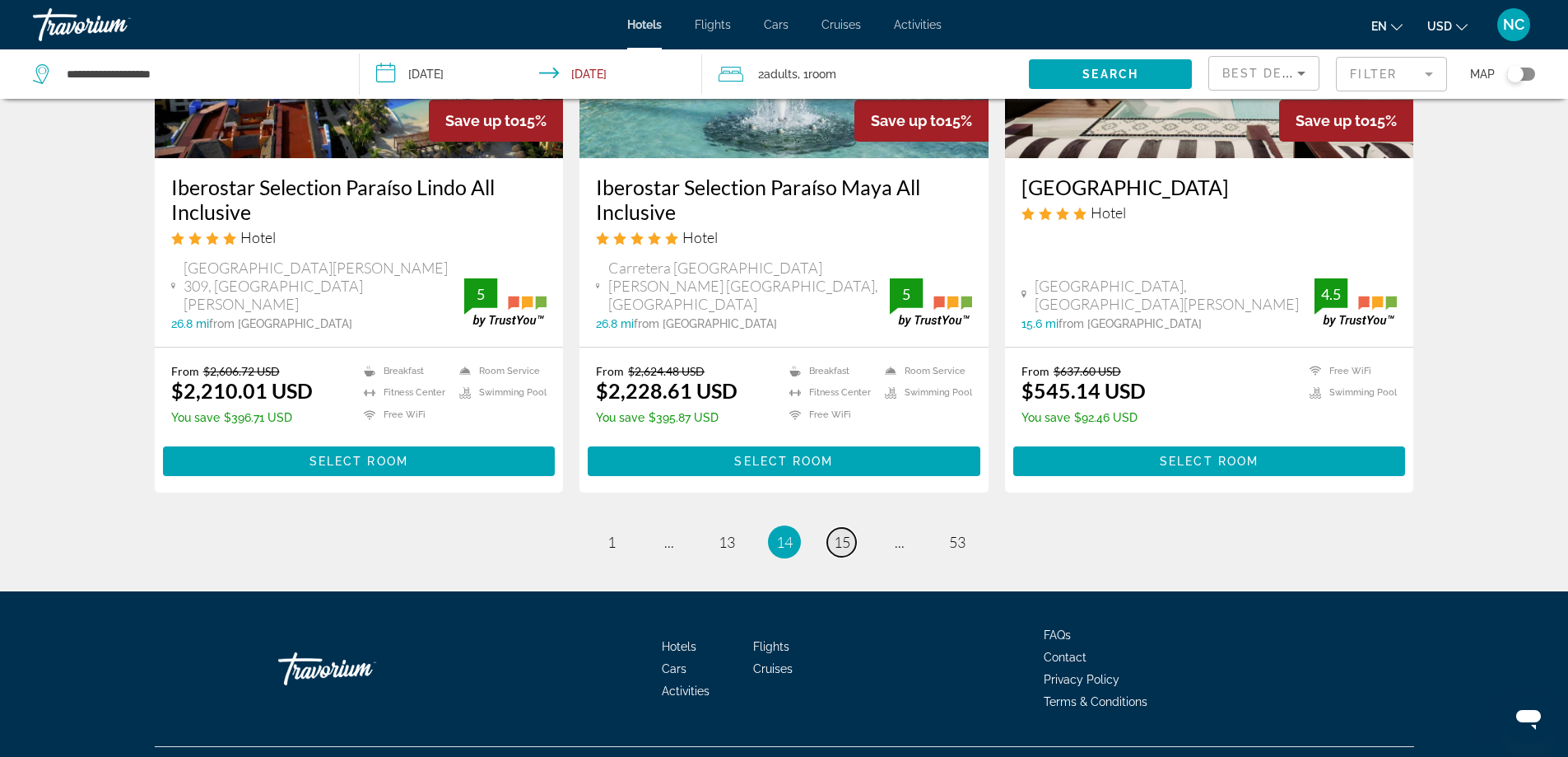
click at [850, 527] on link "page 15" at bounding box center [841, 541] width 29 height 29
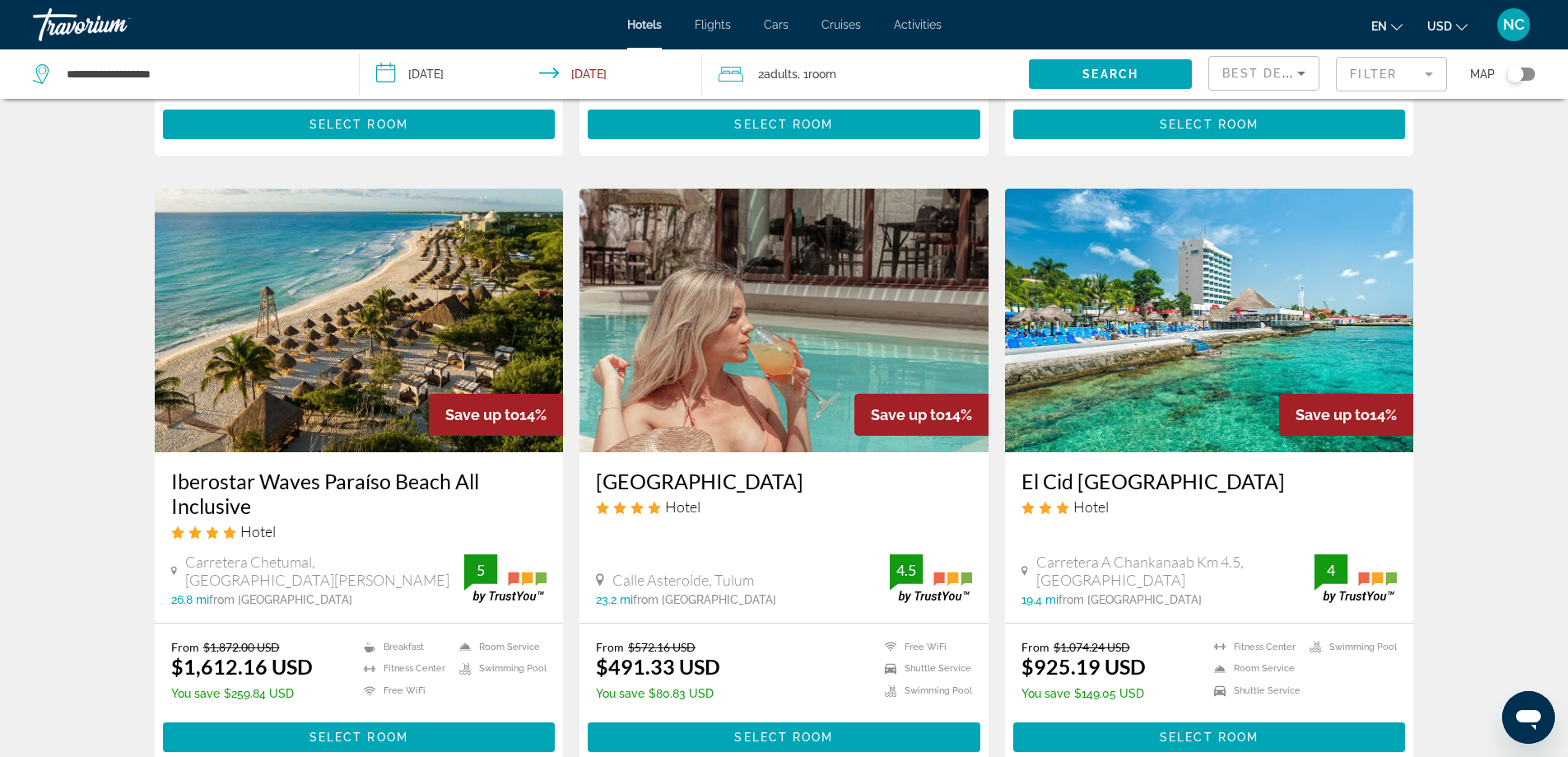
scroll to position [1894, 0]
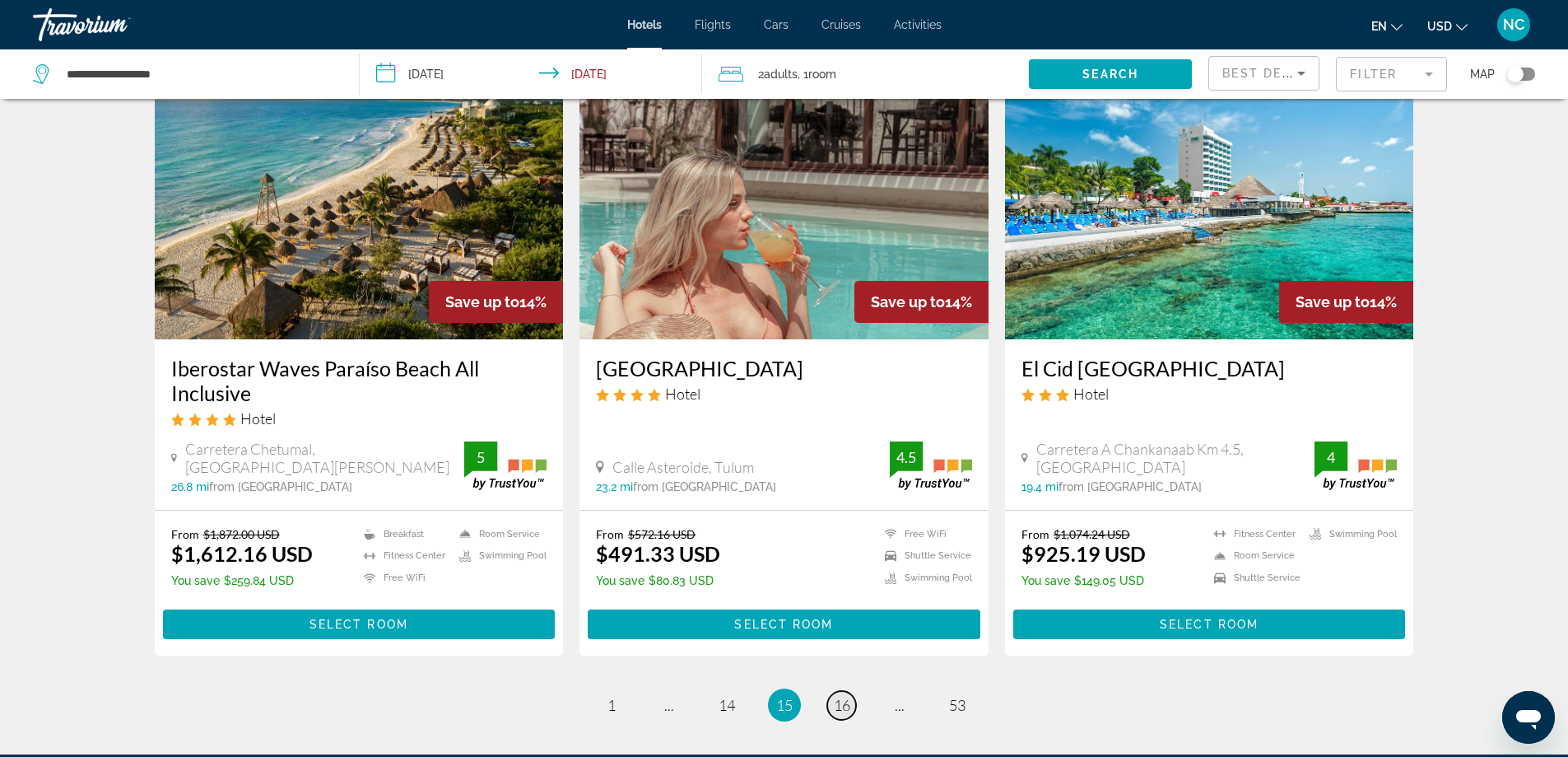
click at [842, 696] on span "16" at bounding box center [842, 704] width 16 height 18
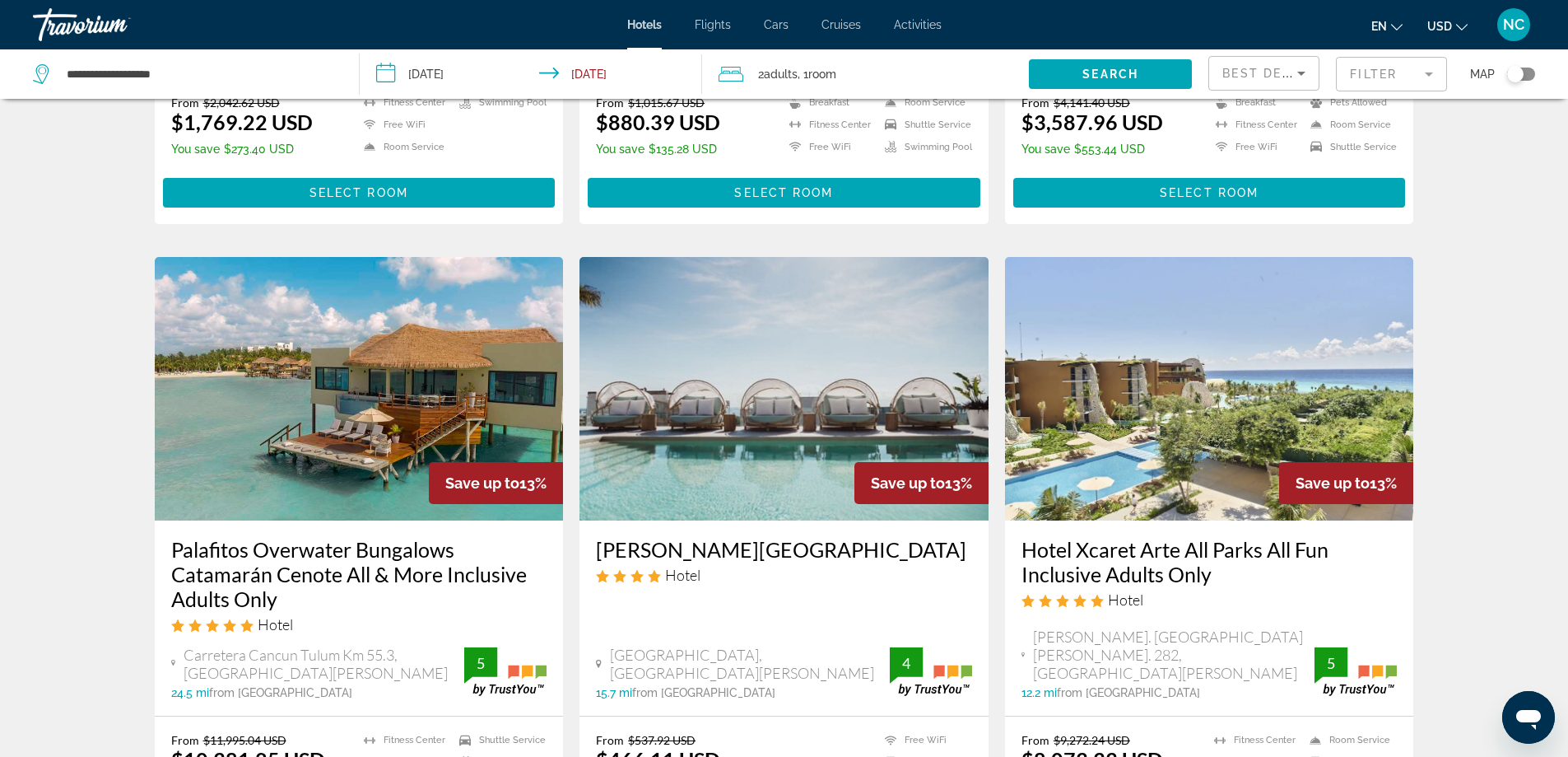
scroll to position [2081, 0]
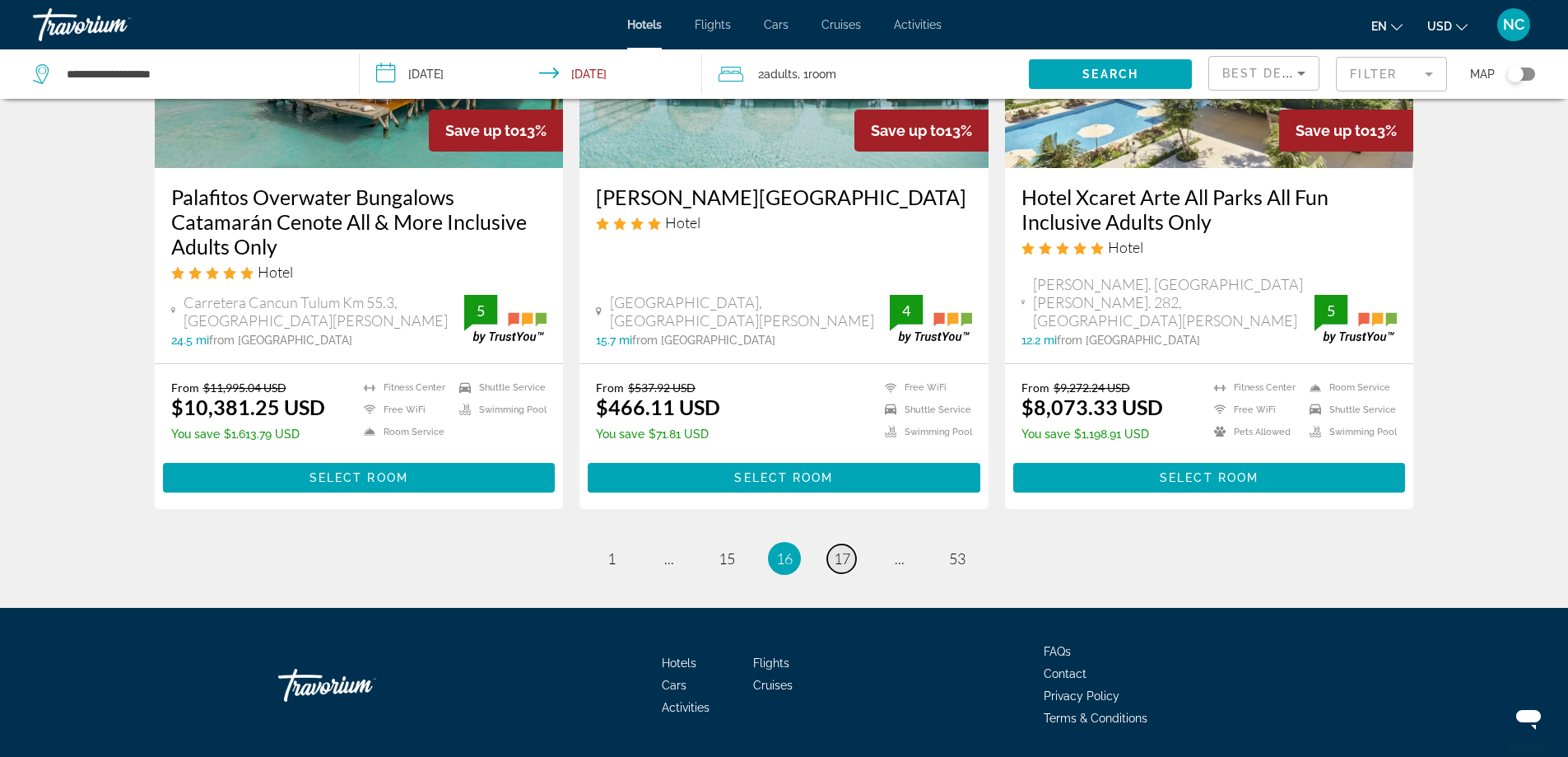
click at [843, 549] on span "17" at bounding box center [842, 558] width 16 height 18
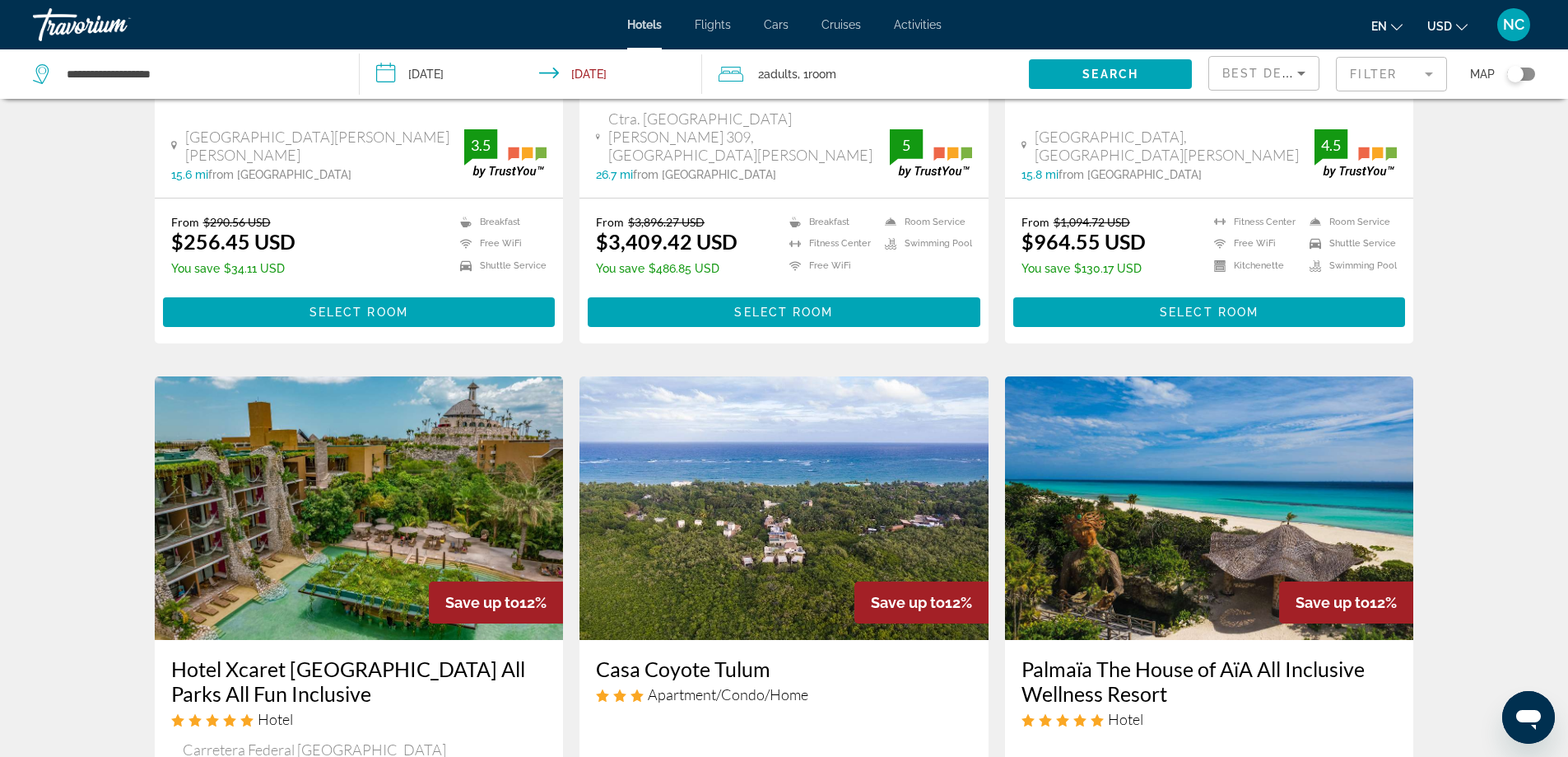
scroll to position [1729, 0]
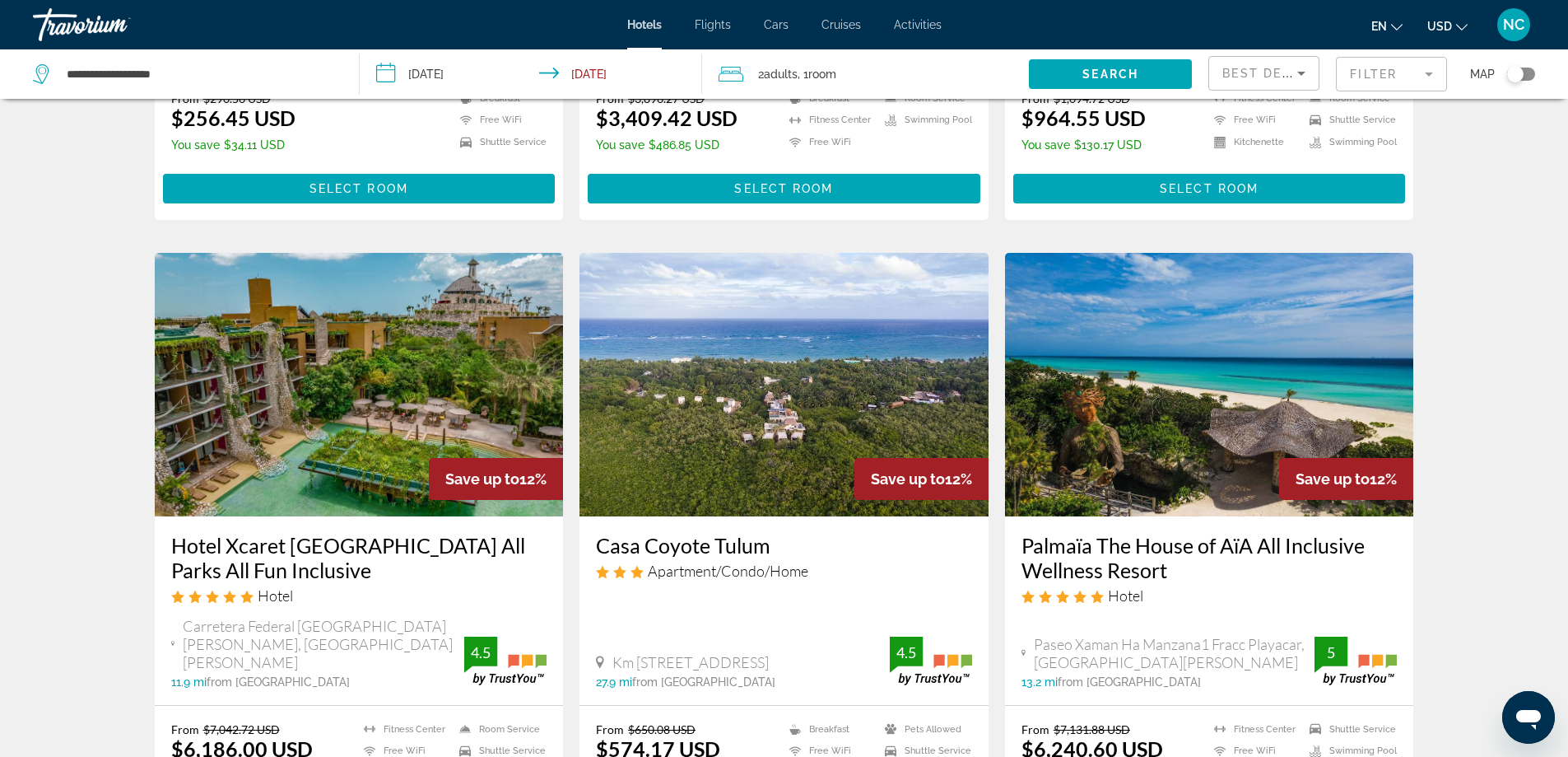
click at [1262, 372] on img "Main content" at bounding box center [1210, 385] width 409 height 263
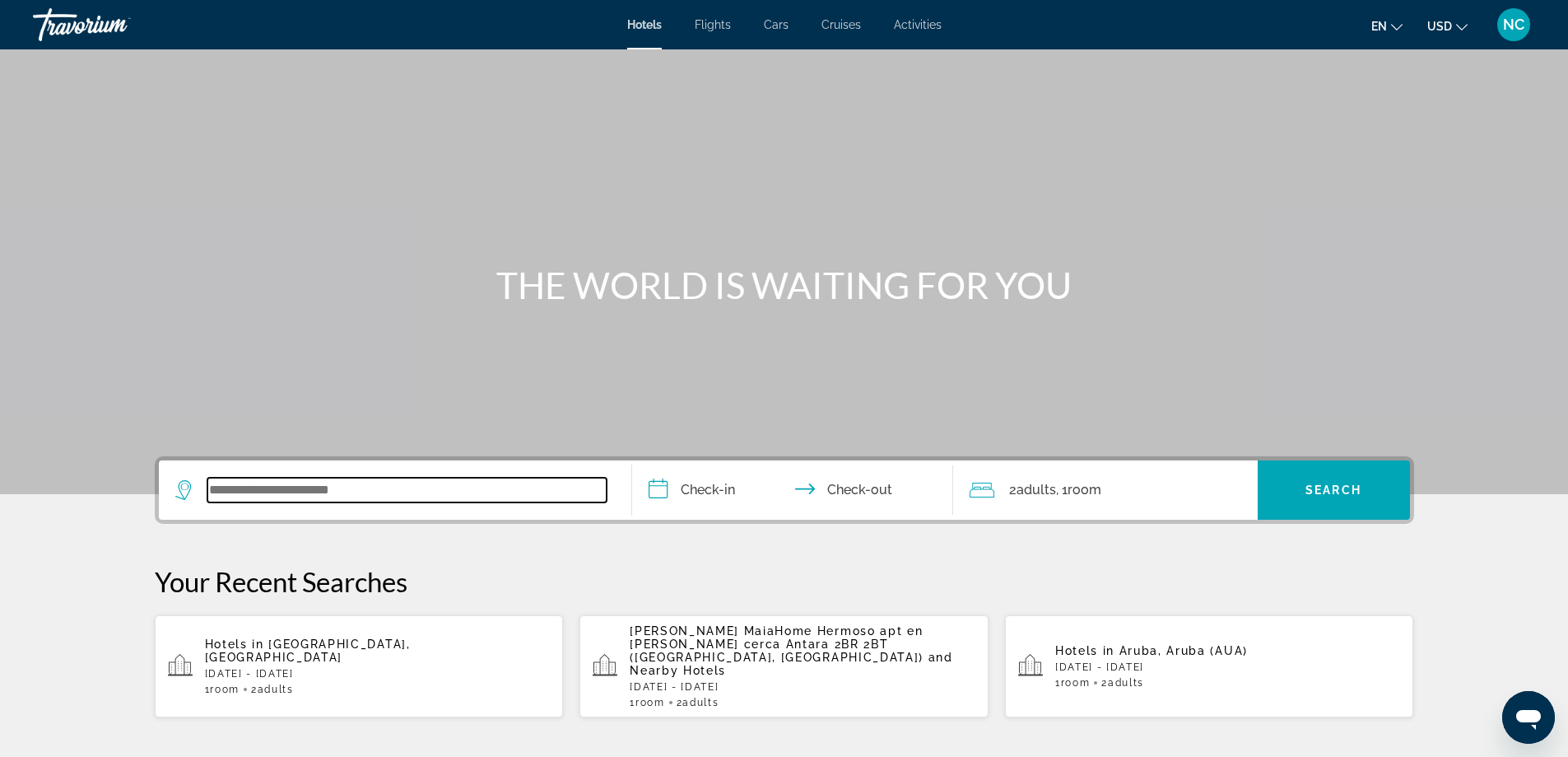
click at [243, 486] on input "Search widget" at bounding box center [407, 489] width 399 height 25
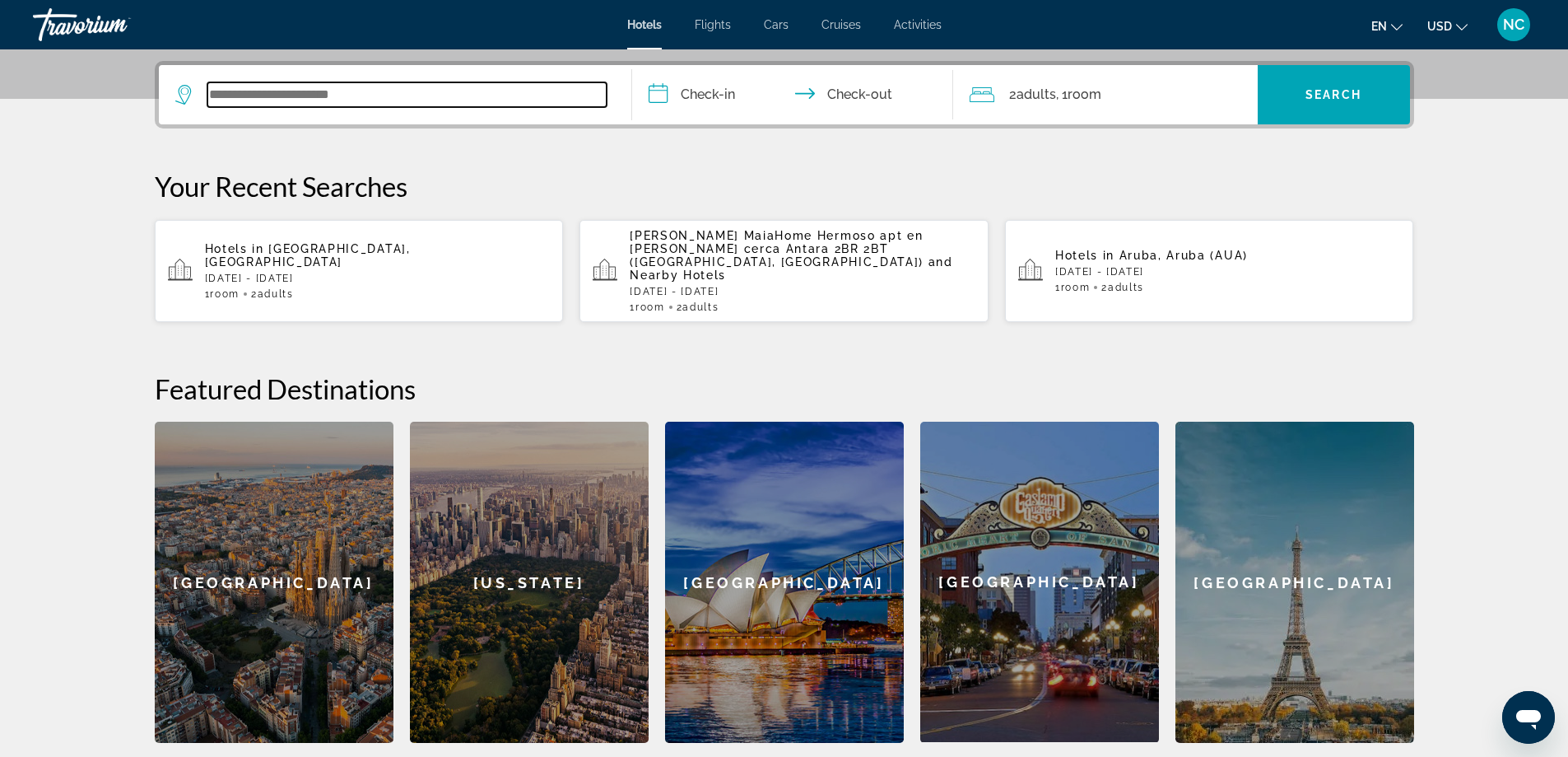
scroll to position [403, 0]
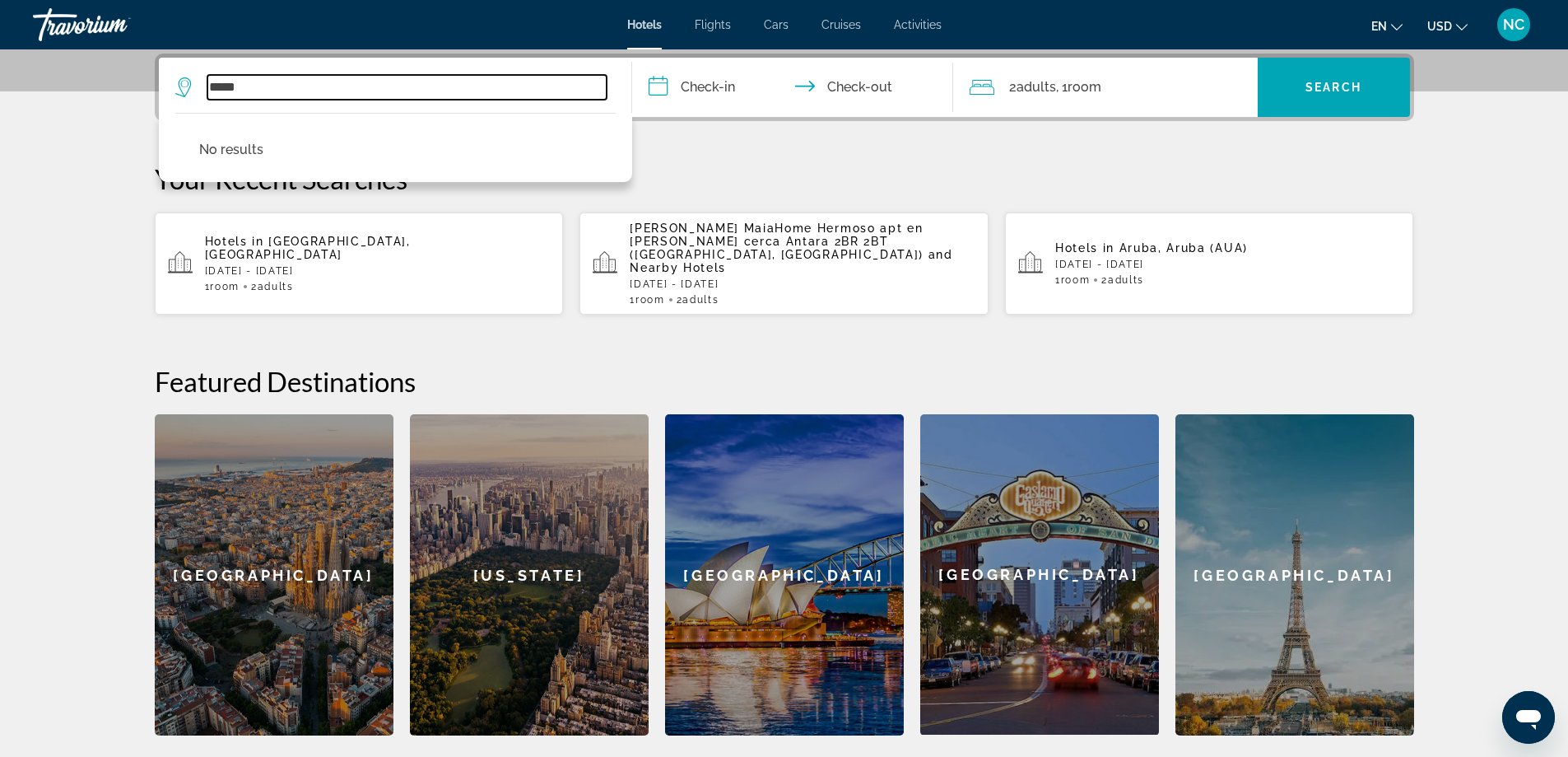
click at [221, 87] on input "*****" at bounding box center [407, 87] width 399 height 25
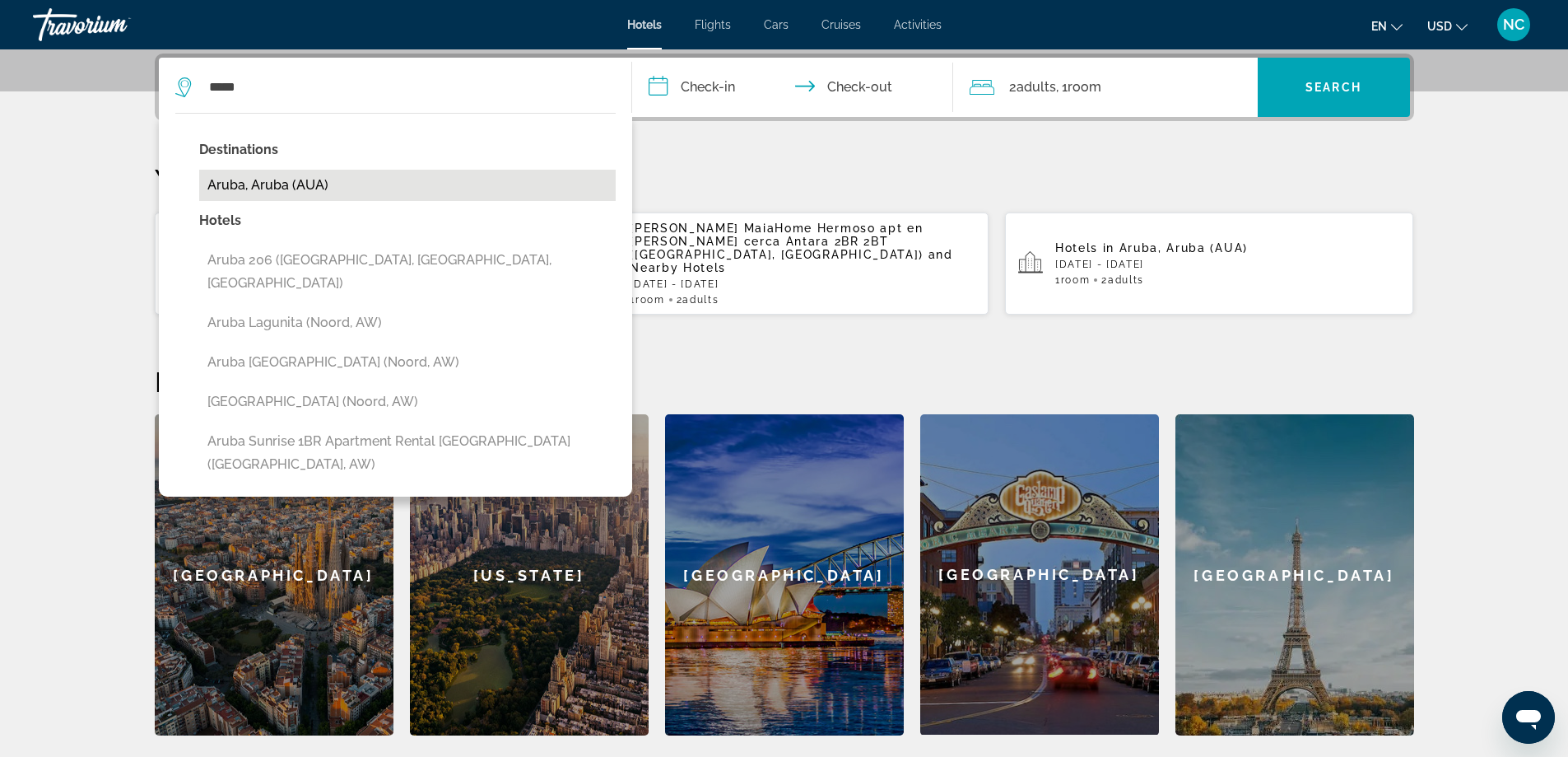
click at [291, 180] on button "Aruba, Aruba (AUA)" at bounding box center [407, 185] width 416 height 31
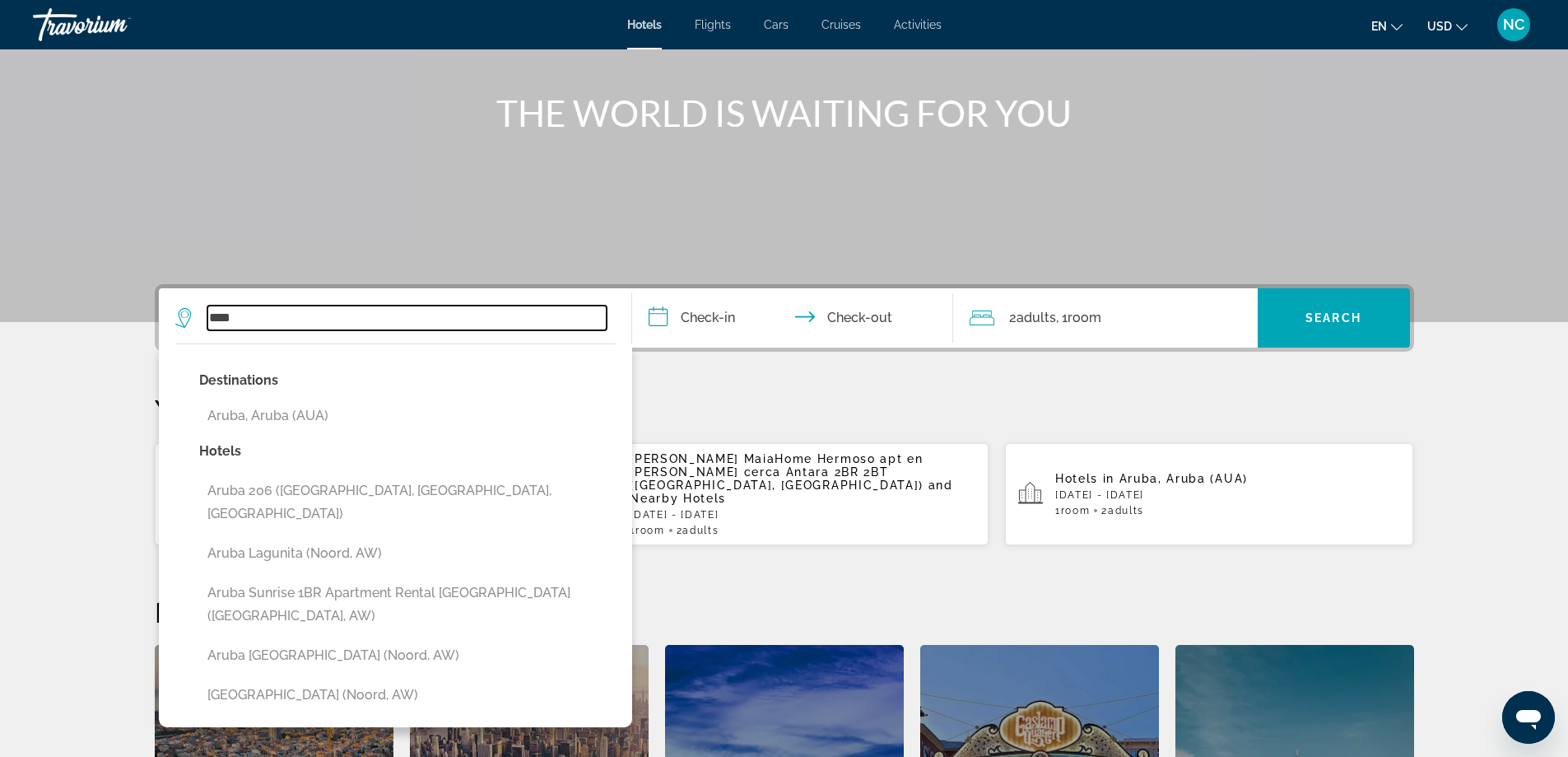
scroll to position [156, 0]
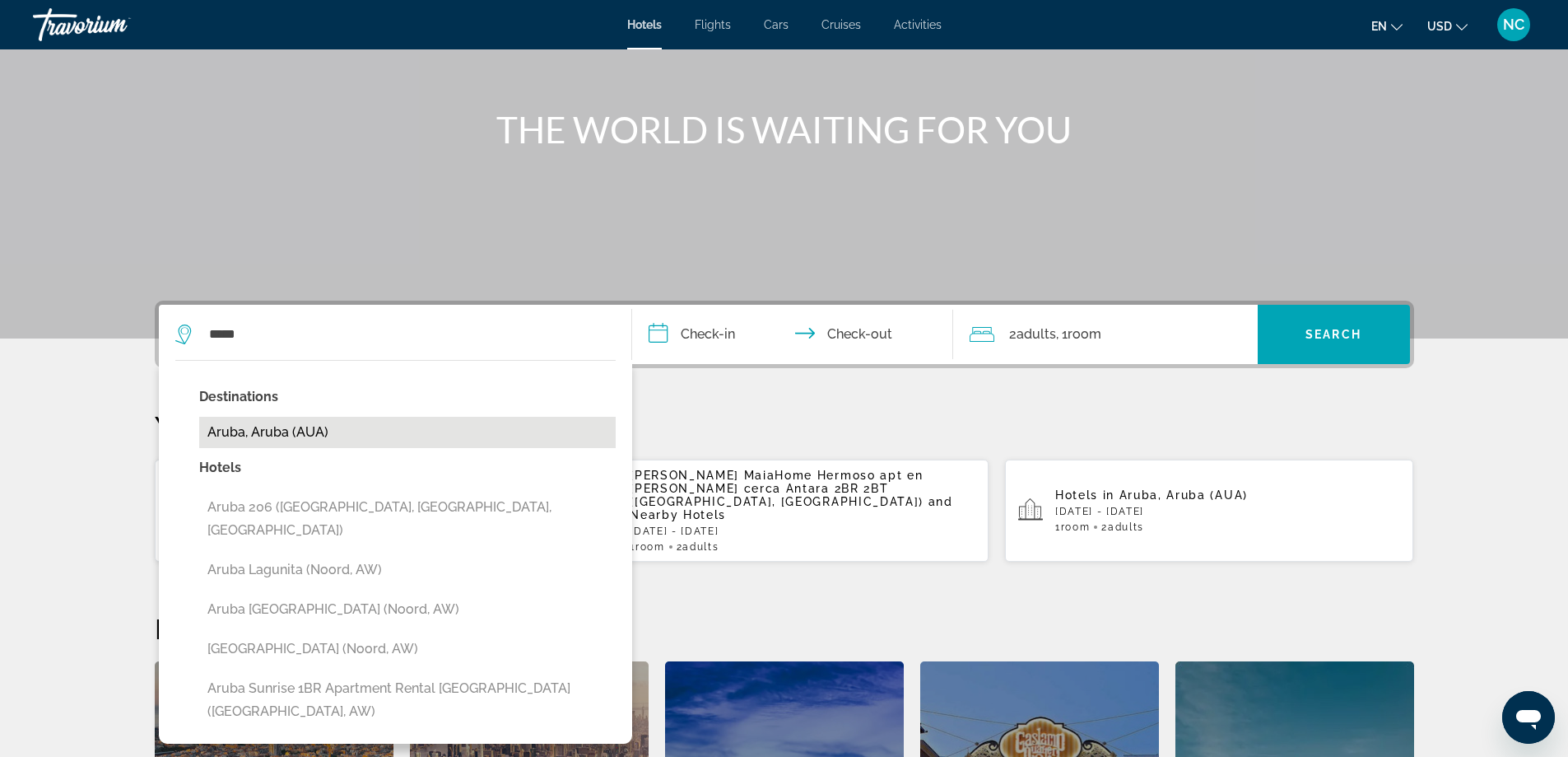
click at [311, 434] on button "Aruba, Aruba (AUA)" at bounding box center [407, 432] width 416 height 31
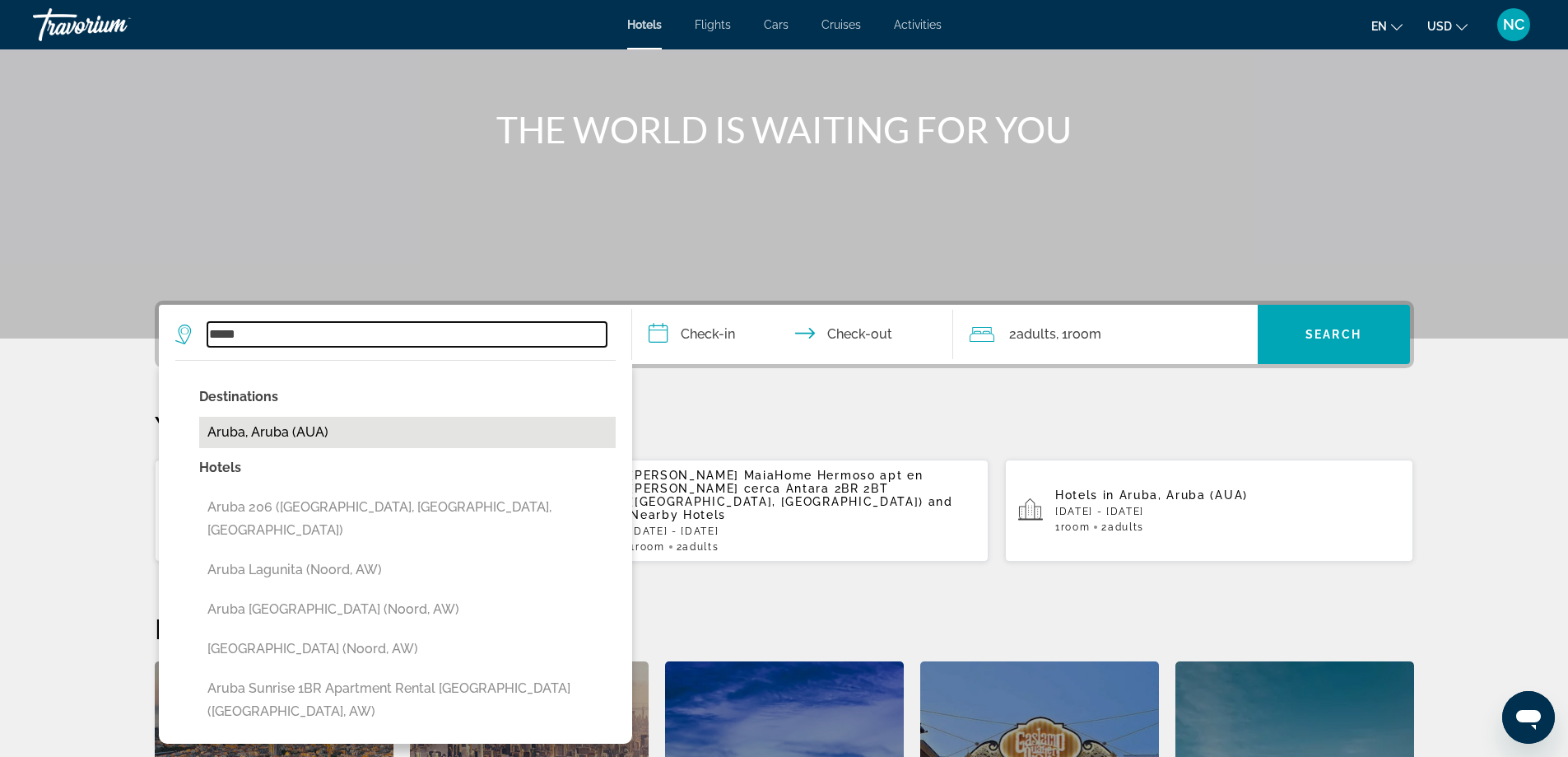
type input "**********"
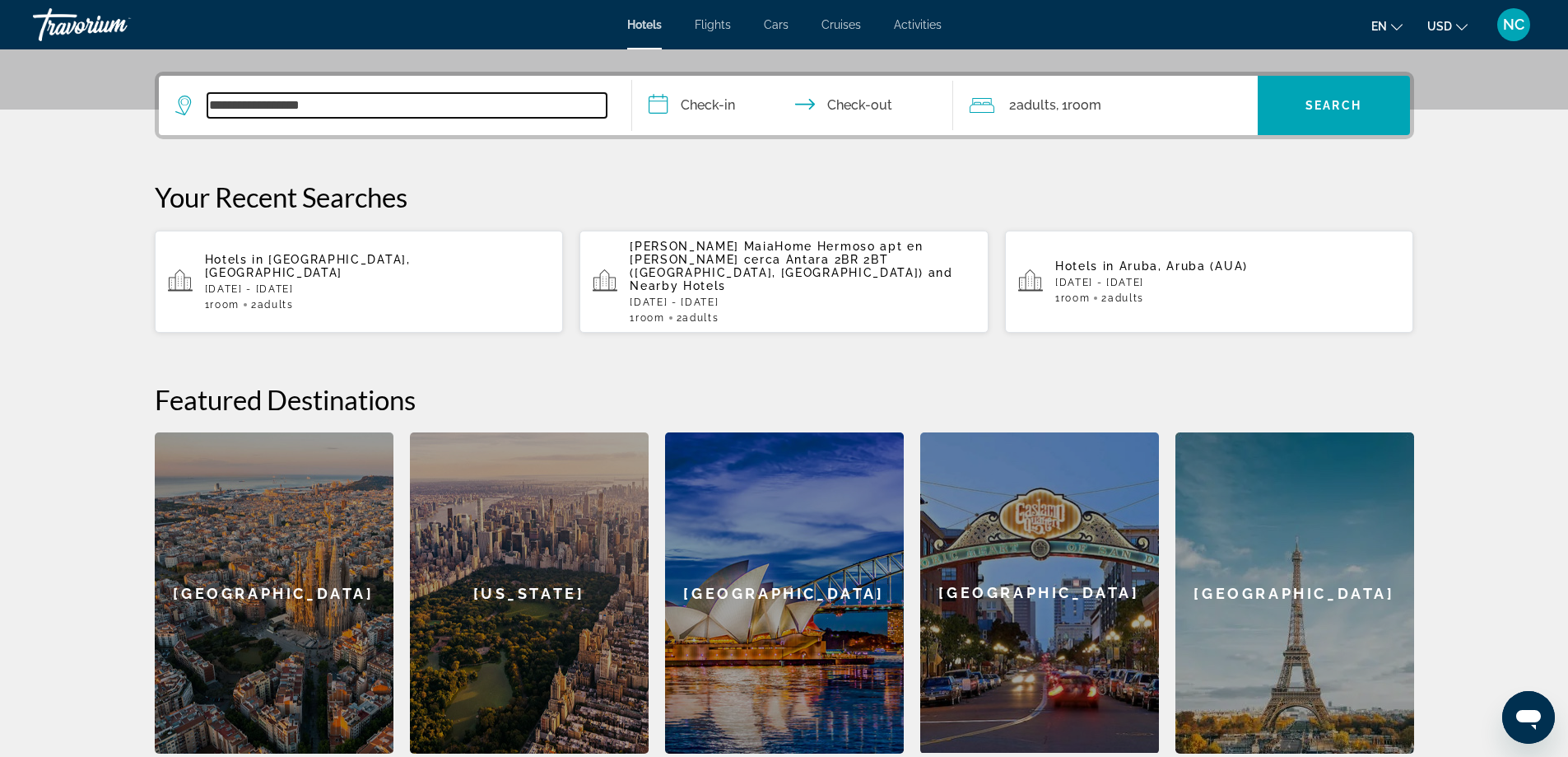
scroll to position [403, 0]
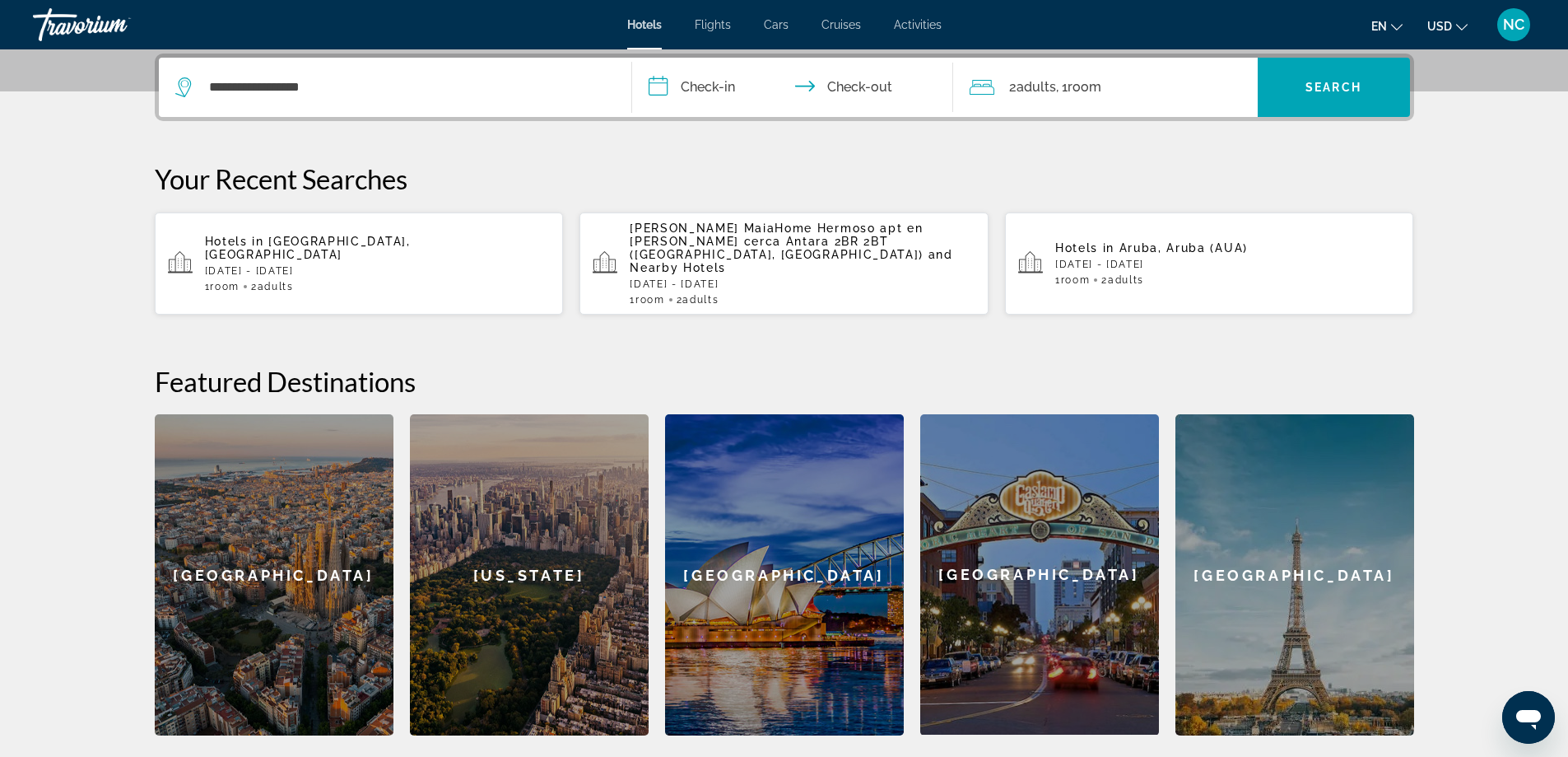
click at [687, 79] on input "**********" at bounding box center [796, 90] width 327 height 64
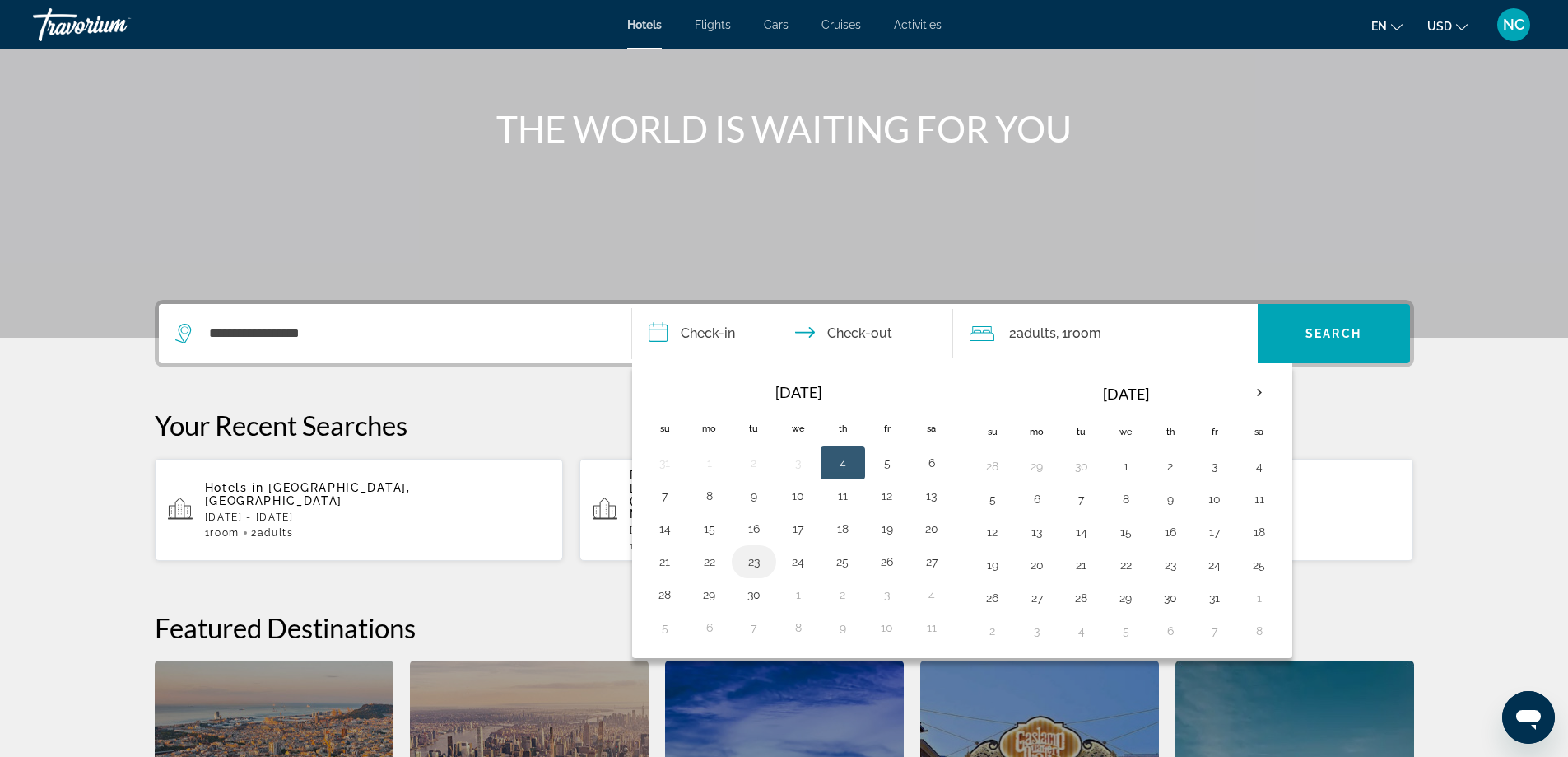
scroll to position [156, 0]
click at [1263, 392] on th "Next month" at bounding box center [1259, 394] width 44 height 36
click at [665, 569] on button "19" at bounding box center [665, 566] width 26 height 23
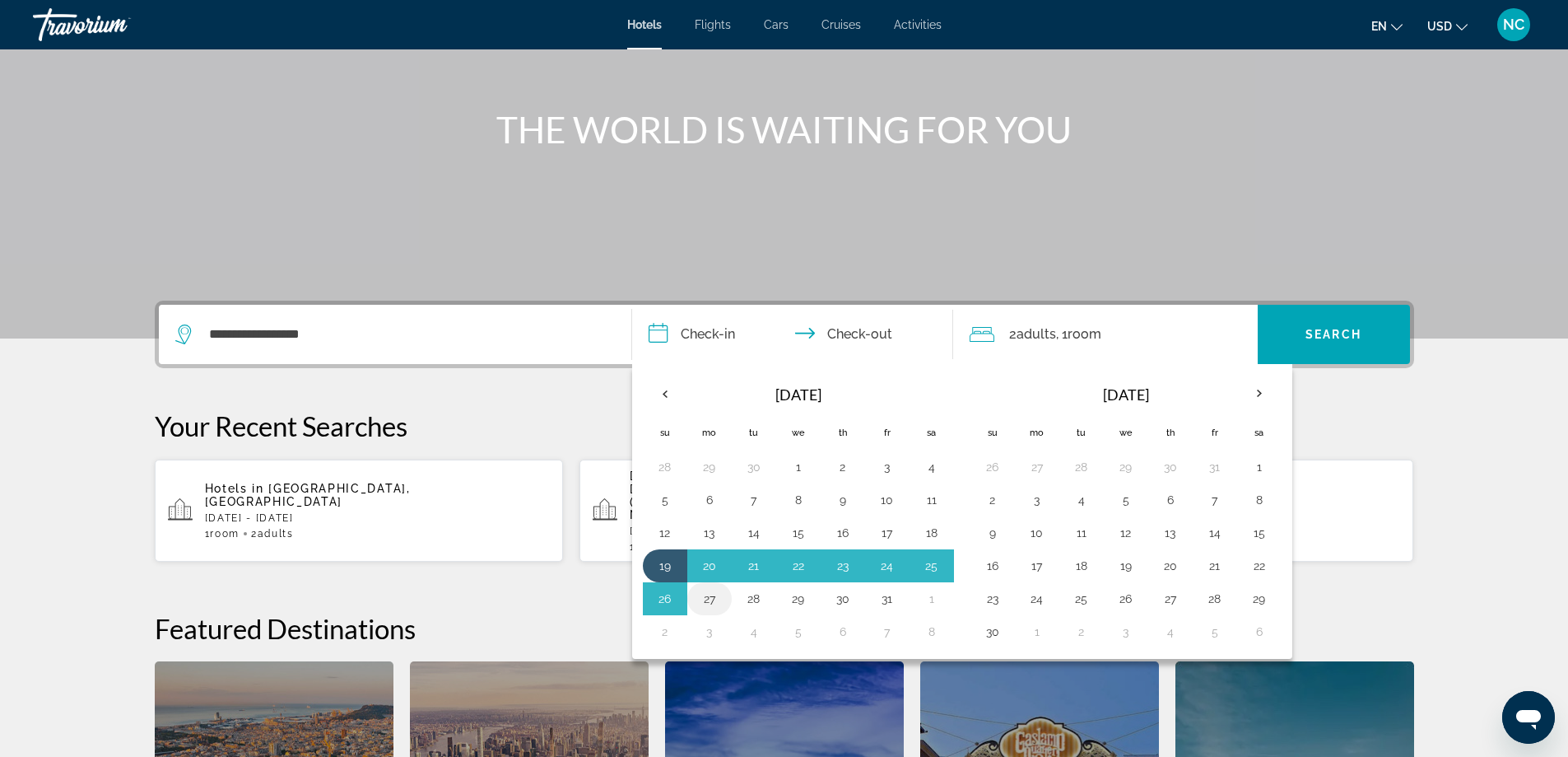
click at [707, 599] on button "27" at bounding box center [709, 598] width 26 height 23
type input "**********"
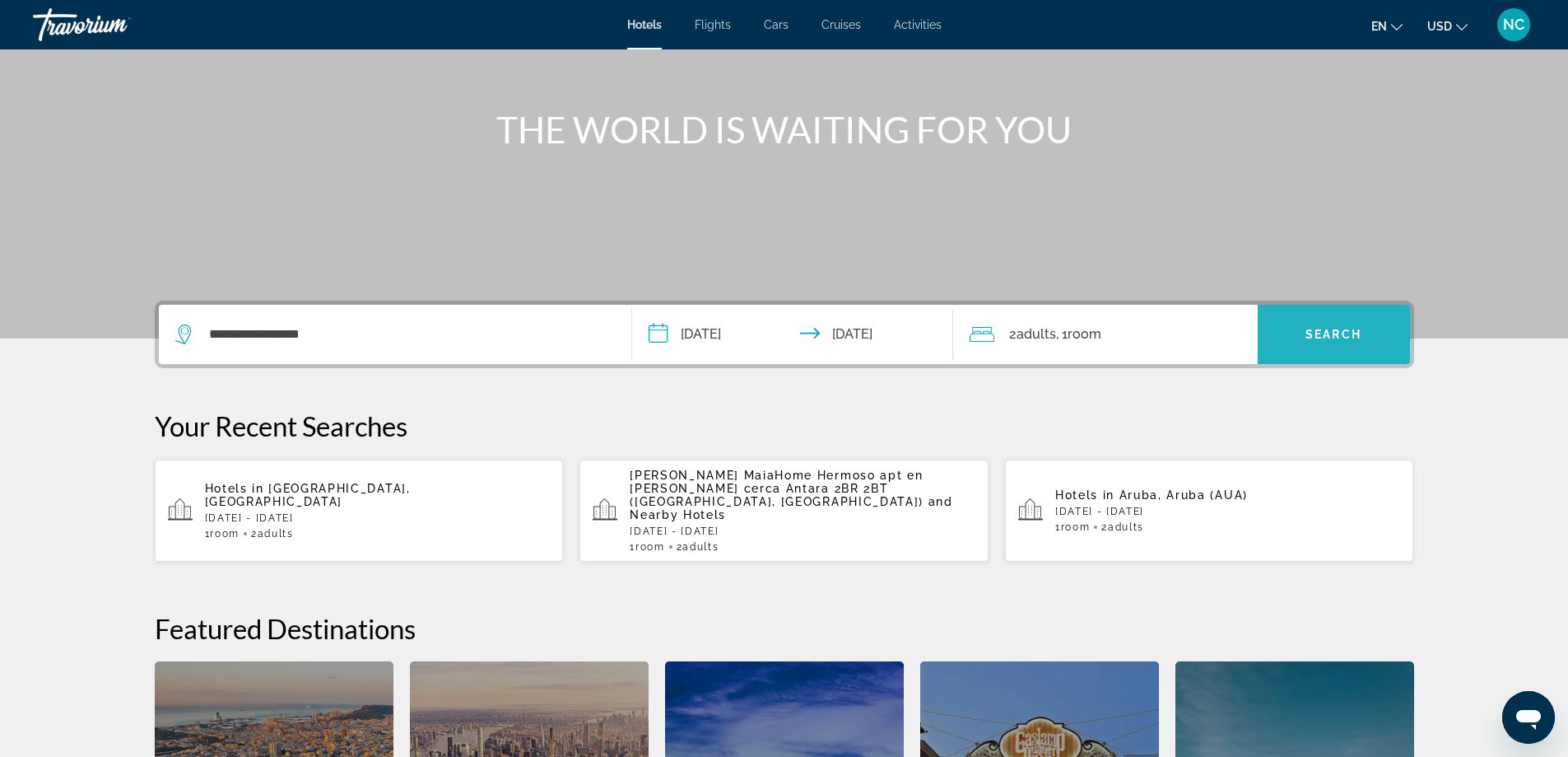
click at [1309, 327] on span "Search widget" at bounding box center [1334, 334] width 152 height 40
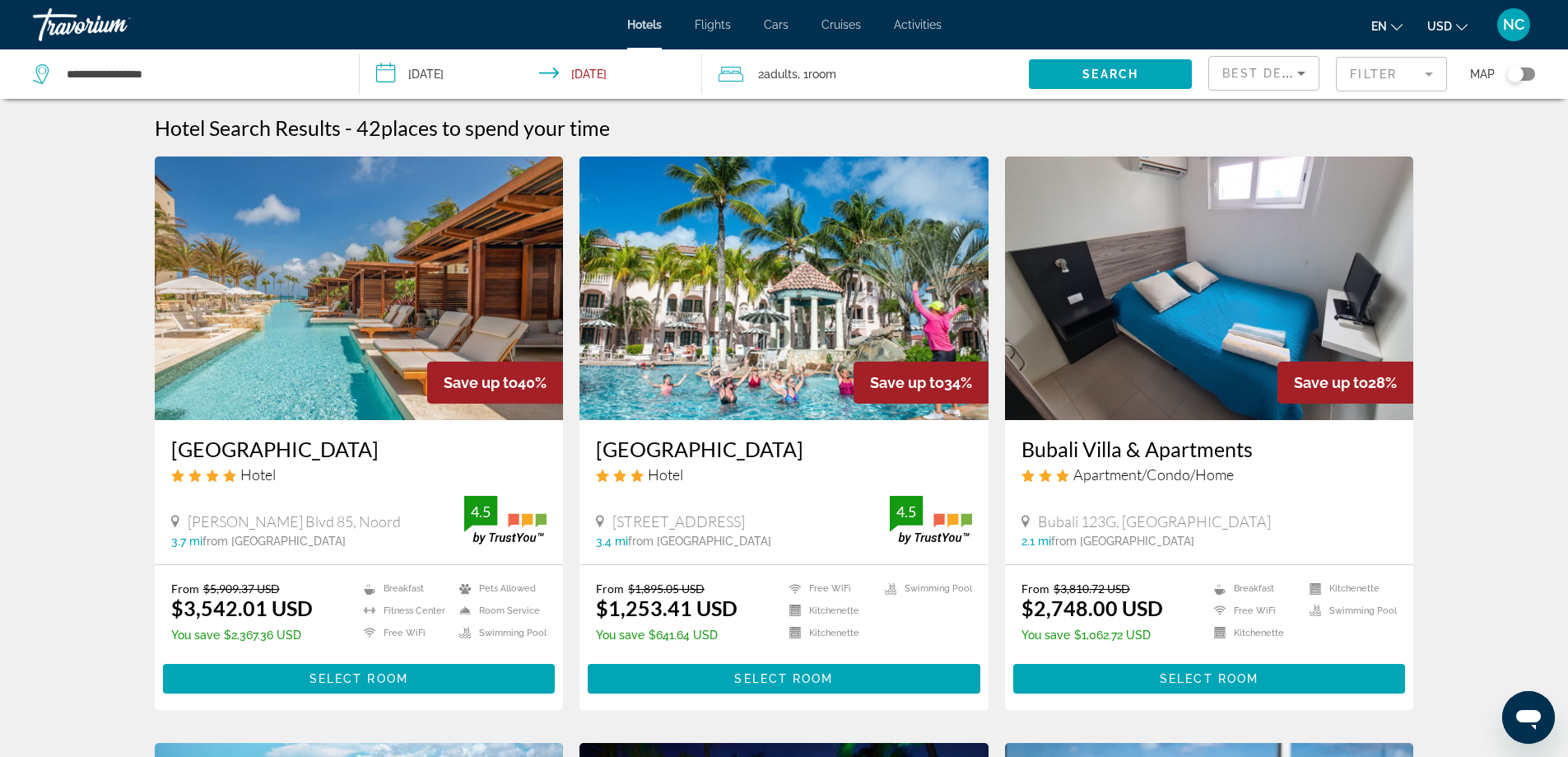
click at [1430, 74] on mat-form-field "Filter" at bounding box center [1391, 74] width 111 height 35
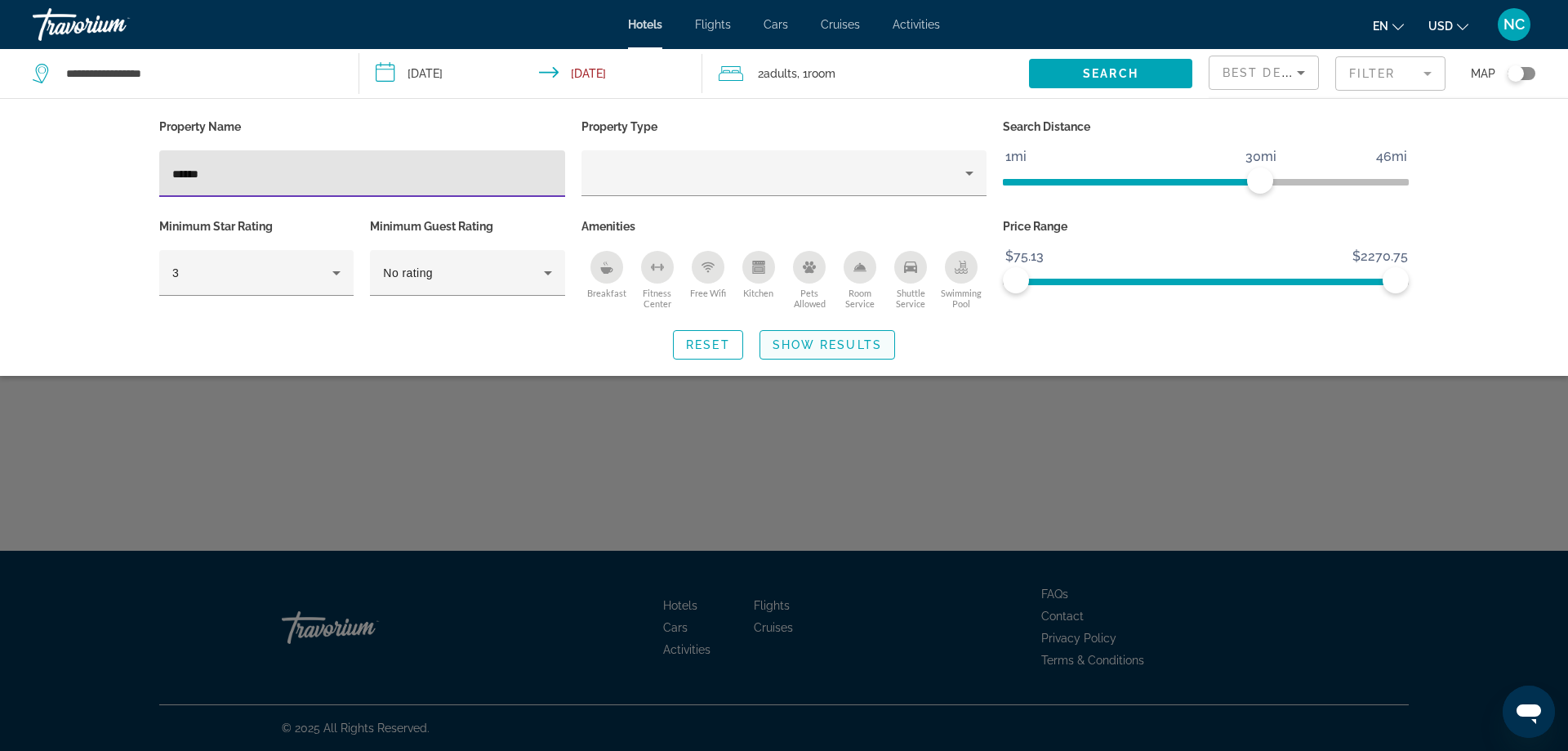
type input "******"
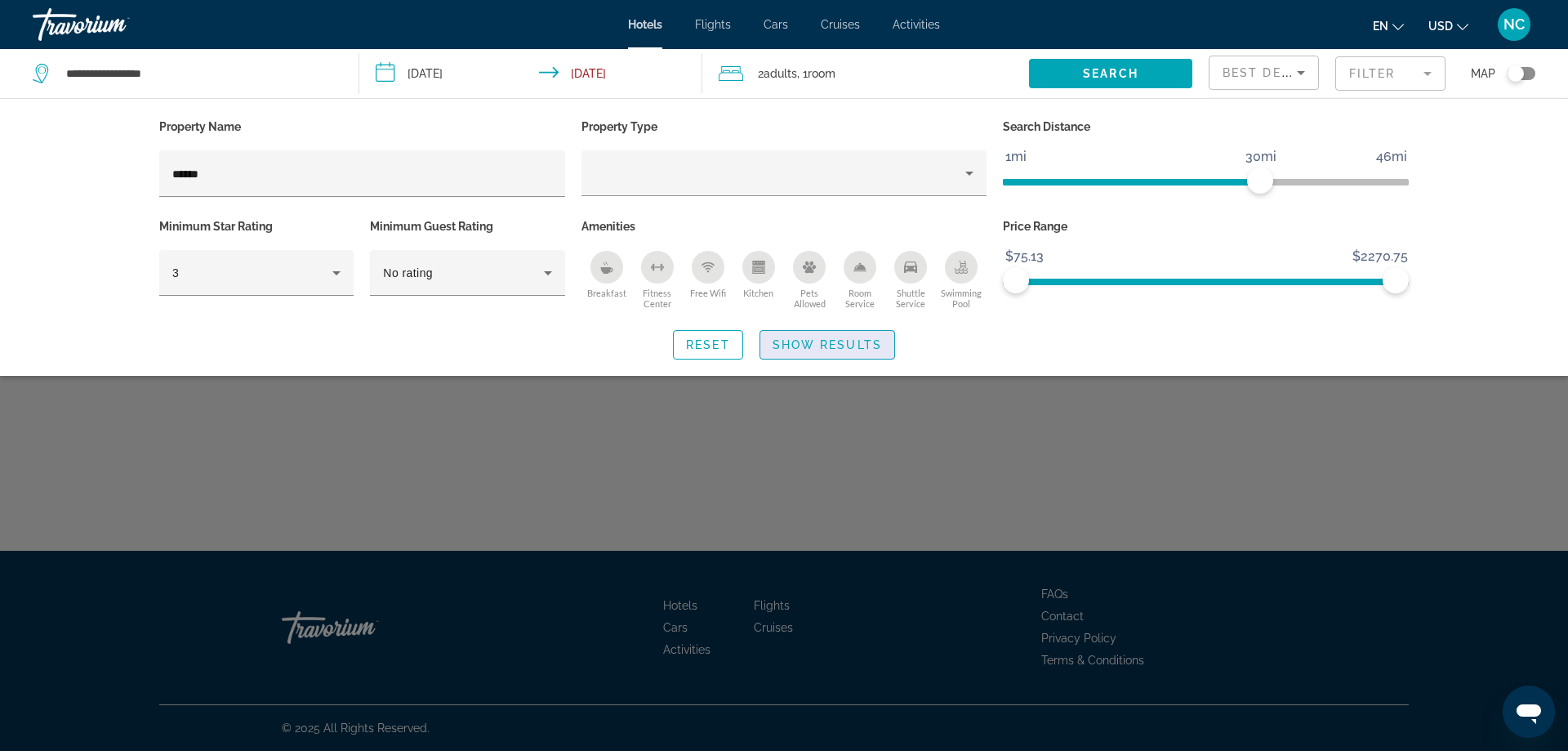
click at [837, 345] on span "Show Results" at bounding box center [827, 345] width 109 height 13
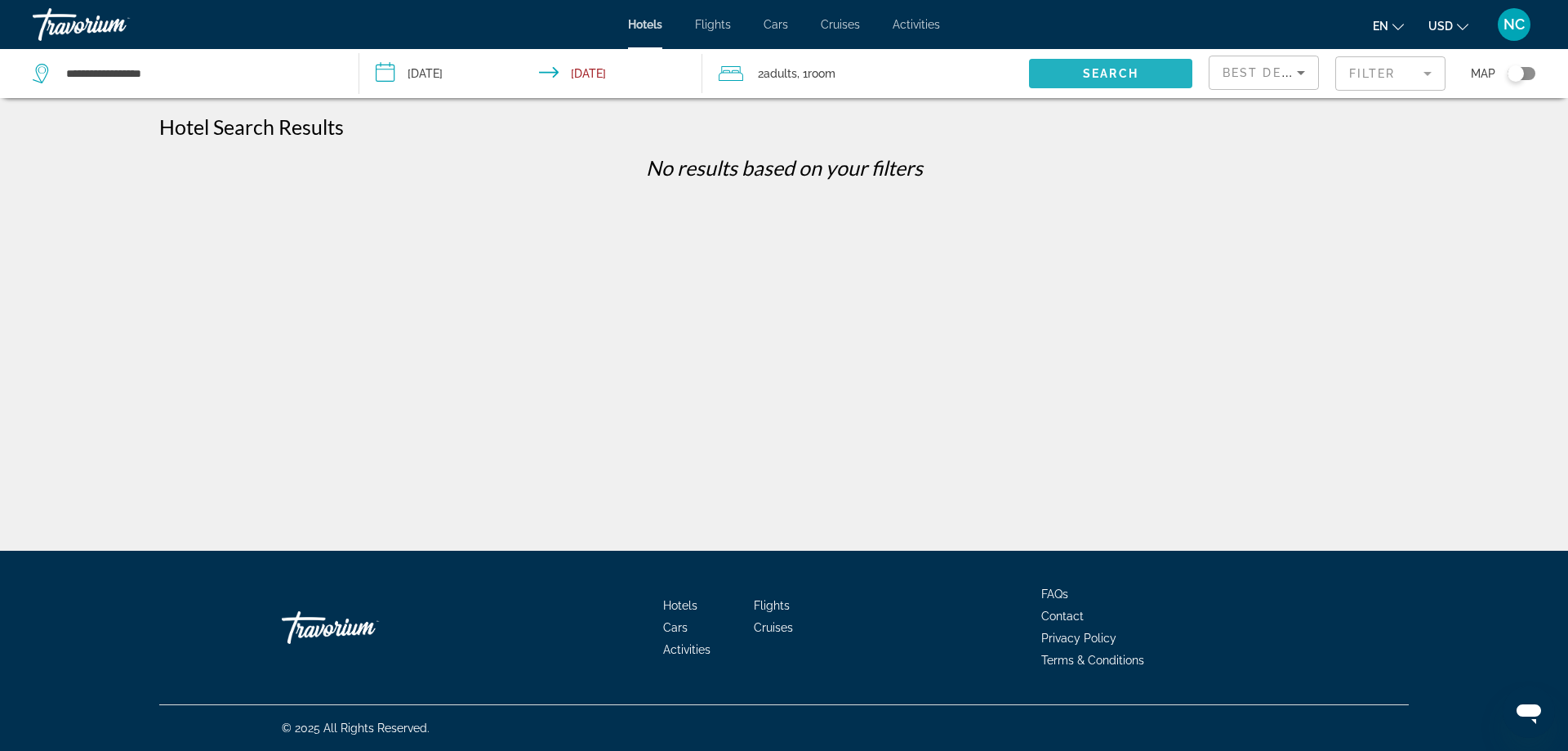
click at [1119, 76] on span "Search" at bounding box center [1111, 73] width 56 height 13
click at [1094, 70] on span "Search" at bounding box center [1111, 73] width 56 height 13
click at [1431, 70] on mat-form-field "Filter" at bounding box center [1390, 74] width 110 height 34
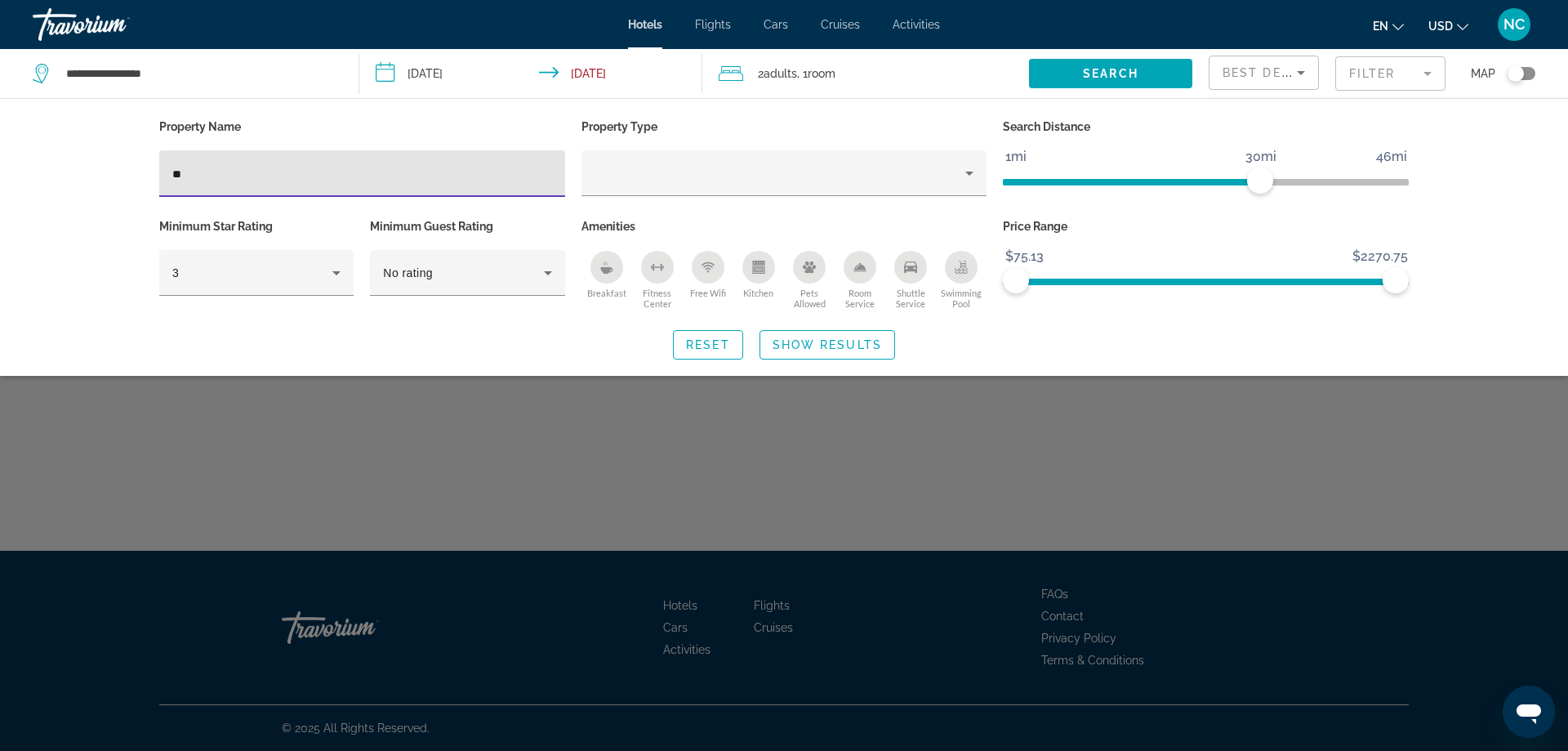
type input "*"
type input "*******"
click at [842, 341] on span "Show Results" at bounding box center [827, 345] width 109 height 13
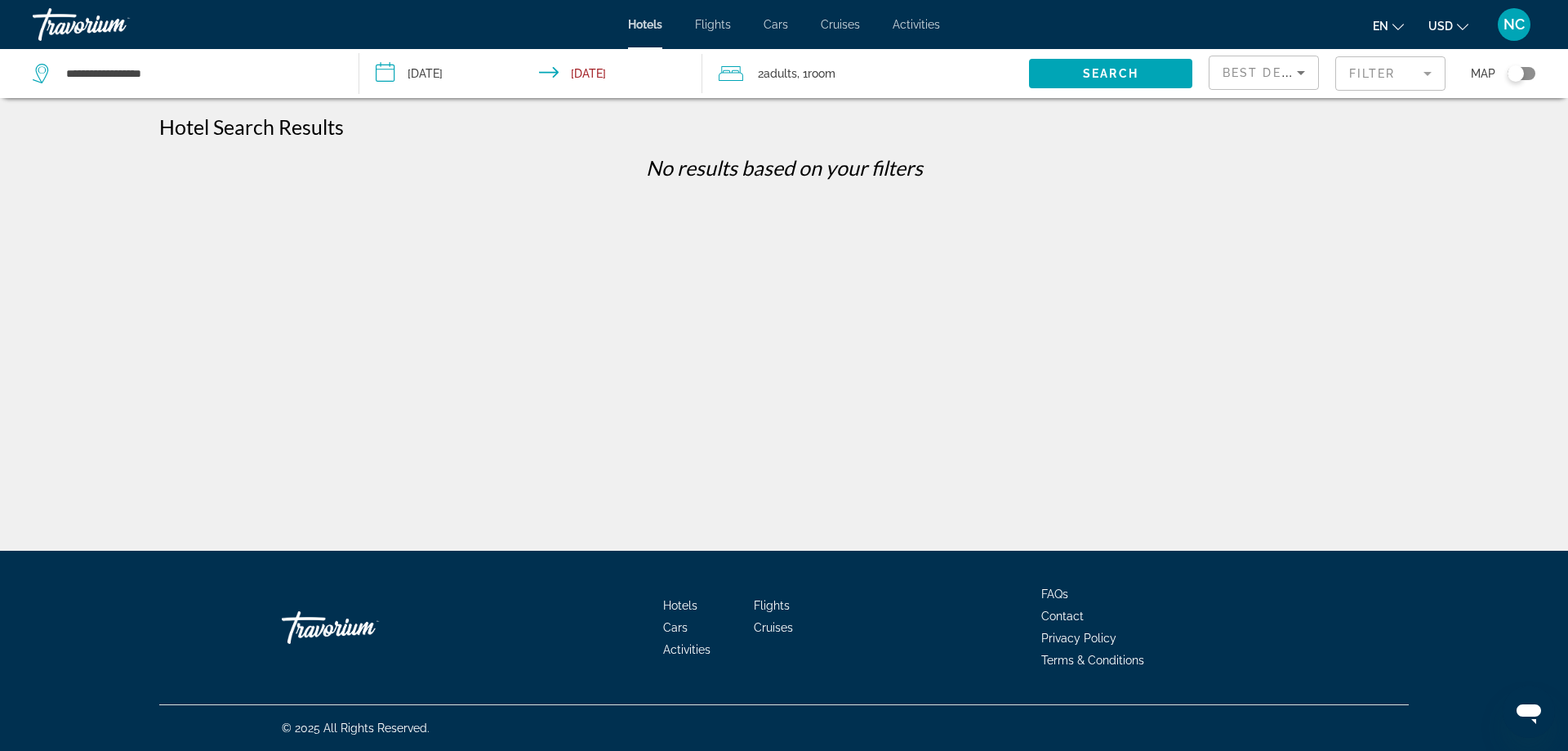
click at [1425, 74] on mat-form-field "Filter" at bounding box center [1390, 74] width 110 height 34
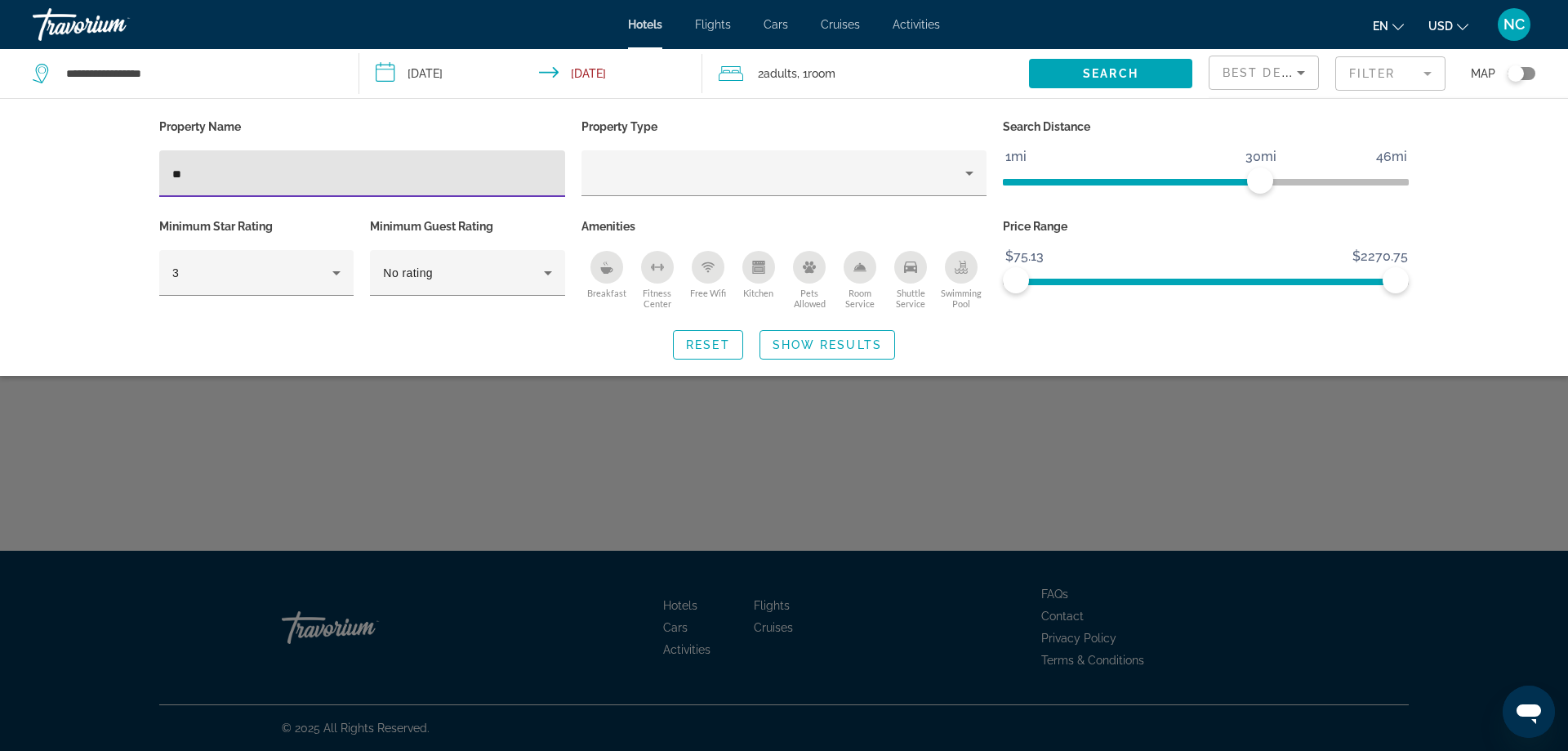
type input "*"
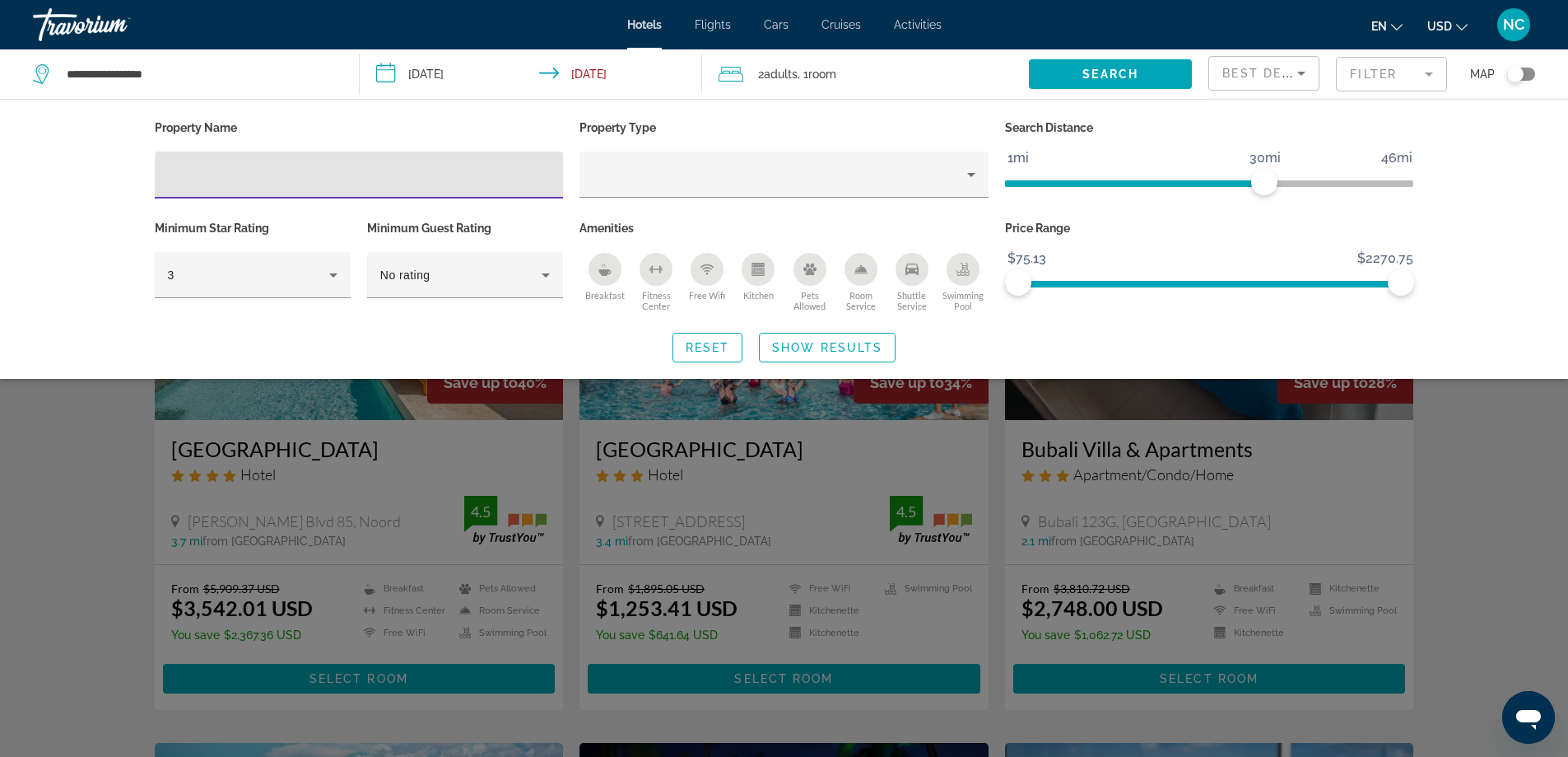
click at [42, 256] on div "Property Name Property Type Search Distance 1mi 46mi 30mi Minimum Star Rating 3…" at bounding box center [784, 238] width 1568 height 280
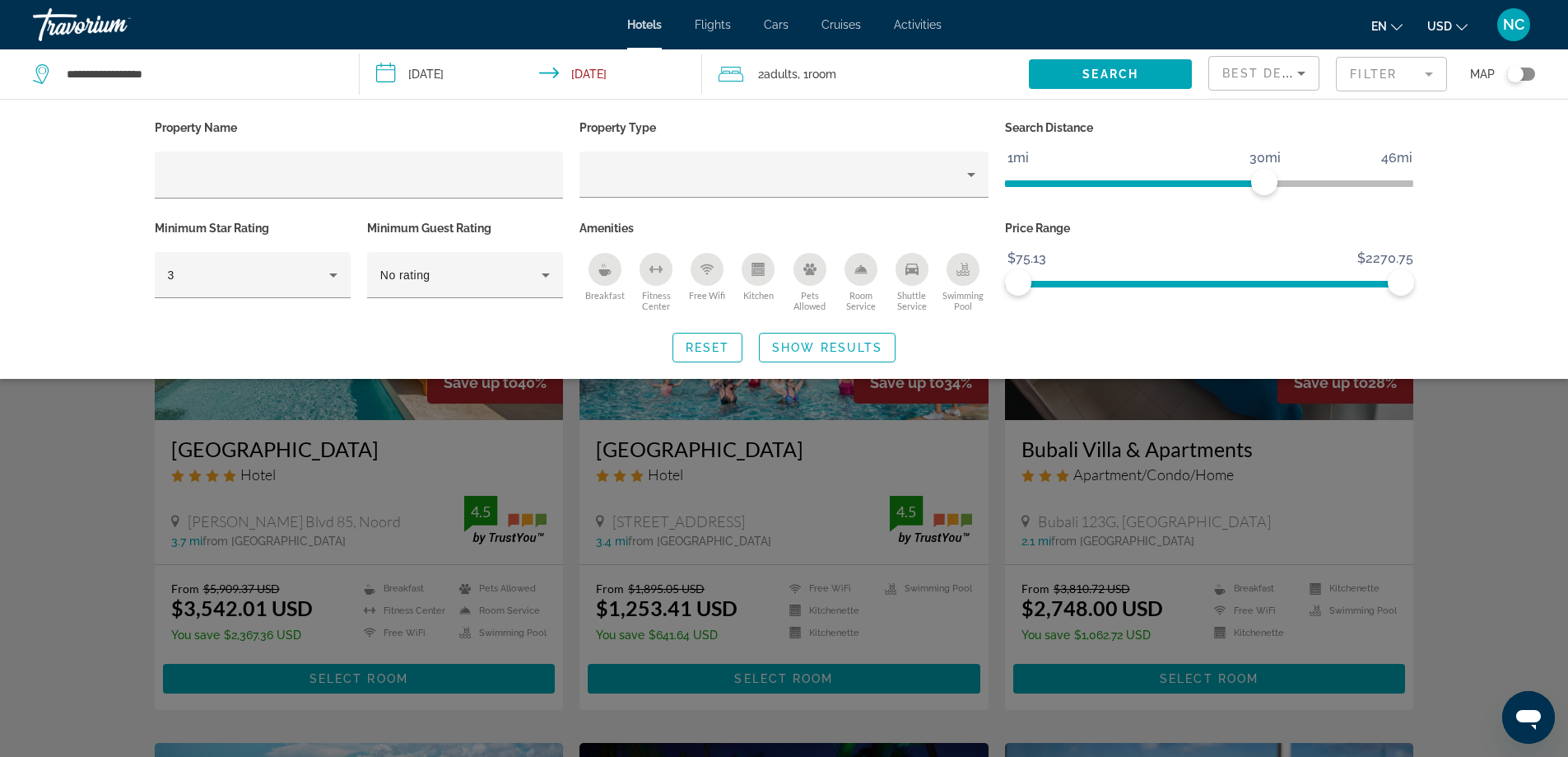
click at [12, 521] on div "Search widget" at bounding box center [784, 501] width 1568 height 509
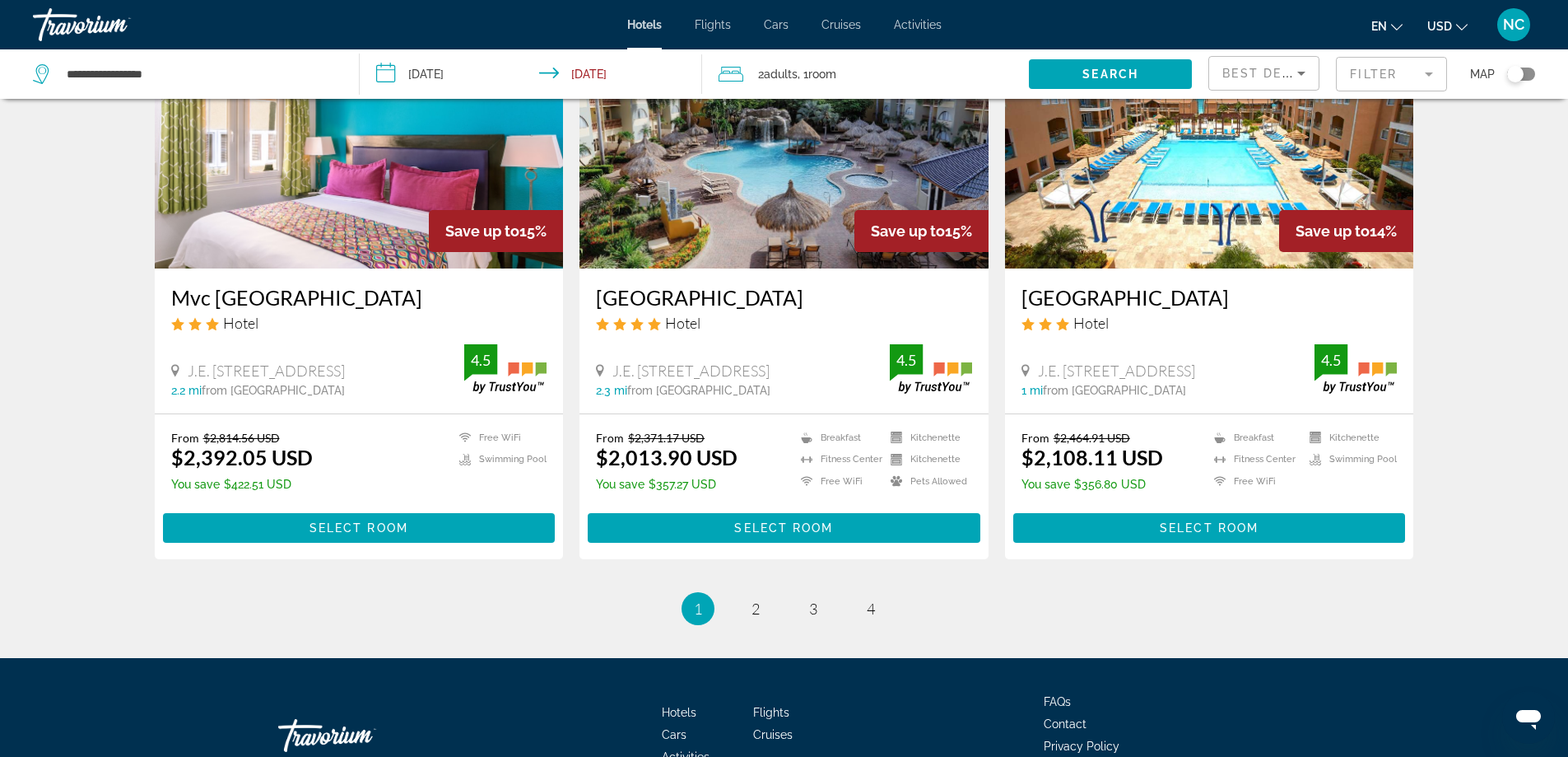
scroll to position [2039, 0]
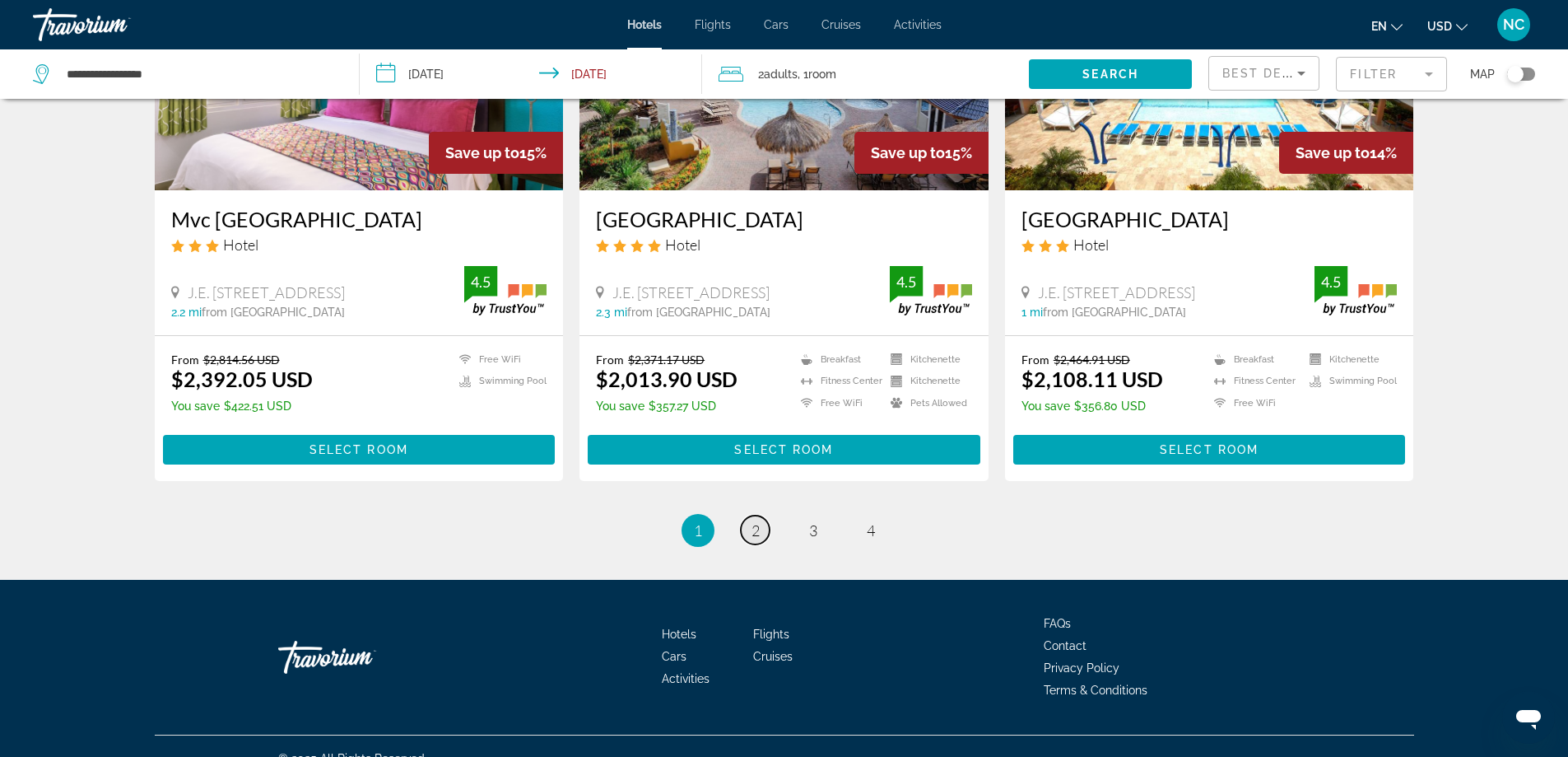
click at [752, 521] on span "2" at bounding box center [756, 530] width 9 height 18
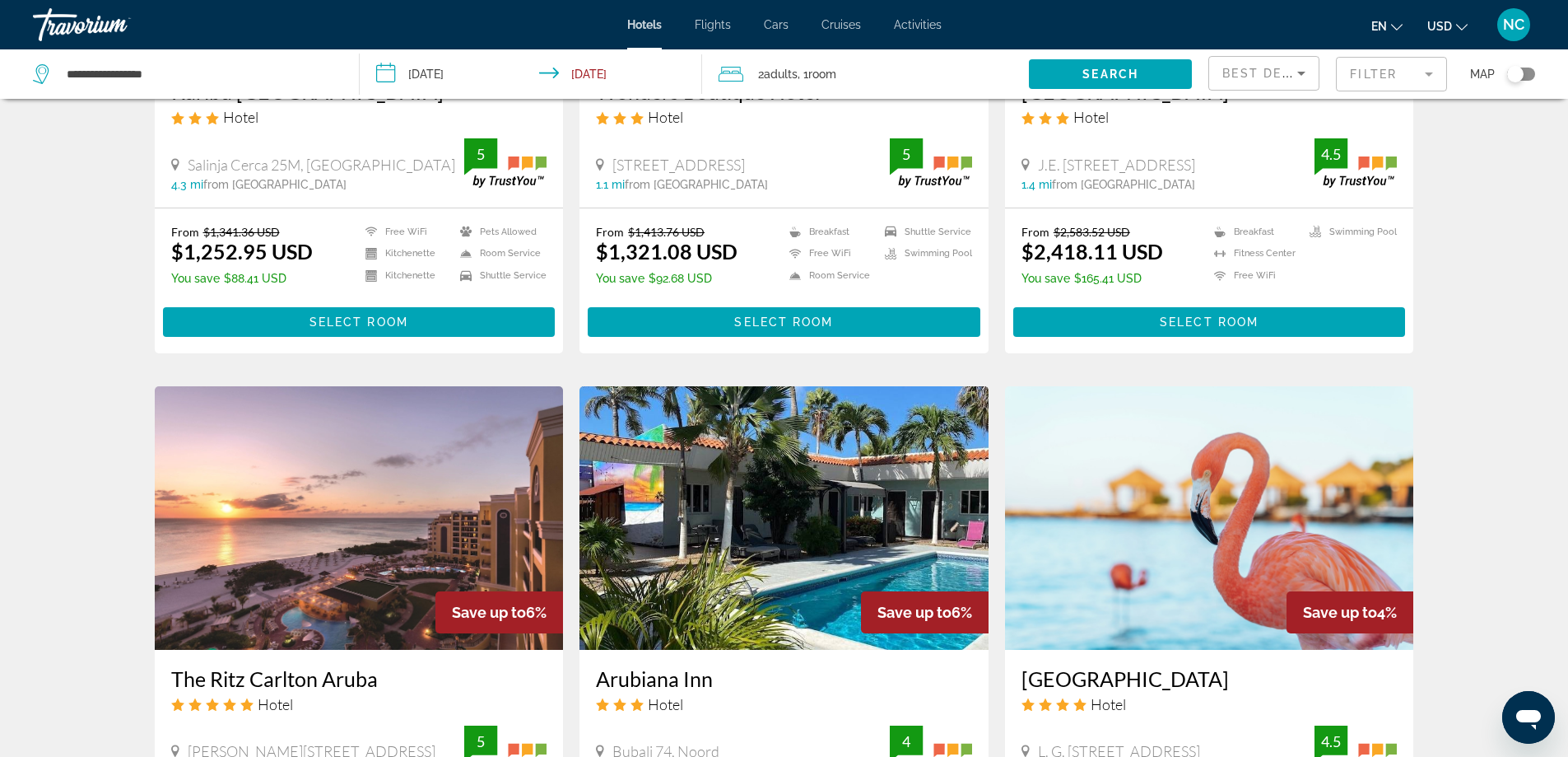
scroll to position [1812, 0]
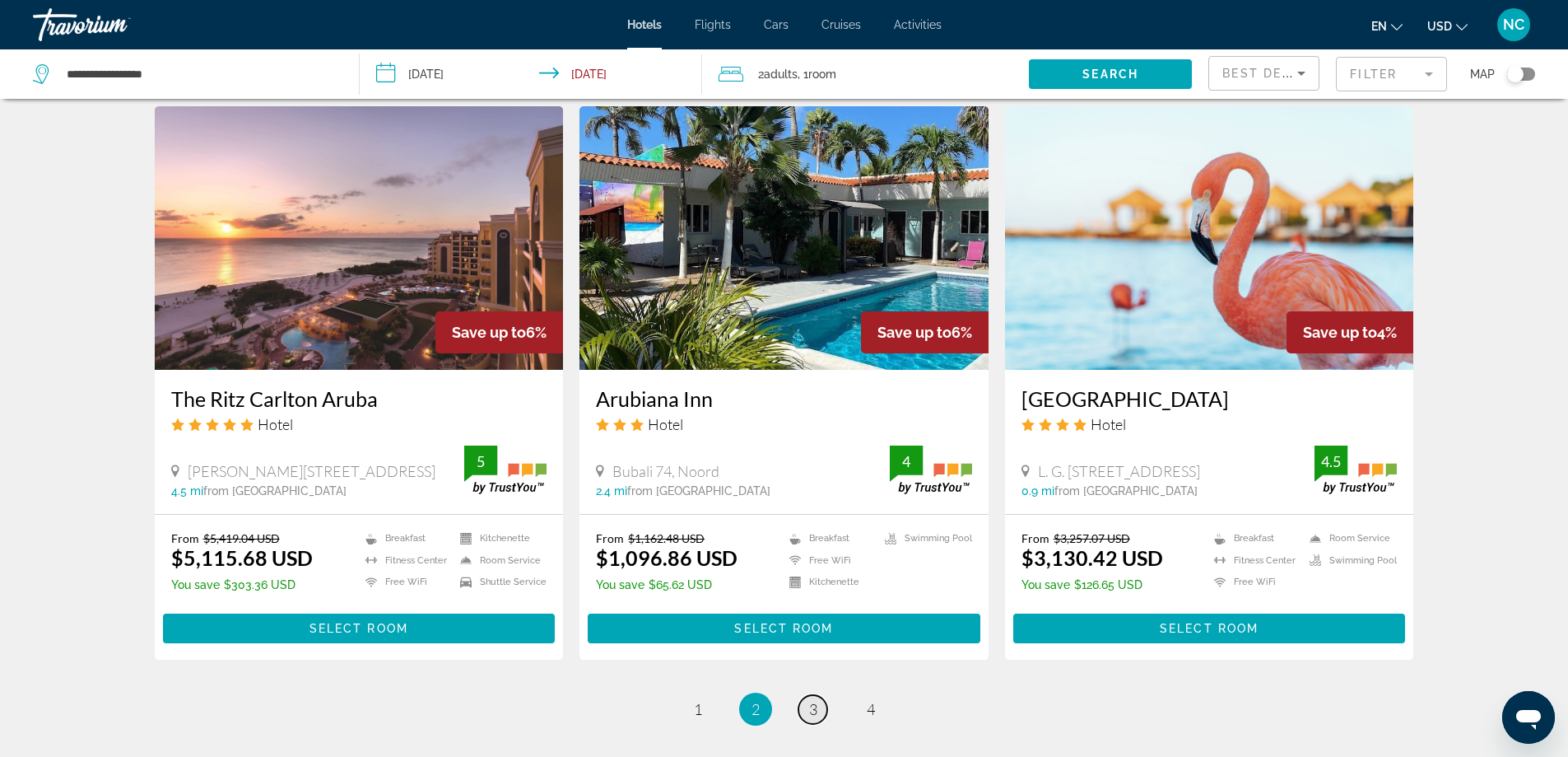
click at [816, 708] on span "3" at bounding box center [814, 708] width 9 height 18
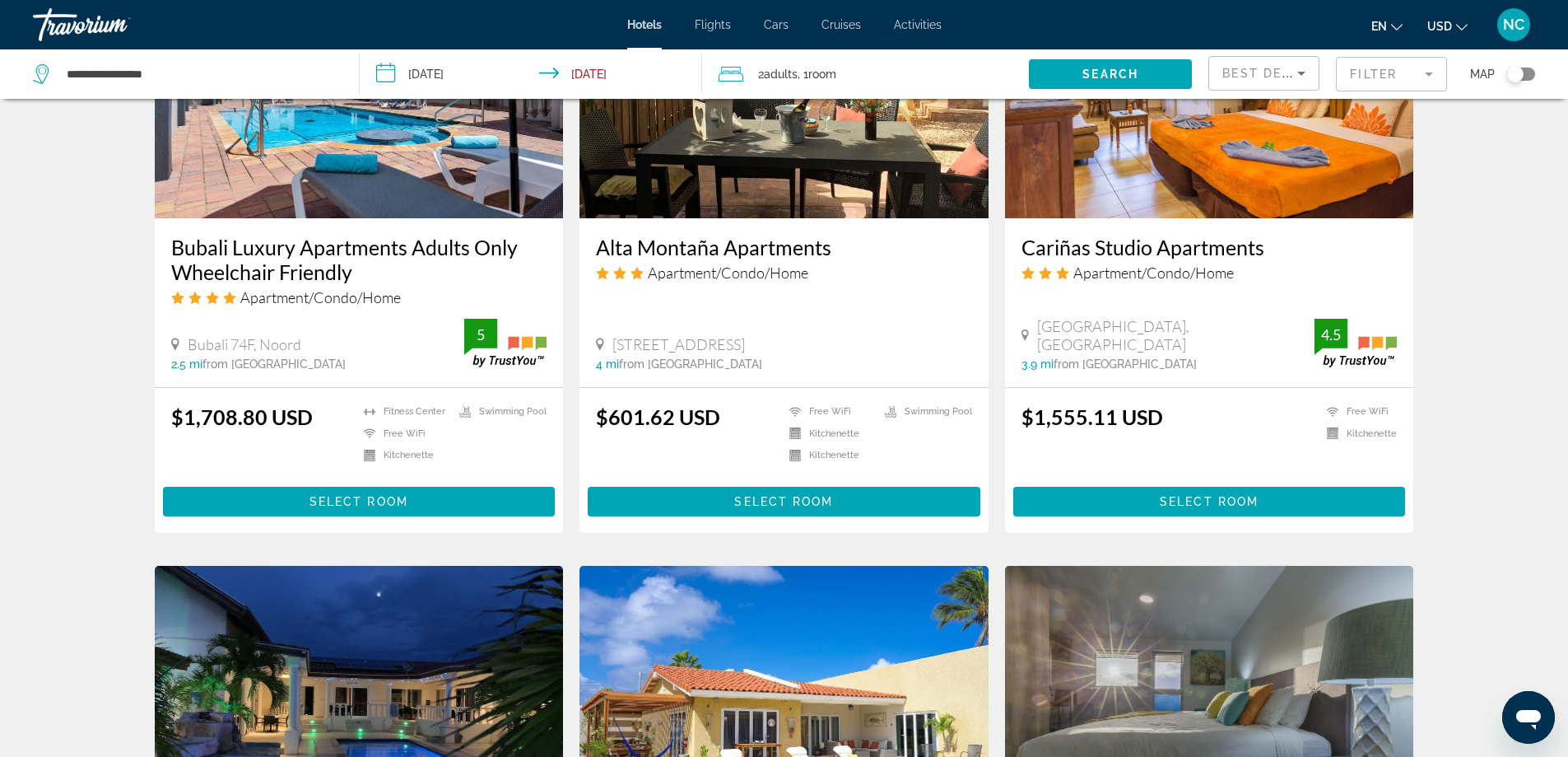
scroll to position [1812, 0]
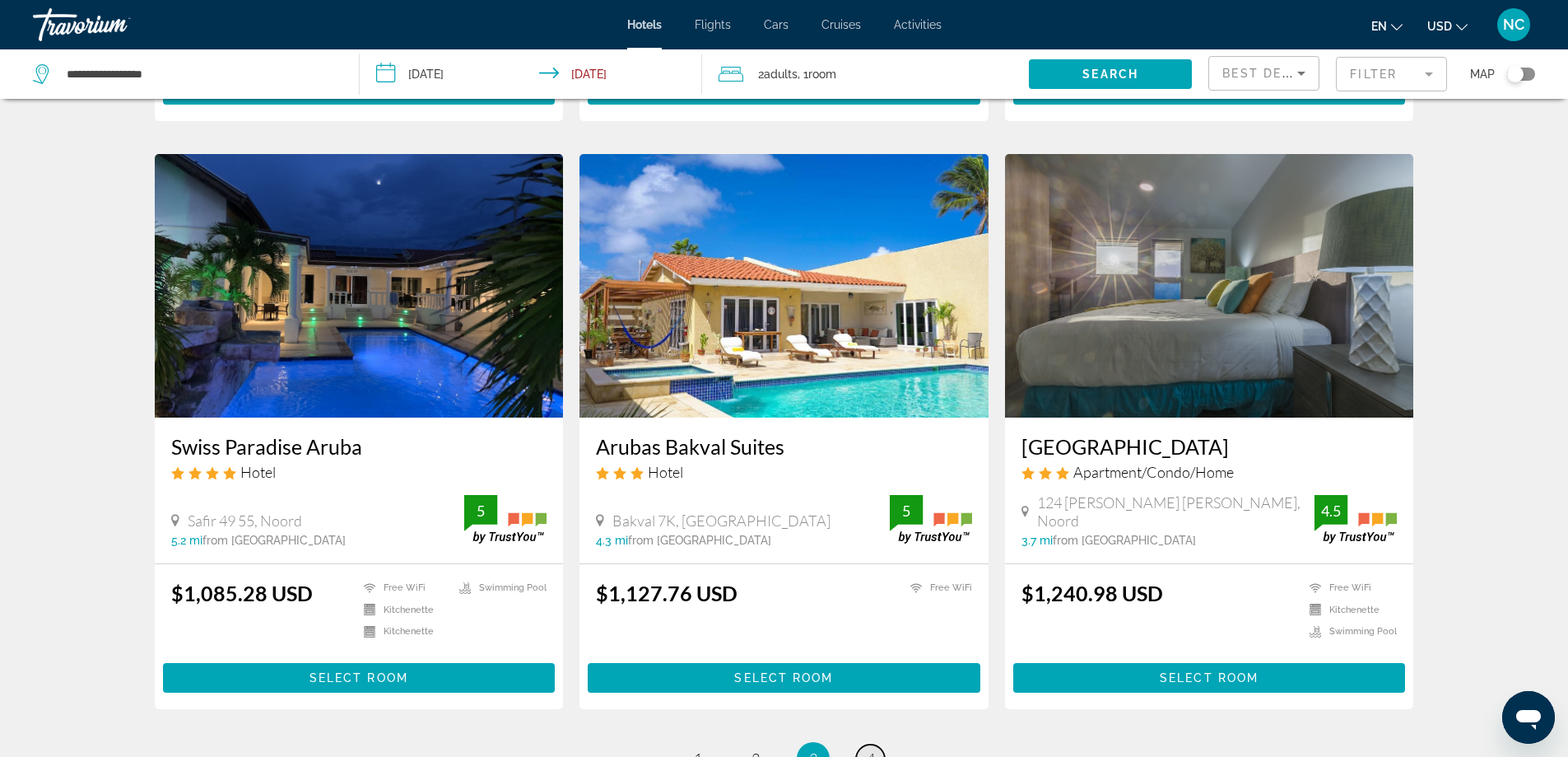
click at [870, 749] on span "4" at bounding box center [871, 758] width 9 height 18
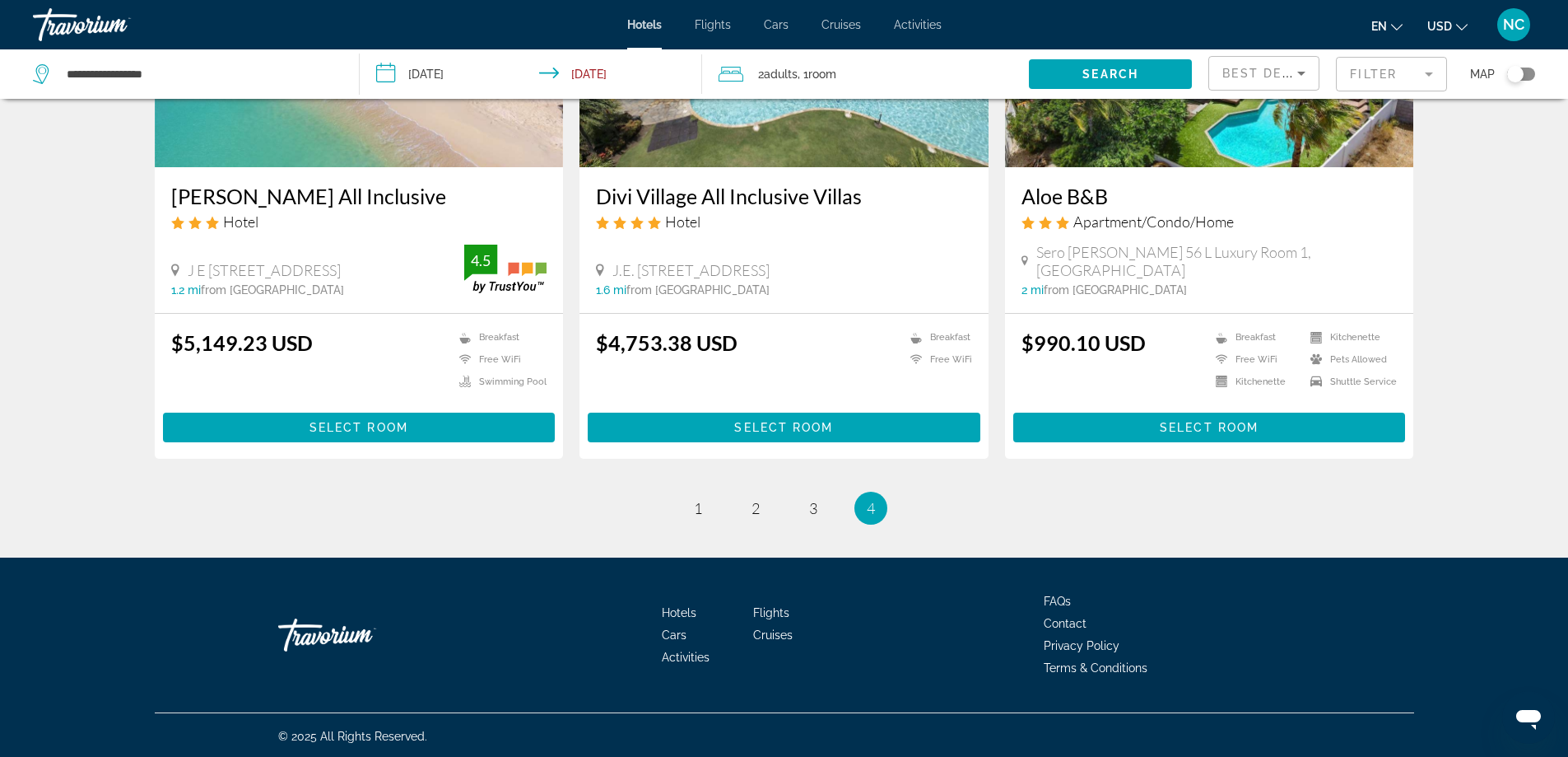
scroll to position [841, 0]
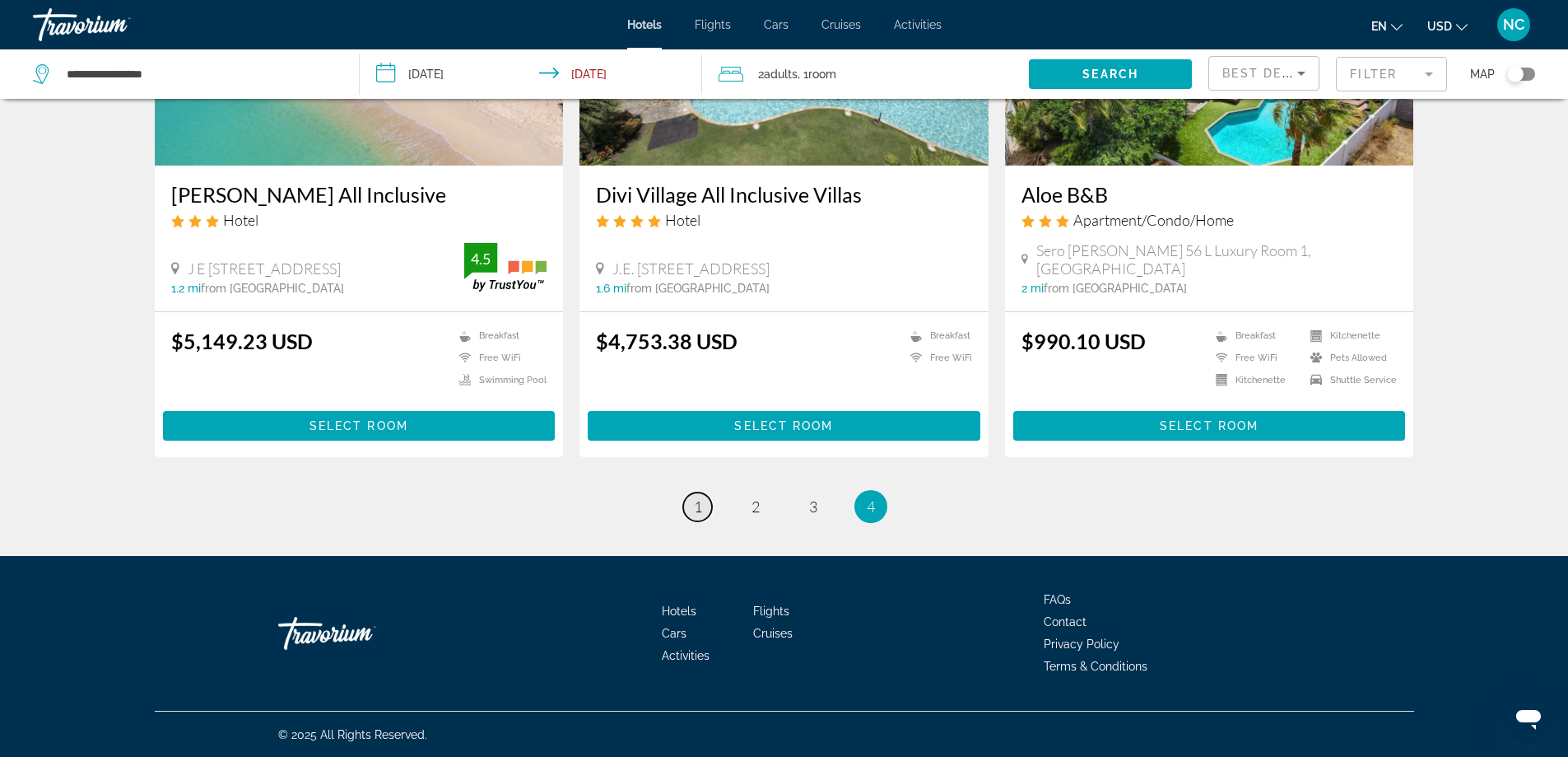
click at [697, 507] on span "1" at bounding box center [698, 506] width 9 height 18
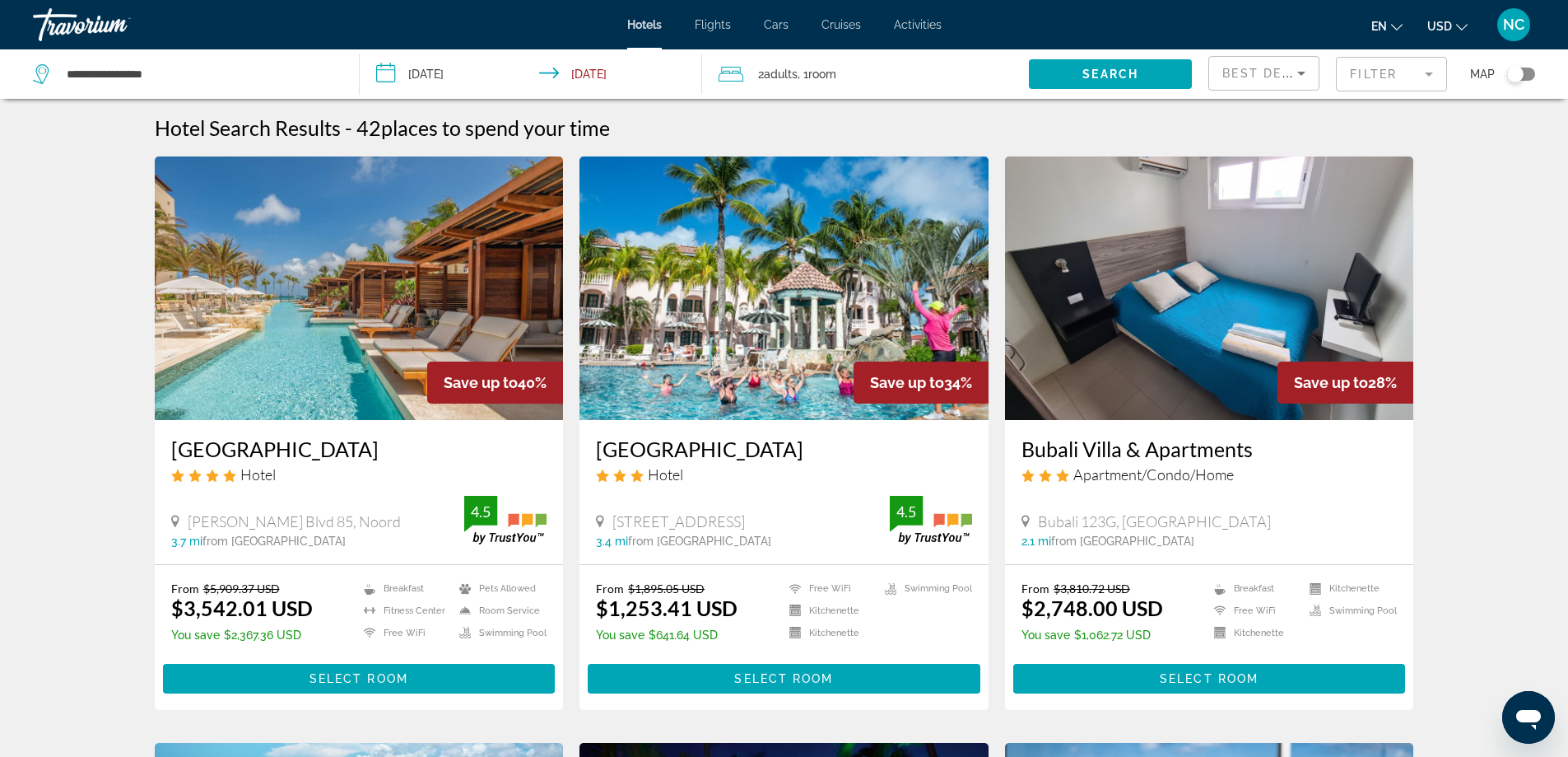
click at [1426, 74] on mat-form-field "Filter" at bounding box center [1391, 74] width 111 height 35
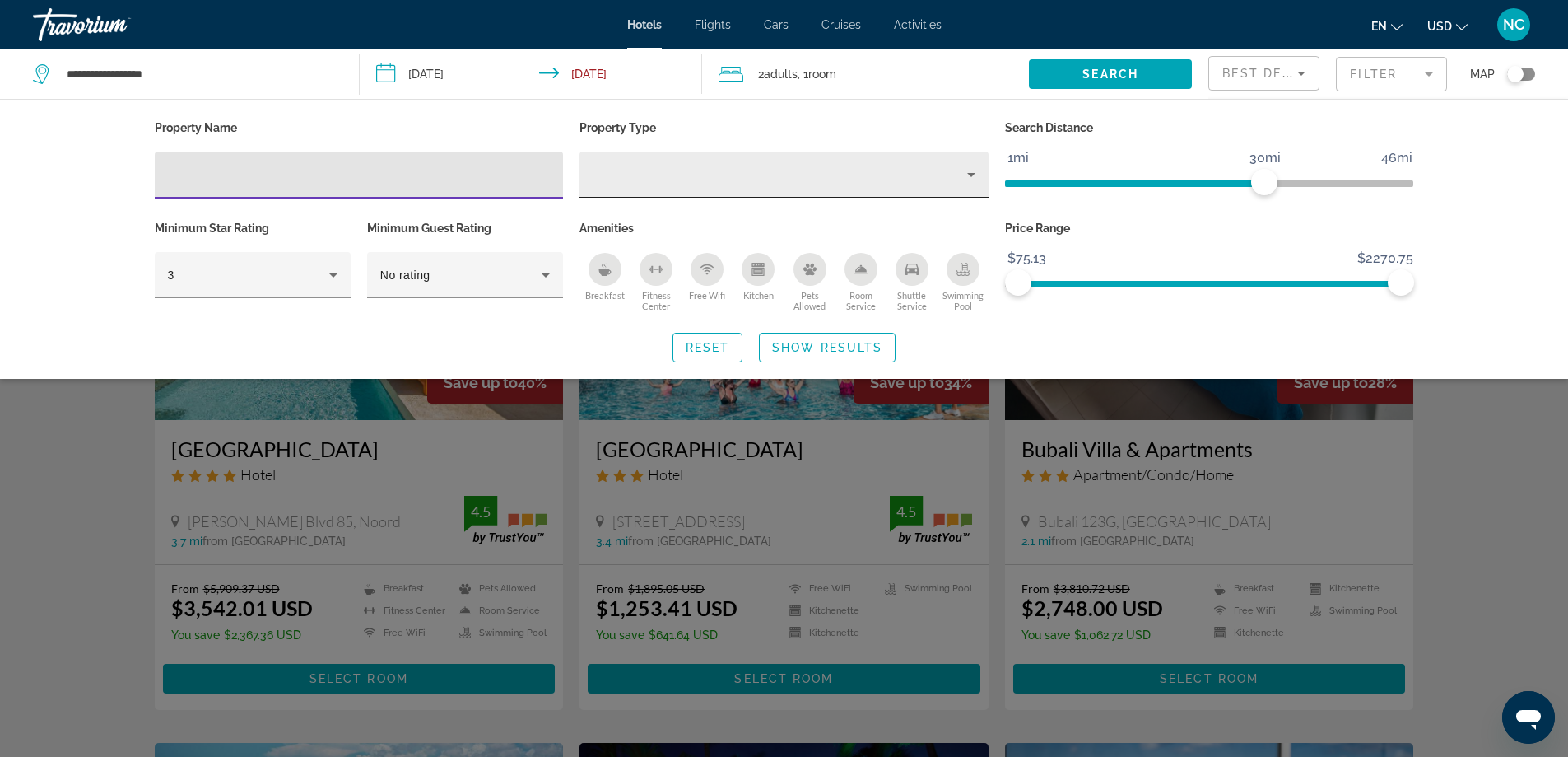
click at [972, 176] on icon "Property type" at bounding box center [971, 174] width 20 height 20
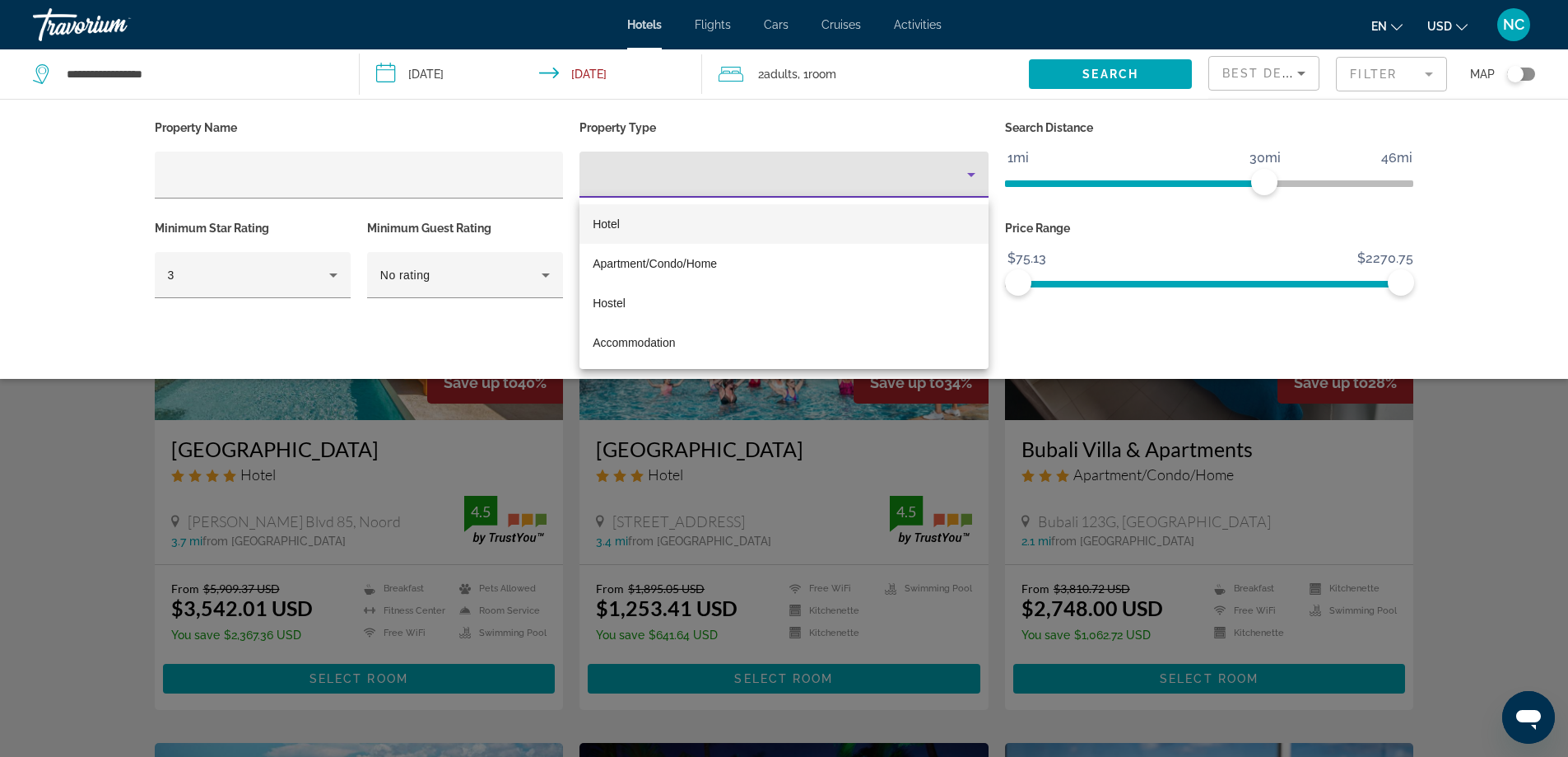
click at [192, 175] on div at bounding box center [784, 378] width 1568 height 757
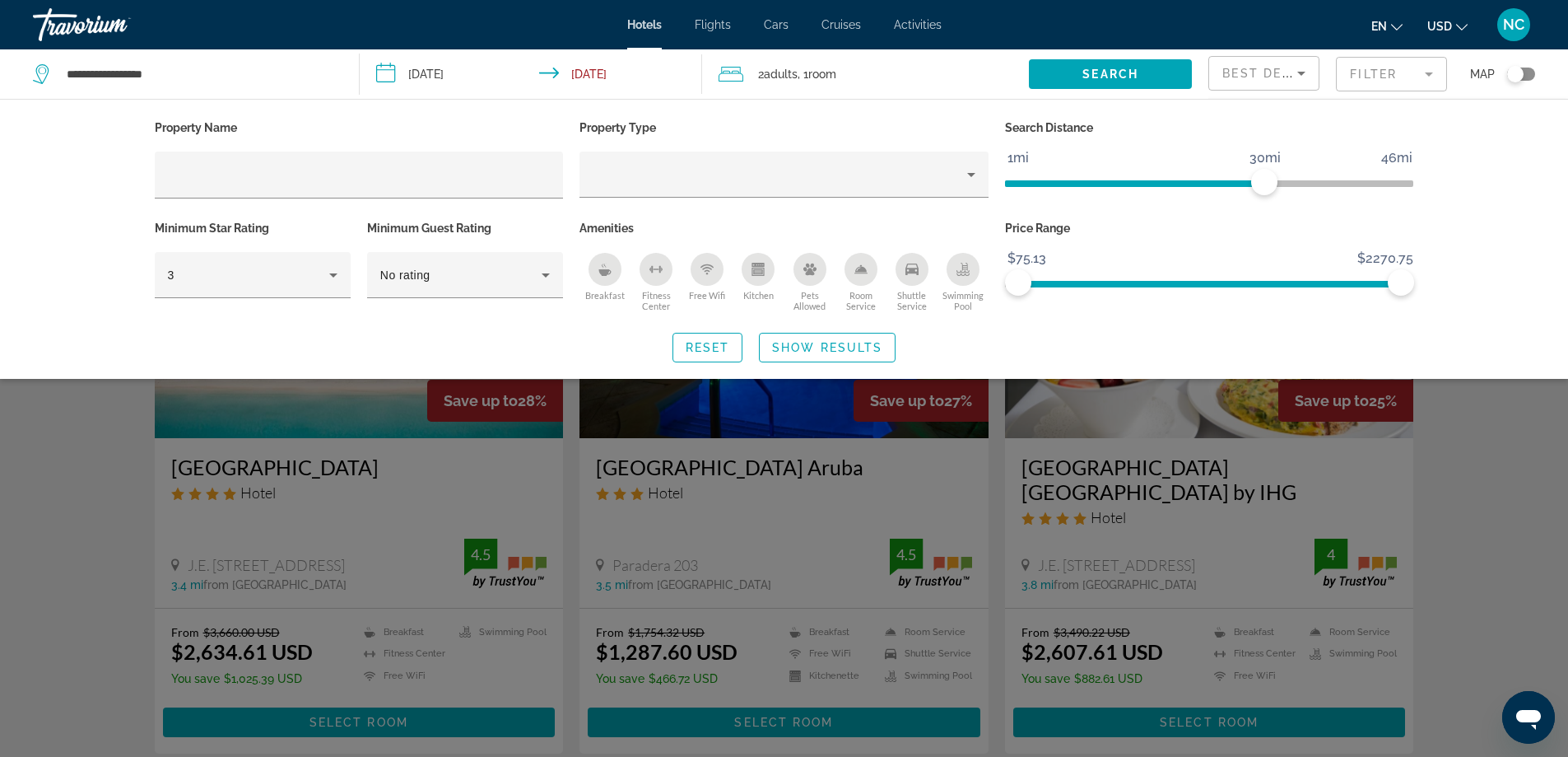
scroll to position [662, 0]
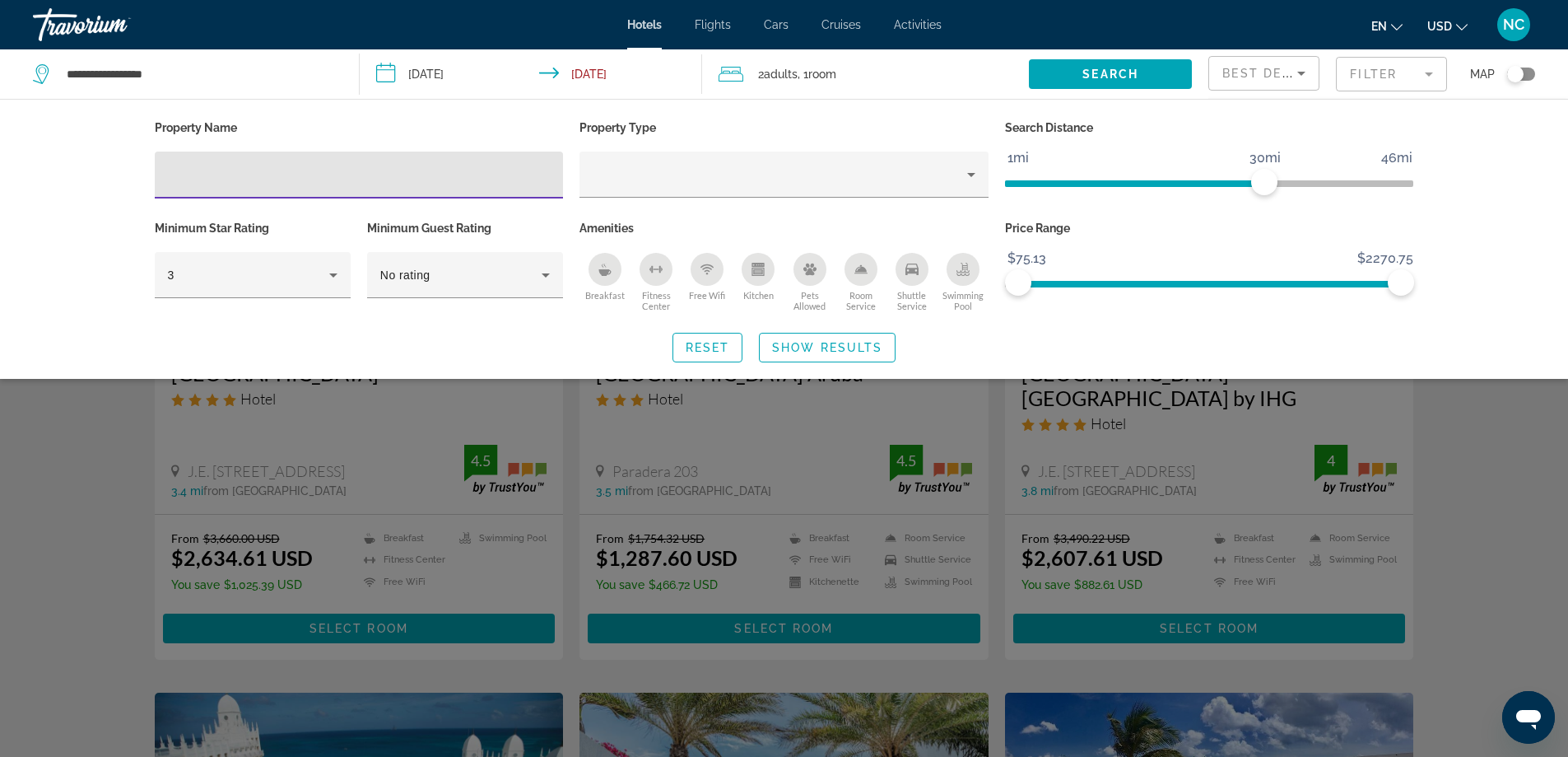
click at [192, 175] on input "Hotel Filters" at bounding box center [359, 175] width 383 height 20
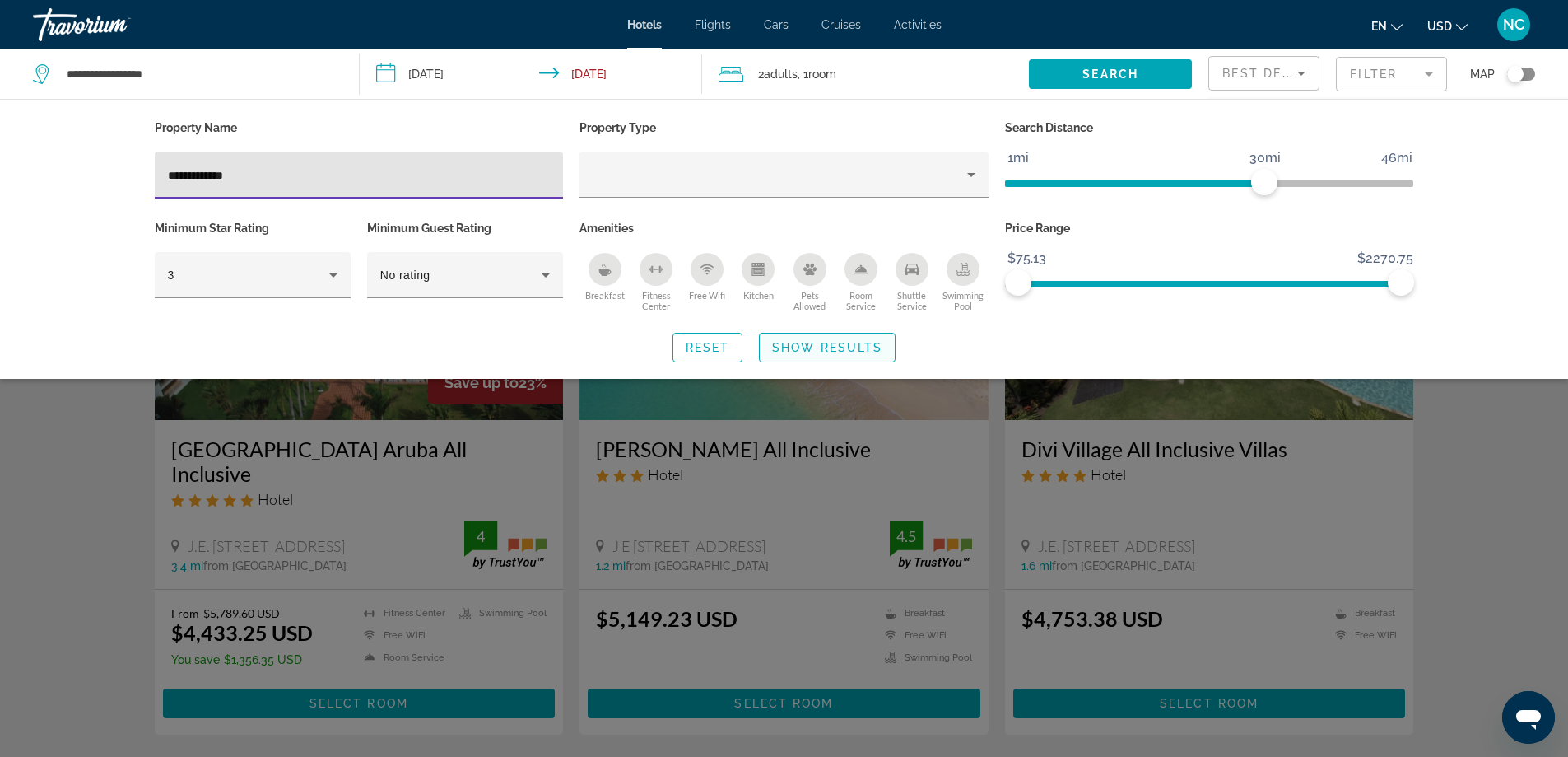
type input "**********"
click at [827, 341] on span "Show Results" at bounding box center [827, 347] width 110 height 13
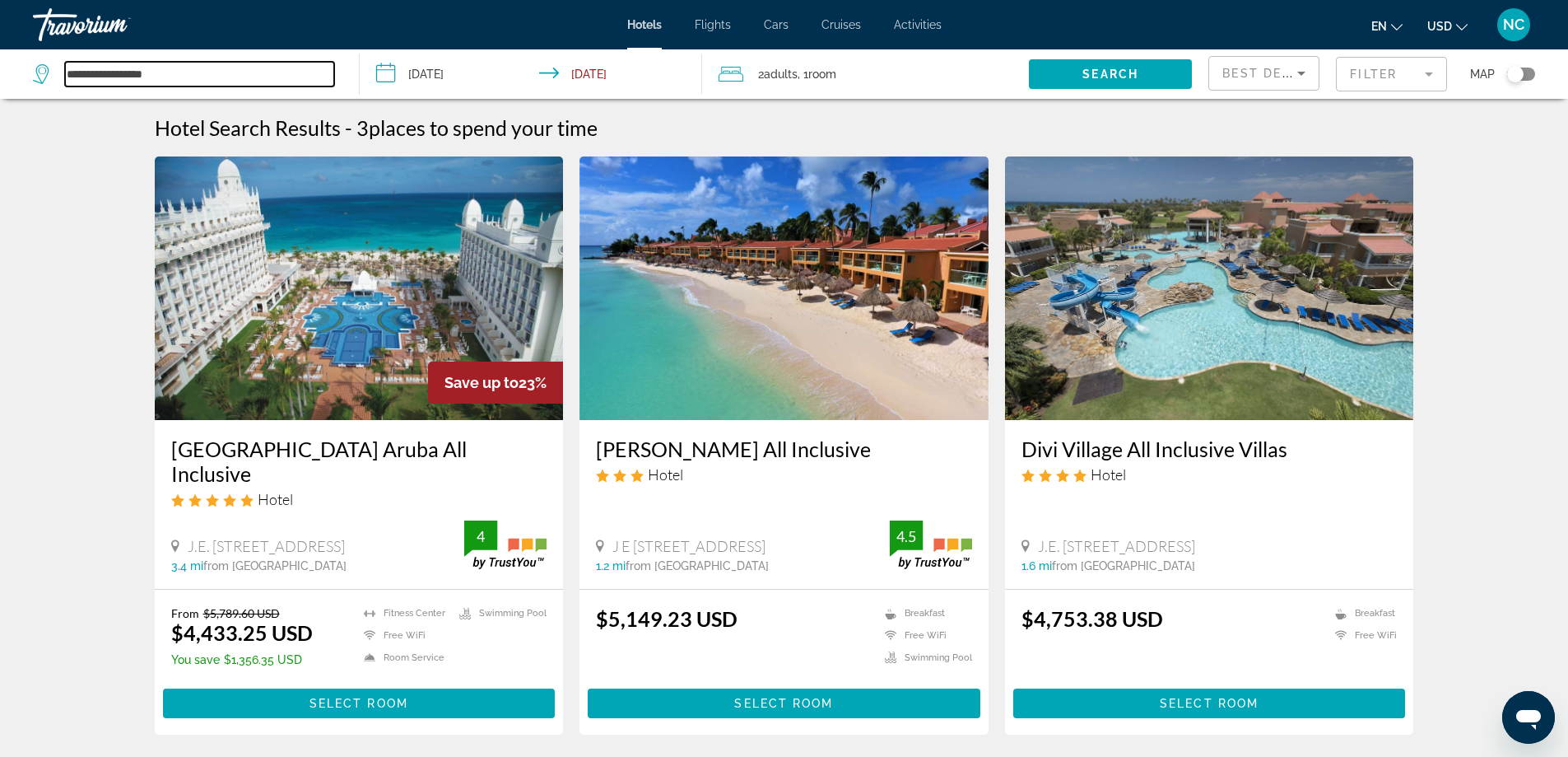
click at [143, 71] on input "**********" at bounding box center [199, 74] width 269 height 25
click at [185, 67] on input "**********" at bounding box center [199, 74] width 269 height 25
type input "*"
click at [90, 86] on input "Search widget" at bounding box center [199, 74] width 269 height 25
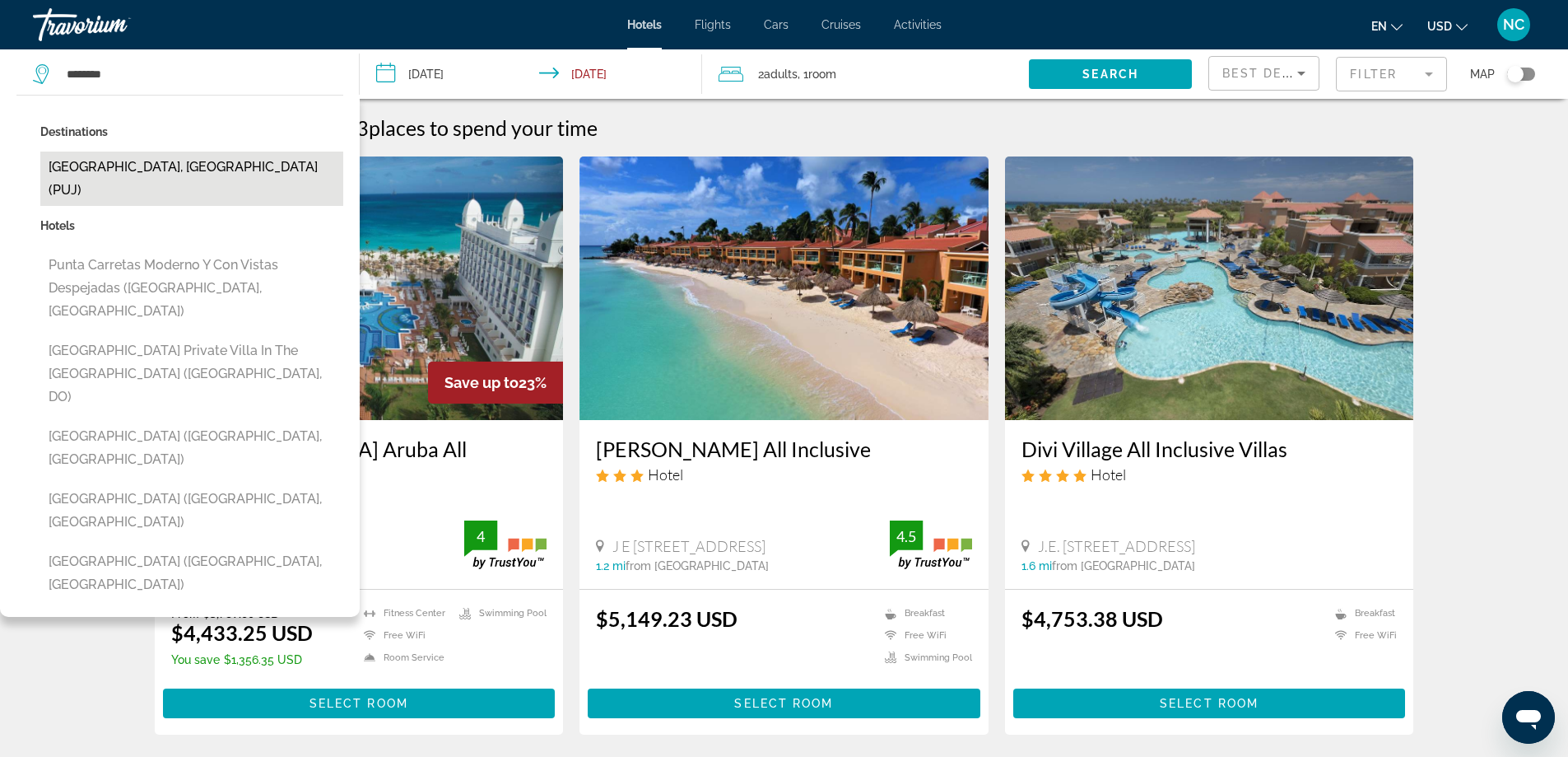
click at [197, 165] on button "Punta Cana, Dominican Republic (PUJ)" at bounding box center [192, 178] width 303 height 55
type input "**********"
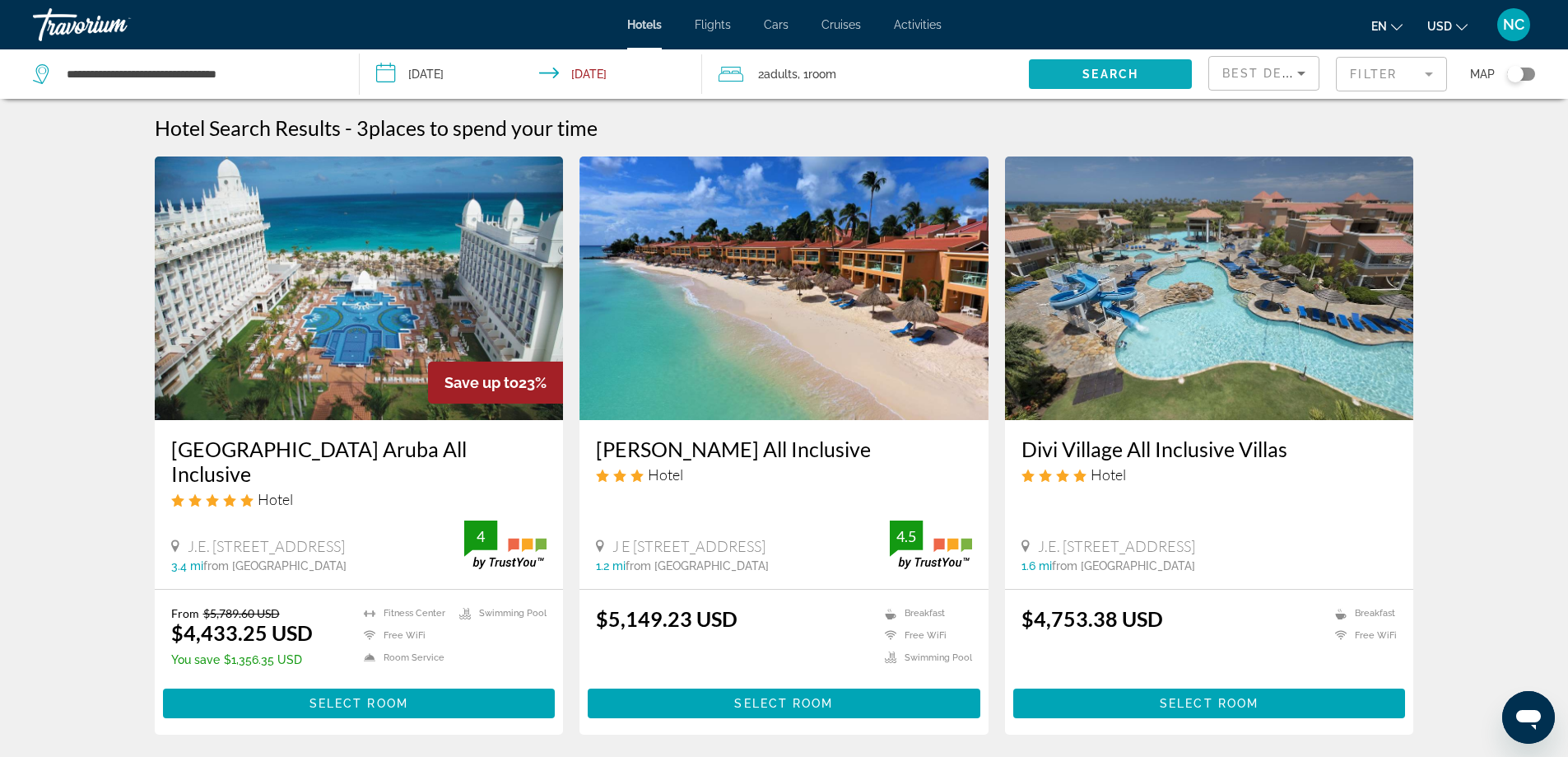
click at [1120, 70] on span "Search" at bounding box center [1110, 74] width 56 height 13
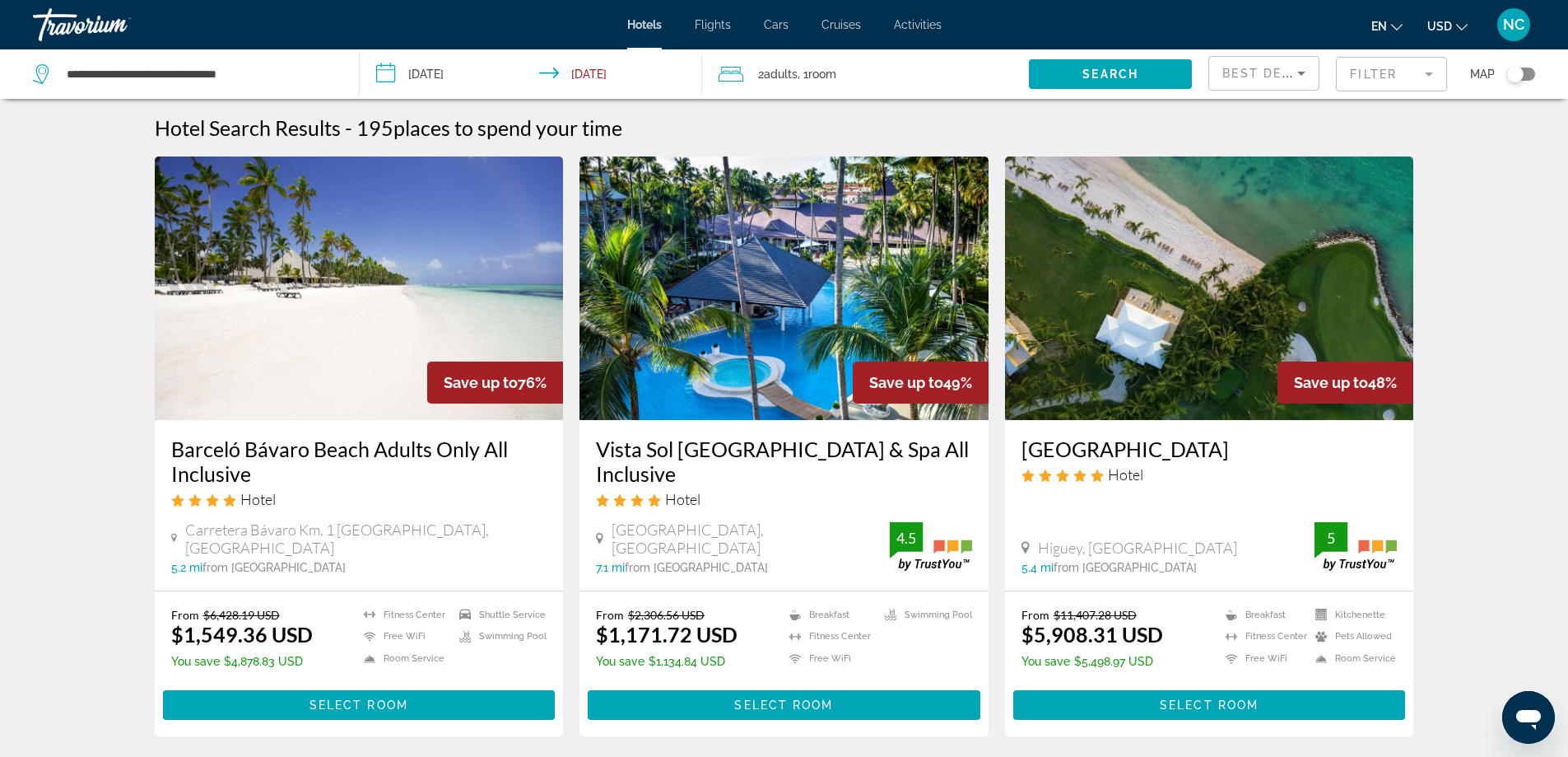
click at [1435, 77] on mat-form-field "Filter" at bounding box center [1391, 74] width 111 height 35
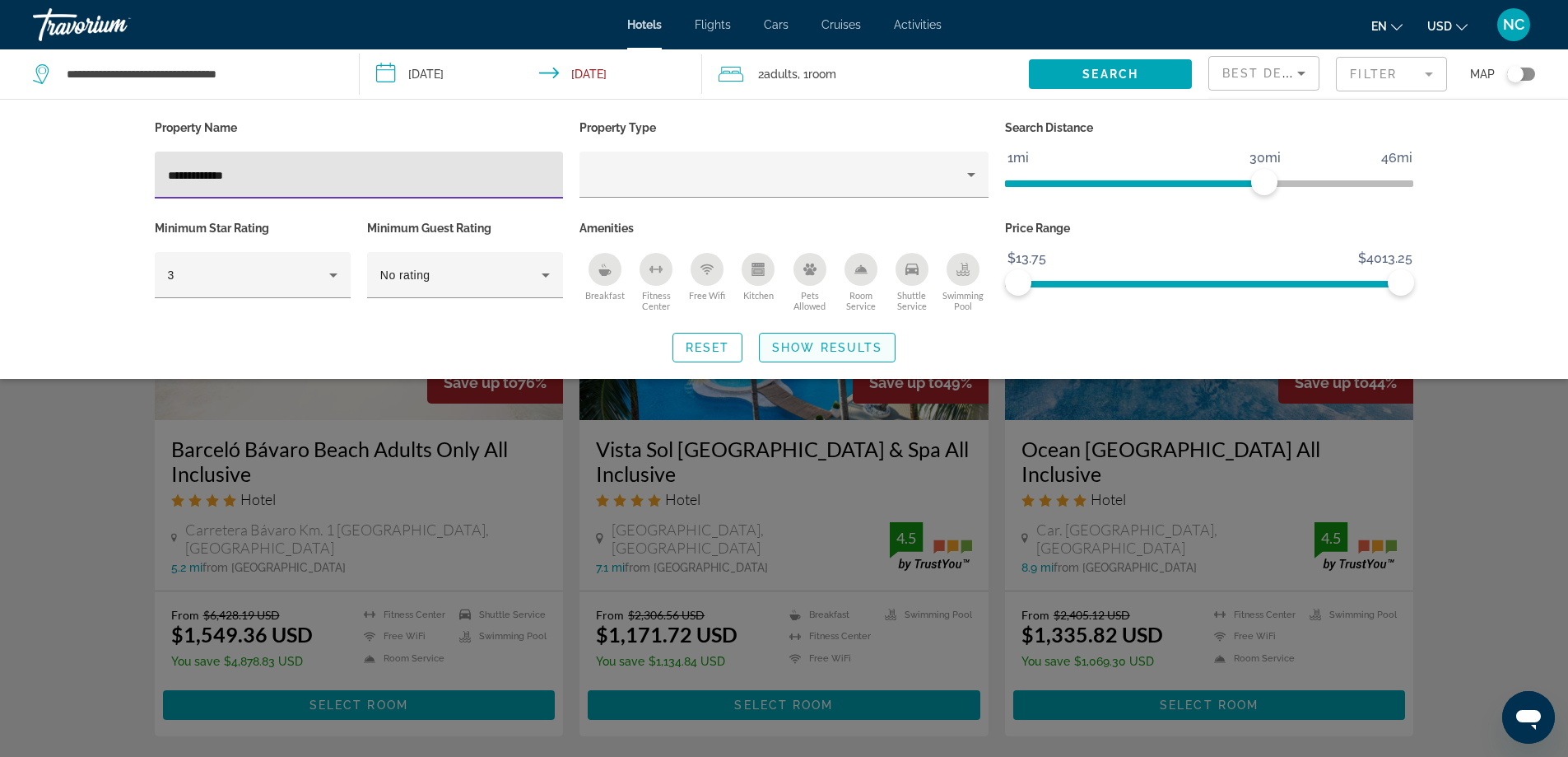
type input "**********"
click at [814, 343] on span "Show Results" at bounding box center [827, 347] width 110 height 13
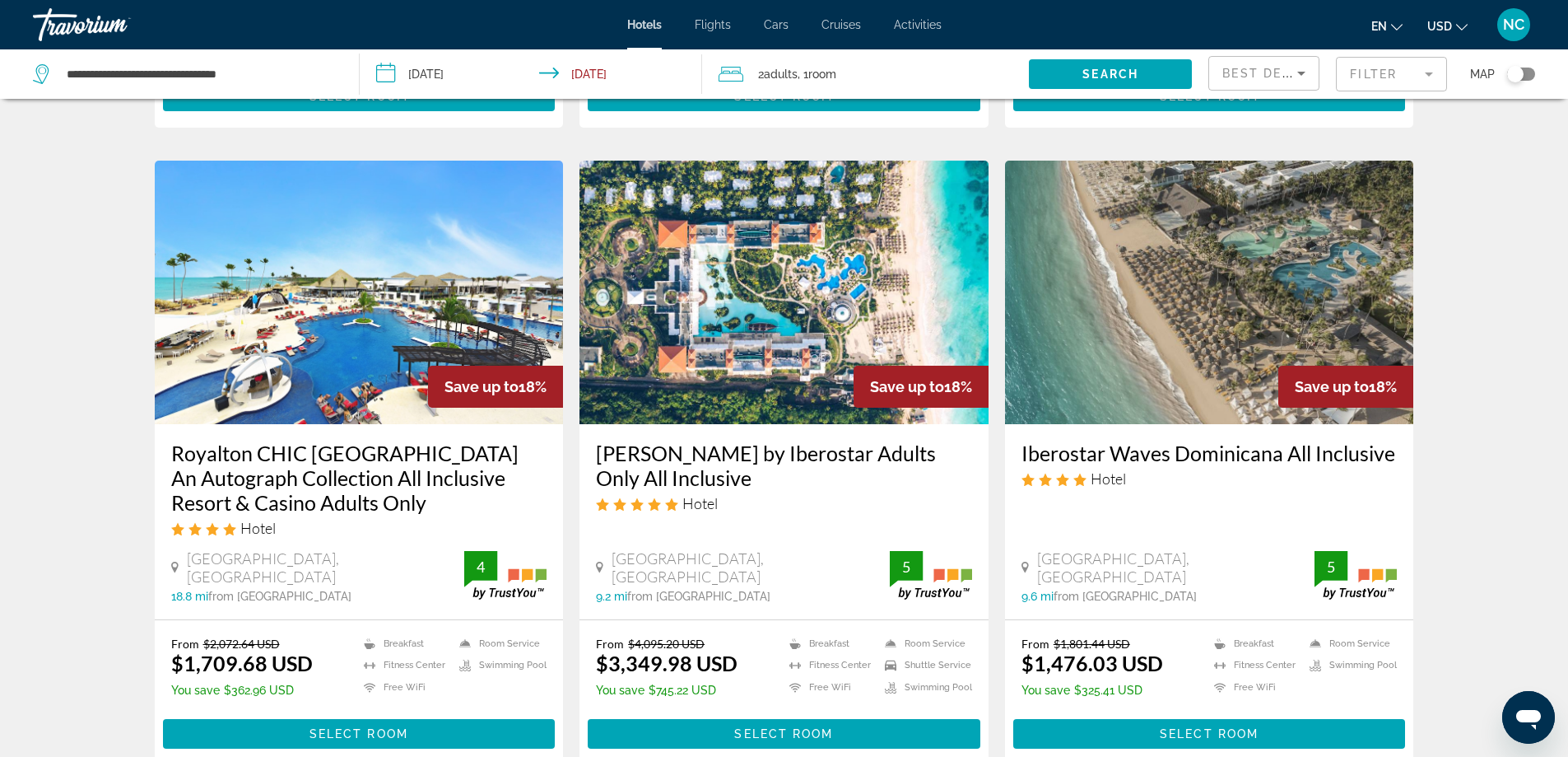
scroll to position [1894, 0]
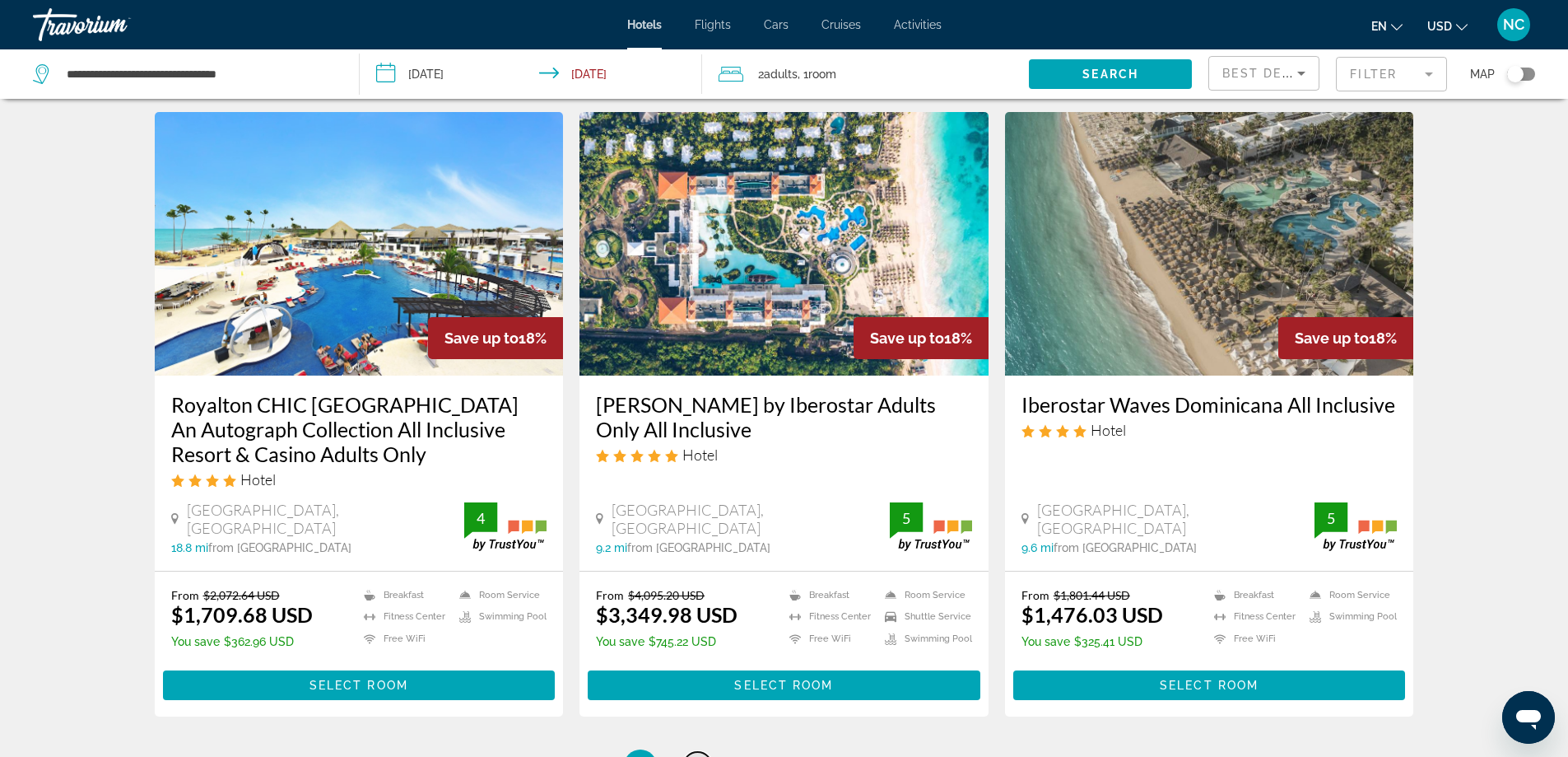
click at [697, 756] on span "2" at bounding box center [698, 766] width 9 height 18
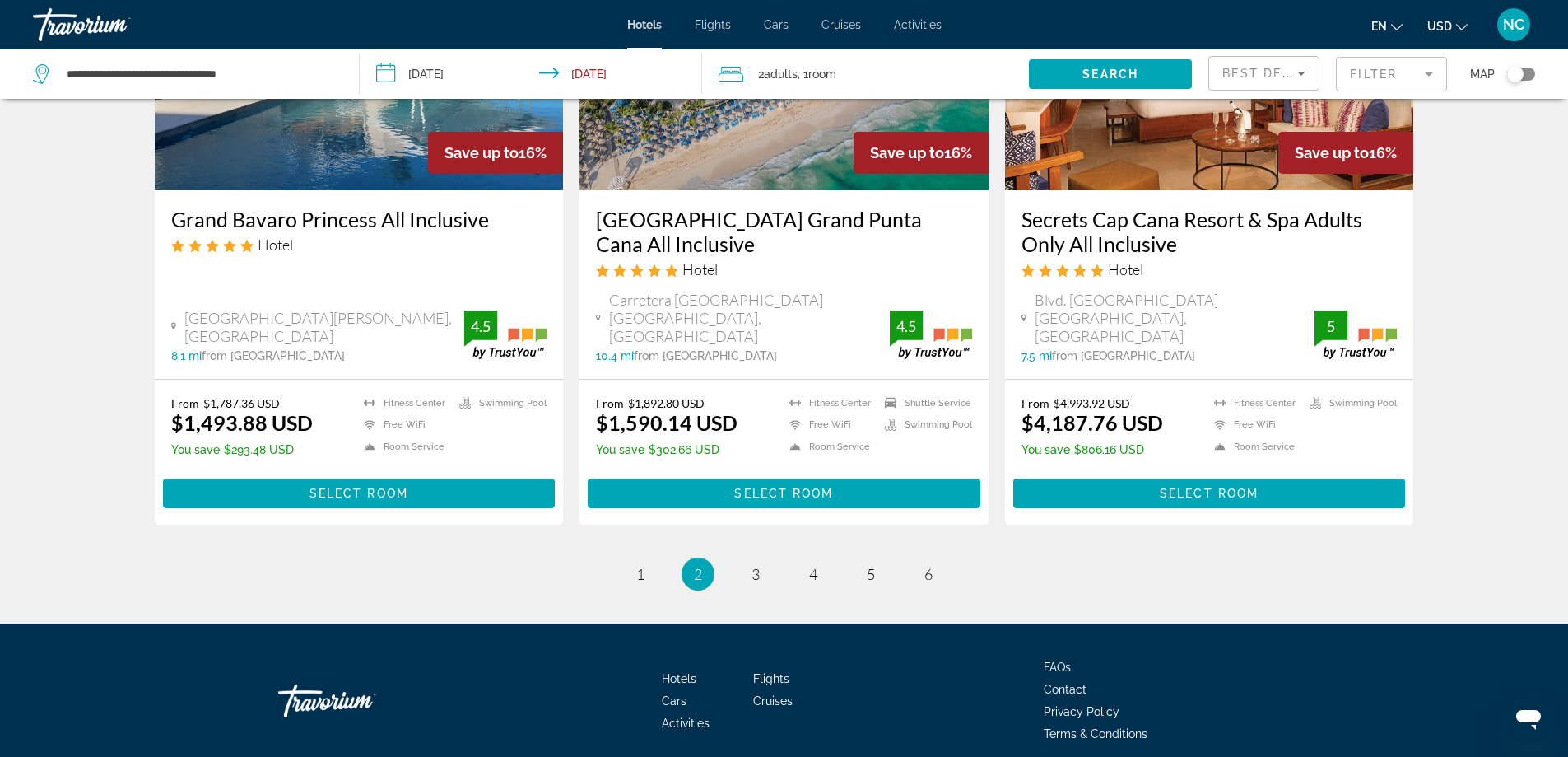
scroll to position [2143, 0]
click at [760, 560] on link "page 3" at bounding box center [755, 573] width 29 height 29
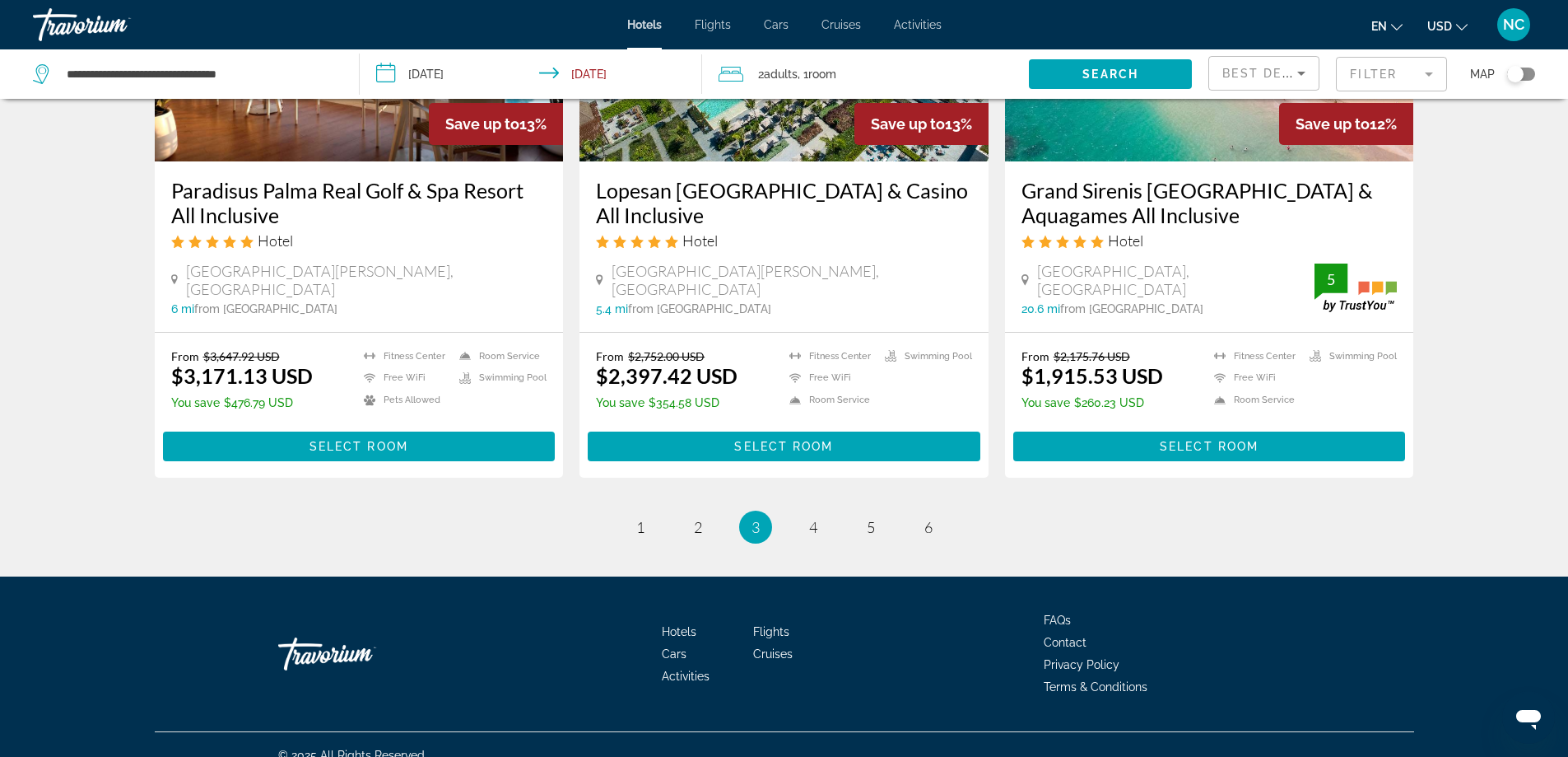
scroll to position [2113, 0]
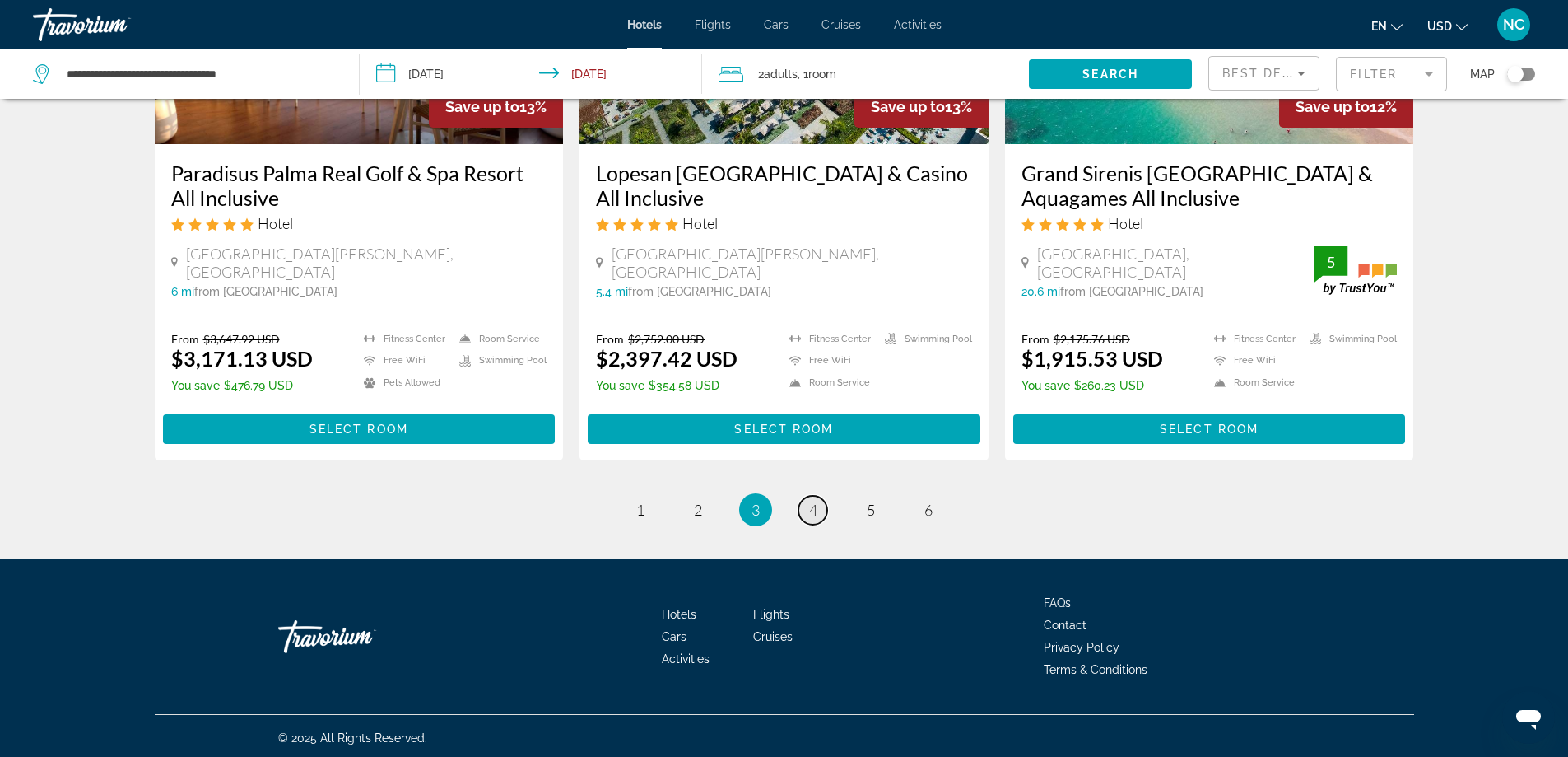
click at [816, 503] on span "4" at bounding box center [814, 509] width 9 height 18
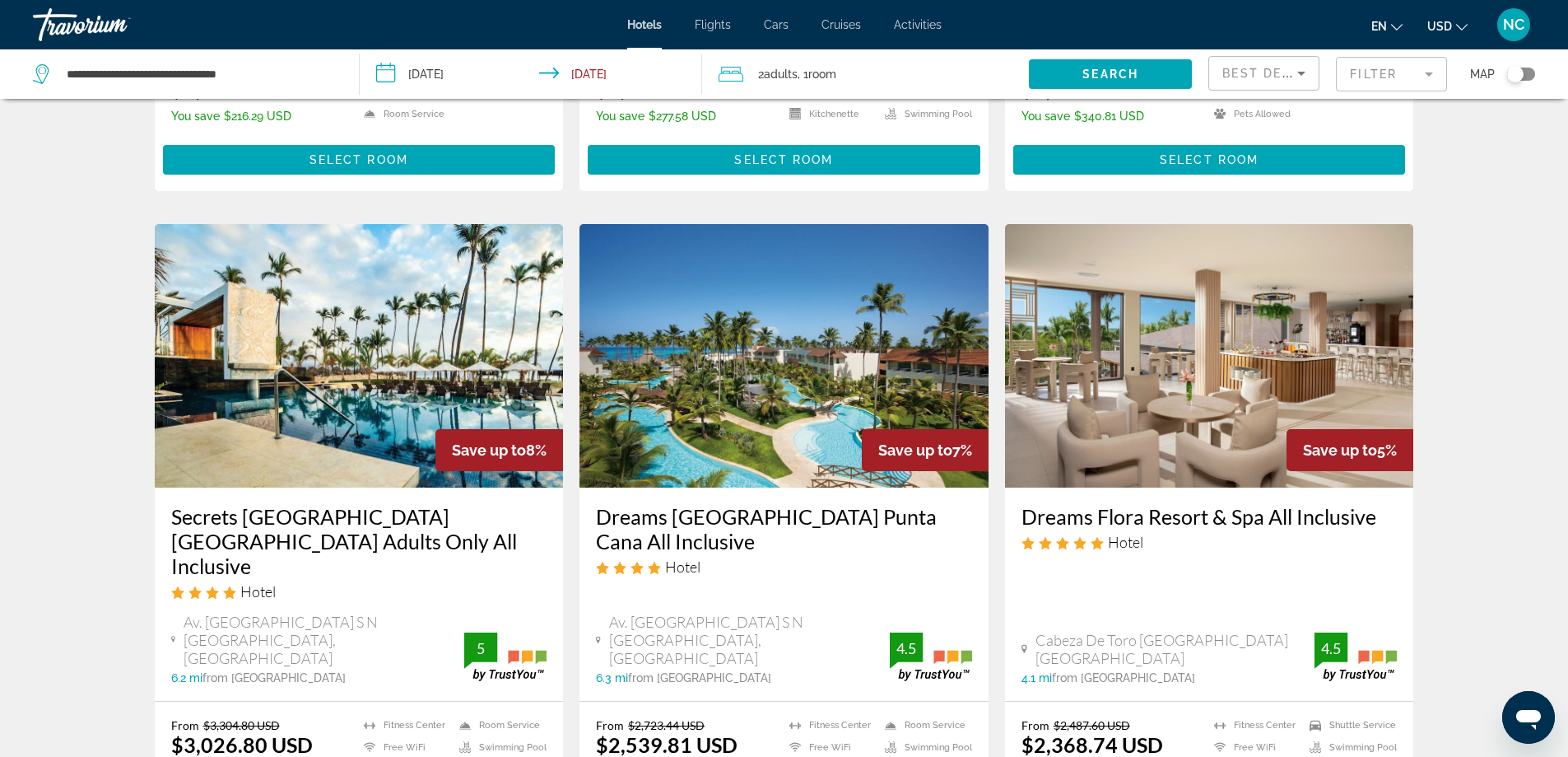
scroll to position [2115, 0]
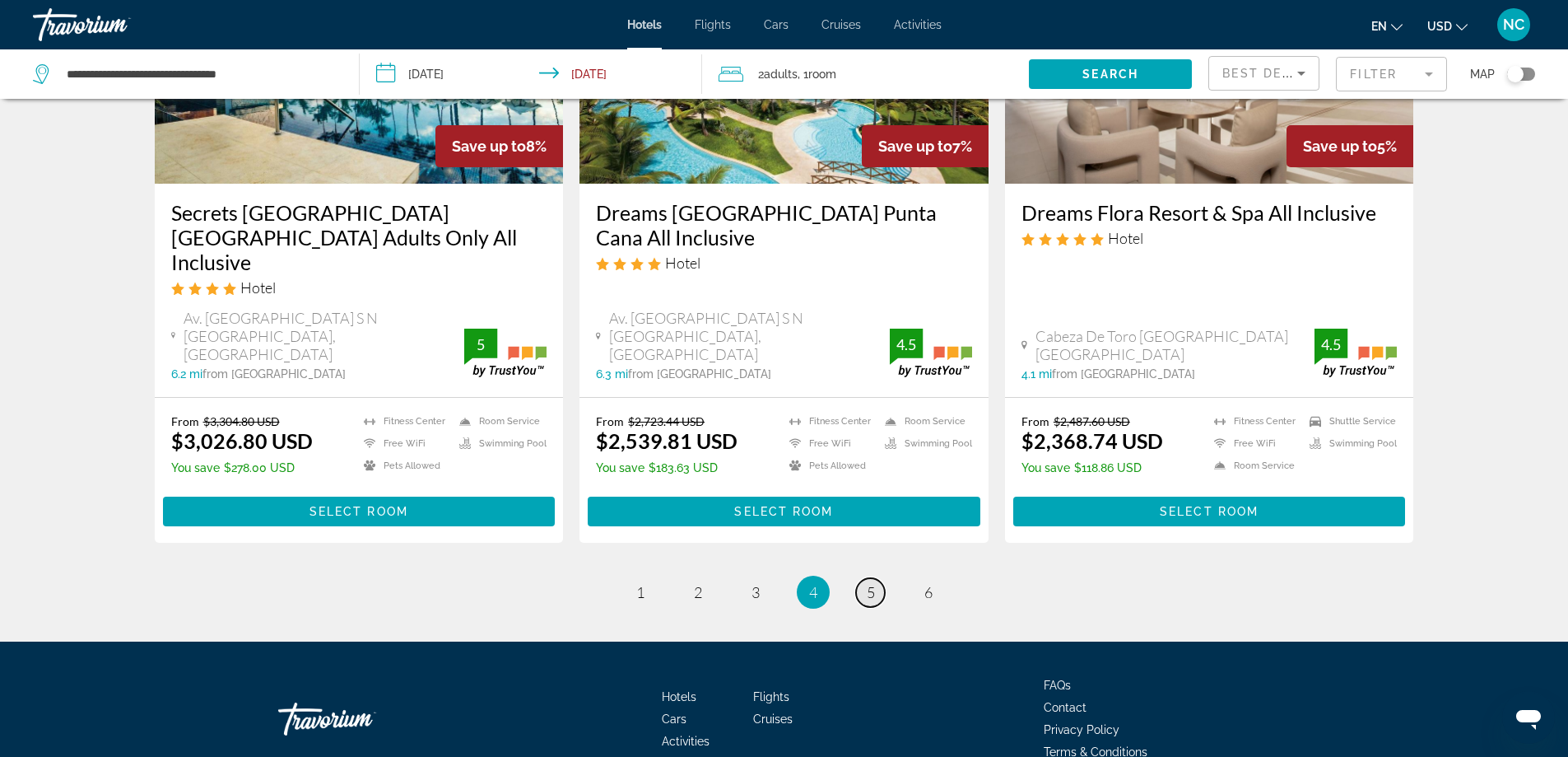
click at [868, 583] on span "5" at bounding box center [871, 592] width 9 height 18
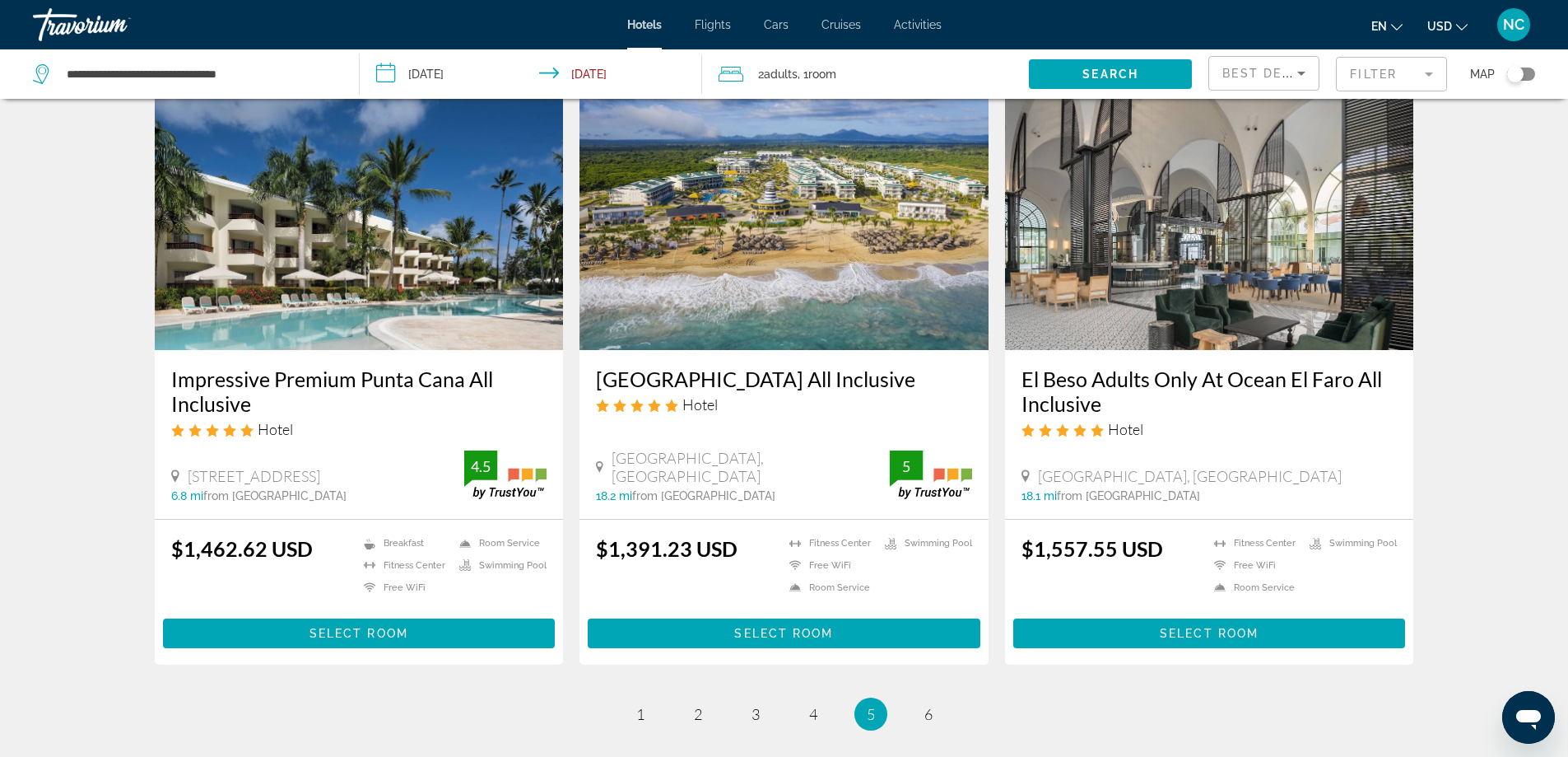
scroll to position [1977, 0]
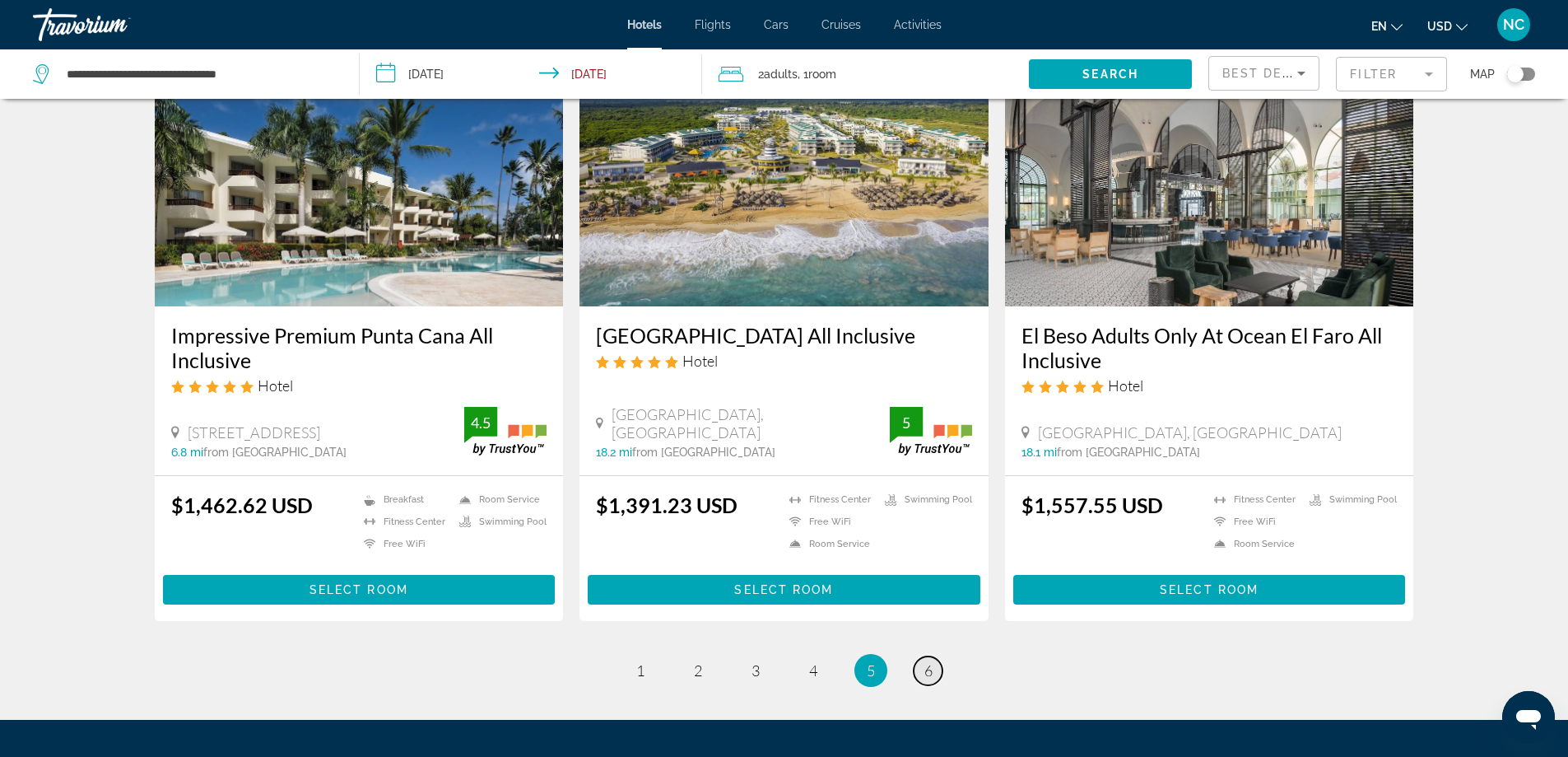
click at [932, 670] on link "page 6" at bounding box center [927, 670] width 29 height 29
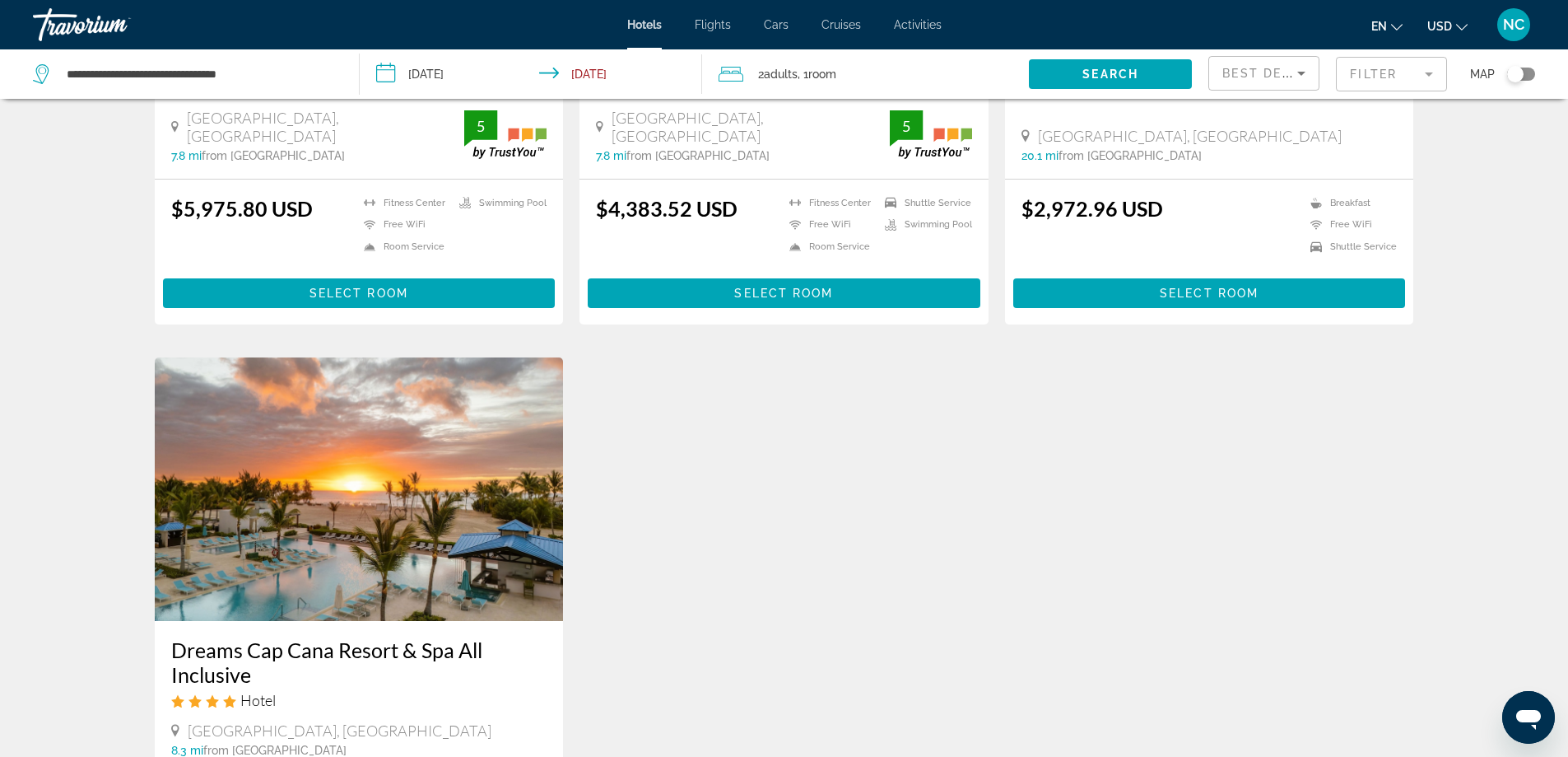
scroll to position [873, 0]
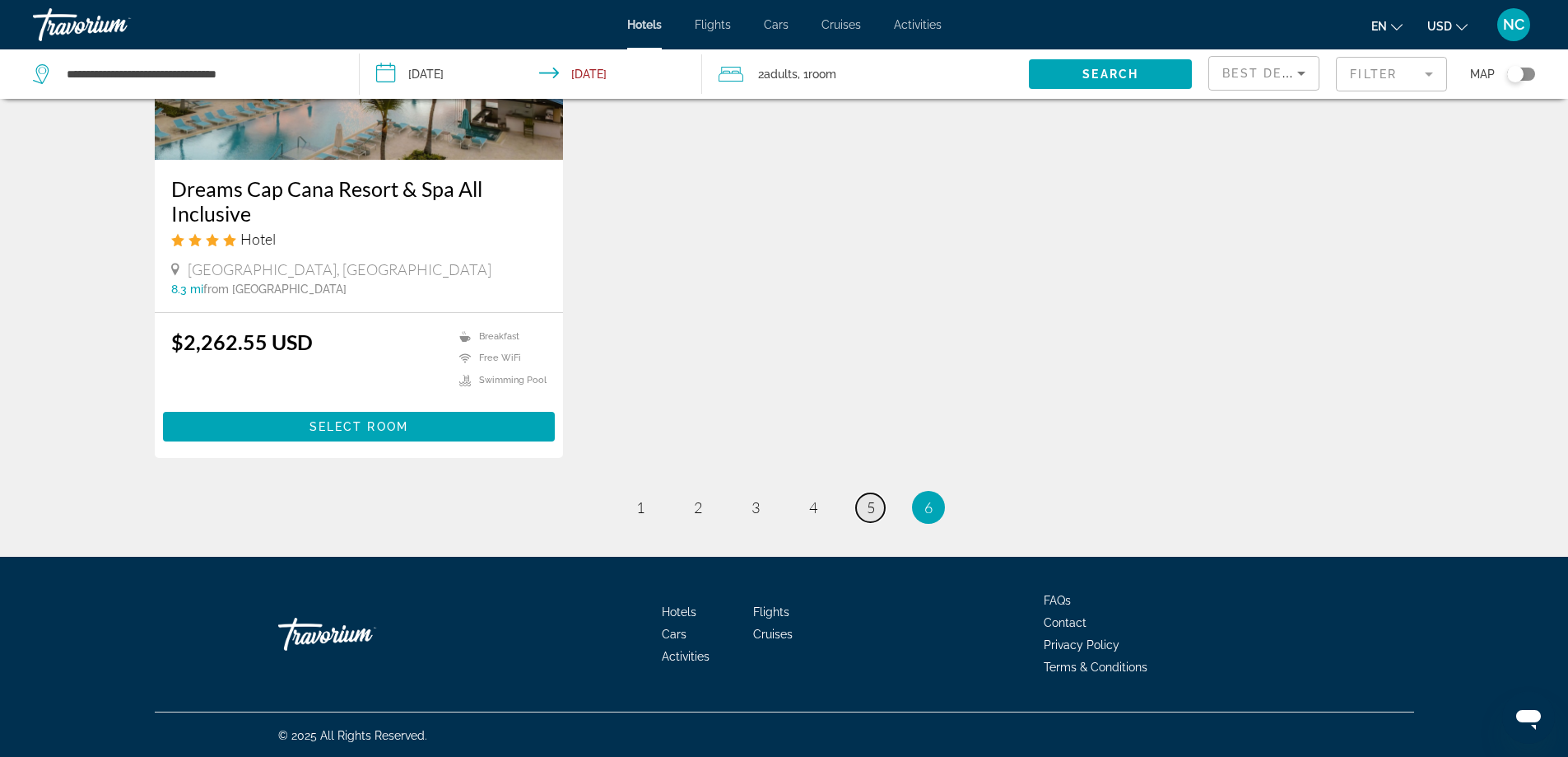
click at [871, 513] on span "5" at bounding box center [871, 507] width 9 height 18
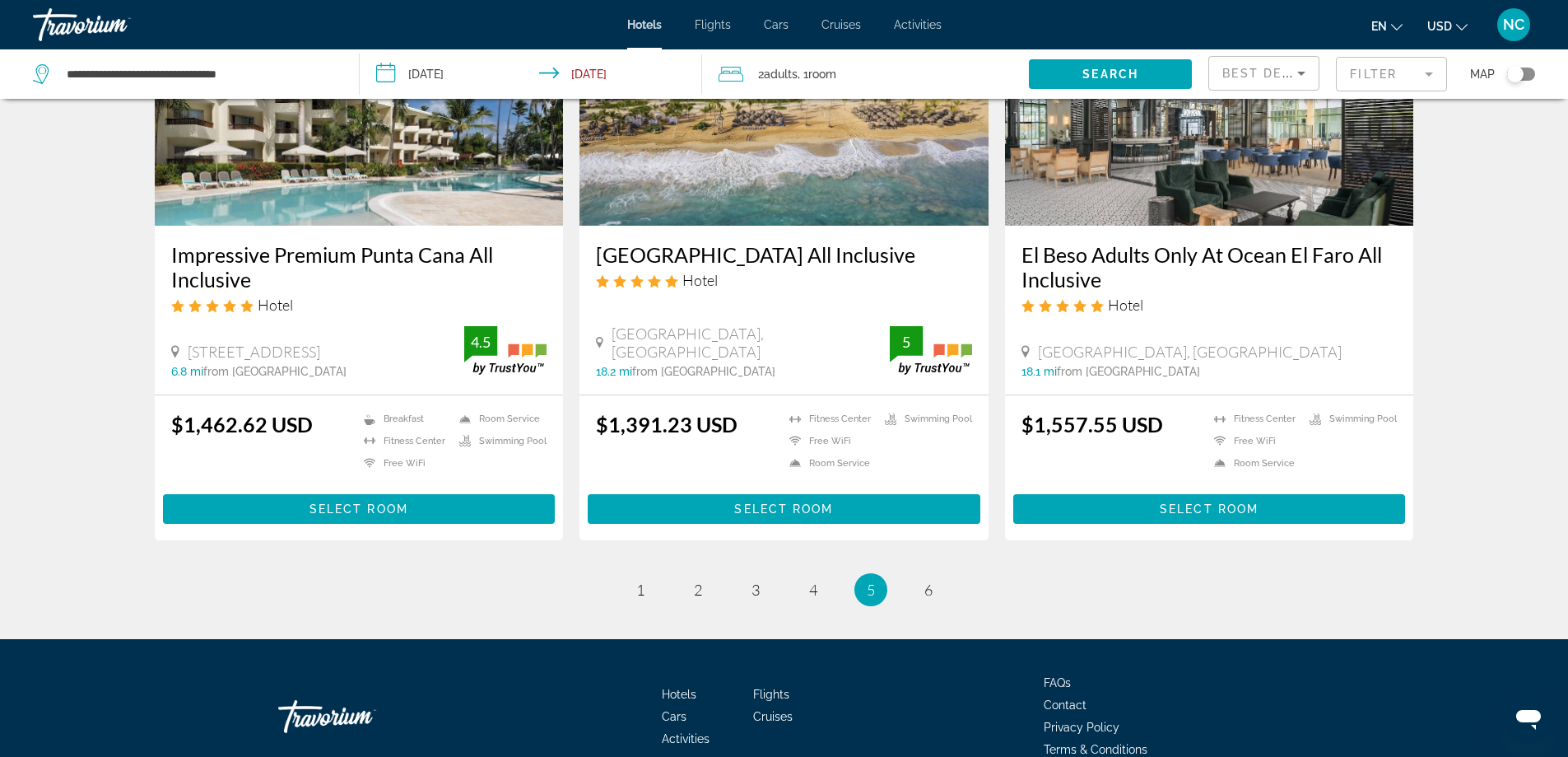
scroll to position [2059, 0]
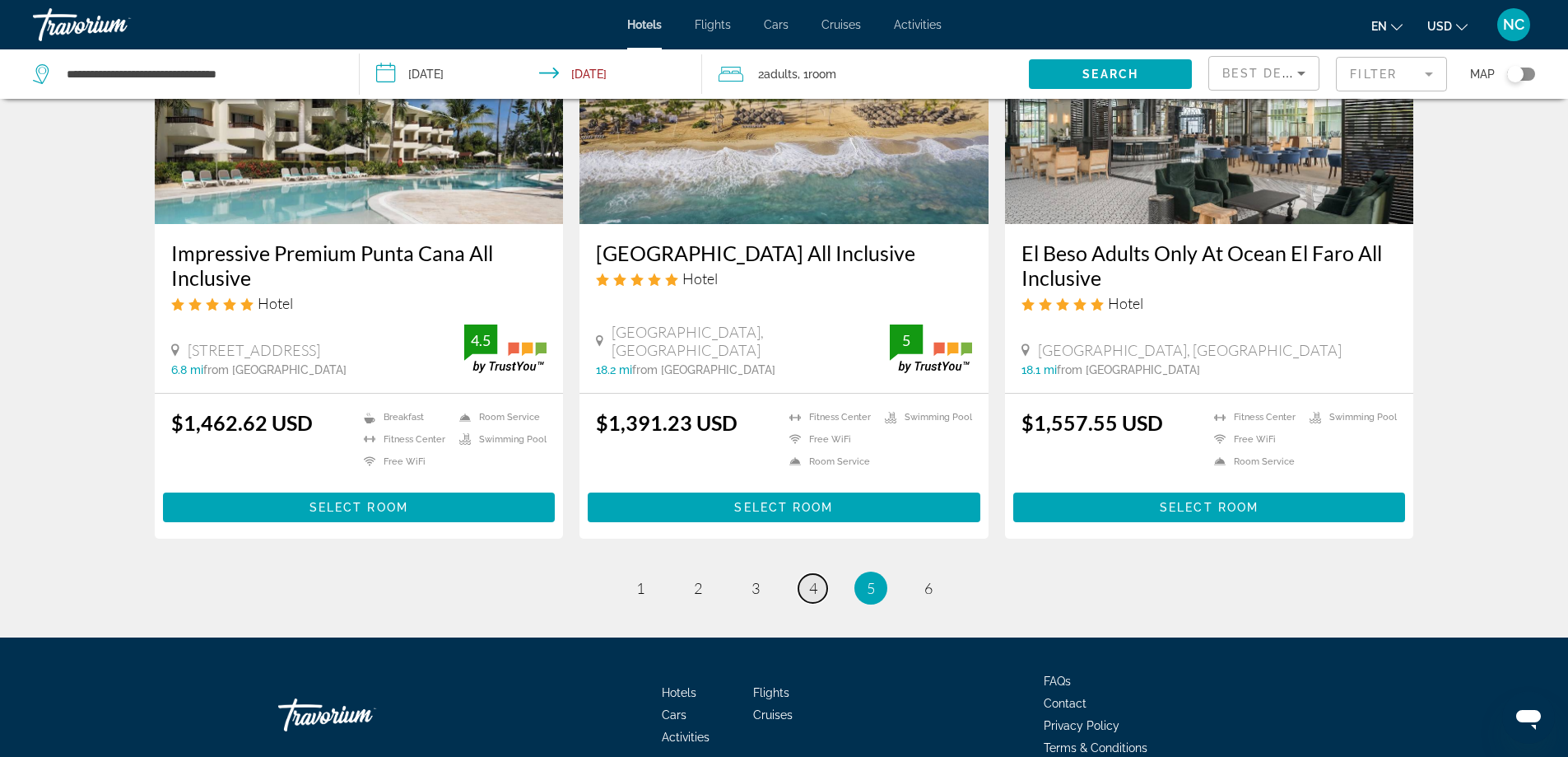
click at [814, 593] on span "4" at bounding box center [814, 587] width 9 height 18
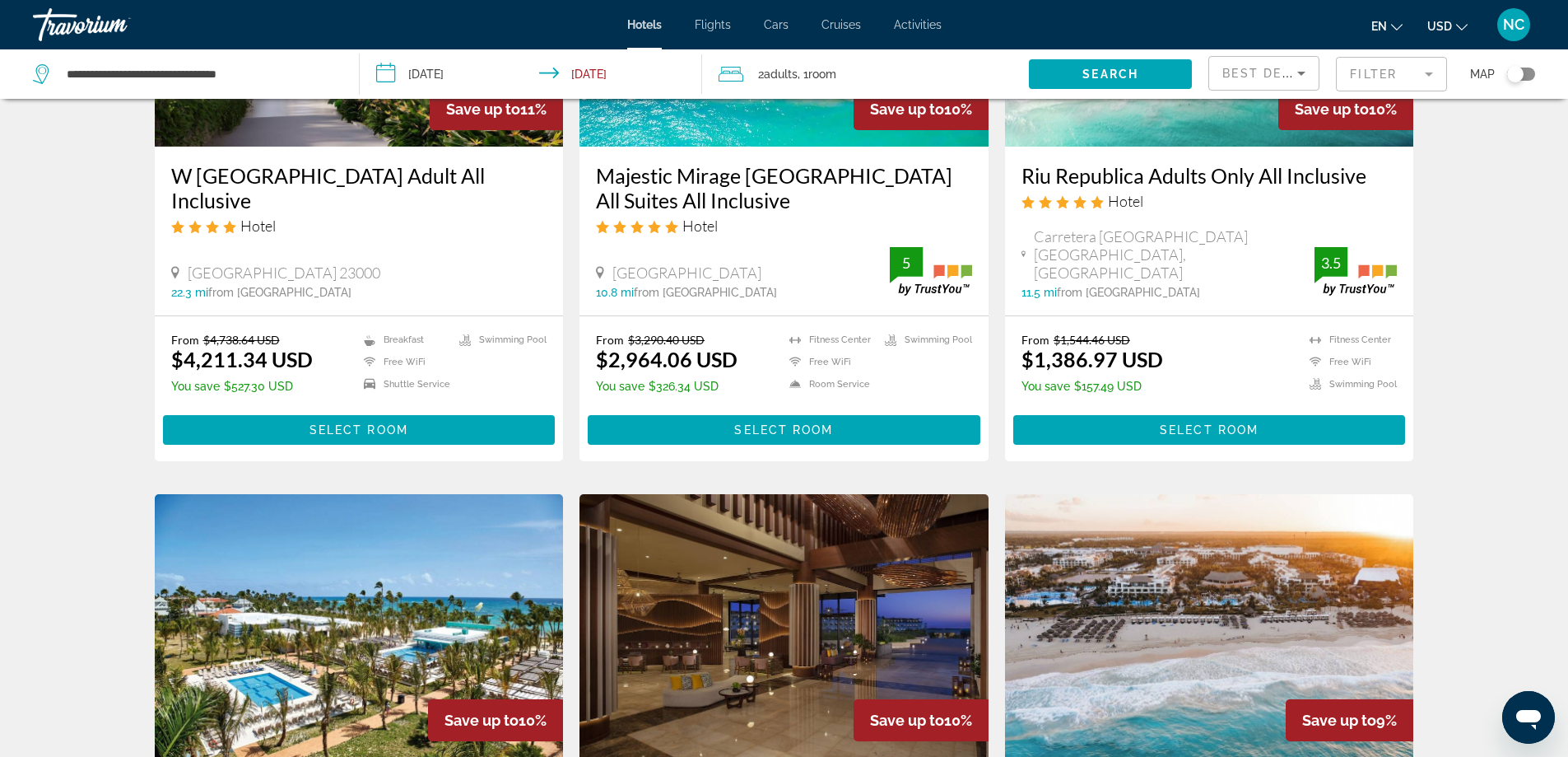
scroll to position [659, 0]
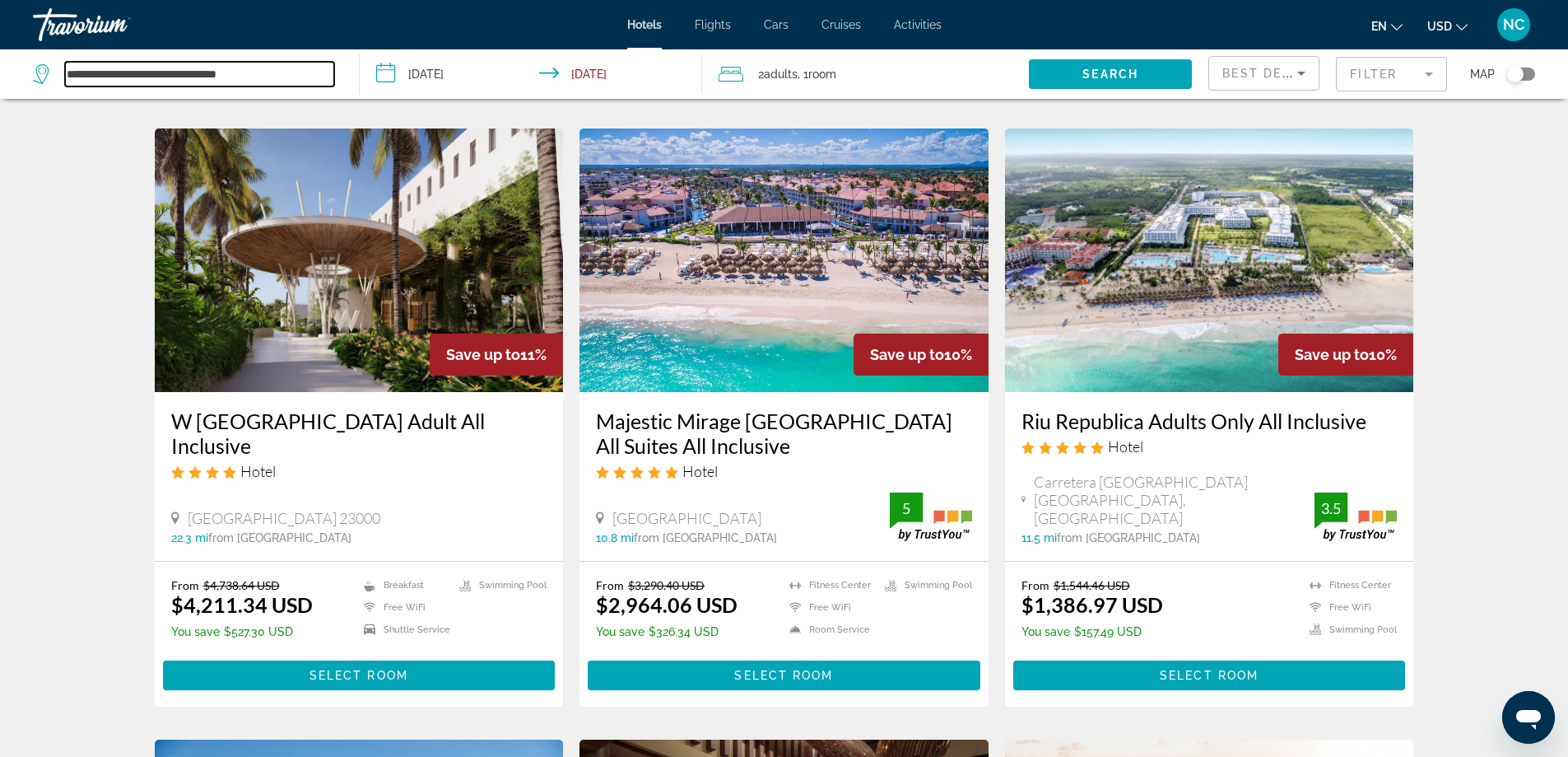
click at [290, 75] on input "**********" at bounding box center [199, 74] width 269 height 25
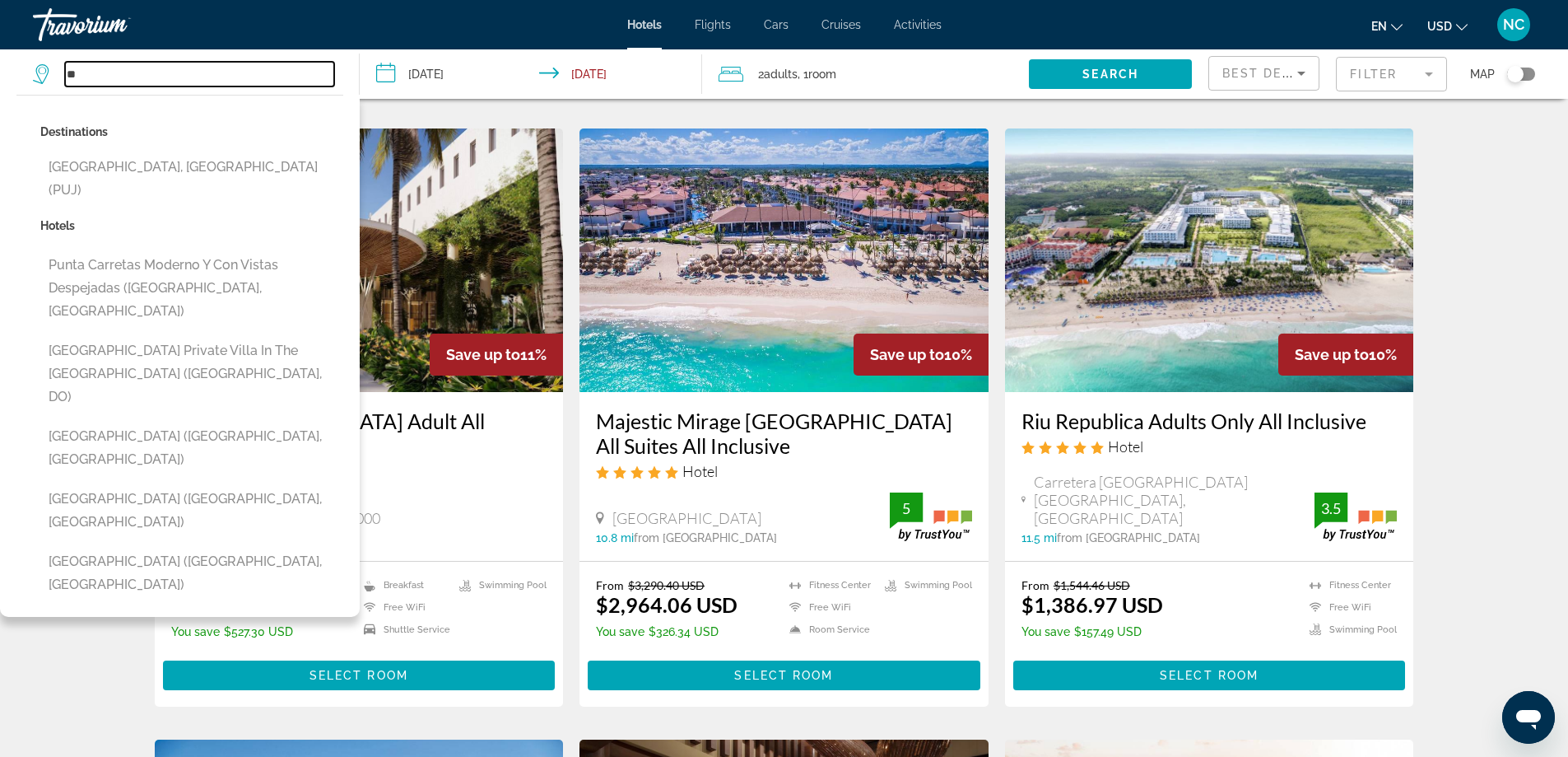
type input "*"
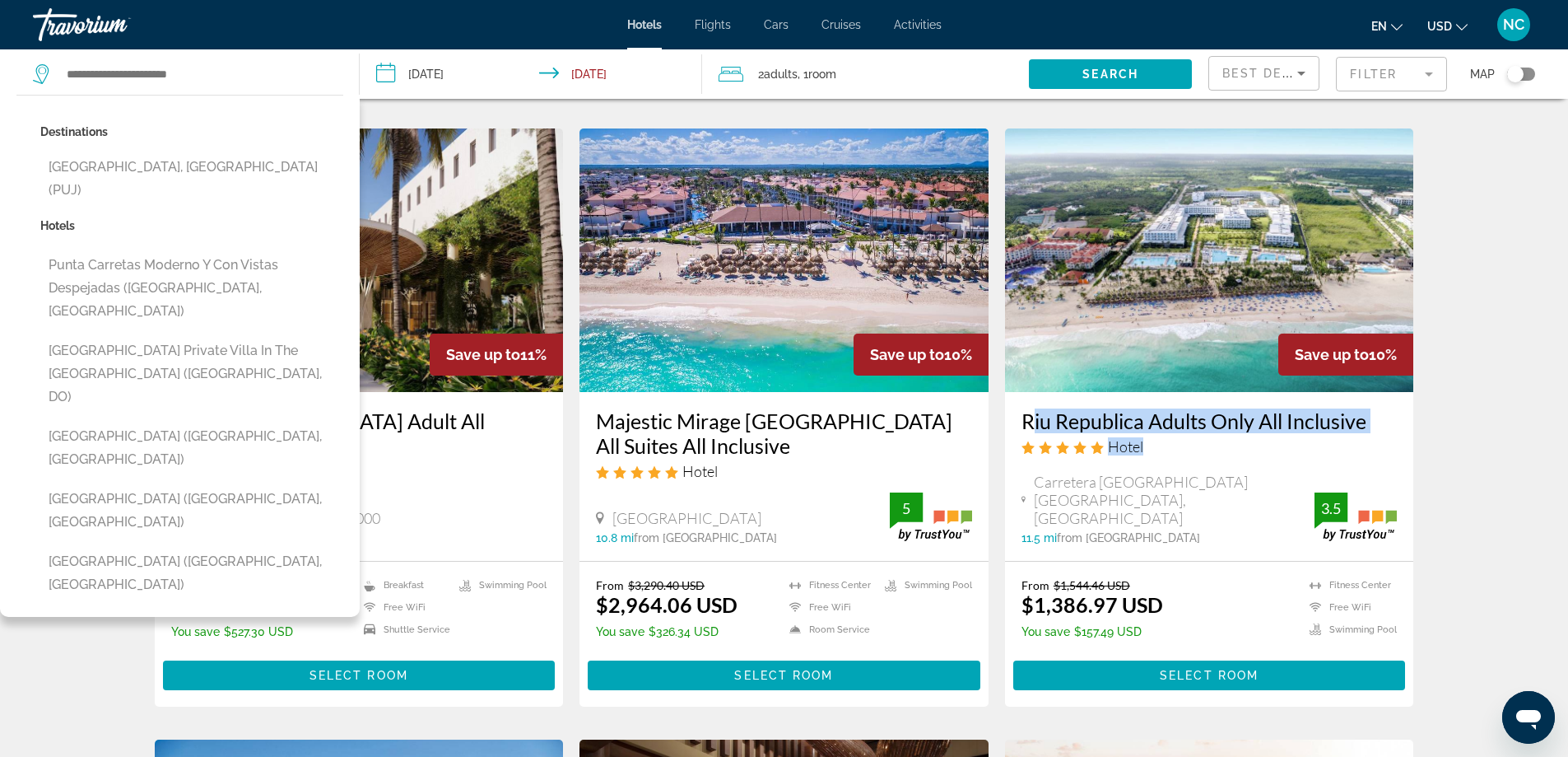
drag, startPoint x: 1012, startPoint y: 396, endPoint x: 1332, endPoint y: 413, distance: 320.5
click at [1365, 415] on div "Riu Republica Adults Only All Inclusive Hotel Carretera El Macao Arena Gorda Se…" at bounding box center [1210, 476] width 409 height 169
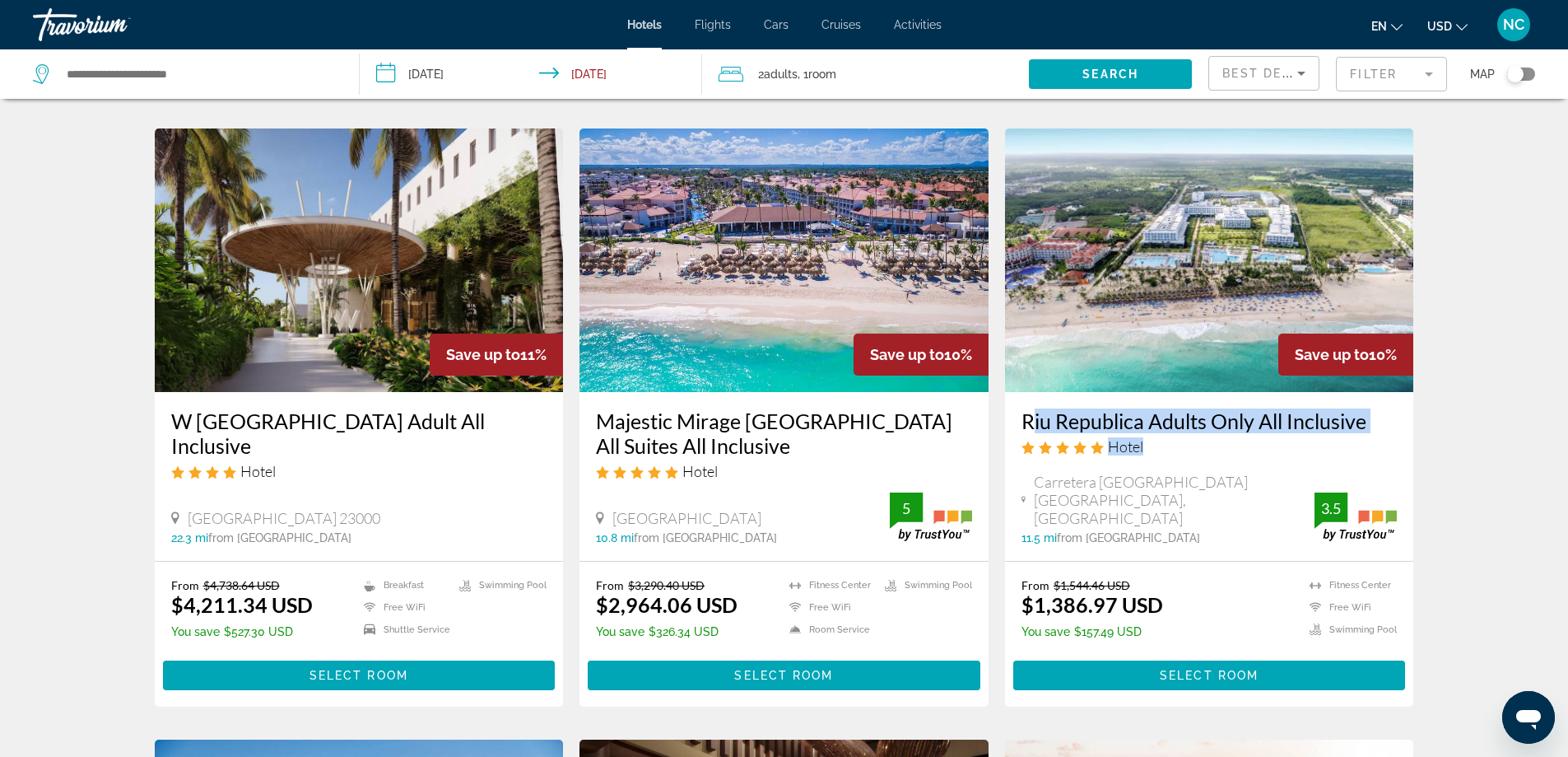
click at [1210, 437] on div "Hotel" at bounding box center [1210, 446] width 376 height 18
click at [1207, 438] on div "Riu Republica Adults Only All Inclusive Hotel" at bounding box center [1210, 438] width 376 height 59
drag, startPoint x: 1022, startPoint y: 387, endPoint x: 1360, endPoint y: 423, distance: 339.9
click at [1360, 423] on div "Riu Republica Adults Only All Inclusive Hotel Carretera El Macao Arena Gorda Se…" at bounding box center [1210, 476] width 409 height 169
click at [1232, 437] on div "Hotel" at bounding box center [1210, 446] width 376 height 18
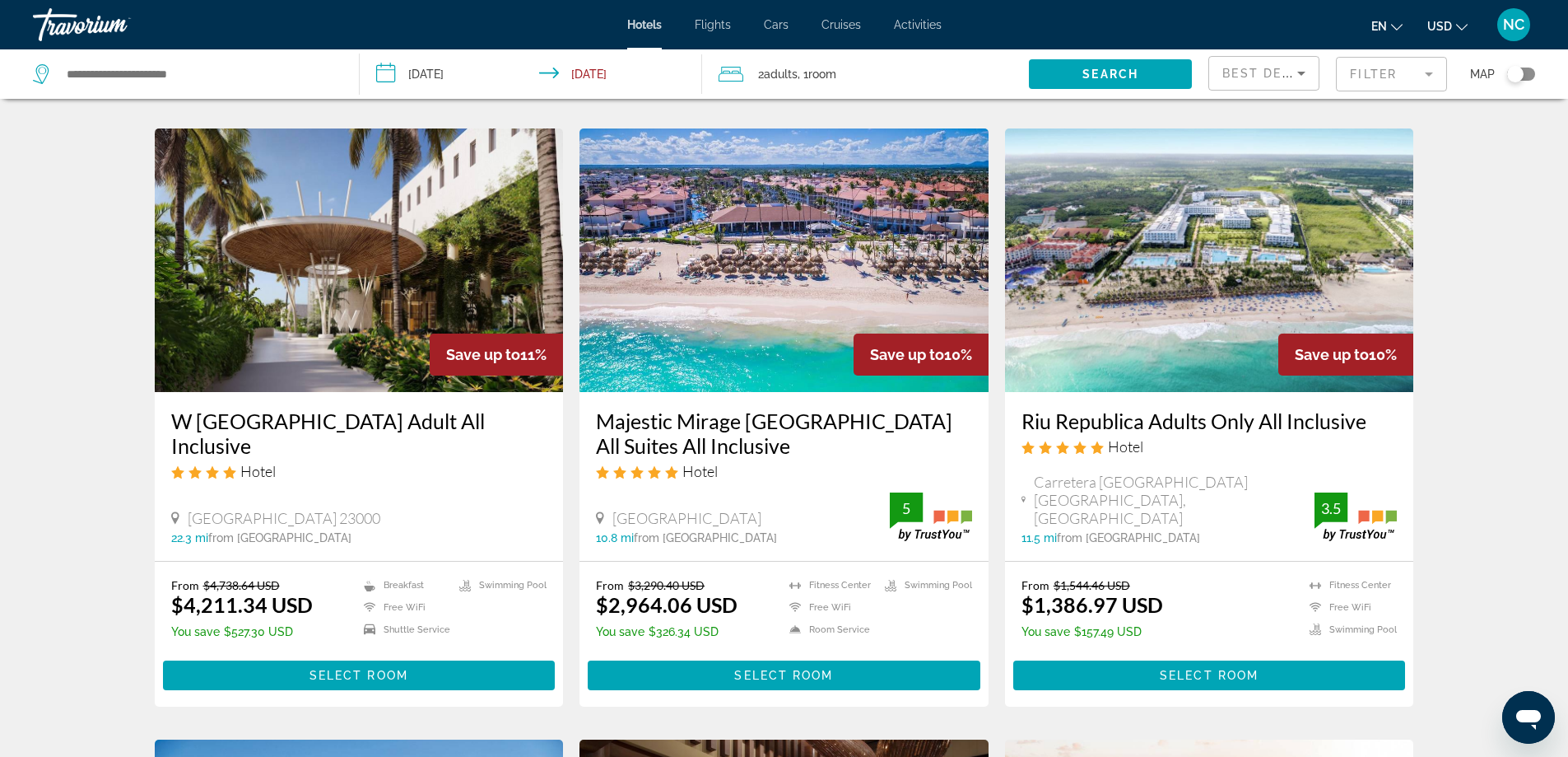
click at [1250, 443] on div "Riu Republica Adults Only All Inclusive Hotel" at bounding box center [1210, 438] width 376 height 59
click at [1208, 437] on div "Hotel" at bounding box center [1210, 446] width 376 height 18
click at [1511, 427] on div "Hotel Search Results - 64 places to spend your time Save up to 12% Riu Palace M…" at bounding box center [784, 761] width 1568 height 2609
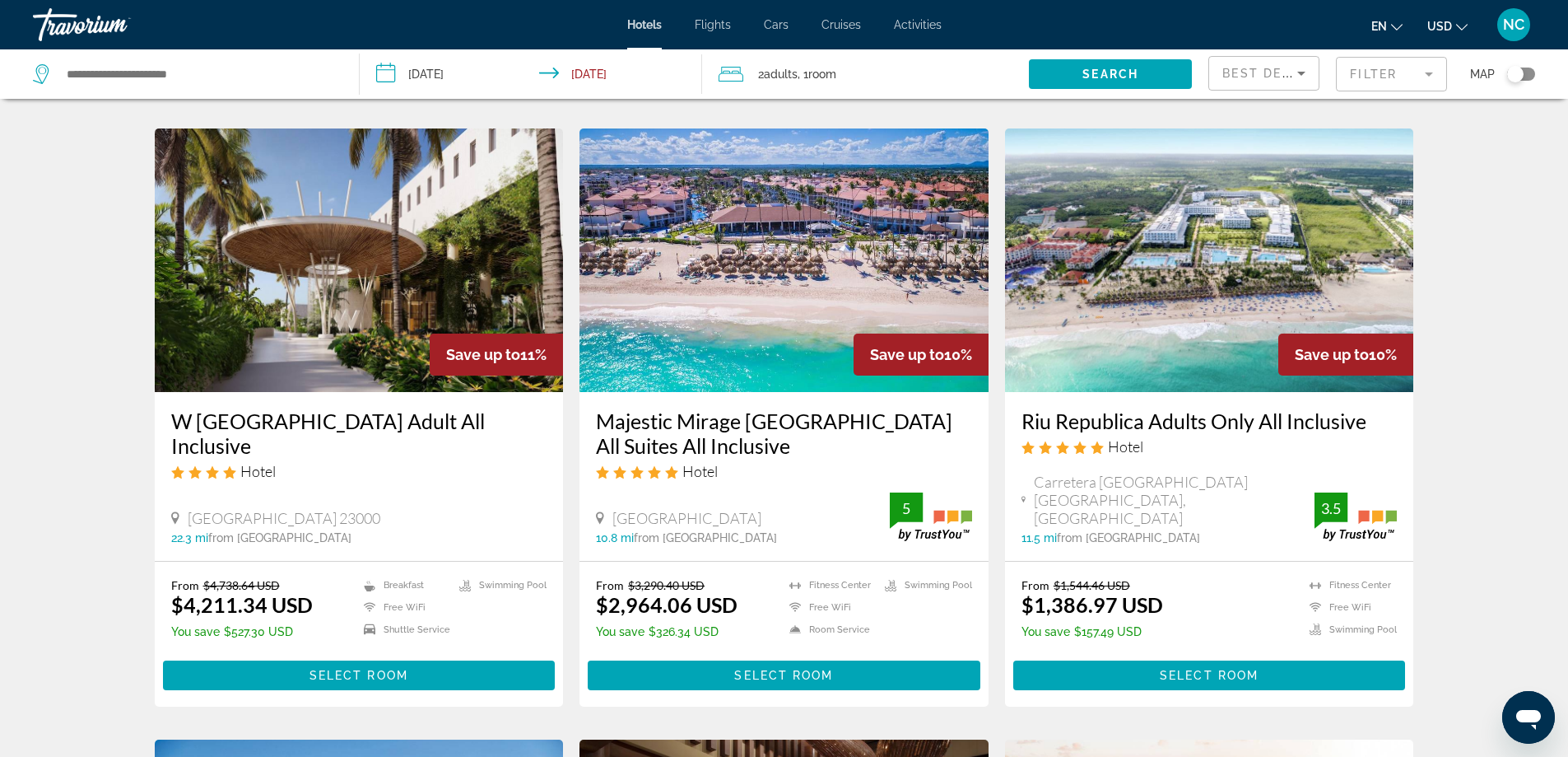
click at [1207, 463] on div "Riu Republica Adults Only All Inclusive Hotel Carretera El Macao Arena Gorda Se…" at bounding box center [1210, 476] width 409 height 169
click at [1462, 430] on div "Hotel Search Results - 64 places to spend your time Save up to 12% Riu Palace M…" at bounding box center [784, 761] width 1568 height 2609
click at [1171, 409] on h3 "Riu Republica Adults Only All Inclusive" at bounding box center [1210, 421] width 376 height 25
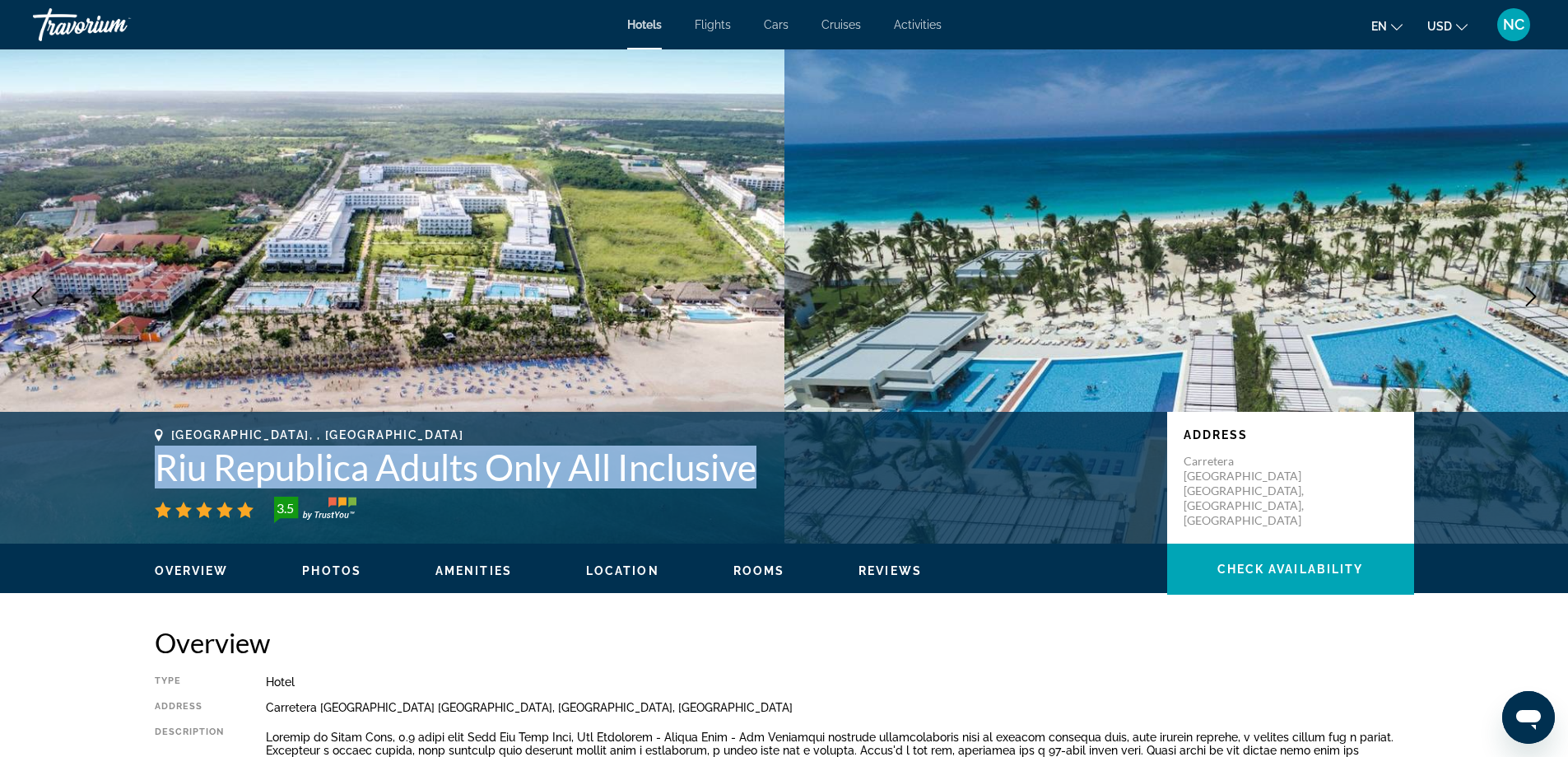
drag, startPoint x: 139, startPoint y: 459, endPoint x: 764, endPoint y: 476, distance: 625.2
click at [764, 476] on div "Punta Cana, , Dominican Republic Riu Republica Adults Only All Inclusive 3.5 Ad…" at bounding box center [784, 477] width 1326 height 99
copy h1 "Riu Republica Adults Only All Inclusive"
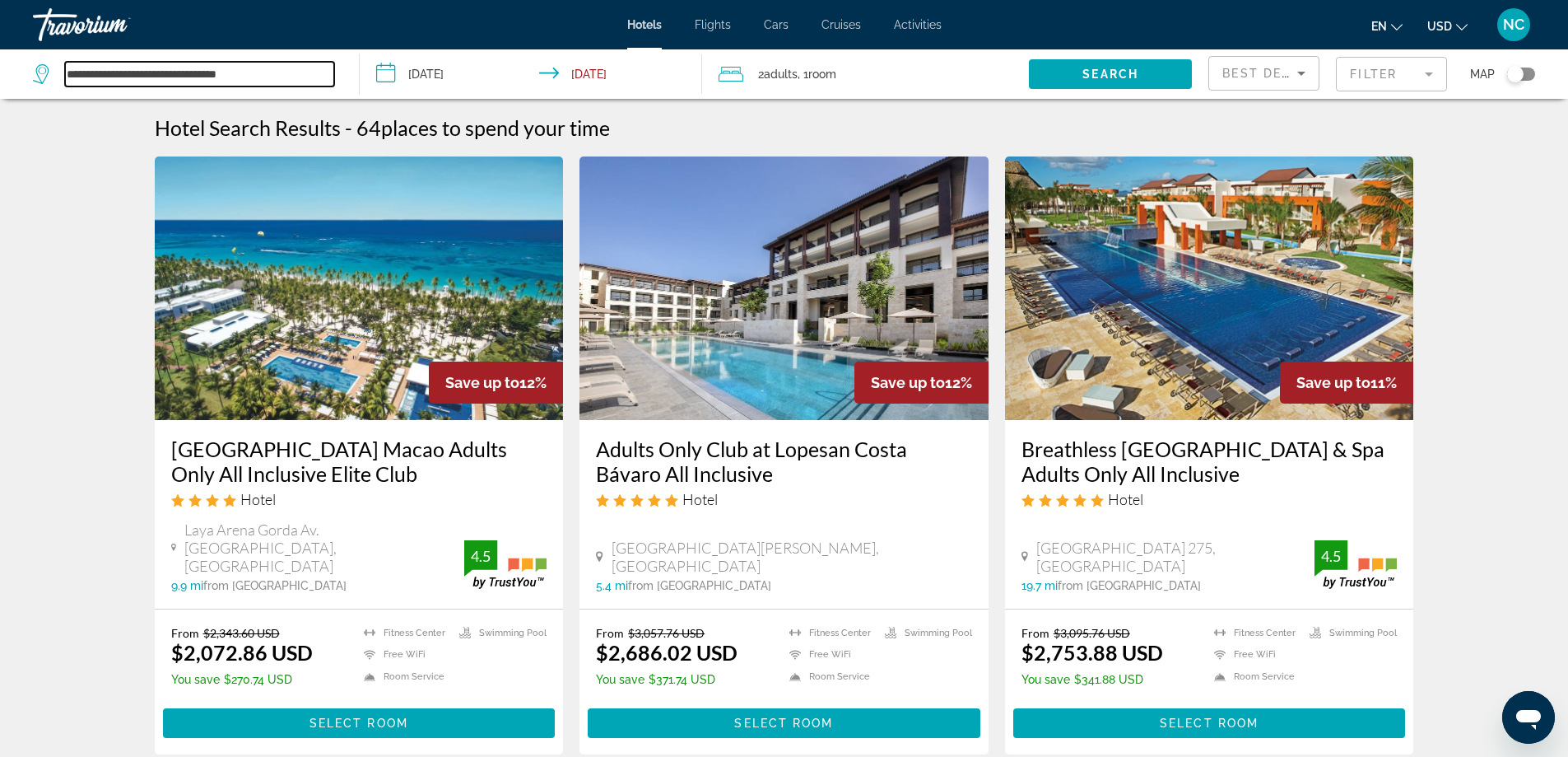
click at [295, 74] on input "**********" at bounding box center [199, 74] width 269 height 25
type input "*"
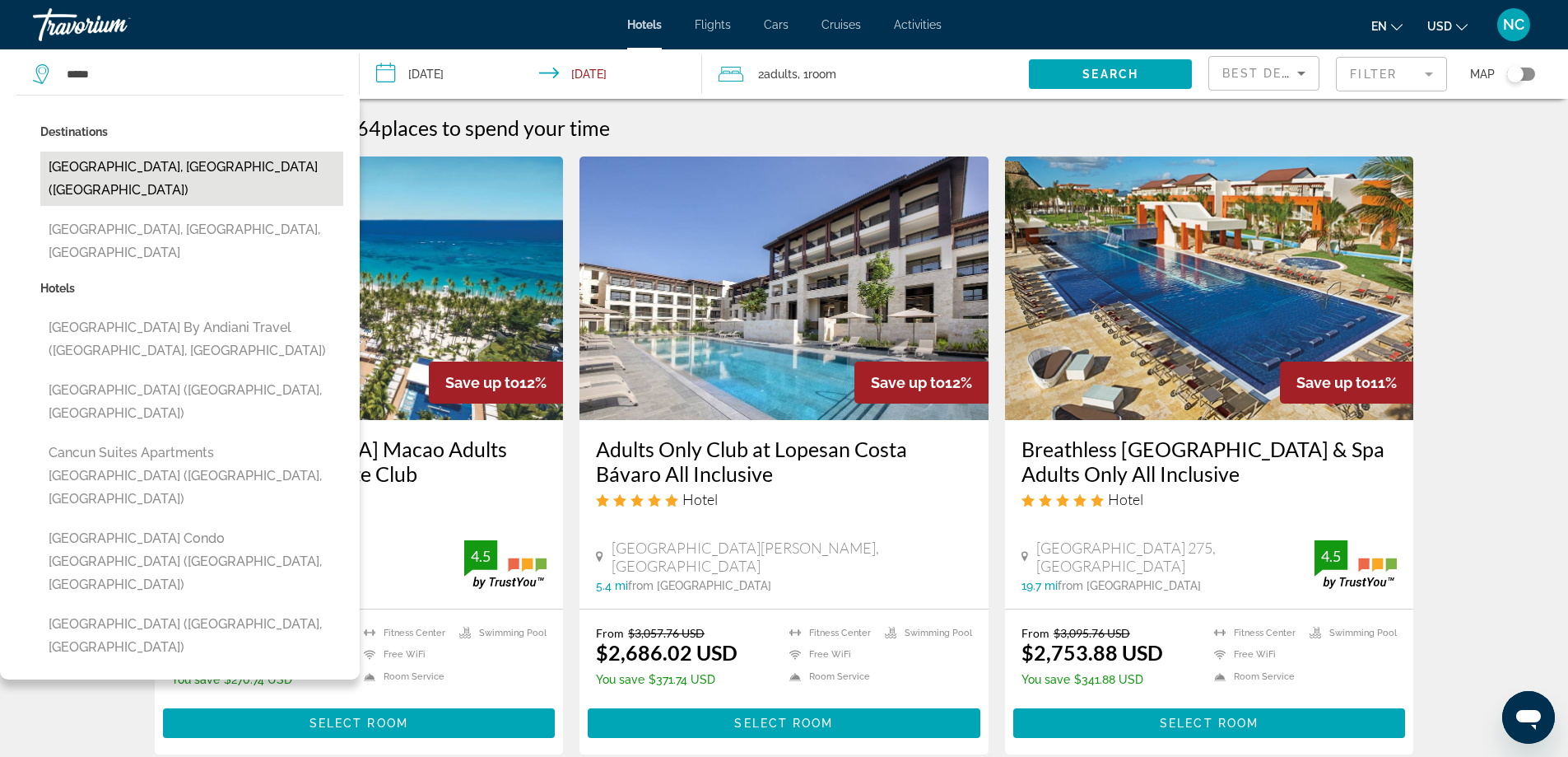
click at [158, 164] on button "[GEOGRAPHIC_DATA], [GEOGRAPHIC_DATA] ([GEOGRAPHIC_DATA])" at bounding box center [192, 178] width 303 height 55
type input "**********"
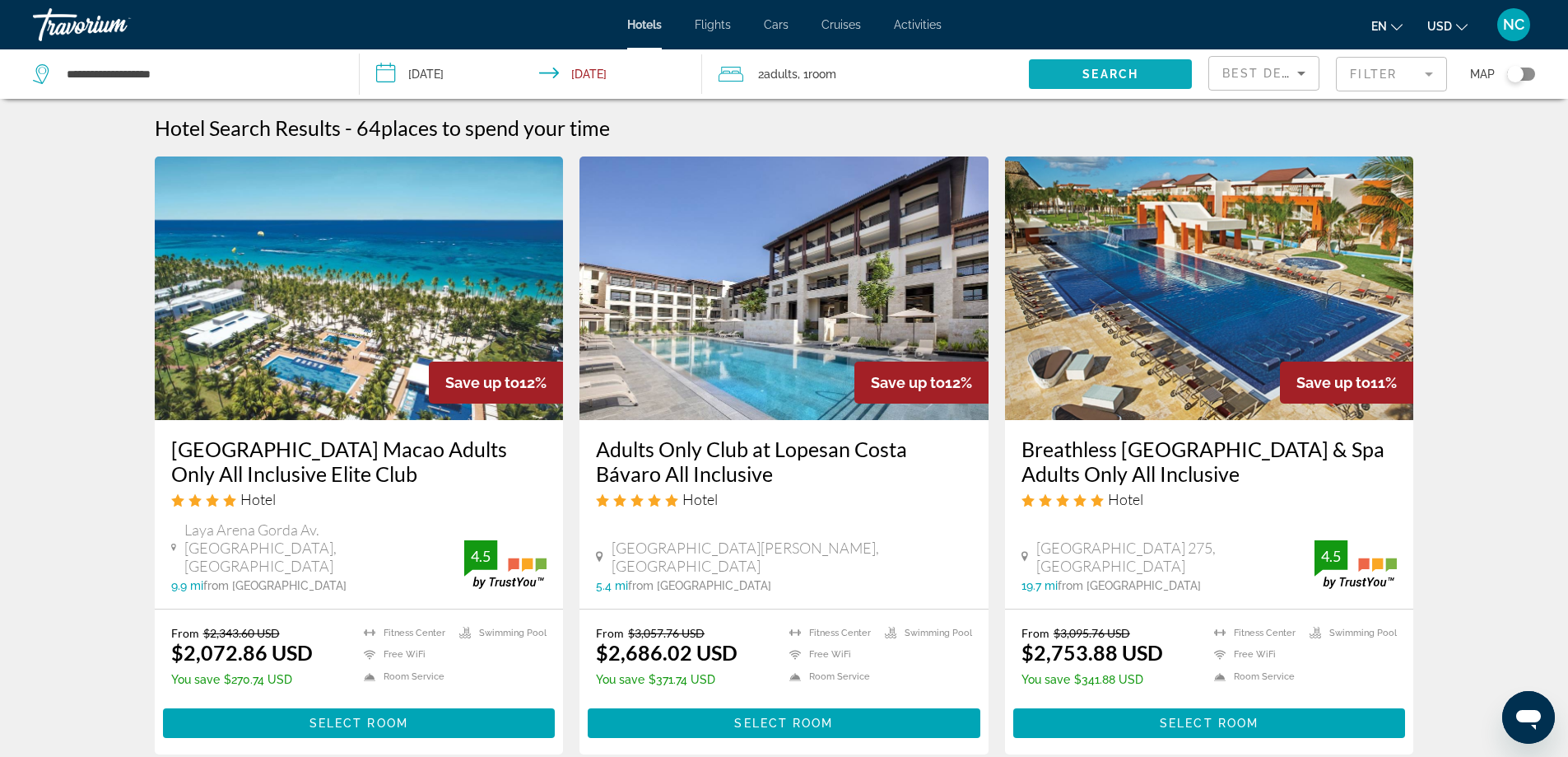
click at [1082, 68] on span "Search" at bounding box center [1110, 74] width 56 height 13
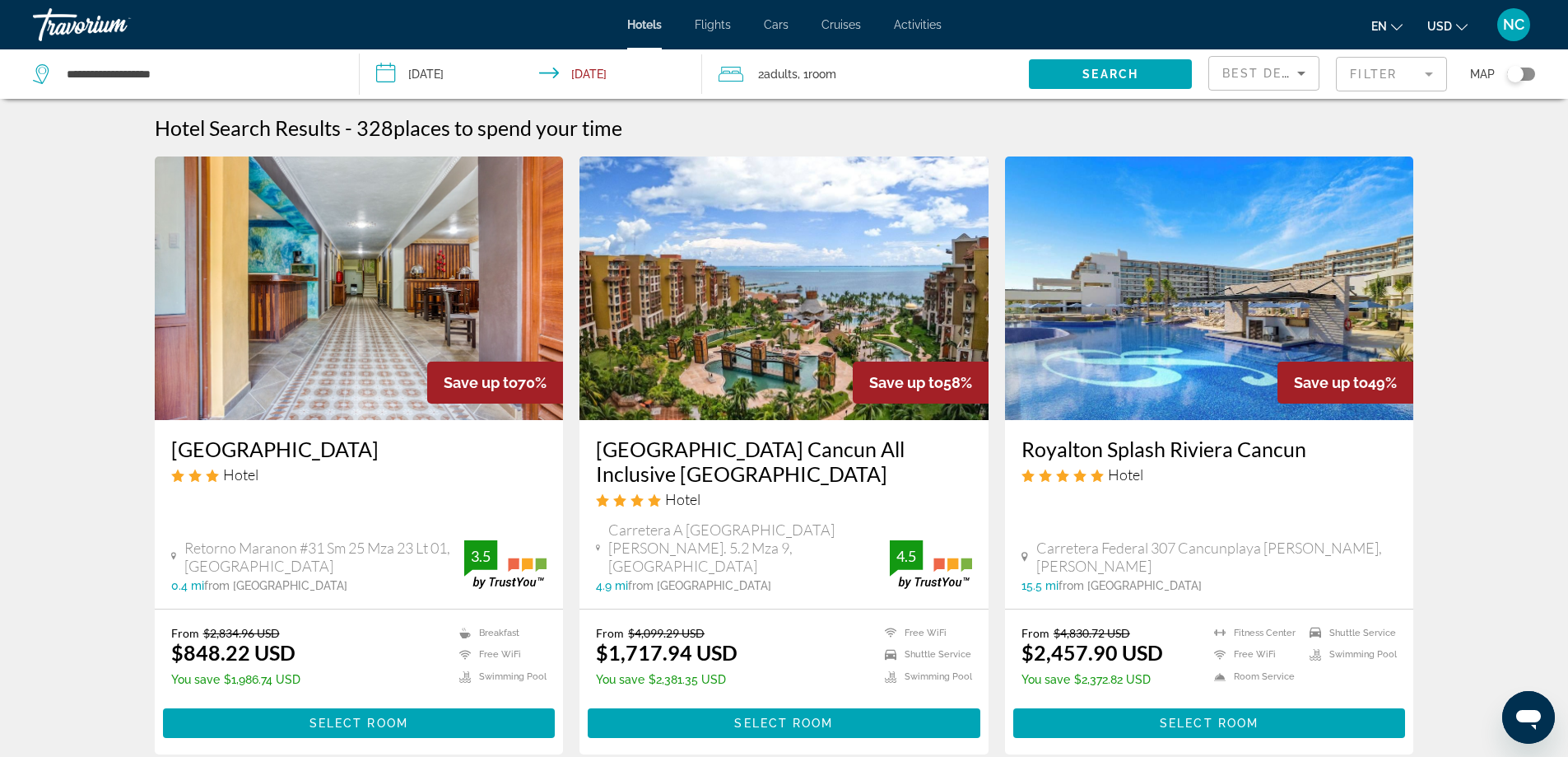
click at [1429, 73] on mat-form-field "Filter" at bounding box center [1391, 74] width 111 height 35
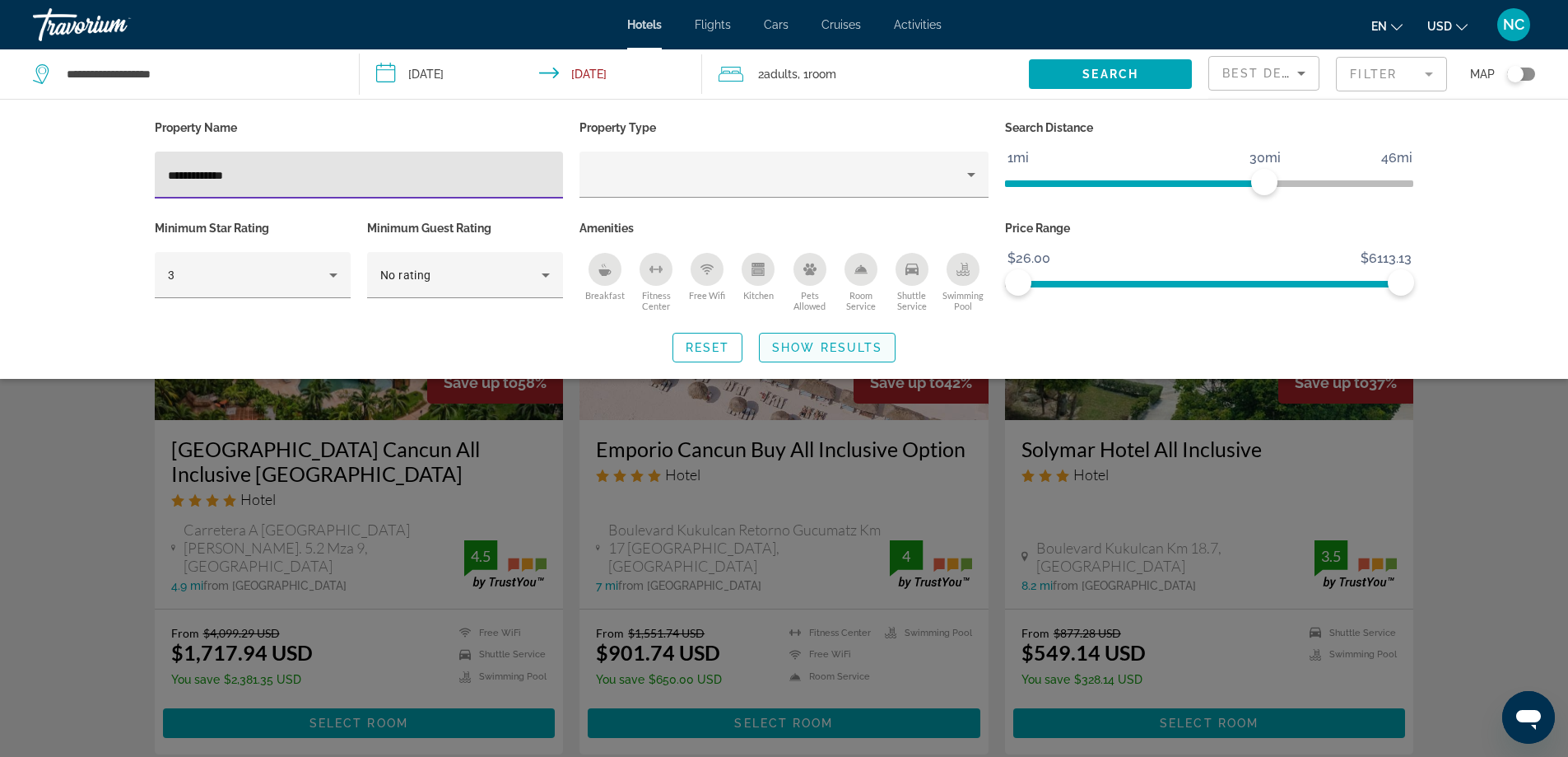
type input "**********"
click at [798, 346] on span "Show Results" at bounding box center [827, 347] width 110 height 13
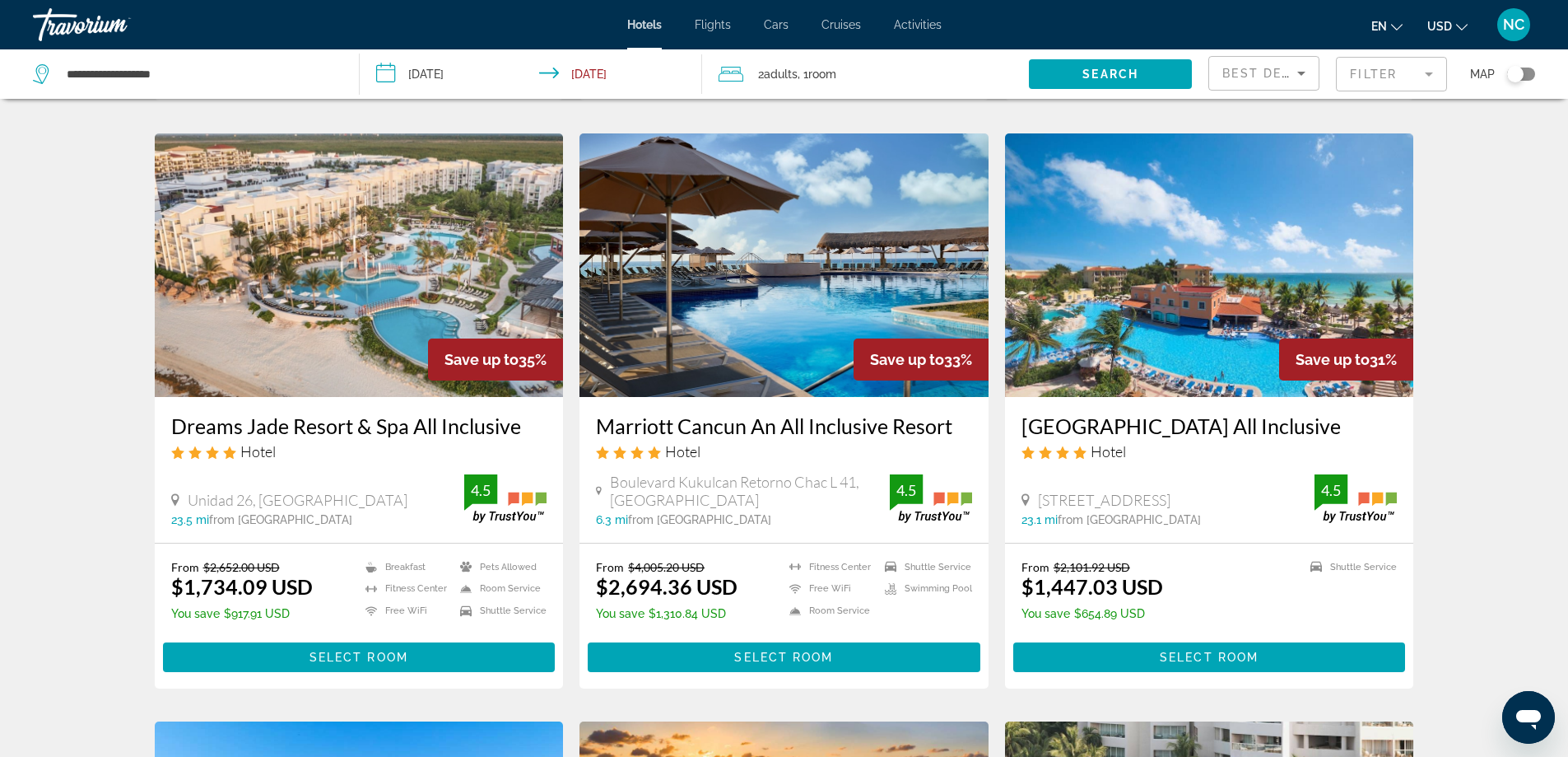
scroll to position [659, 0]
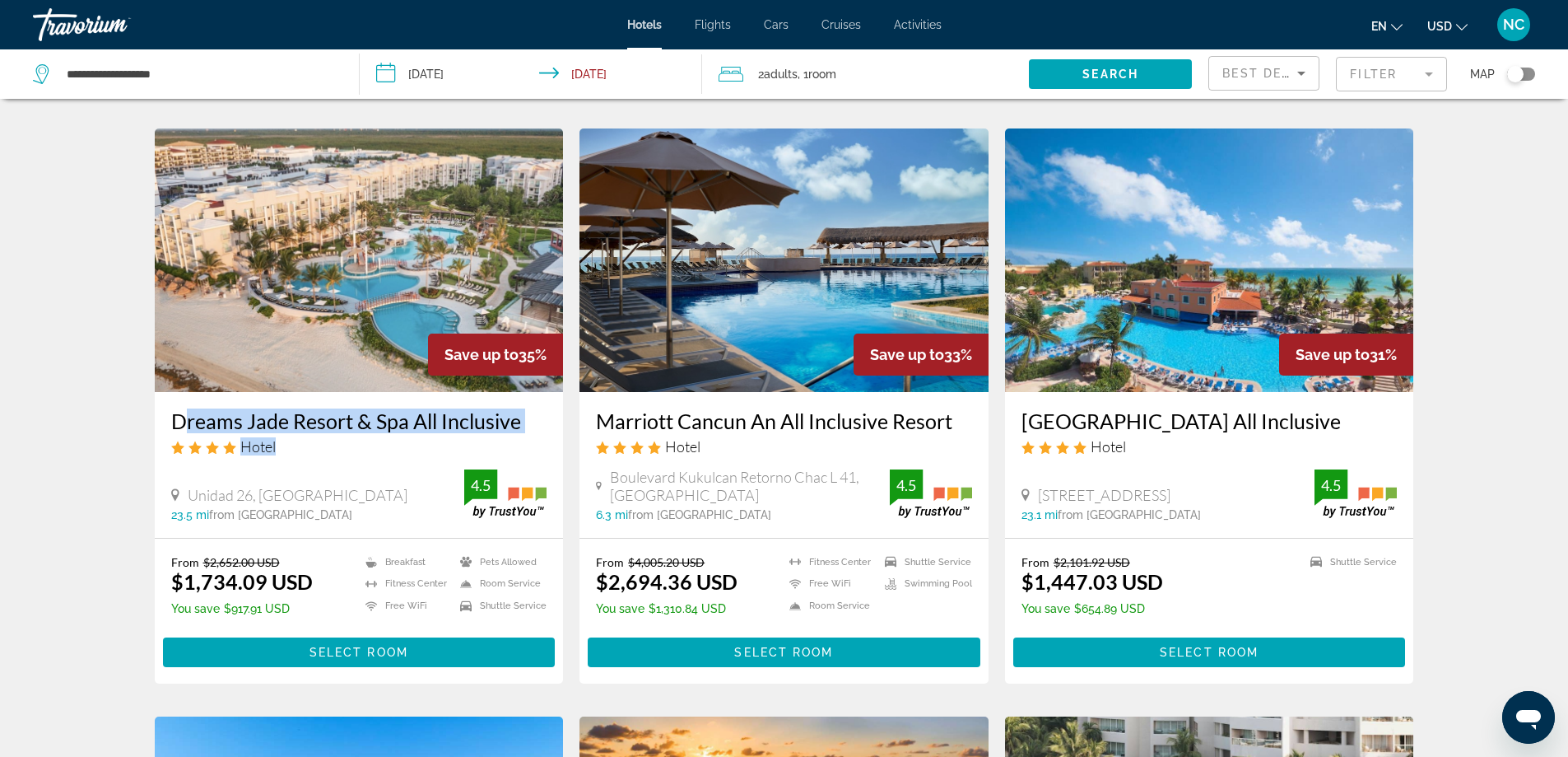
drag, startPoint x: 165, startPoint y: 395, endPoint x: 500, endPoint y: 420, distance: 335.9
click at [500, 420] on div "Dreams Jade Resort & Spa All Inclusive Hotel Unidad 26, Puerto Morelos 23.5 mi …" at bounding box center [359, 465] width 409 height 146
drag, startPoint x: 443, startPoint y: 399, endPoint x: 389, endPoint y: 469, distance: 88.4
click at [389, 469] on div "Dreams Jade Resort & Spa All Inclusive Hotel Unidad 26, Puerto Morelos 23.5 mi …" at bounding box center [359, 465] width 409 height 146
click at [359, 469] on div "Dreams Jade Resort & Spa All Inclusive Hotel Unidad 26, Puerto Morelos 23.5 mi …" at bounding box center [359, 465] width 409 height 146
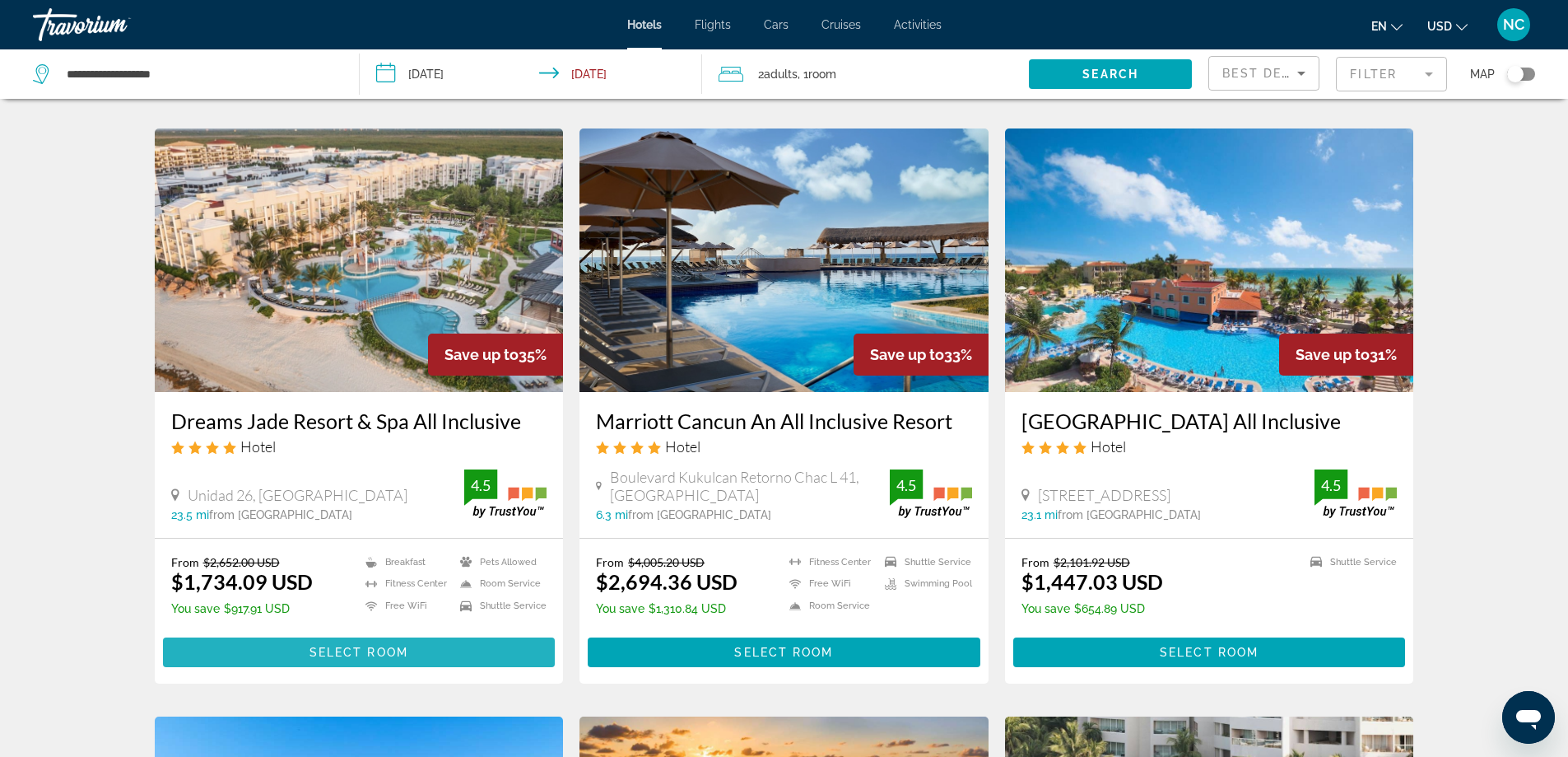
click at [369, 652] on span "Select Room" at bounding box center [358, 651] width 99 height 13
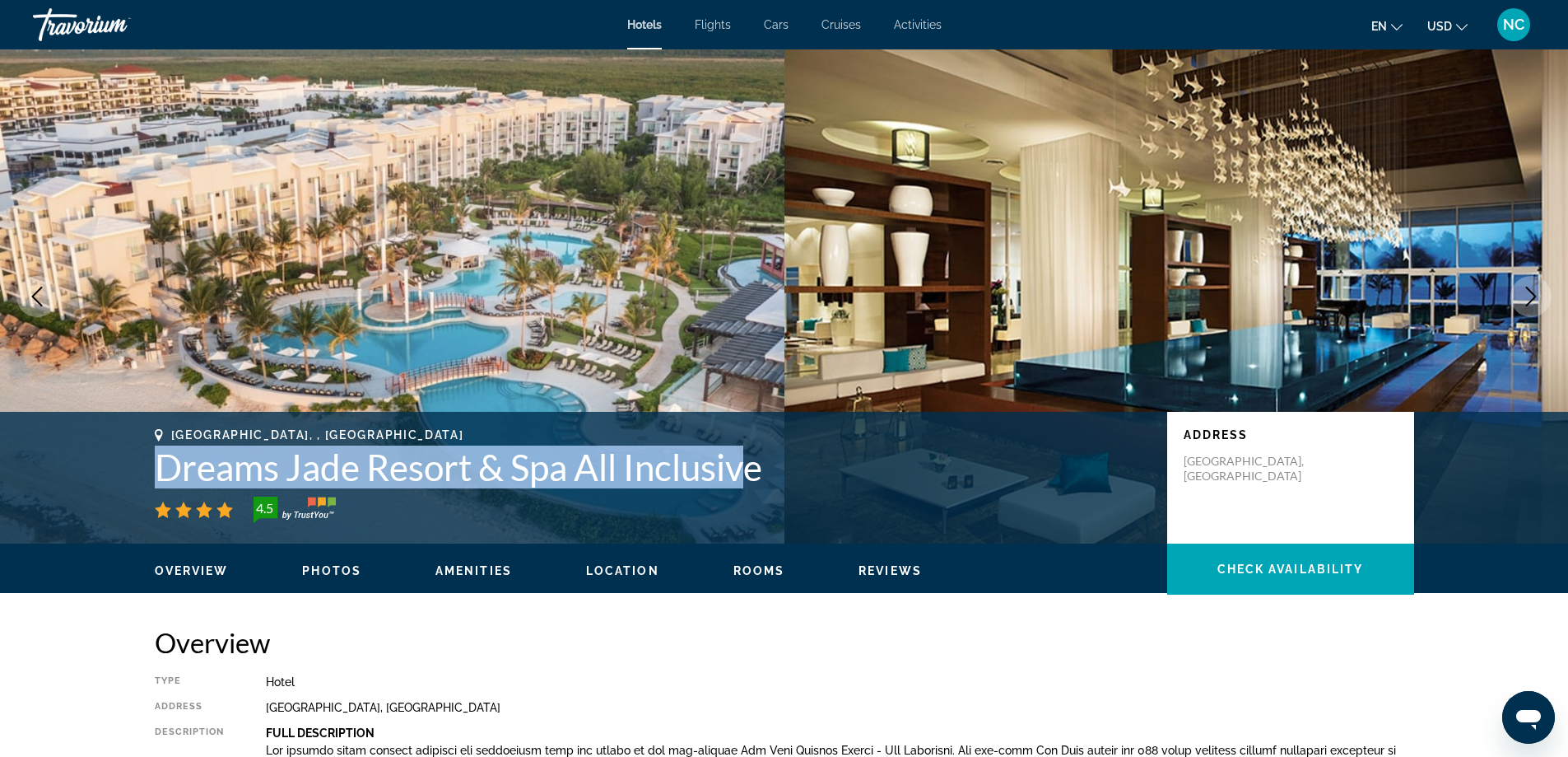
drag, startPoint x: 149, startPoint y: 460, endPoint x: 745, endPoint y: 477, distance: 596.2
click at [745, 477] on div "Puerto Morelos, , Mexico Dreams Jade Resort & Spa All Inclusive 4.5 Address Uni…" at bounding box center [784, 477] width 1326 height 99
copy h1 "Dreams Jade Resort & Spa All Inclusiv"
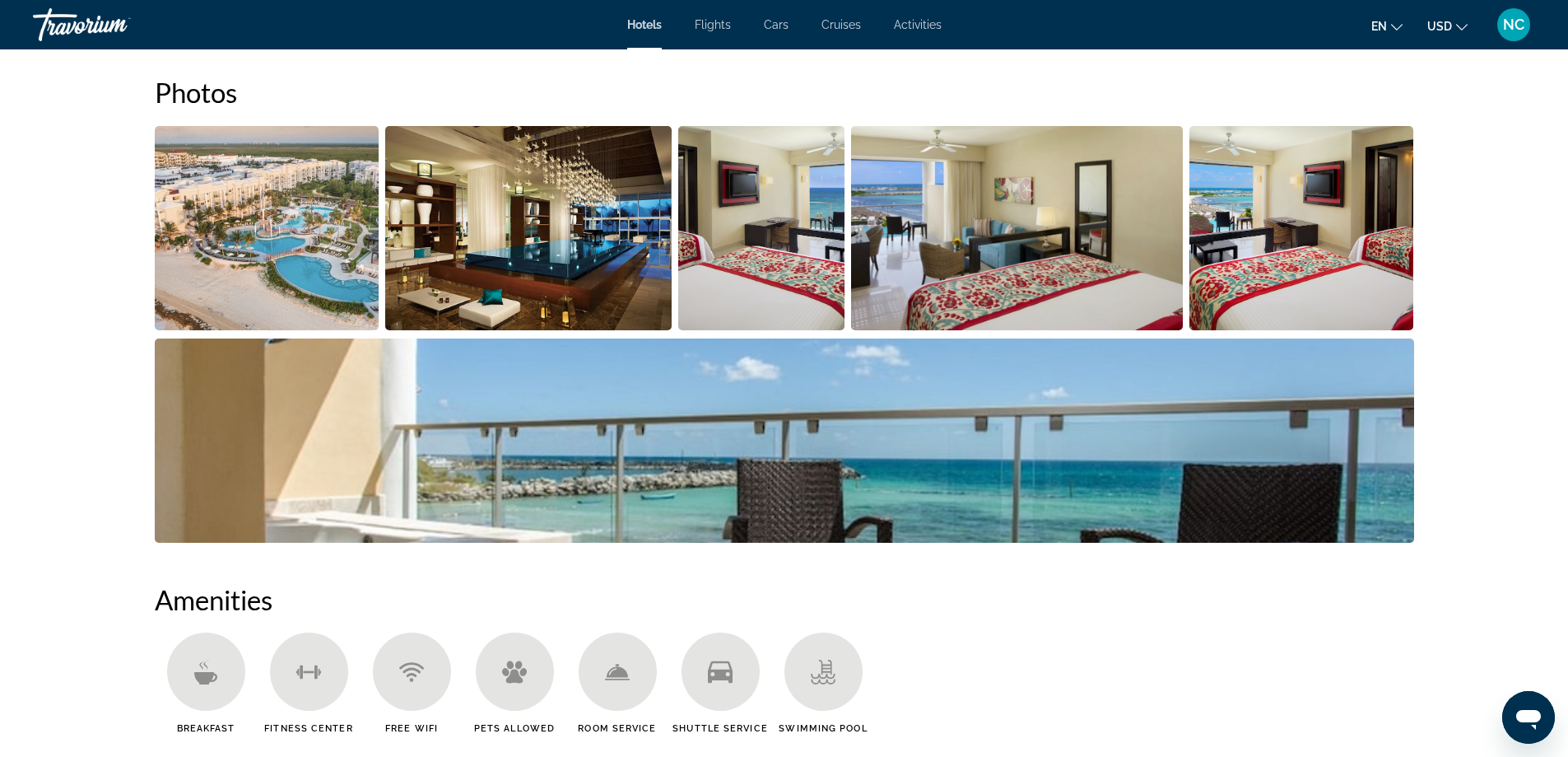
scroll to position [329, 0]
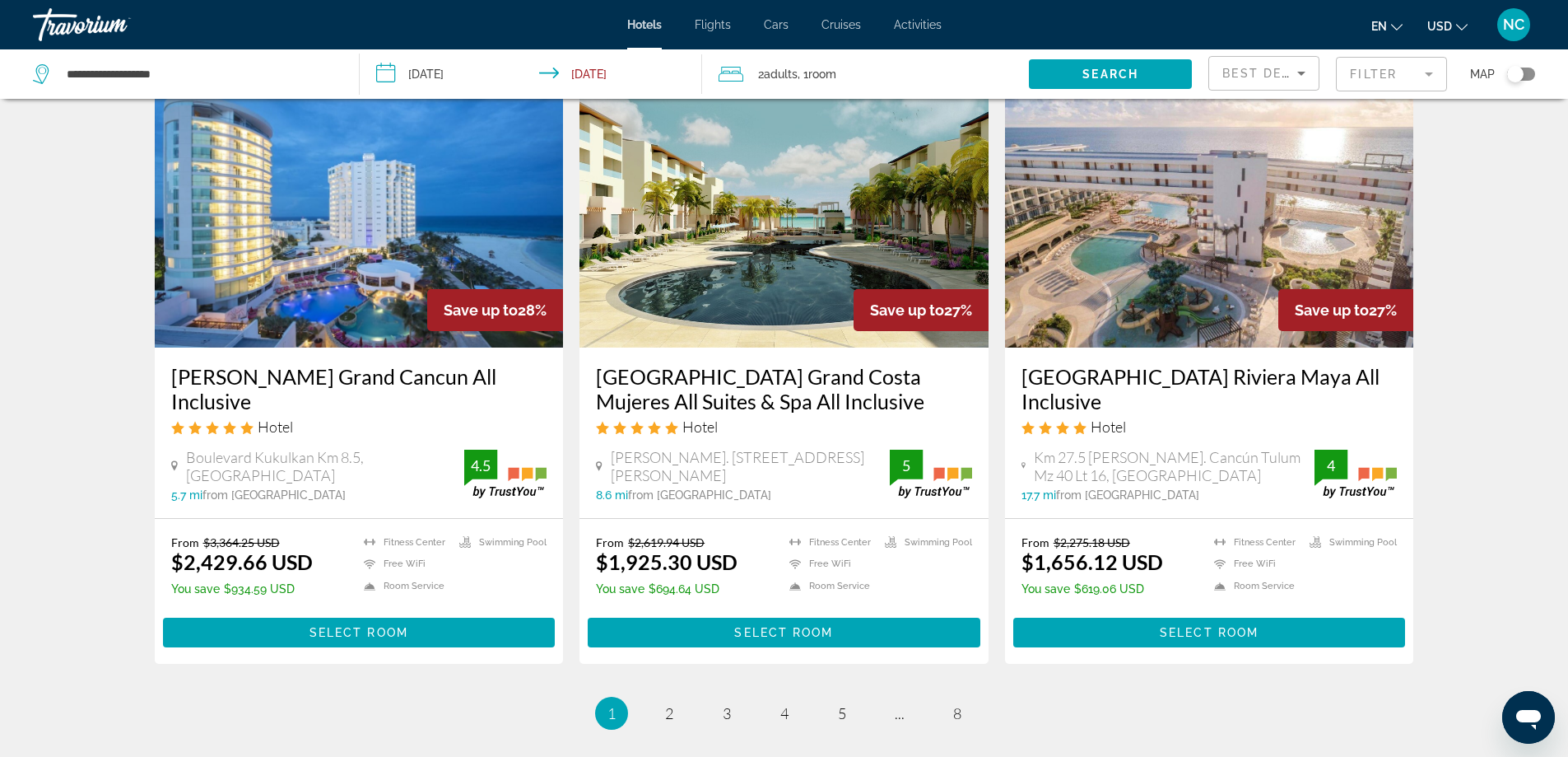
scroll to position [2116, 0]
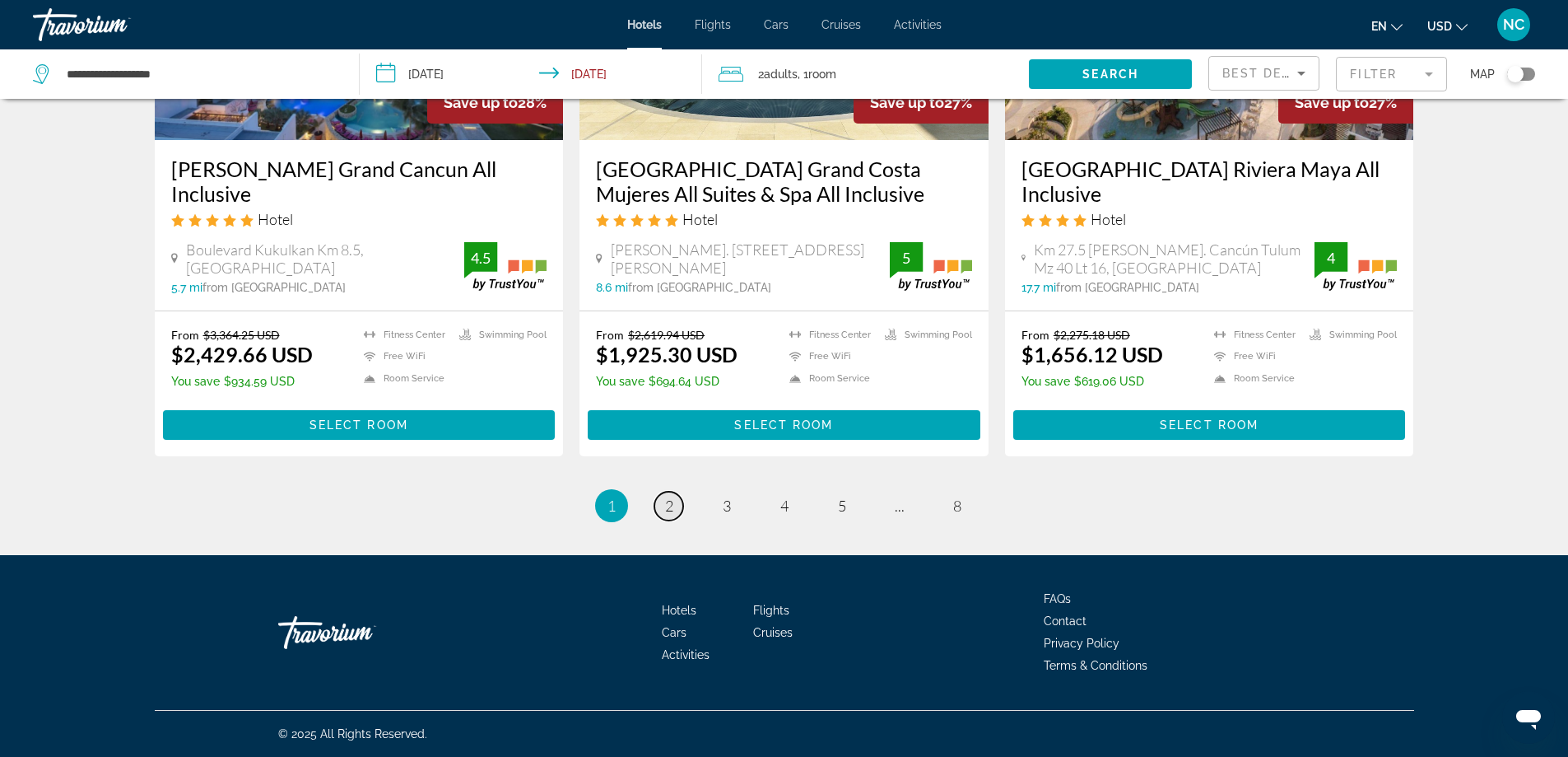
click at [672, 505] on span "2" at bounding box center [669, 505] width 9 height 18
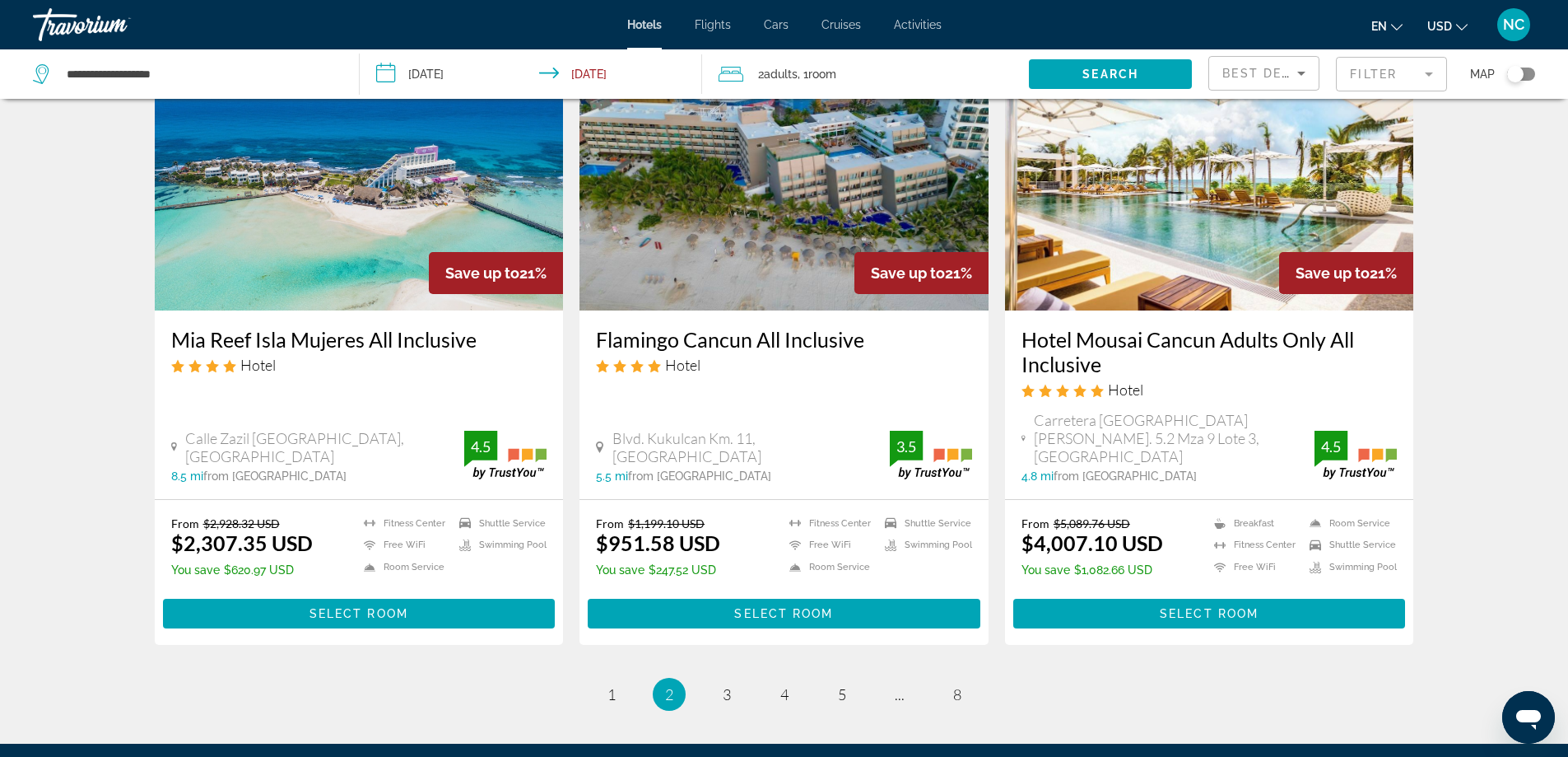
scroll to position [1977, 0]
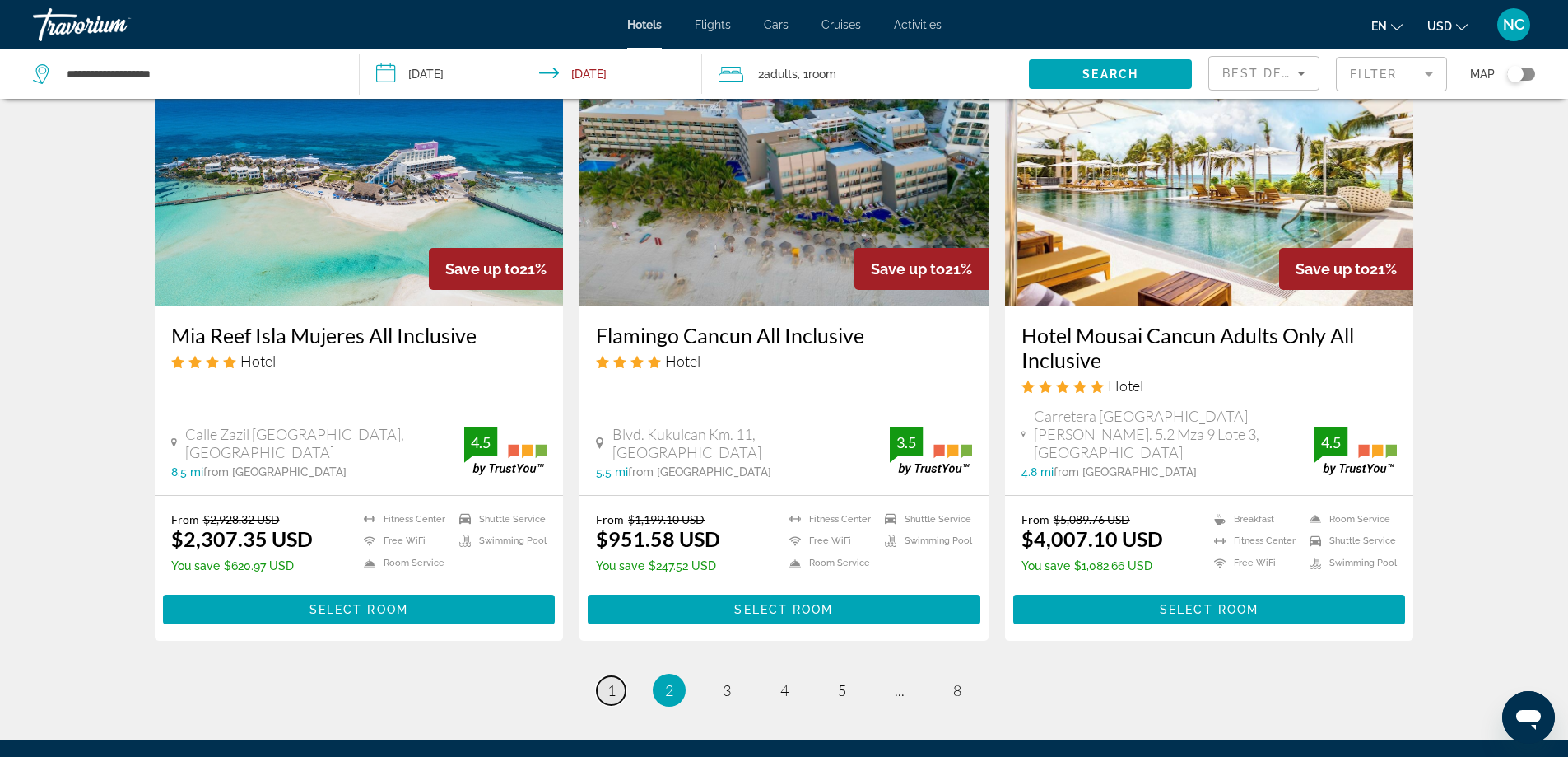
click at [608, 681] on span "1" at bounding box center [612, 689] width 9 height 18
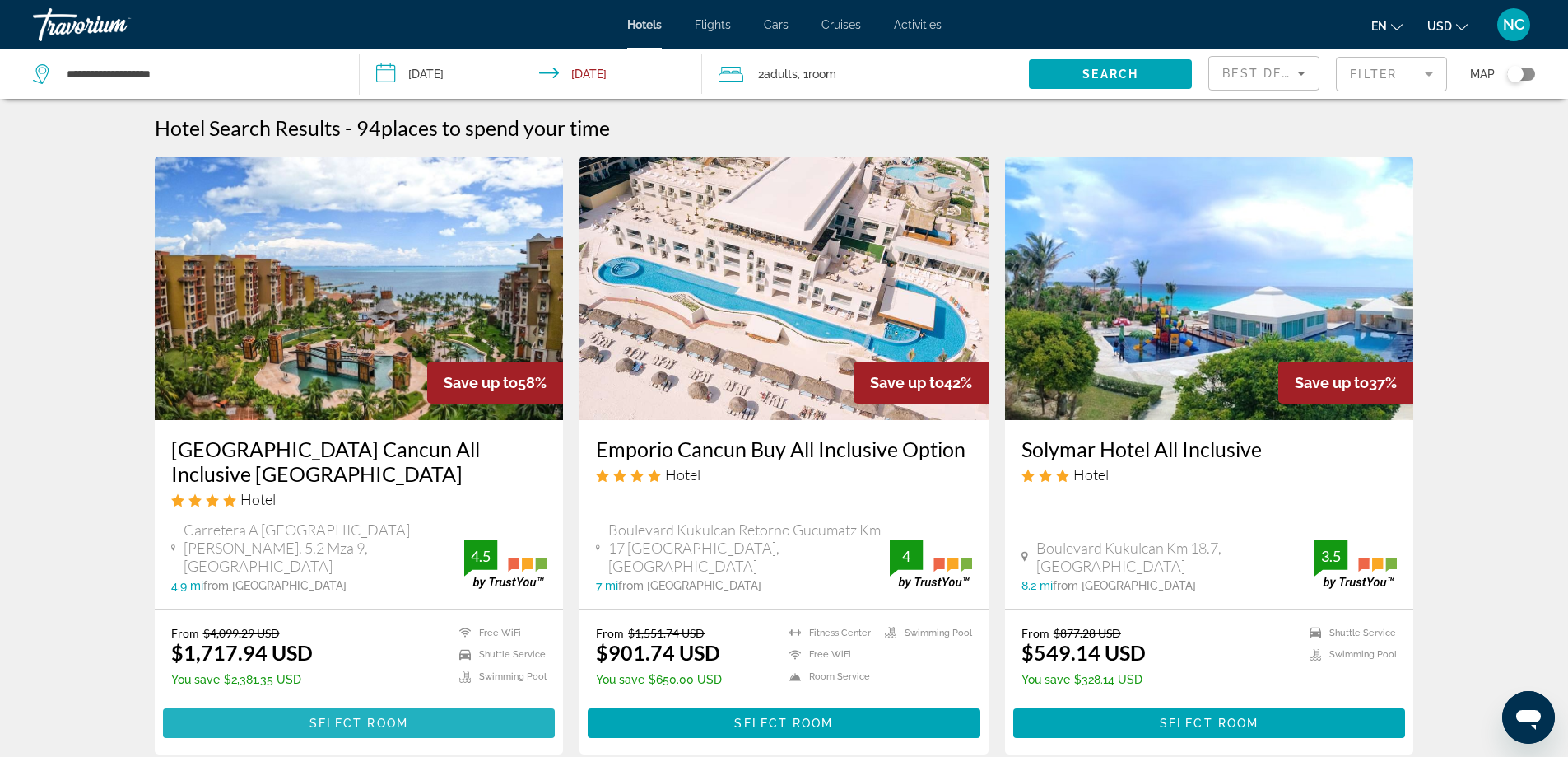
click at [405, 716] on span "Select Room" at bounding box center [358, 722] width 99 height 13
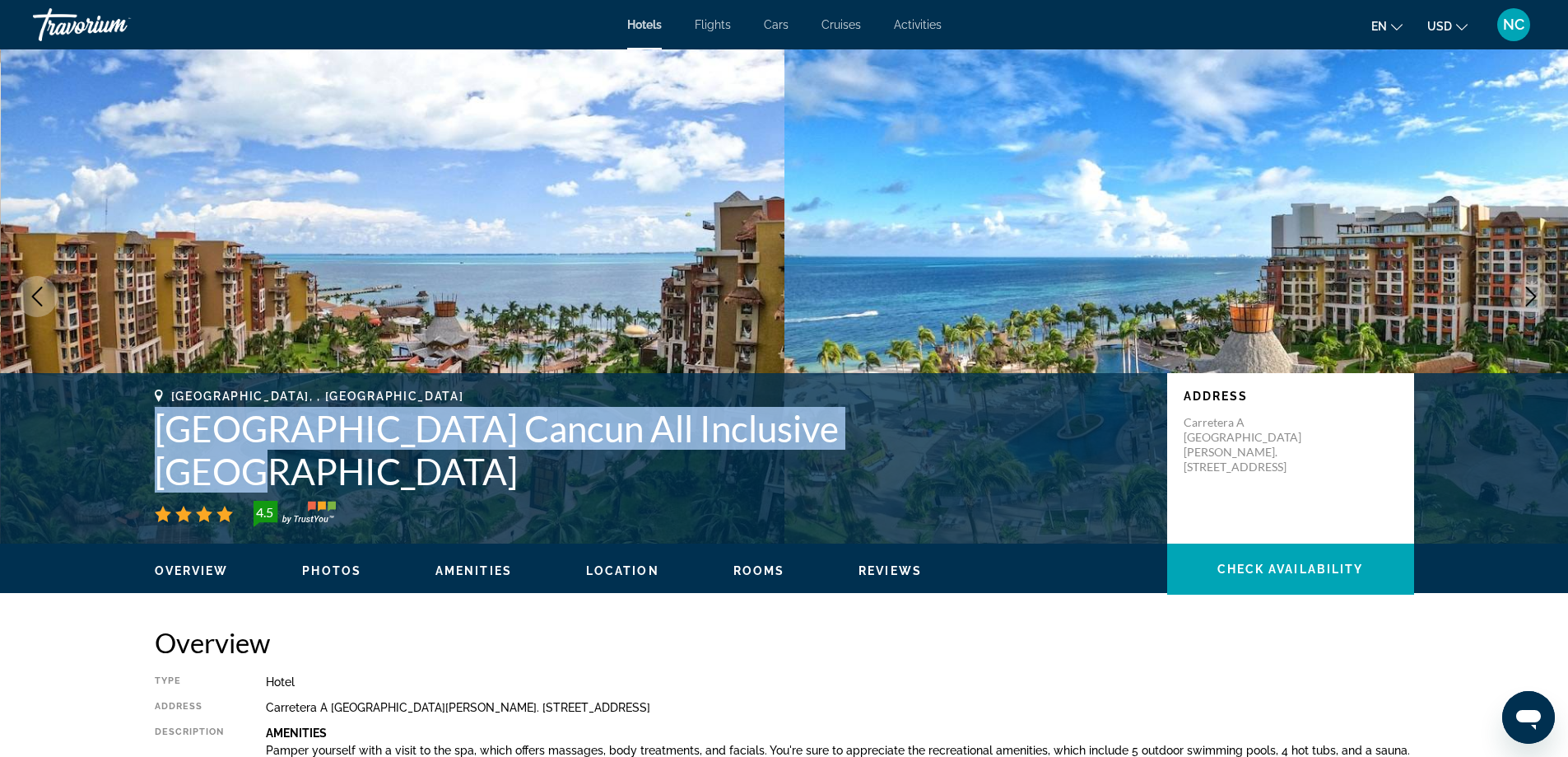
drag, startPoint x: 138, startPoint y: 460, endPoint x: 842, endPoint y: 477, distance: 704.2
click at [842, 478] on div "Cancun, , Mexico Villa del Palmar Cancun All Inclusive Beach Resort & Spa 4.5 A…" at bounding box center [784, 458] width 1326 height 138
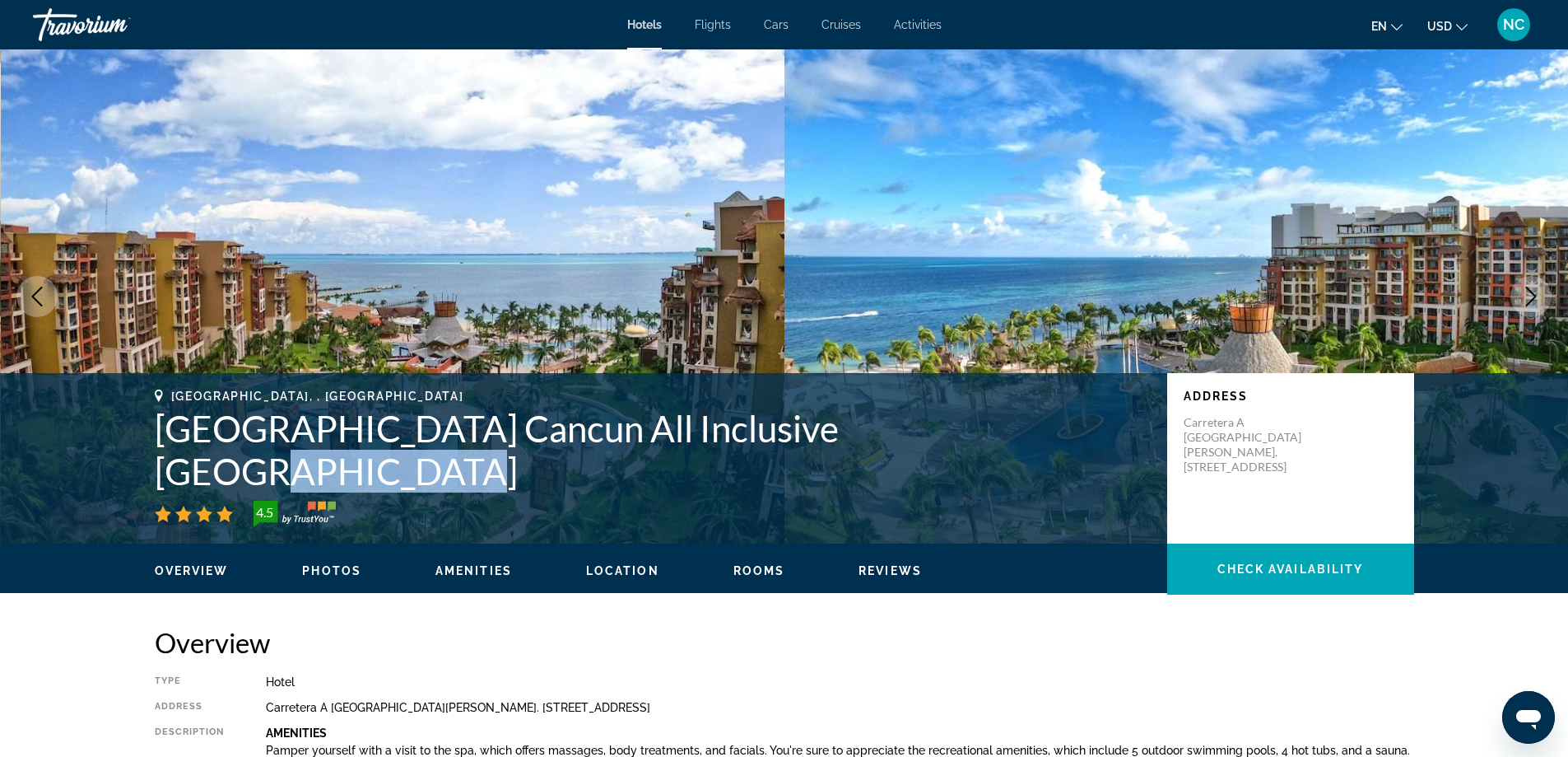
drag, startPoint x: 863, startPoint y: 476, endPoint x: 701, endPoint y: 476, distance: 162.0
click at [1000, 475] on h1 "Villa del Palmar Cancun All Inclusive Beach Resort & Spa" at bounding box center [653, 450] width 996 height 86
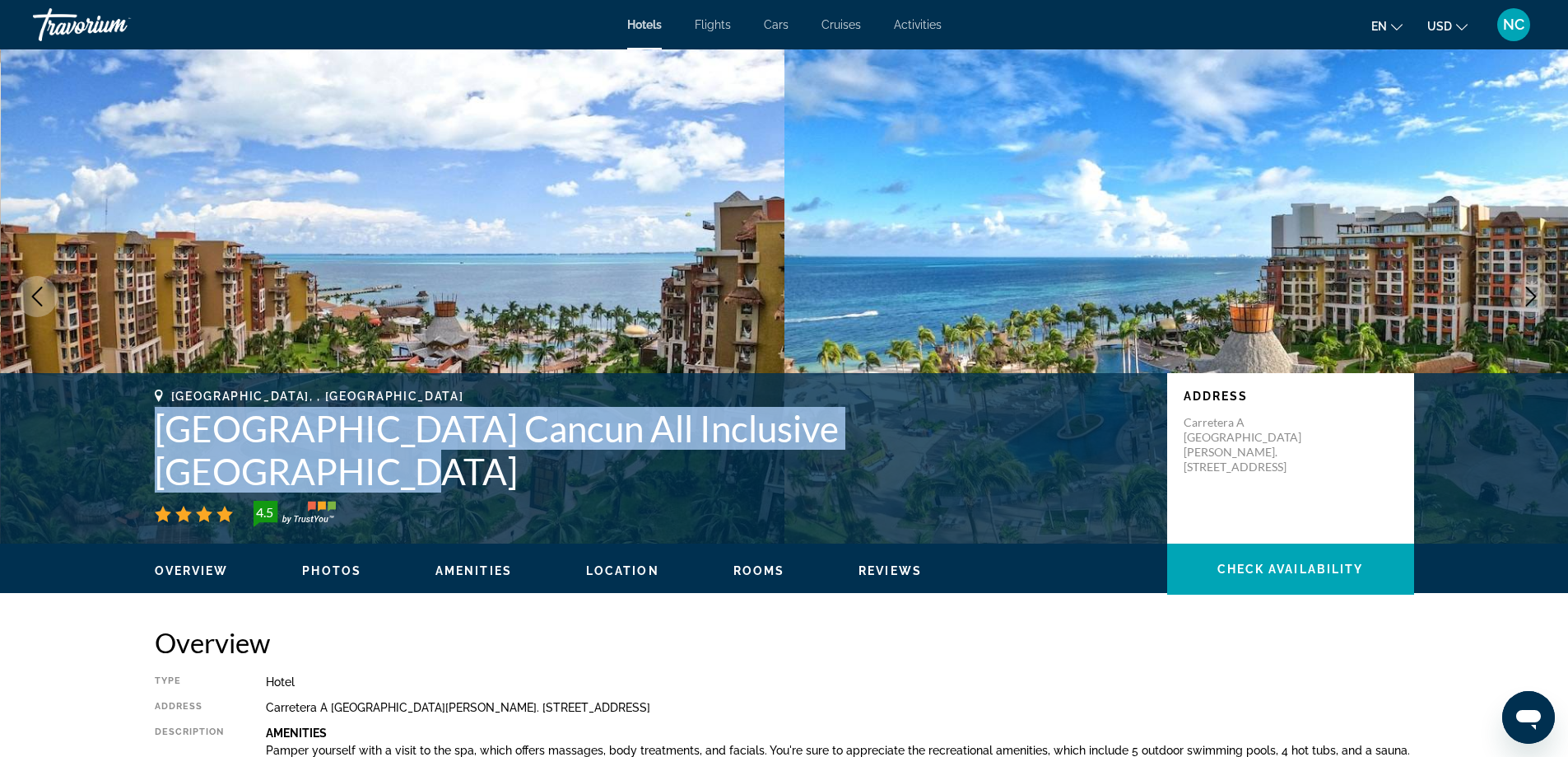
drag, startPoint x: 147, startPoint y: 469, endPoint x: 964, endPoint y: 488, distance: 817.2
click at [964, 488] on div "Cancun, , Mexico Villa del Palmar Cancun All Inclusive Beach Resort & Spa 4.5 A…" at bounding box center [784, 458] width 1326 height 138
copy h1 "Villa del Palmar Cancun All Inclusive Beach Resort &"
click at [447, 259] on img "Main content" at bounding box center [393, 296] width 784 height 494
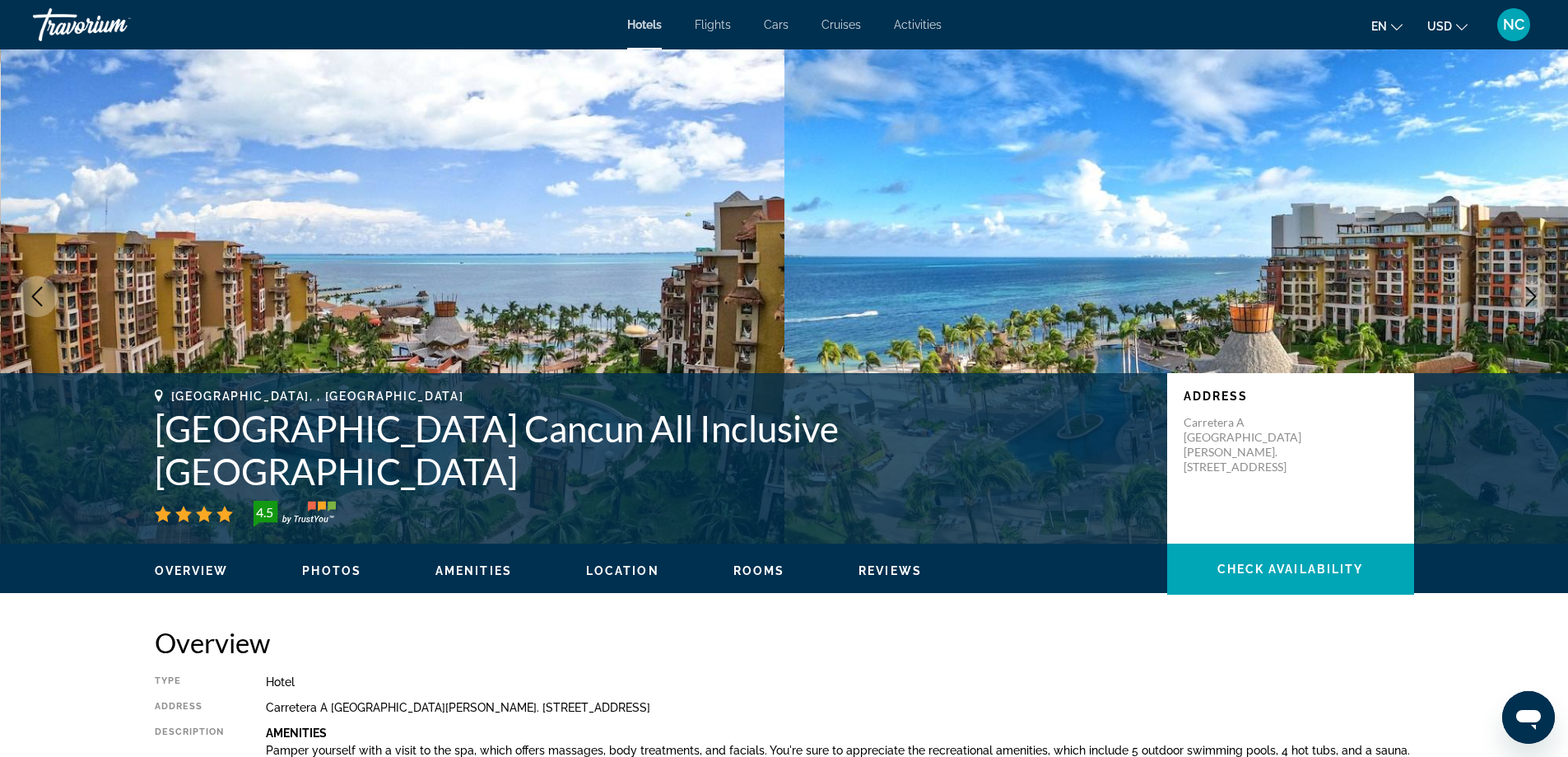
click at [1078, 487] on h1 "Villa del Palmar Cancun All Inclusive Beach Resort & Spa" at bounding box center [653, 450] width 996 height 86
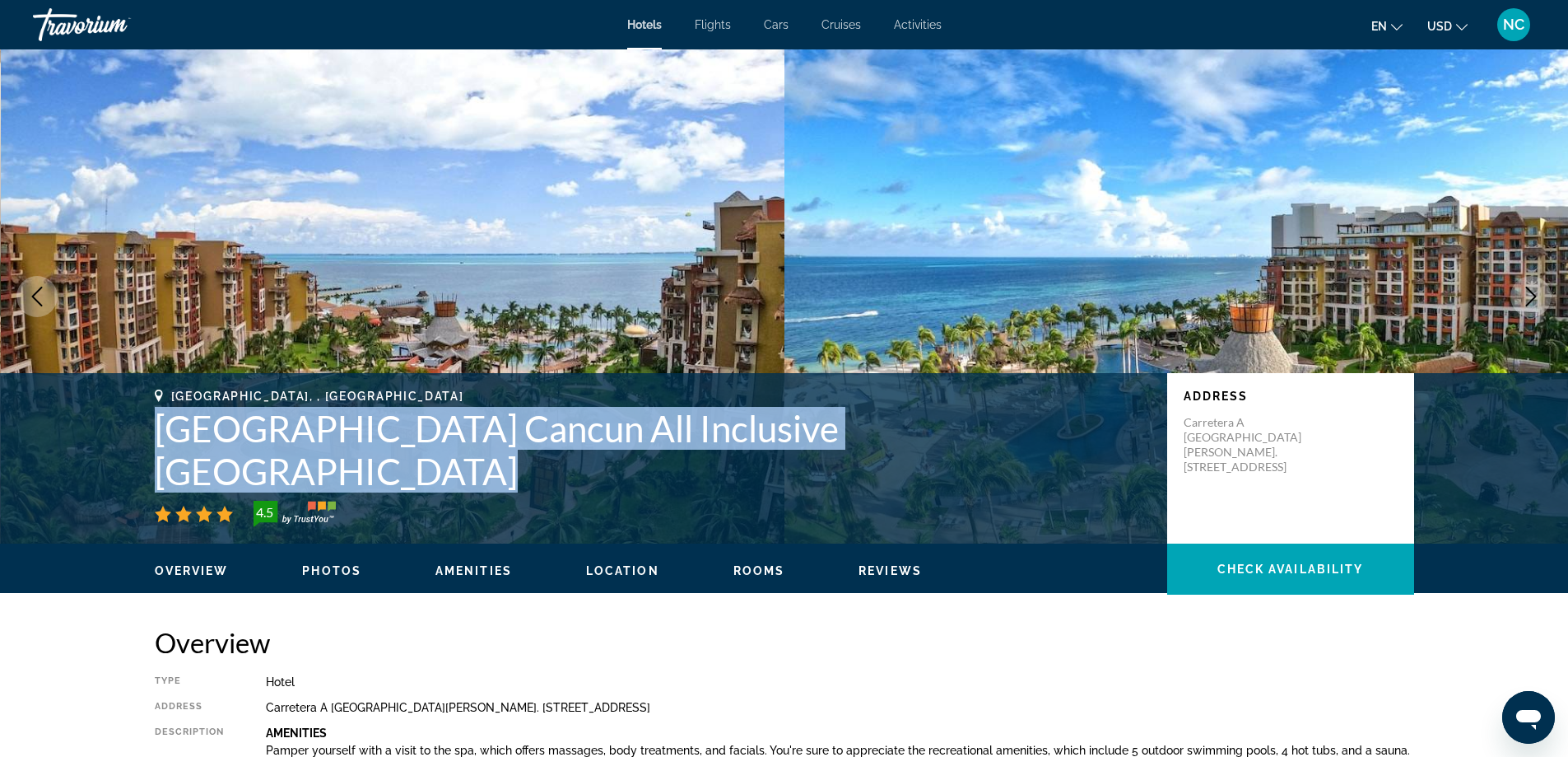
drag, startPoint x: 137, startPoint y: 461, endPoint x: 1043, endPoint y: 464, distance: 906.0
click at [1043, 464] on div "Cancun, , Mexico Villa del Palmar Cancun All Inclusive Beach Resort & Spa 4.5 A…" at bounding box center [784, 458] width 1326 height 138
copy h1 "Villa del Palmar Cancun All Inclusive Beach Resort & Spa"
click at [507, 294] on img "Main content" at bounding box center [393, 296] width 784 height 494
click at [1091, 480] on h1 "Villa del Palmar Cancun All Inclusive Beach Resort & Spa" at bounding box center [653, 450] width 996 height 86
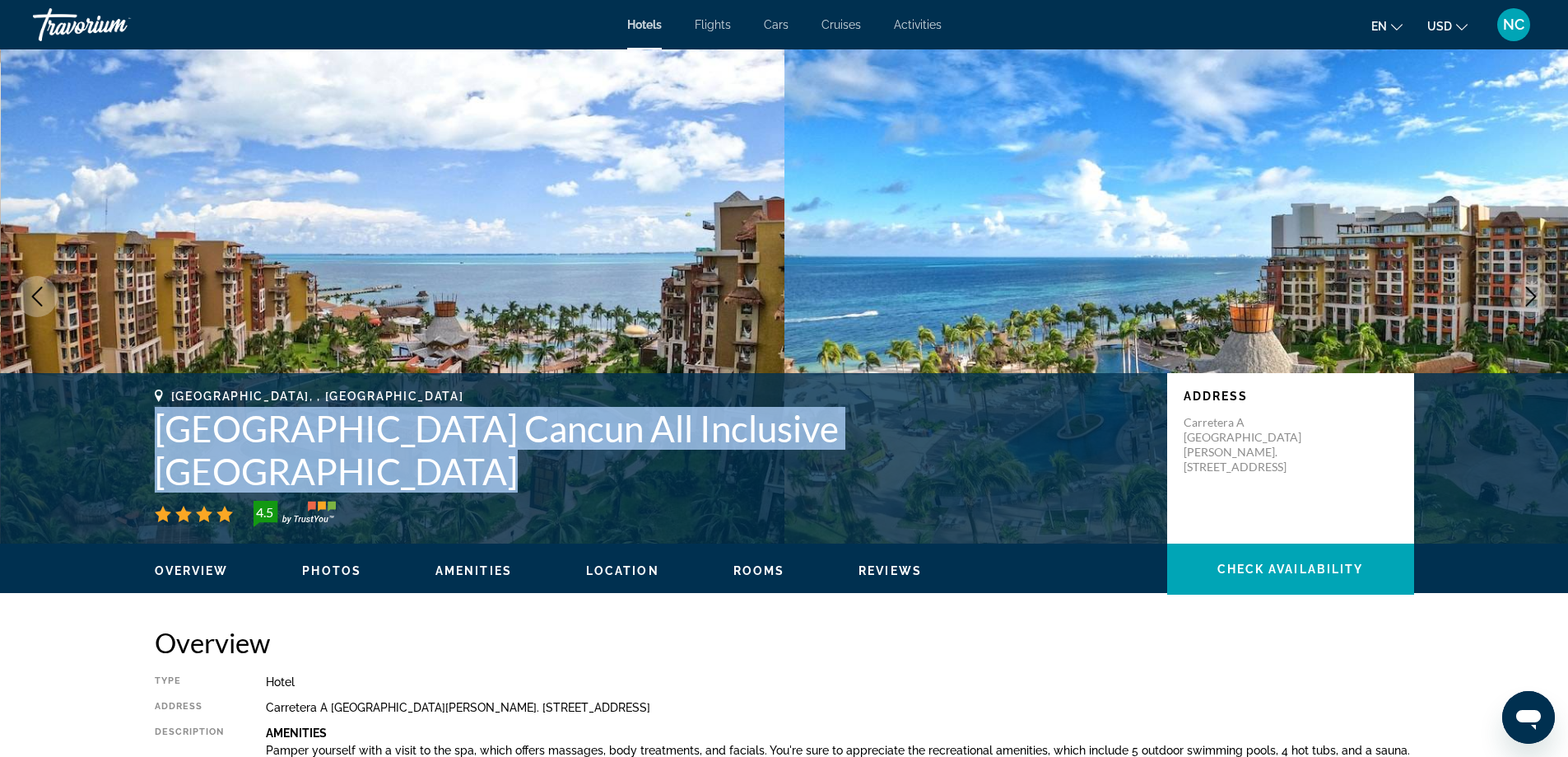
drag, startPoint x: 150, startPoint y: 457, endPoint x: 1046, endPoint y: 482, distance: 896.3
click at [1046, 482] on div "Cancun, , Mexico Villa del Palmar Cancun All Inclusive Beach Resort & Spa 4.5 A…" at bounding box center [784, 458] width 1326 height 138
copy h1 "Villa del Palmar Cancun All Inclusive Beach Resort & Spa"
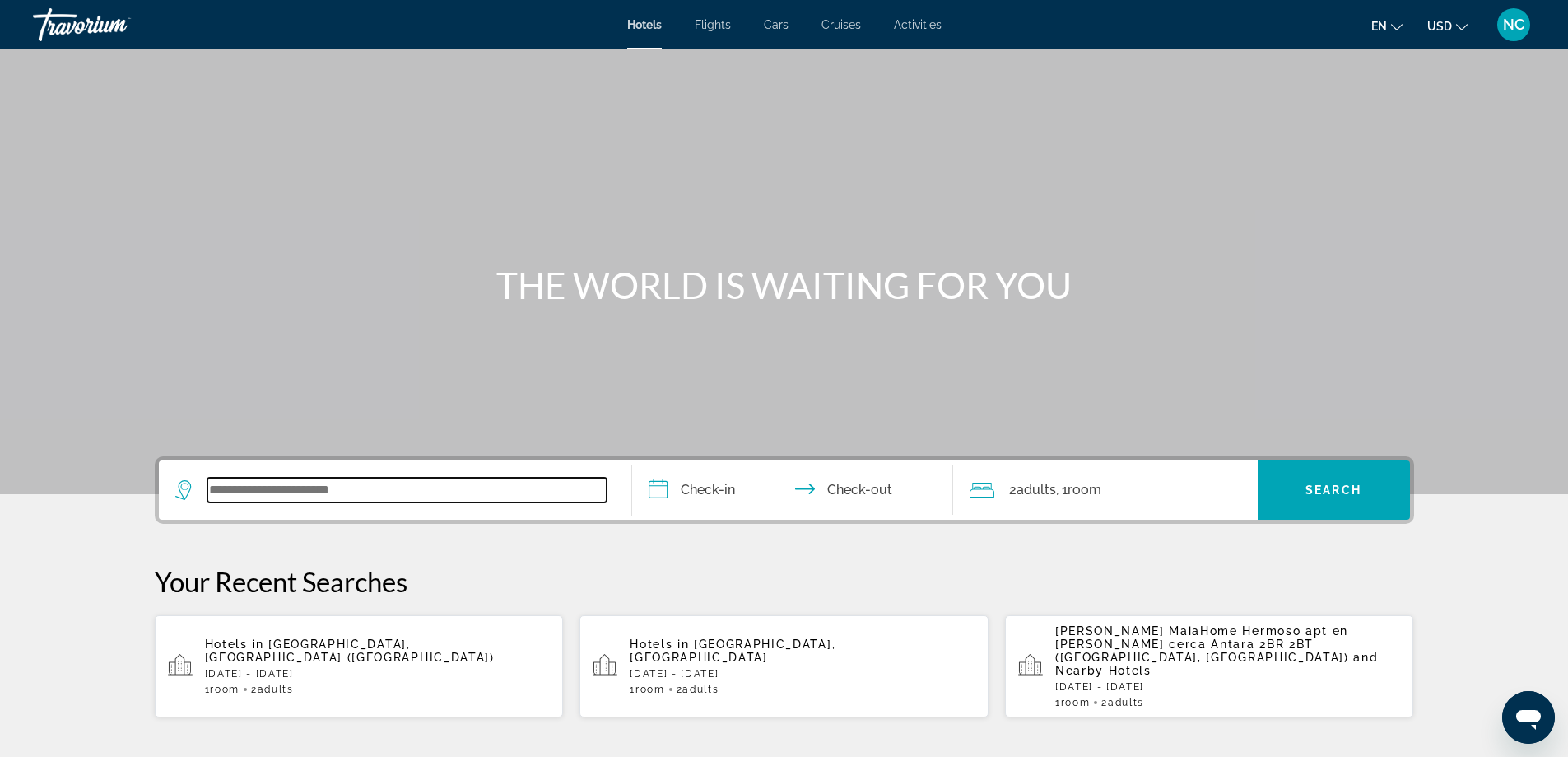
click at [233, 481] on input "Search widget" at bounding box center [407, 489] width 399 height 25
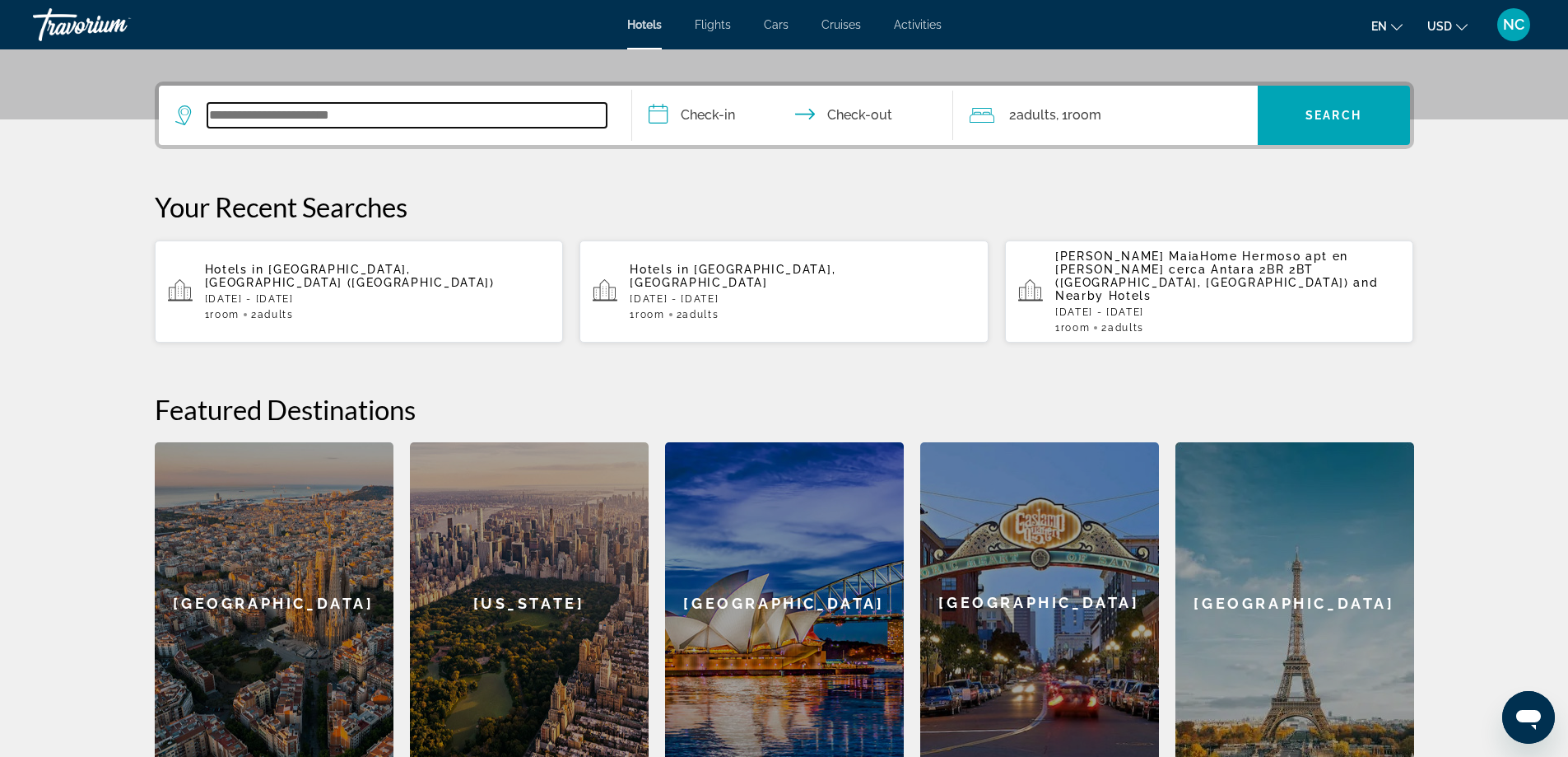
scroll to position [403, 0]
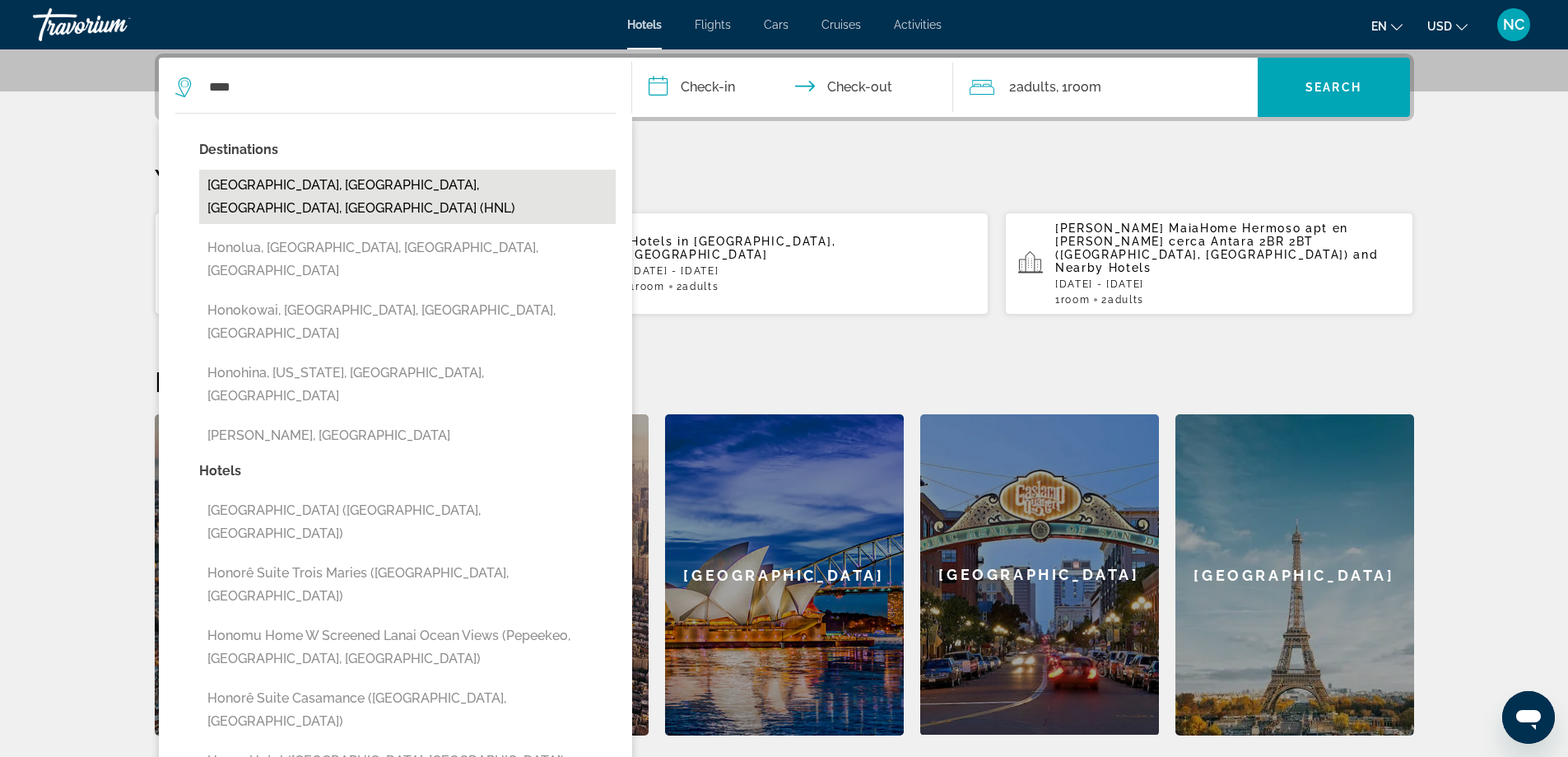
click at [416, 181] on button "[GEOGRAPHIC_DATA], [GEOGRAPHIC_DATA], [GEOGRAPHIC_DATA], [GEOGRAPHIC_DATA] (HNL)" at bounding box center [407, 197] width 416 height 55
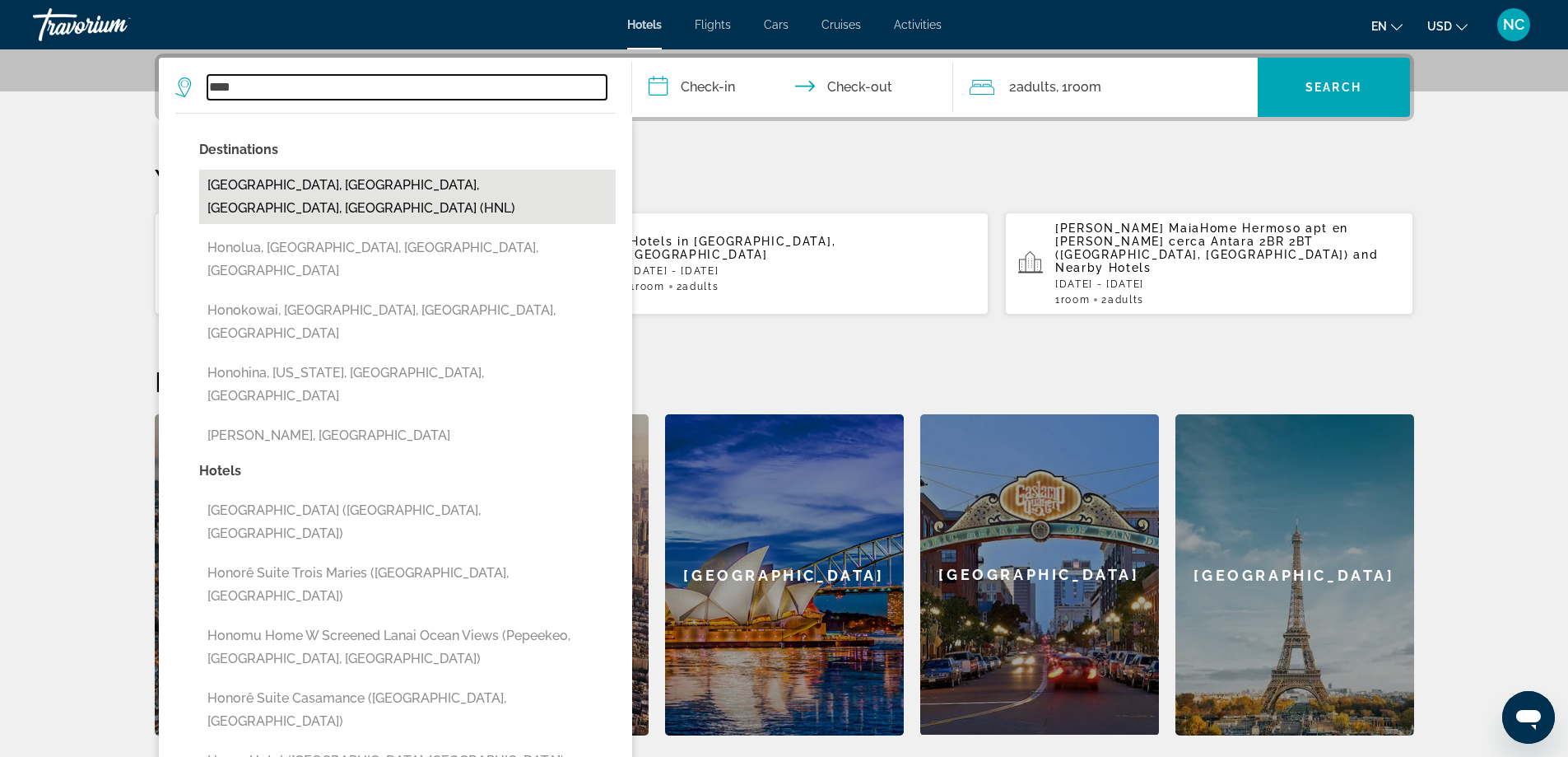
type input "**********"
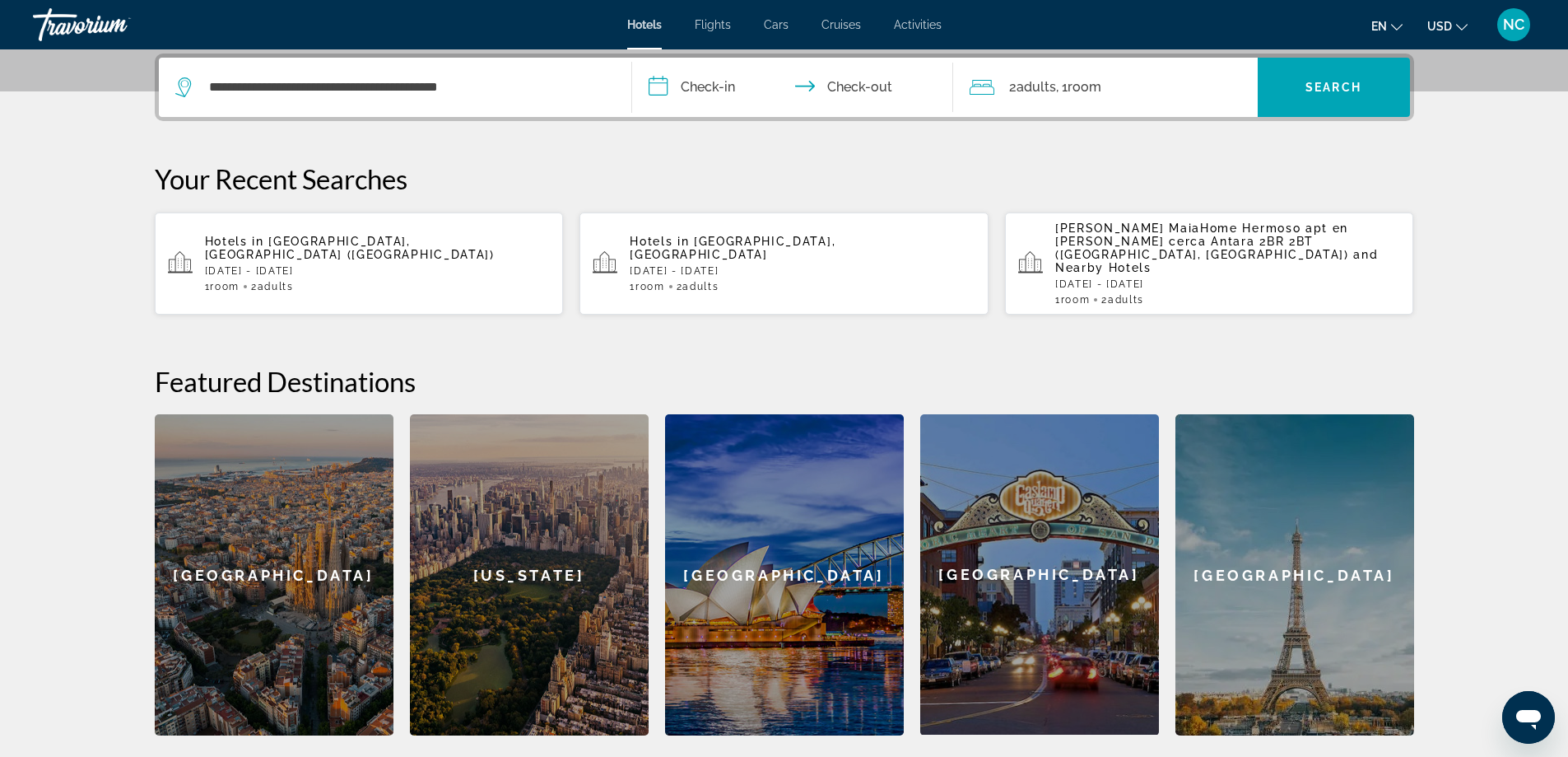
click at [667, 83] on input "**********" at bounding box center [796, 90] width 327 height 64
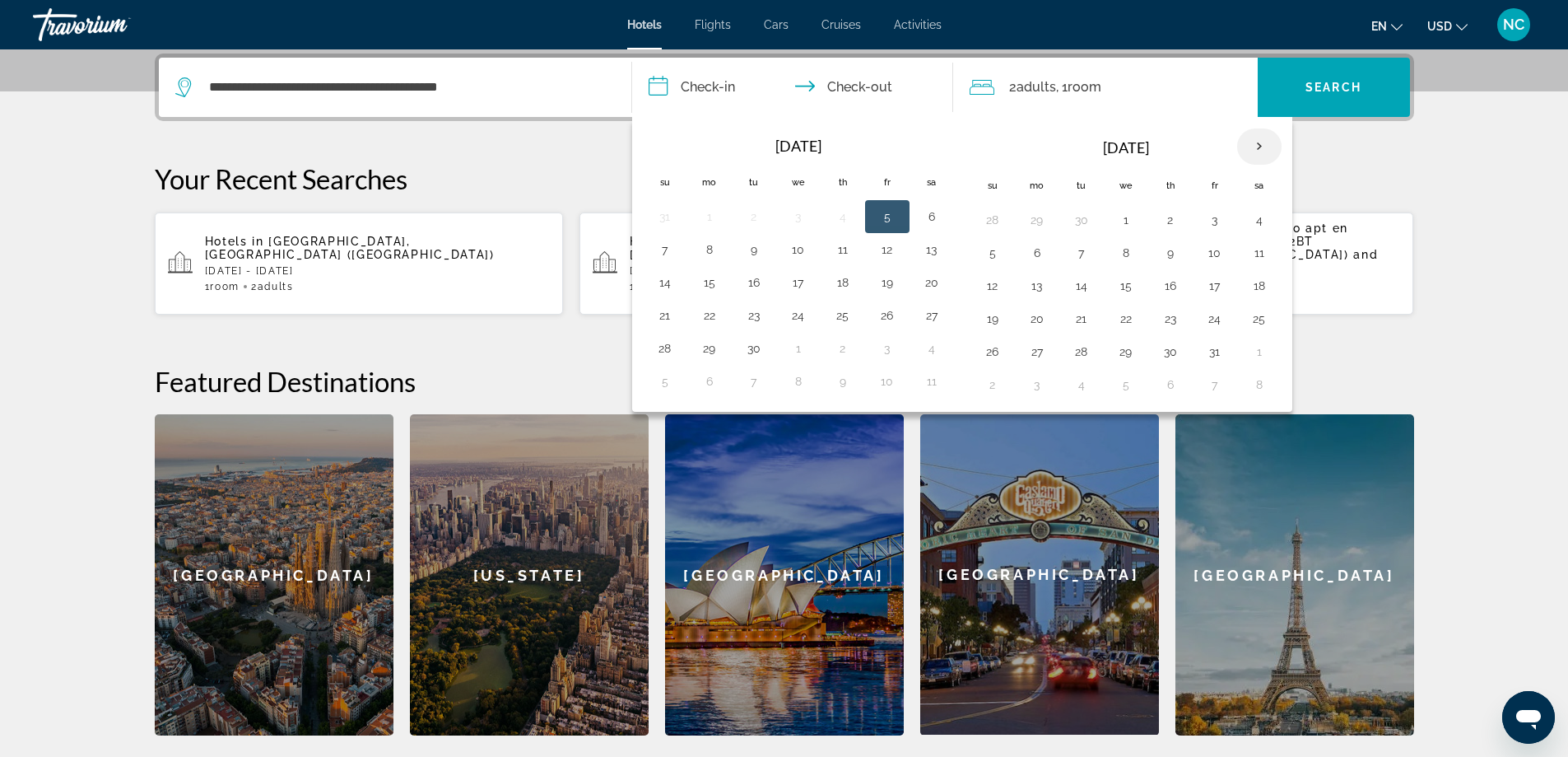
click at [1268, 142] on th "Next month" at bounding box center [1259, 146] width 44 height 36
click at [666, 321] on button "19" at bounding box center [665, 319] width 26 height 23
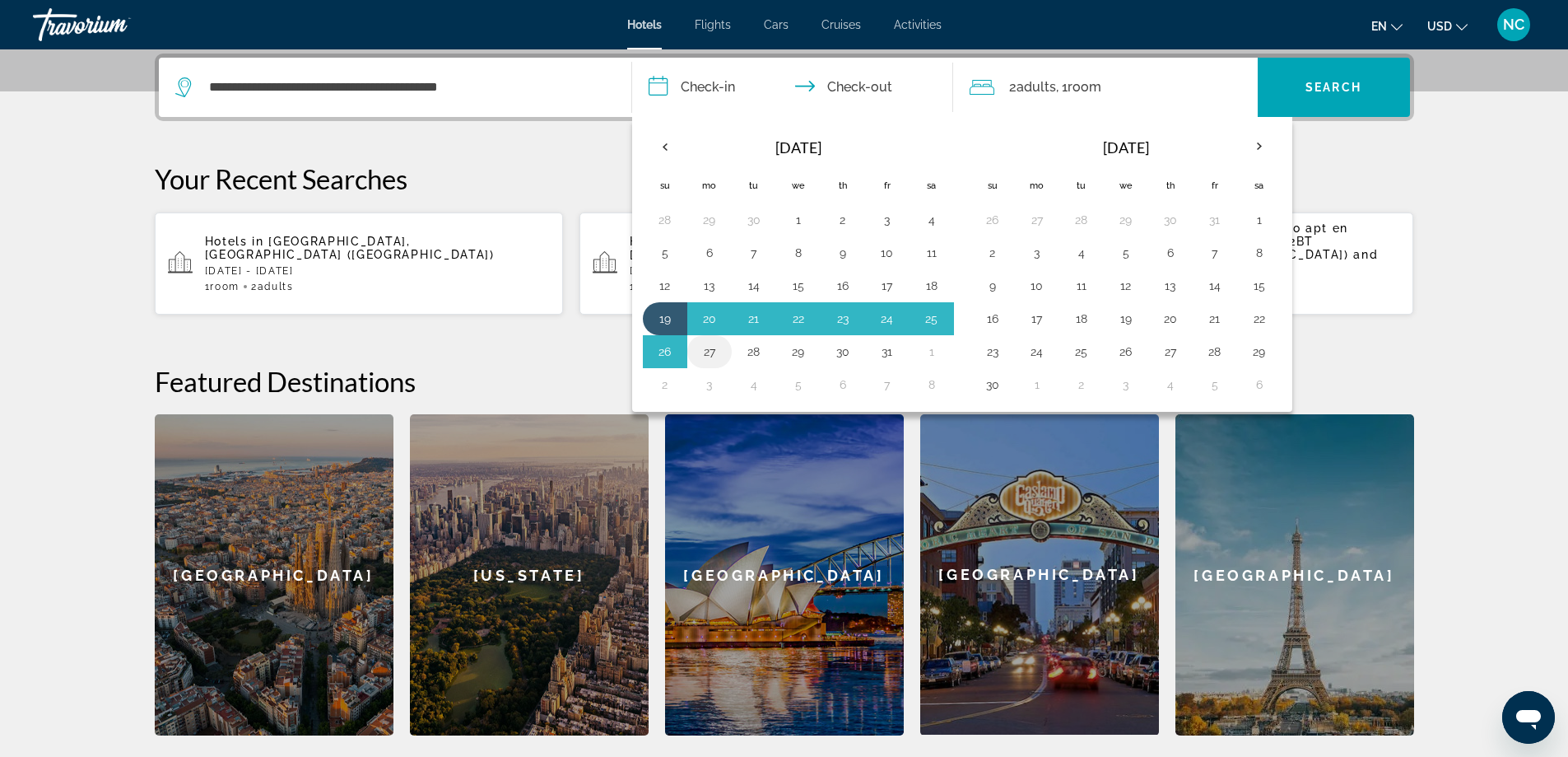
click at [704, 349] on button "27" at bounding box center [709, 352] width 26 height 23
type input "**********"
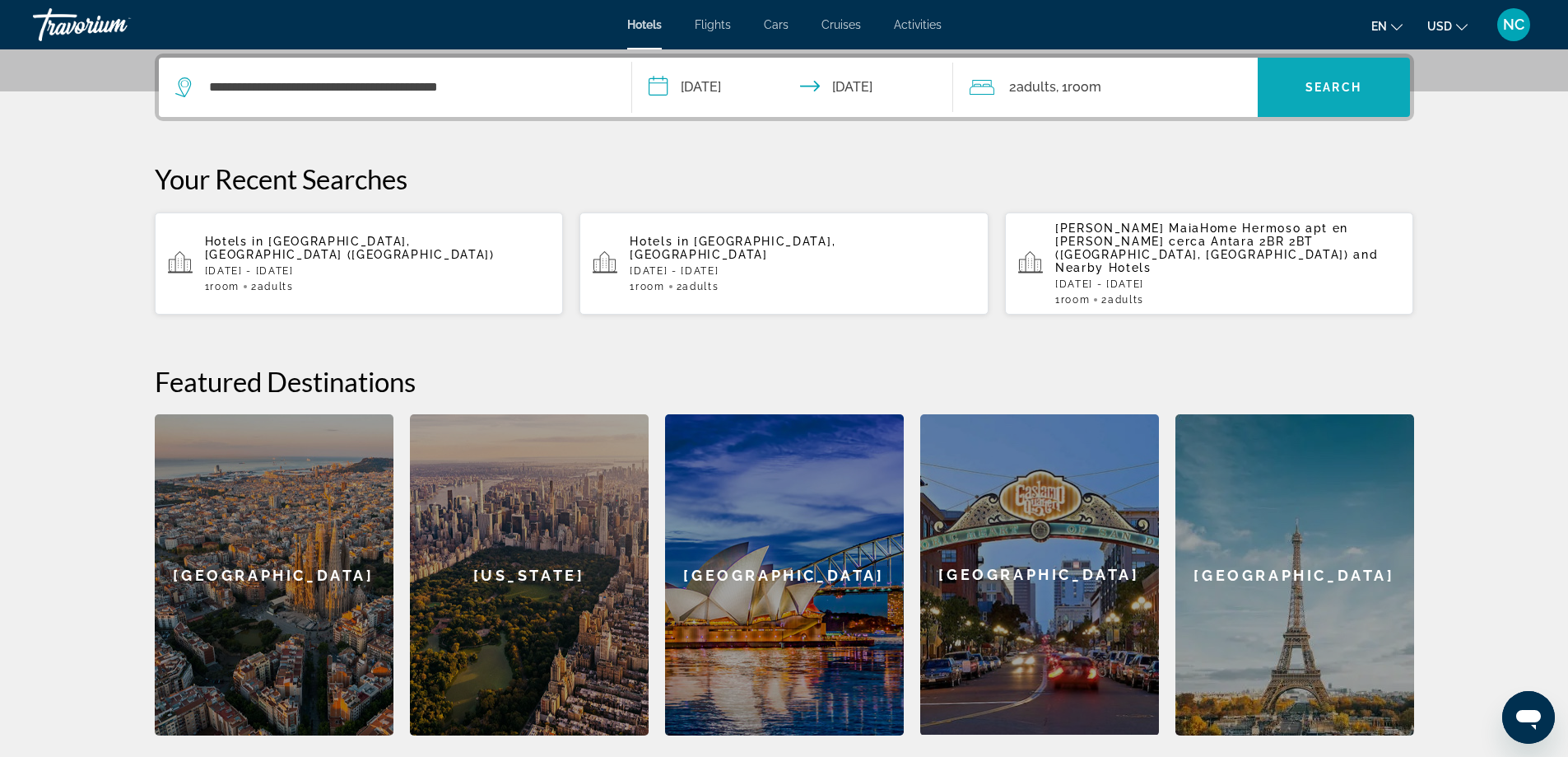
click at [1321, 73] on span "Search widget" at bounding box center [1334, 87] width 152 height 40
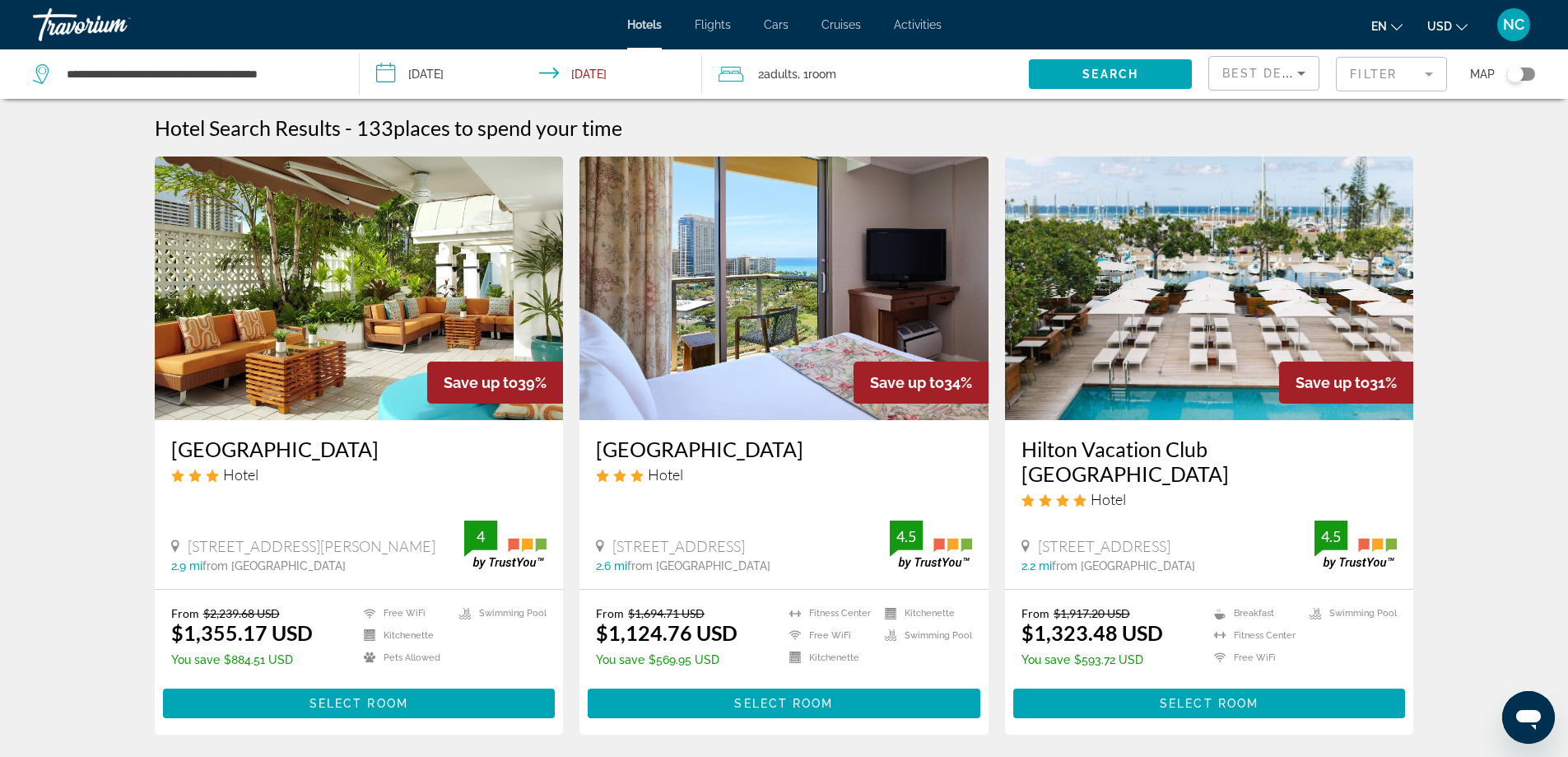
click at [1427, 74] on mat-form-field "Filter" at bounding box center [1391, 74] width 111 height 35
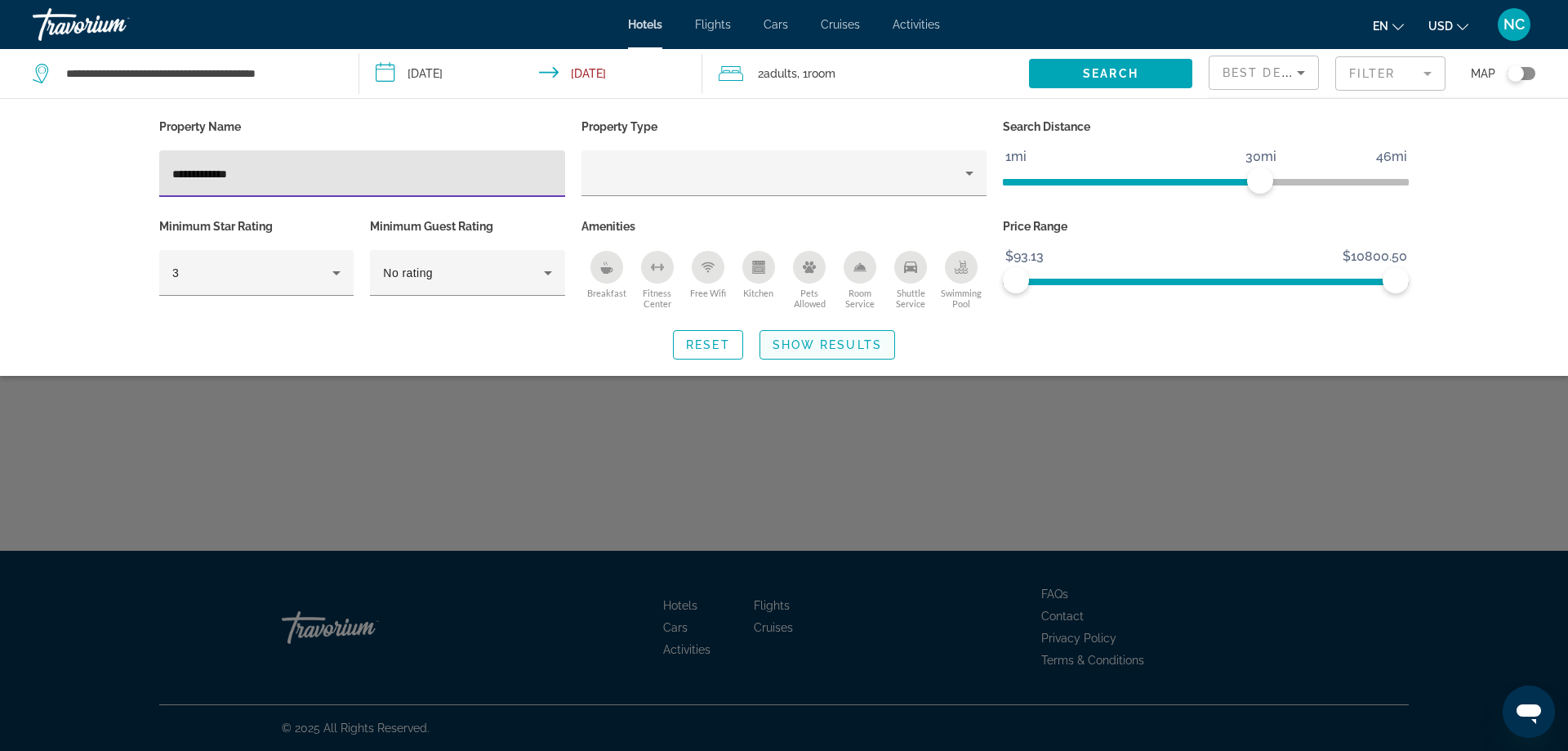
type input "**********"
click at [837, 342] on span "Show Results" at bounding box center [827, 345] width 109 height 13
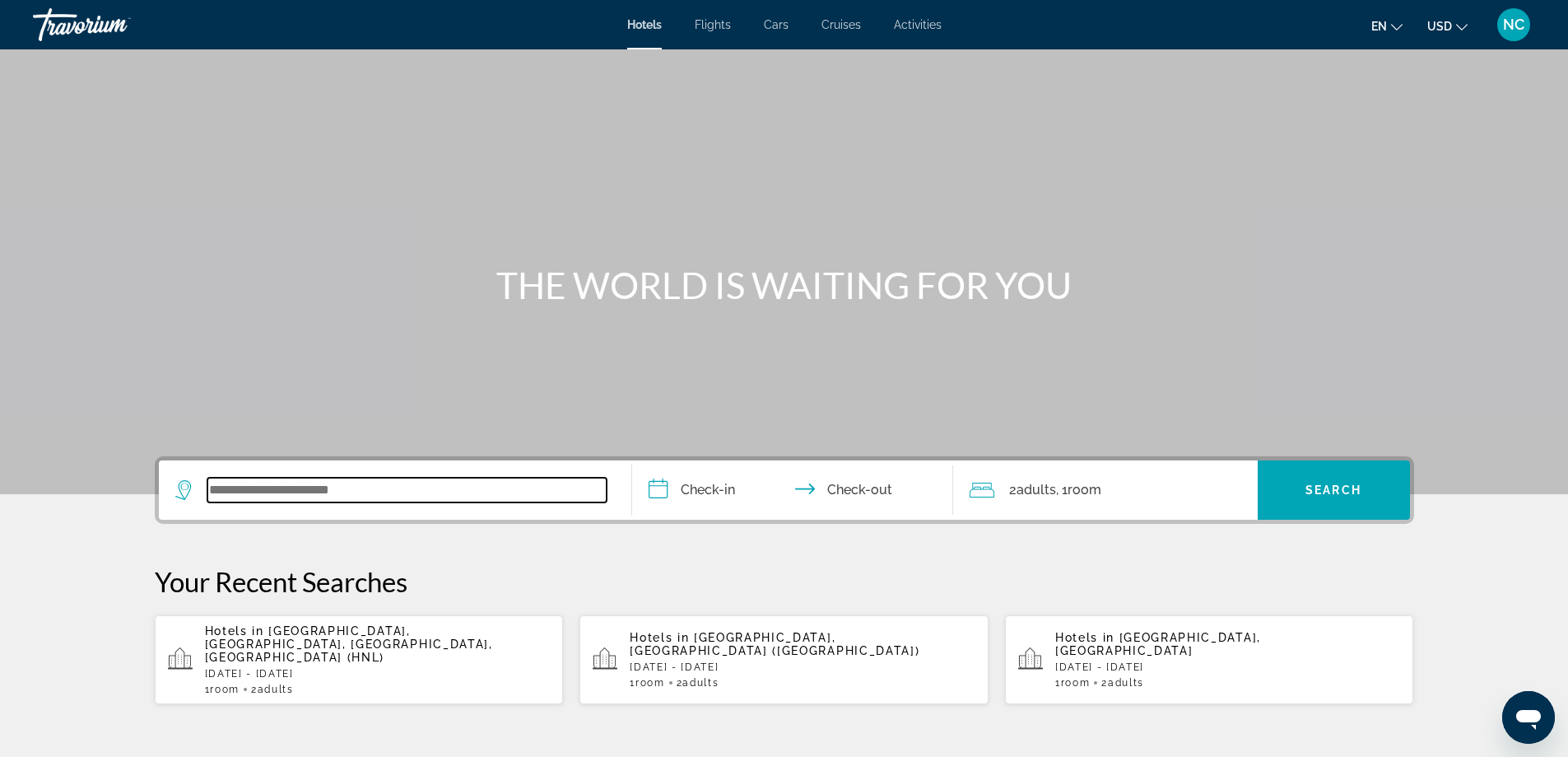
click at [246, 492] on input "Search widget" at bounding box center [407, 489] width 399 height 25
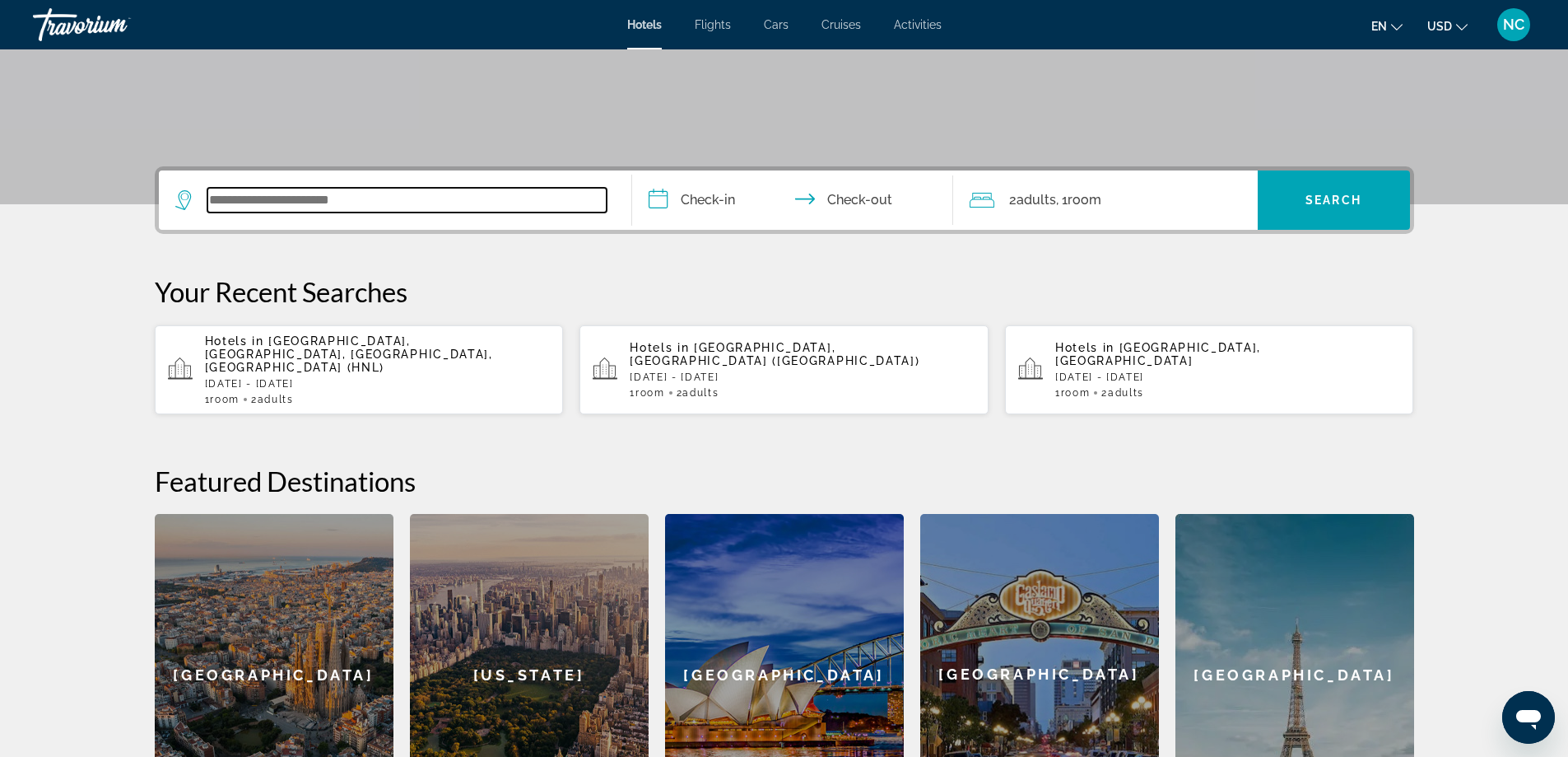
scroll to position [403, 0]
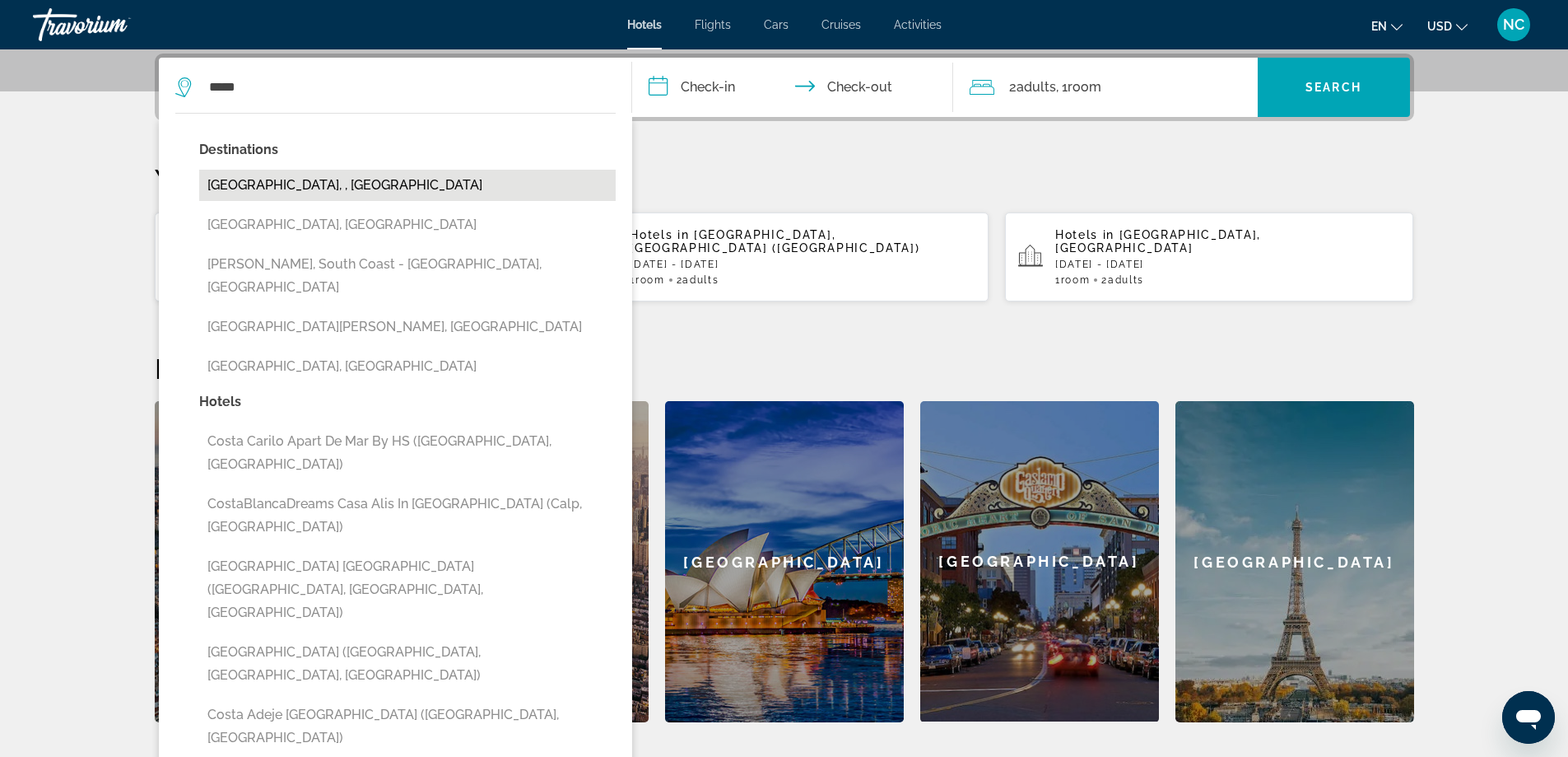
click at [307, 178] on button "[GEOGRAPHIC_DATA], , [GEOGRAPHIC_DATA]" at bounding box center [407, 185] width 416 height 31
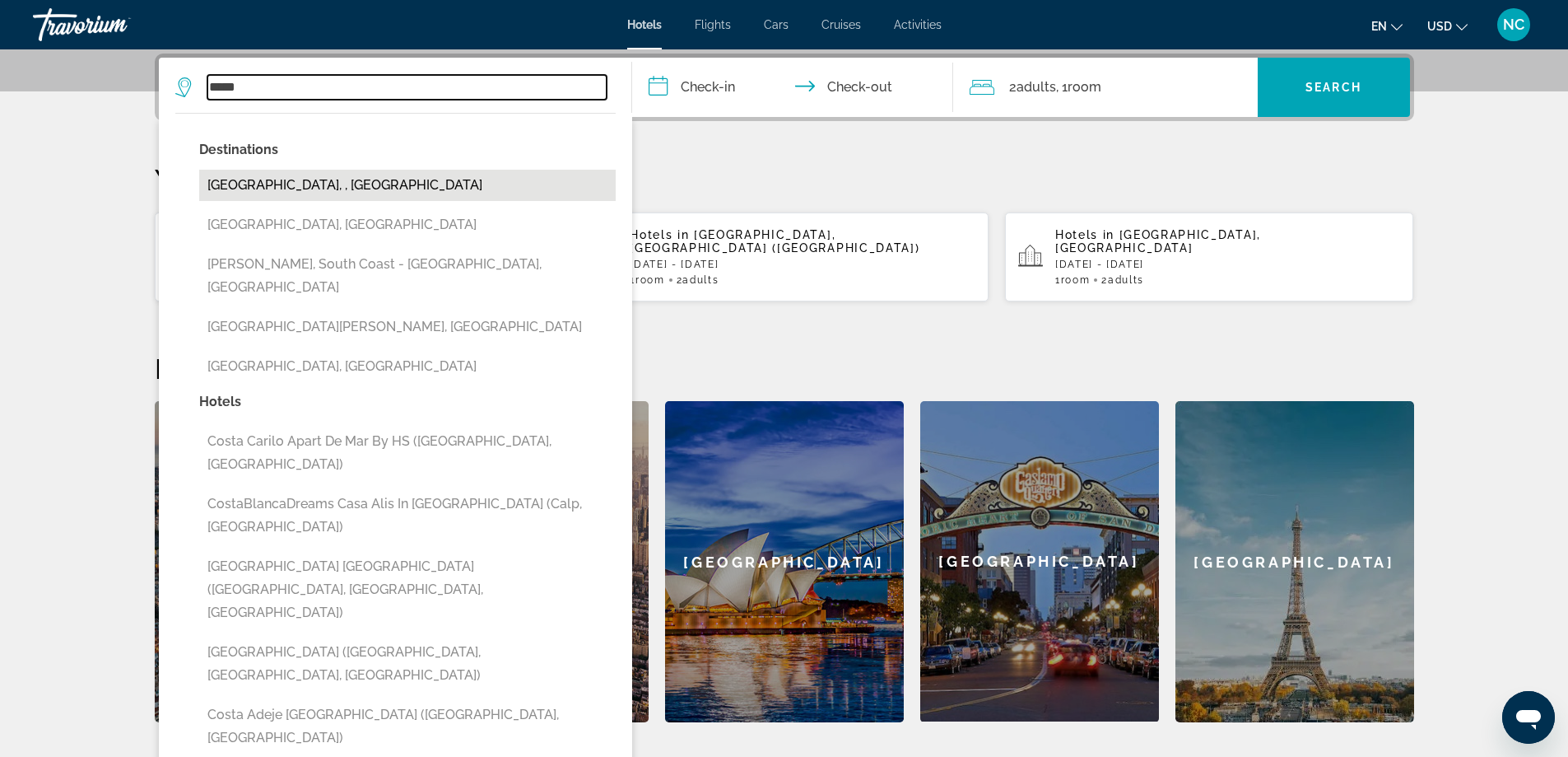
type input "**********"
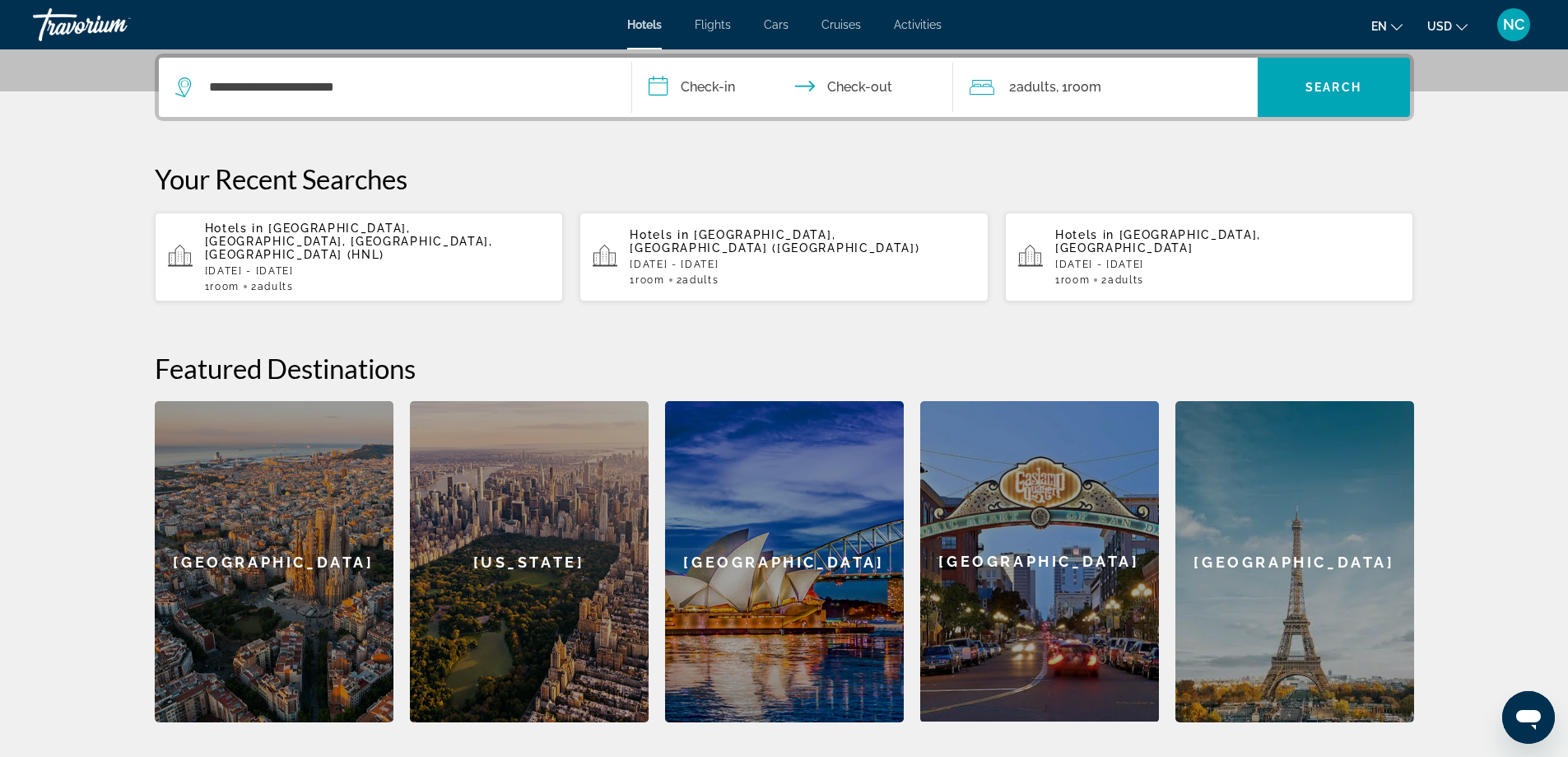
click at [662, 87] on input "**********" at bounding box center [796, 90] width 327 height 64
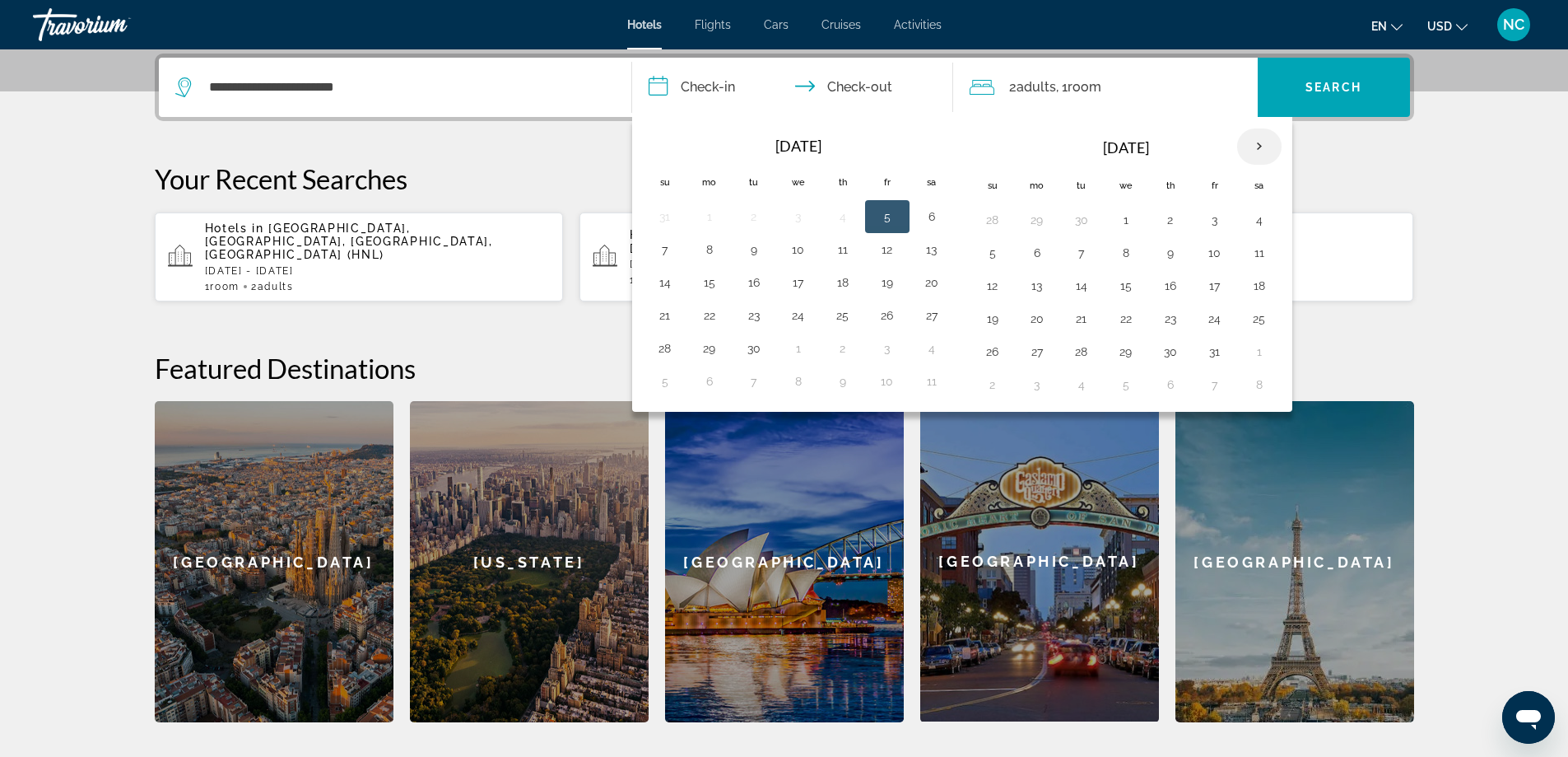
click at [1264, 151] on th "Next month" at bounding box center [1259, 146] width 44 height 36
click at [664, 324] on button "19" at bounding box center [665, 319] width 26 height 23
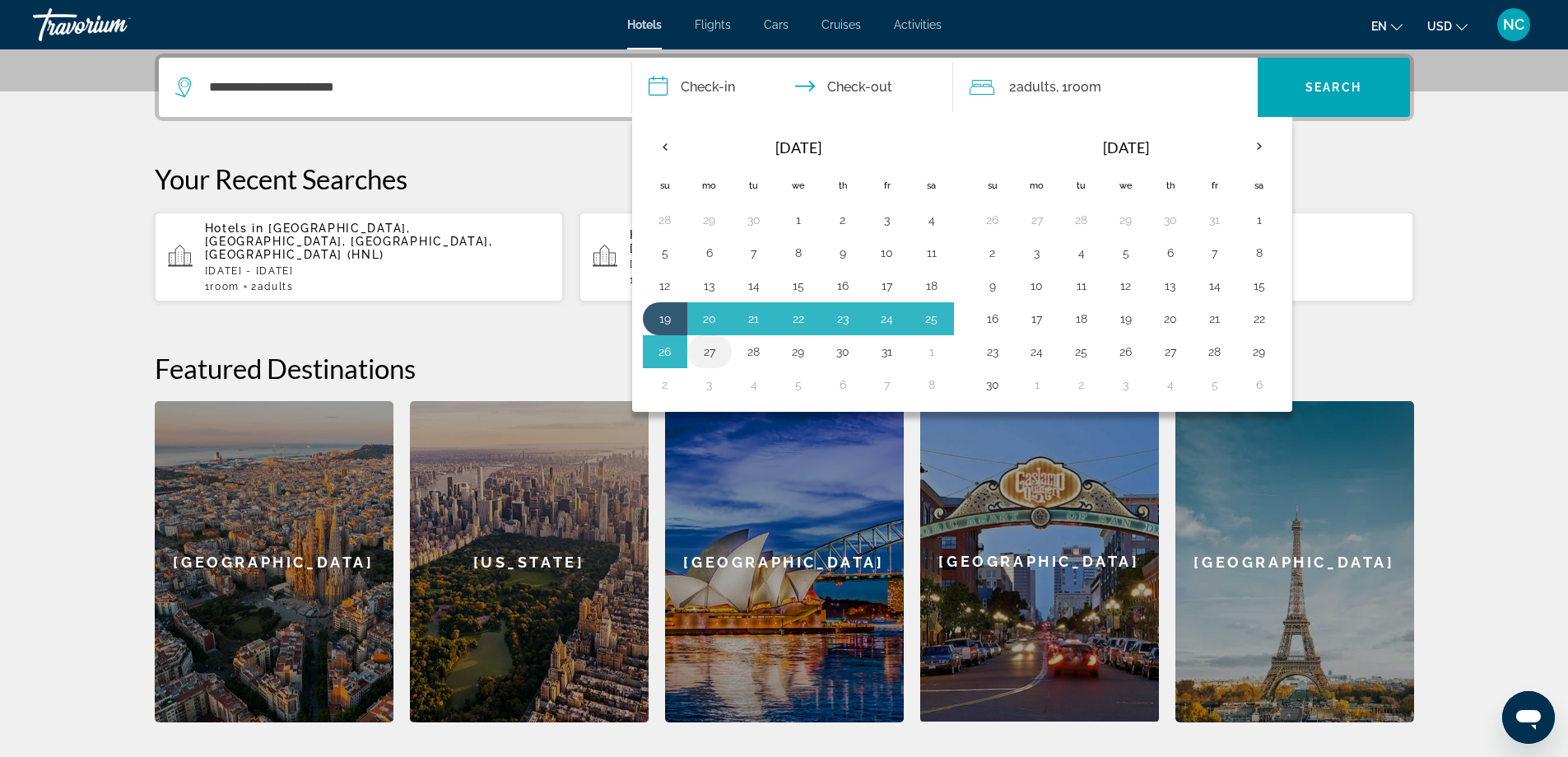
click at [712, 349] on button "27" at bounding box center [709, 352] width 26 height 23
type input "**********"
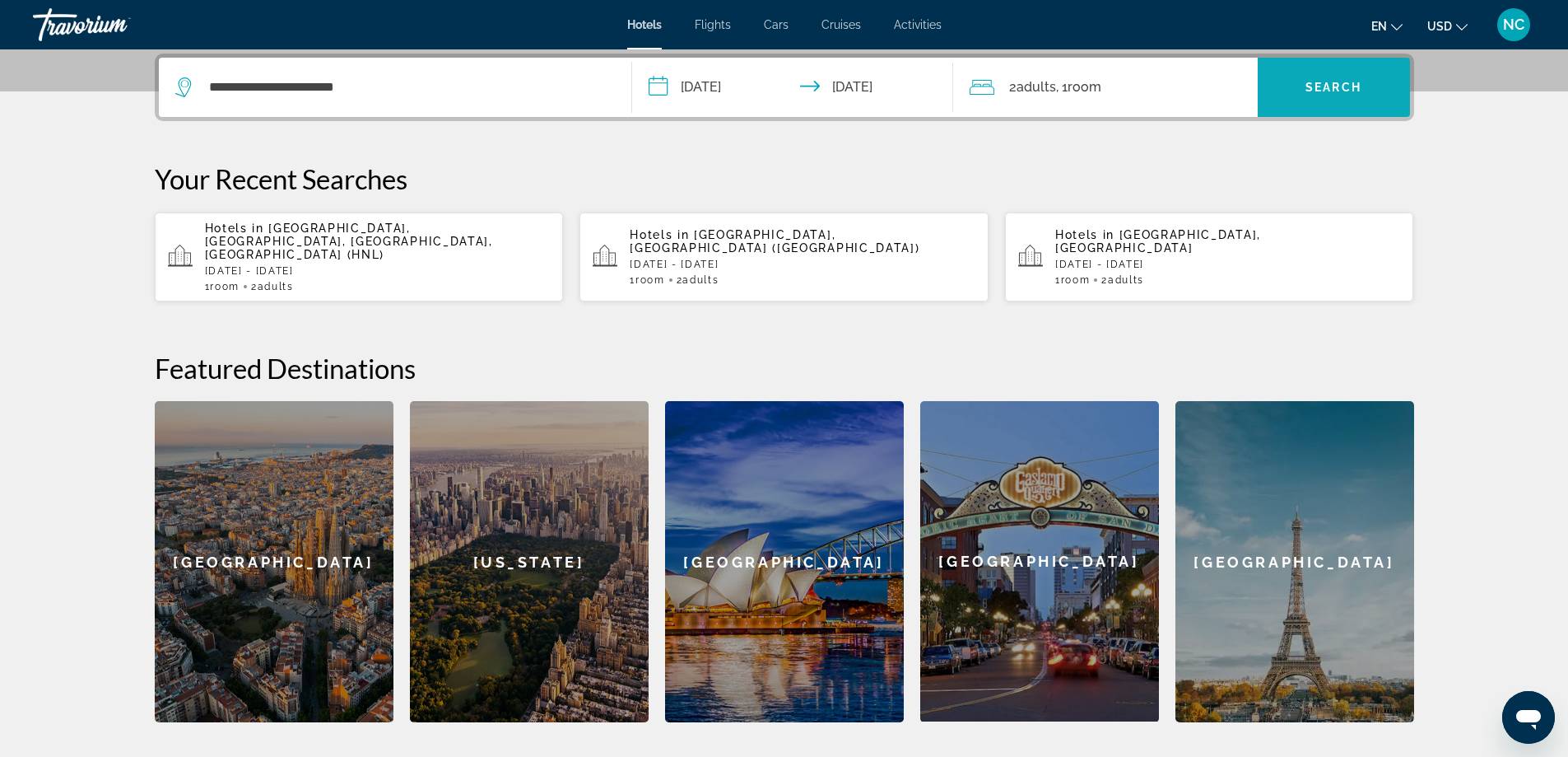
click at [1326, 95] on span "Search widget" at bounding box center [1334, 87] width 152 height 40
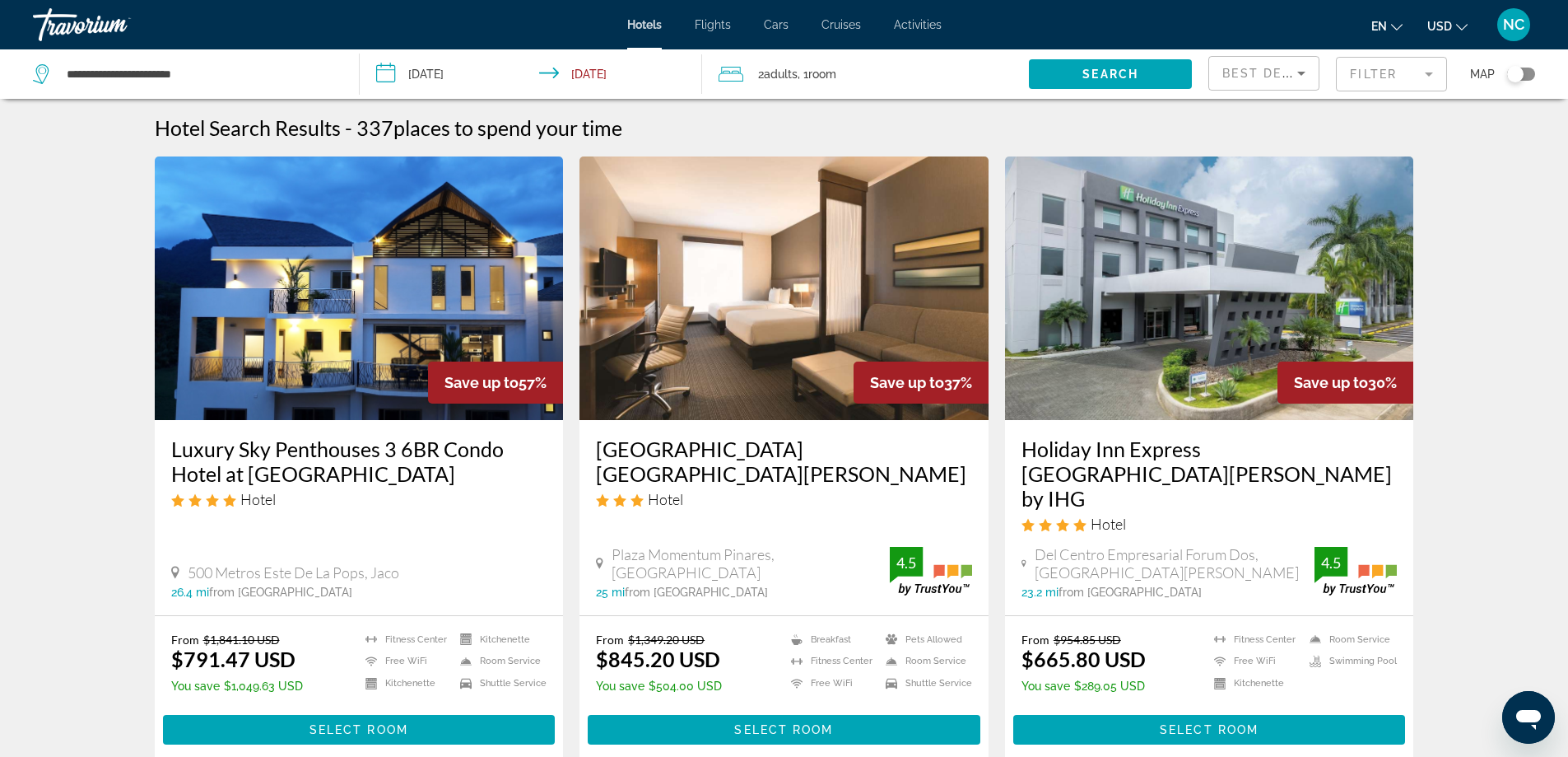
click at [1432, 73] on mat-form-field "Filter" at bounding box center [1391, 74] width 111 height 35
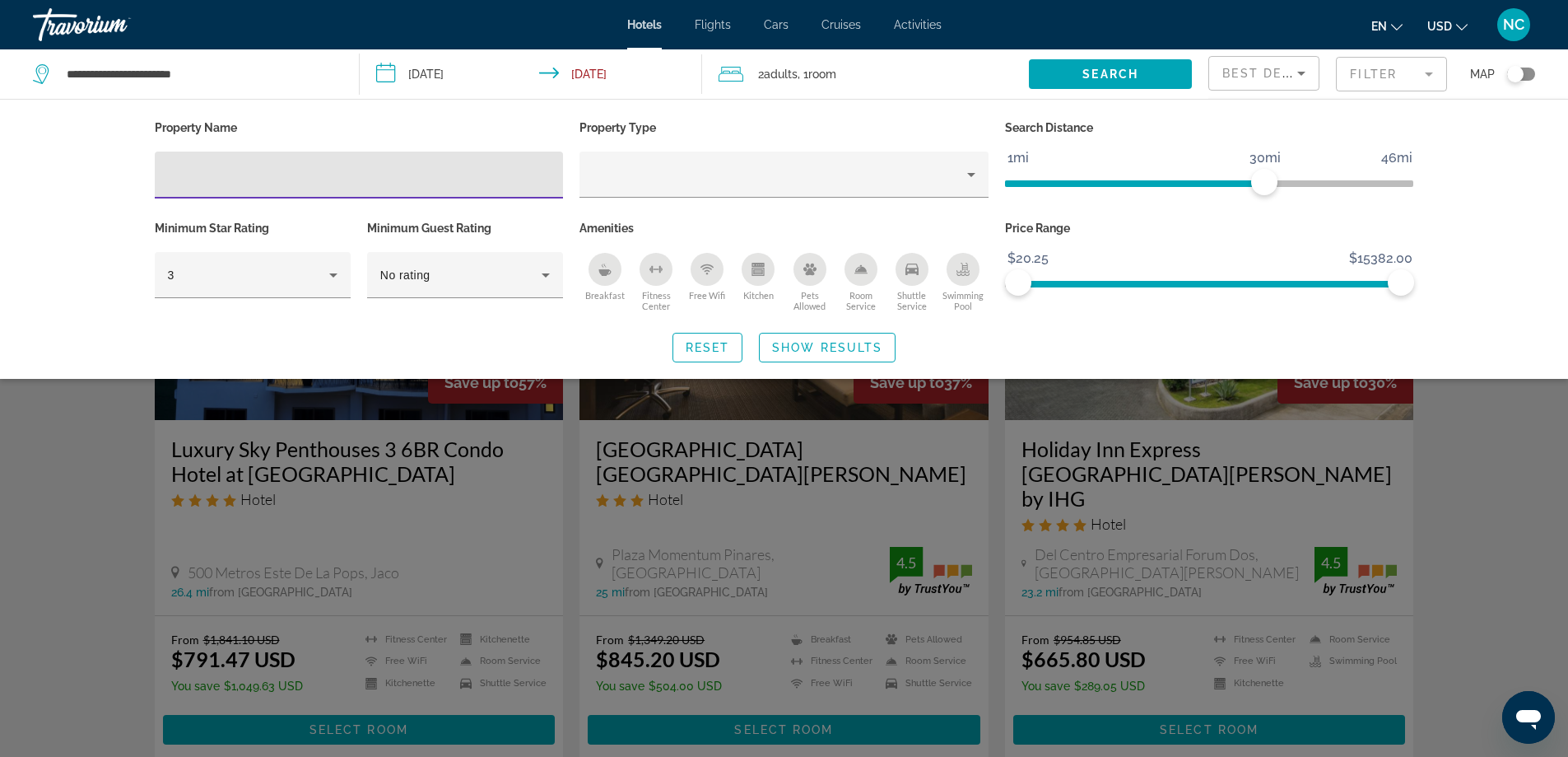
click at [172, 175] on input "Hotel Filters" at bounding box center [359, 175] width 383 height 20
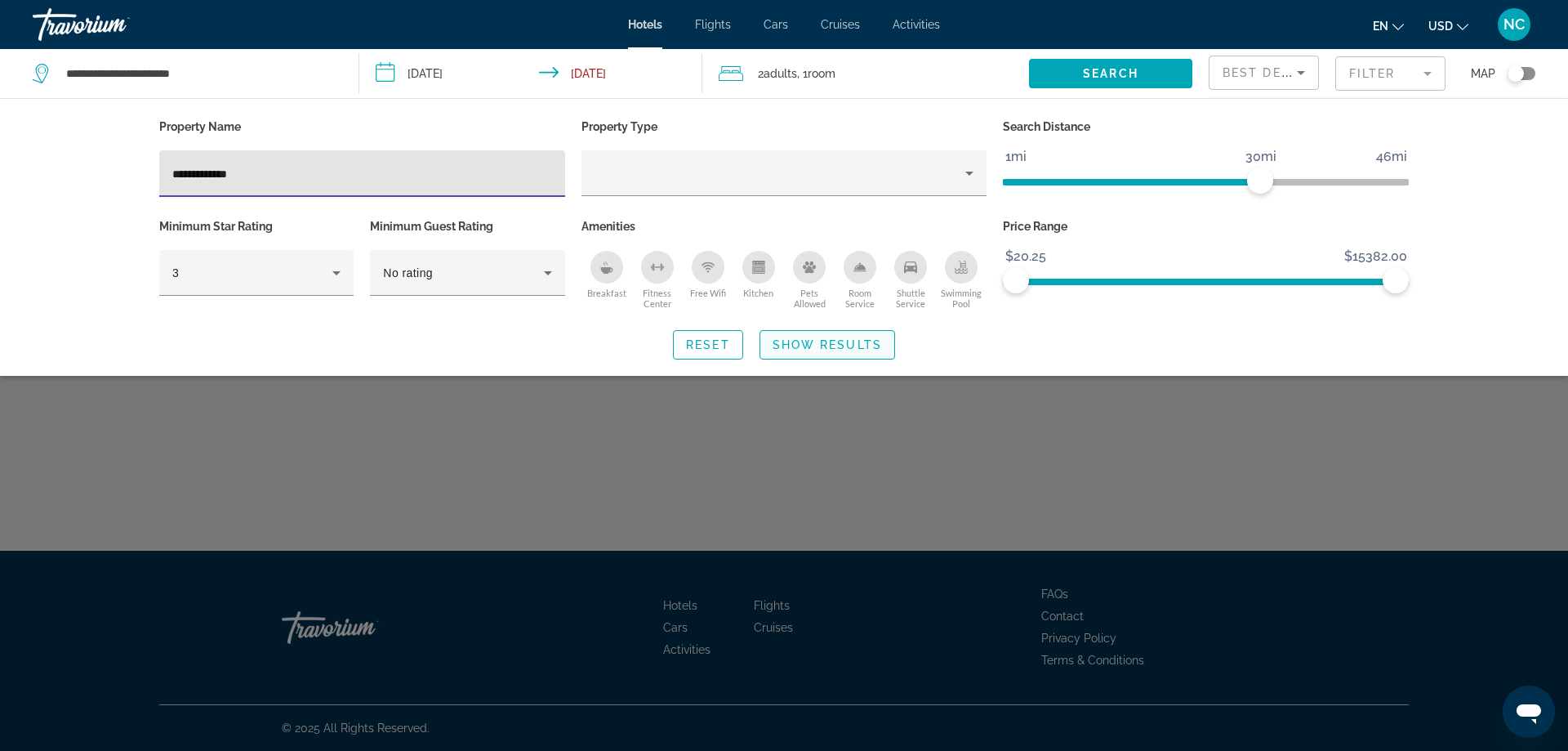
type input "**********"
click at [803, 350] on span "Show Results" at bounding box center [827, 345] width 109 height 13
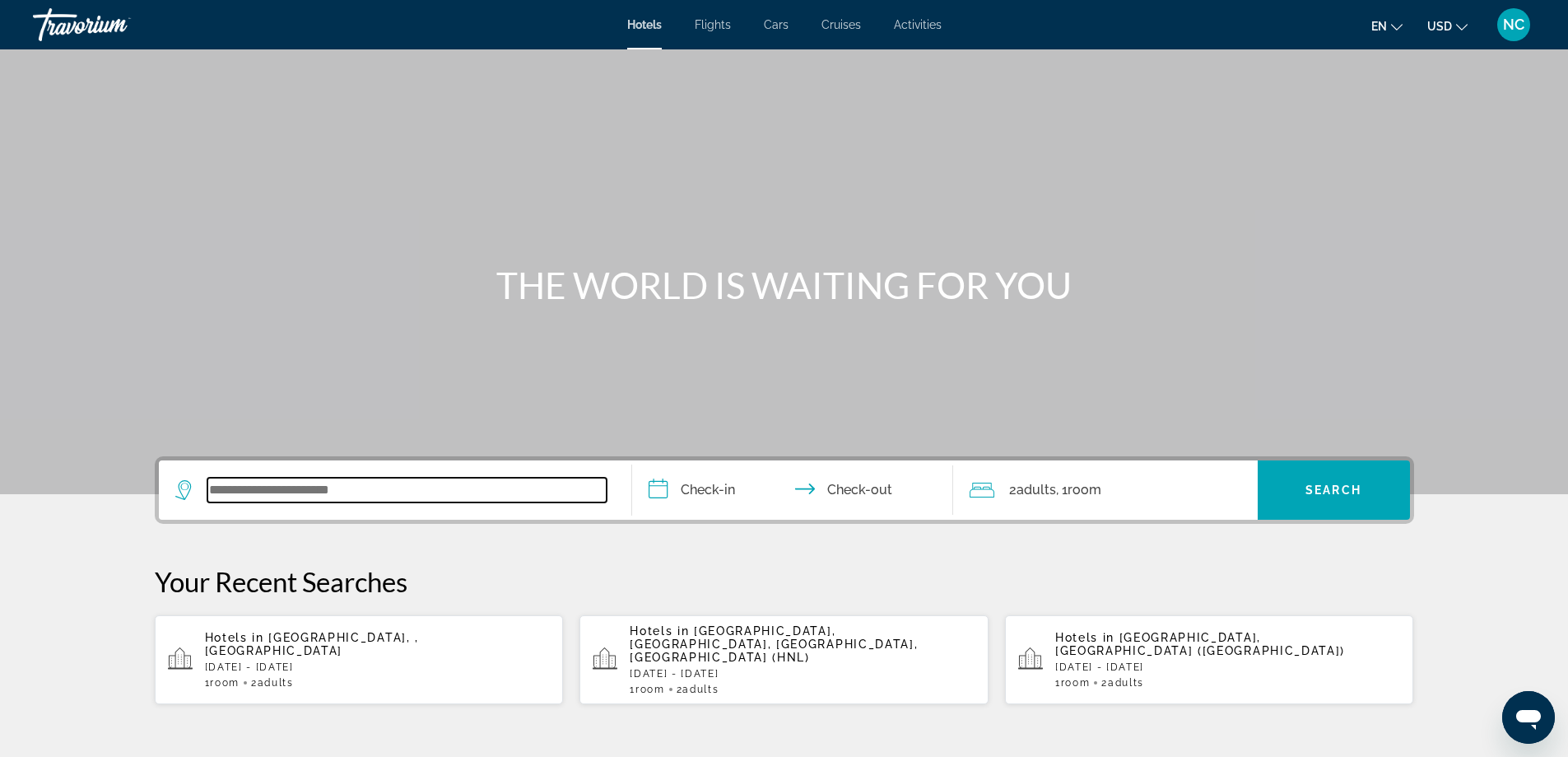
click at [241, 482] on input "Search widget" at bounding box center [407, 489] width 399 height 25
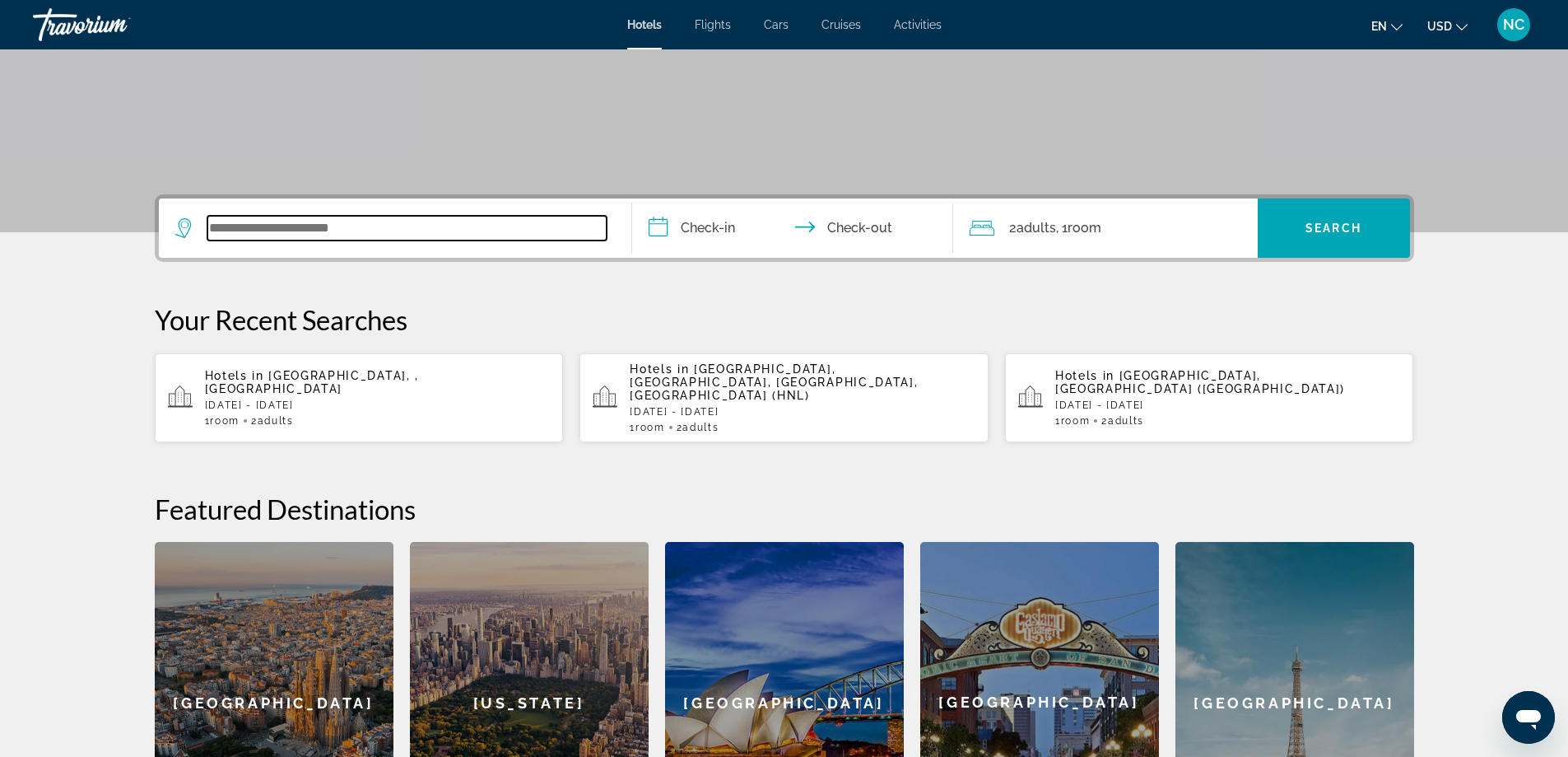
scroll to position [403, 0]
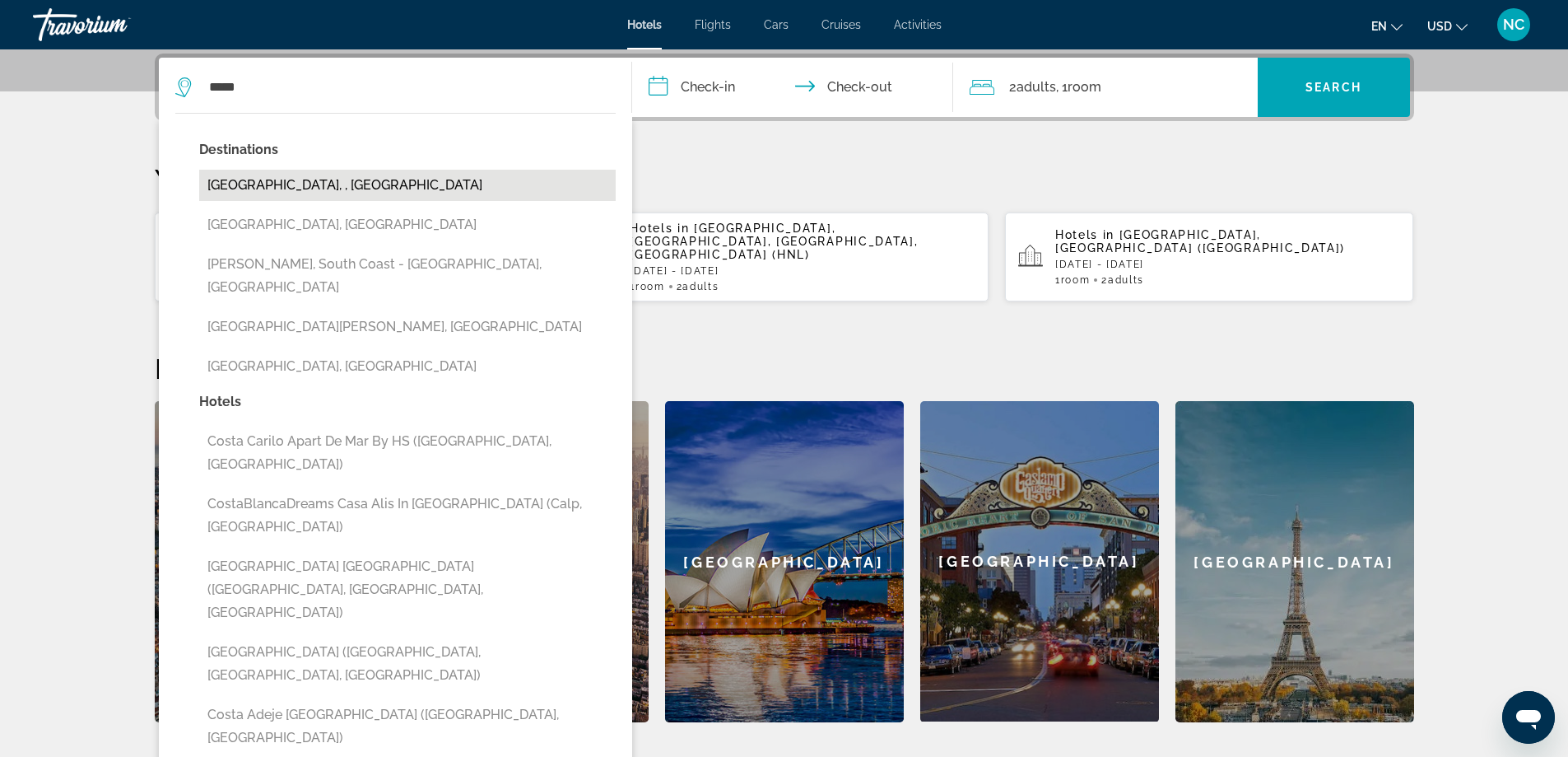
click at [294, 177] on button "[GEOGRAPHIC_DATA], , [GEOGRAPHIC_DATA]" at bounding box center [407, 185] width 416 height 31
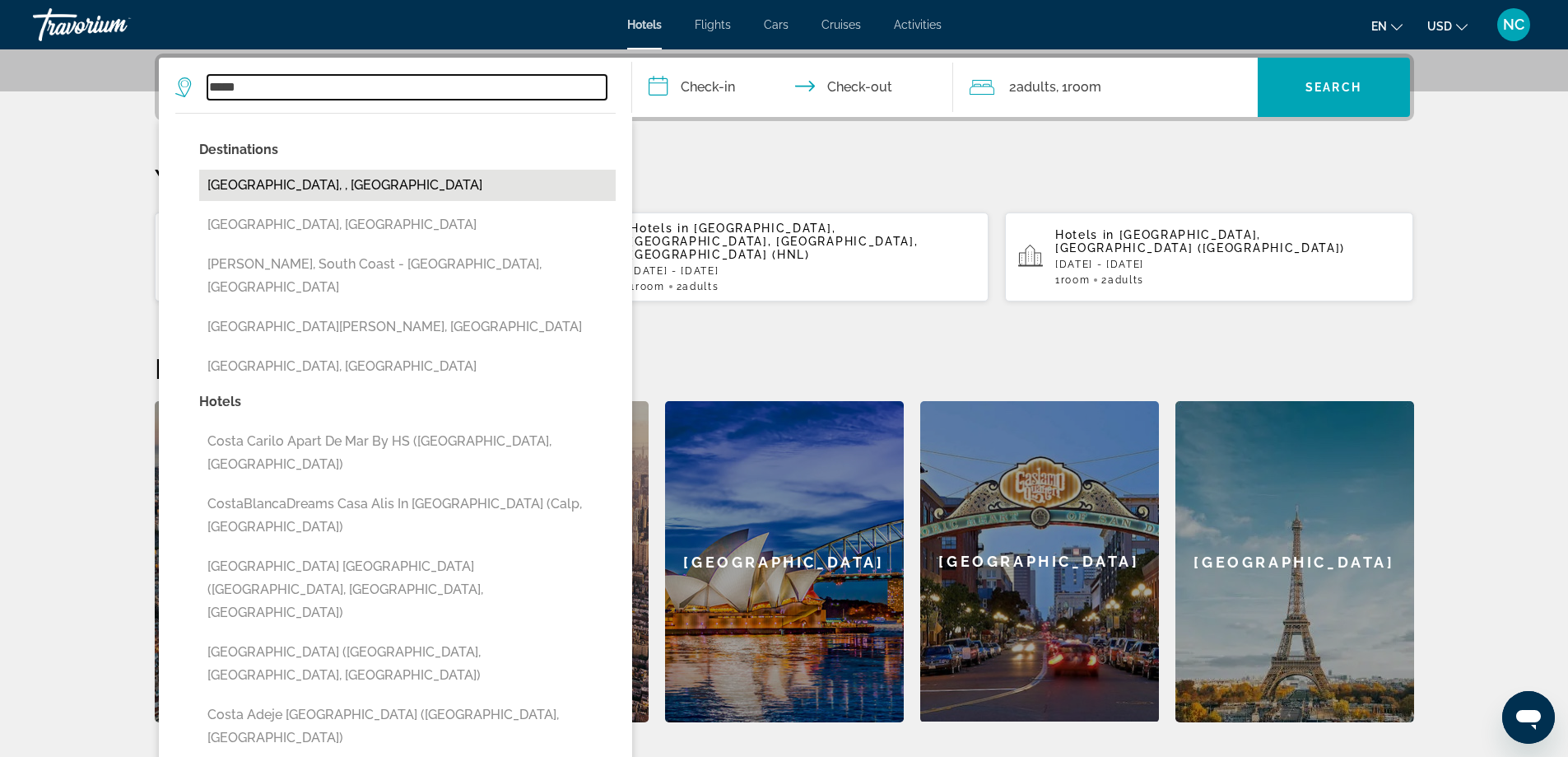
type input "**********"
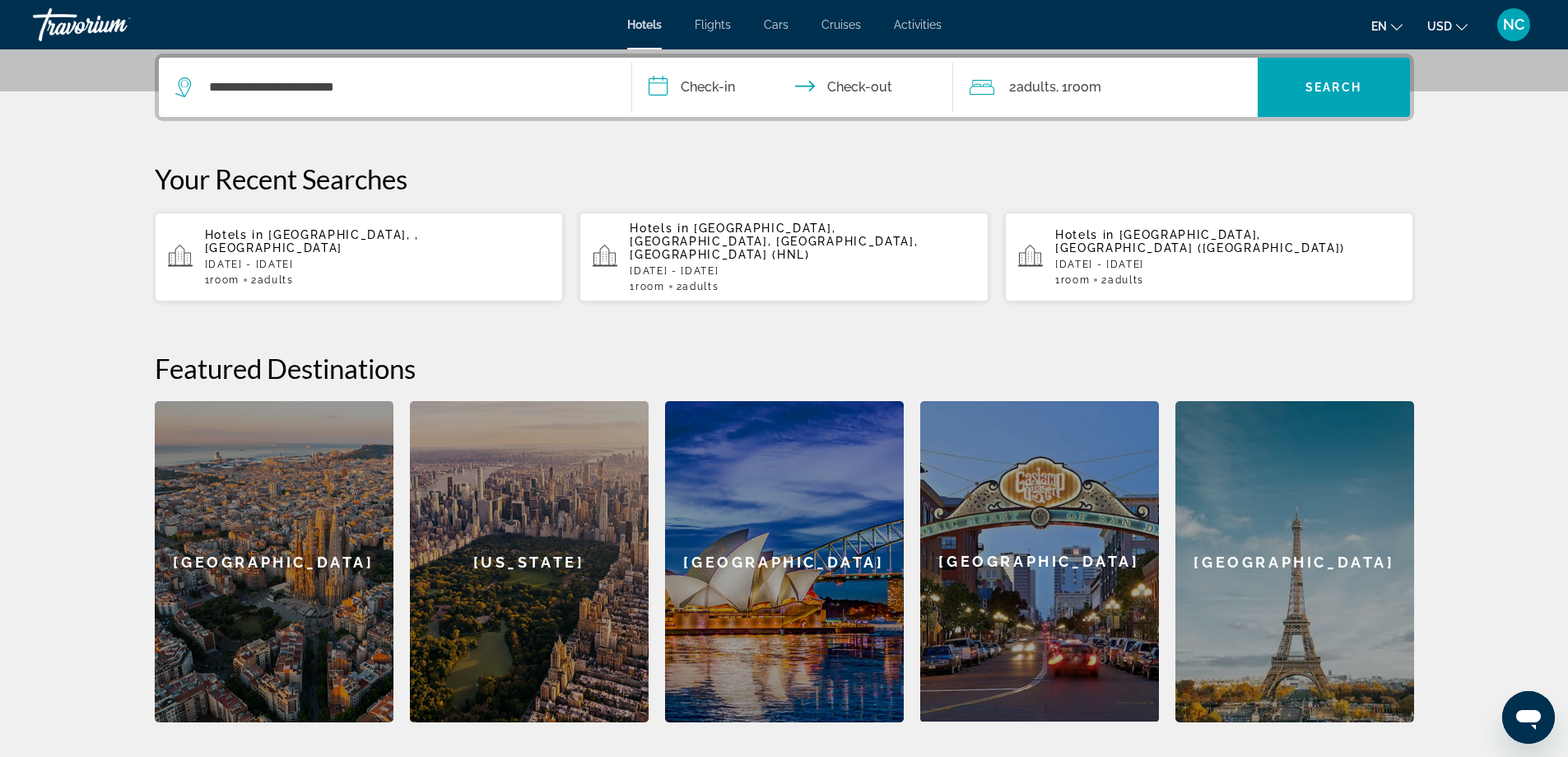
click at [668, 87] on input "**********" at bounding box center [796, 90] width 327 height 64
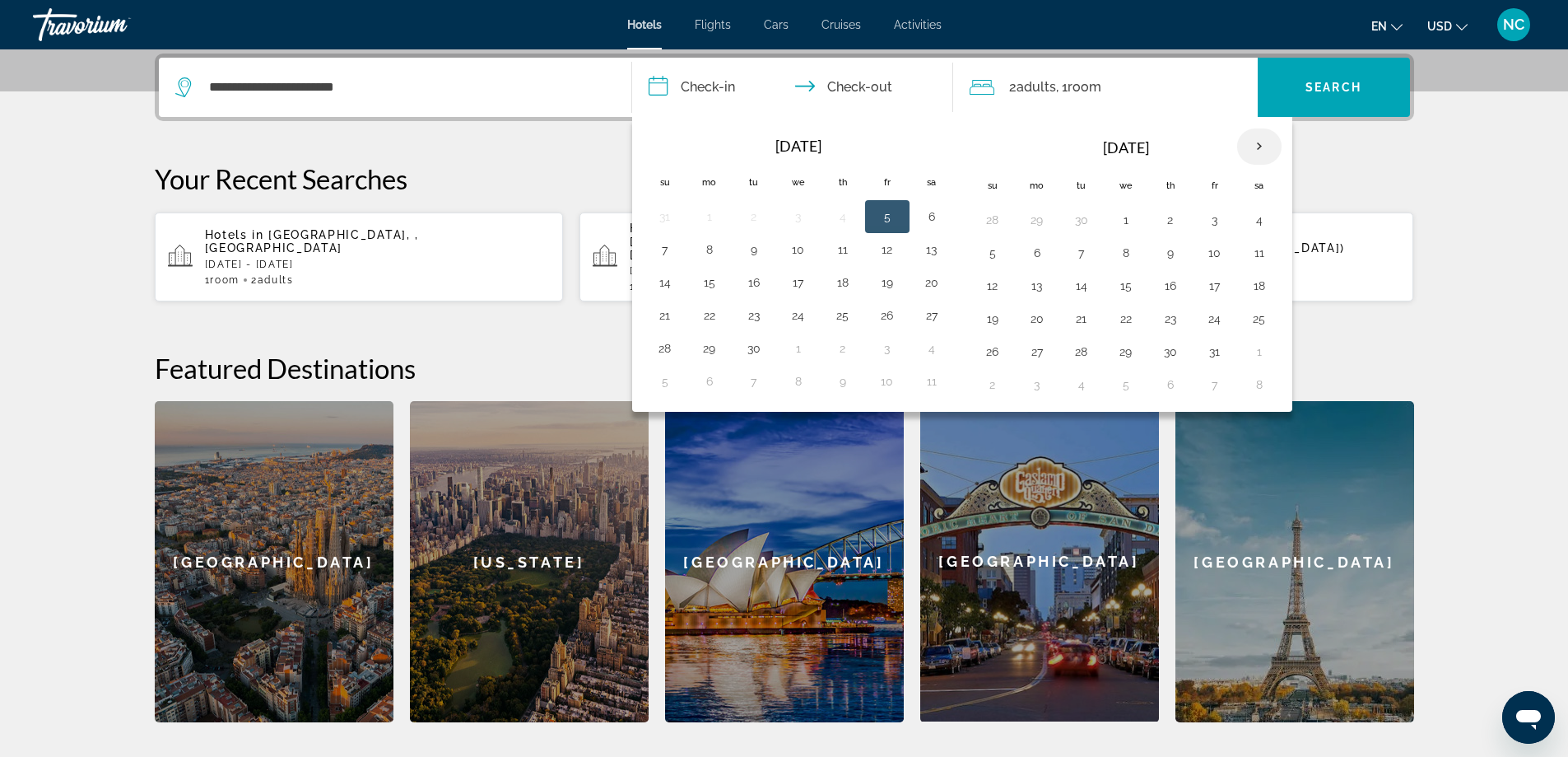
click at [1262, 145] on th "Next month" at bounding box center [1259, 146] width 44 height 36
click at [667, 320] on button "19" at bounding box center [665, 319] width 26 height 23
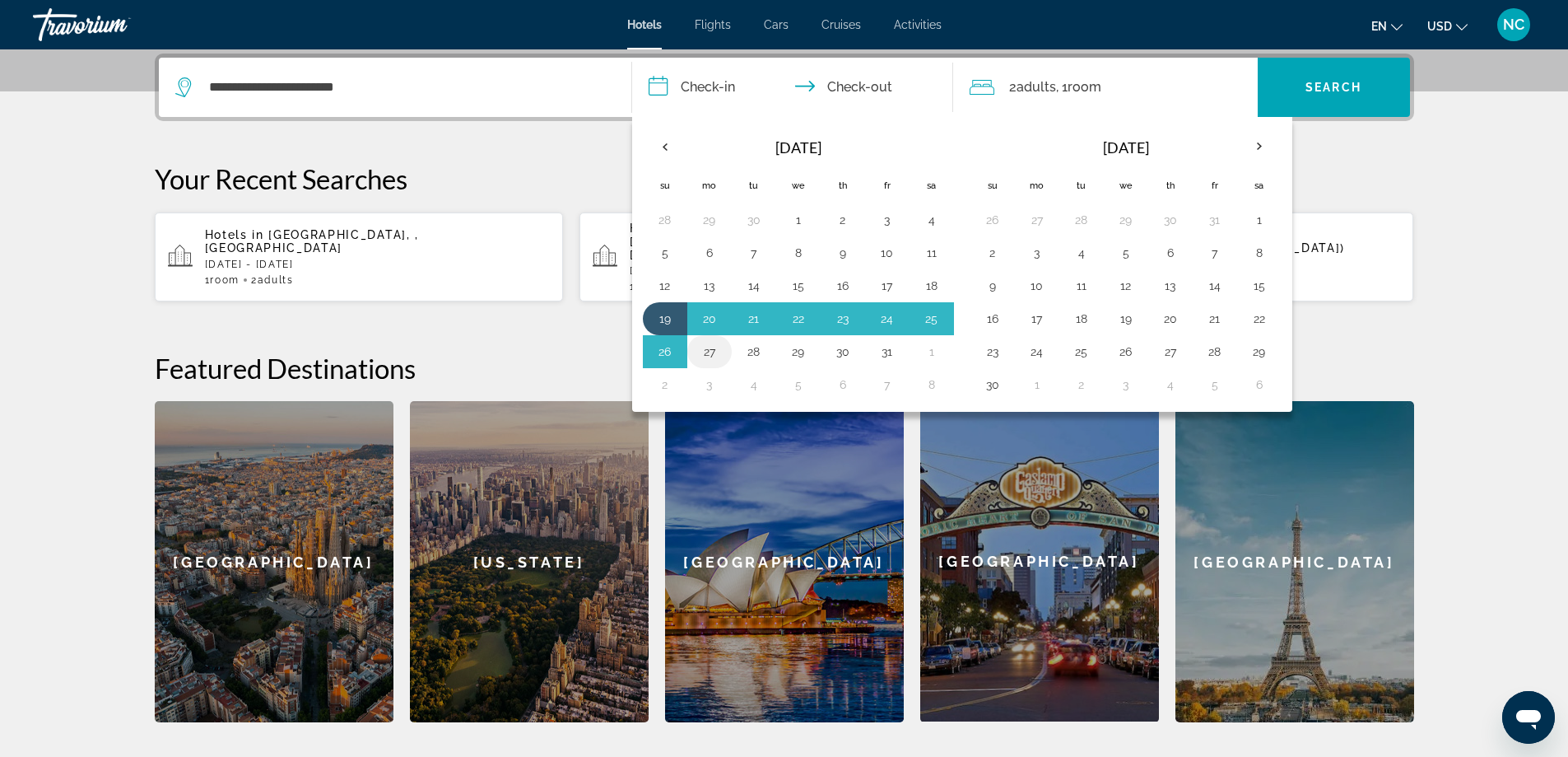
click at [711, 350] on button "27" at bounding box center [709, 352] width 26 height 23
type input "**********"
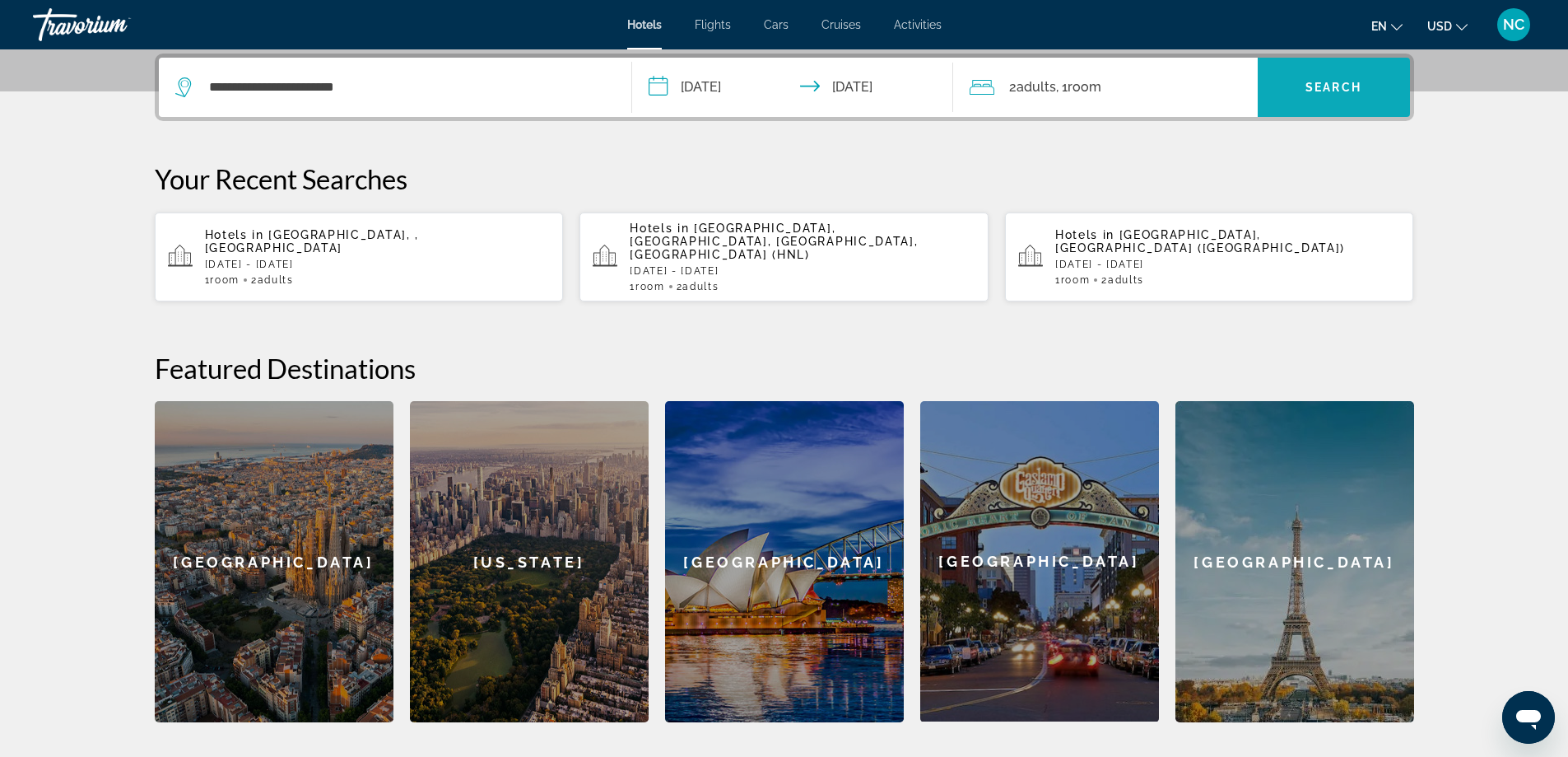
click at [1303, 82] on span "Search widget" at bounding box center [1334, 87] width 152 height 40
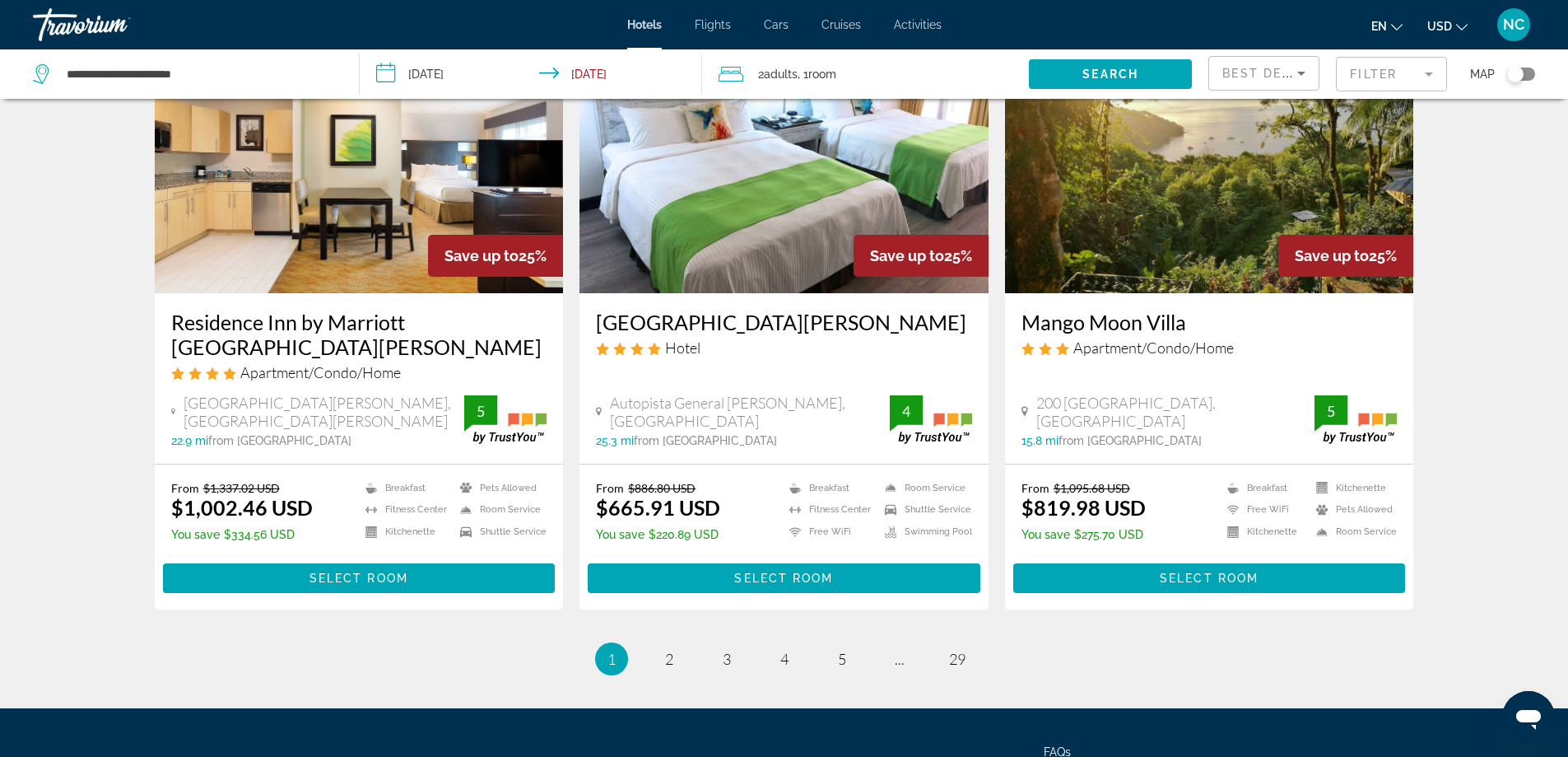
scroll to position [2092, 0]
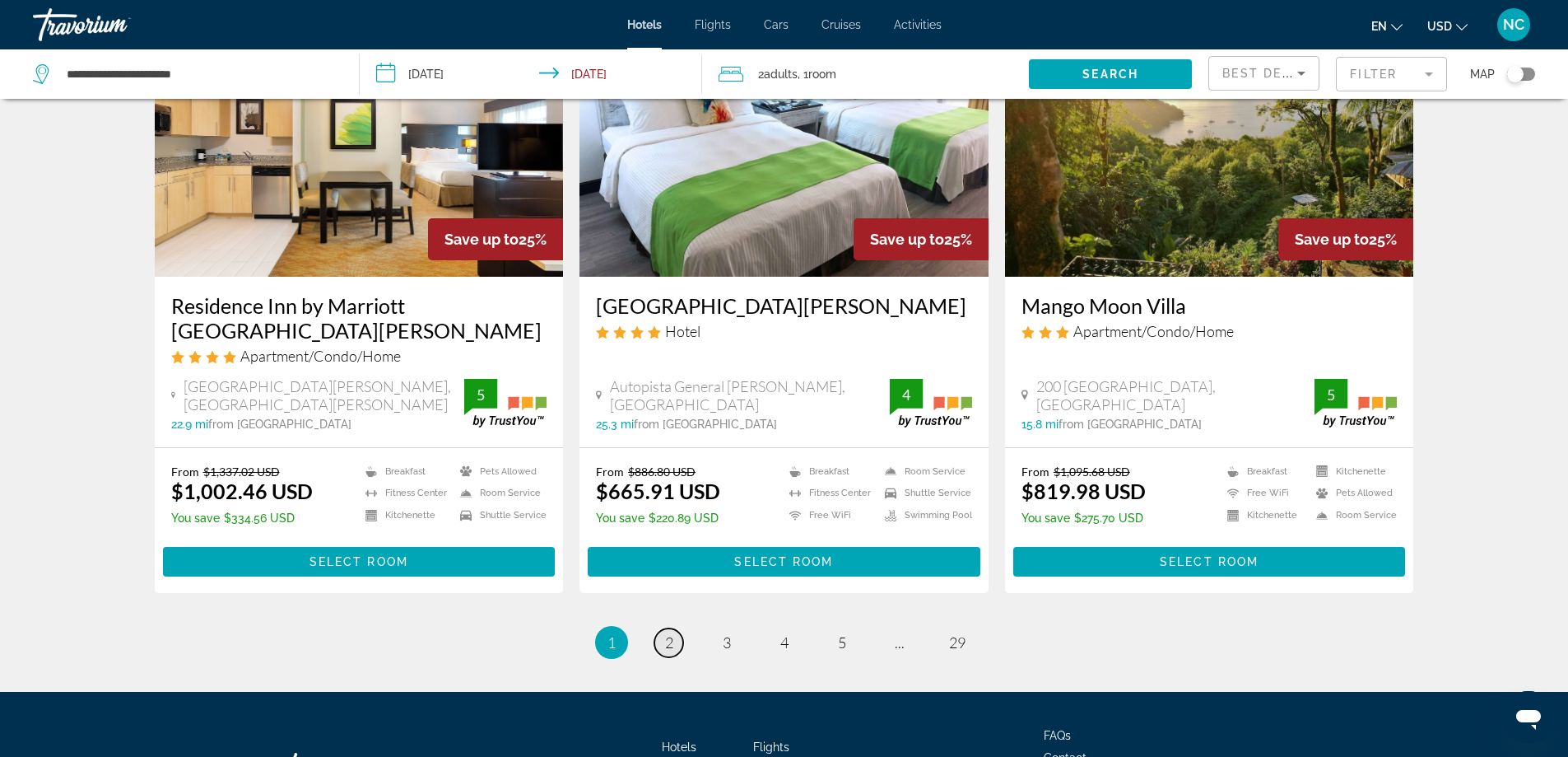
click at [669, 633] on span "2" at bounding box center [669, 642] width 9 height 18
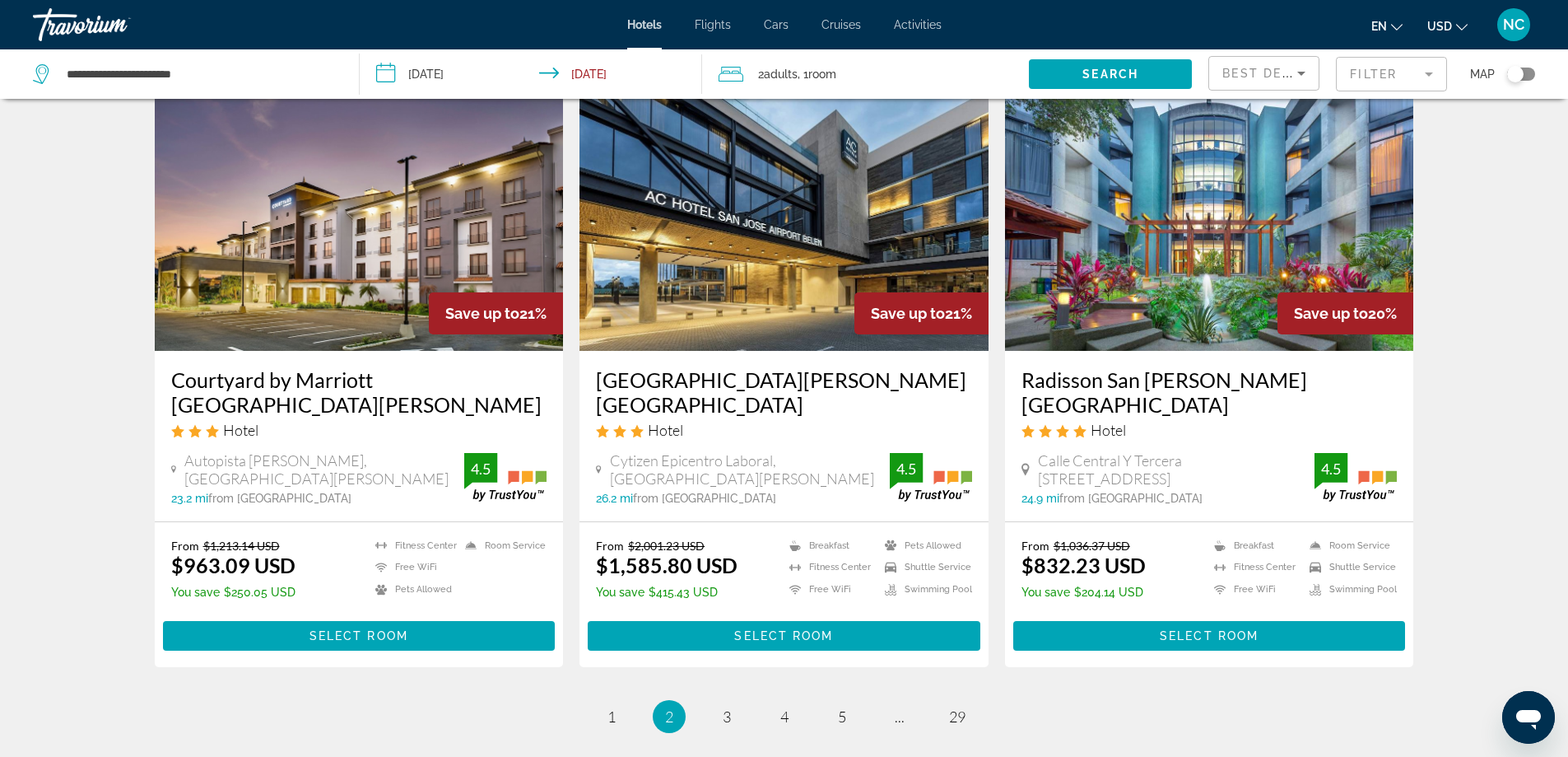
scroll to position [2059, 0]
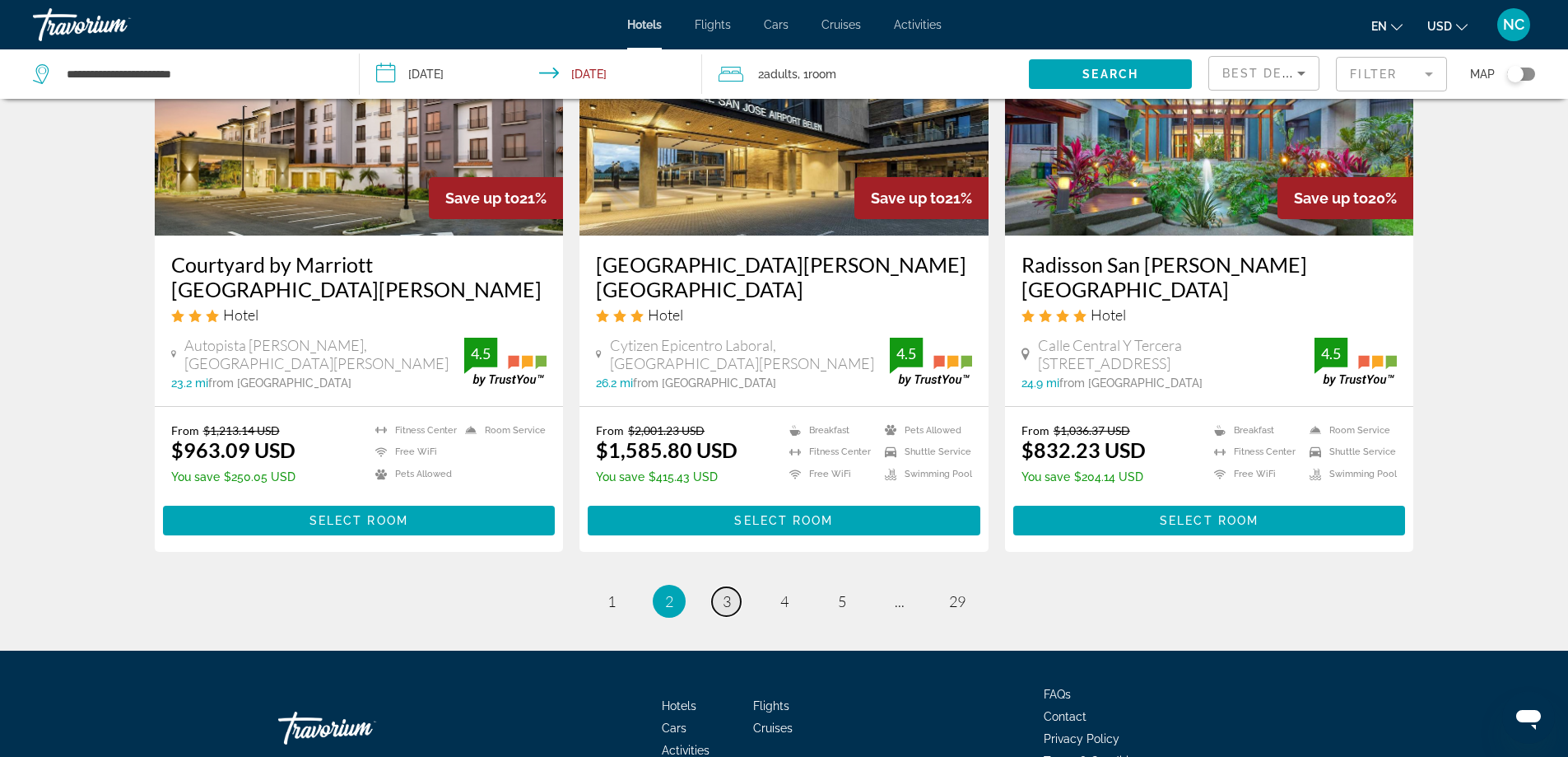
click at [726, 592] on span "3" at bounding box center [727, 601] width 9 height 18
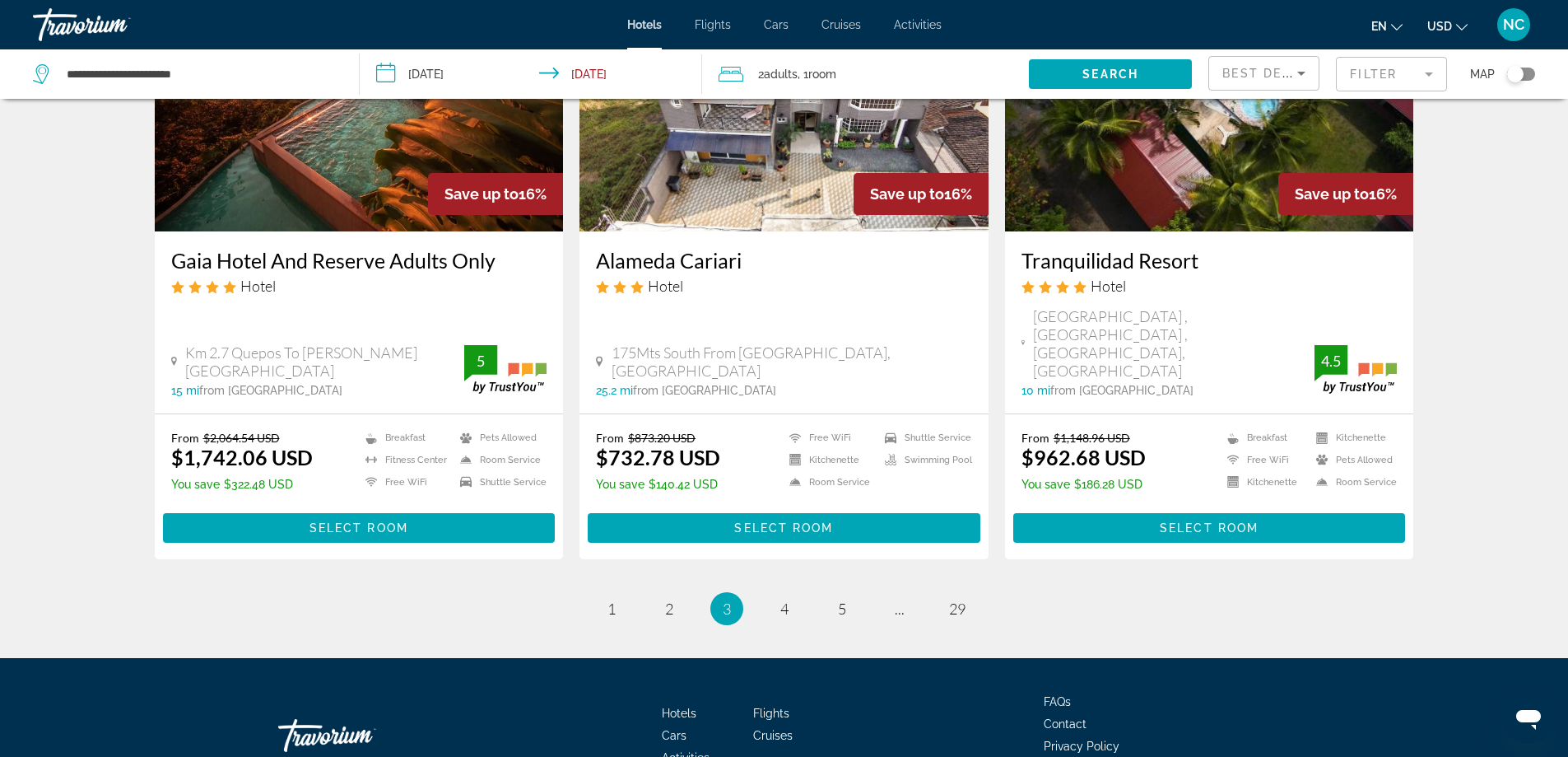
scroll to position [2041, 0]
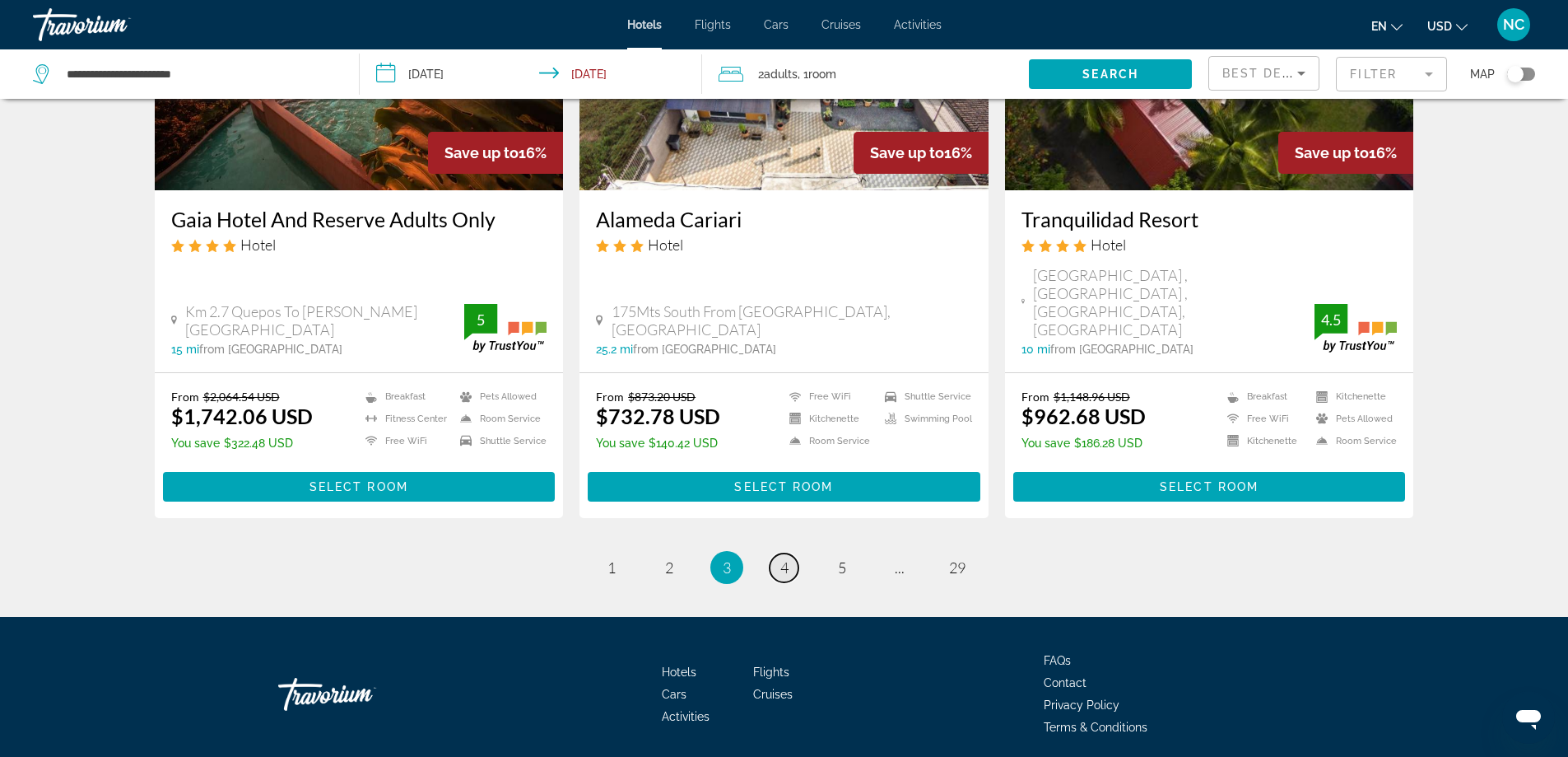
click at [784, 559] on span "4" at bounding box center [784, 567] width 9 height 18
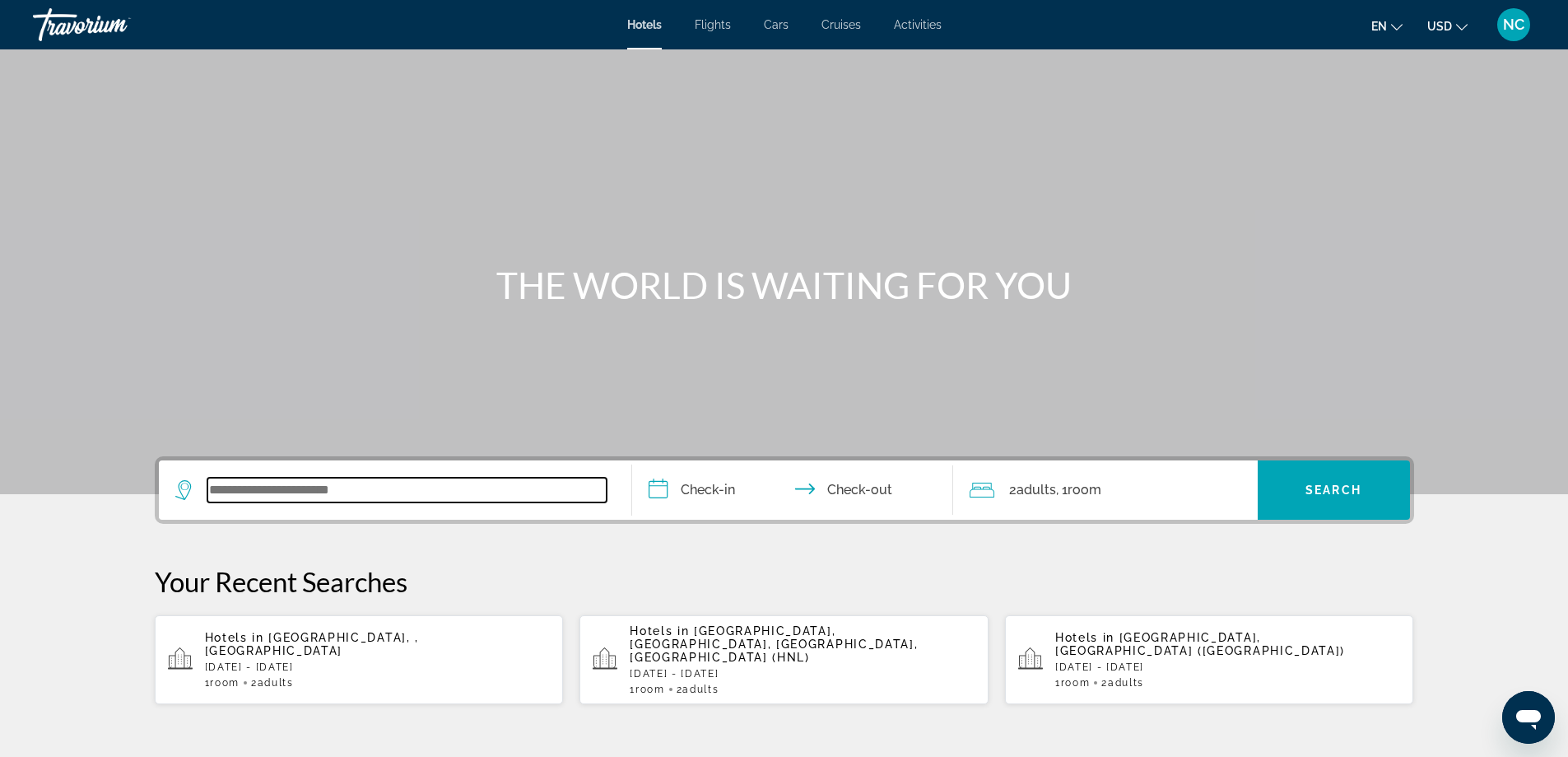
click at [227, 488] on input "Search widget" at bounding box center [407, 489] width 399 height 25
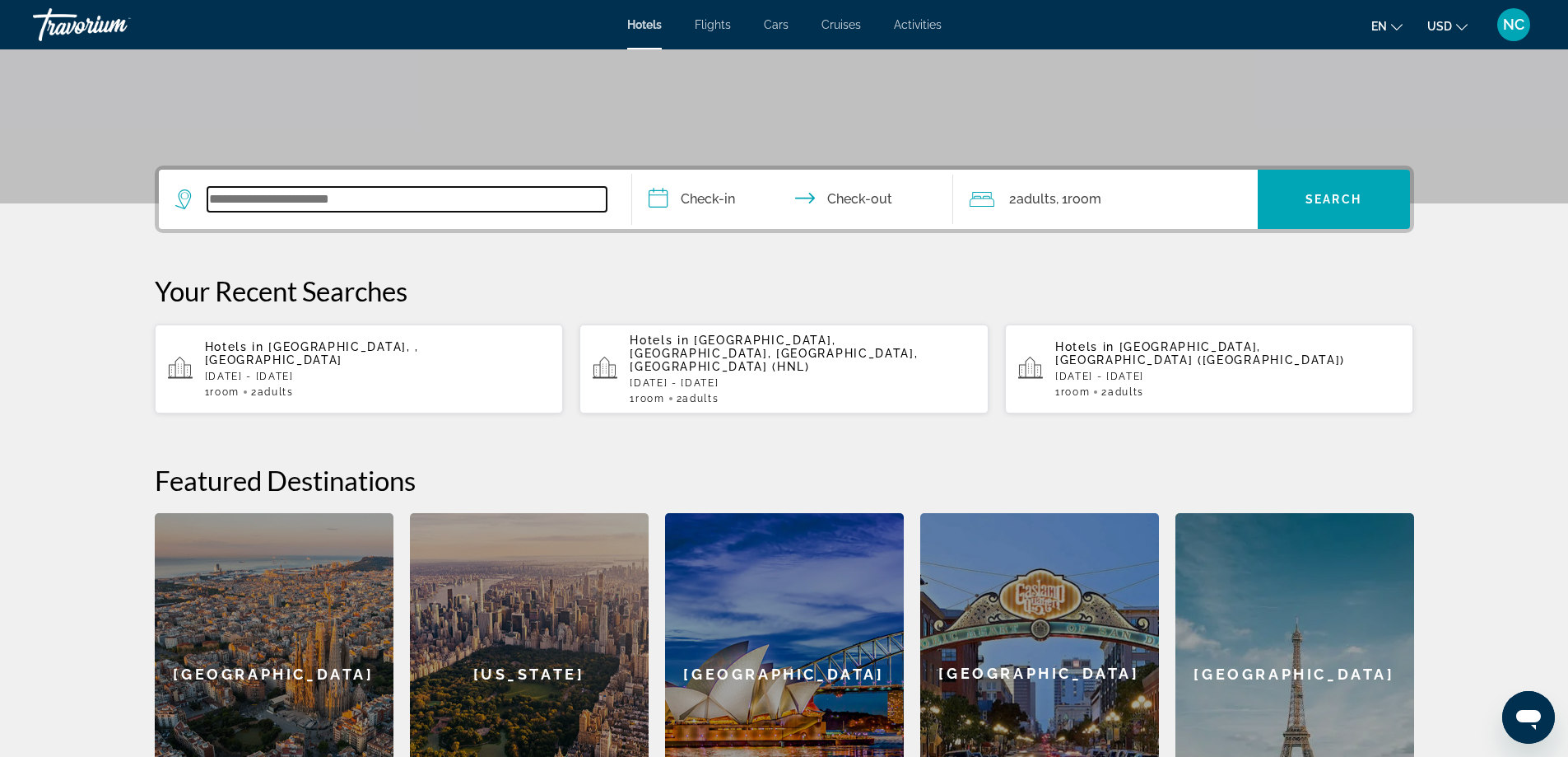
scroll to position [403, 0]
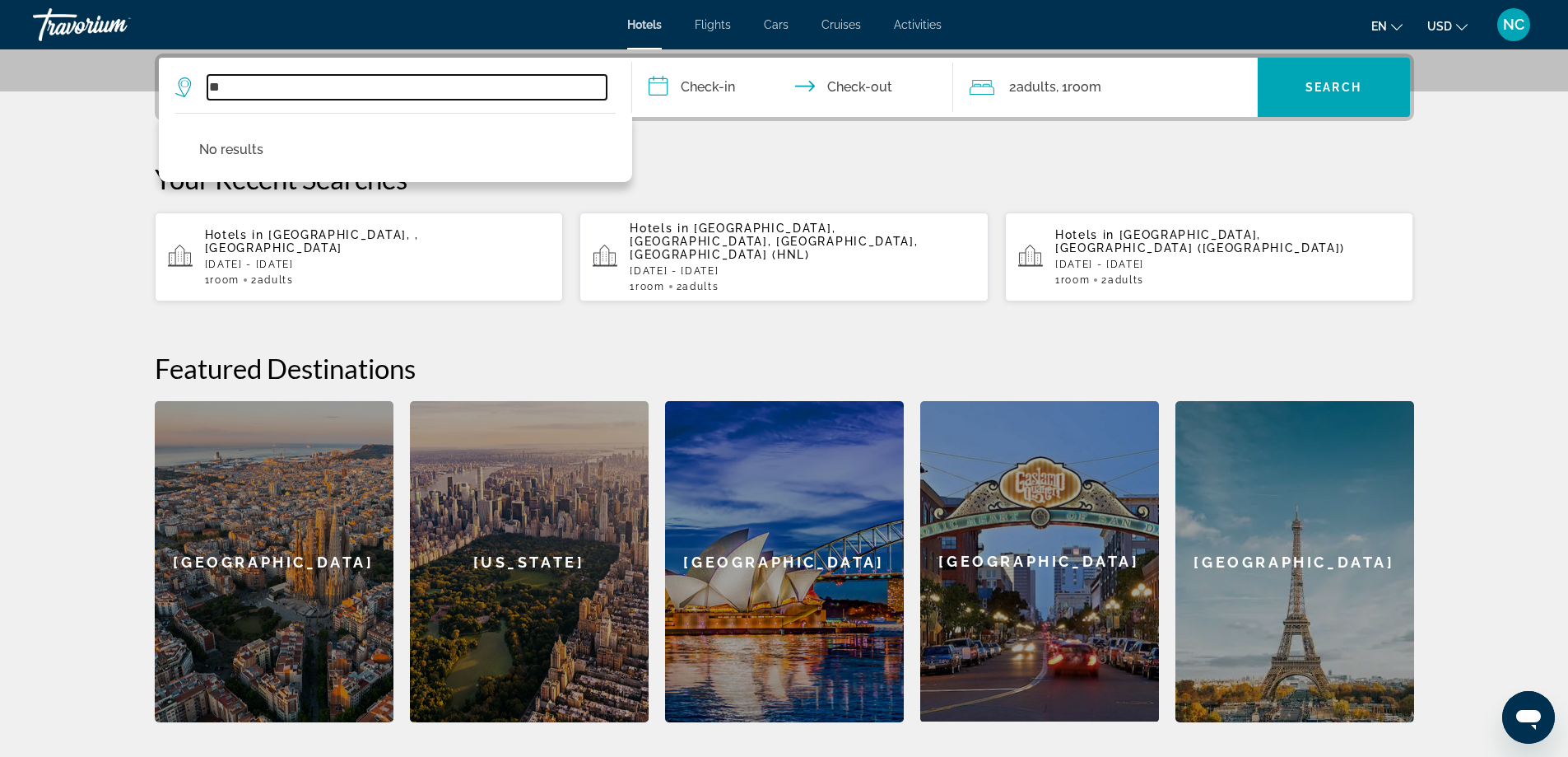
type input "*"
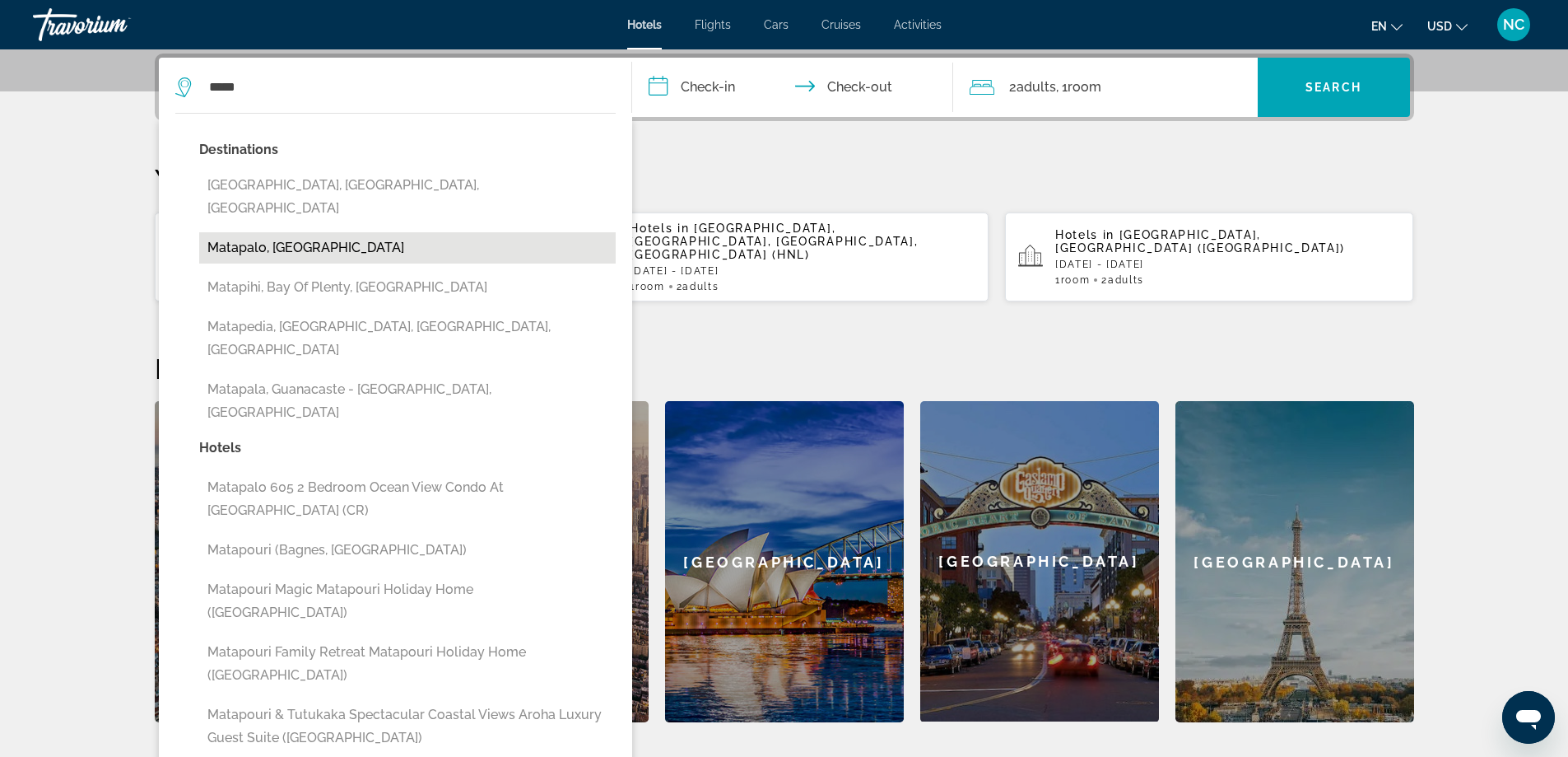
click at [326, 232] on button "Matapalo, [GEOGRAPHIC_DATA]" at bounding box center [407, 248] width 416 height 31
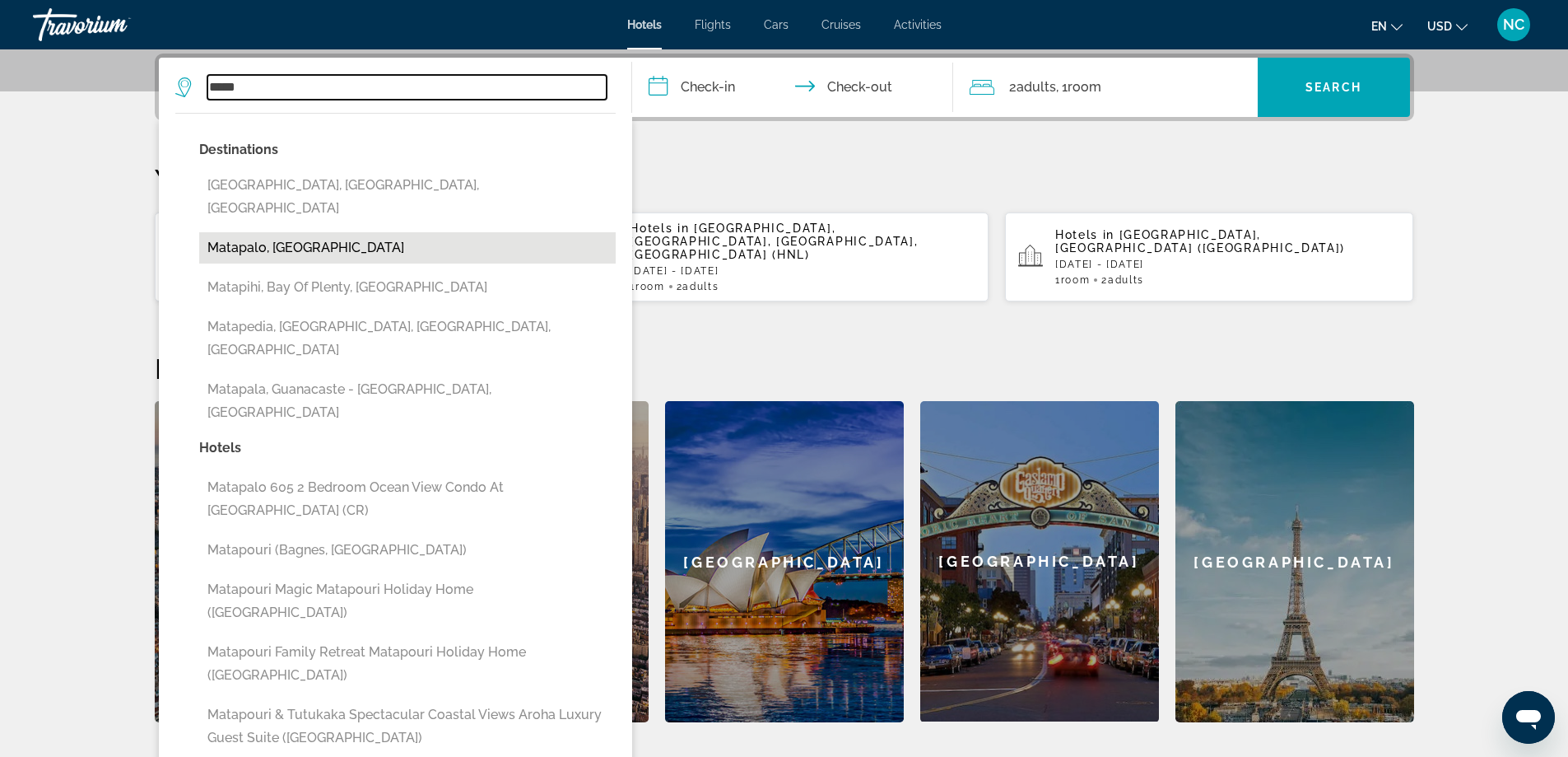
type input "**********"
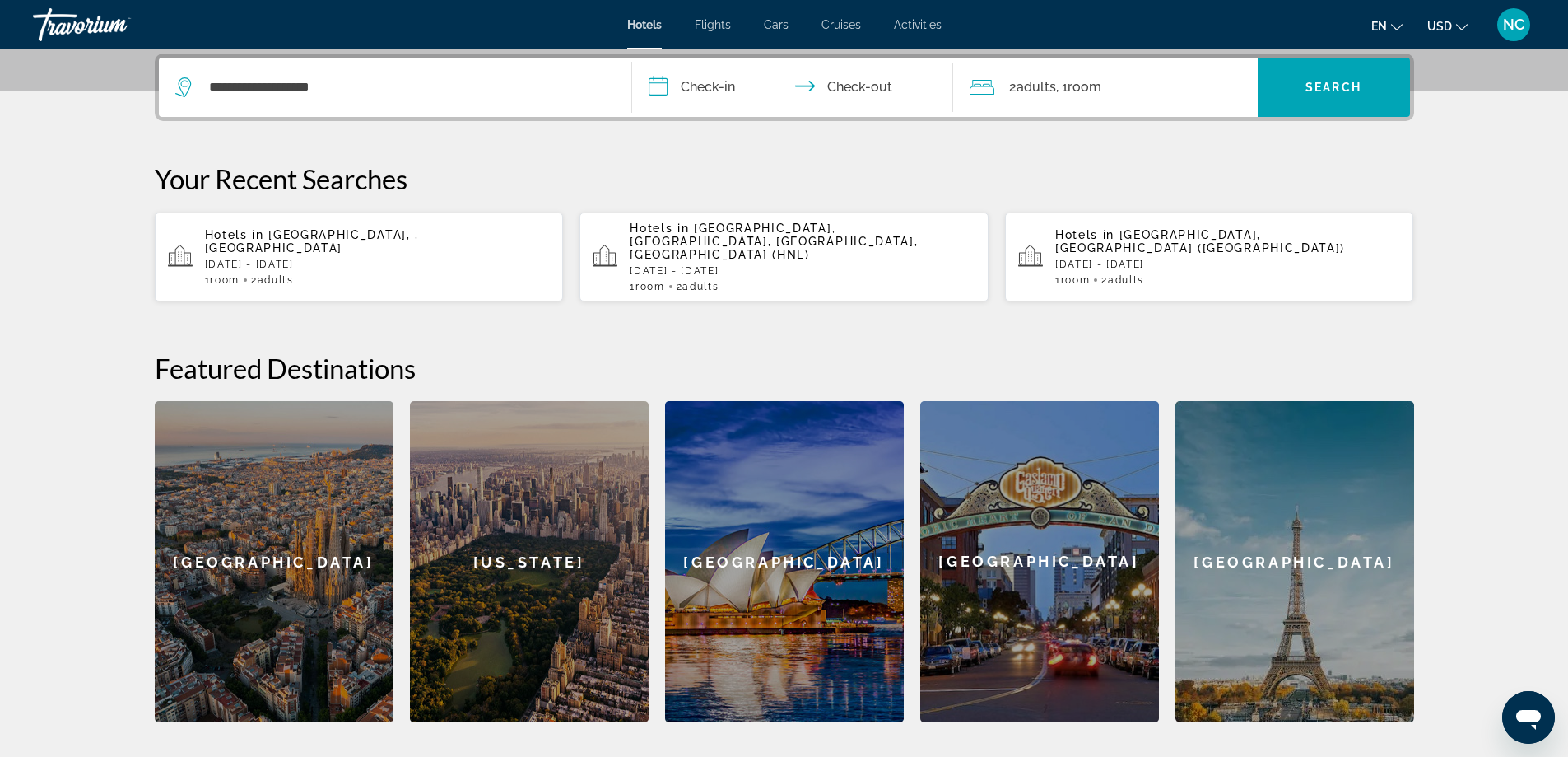
click at [668, 84] on input "**********" at bounding box center [796, 90] width 327 height 64
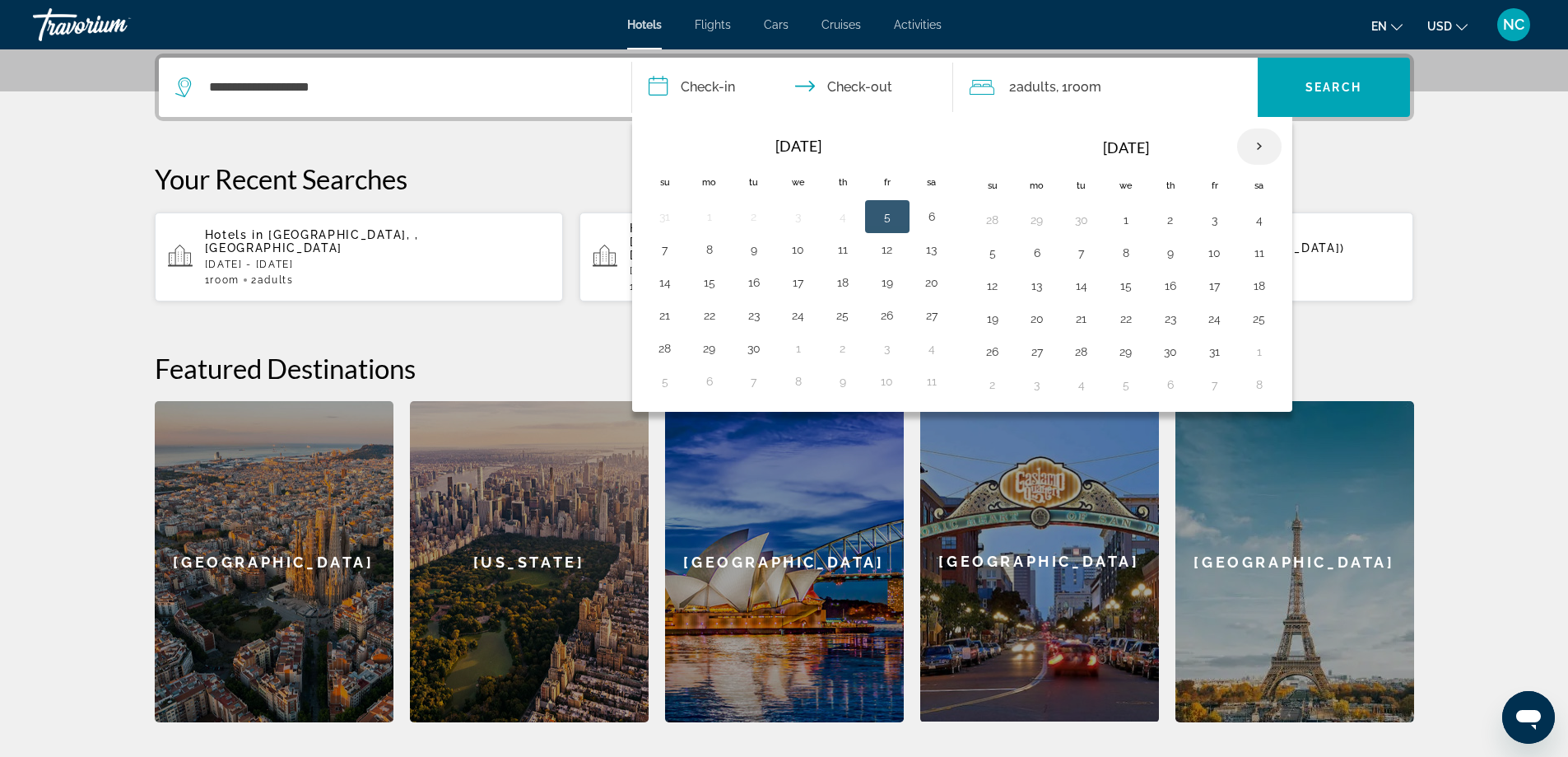
click at [1261, 142] on th "Next month" at bounding box center [1259, 146] width 44 height 36
click at [668, 319] on button "18" at bounding box center [665, 319] width 26 height 23
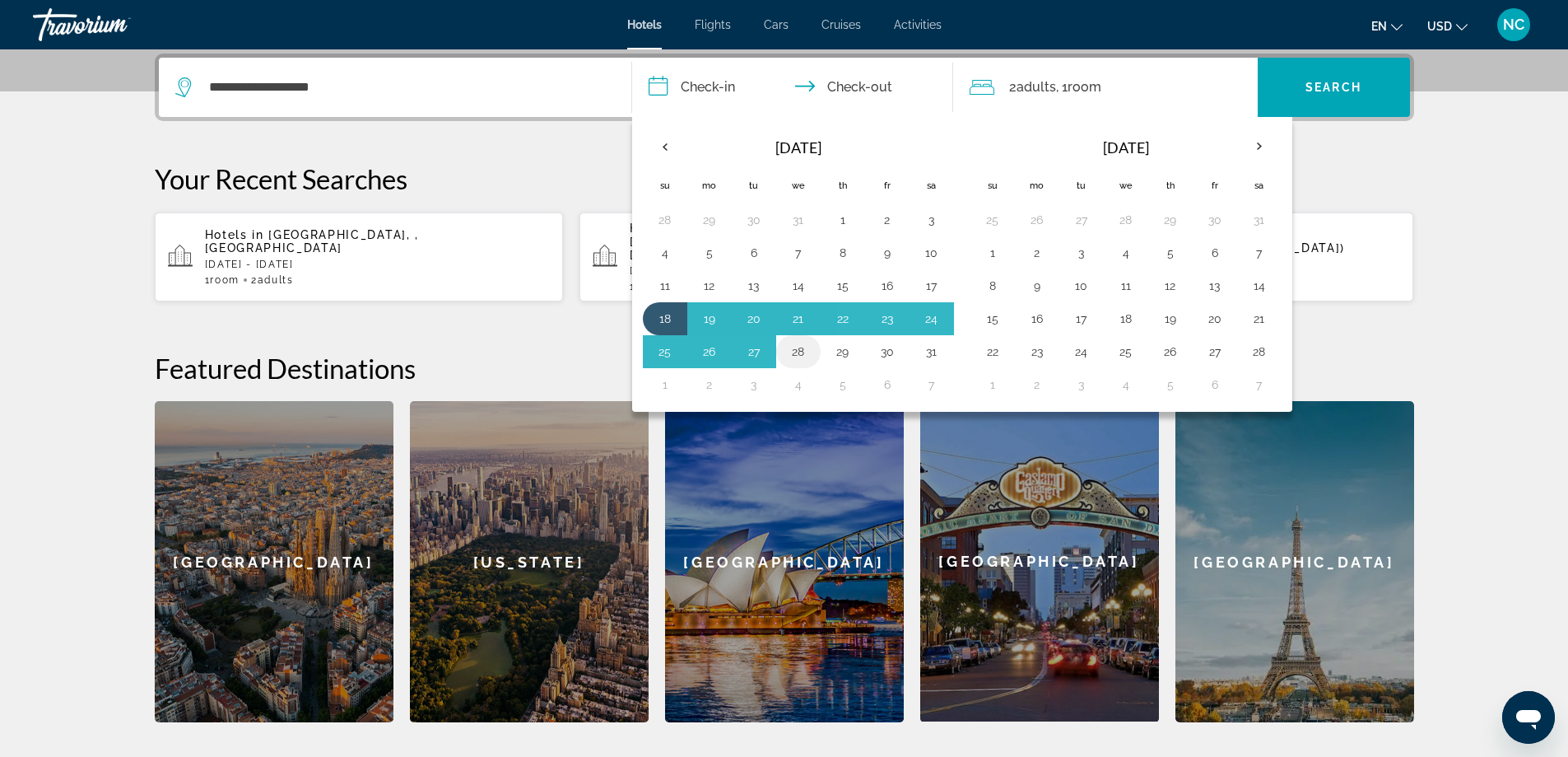
click at [799, 354] on button "28" at bounding box center [798, 352] width 26 height 23
type input "**********"
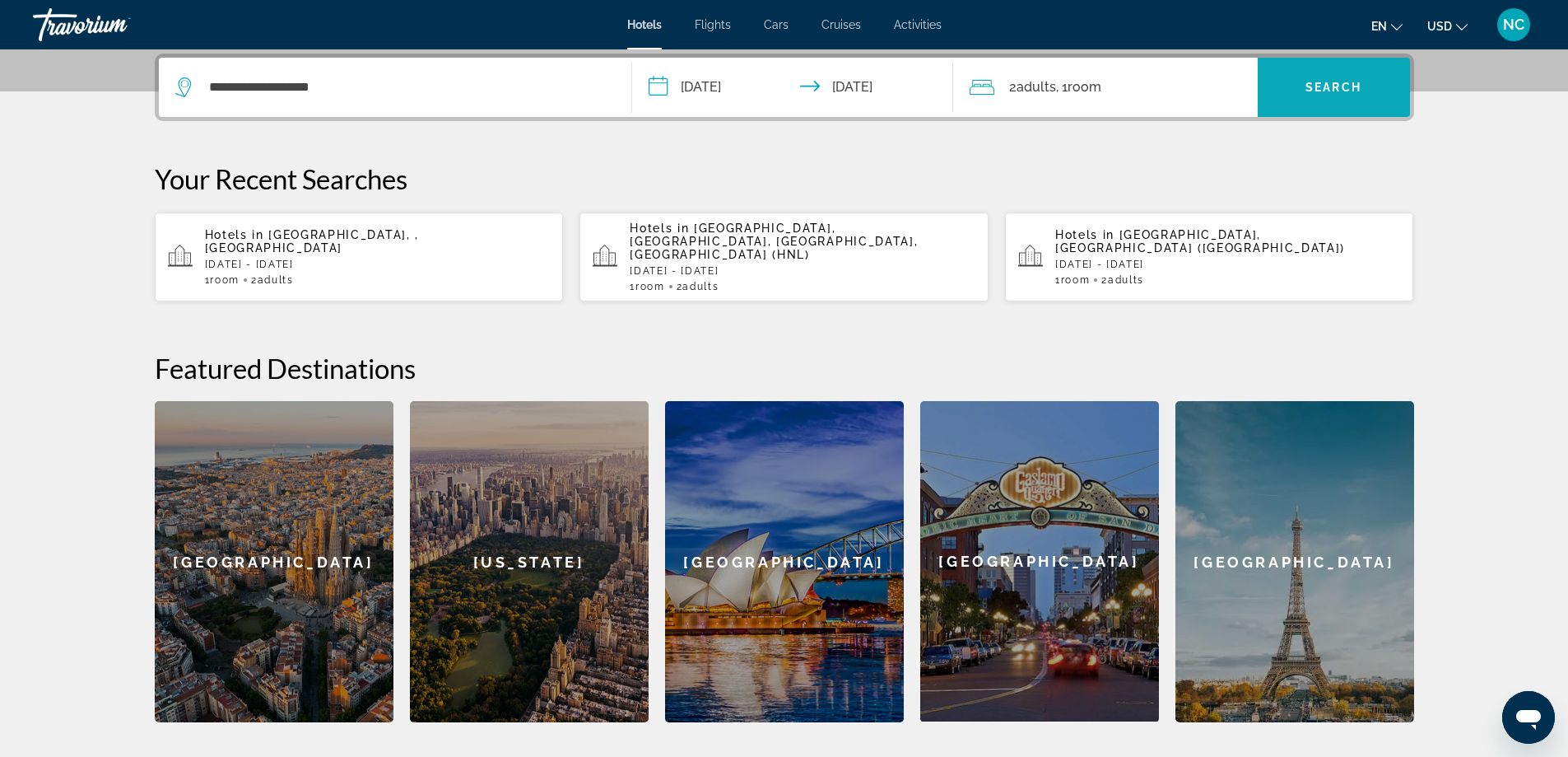
click at [1311, 81] on span "Search" at bounding box center [1333, 87] width 56 height 13
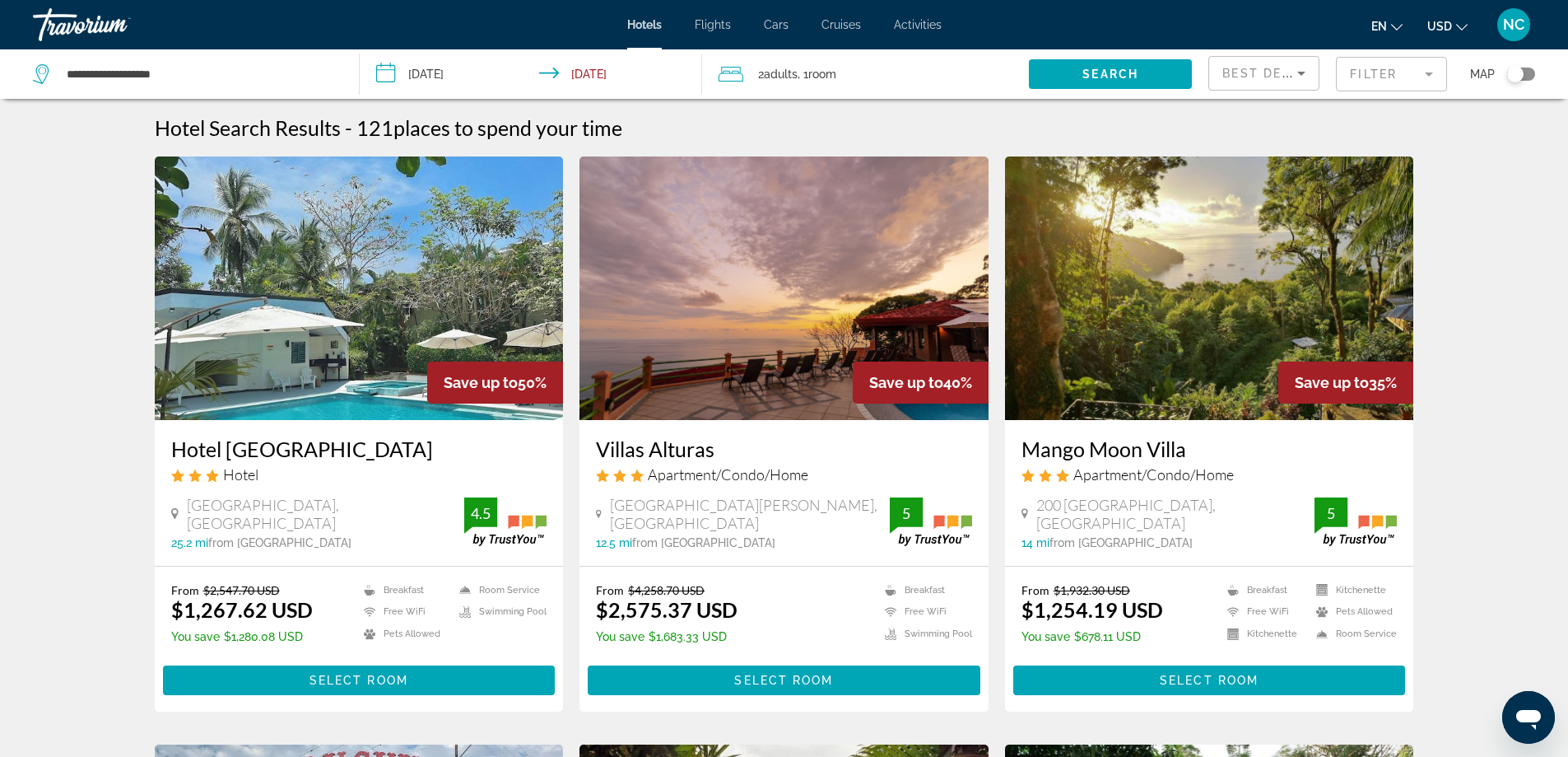
click at [1427, 72] on mat-form-field "Filter" at bounding box center [1391, 74] width 111 height 35
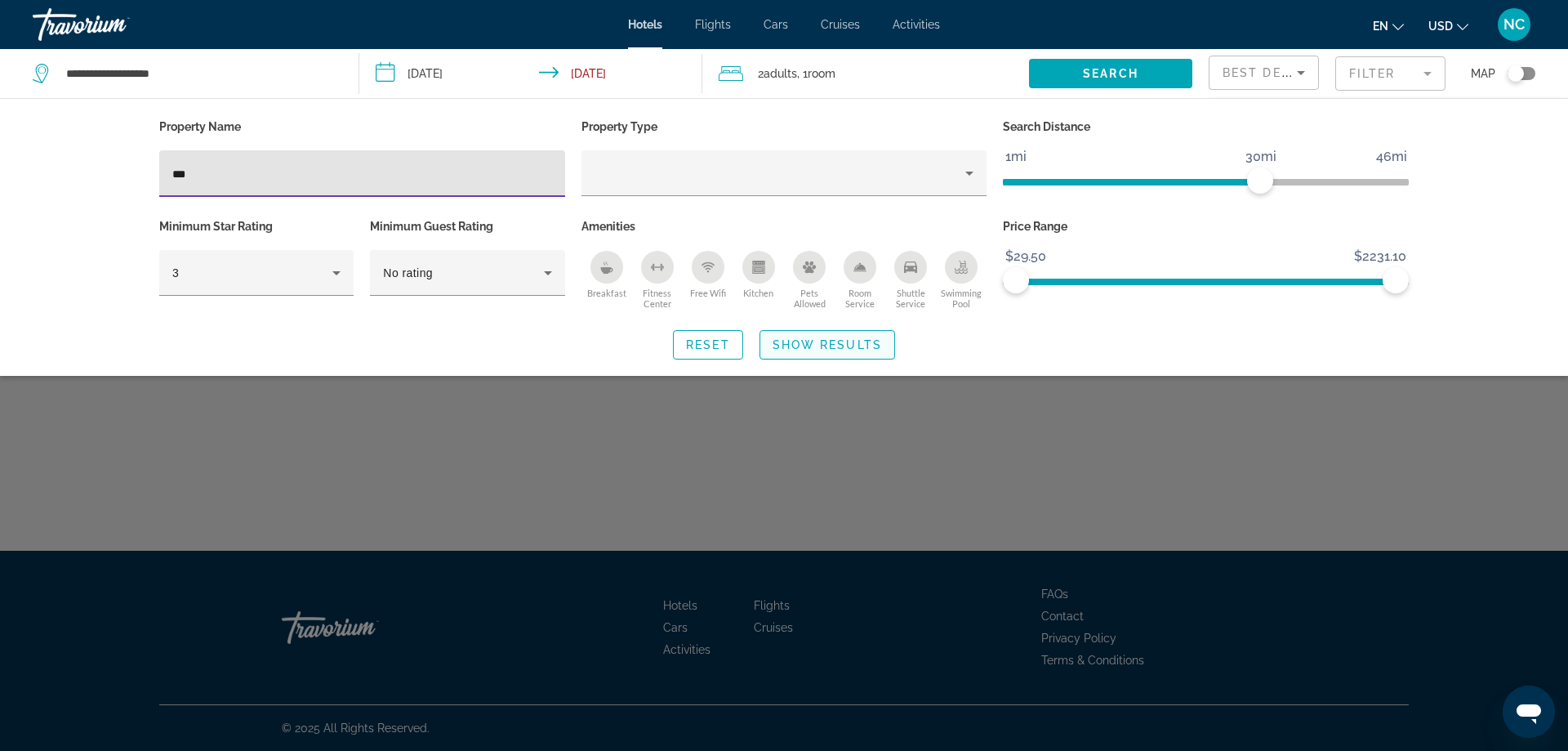
type input "***"
click at [837, 339] on span "Show Results" at bounding box center [827, 345] width 109 height 13
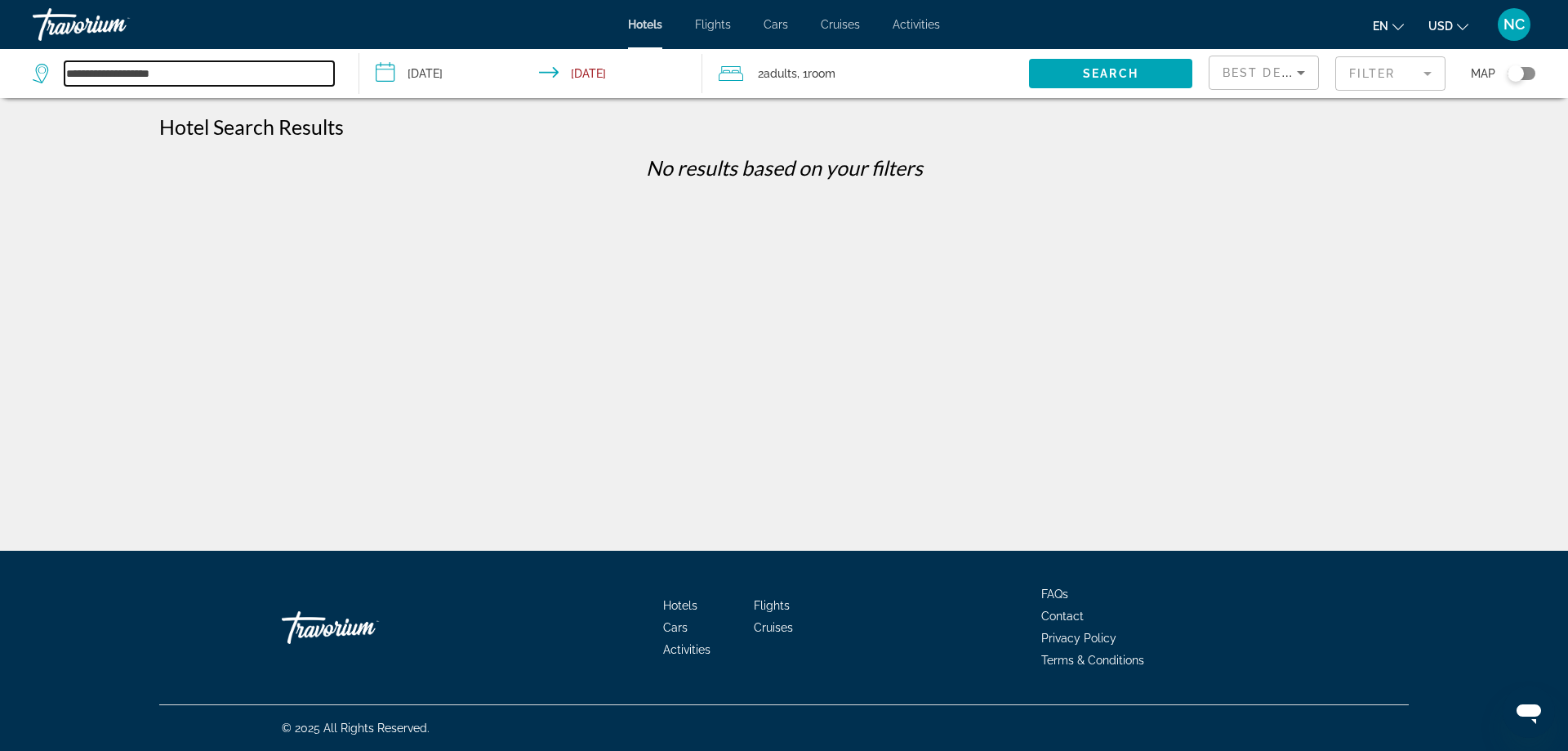
click at [108, 63] on input "**********" at bounding box center [199, 73] width 270 height 25
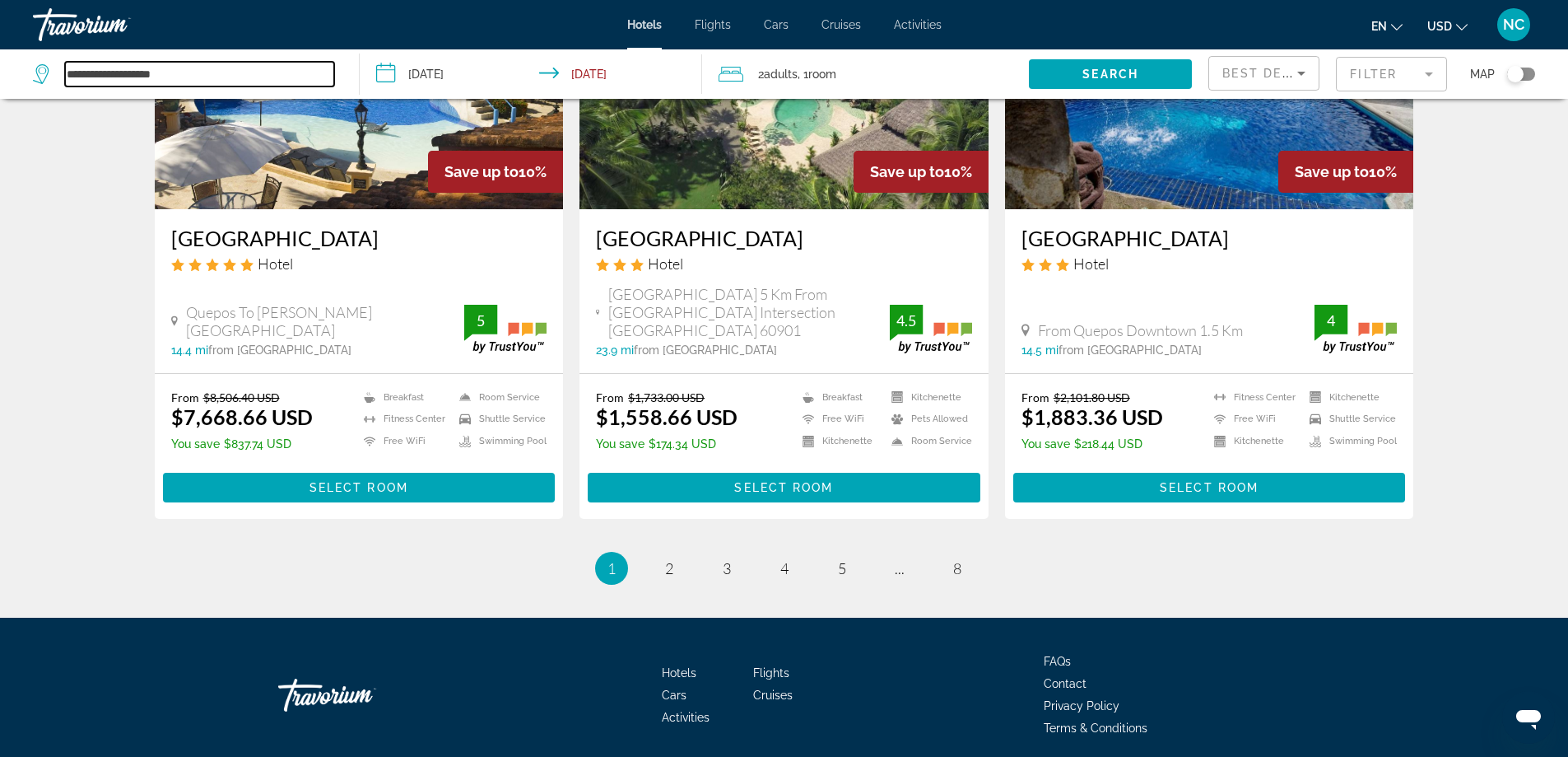
scroll to position [2017, 0]
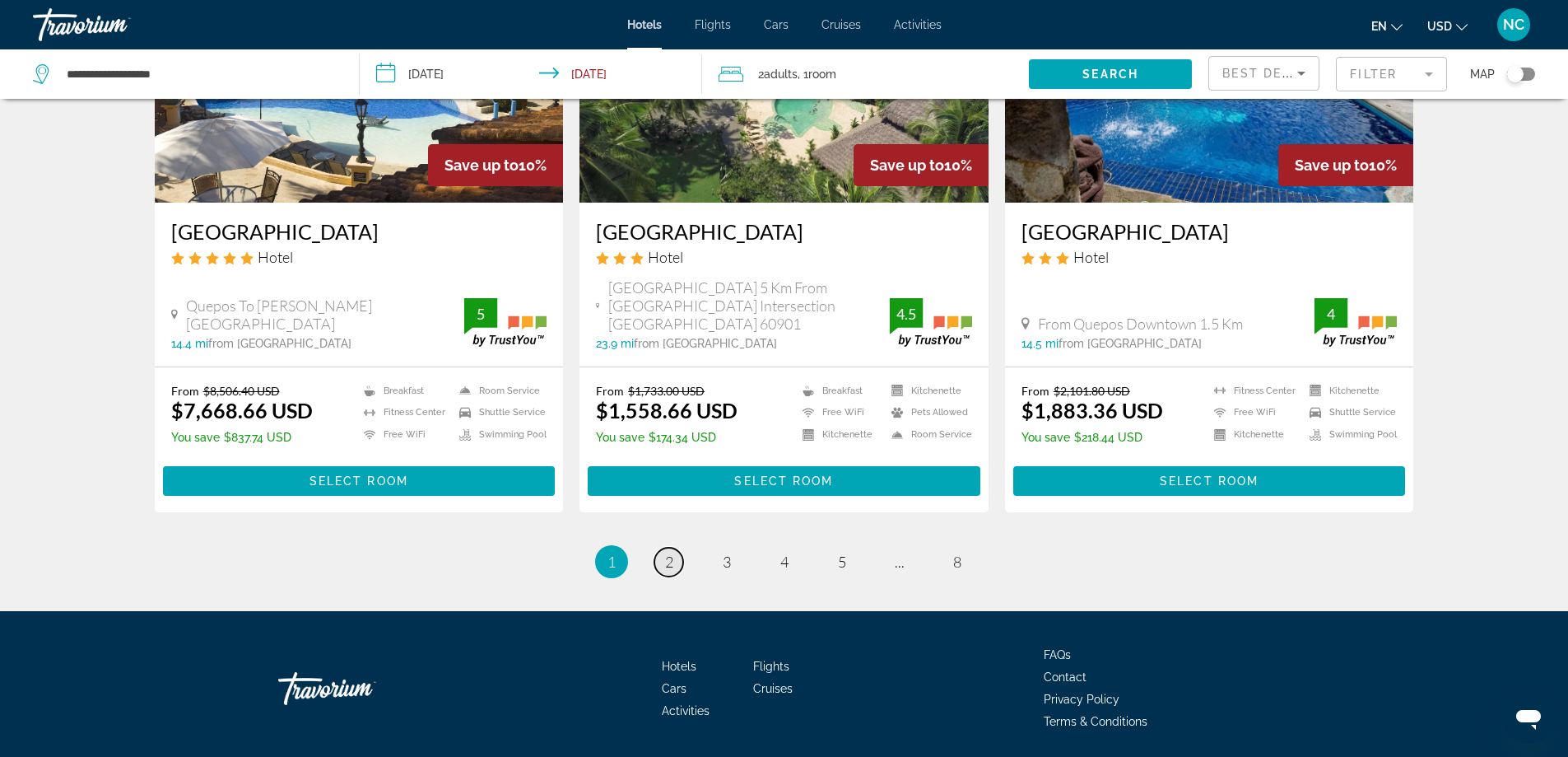
click at [671, 553] on span "2" at bounding box center [669, 561] width 9 height 18
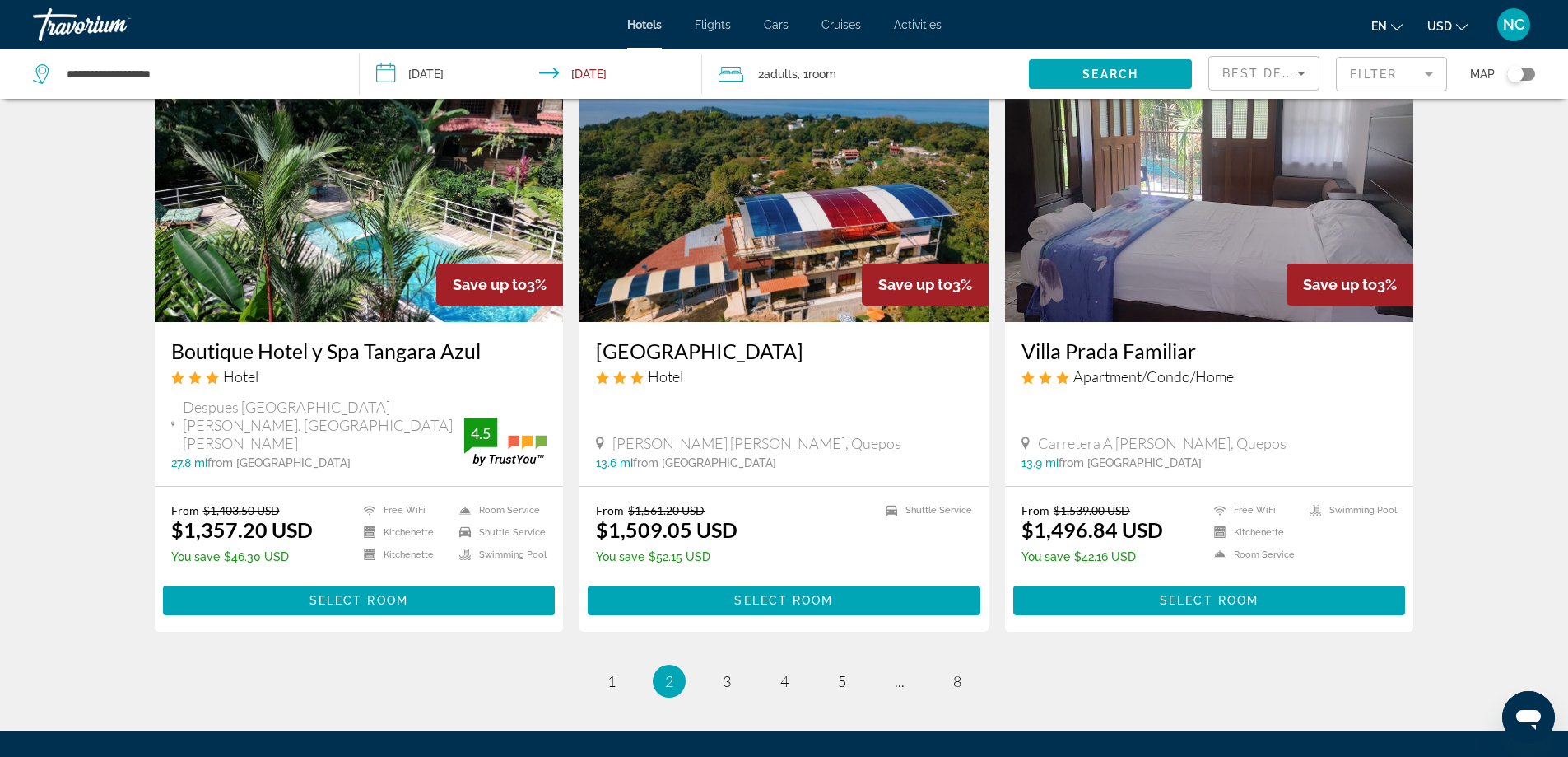
scroll to position [1894, 0]
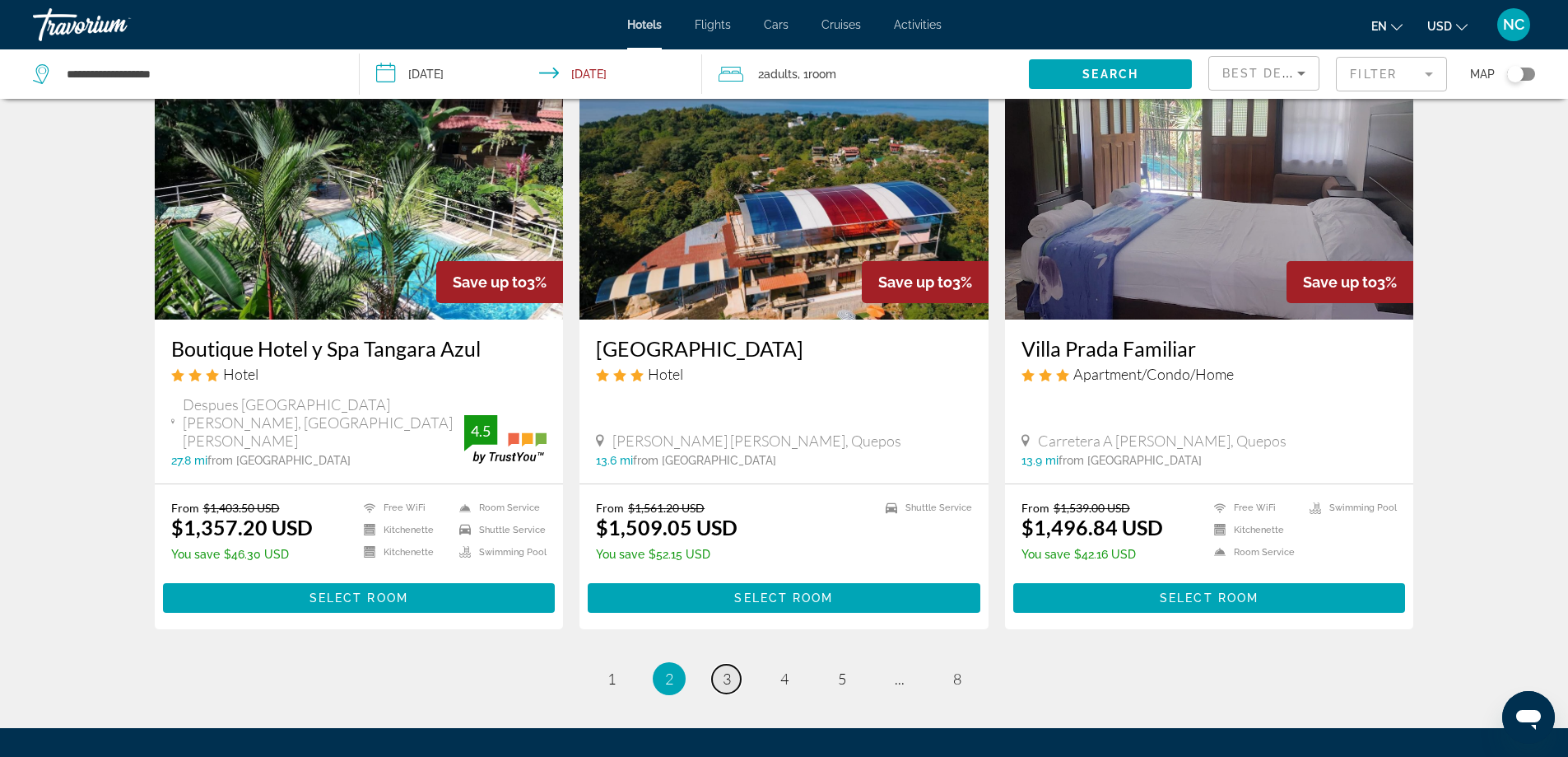
click at [725, 670] on span "3" at bounding box center [727, 678] width 9 height 18
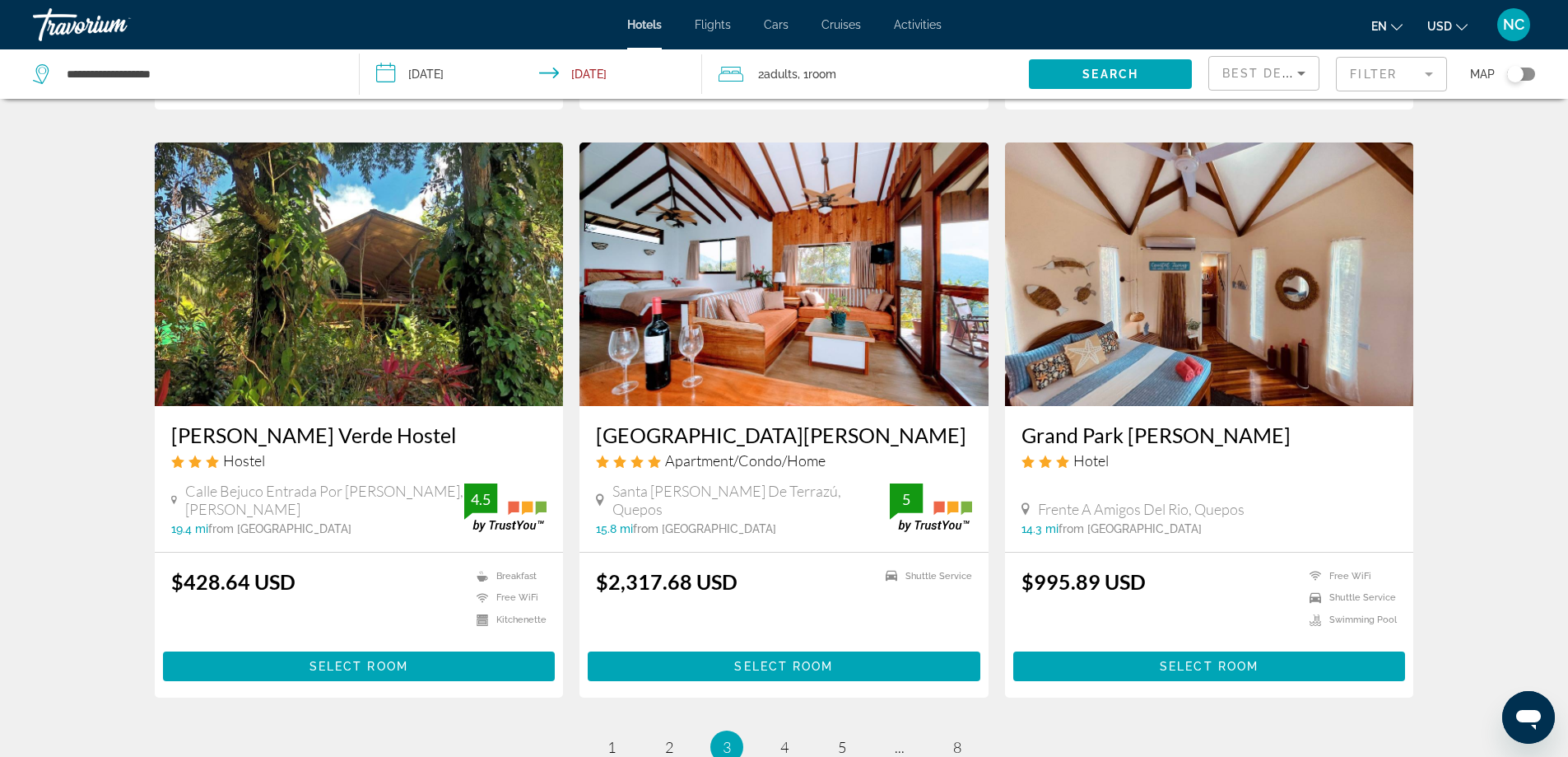
scroll to position [1977, 0]
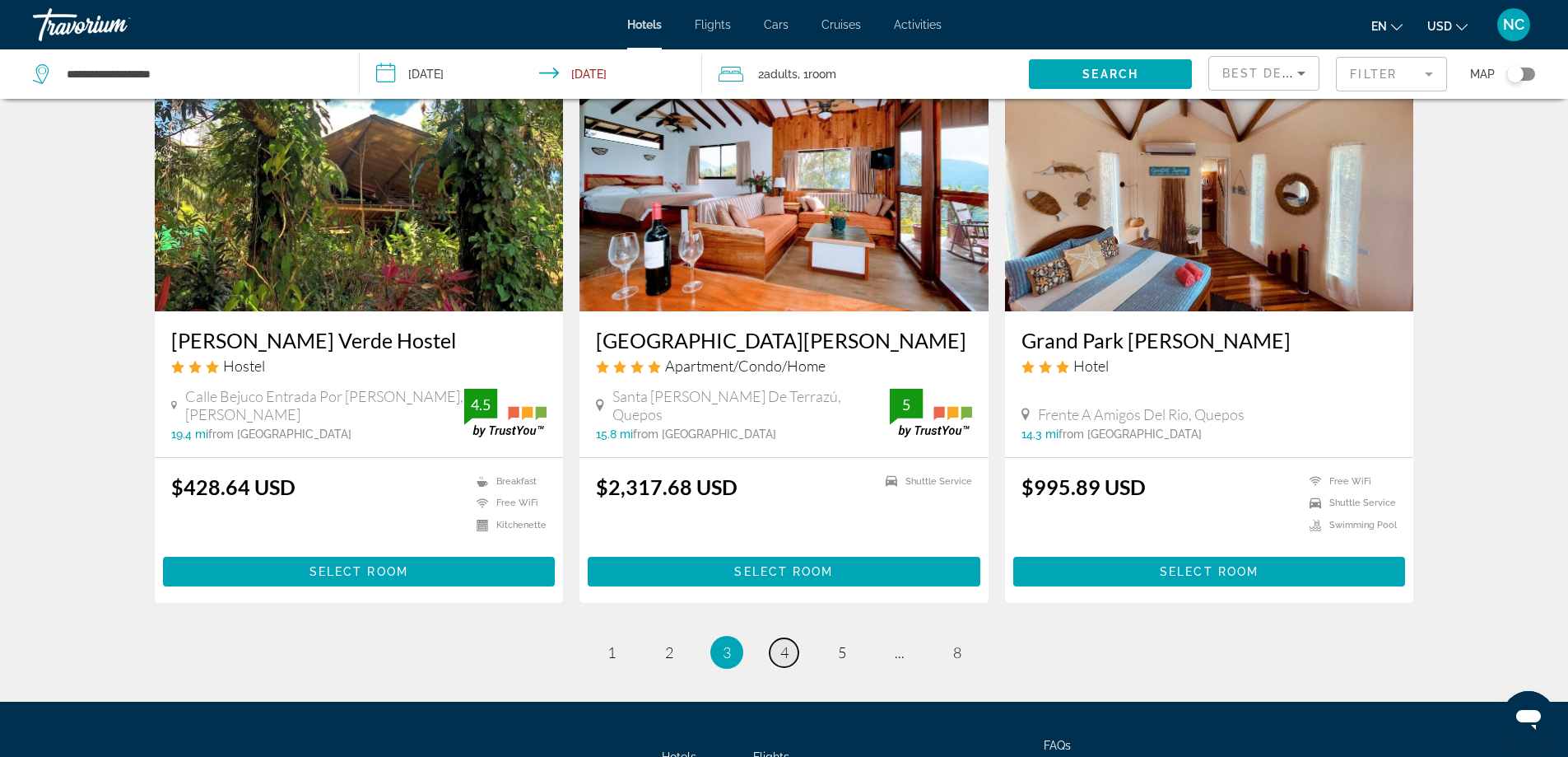
click at [784, 643] on span "4" at bounding box center [784, 651] width 9 height 18
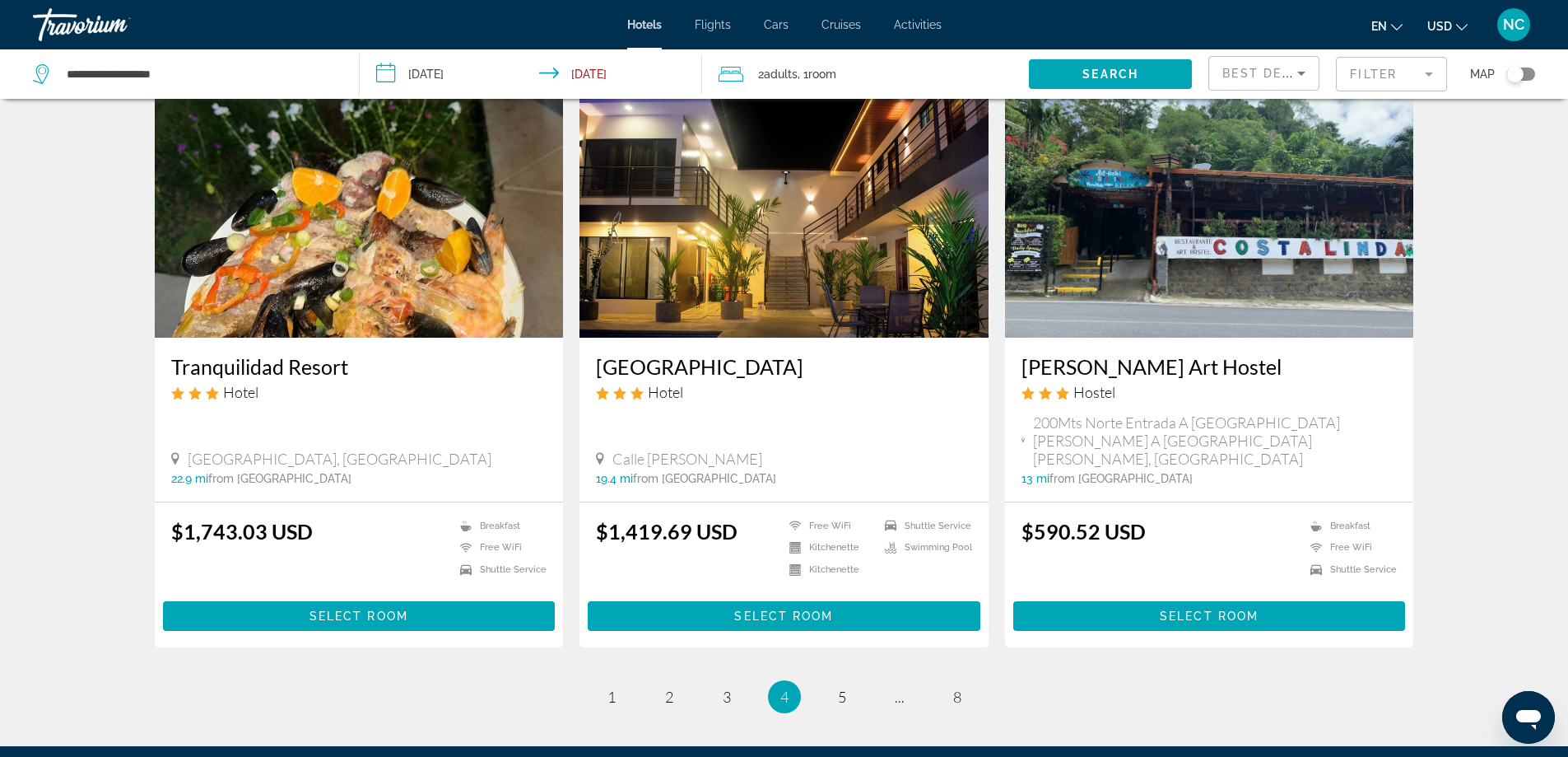
scroll to position [2001, 0]
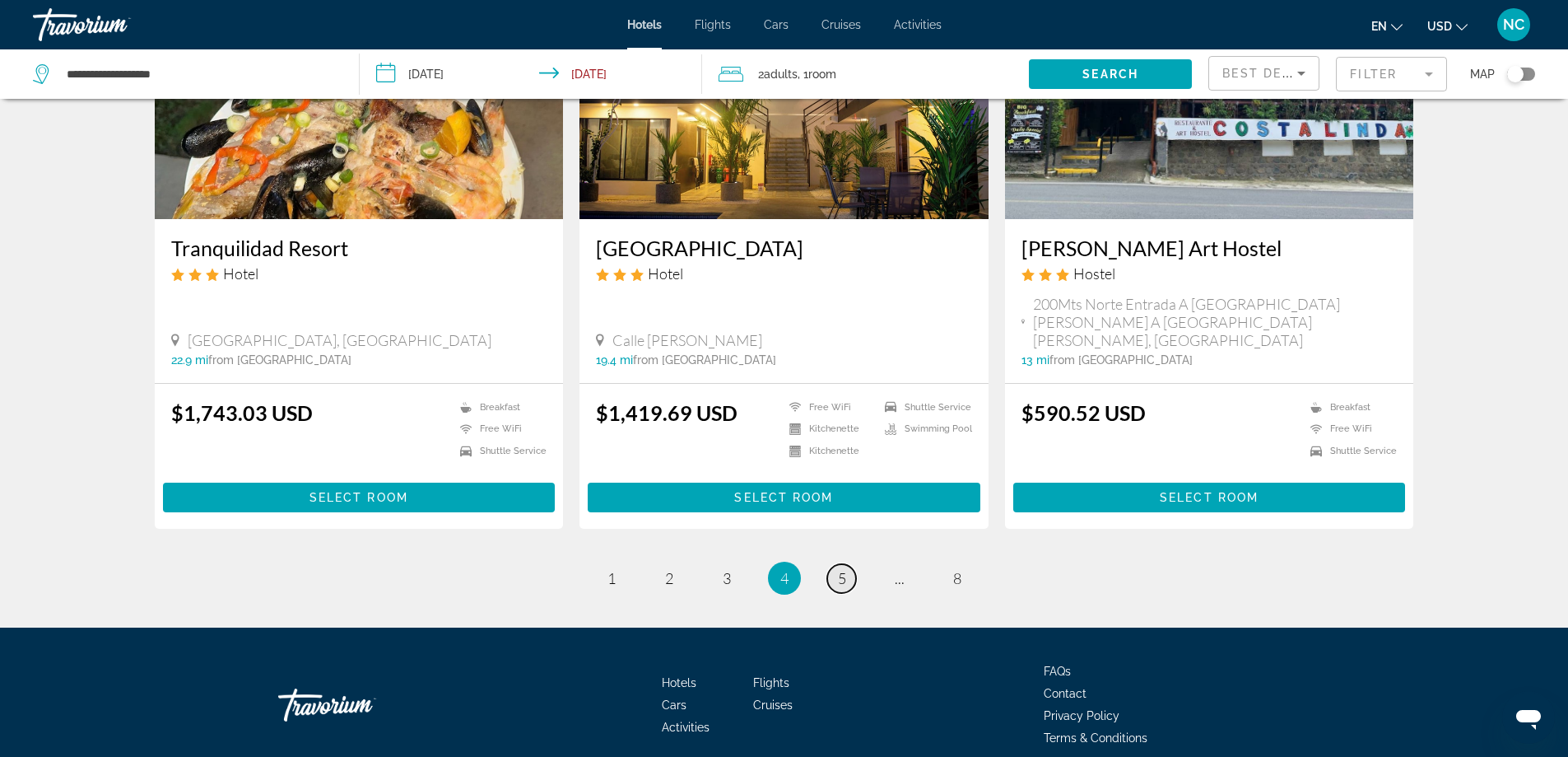
click at [838, 569] on span "5" at bounding box center [842, 578] width 9 height 18
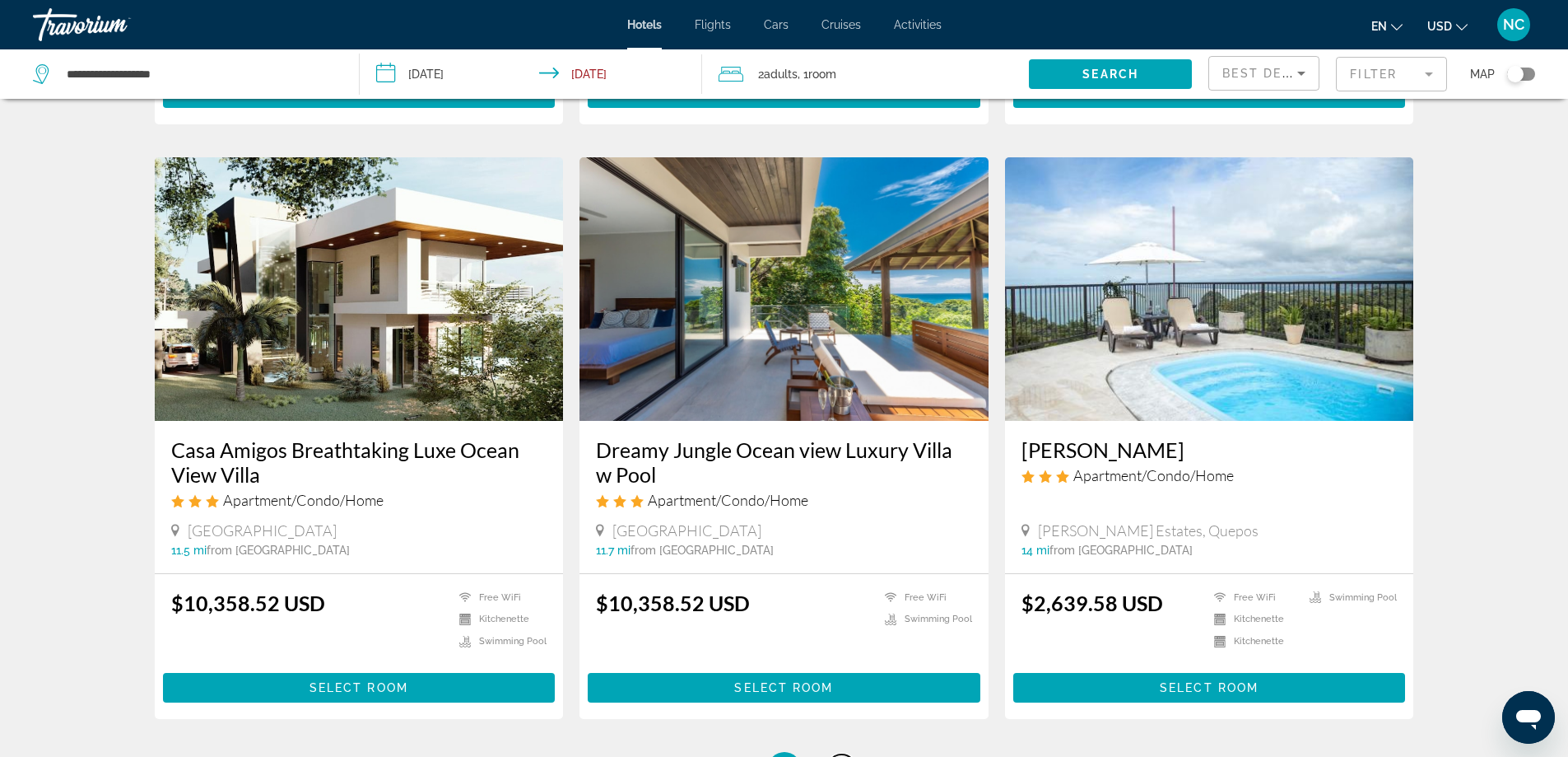
scroll to position [1812, 0]
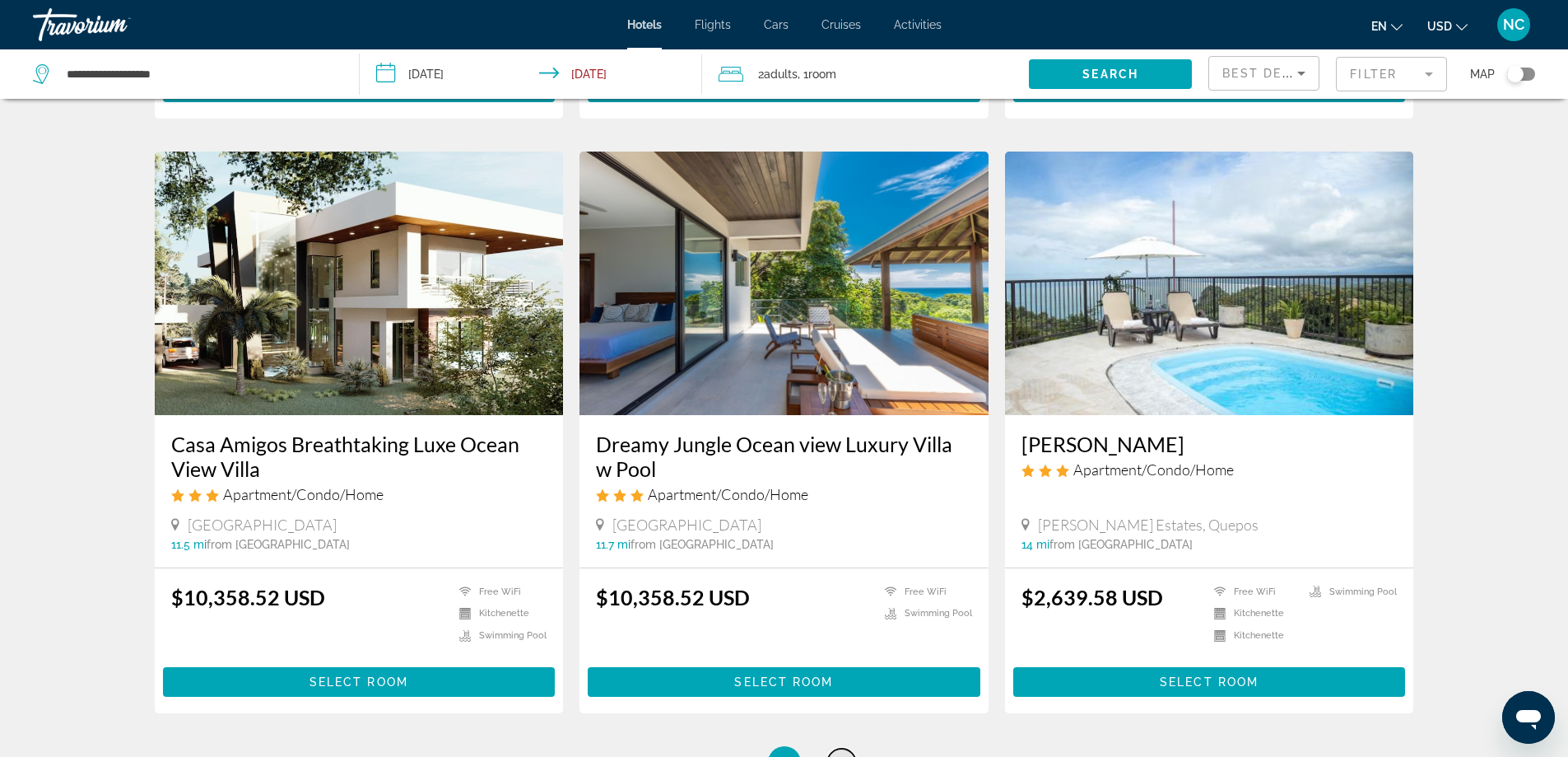
click at [846, 748] on link "page 6" at bounding box center [841, 762] width 29 height 29
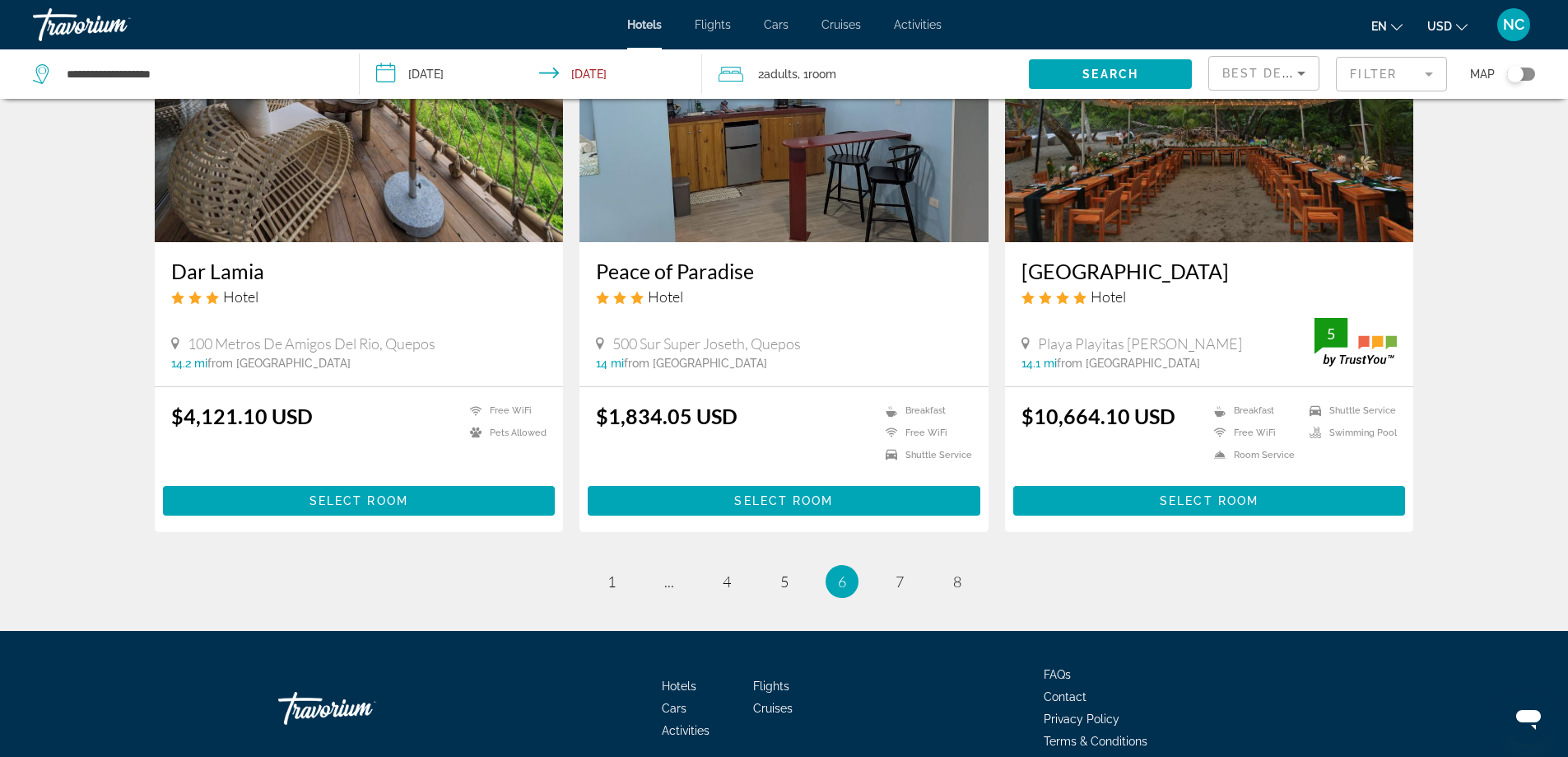
scroll to position [1924, 0]
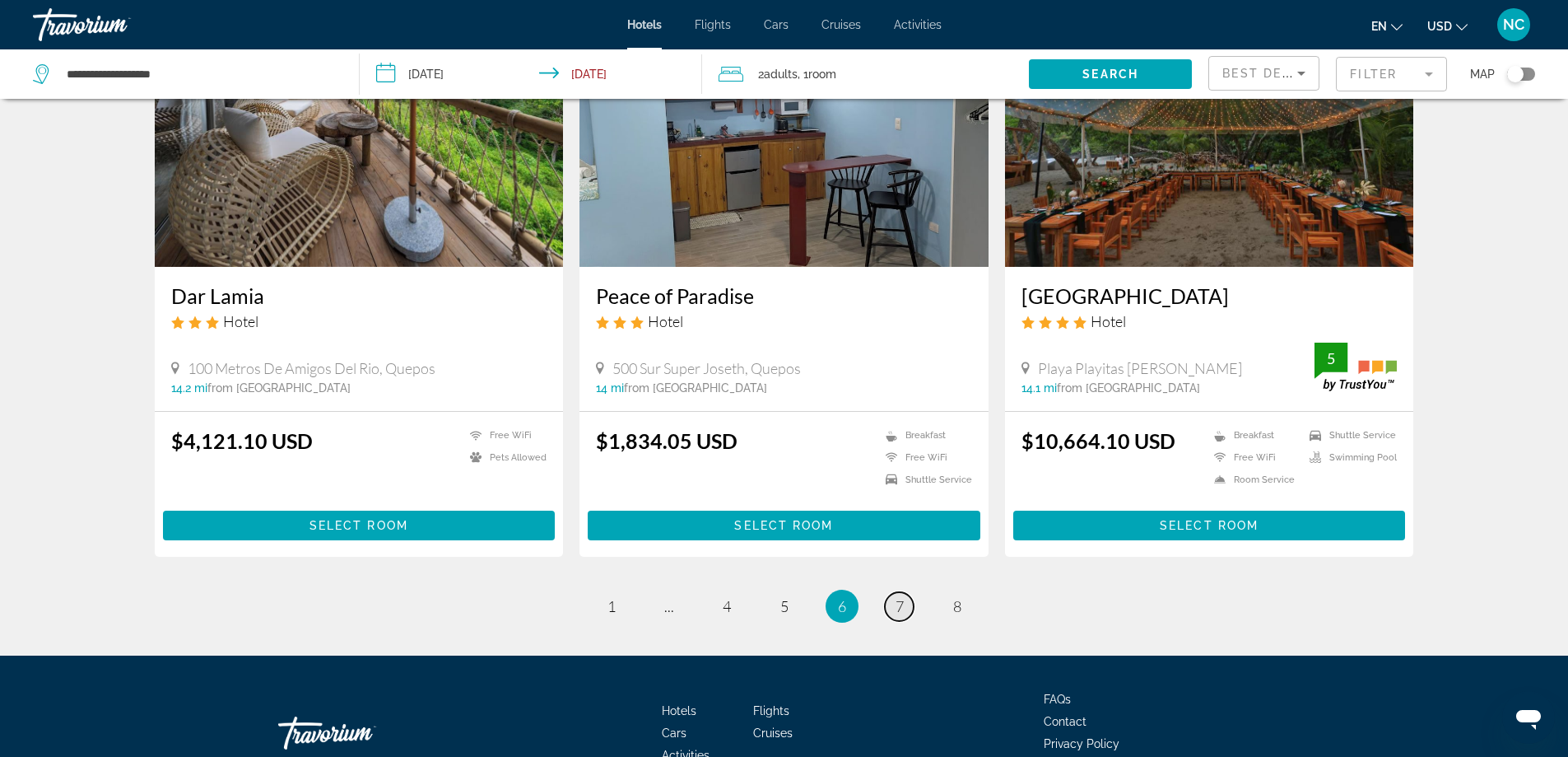
click at [899, 597] on span "7" at bounding box center [900, 605] width 9 height 18
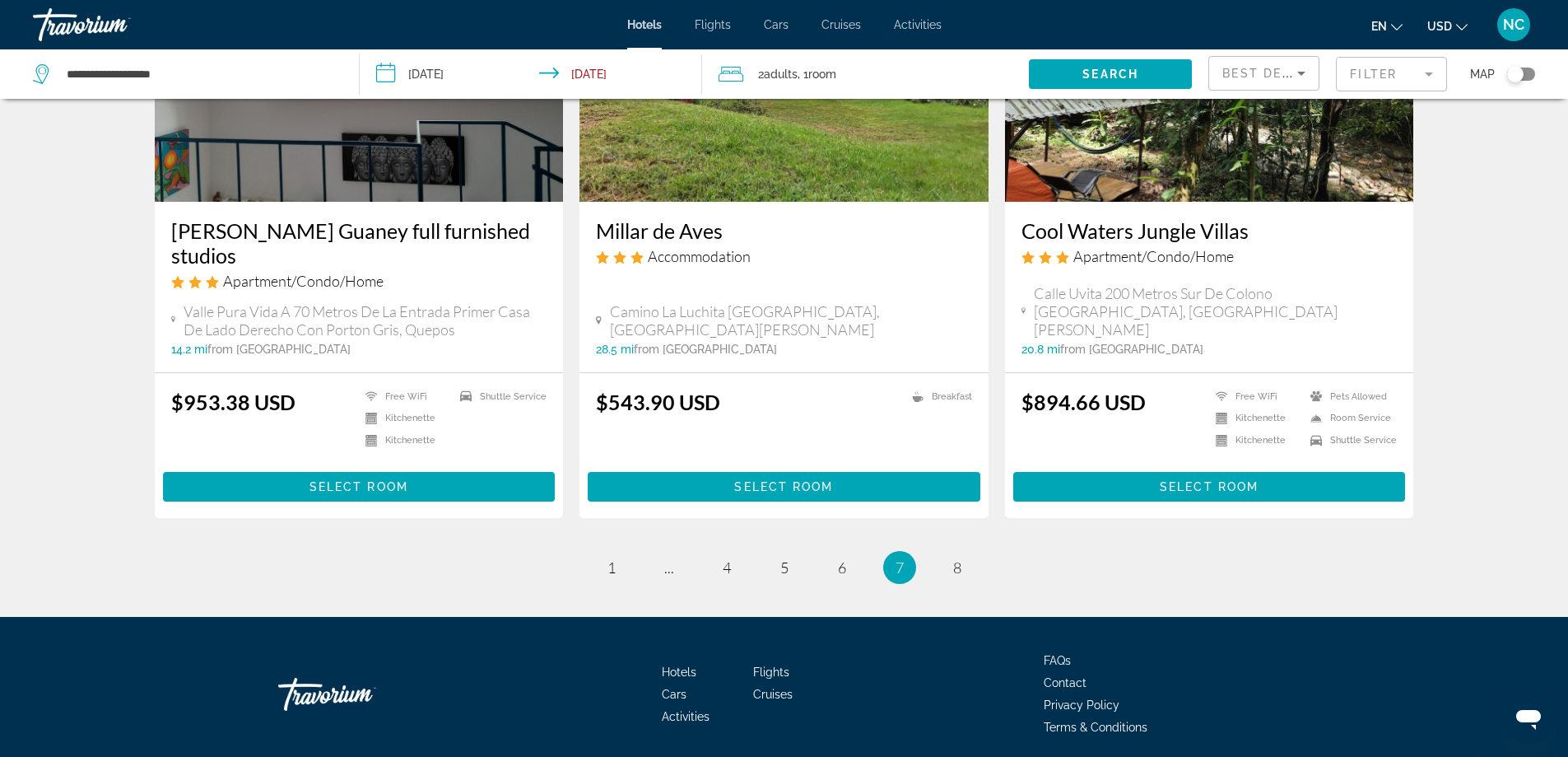
scroll to position [2008, 0]
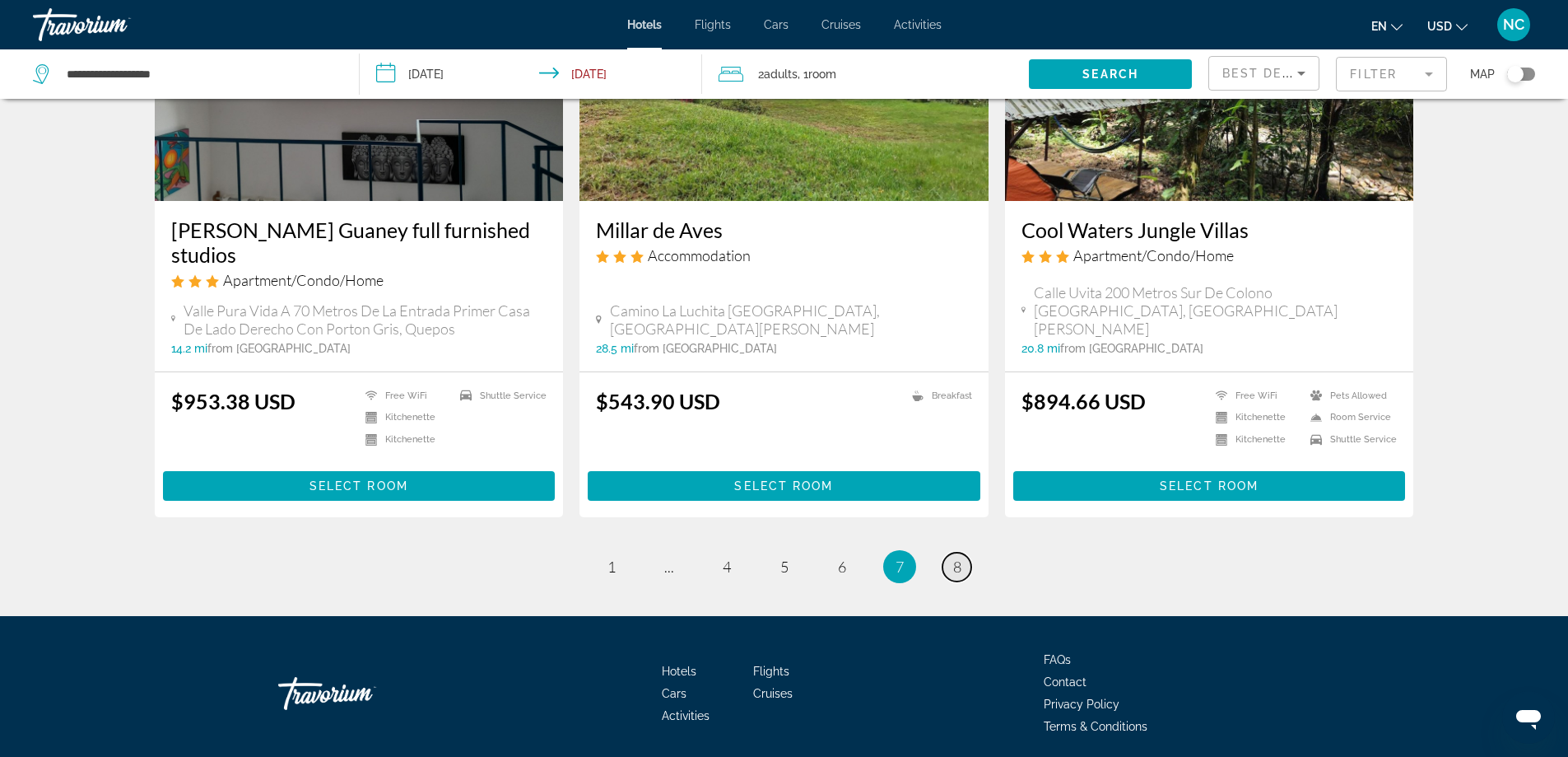
click at [961, 553] on link "page 8" at bounding box center [957, 566] width 29 height 29
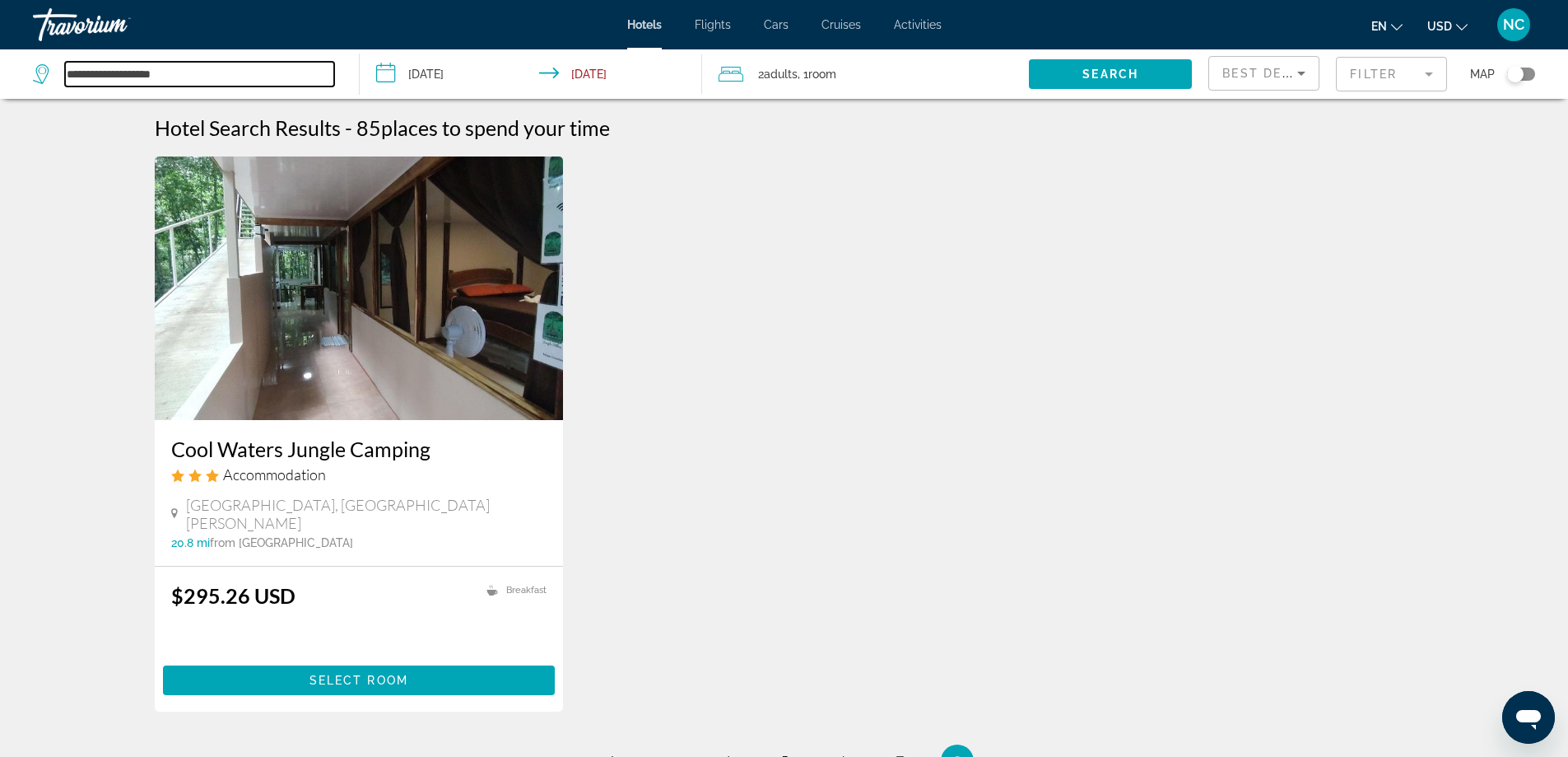
click at [117, 72] on input "**********" at bounding box center [199, 74] width 269 height 25
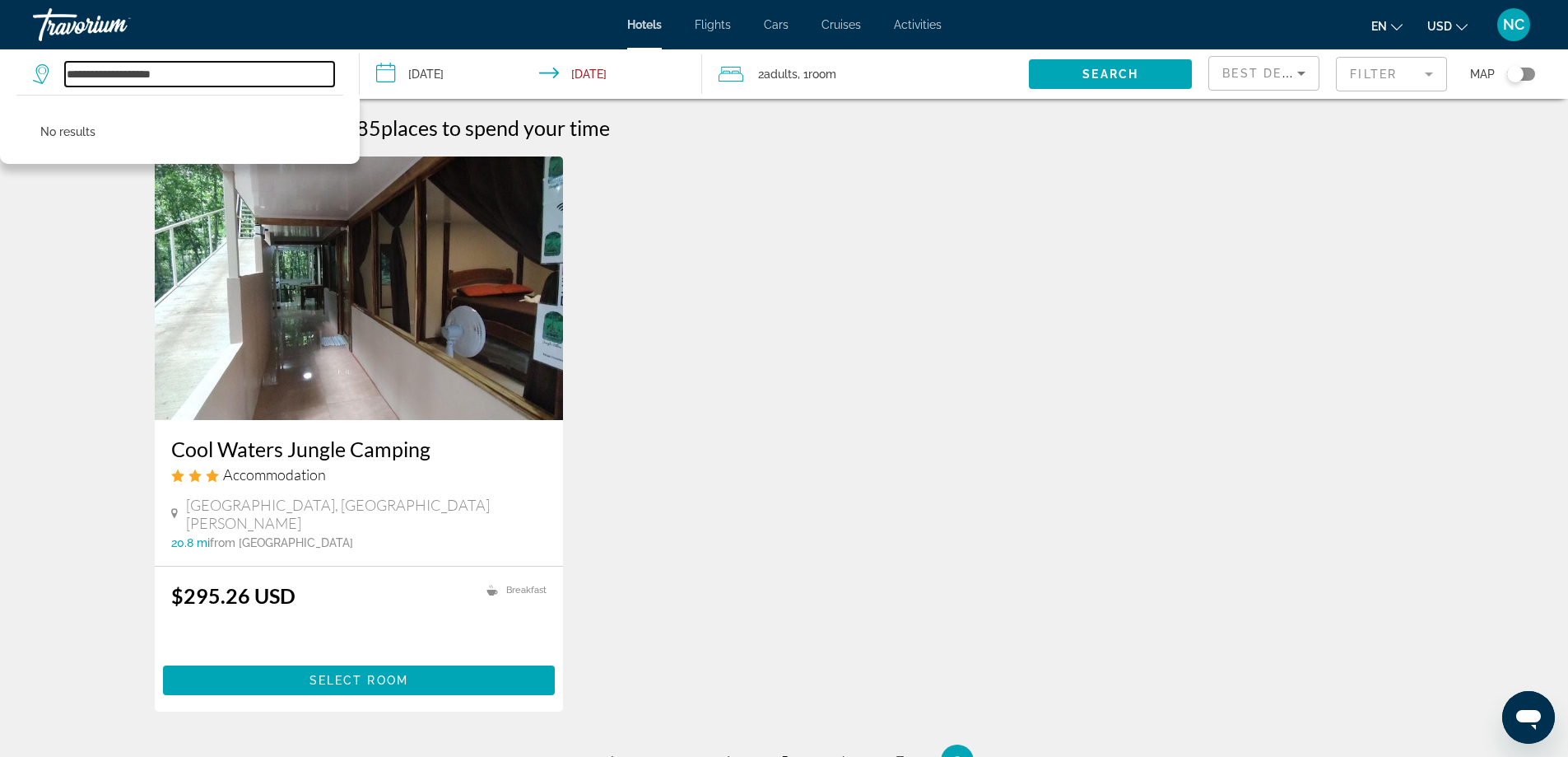
click at [182, 72] on input "**********" at bounding box center [199, 74] width 269 height 25
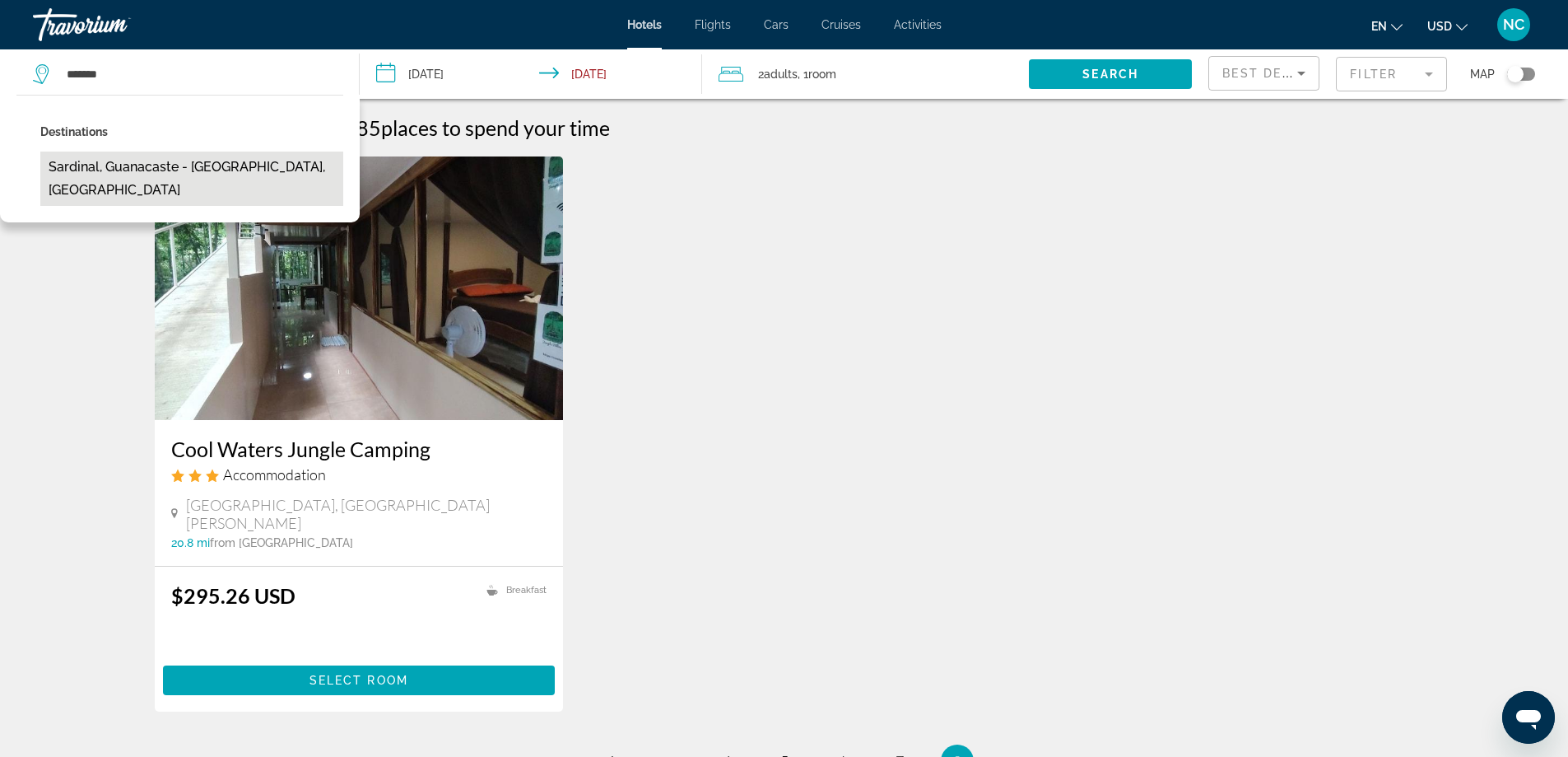
click at [209, 171] on button "Sardinal, Guanacaste - [GEOGRAPHIC_DATA], [GEOGRAPHIC_DATA]" at bounding box center [192, 178] width 303 height 55
type input "**********"
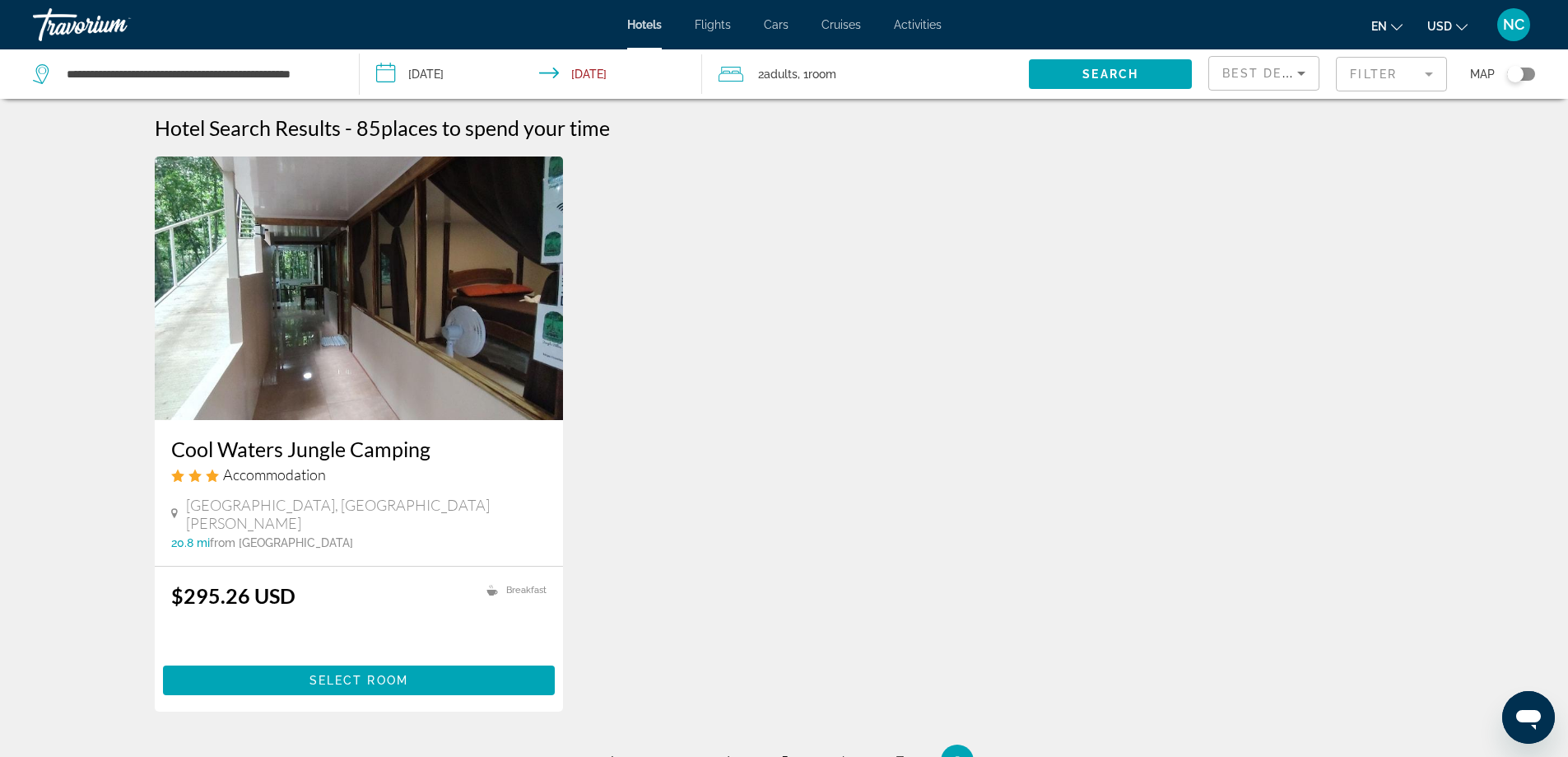
click at [391, 75] on input "**********" at bounding box center [534, 76] width 350 height 55
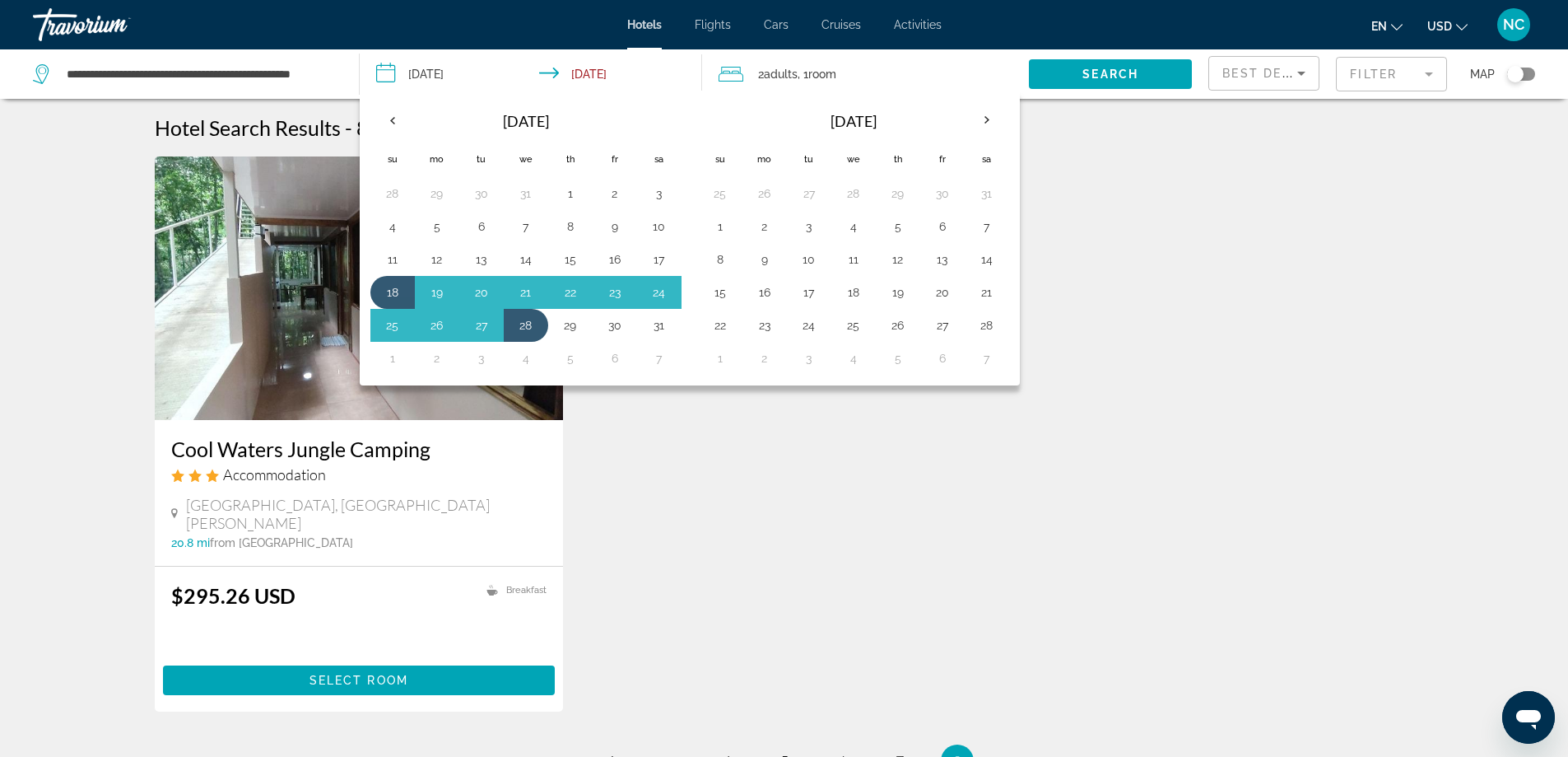
drag, startPoint x: 1250, startPoint y: 259, endPoint x: 1134, endPoint y: 138, distance: 167.6
click at [1226, 221] on div "Cool Waters Jungle Camping Accommodation [GEOGRAPHIC_DATA], [GEOGRAPHIC_DATA][P…" at bounding box center [784, 450] width 1276 height 588
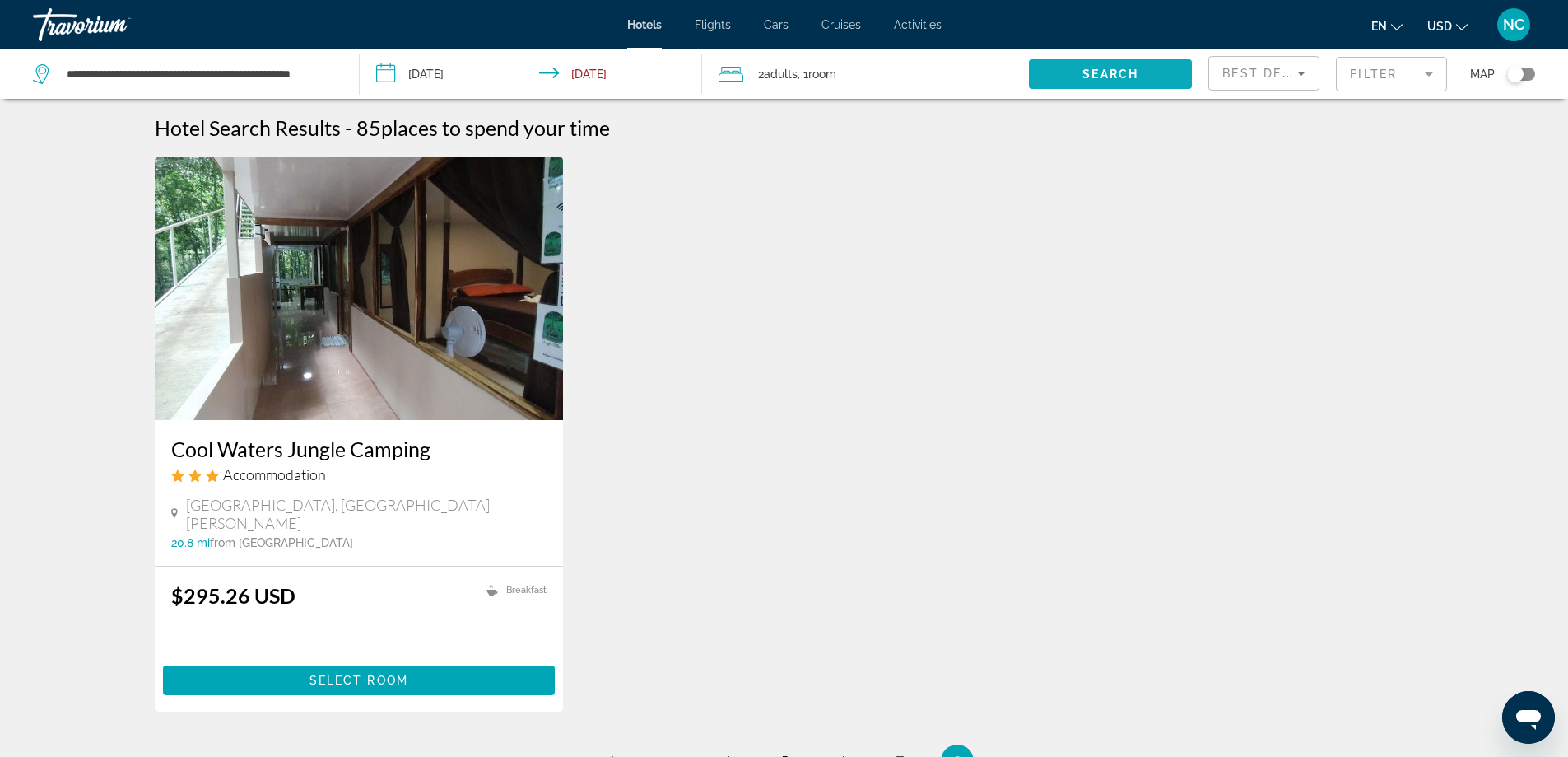
click at [1103, 71] on span "Search" at bounding box center [1110, 74] width 56 height 13
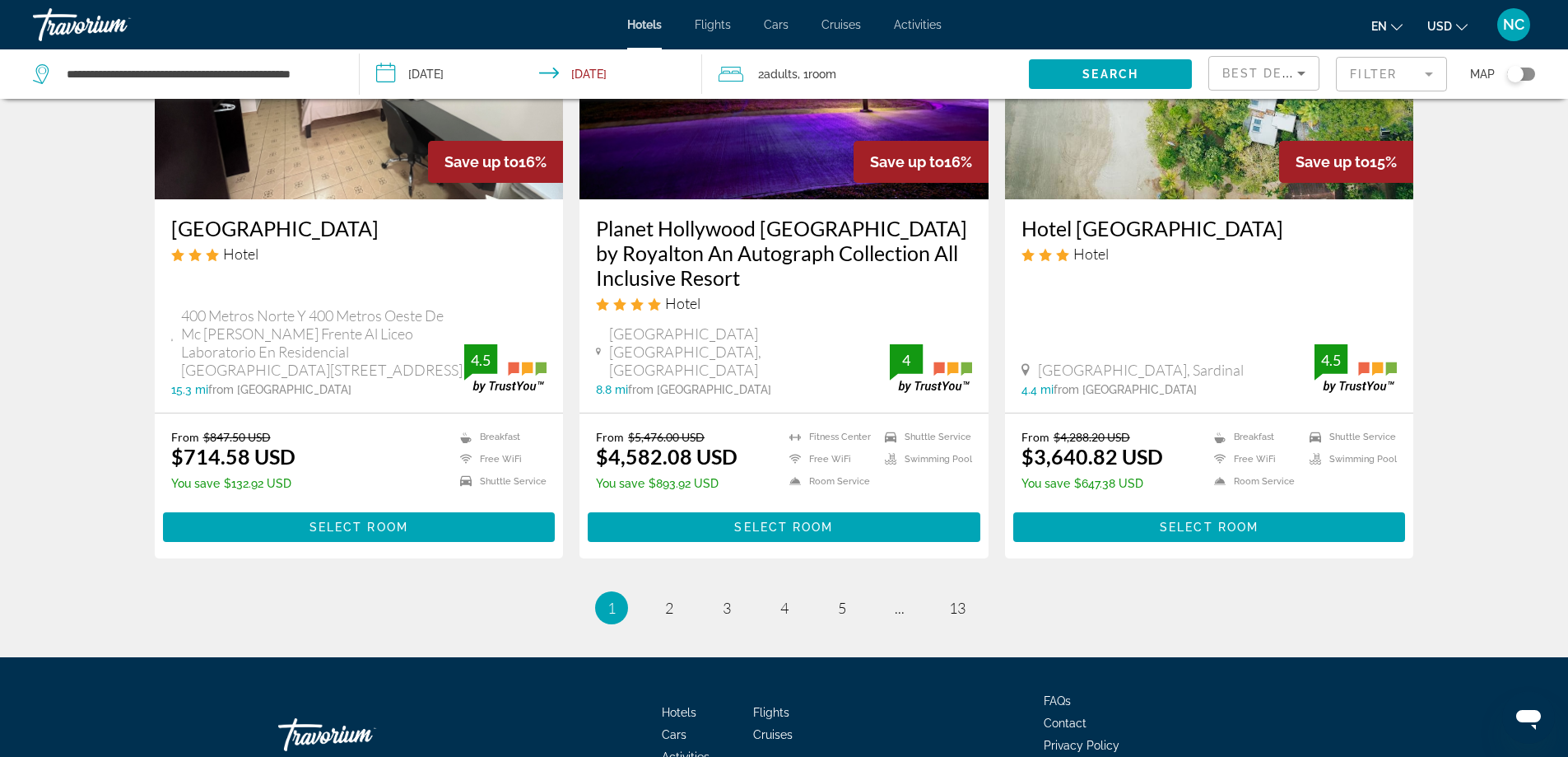
scroll to position [2071, 0]
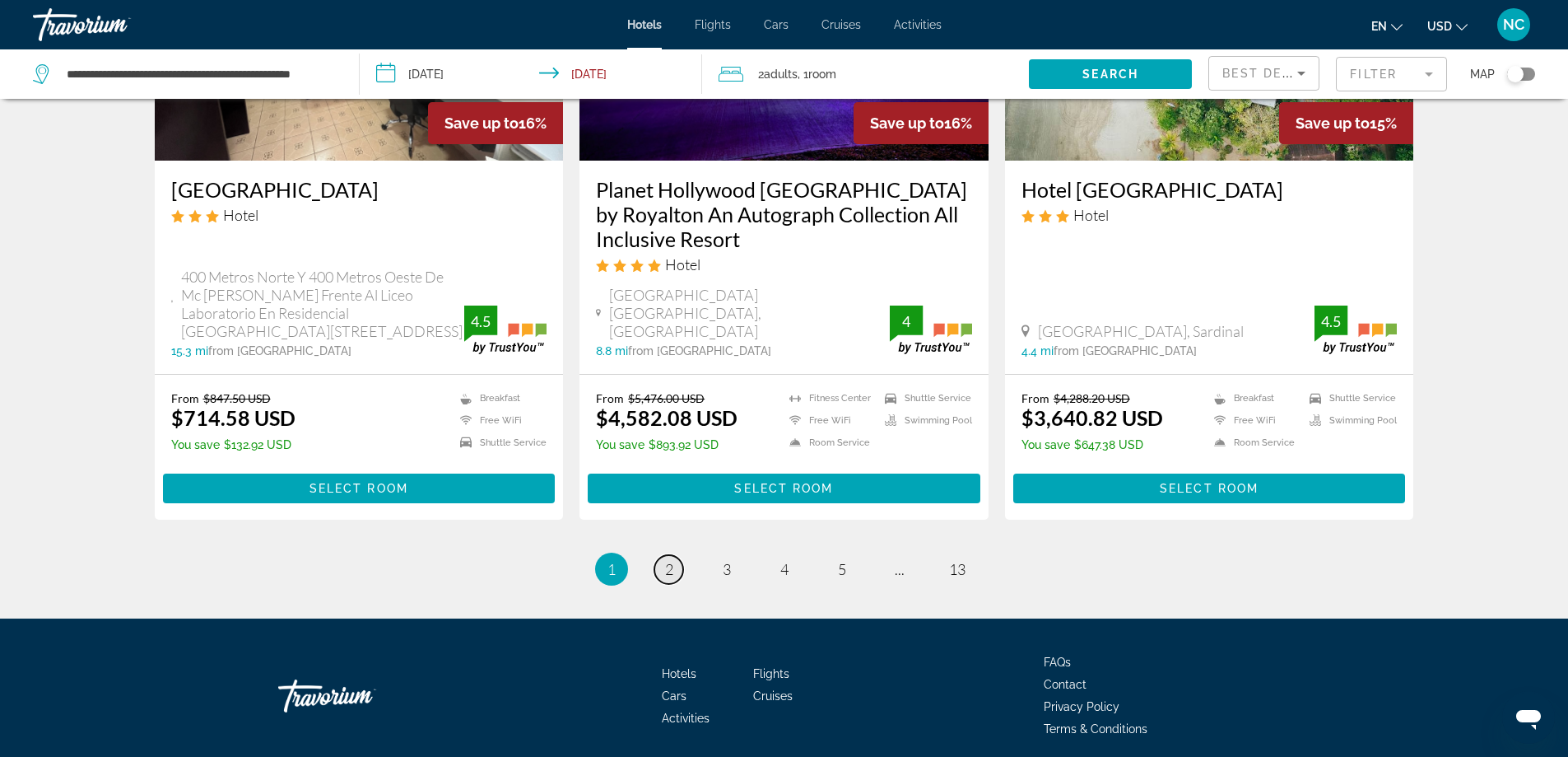
click at [671, 560] on span "2" at bounding box center [669, 568] width 9 height 18
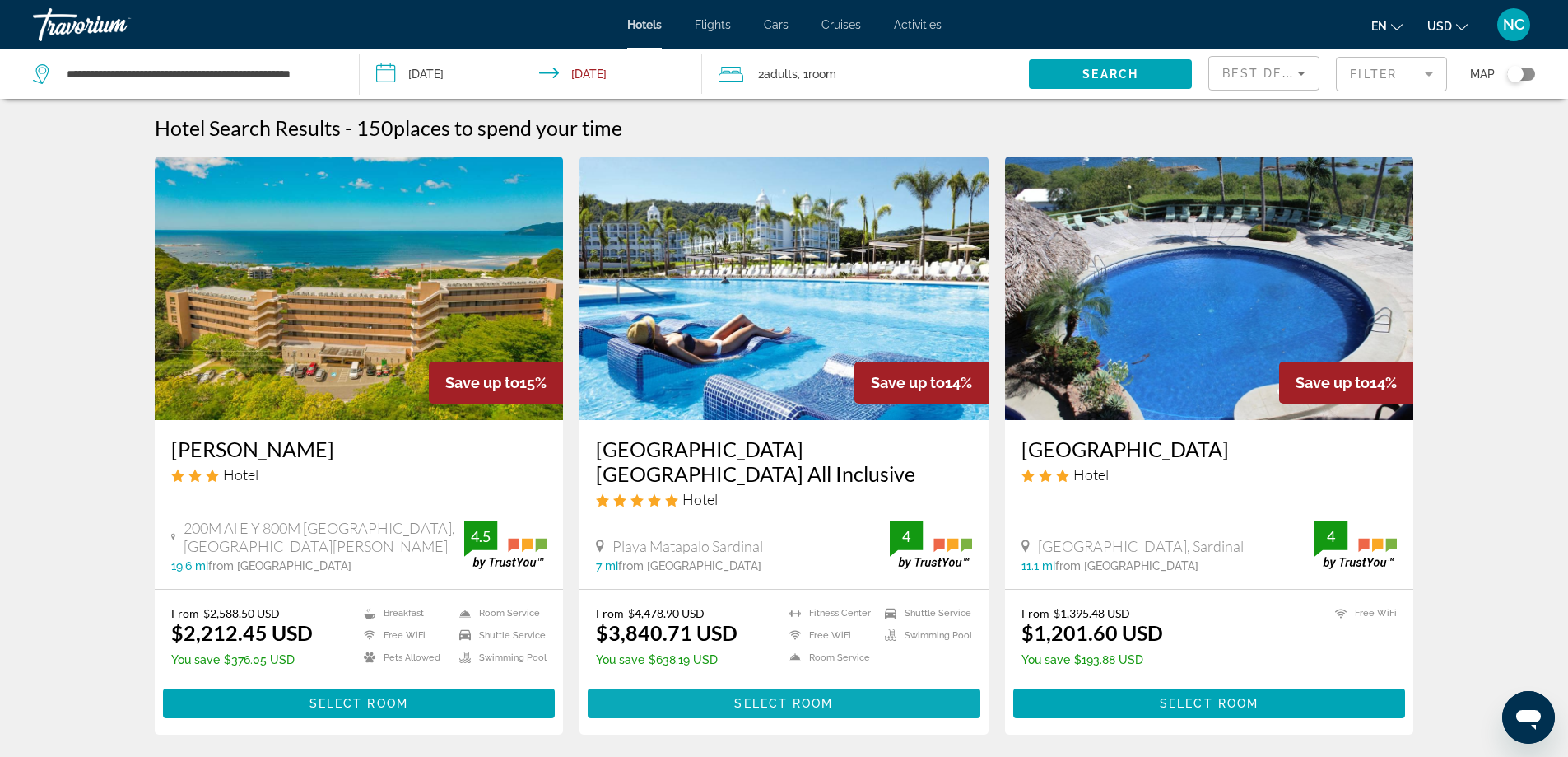
click at [782, 696] on span "Select Room" at bounding box center [784, 702] width 99 height 13
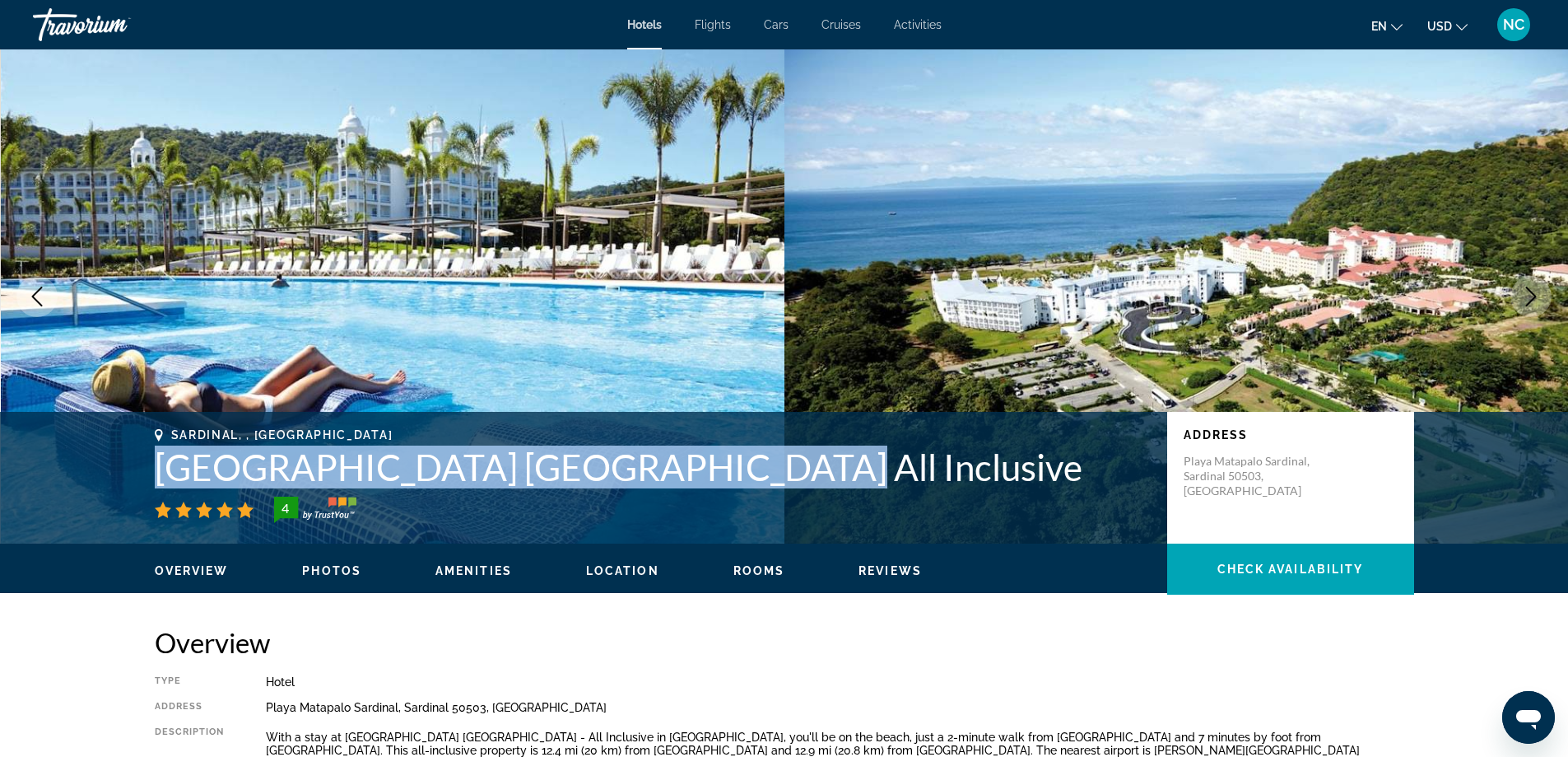
drag, startPoint x: 139, startPoint y: 462, endPoint x: 693, endPoint y: 476, distance: 554.2
click at [693, 476] on div "Sardinal, , [GEOGRAPHIC_DATA] [GEOGRAPHIC_DATA] [GEOGRAPHIC_DATA] All Inclusive…" at bounding box center [784, 477] width 1326 height 99
copy h1 "[GEOGRAPHIC_DATA] [GEOGRAPHIC_DATA] All Inclusive"
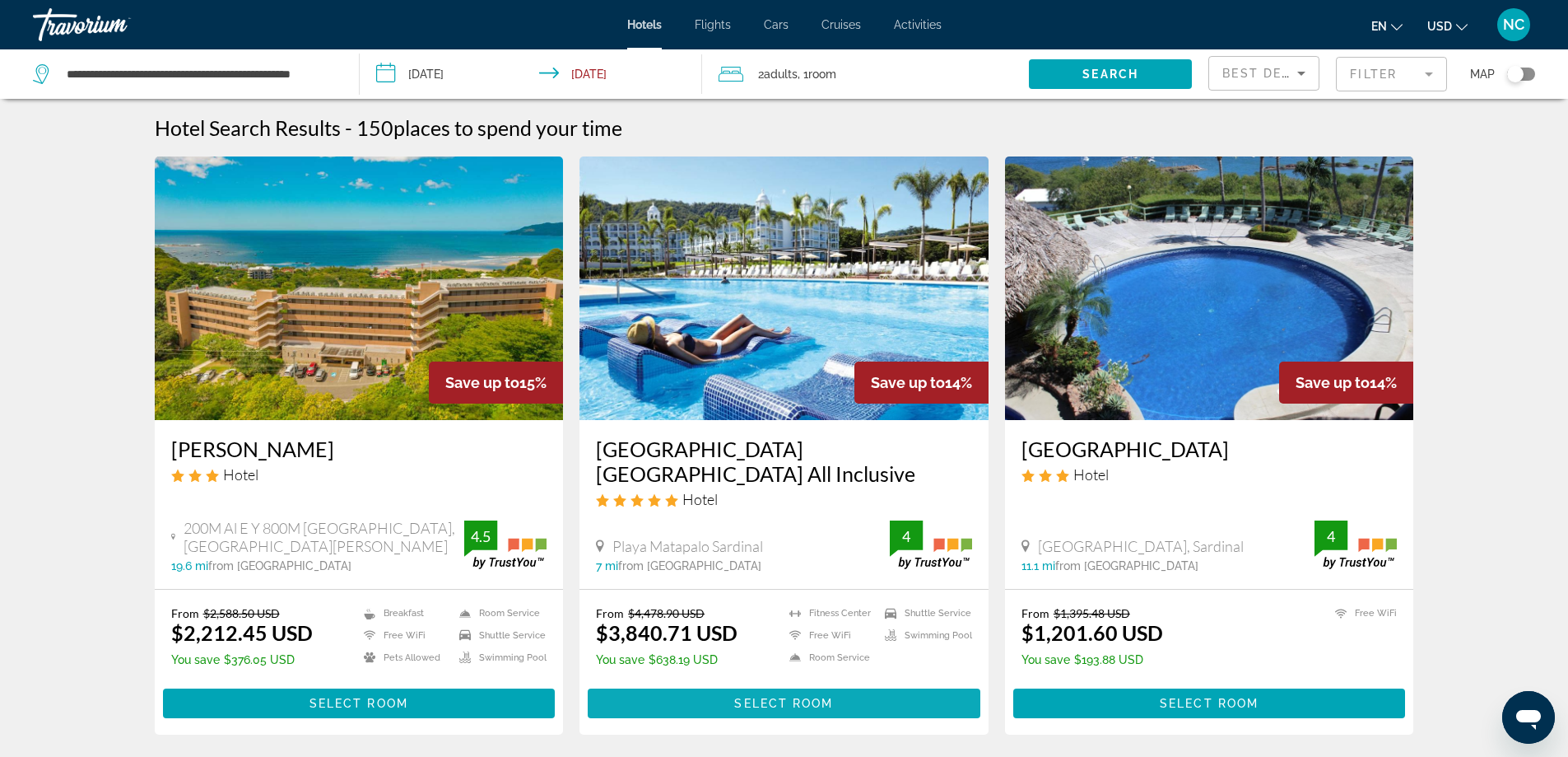
click at [774, 696] on span "Select Room" at bounding box center [784, 702] width 99 height 13
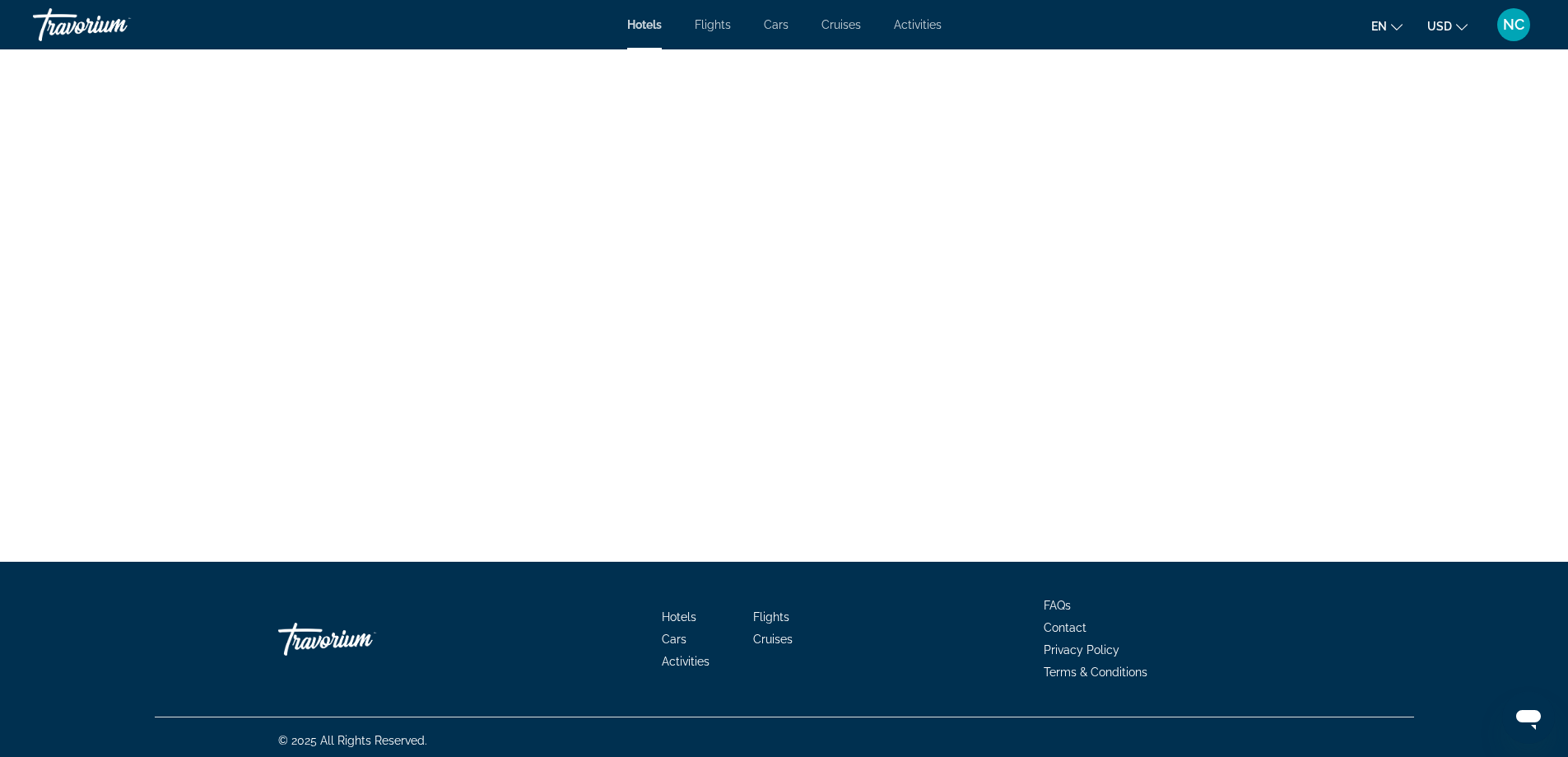
scroll to position [2181, 0]
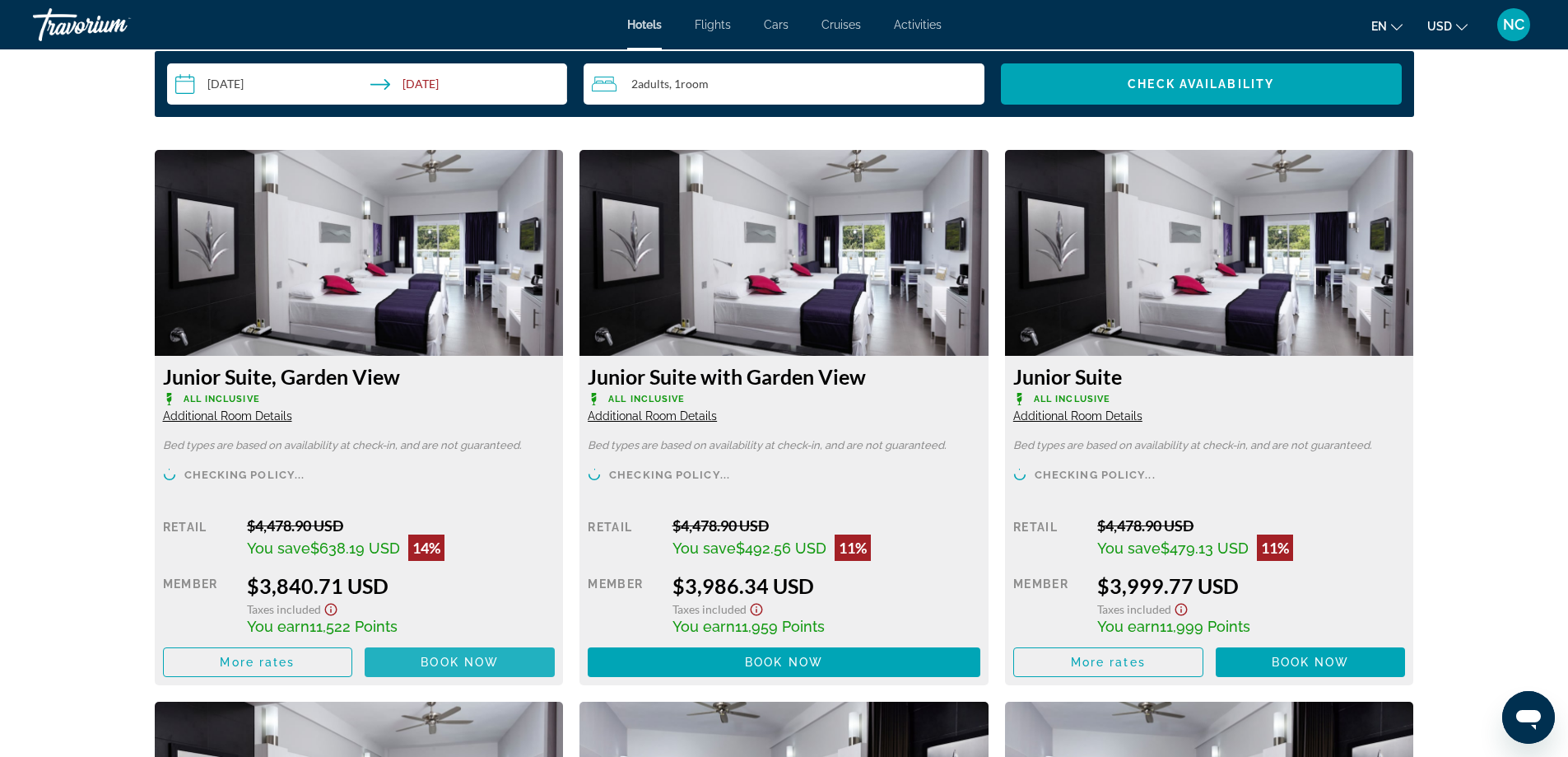
click at [450, 656] on span "Book now" at bounding box center [460, 662] width 78 height 13
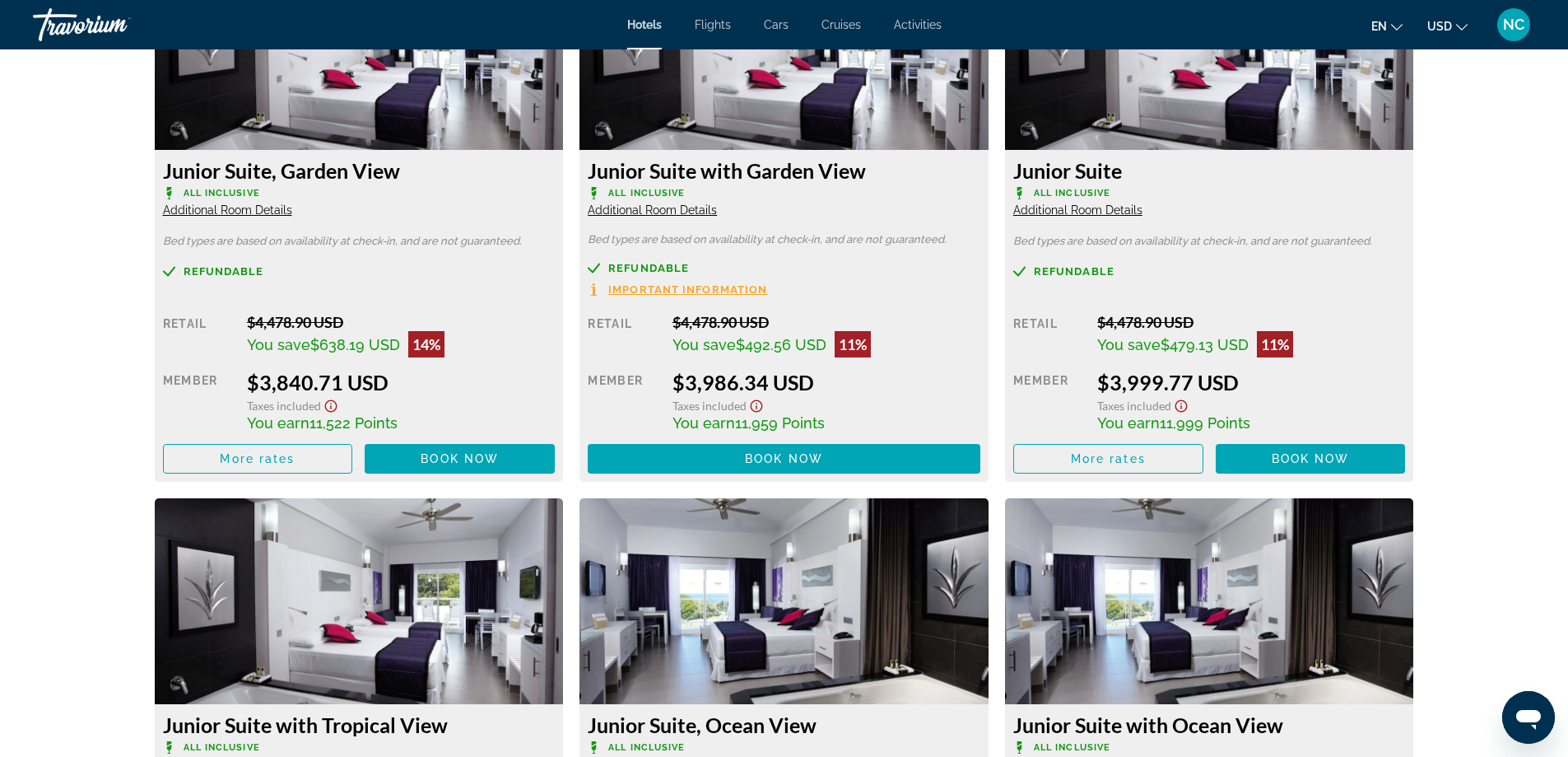
scroll to position [2388, 0]
